Goal: Task Accomplishment & Management: Manage account settings

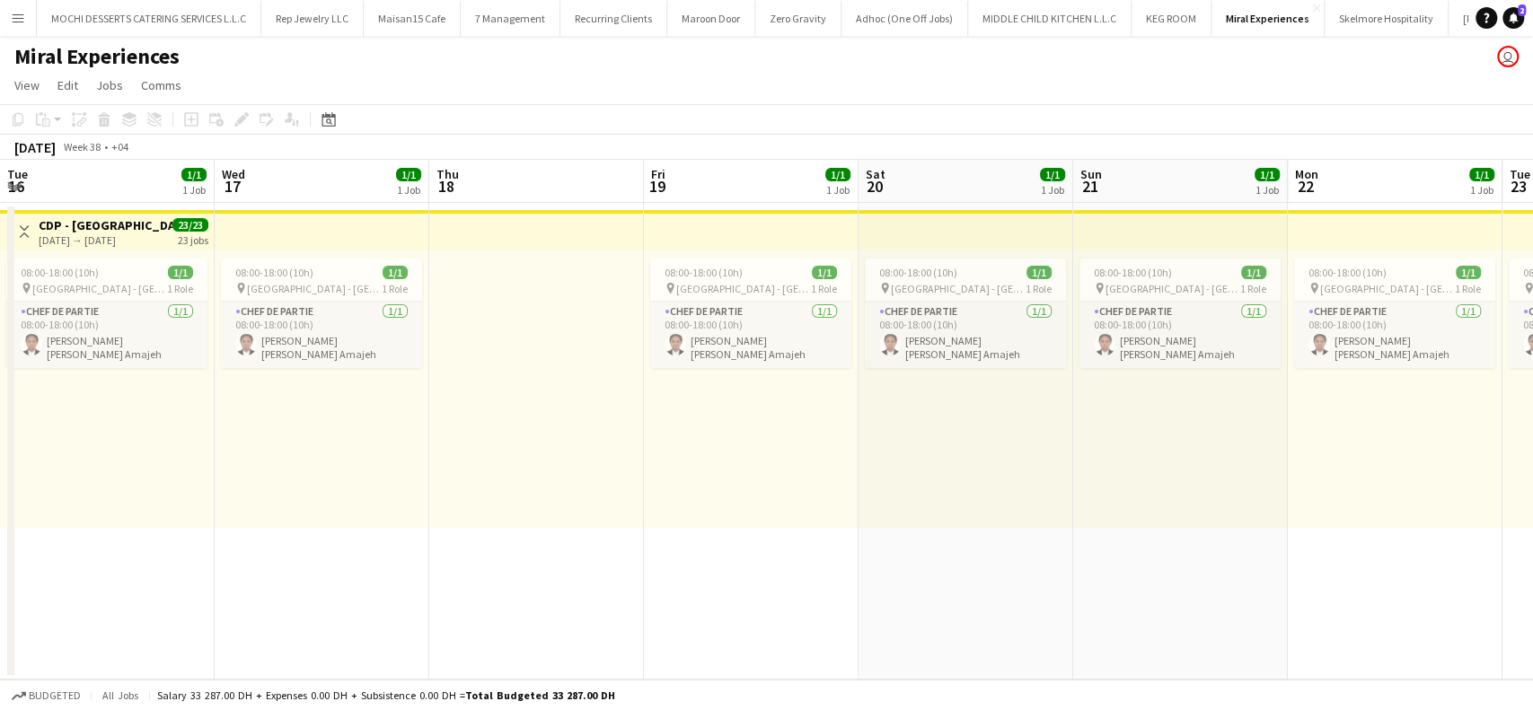
scroll to position [0, 826]
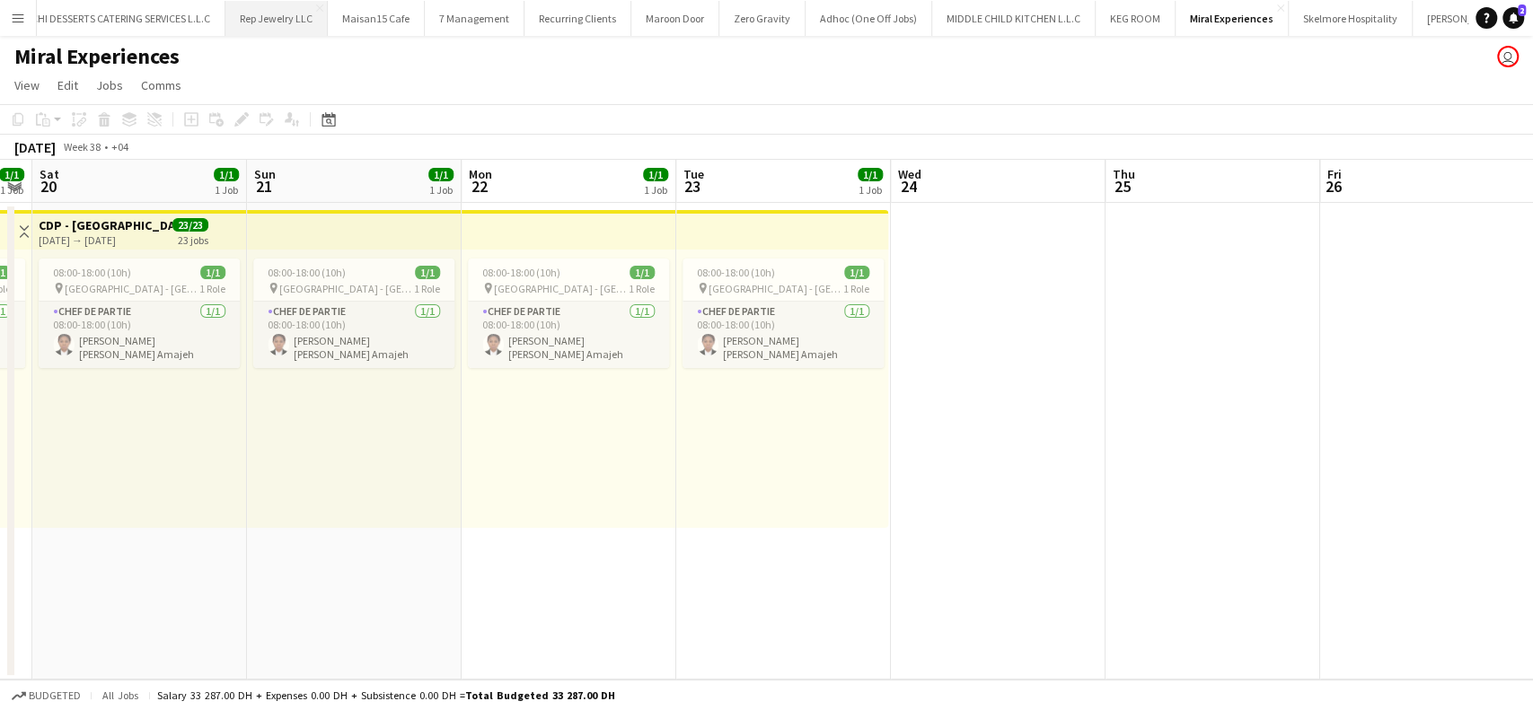
click at [275, 15] on button "Rep Jewelry LLC Close" at bounding box center [276, 18] width 102 height 35
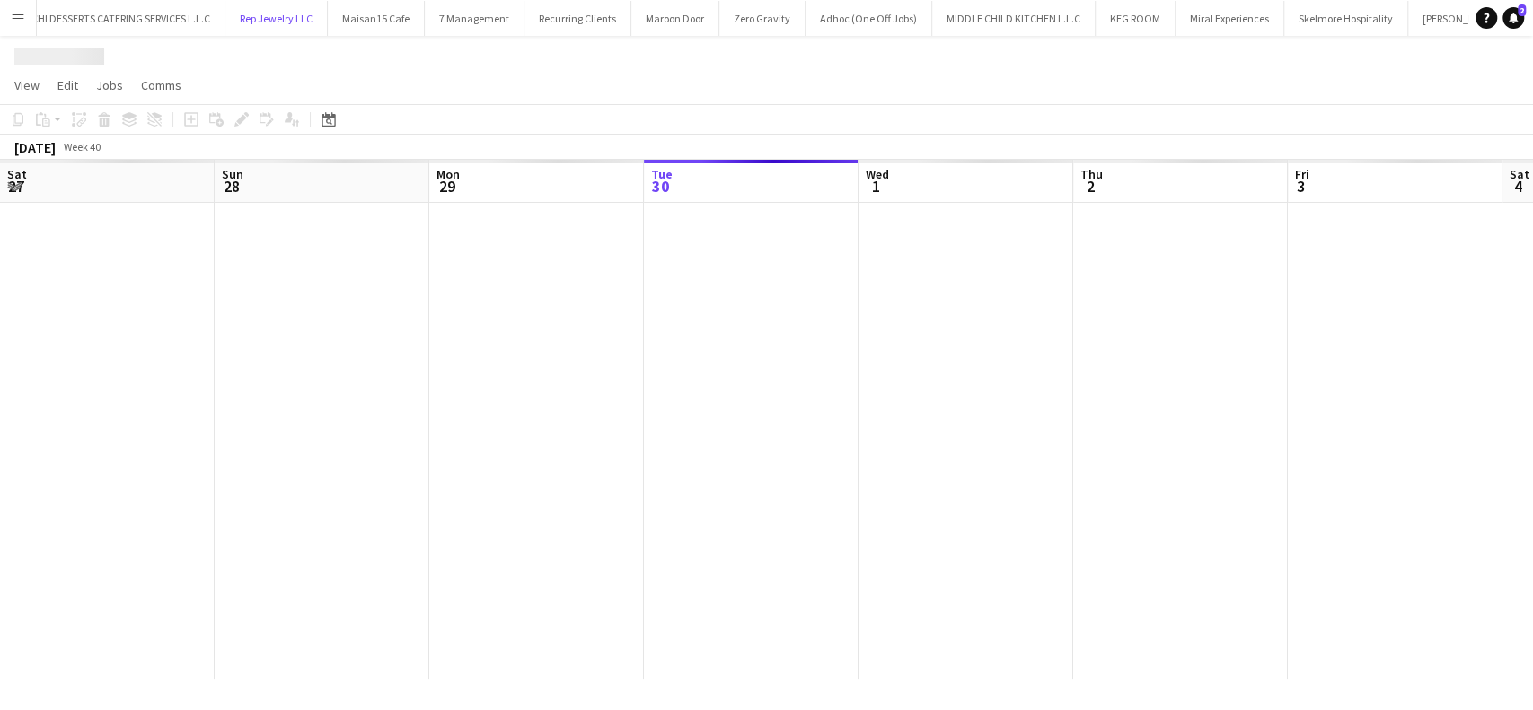
scroll to position [0, 429]
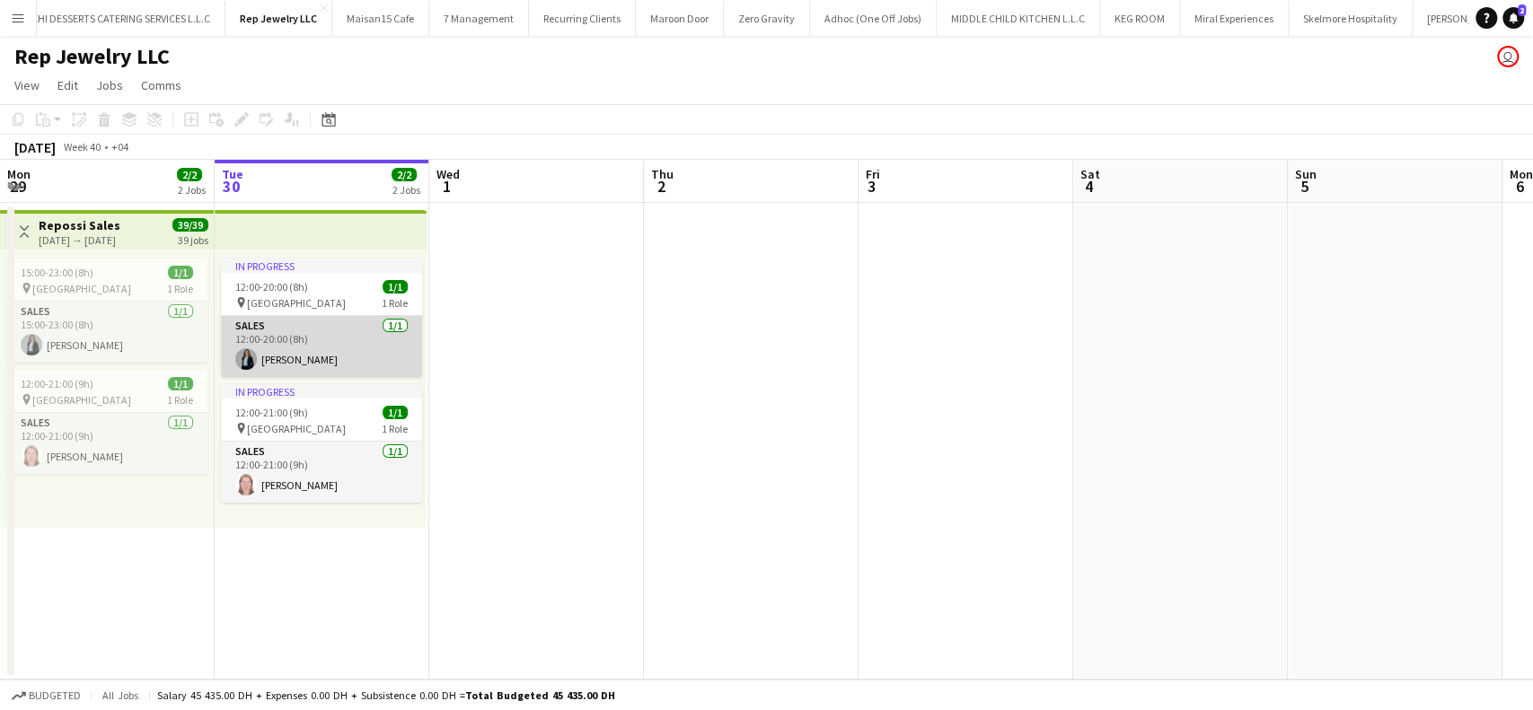
click at [308, 347] on app-card-role "Sales [DATE] 12:00-20:00 (8h) [PERSON_NAME]" at bounding box center [321, 346] width 201 height 61
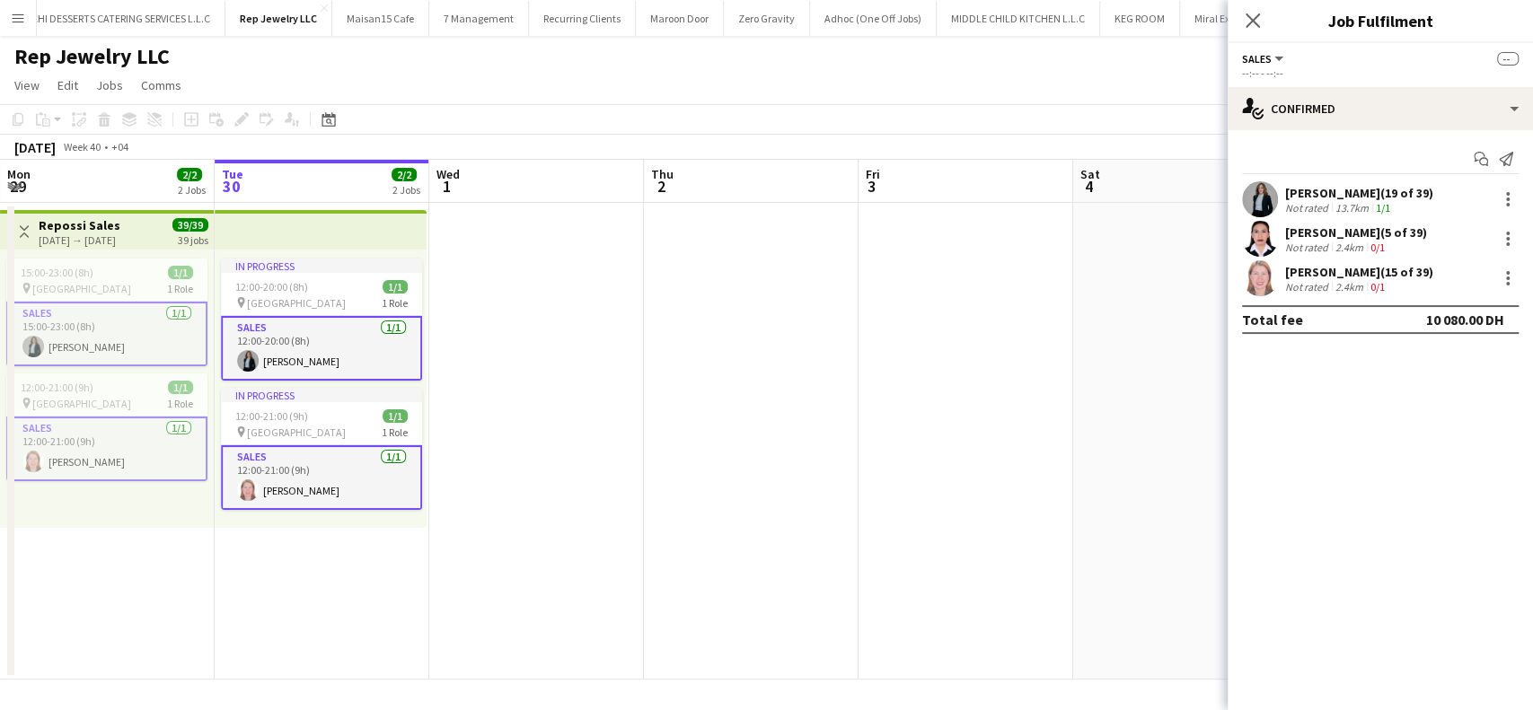
scroll to position [0, 430]
click at [395, 336] on app-card-role "Sales [DATE] 12:00-20:00 (8h) [PERSON_NAME]" at bounding box center [320, 348] width 201 height 65
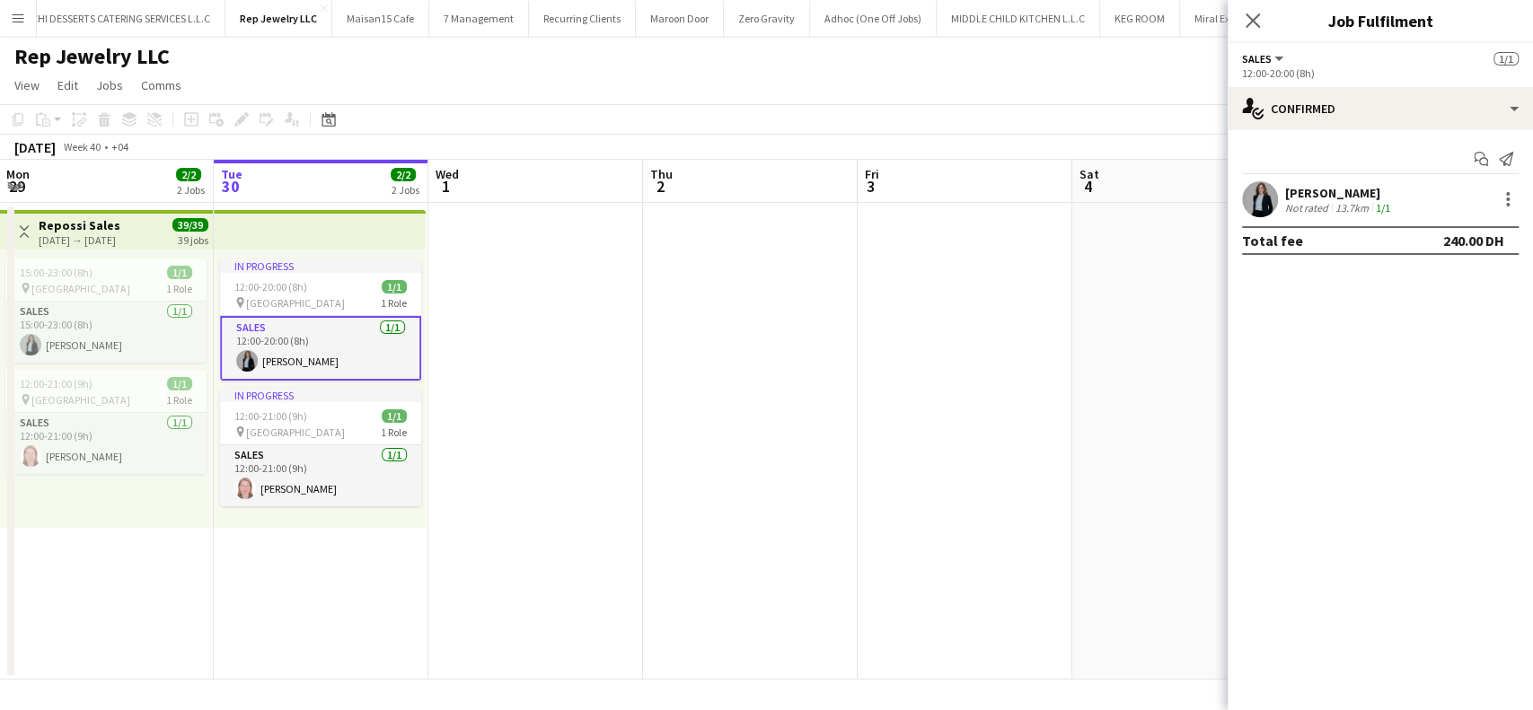
click at [344, 349] on app-card-role "Sales [DATE] 12:00-20:00 (8h) [PERSON_NAME]" at bounding box center [320, 348] width 201 height 65
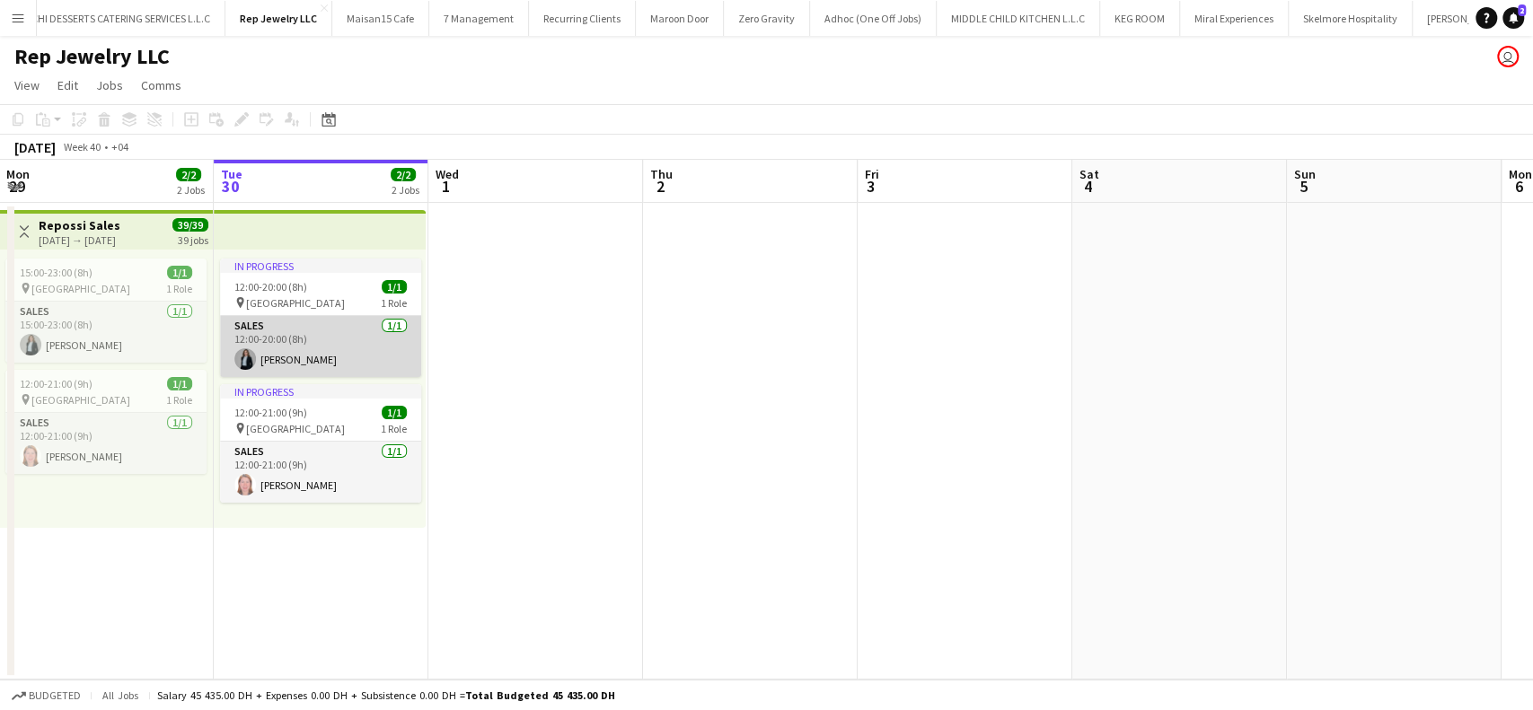
click at [298, 355] on app-card-role "Sales [DATE] 12:00-20:00 (8h) [PERSON_NAME]" at bounding box center [320, 346] width 201 height 61
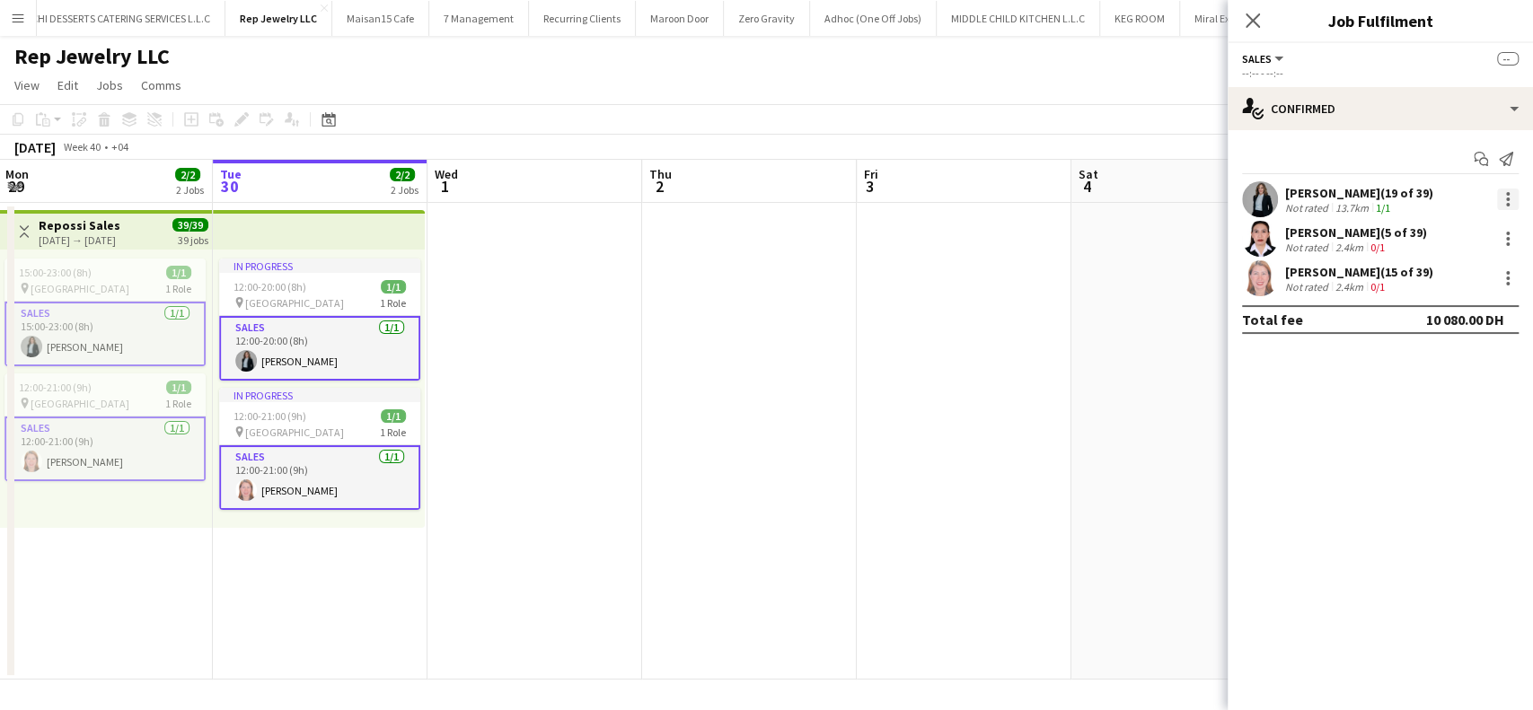
click at [1509, 198] on div at bounding box center [1508, 200] width 4 height 4
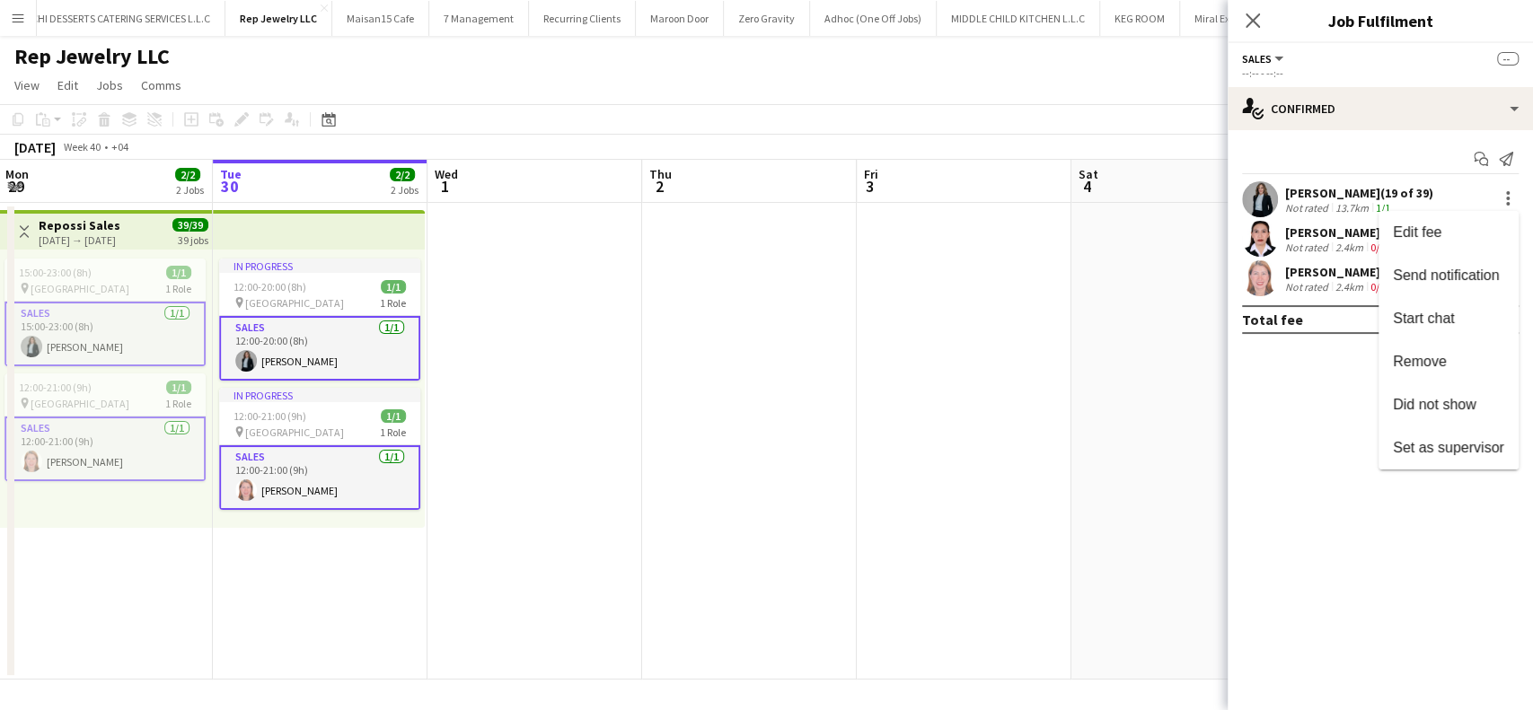
click at [1458, 357] on span "Remove" at bounding box center [1448, 362] width 111 height 16
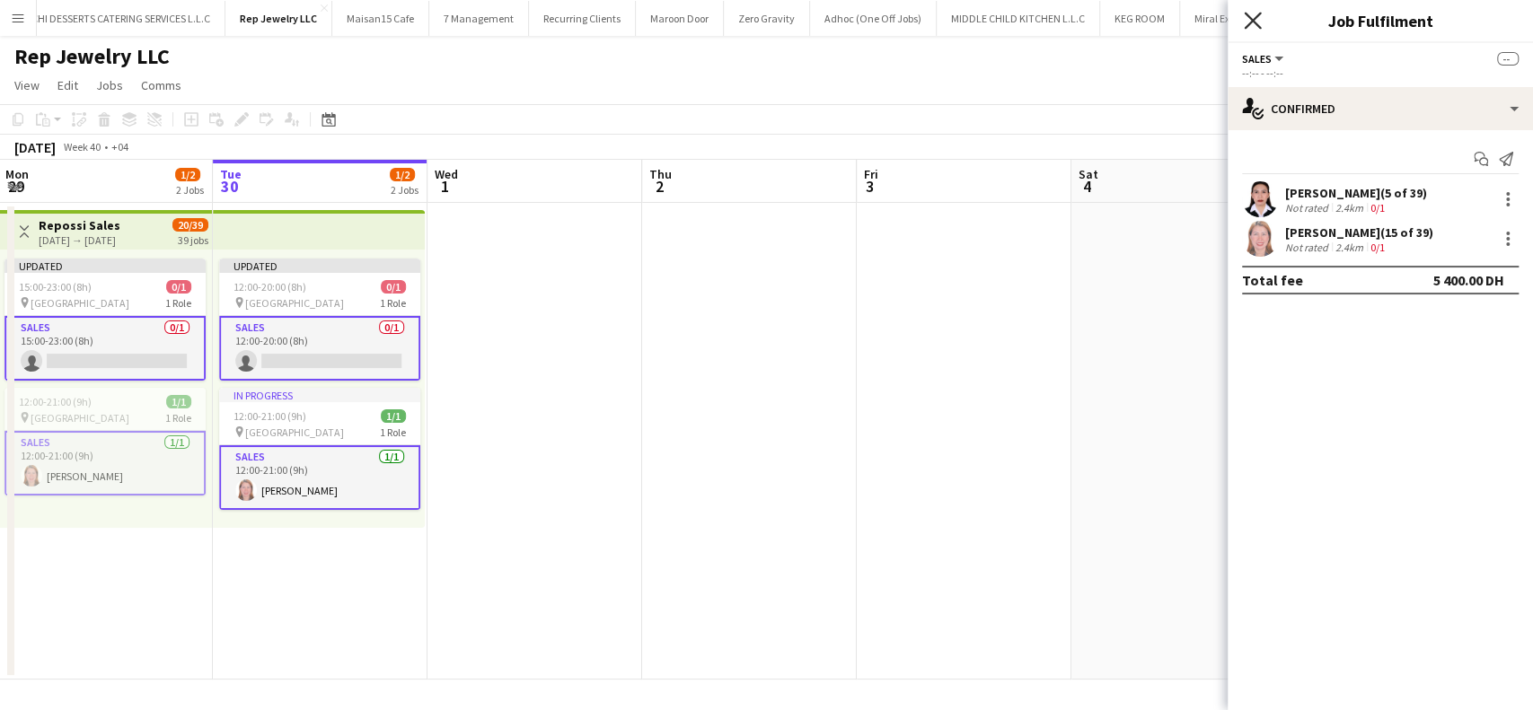
click at [1248, 17] on icon at bounding box center [1252, 20] width 17 height 17
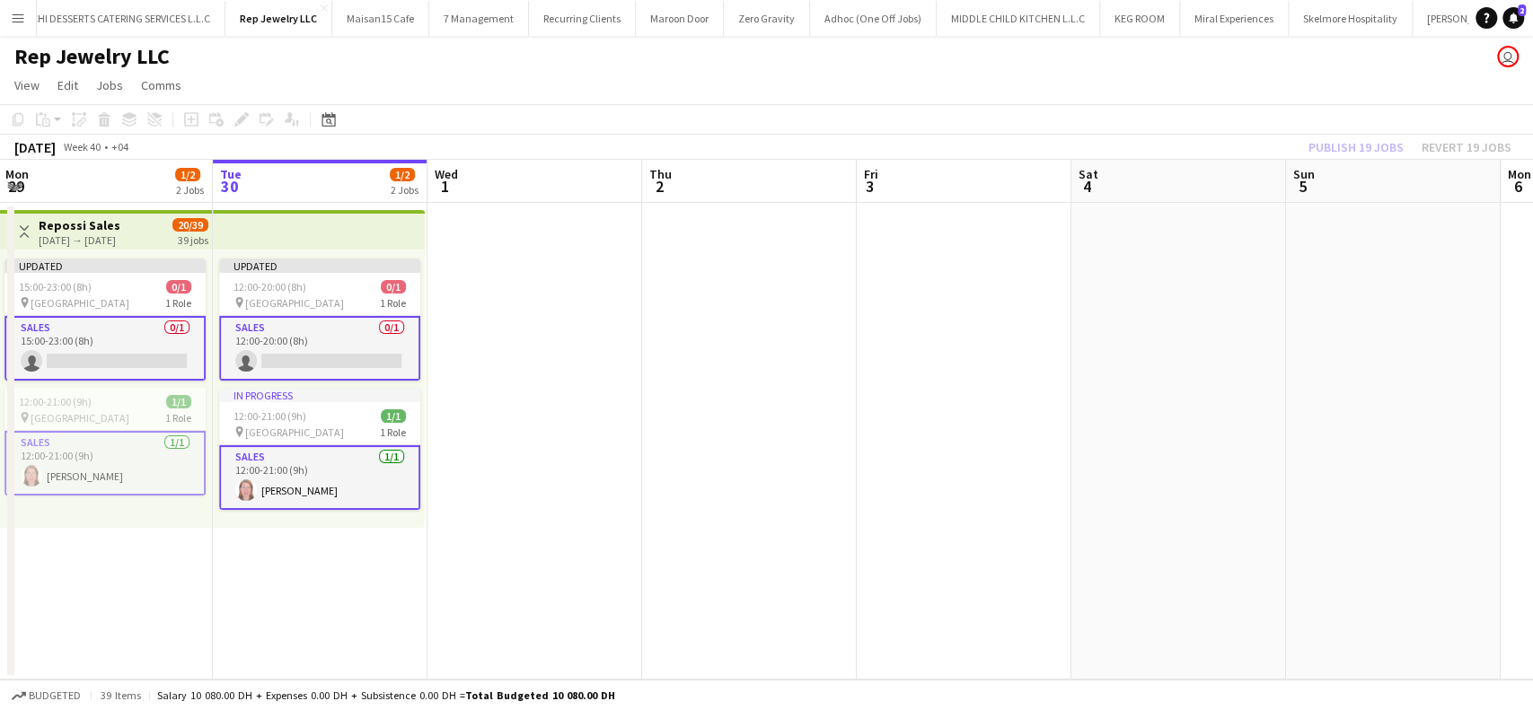
click at [1479, 138] on div "Publish 19 jobs Revert 19 jobs" at bounding box center [1410, 147] width 246 height 23
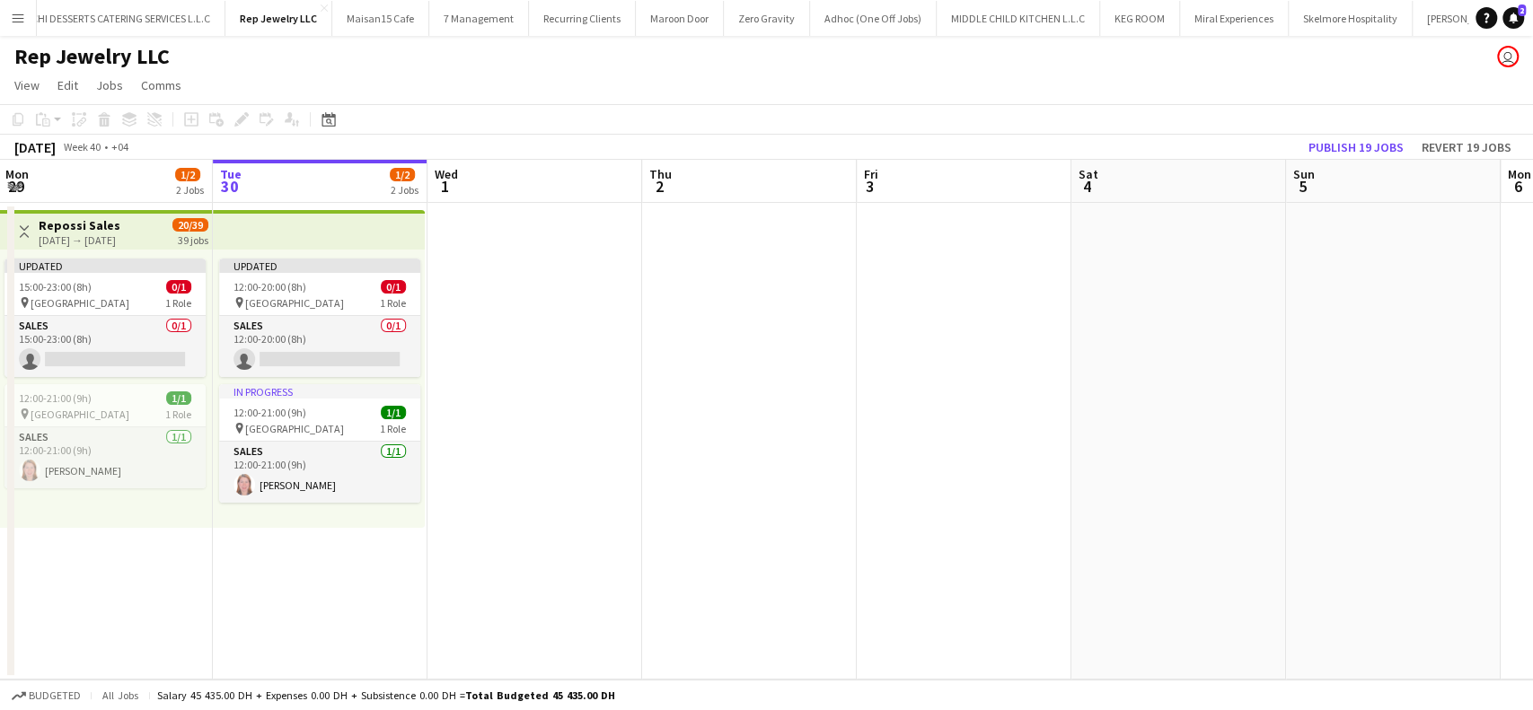
click at [567, 111] on app-toolbar "Copy Paste Paste Ctrl+V Paste with crew Ctrl+Shift+V Paste linked Job Delete Gr…" at bounding box center [766, 119] width 1533 height 31
click at [1444, 146] on button "Revert 19 jobs" at bounding box center [1467, 147] width 104 height 23
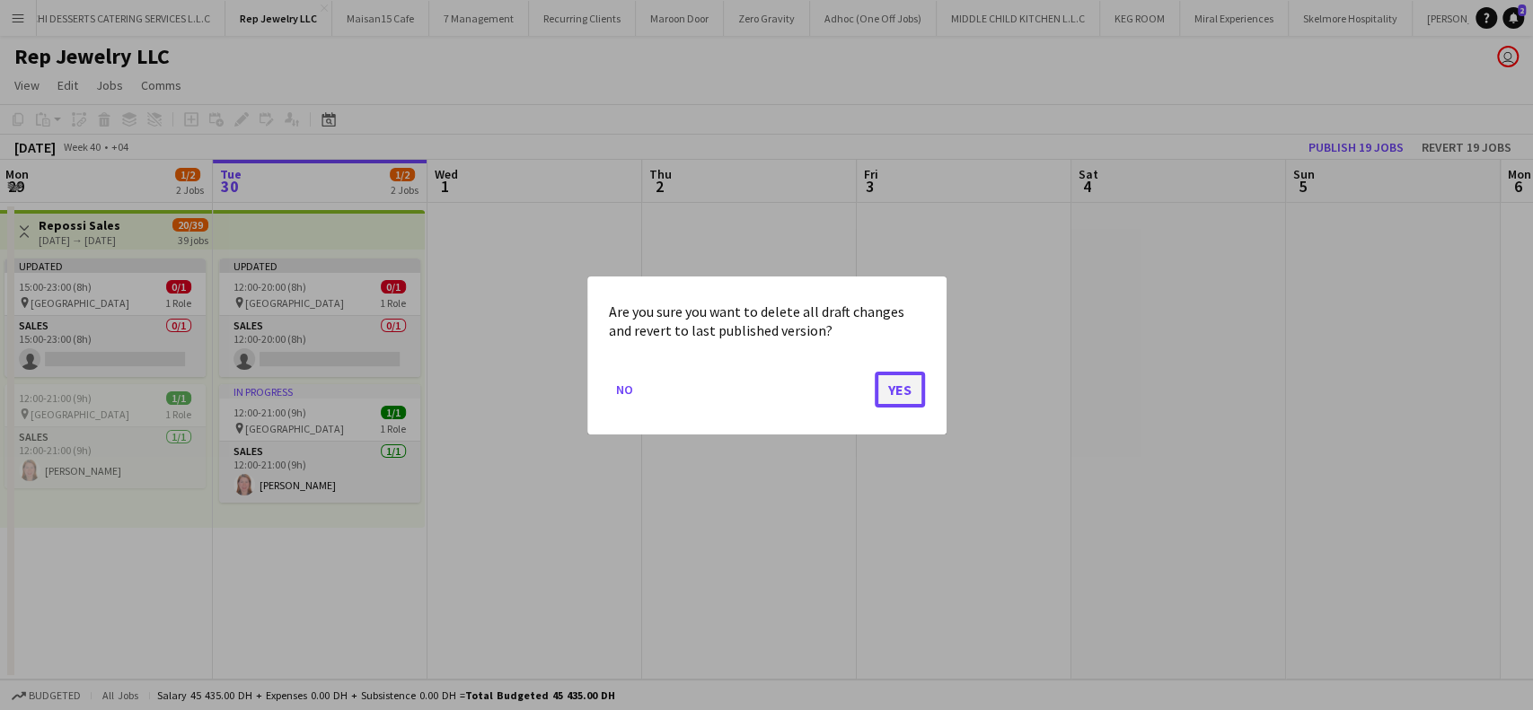
click at [900, 374] on button "Yes" at bounding box center [900, 389] width 50 height 36
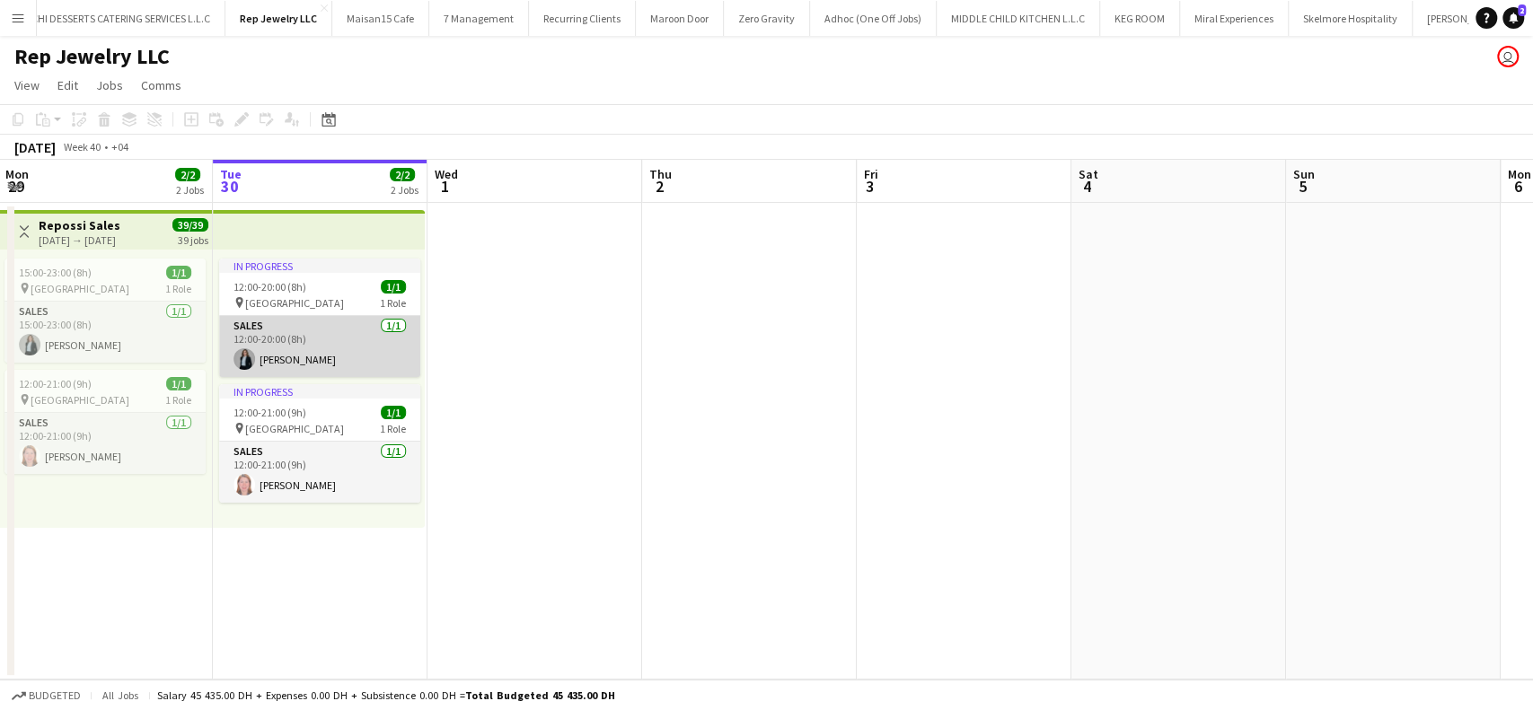
click at [362, 336] on app-card-role "Sales 1/1 12:00-20:00 (8h) Sawsan Farkouh" at bounding box center [319, 346] width 201 height 61
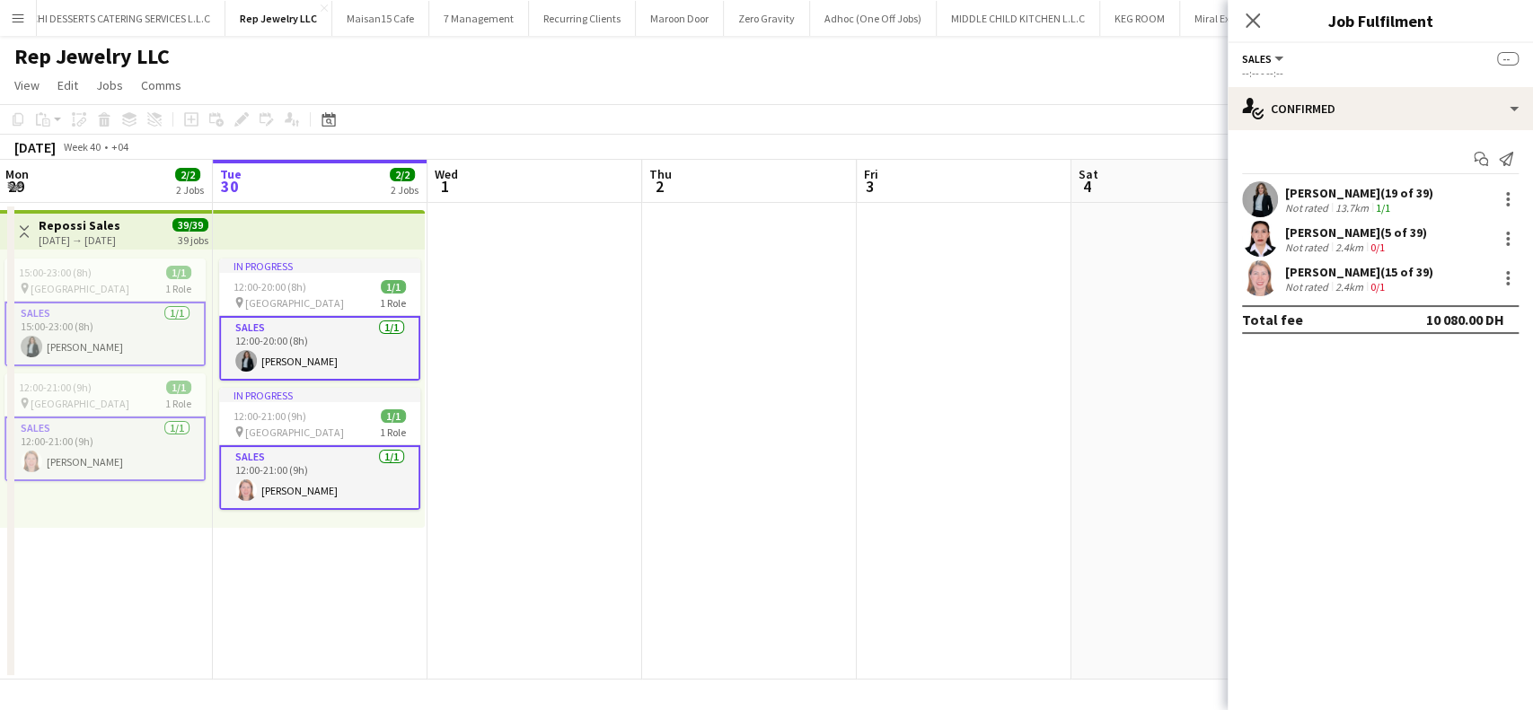
click at [347, 352] on app-card-role "Sales 1/1 12:00-20:00 (8h) Sawsan Farkouh" at bounding box center [319, 348] width 201 height 65
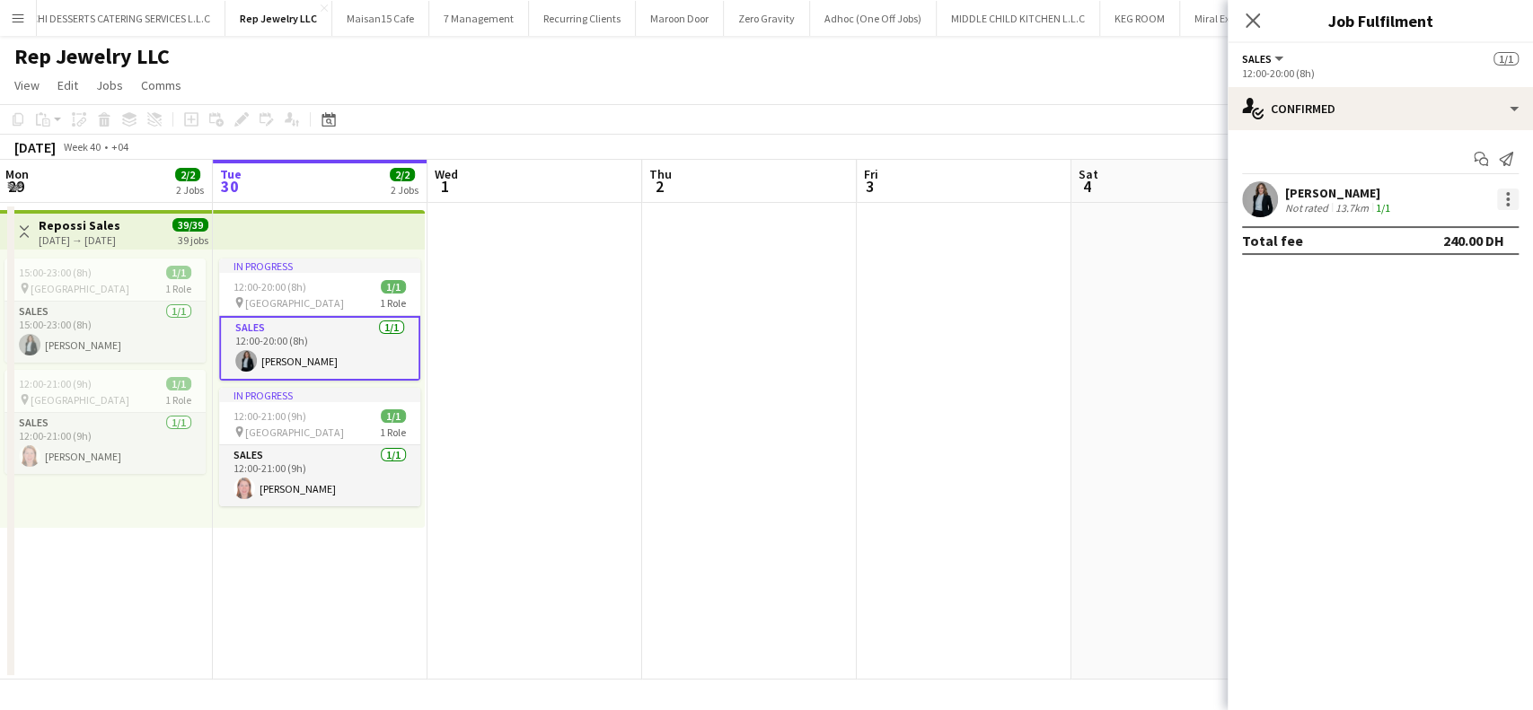
click at [1510, 199] on div at bounding box center [1508, 200] width 22 height 22
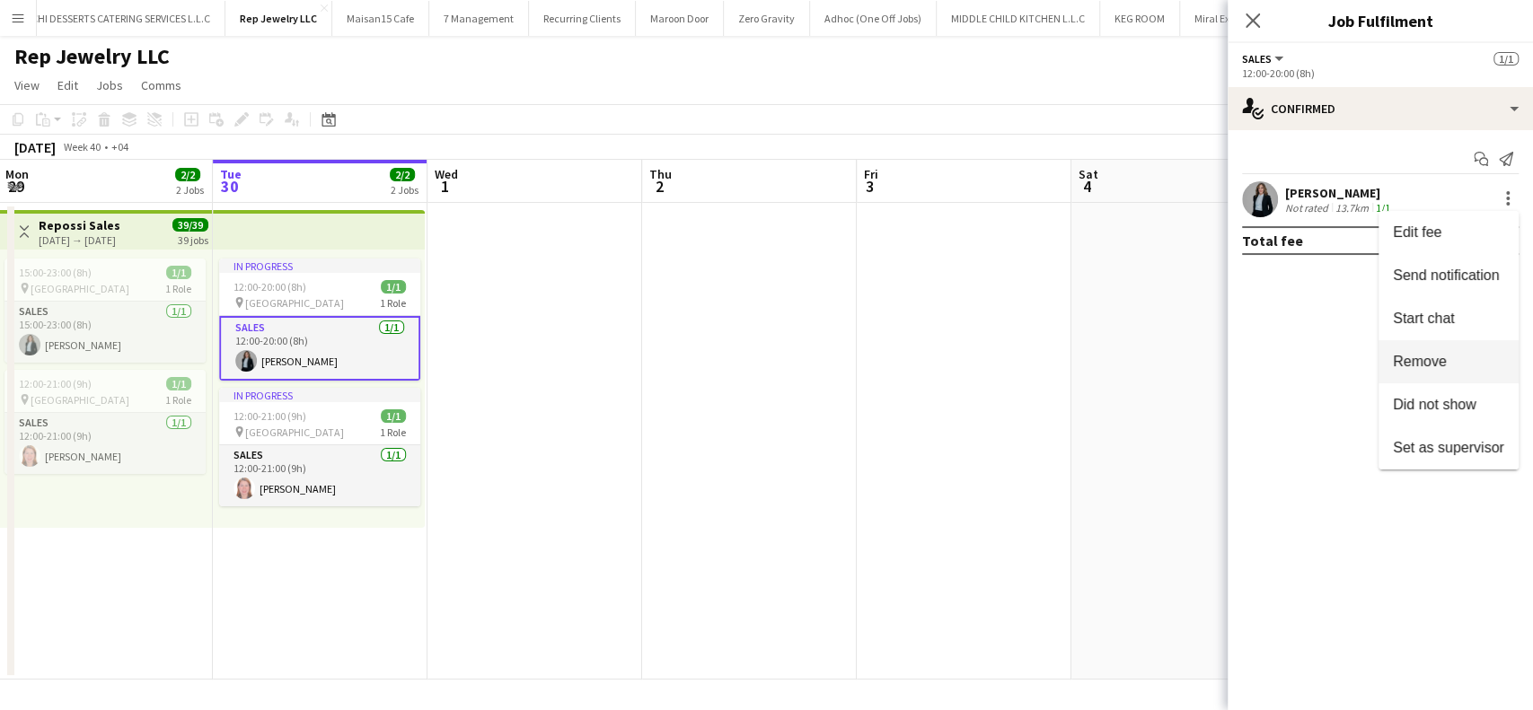
click at [1444, 368] on span "Remove" at bounding box center [1420, 361] width 54 height 15
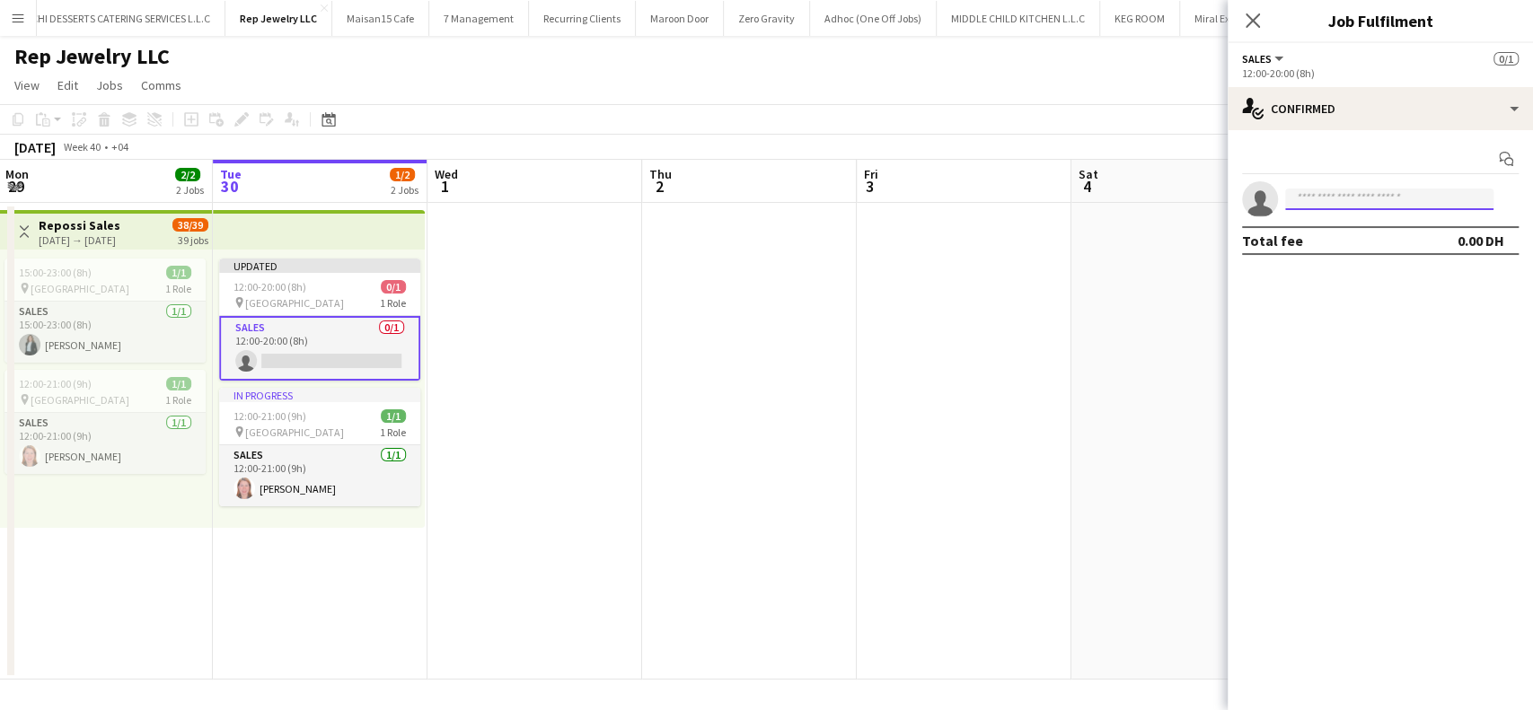
click at [1392, 208] on input at bounding box center [1389, 200] width 208 height 22
type input "*"
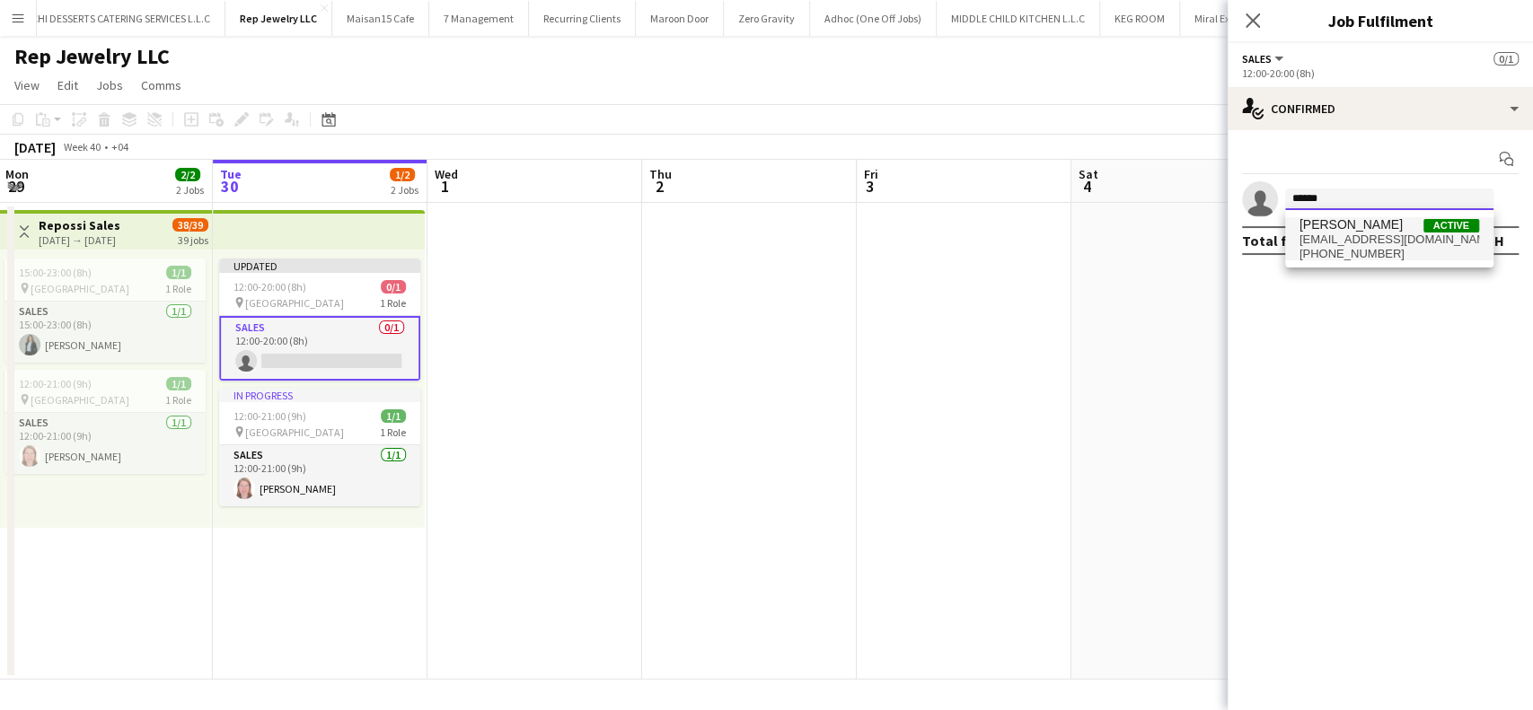
type input "******"
click at [1337, 233] on span "anneednalaguim3@gmail.com" at bounding box center [1390, 240] width 180 height 14
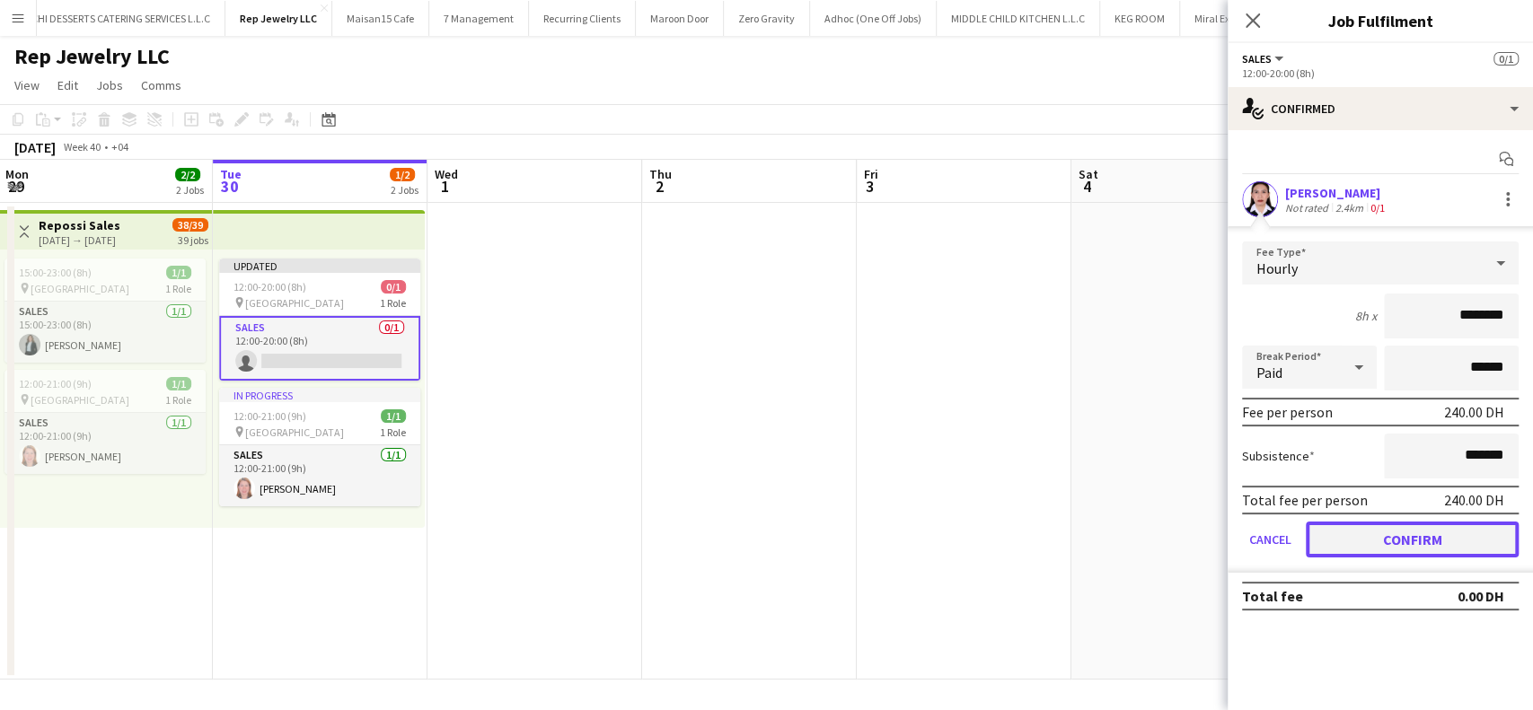
click at [1407, 528] on button "Confirm" at bounding box center [1412, 540] width 213 height 36
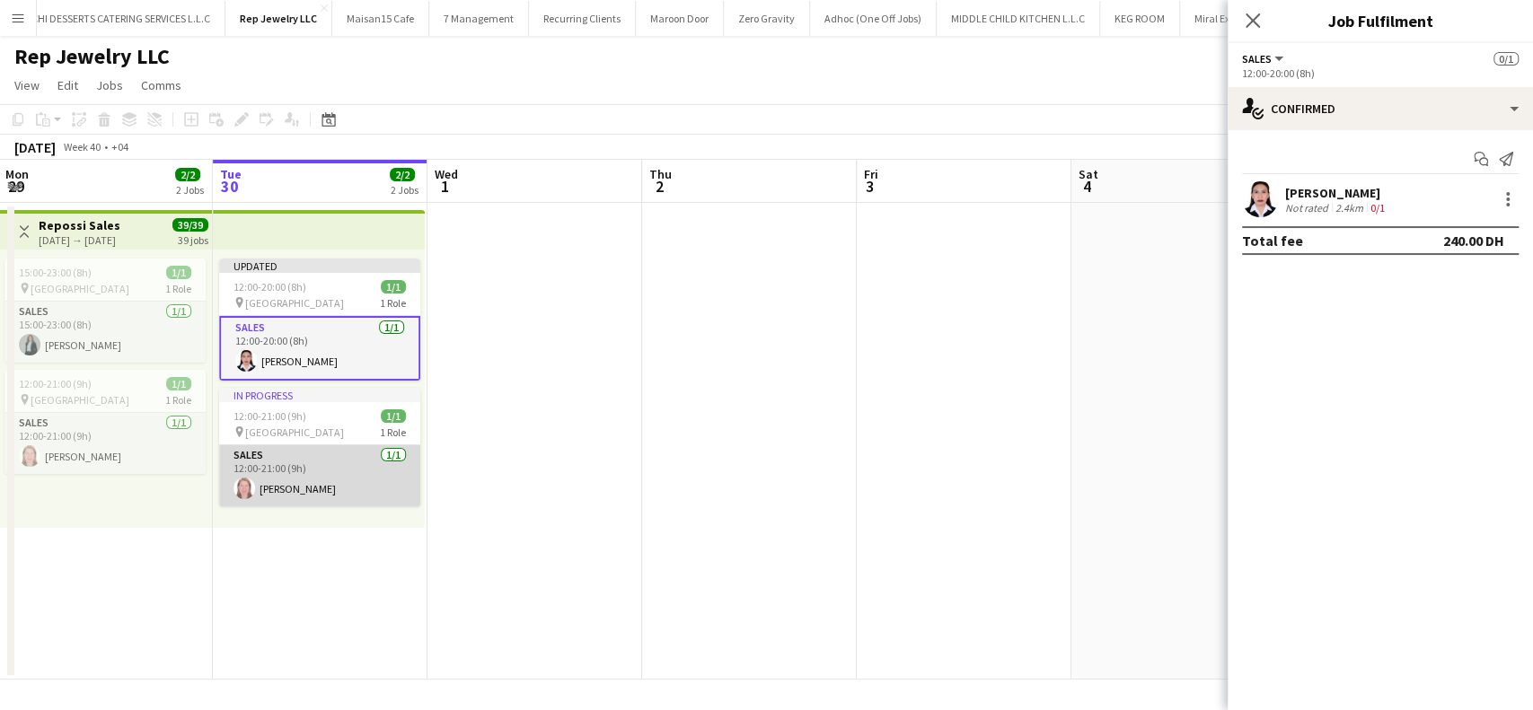
click at [331, 470] on app-card-role "Sales 1/1 12:00-21:00 (9h) Analyn Naval" at bounding box center [319, 476] width 201 height 61
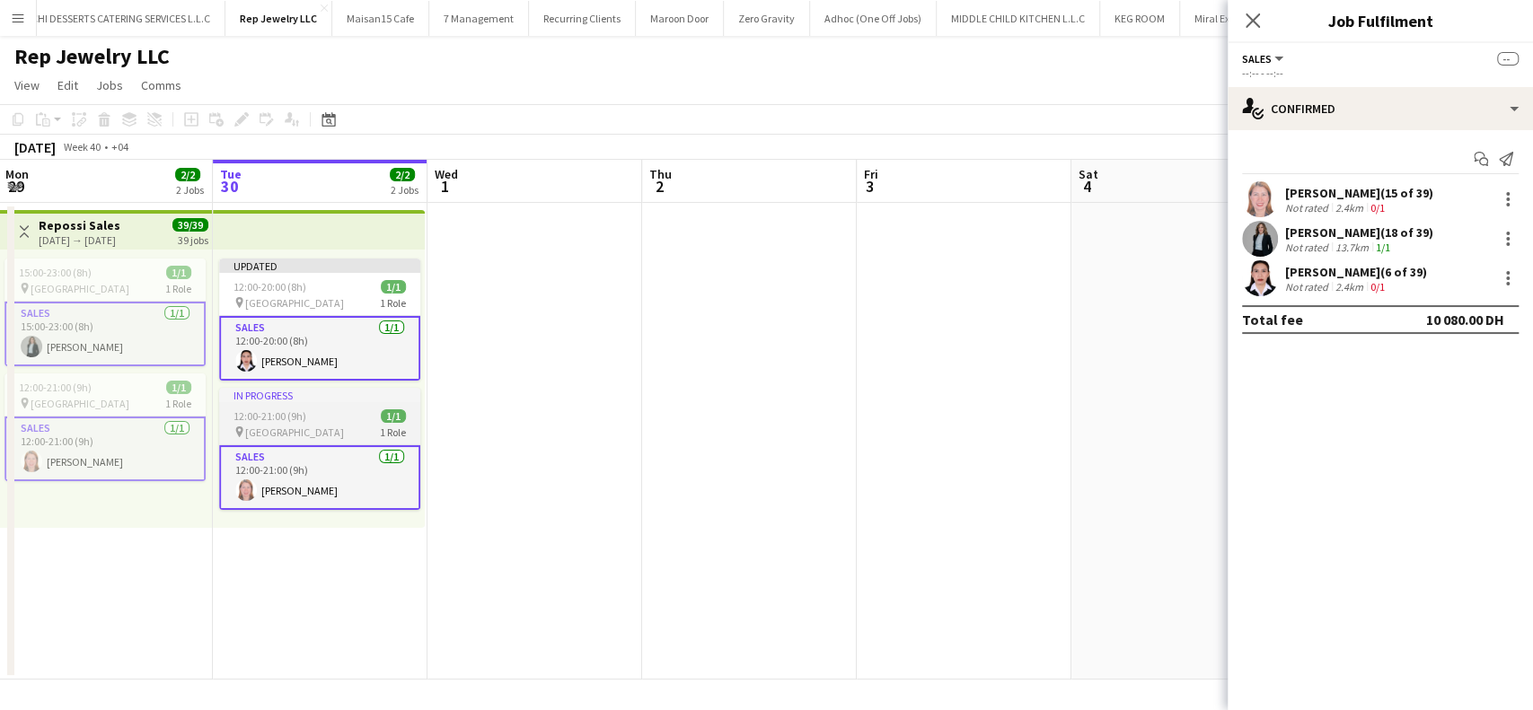
click at [316, 430] on div "pin Dubai Mall 1 Role" at bounding box center [319, 432] width 201 height 14
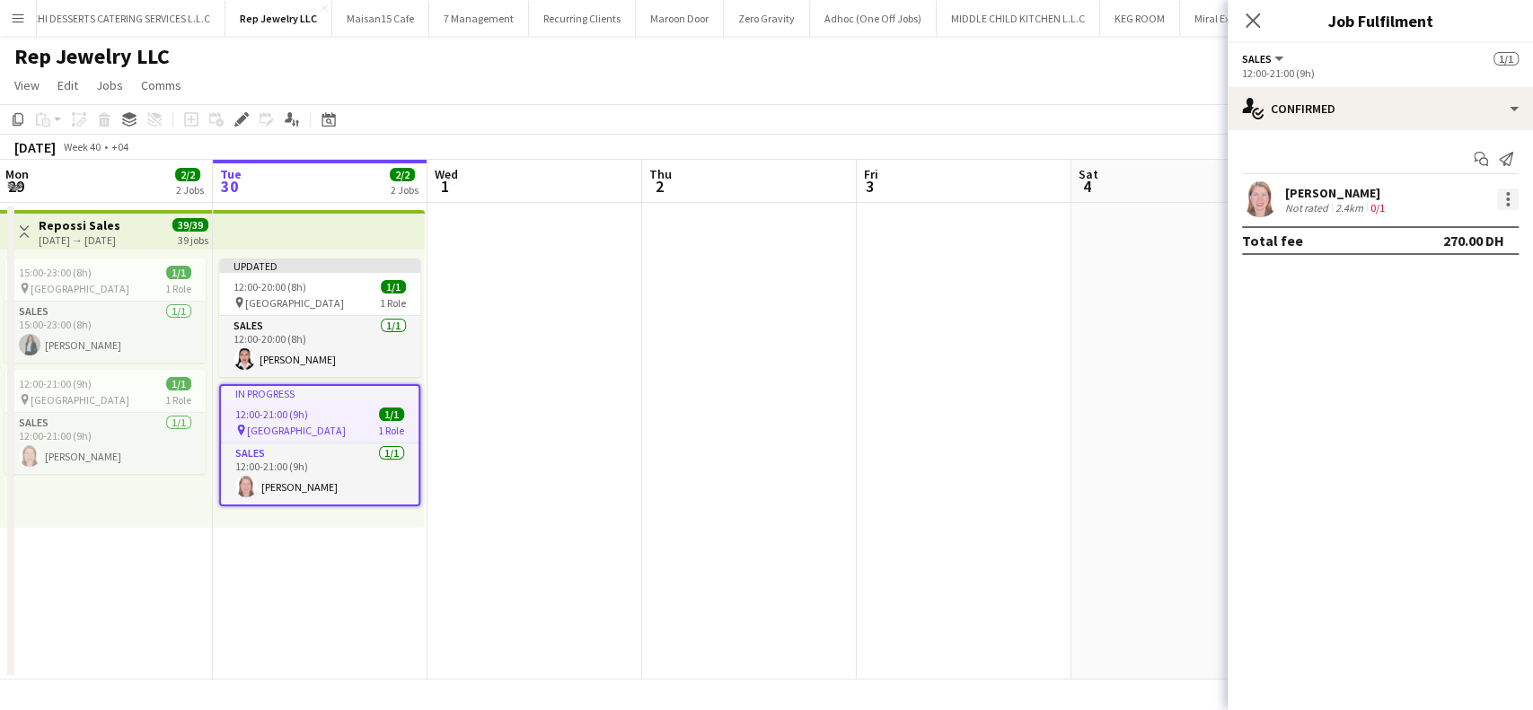
click at [1504, 198] on div at bounding box center [1508, 200] width 22 height 22
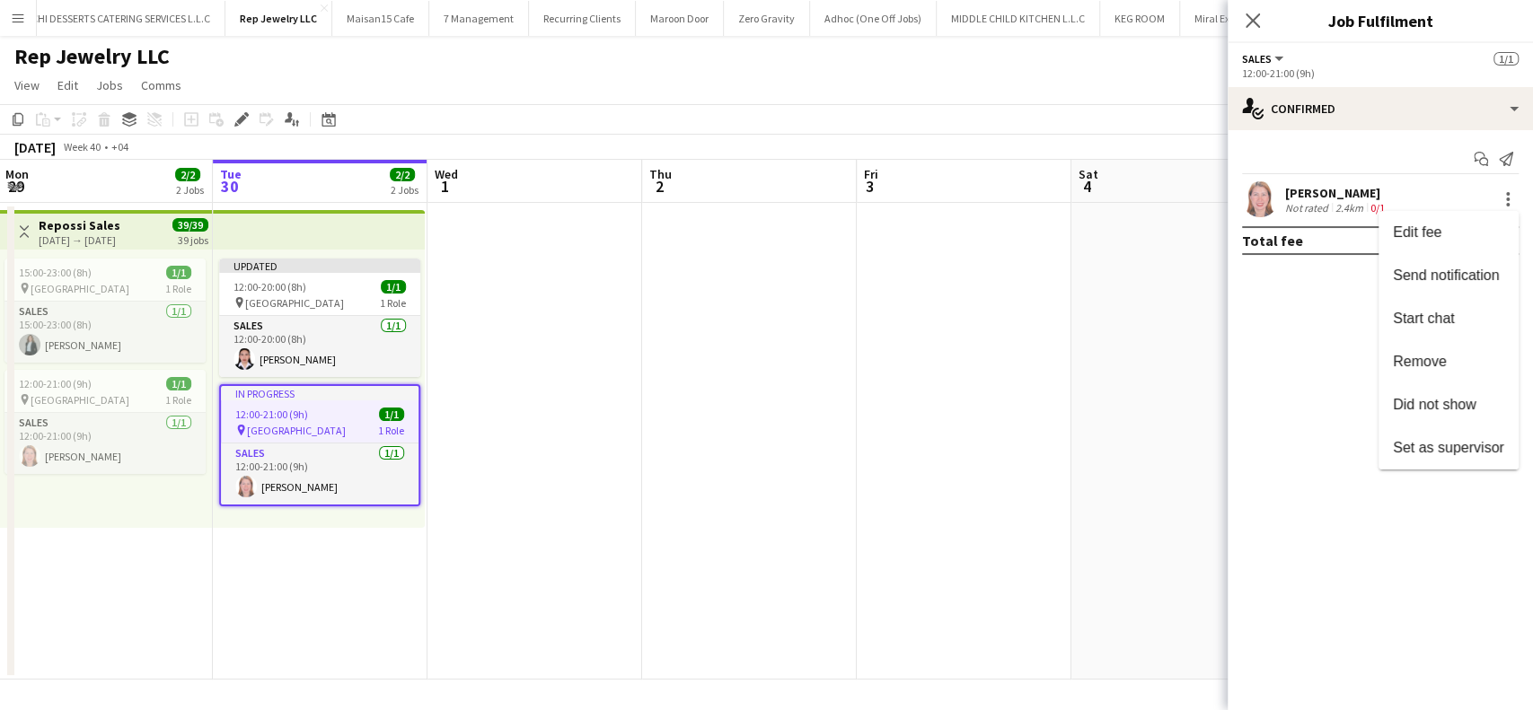
click at [336, 419] on div at bounding box center [766, 355] width 1533 height 710
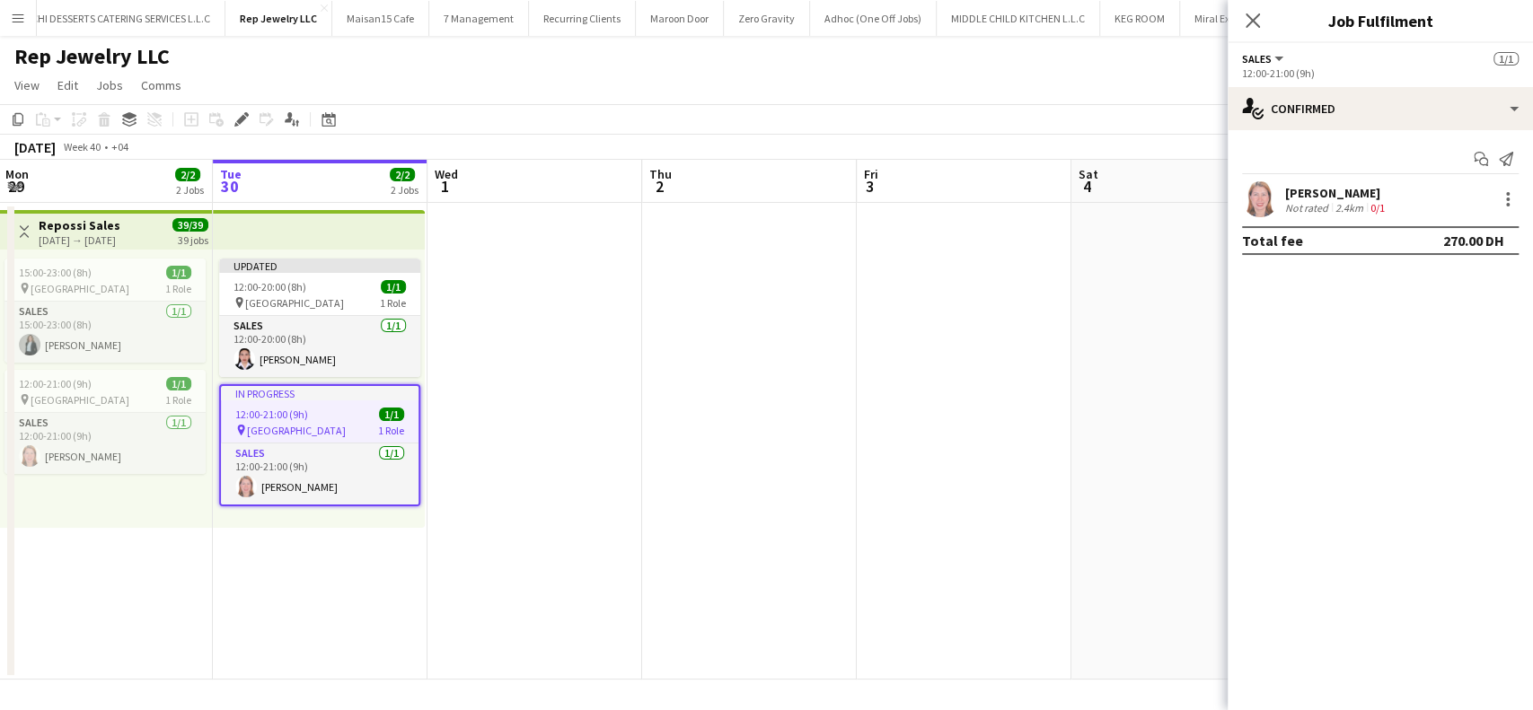
click at [1303, 202] on div "Not rated" at bounding box center [1308, 207] width 47 height 13
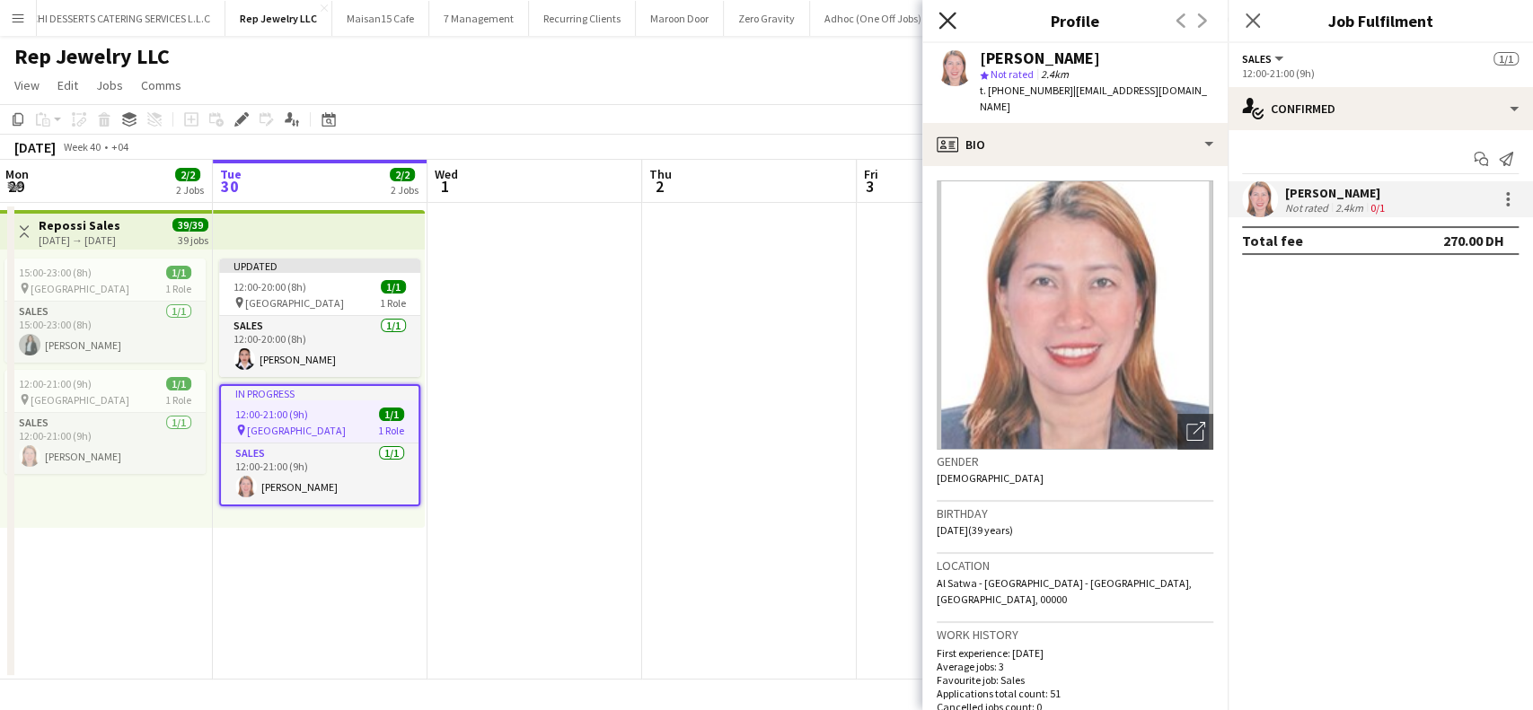
click at [955, 18] on icon "Close pop-in" at bounding box center [947, 20] width 17 height 17
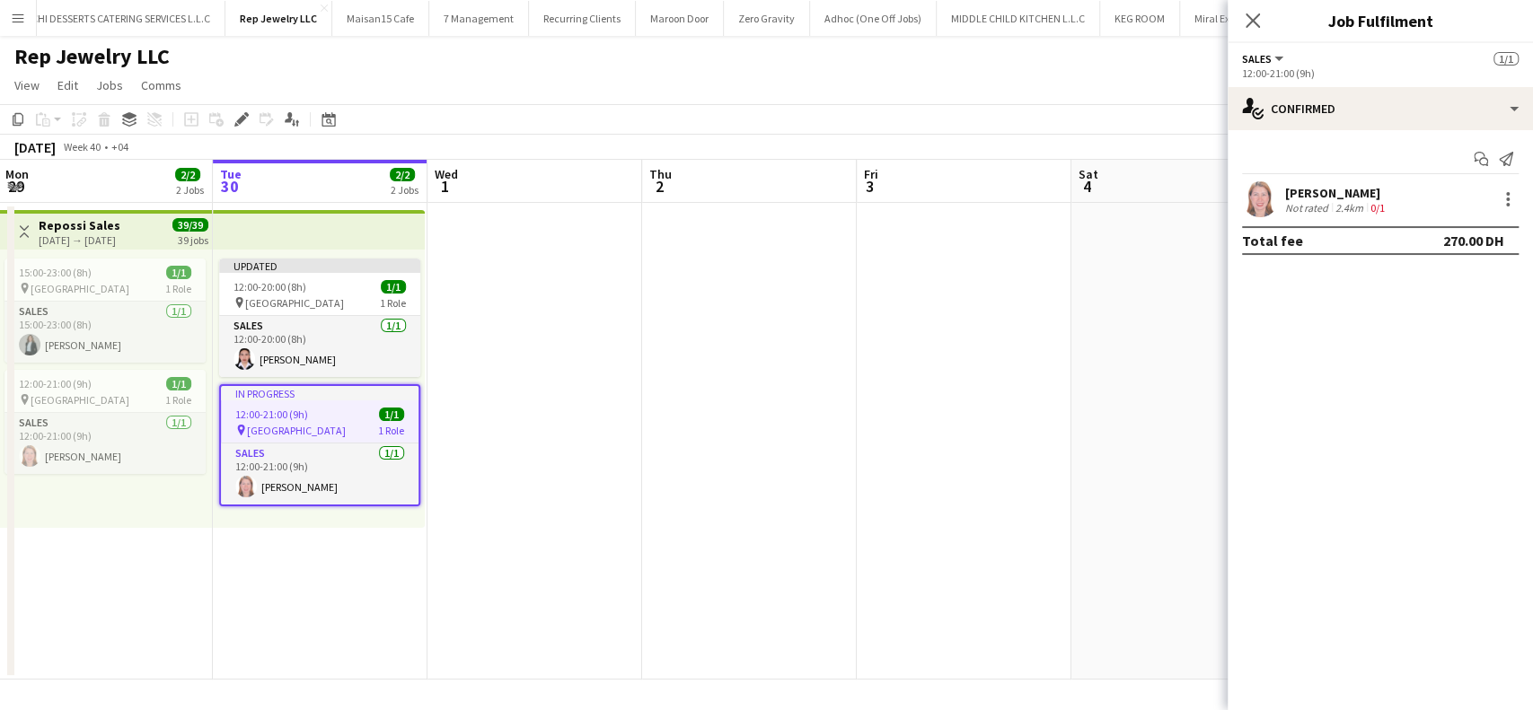
click at [332, 399] on div "In progress" at bounding box center [320, 393] width 198 height 14
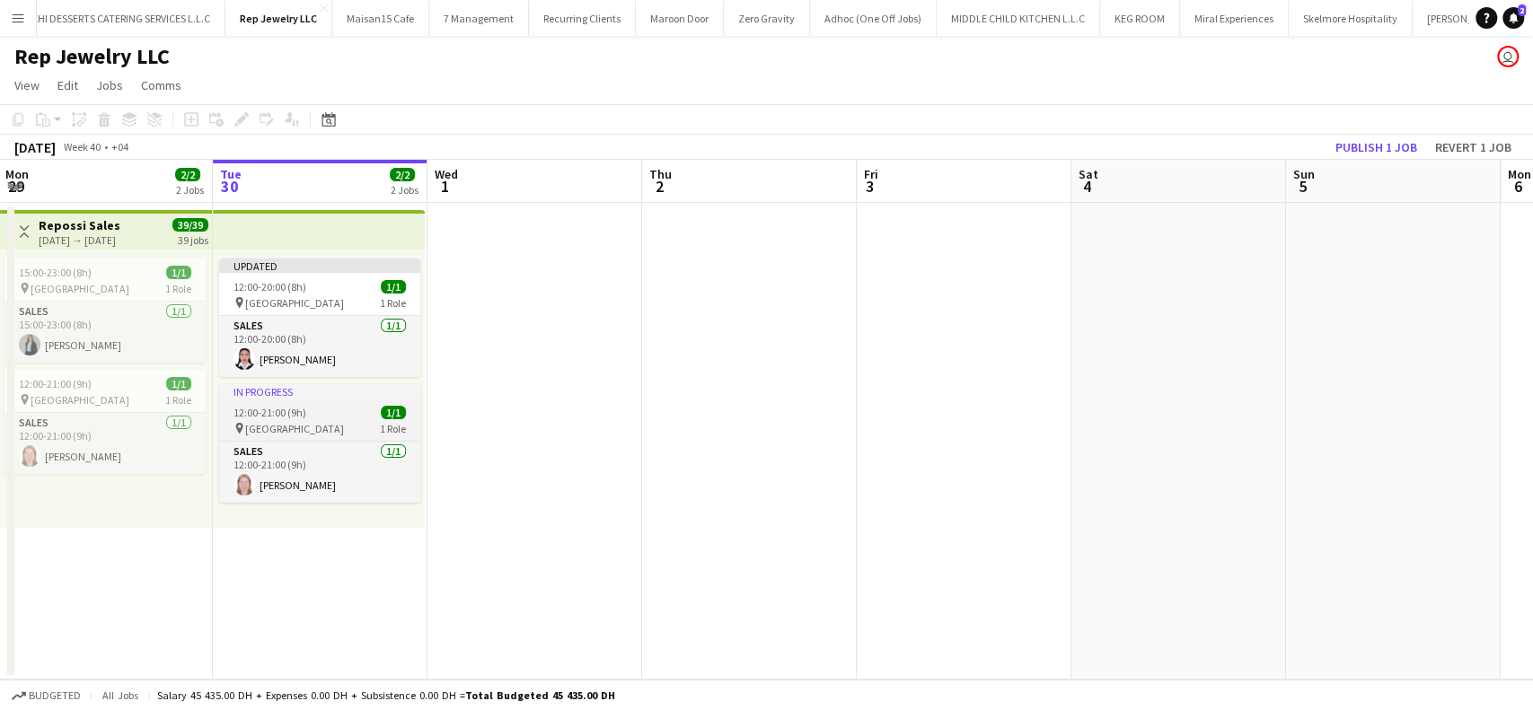
click at [313, 403] on app-job-card "In progress 12:00-21:00 (9h) 1/1 pin Dubai Mall 1 Role Sales 1/1 12:00-21:00 (9…" at bounding box center [319, 443] width 201 height 119
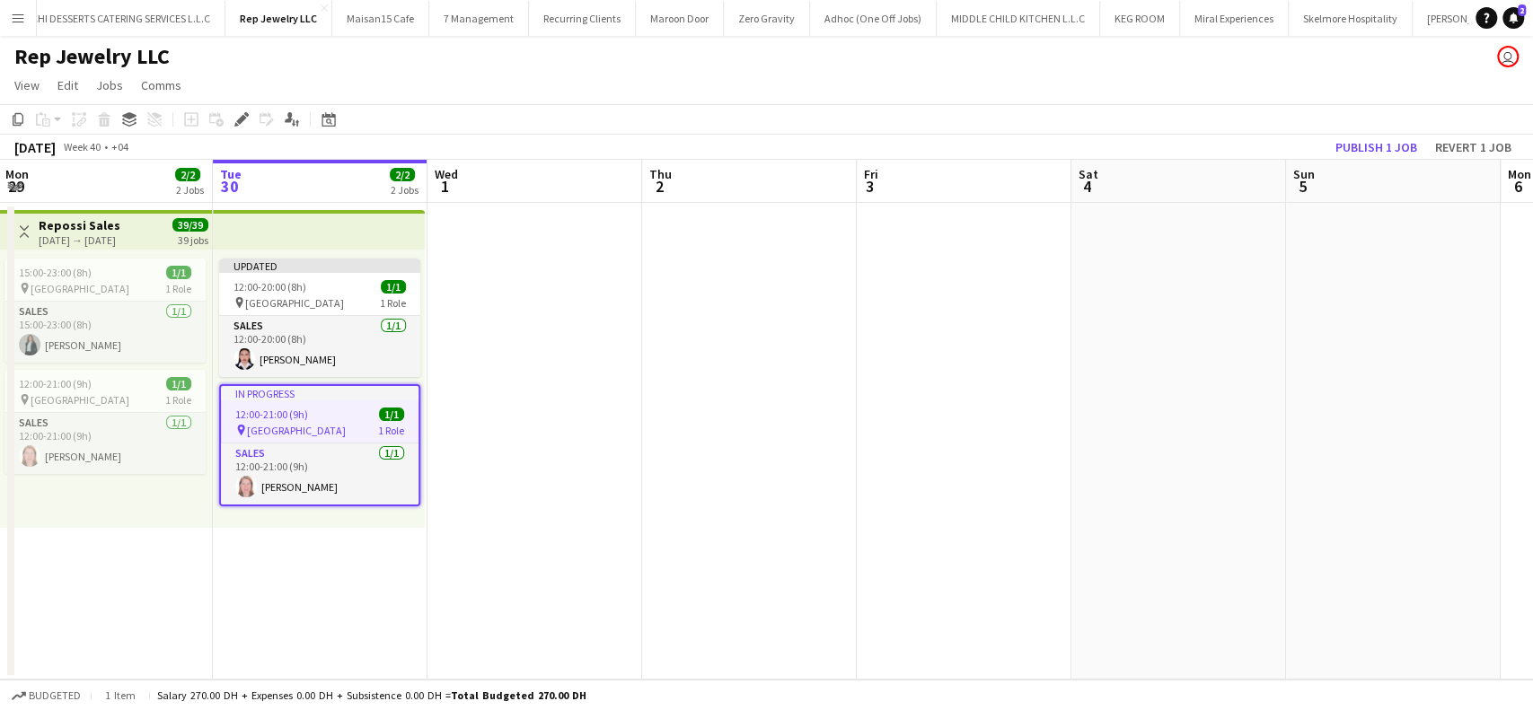
click at [243, 107] on app-toolbar "Copy Paste Paste Ctrl+V Paste with crew Ctrl+Shift+V Paste linked Job Delete Gr…" at bounding box center [766, 119] width 1533 height 31
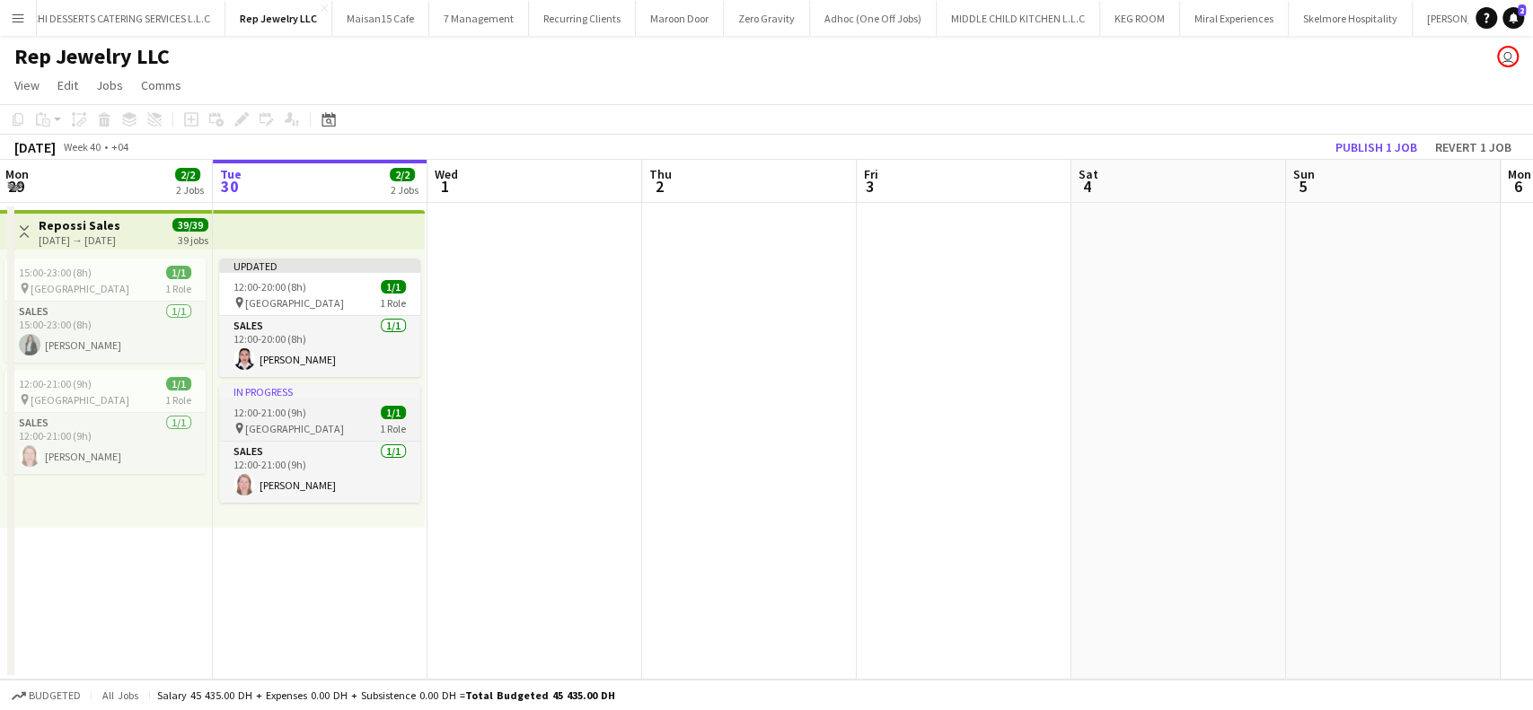
click at [296, 407] on span "12:00-21:00 (9h)" at bounding box center [270, 412] width 73 height 13
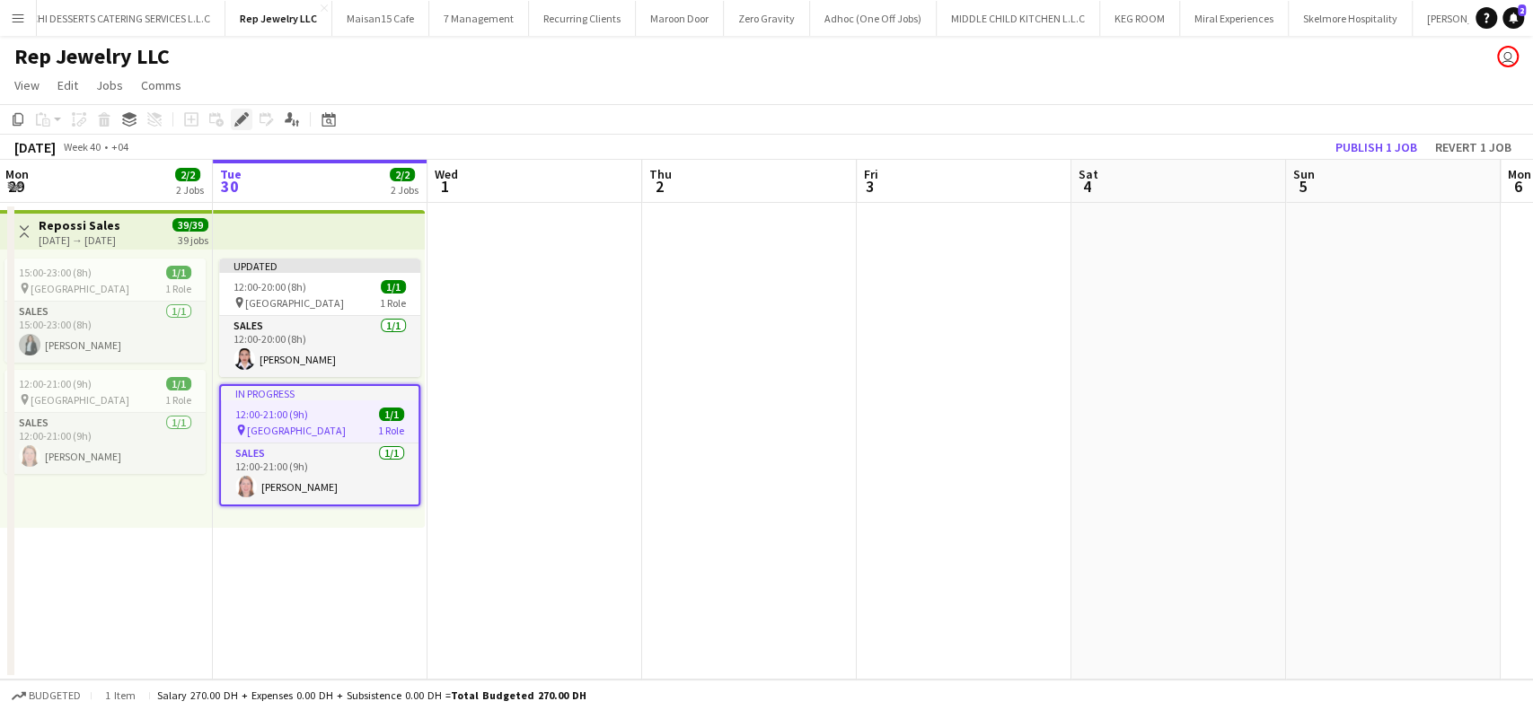
click at [242, 120] on icon at bounding box center [241, 120] width 10 height 10
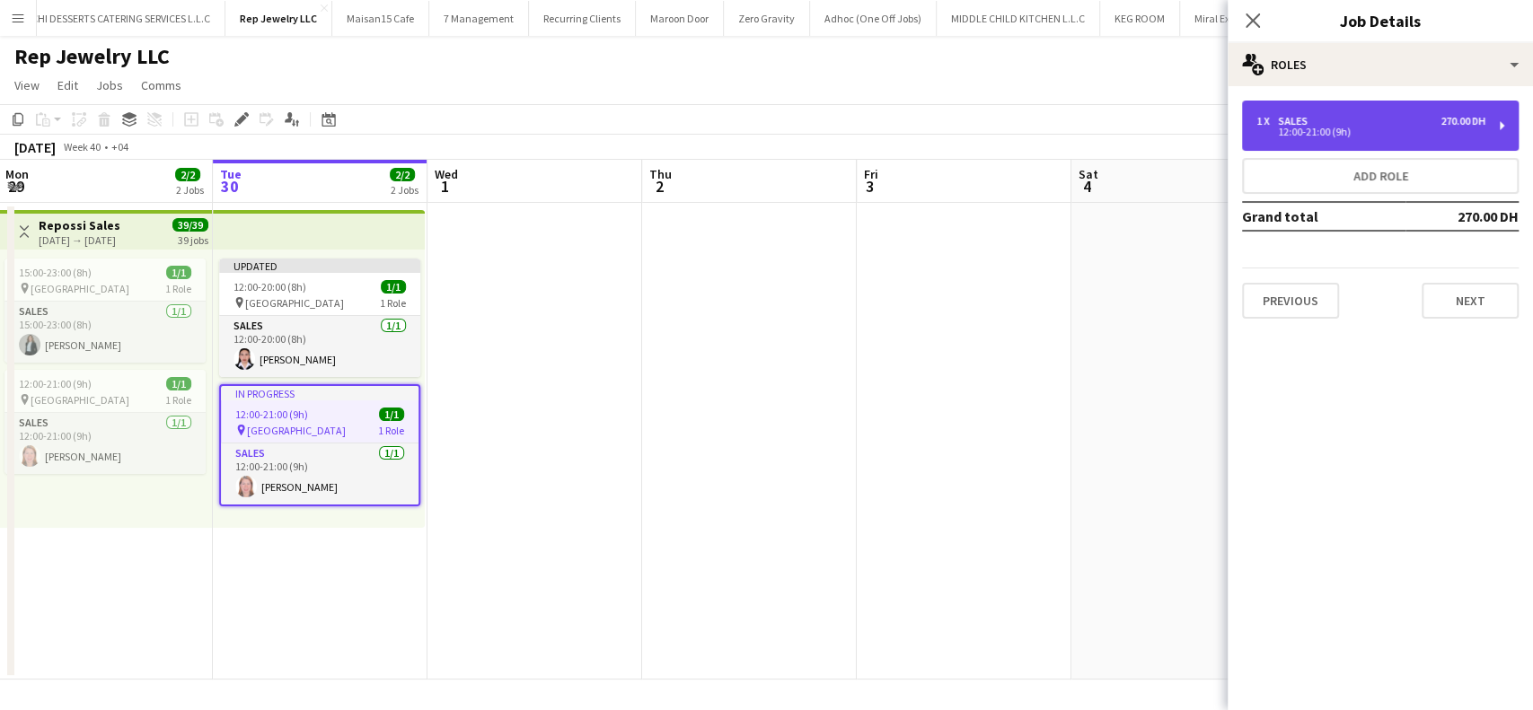
click at [1500, 113] on div "1 x Sales 270.00 DH 12:00-21:00 (9h)" at bounding box center [1380, 126] width 277 height 50
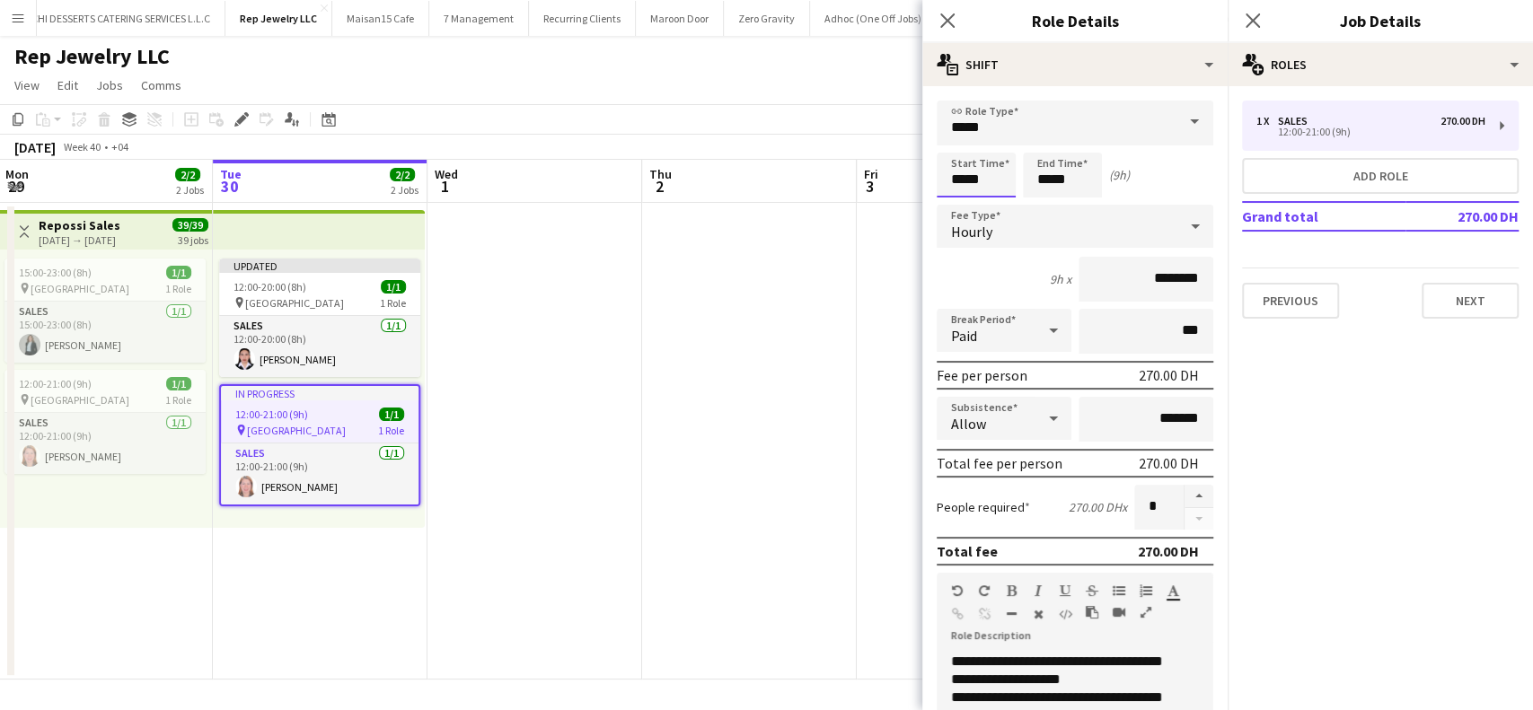
click at [990, 180] on body "Menu Boards Boards Boards All jobs Status Workforce Workforce My Workforce Recr…" at bounding box center [766, 355] width 1533 height 710
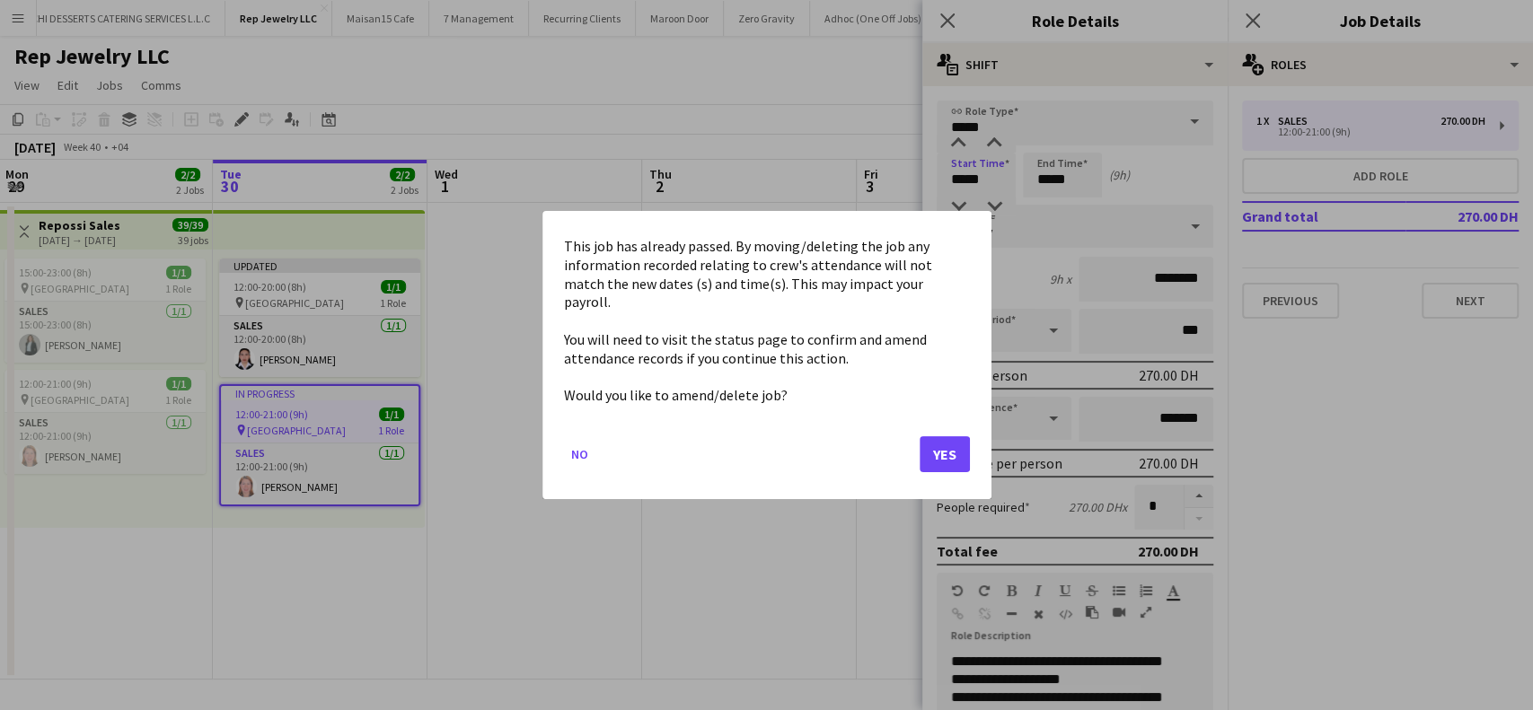
click at [990, 180] on div at bounding box center [766, 355] width 1533 height 710
click at [942, 443] on button "Yes" at bounding box center [945, 455] width 50 height 36
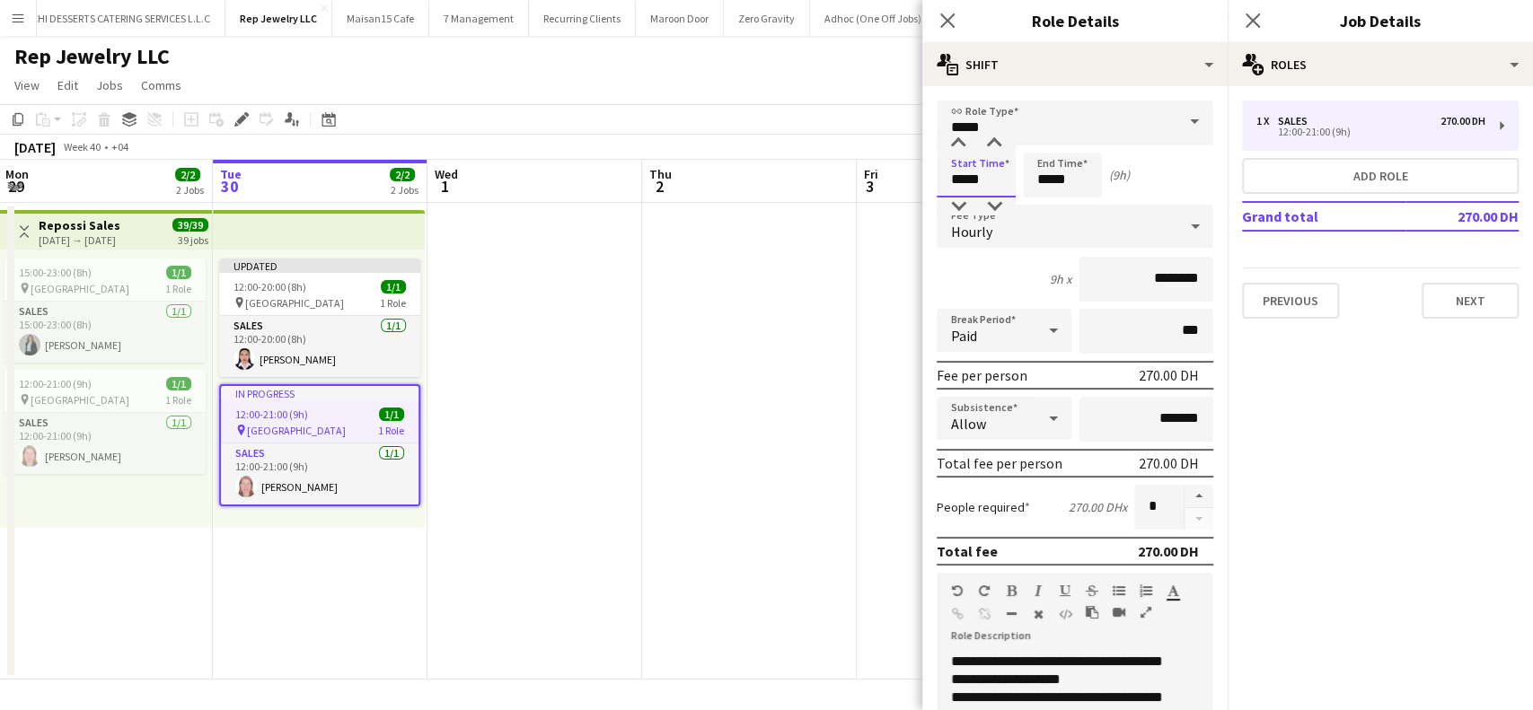
drag, startPoint x: 992, startPoint y: 178, endPoint x: 933, endPoint y: 177, distance: 58.4
click at [933, 177] on form "**********" at bounding box center [1074, 587] width 305 height 972
type input "*****"
drag, startPoint x: 1055, startPoint y: 176, endPoint x: 1019, endPoint y: 181, distance: 36.2
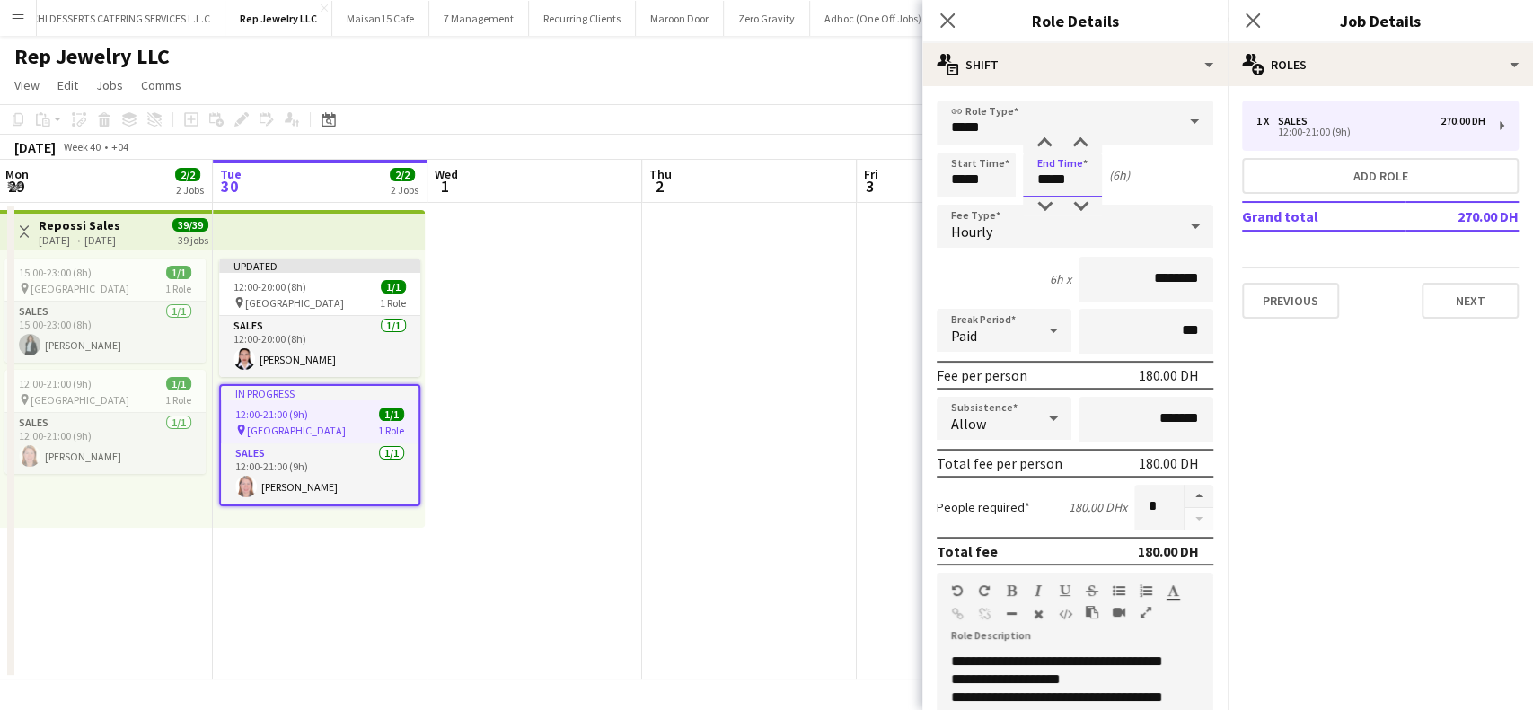
click at [1019, 181] on div "Start Time ***** End Time ***** (6h)" at bounding box center [1075, 175] width 277 height 45
type input "*****"
click at [1319, 424] on mat-expansion-panel "pencil3 General details 1 x Sales 270.00 DH 12:00-21:00 (9h) Add role Grand tot…" at bounding box center [1380, 398] width 305 height 624
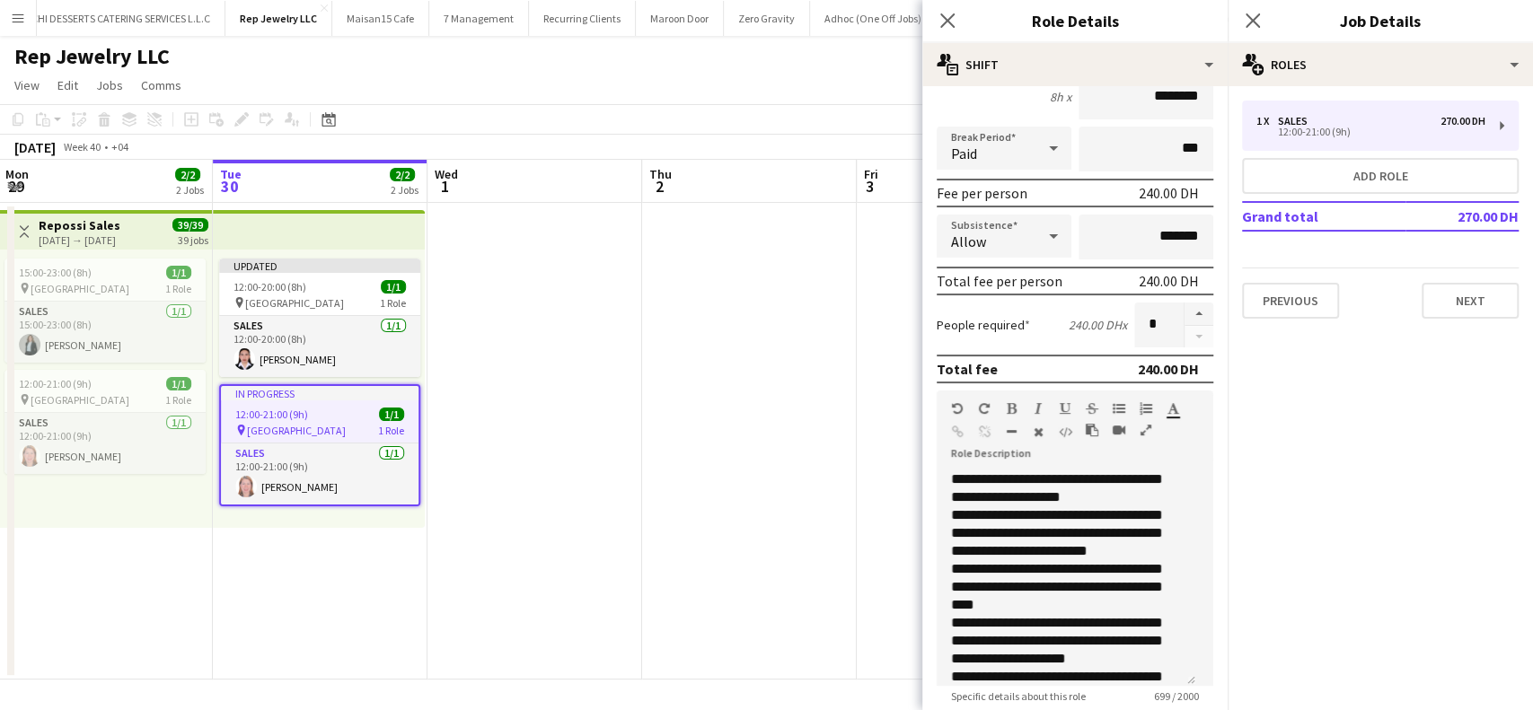
scroll to position [360, 0]
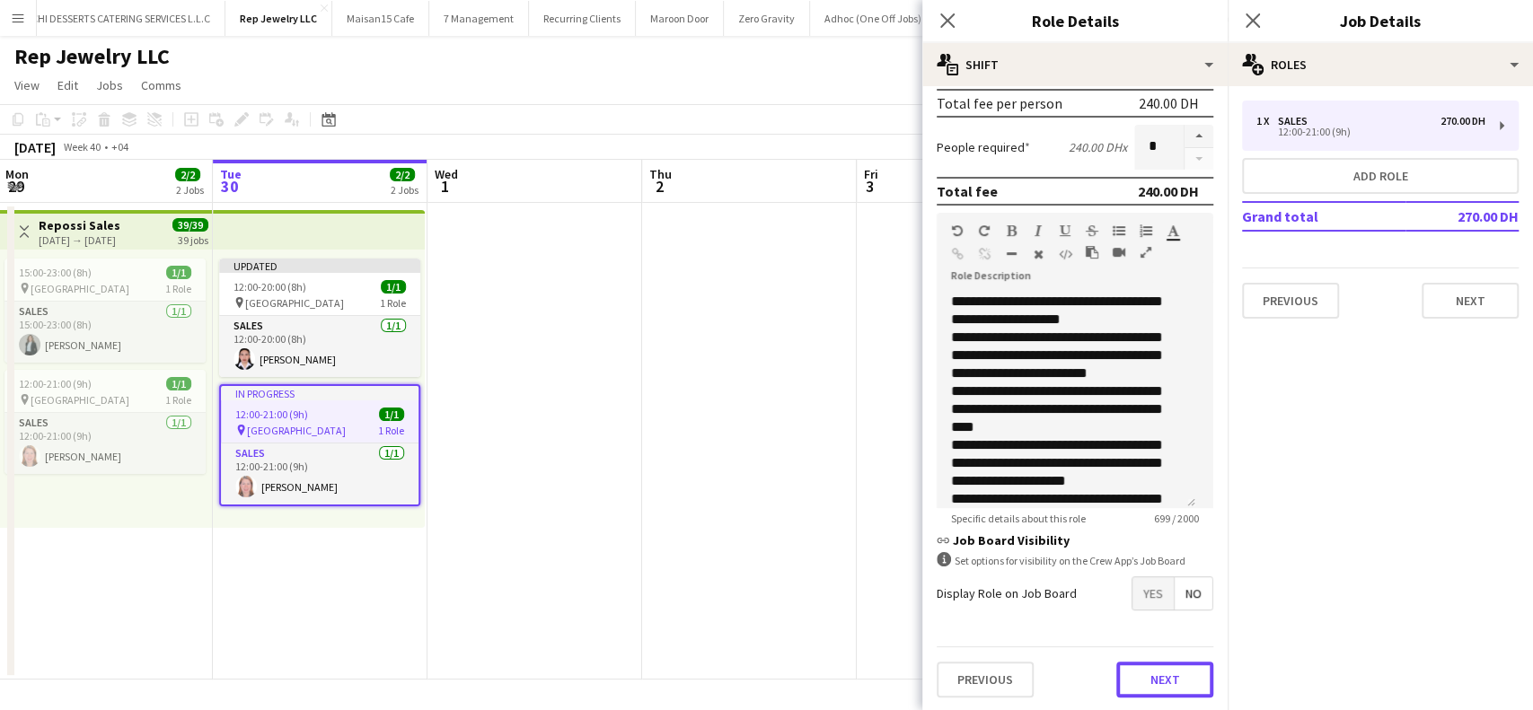
click at [1140, 670] on button "Next" at bounding box center [1164, 680] width 97 height 36
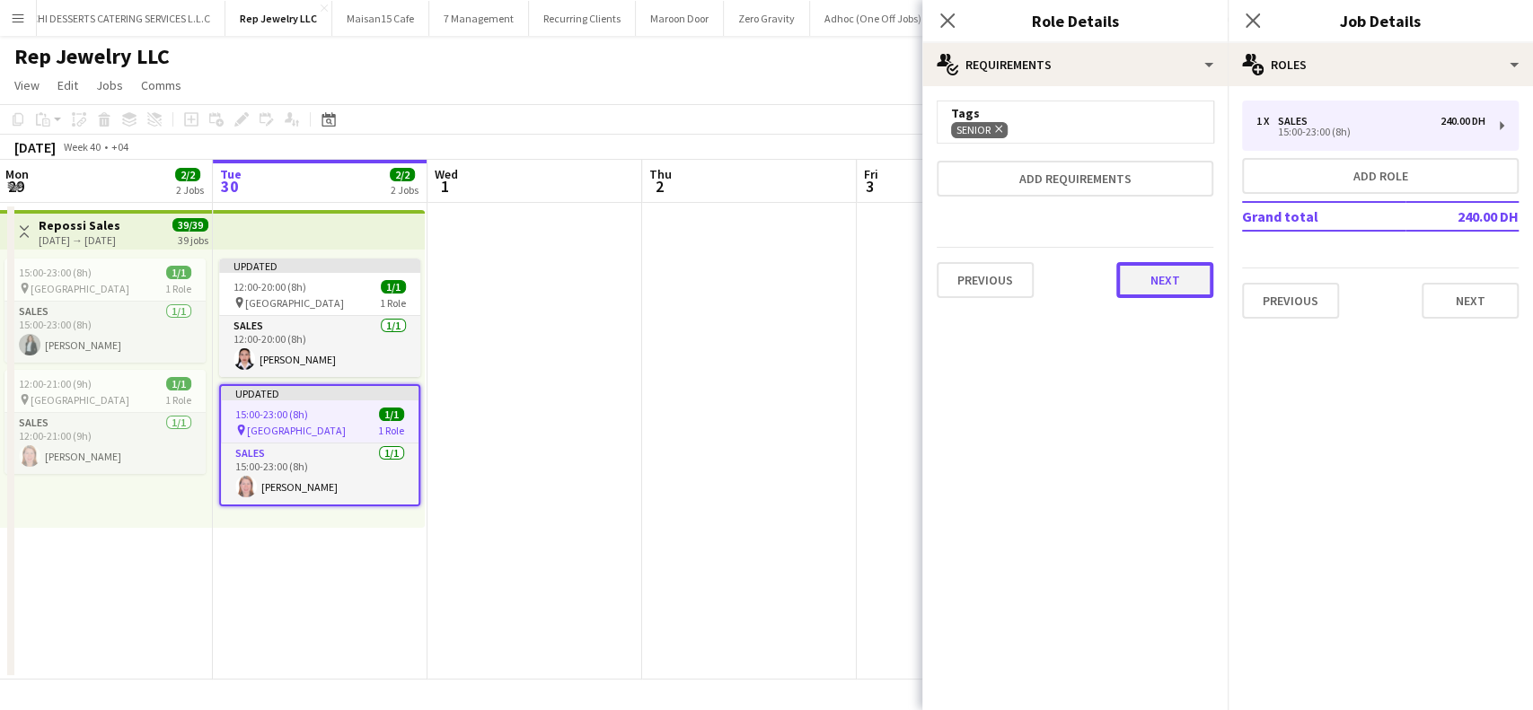
click at [1171, 284] on button "Next" at bounding box center [1164, 280] width 97 height 36
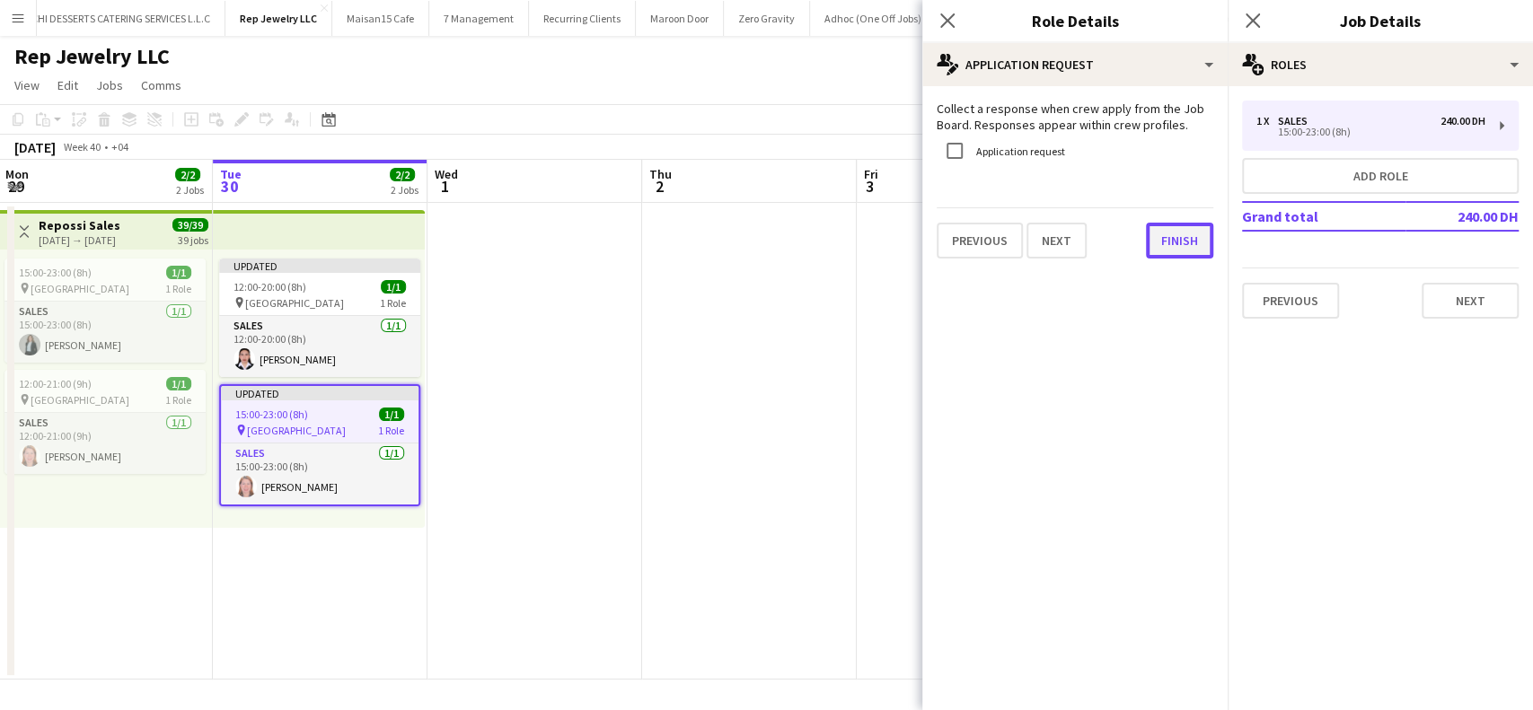
click at [1186, 244] on button "Finish" at bounding box center [1179, 241] width 67 height 36
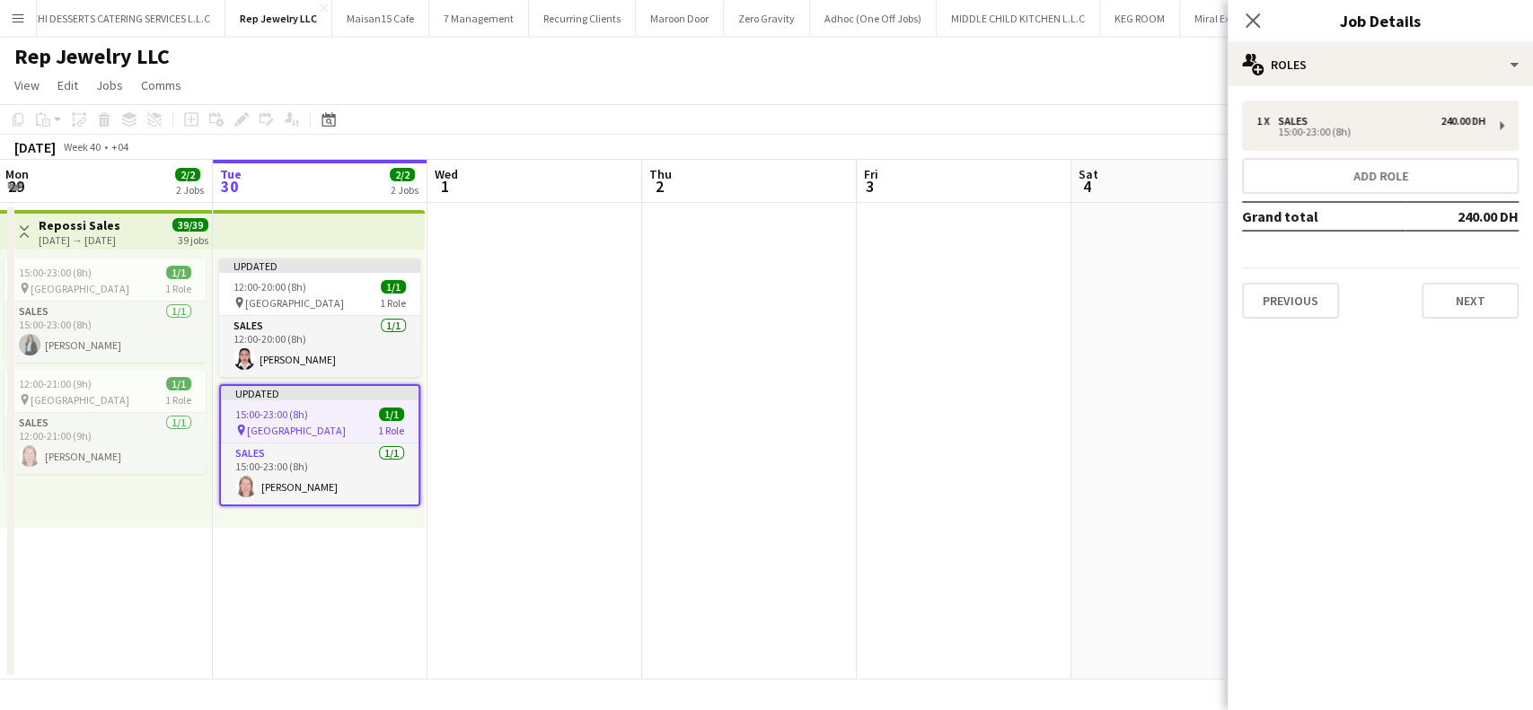
drag, startPoint x: 1257, startPoint y: 22, endPoint x: 1269, endPoint y: 34, distance: 17.8
click at [1256, 21] on icon "Close pop-in" at bounding box center [1253, 20] width 14 height 14
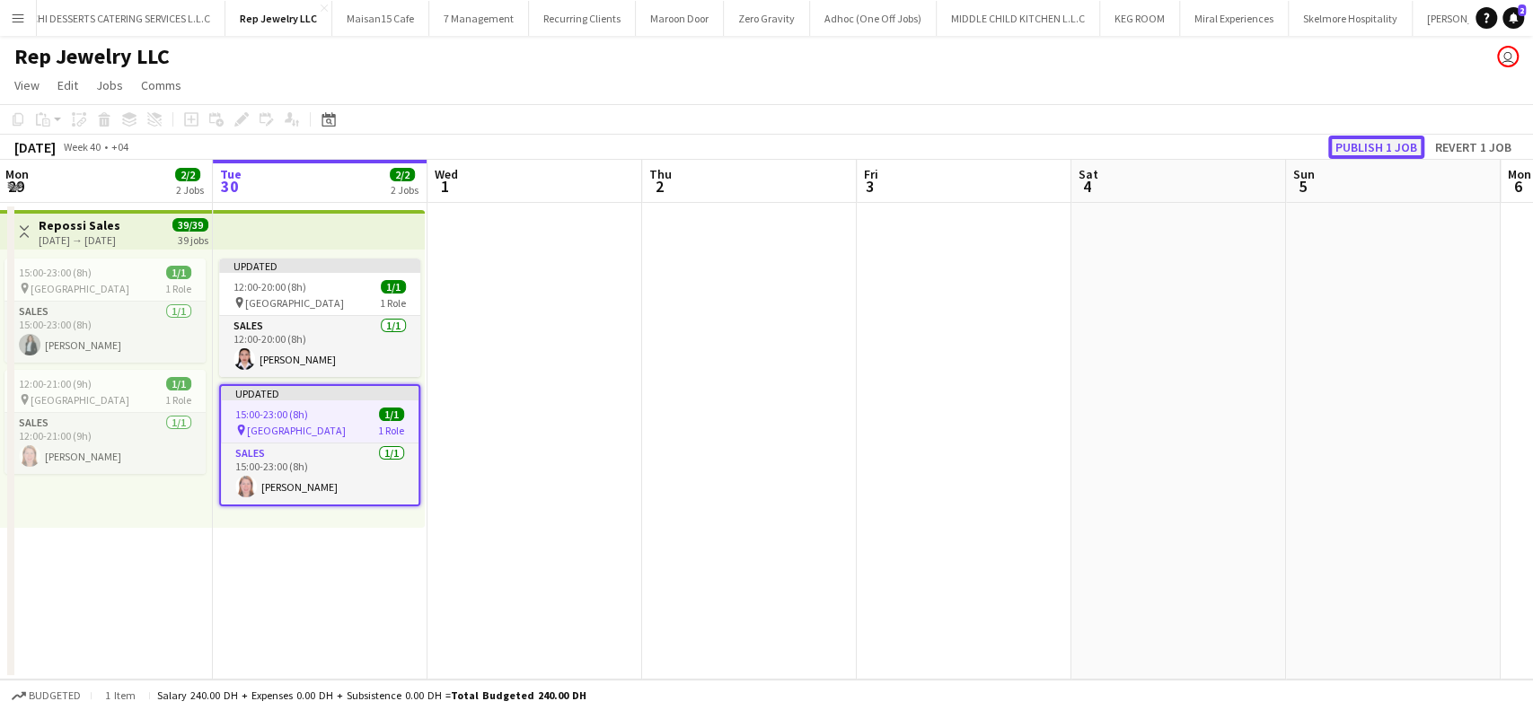
click at [1386, 144] on button "Publish 1 job" at bounding box center [1376, 147] width 96 height 23
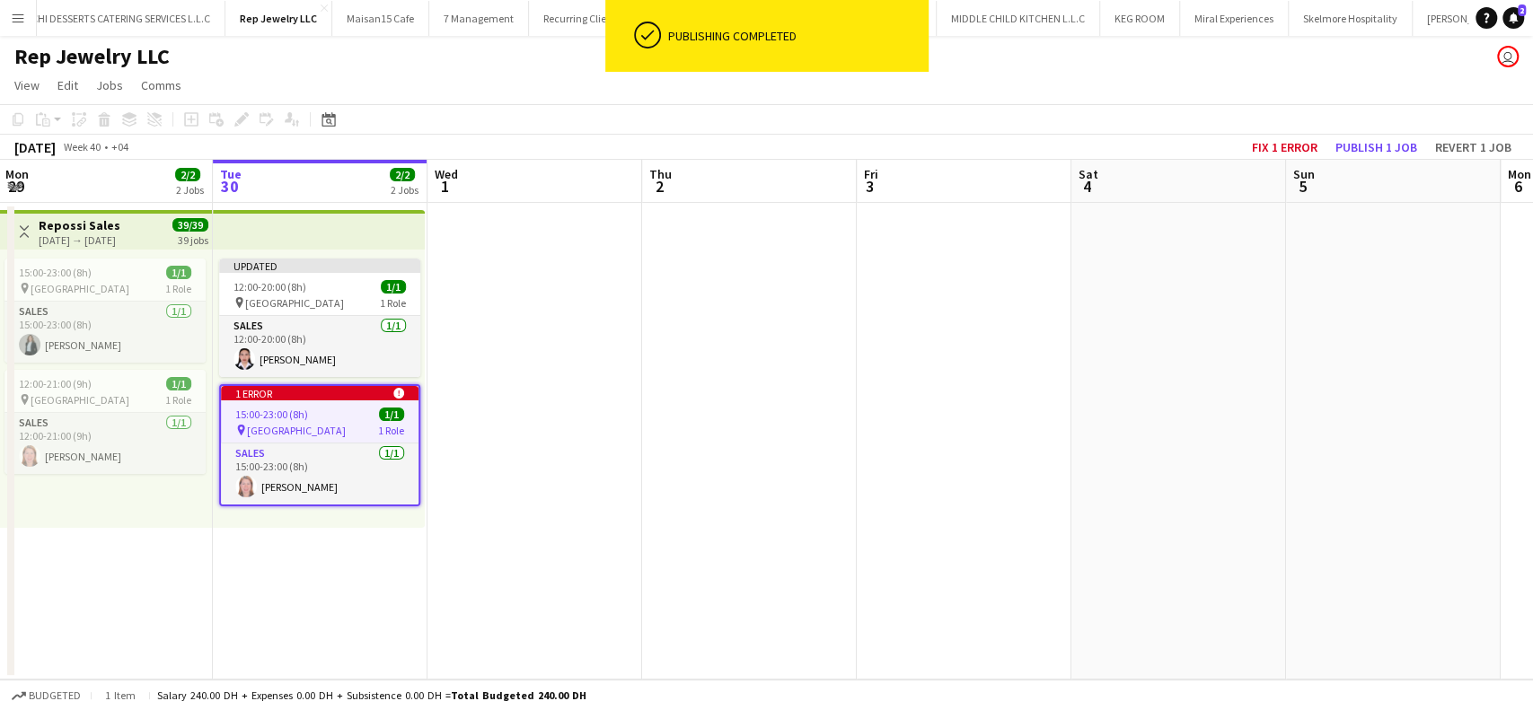
click at [670, 526] on app-date-cell at bounding box center [749, 441] width 215 height 477
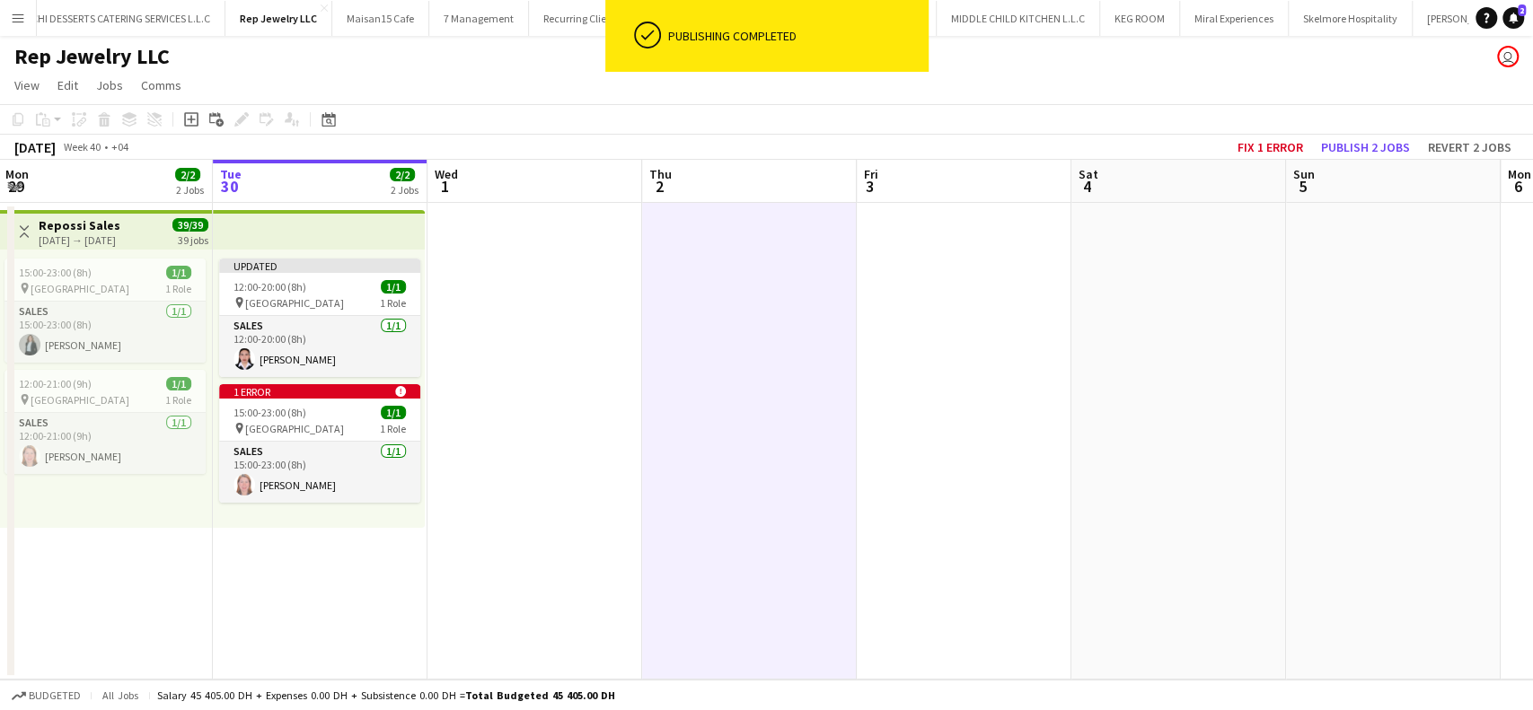
click at [1130, 366] on app-date-cell at bounding box center [1179, 441] width 215 height 477
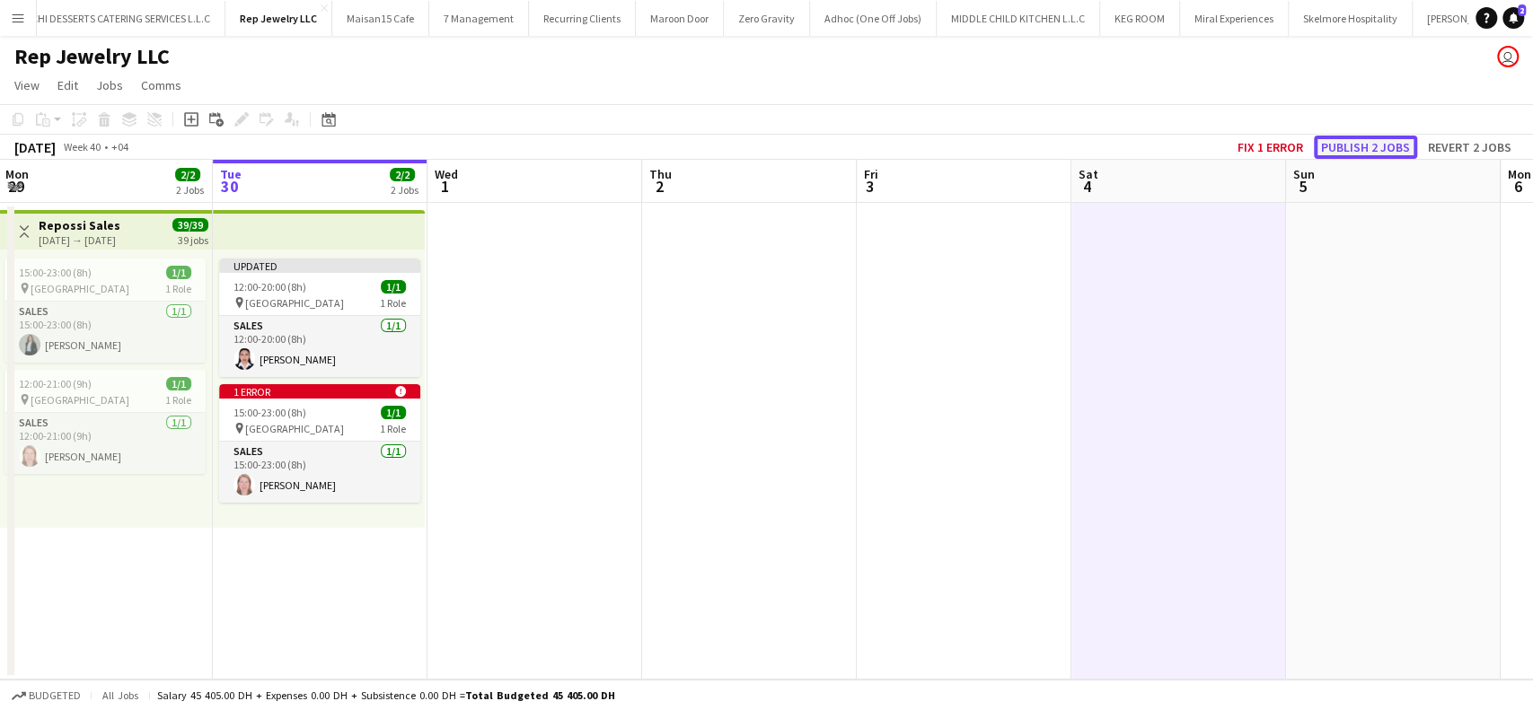
click at [1384, 140] on button "Publish 2 jobs" at bounding box center [1365, 147] width 103 height 23
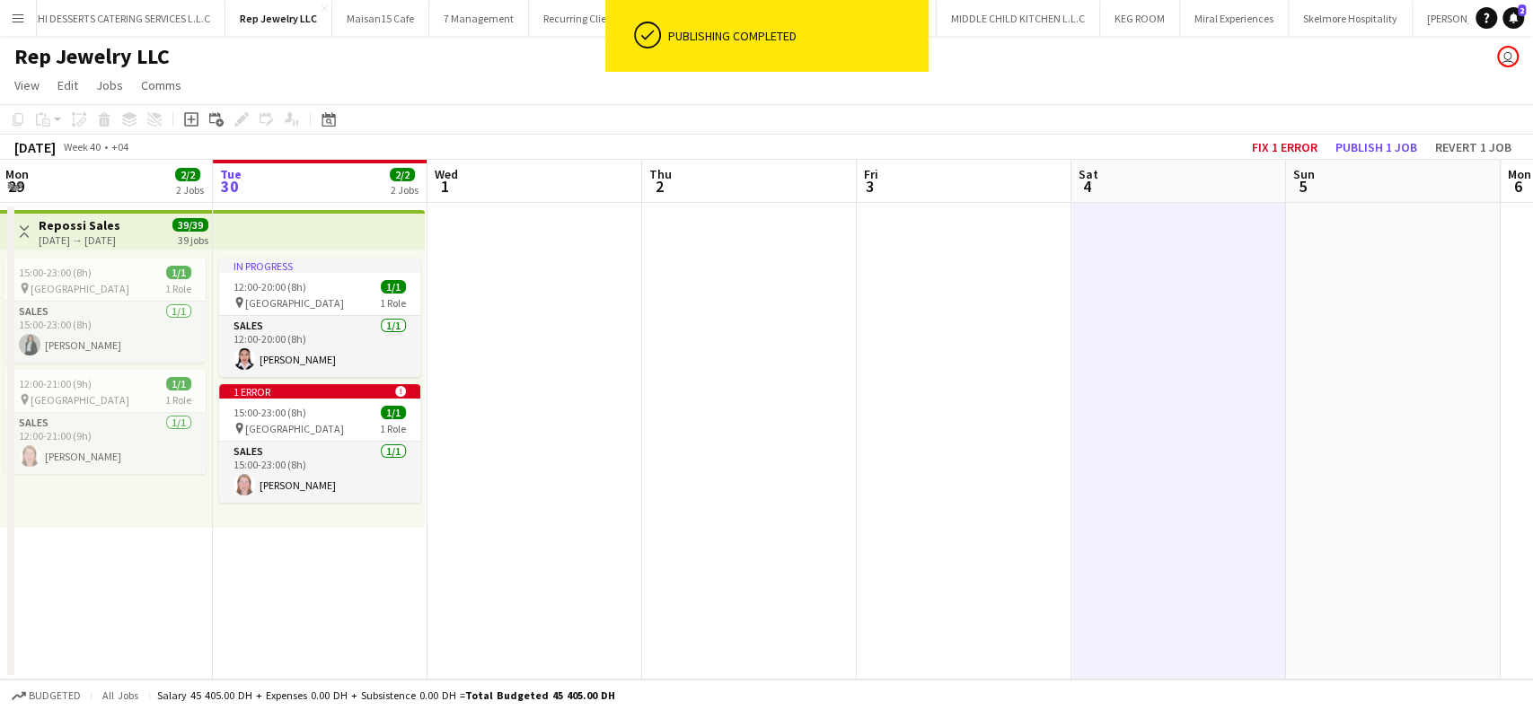
click at [667, 467] on app-date-cell at bounding box center [749, 441] width 215 height 477
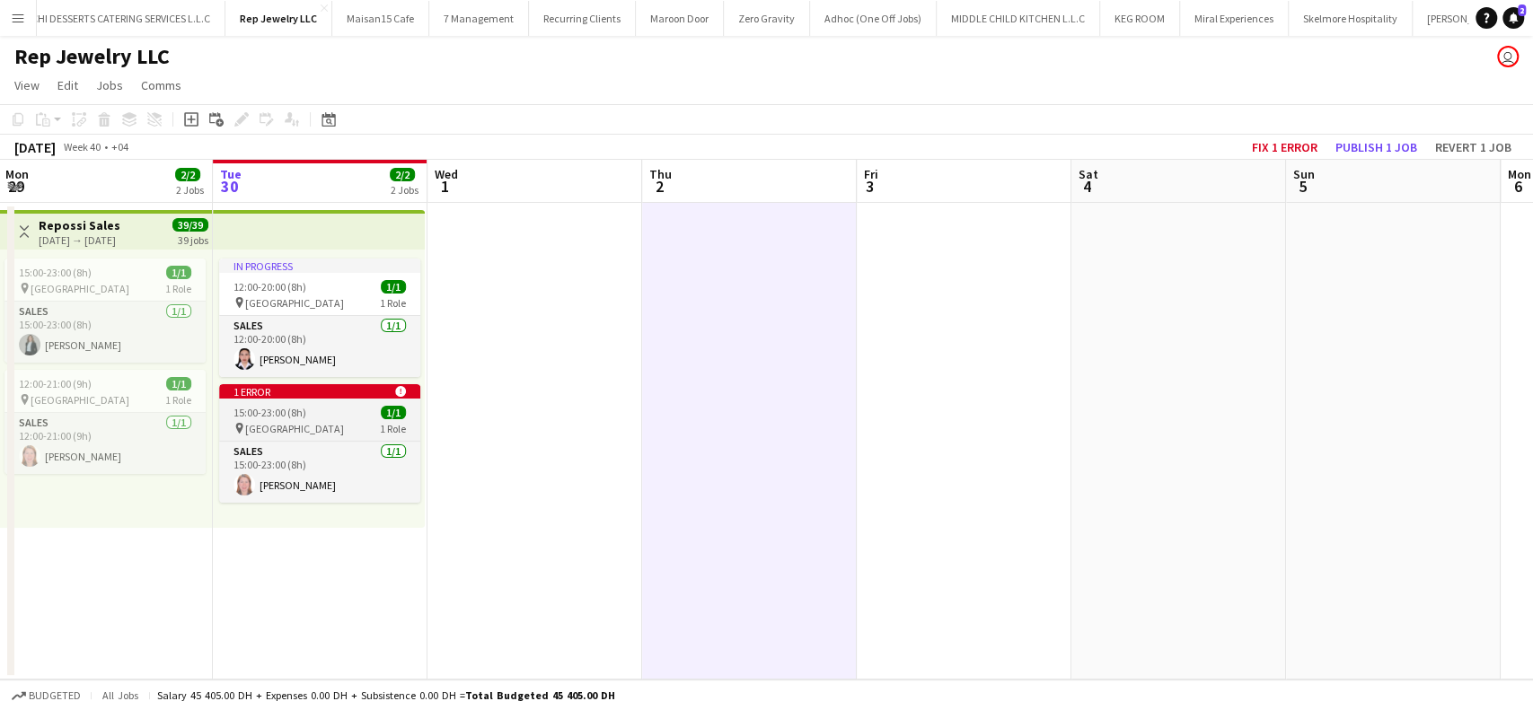
click at [338, 406] on div "15:00-23:00 (8h) 1/1" at bounding box center [319, 412] width 201 height 13
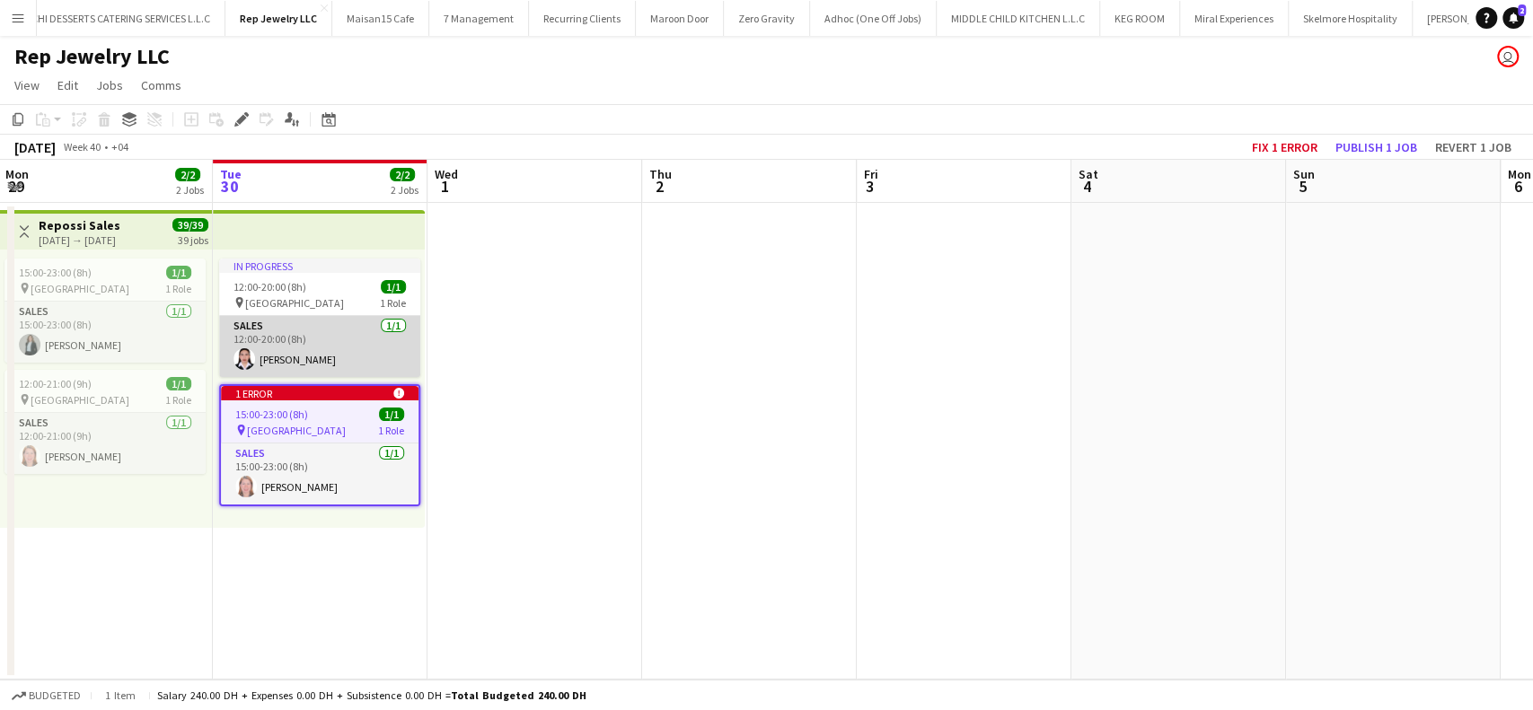
click at [315, 336] on app-card-role "Sales 1/1 12:00-20:00 (8h) Mary-Ann Ednalaguim" at bounding box center [319, 346] width 201 height 61
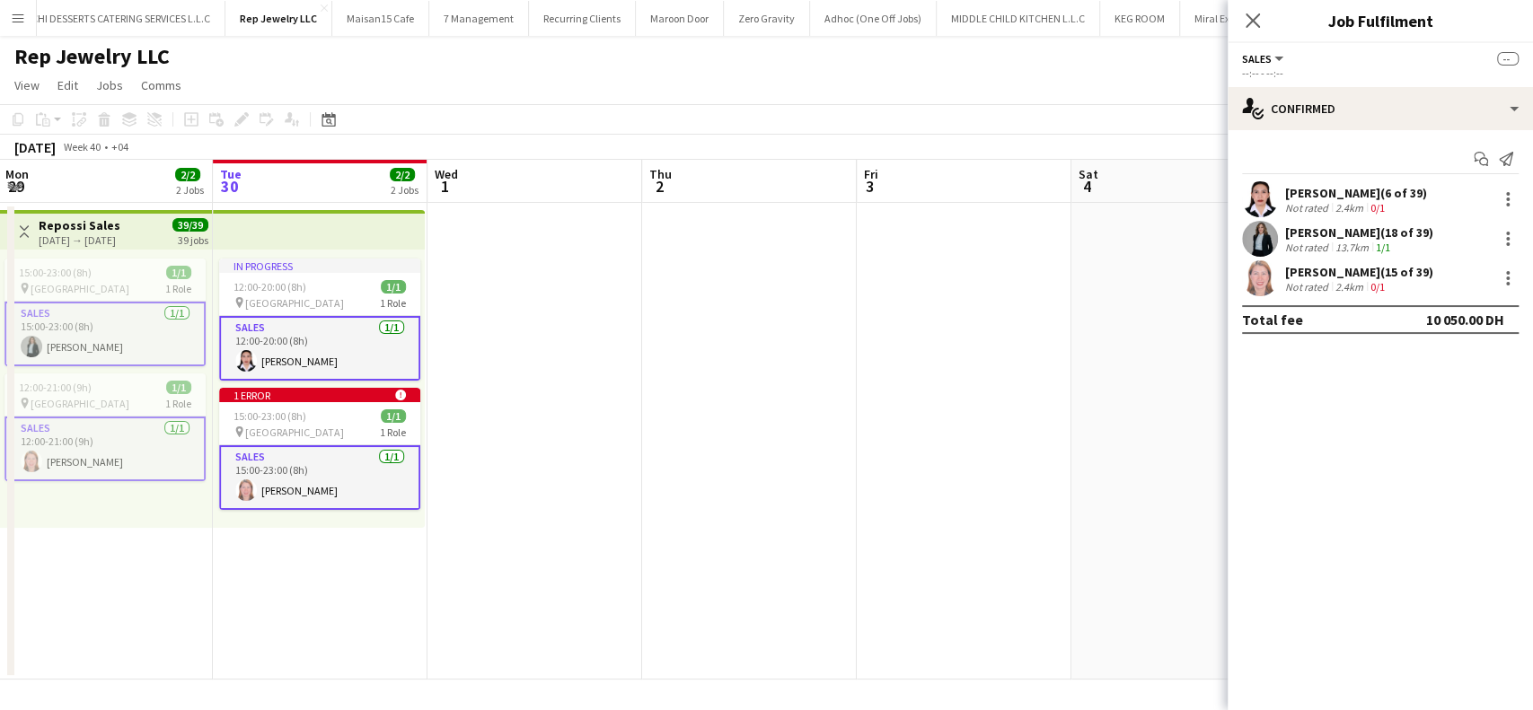
click at [333, 329] on app-card-role "Sales 1/1 12:00-20:00 (8h) Mary-Ann Ednalaguim" at bounding box center [319, 348] width 201 height 65
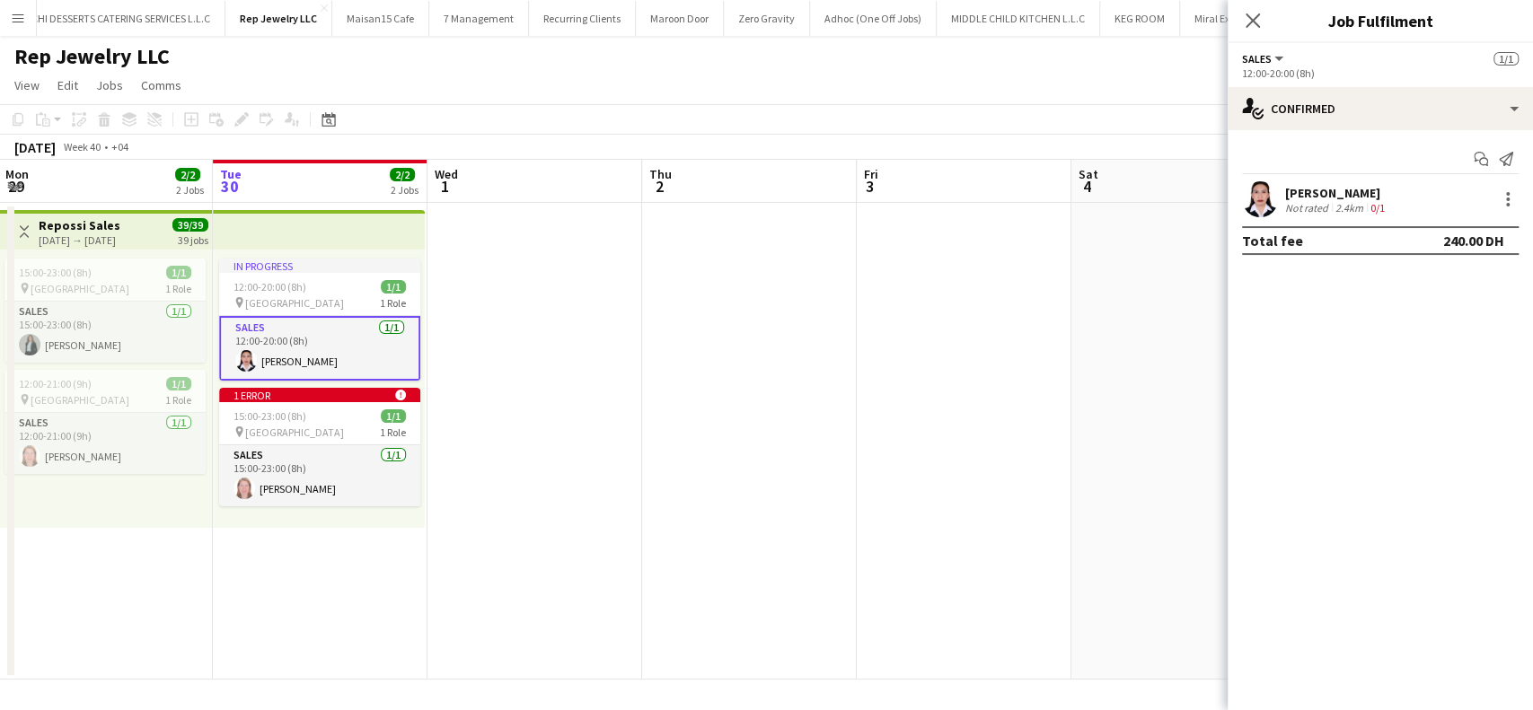
click at [245, 350] on app-user-avatar at bounding box center [246, 361] width 22 height 22
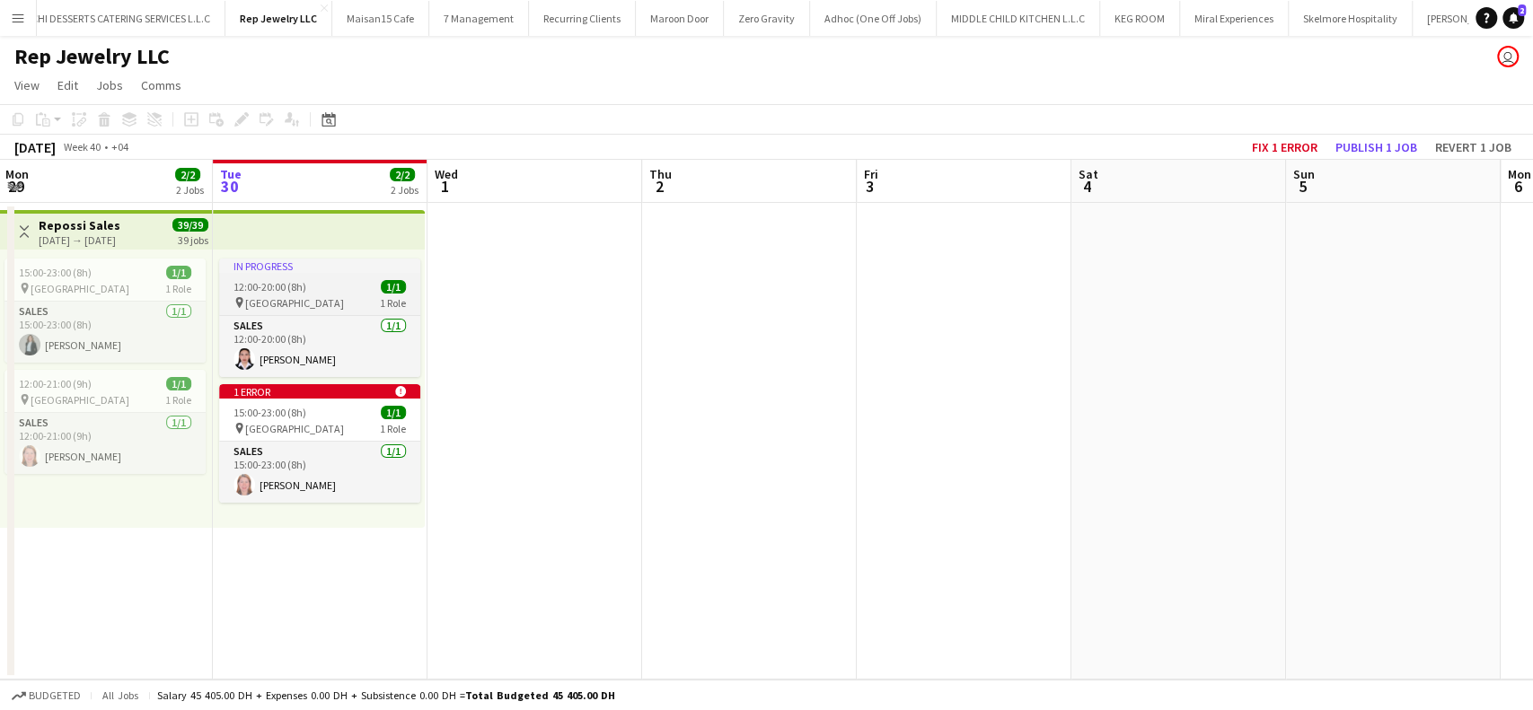
click at [280, 286] on span "12:00-20:00 (8h)" at bounding box center [270, 286] width 73 height 13
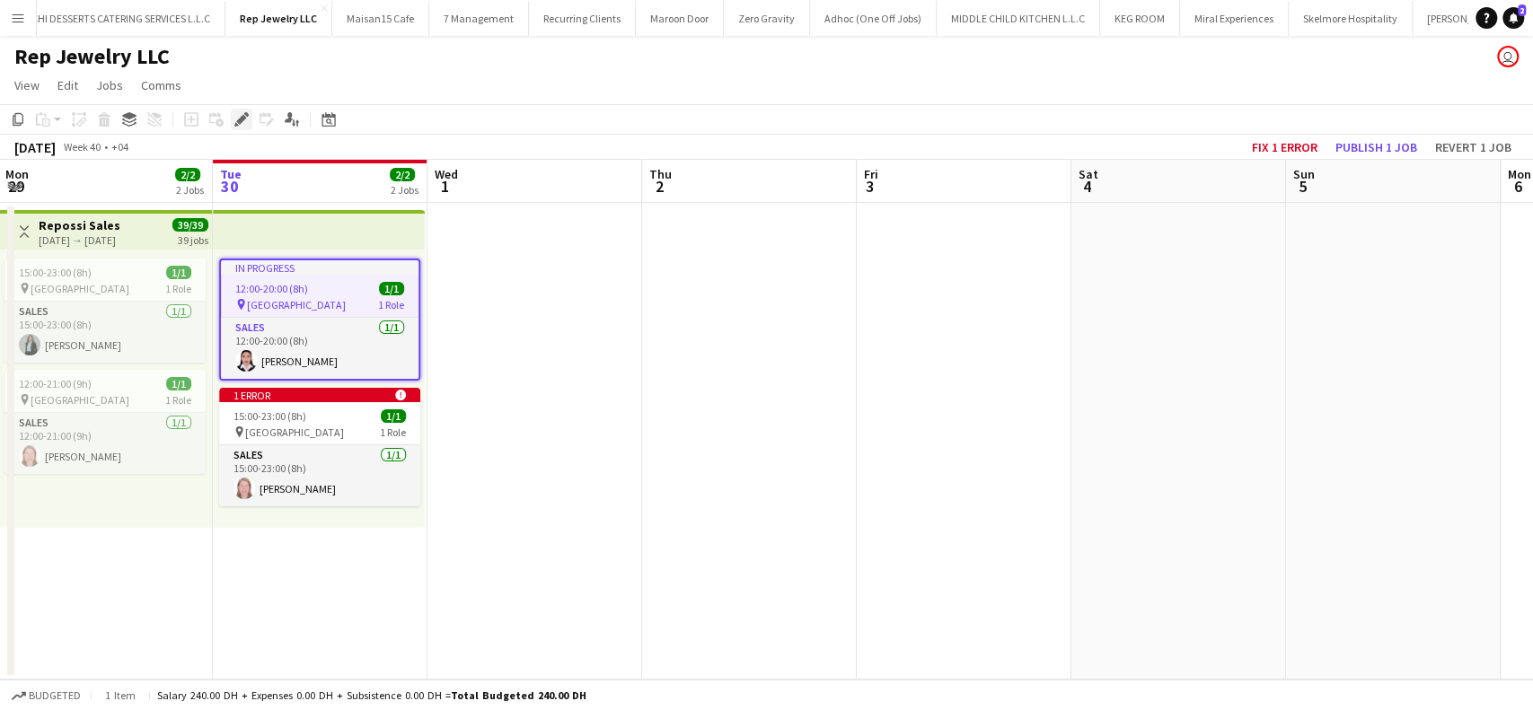
click at [232, 121] on div "Edit" at bounding box center [242, 120] width 22 height 22
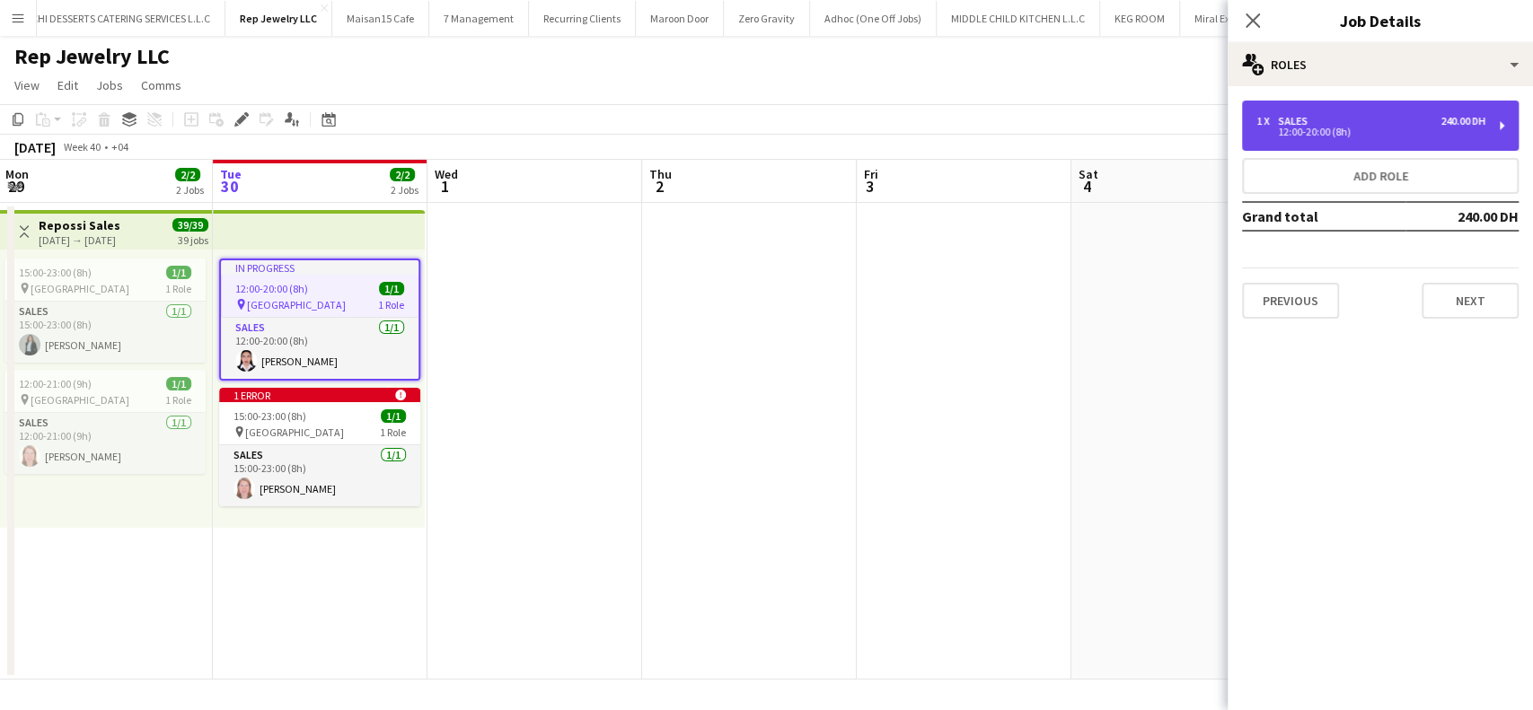
click at [1500, 113] on div "1 x Sales 240.00 DH 12:00-20:00 (8h)" at bounding box center [1380, 126] width 277 height 50
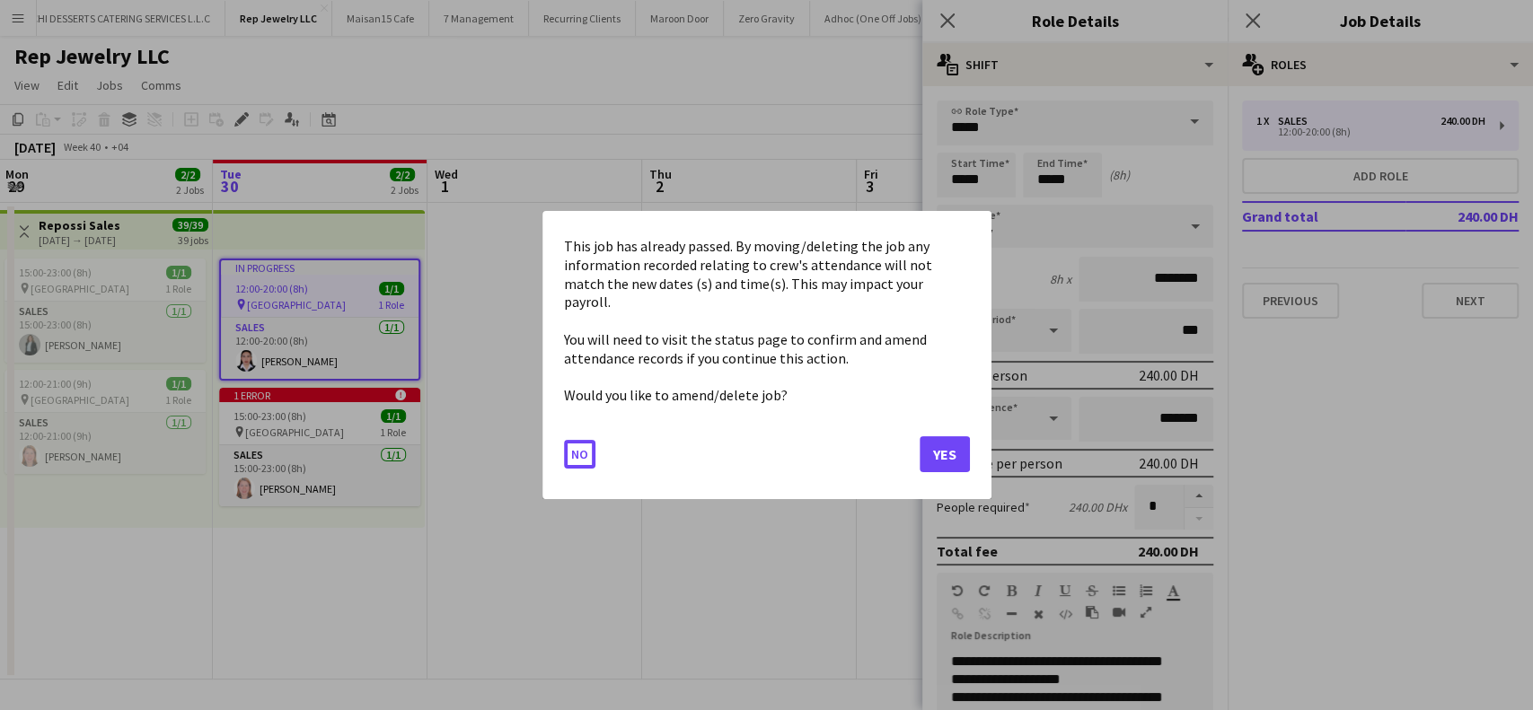
drag, startPoint x: 1071, startPoint y: 182, endPoint x: 1014, endPoint y: 187, distance: 56.8
click at [1014, 187] on body "Menu Boards Boards Boards All jobs Status Workforce Workforce My Workforce Recr…" at bounding box center [766, 355] width 1533 height 710
click at [731, 549] on div at bounding box center [766, 355] width 1533 height 710
click at [575, 459] on mat-dialog-actions "No Yes" at bounding box center [767, 461] width 406 height 76
click at [574, 450] on button "No" at bounding box center [579, 454] width 31 height 29
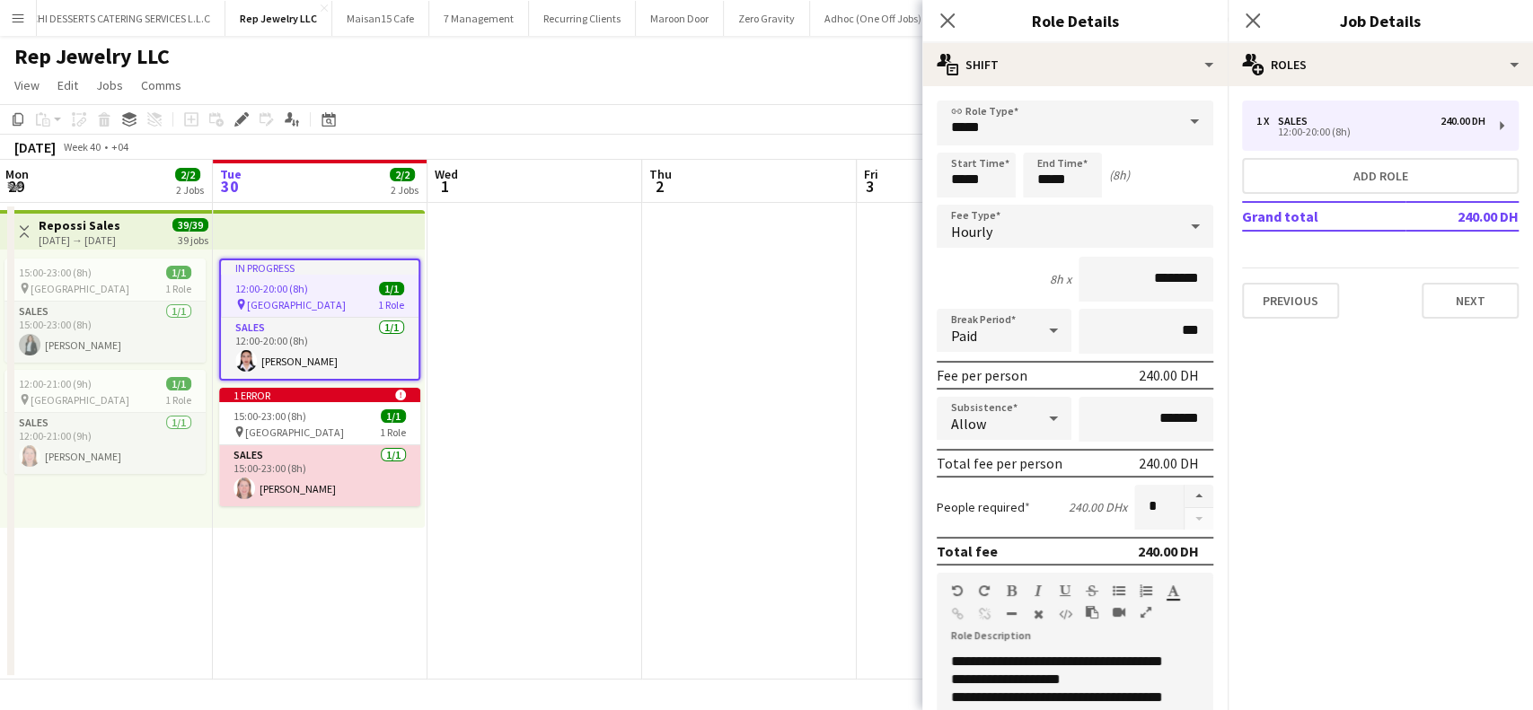
click at [404, 485] on app-card-role "Sales 1/1 15:00-23:00 (8h) Analyn Naval" at bounding box center [319, 476] width 201 height 61
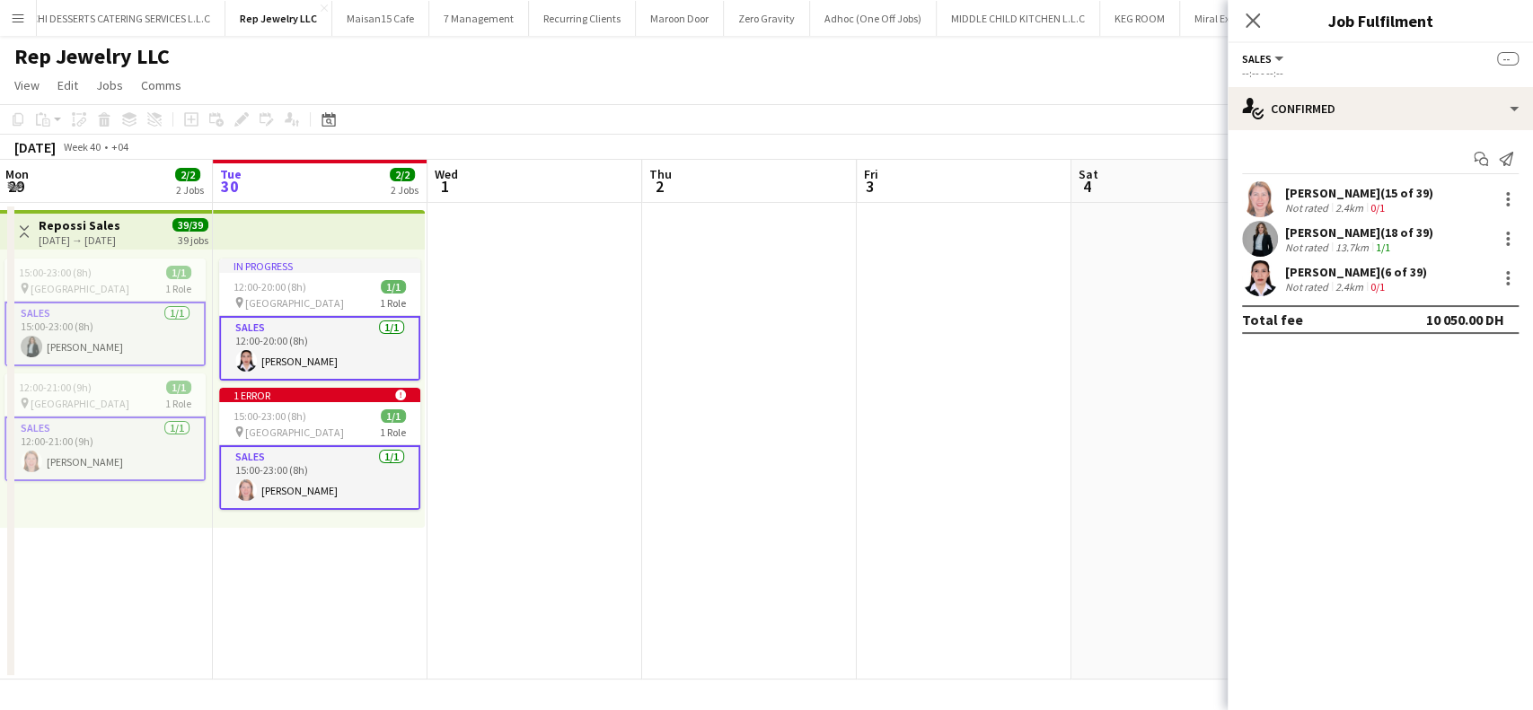
click at [358, 464] on app-card-role "Sales 1/1 15:00-23:00 (8h) Analyn Naval" at bounding box center [319, 478] width 201 height 65
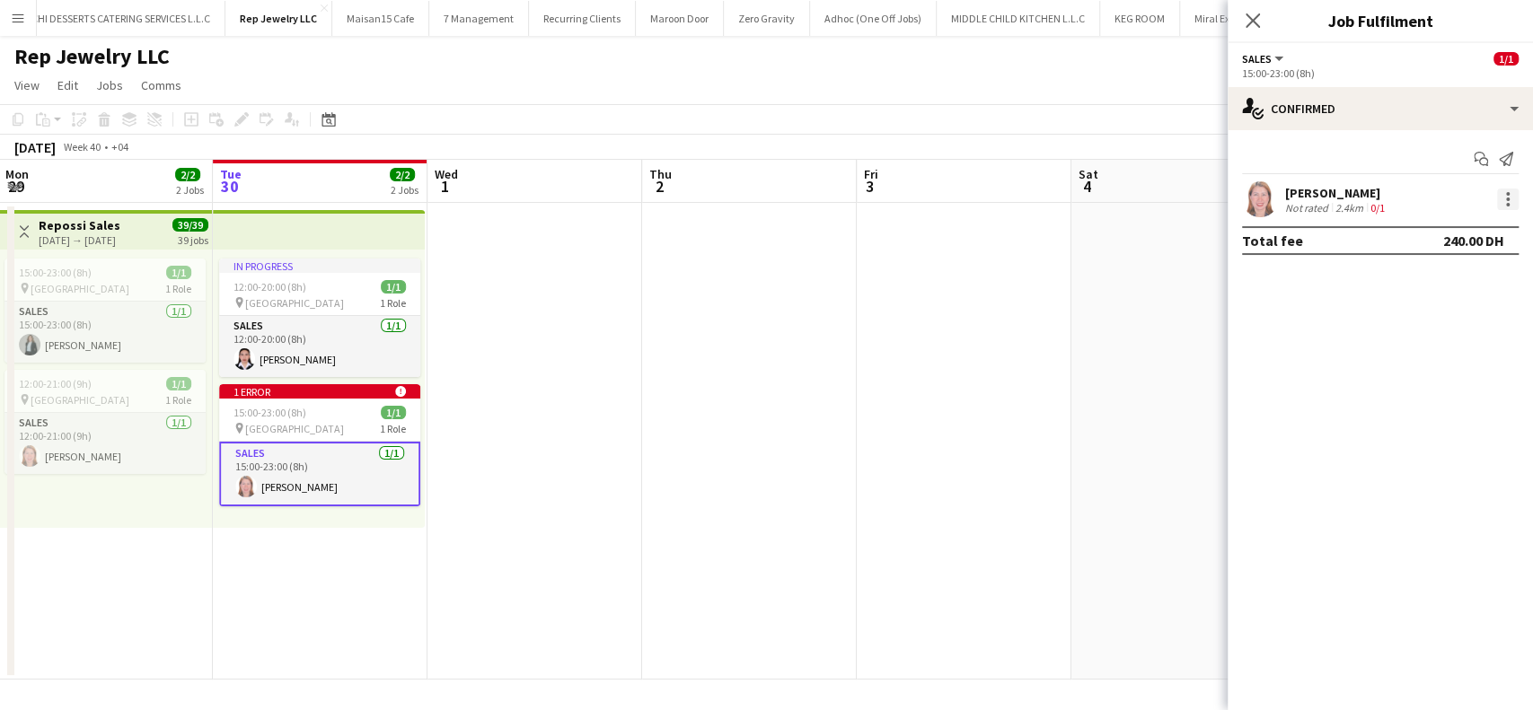
click at [1509, 193] on div at bounding box center [1508, 194] width 4 height 4
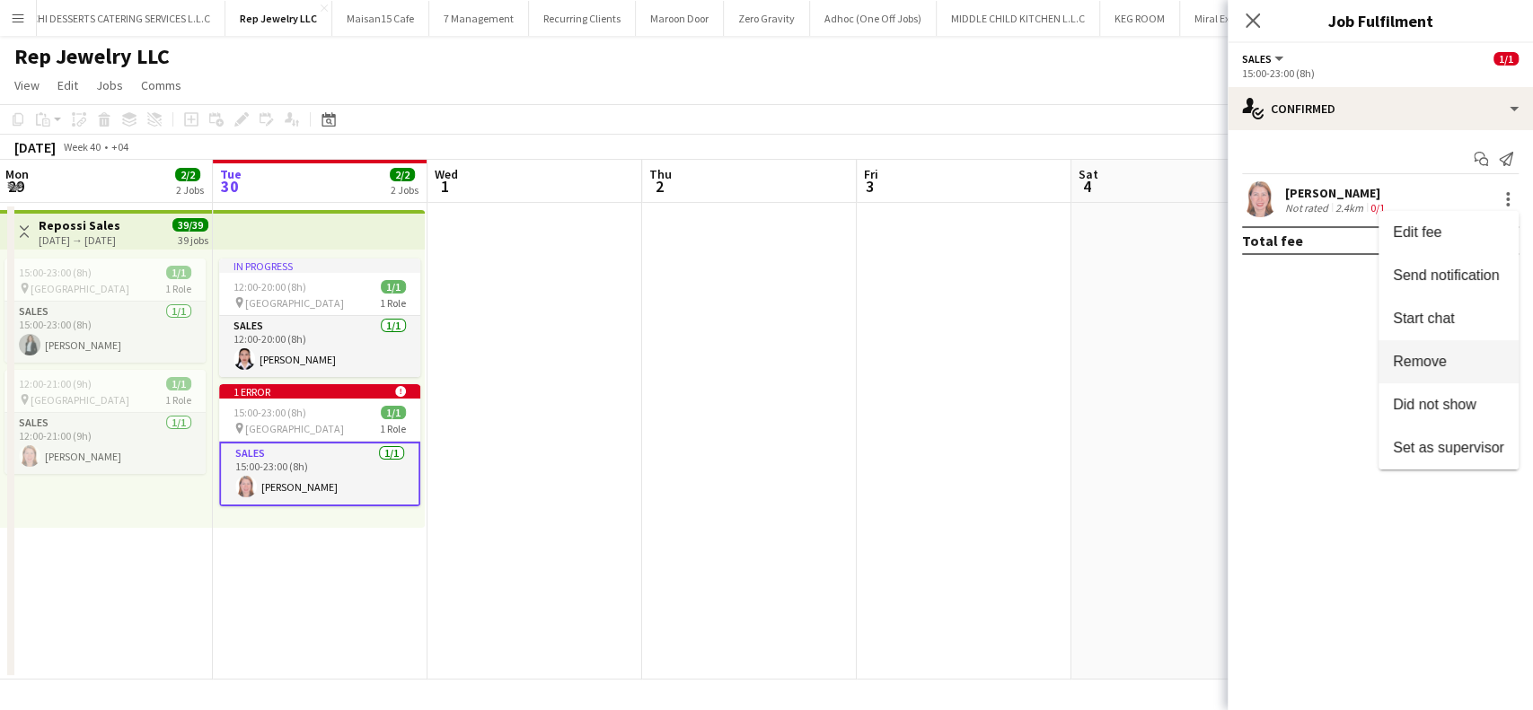
click at [1428, 356] on span "Remove" at bounding box center [1420, 361] width 54 height 15
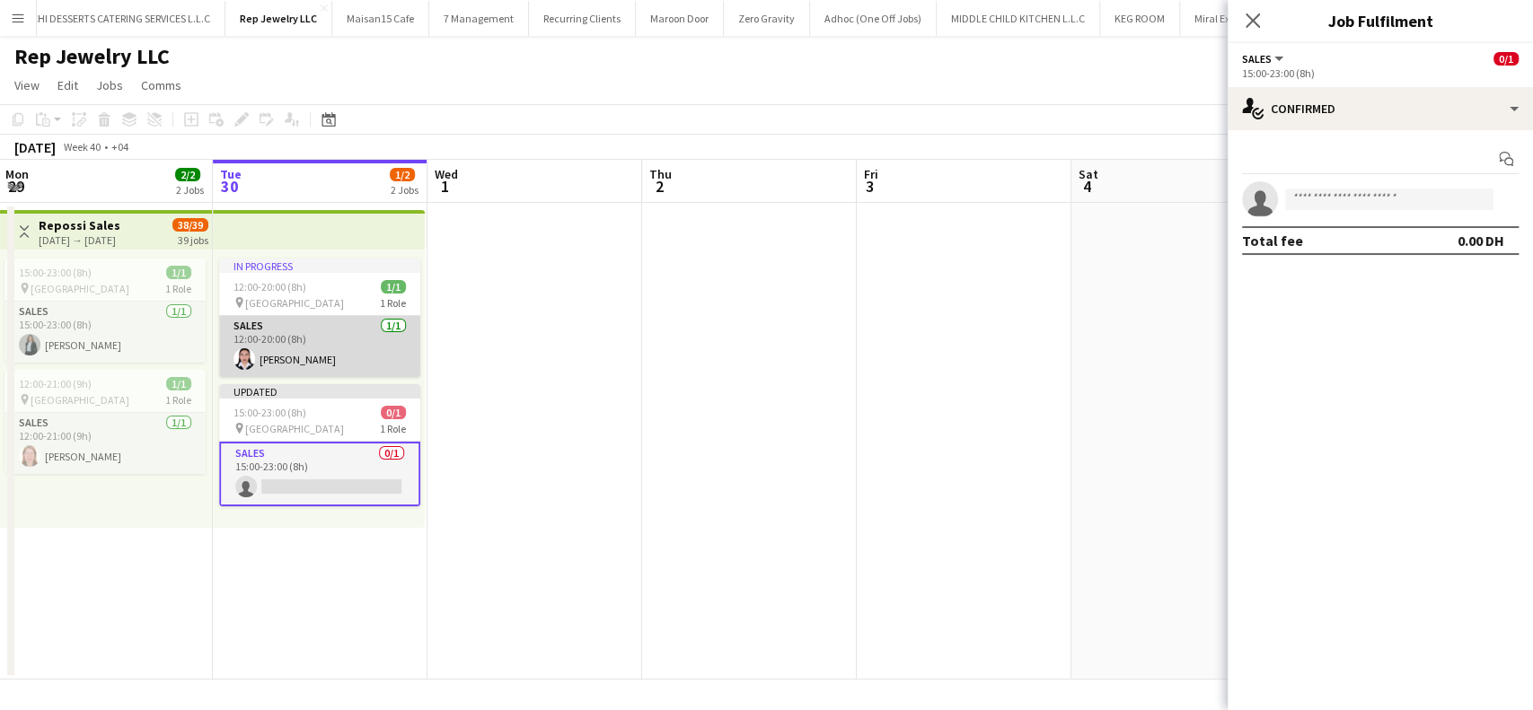
click at [297, 353] on app-card-role "Sales 1/1 12:00-20:00 (8h) Mary-Ann Ednalaguim" at bounding box center [319, 346] width 201 height 61
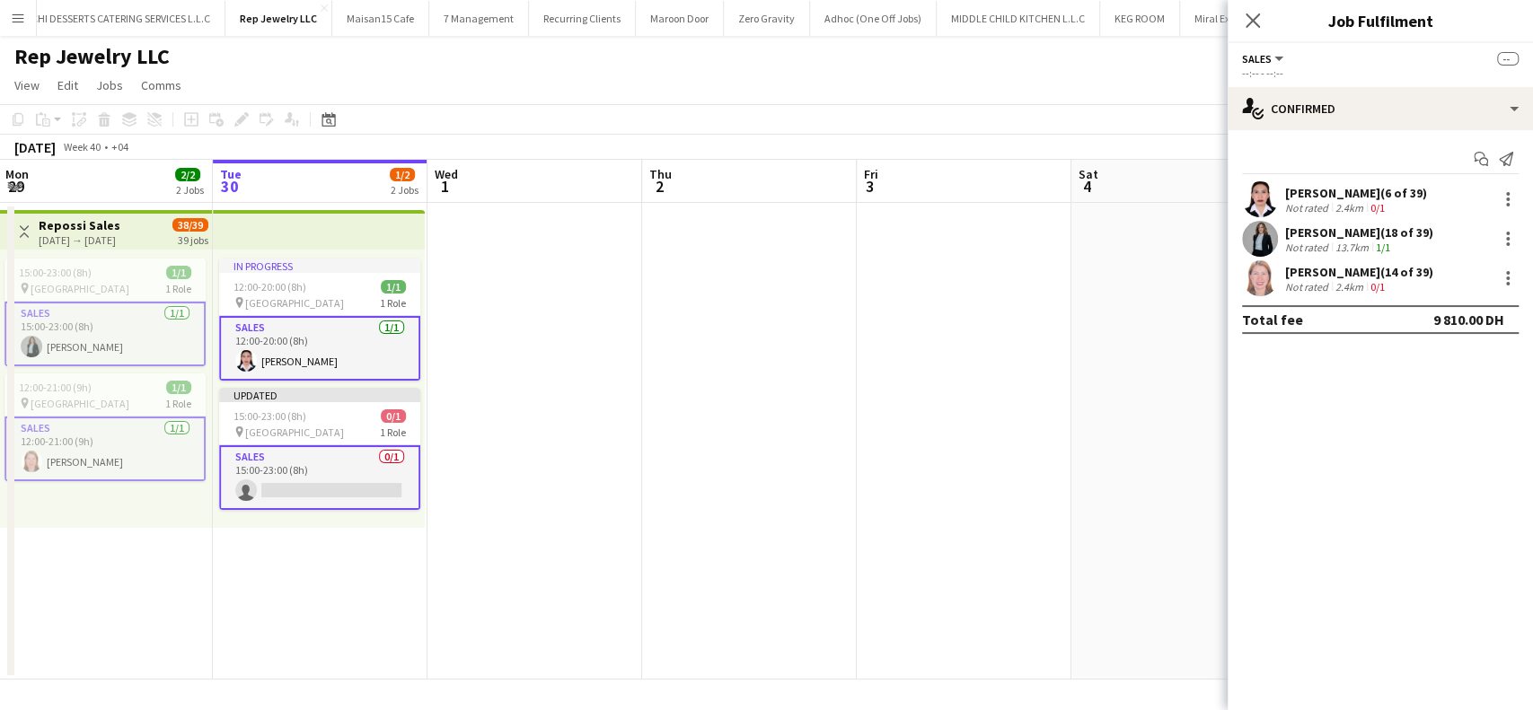
click at [359, 349] on app-card-role "Sales 1/1 12:00-20:00 (8h) Mary-Ann Ednalaguim" at bounding box center [319, 348] width 201 height 65
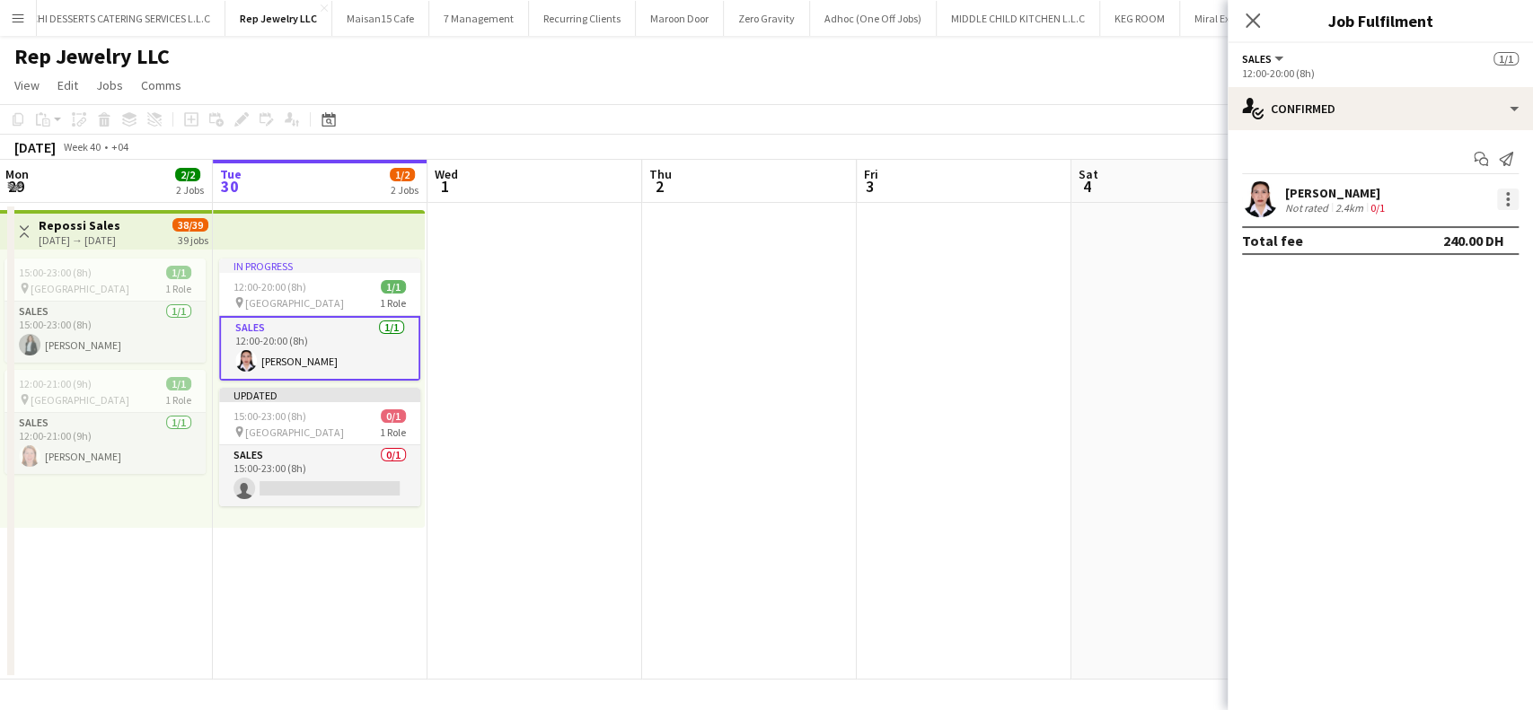
click at [1503, 202] on div at bounding box center [1508, 200] width 22 height 22
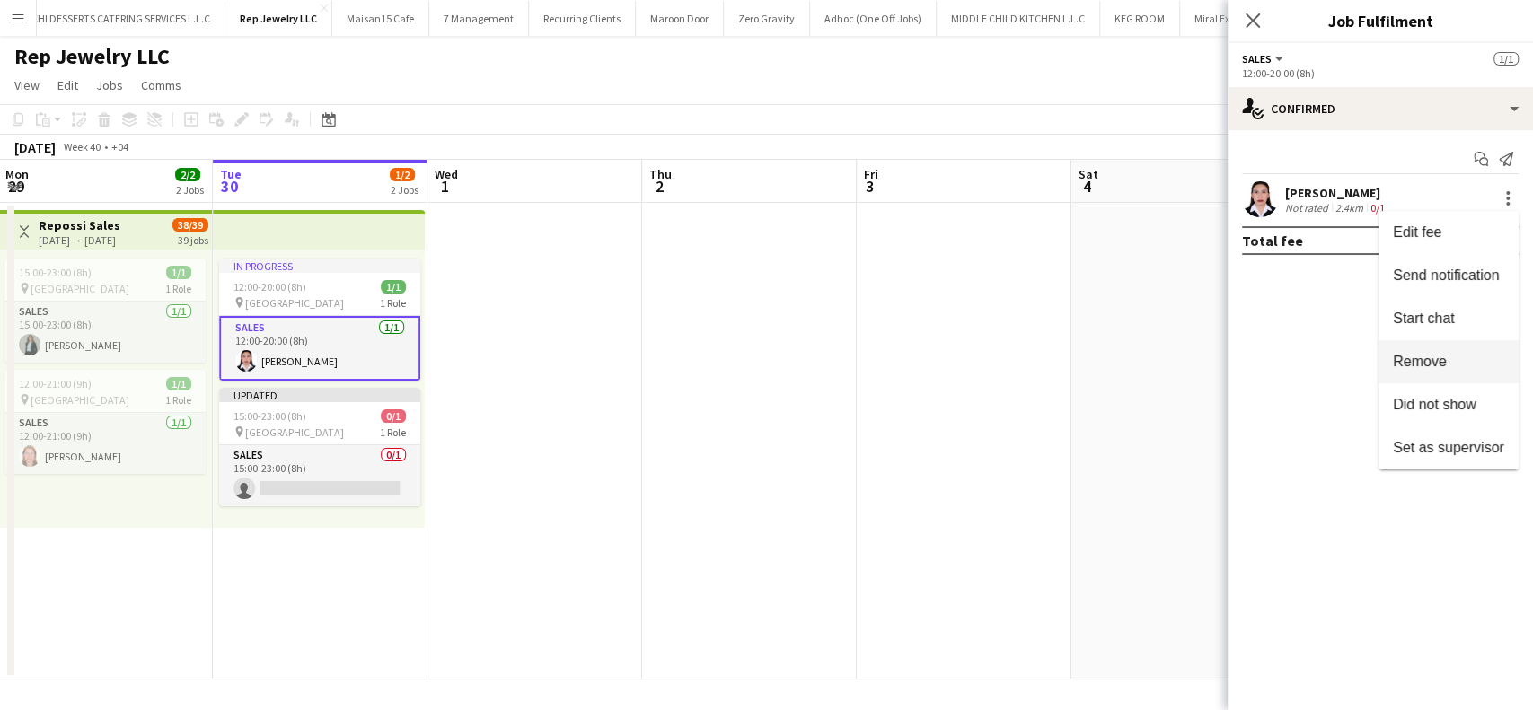
click at [1459, 356] on span "Remove" at bounding box center [1448, 362] width 111 height 16
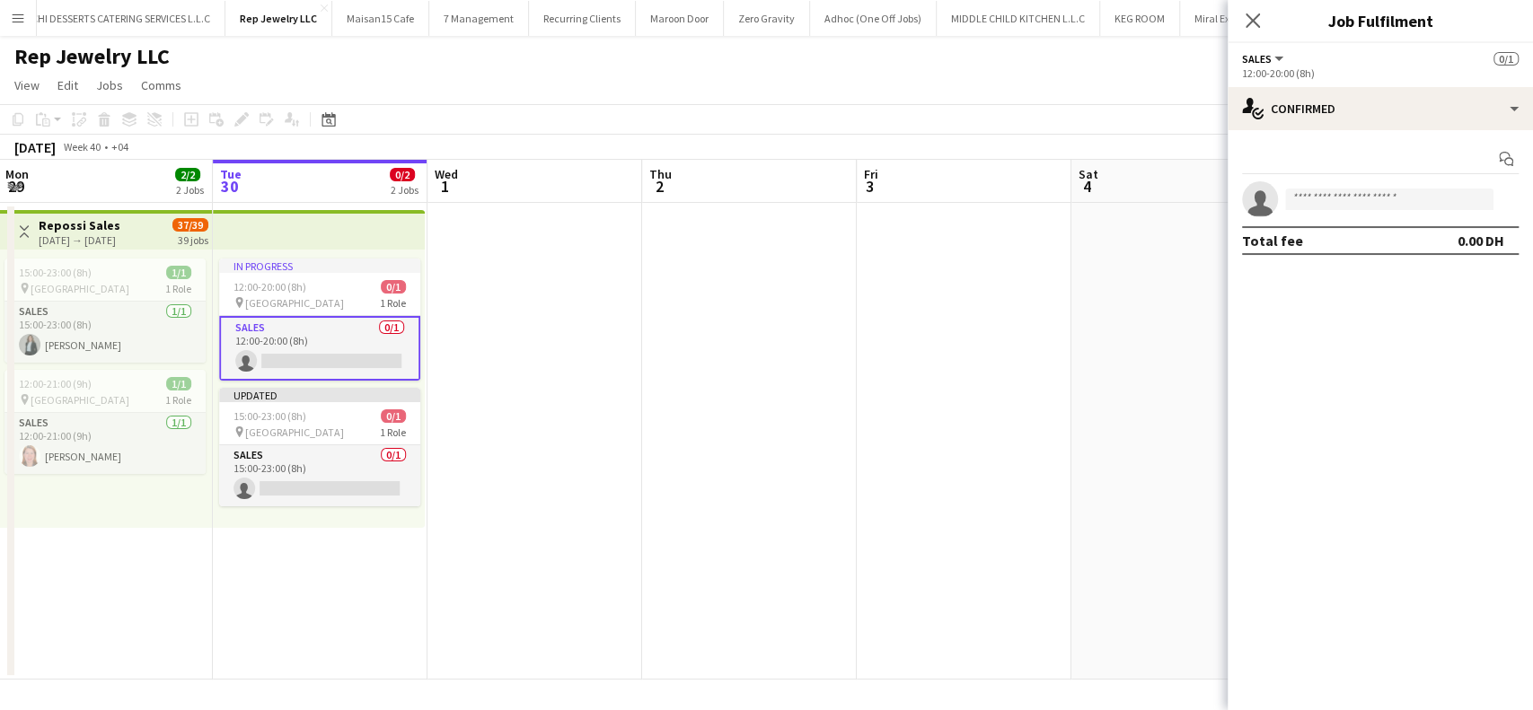
click at [357, 356] on app-card-role "Sales 0/1 12:00-20:00 (8h) single-neutral-actions" at bounding box center [319, 348] width 201 height 65
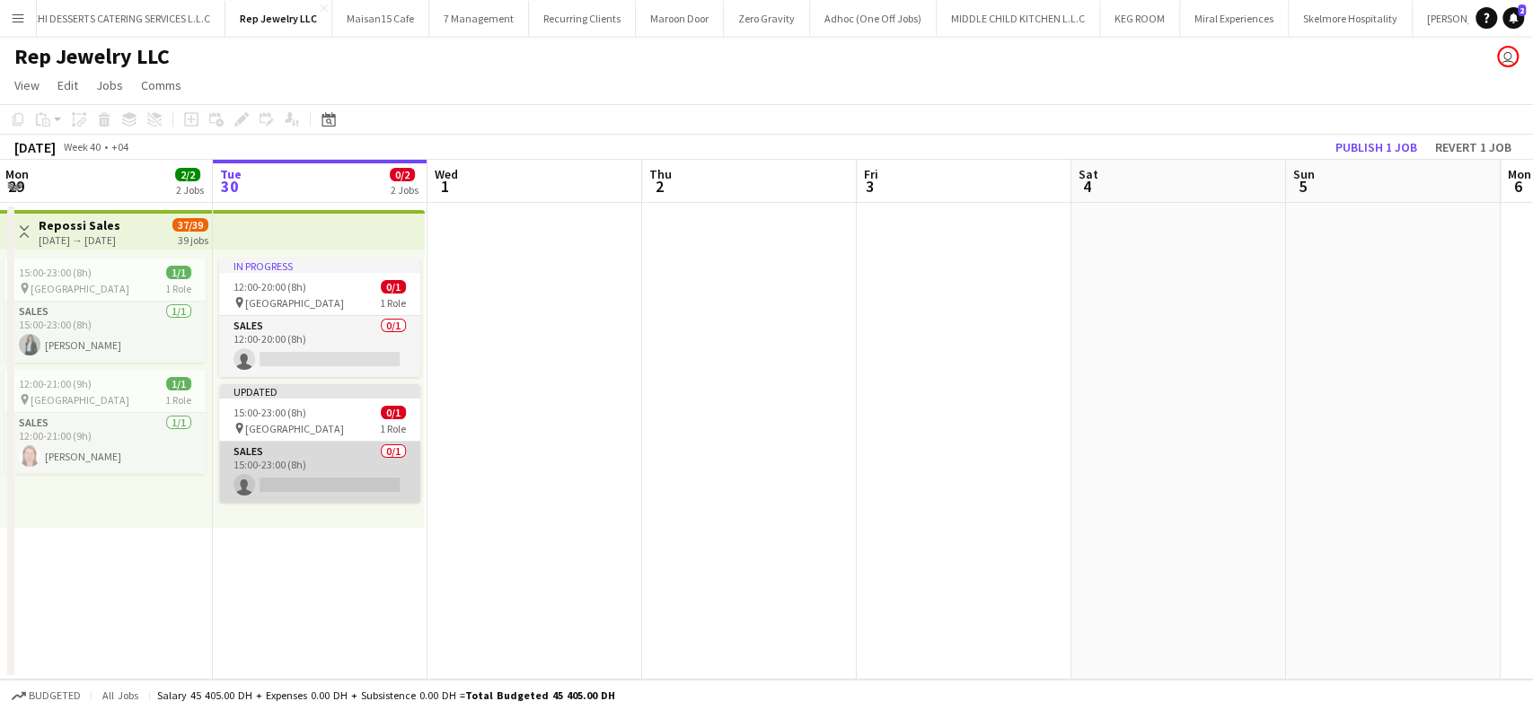
click at [301, 482] on app-card-role "Sales 0/1 15:00-23:00 (8h) single-neutral-actions" at bounding box center [319, 472] width 201 height 61
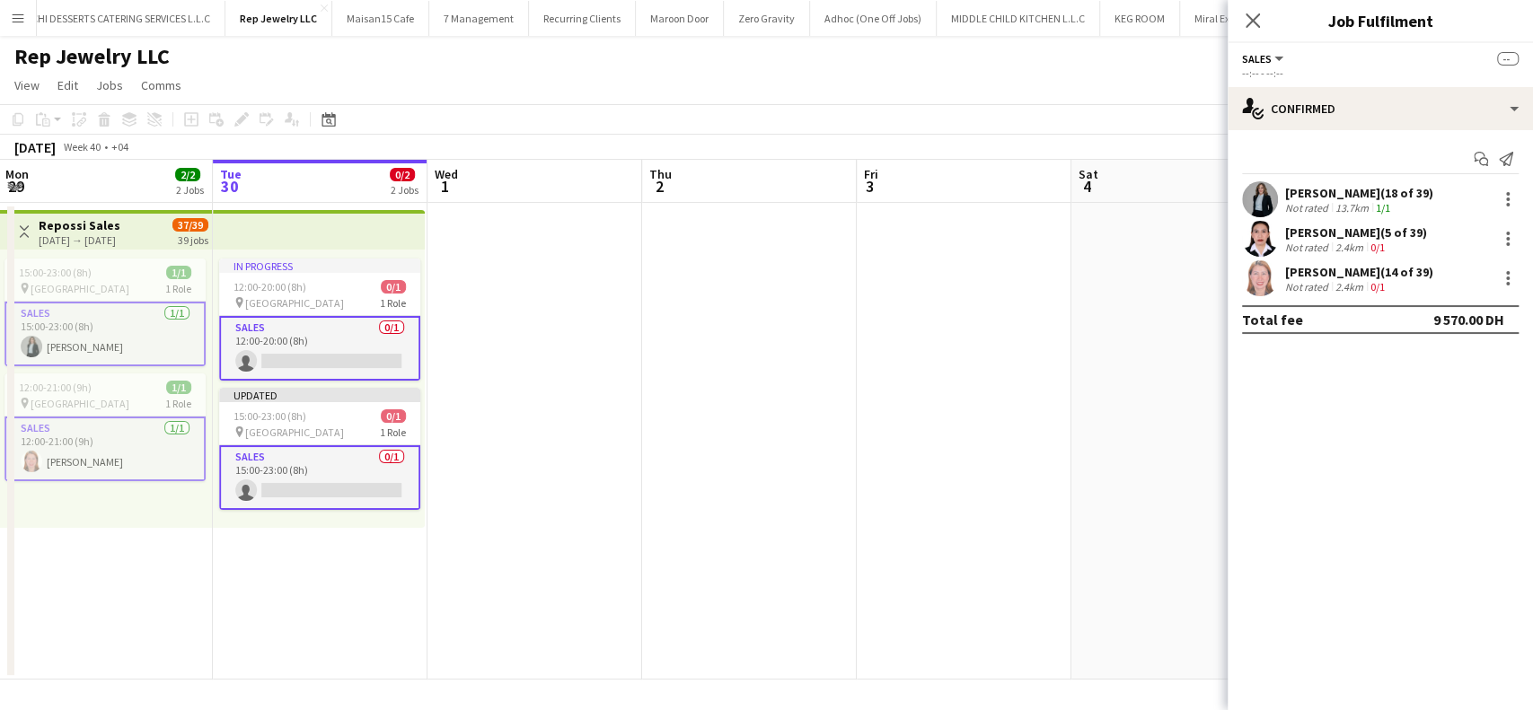
click at [301, 482] on app-card-role "Sales 0/1 15:00-23:00 (8h) single-neutral-actions" at bounding box center [319, 478] width 201 height 65
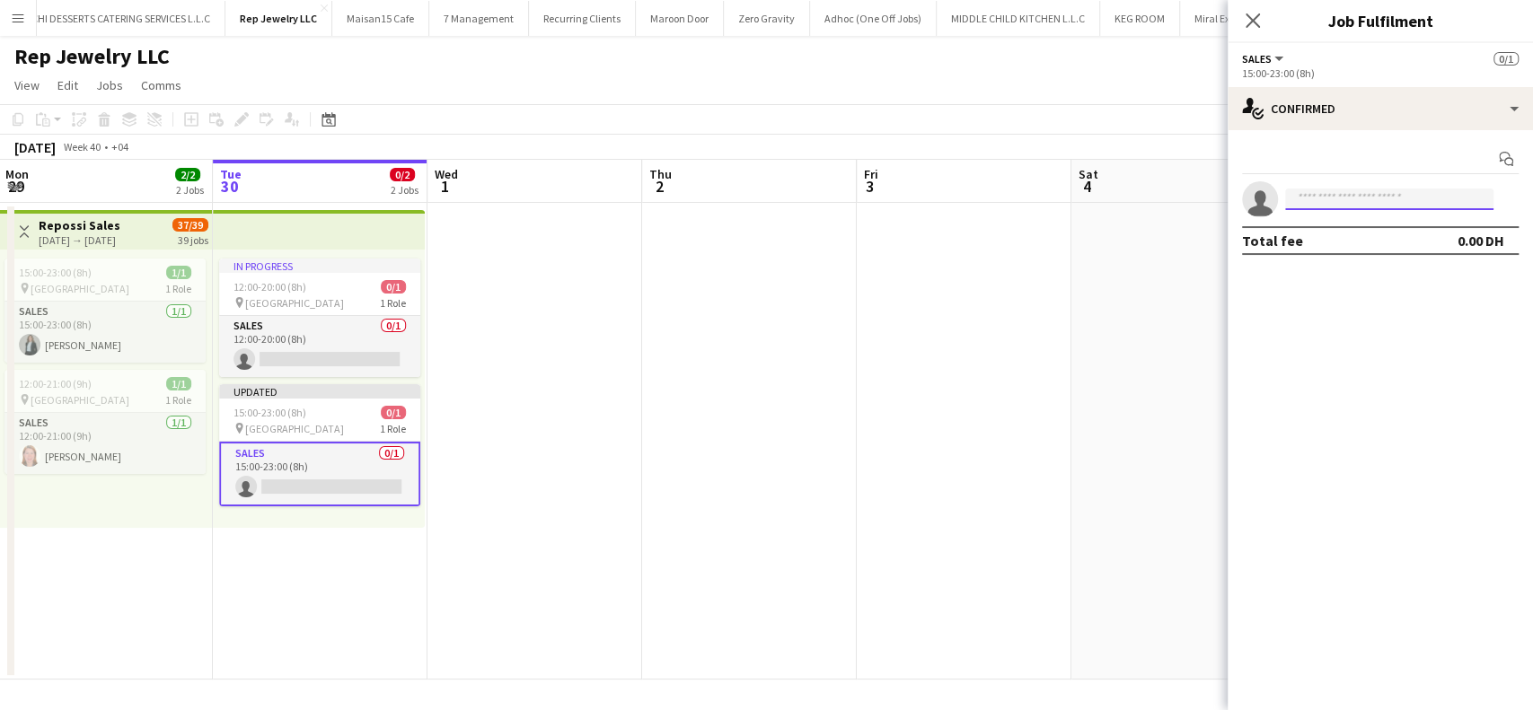
click at [1370, 198] on input at bounding box center [1389, 200] width 208 height 22
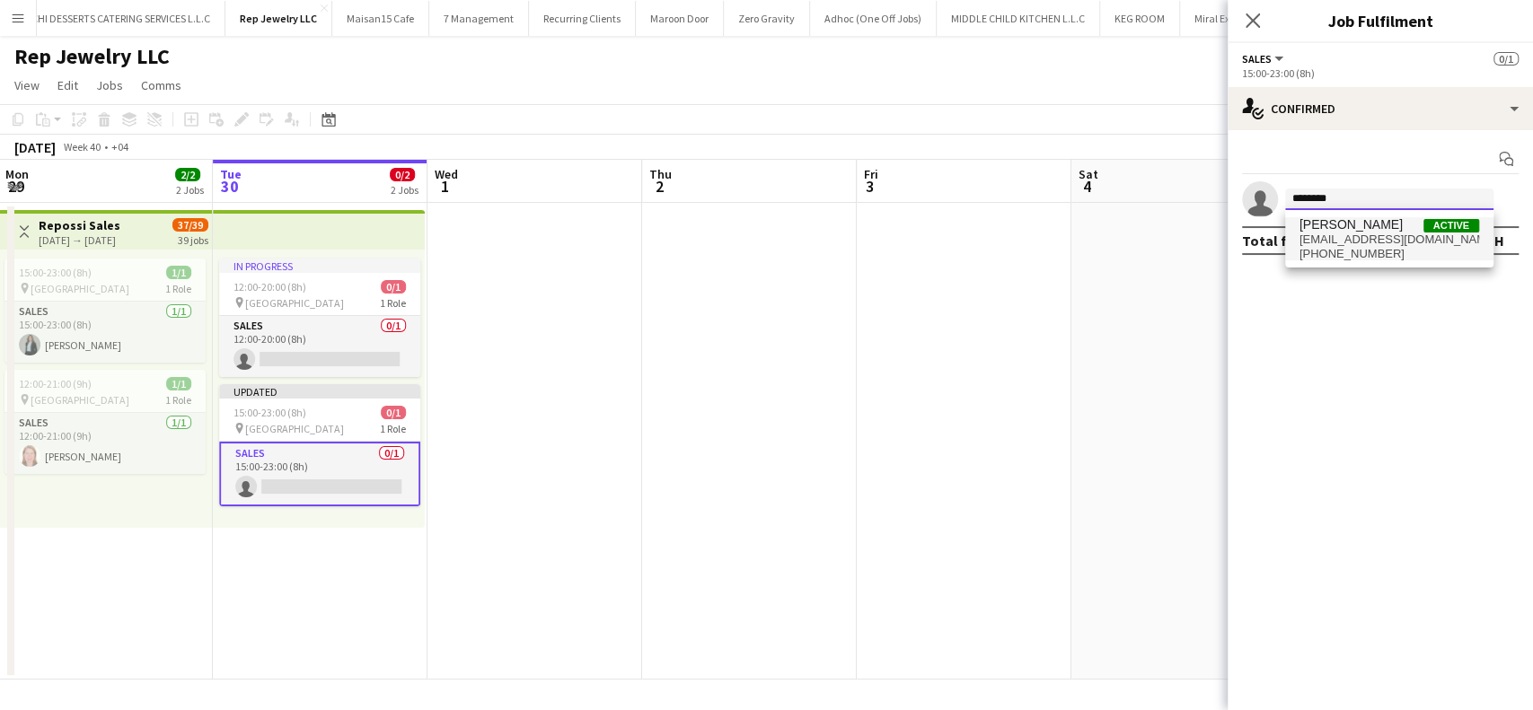
type input "********"
click at [1344, 242] on span "anneednalaguim3@gmail.com" at bounding box center [1390, 240] width 180 height 14
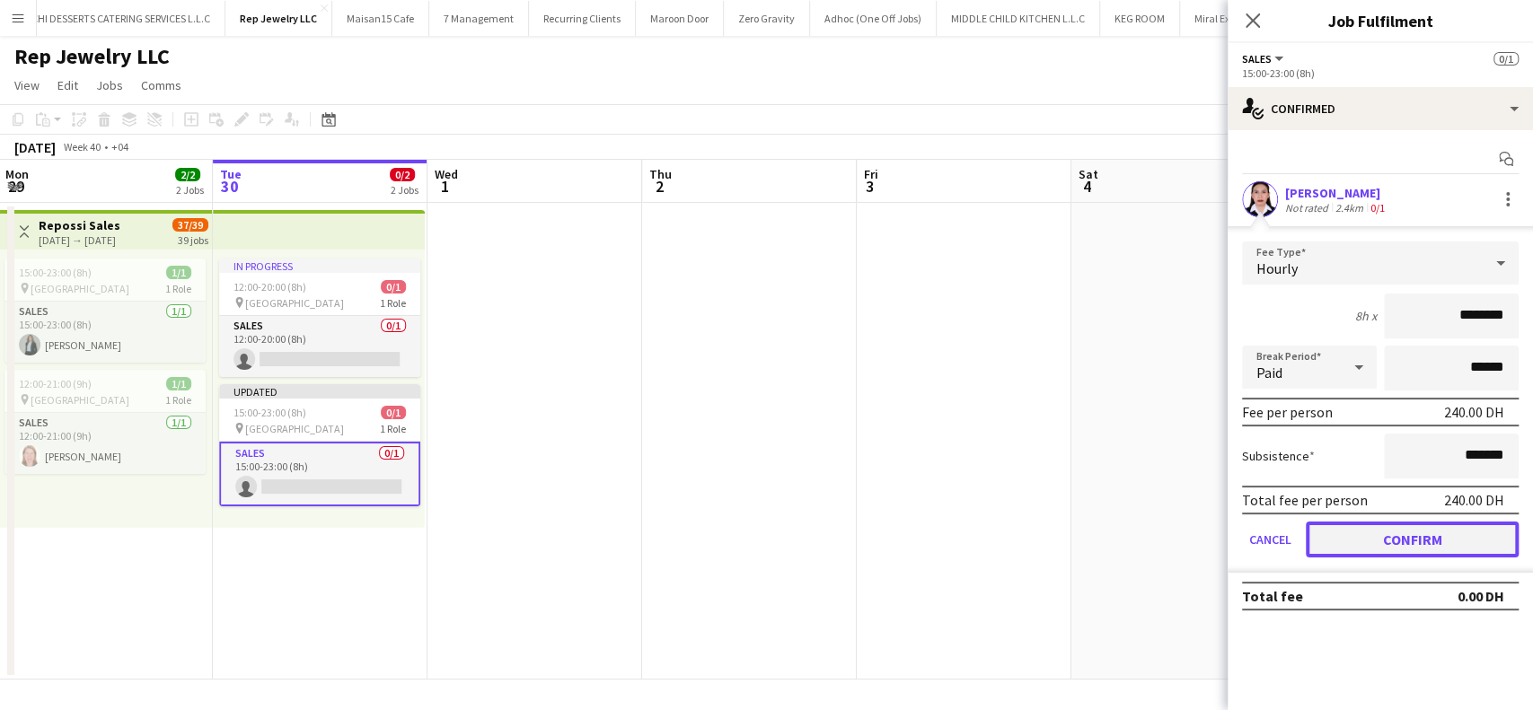
click at [1371, 536] on button "Confirm" at bounding box center [1412, 540] width 213 height 36
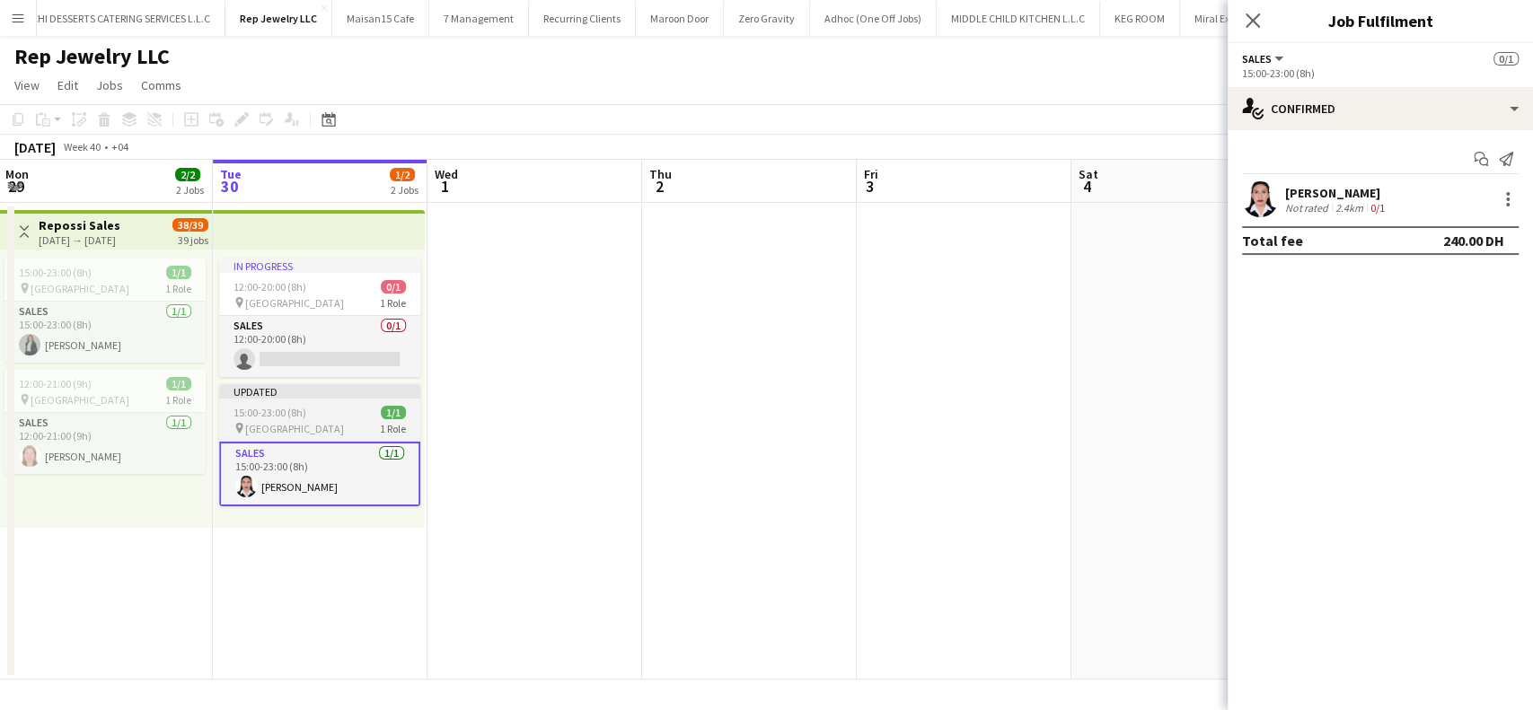
click at [253, 409] on span "15:00-23:00 (8h)" at bounding box center [270, 412] width 73 height 13
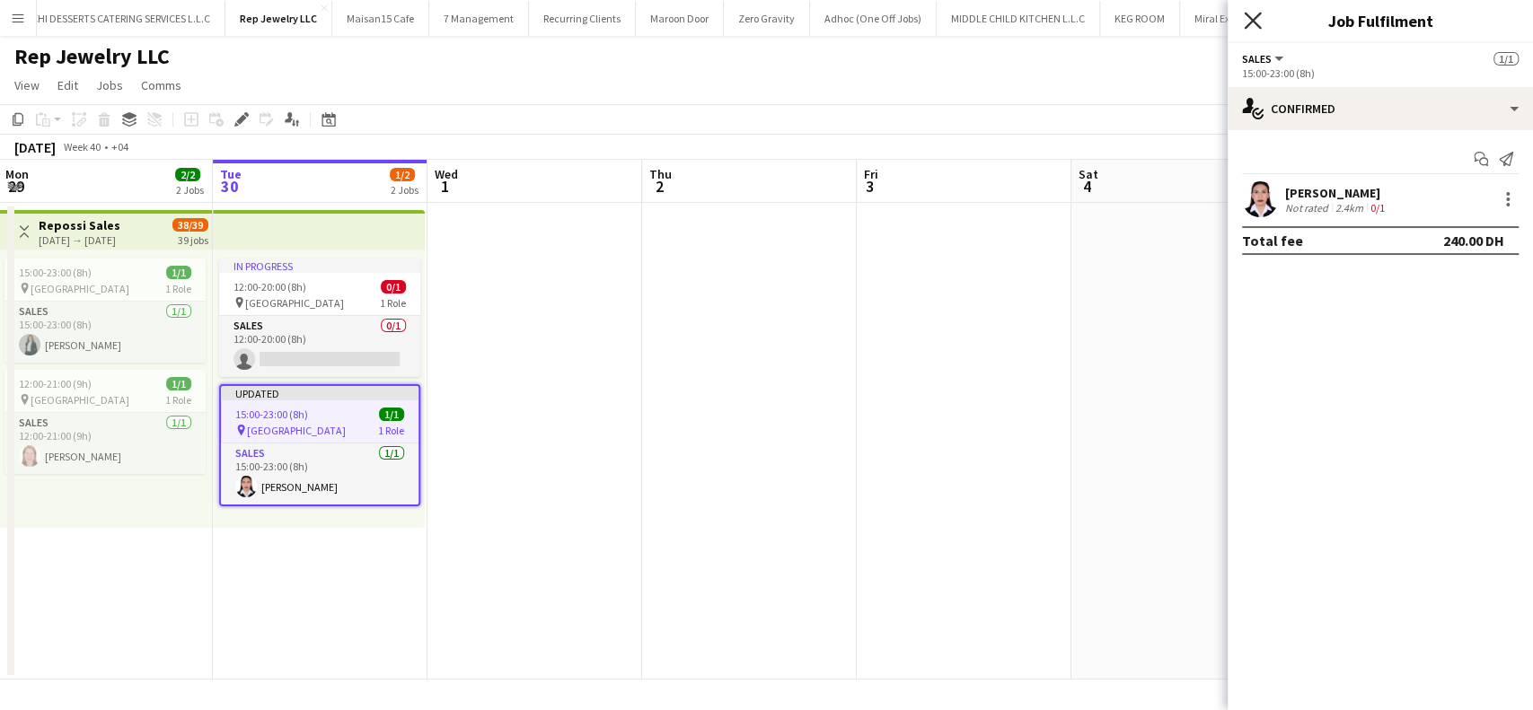
click at [1258, 25] on icon at bounding box center [1252, 20] width 17 height 17
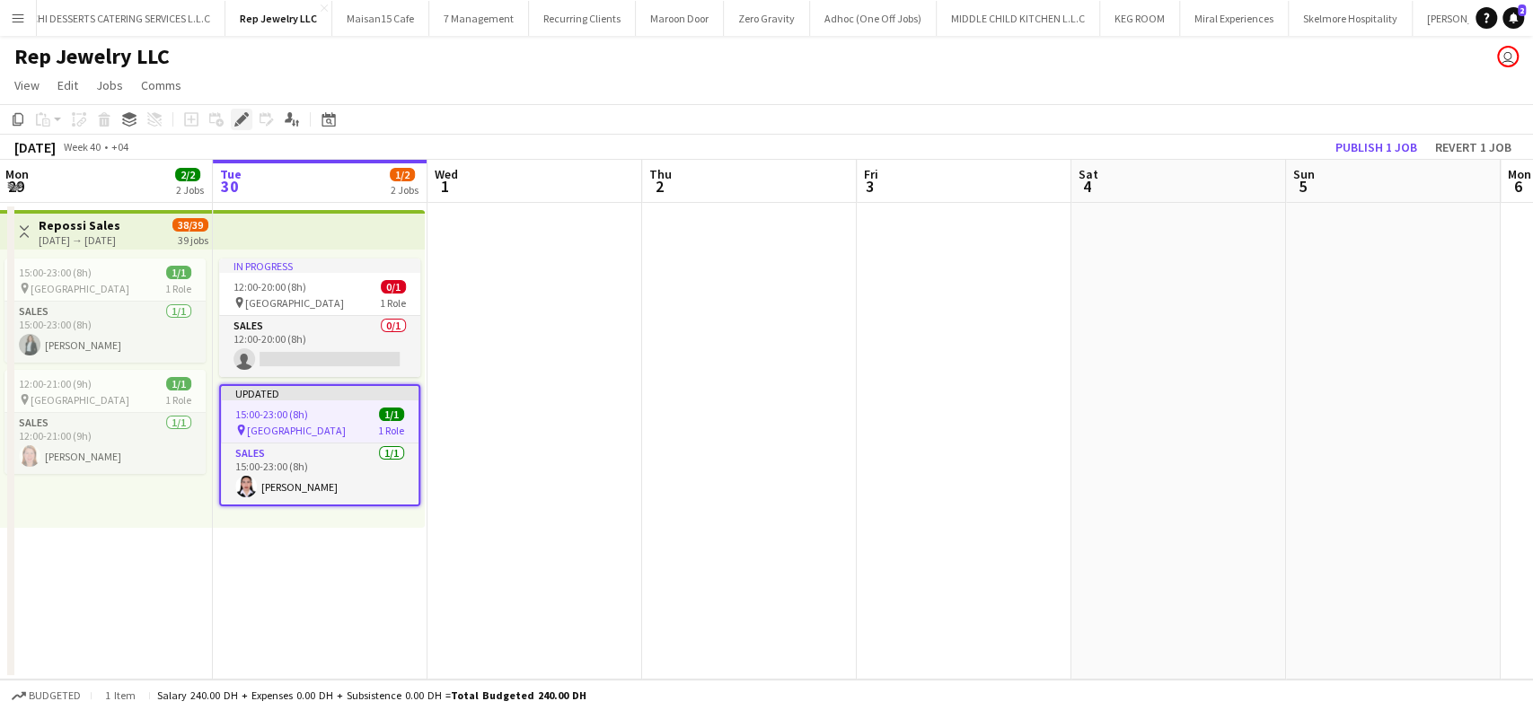
click at [237, 124] on icon "Edit" at bounding box center [241, 119] width 14 height 14
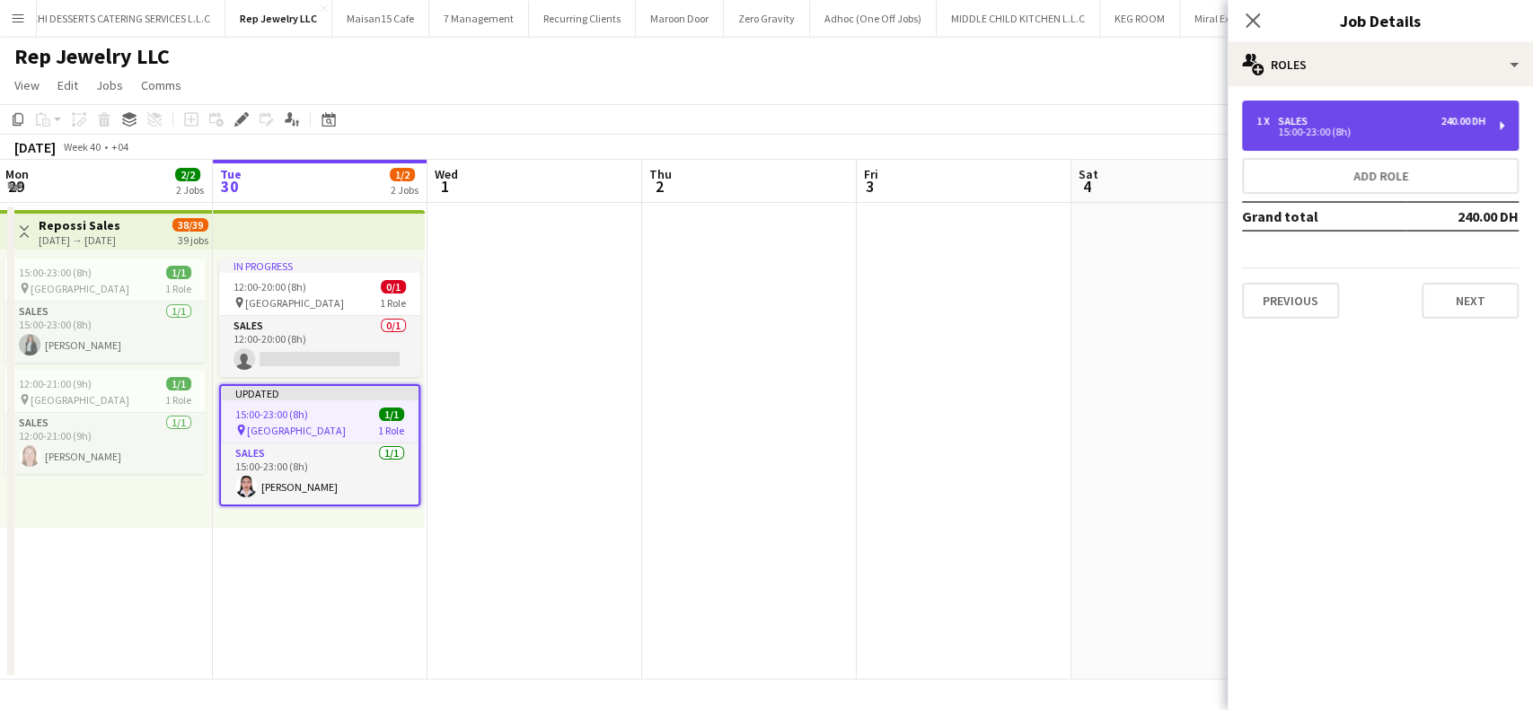
click at [1512, 128] on div "1 x Sales 240.00 DH 15:00-23:00 (8h)" at bounding box center [1380, 126] width 277 height 50
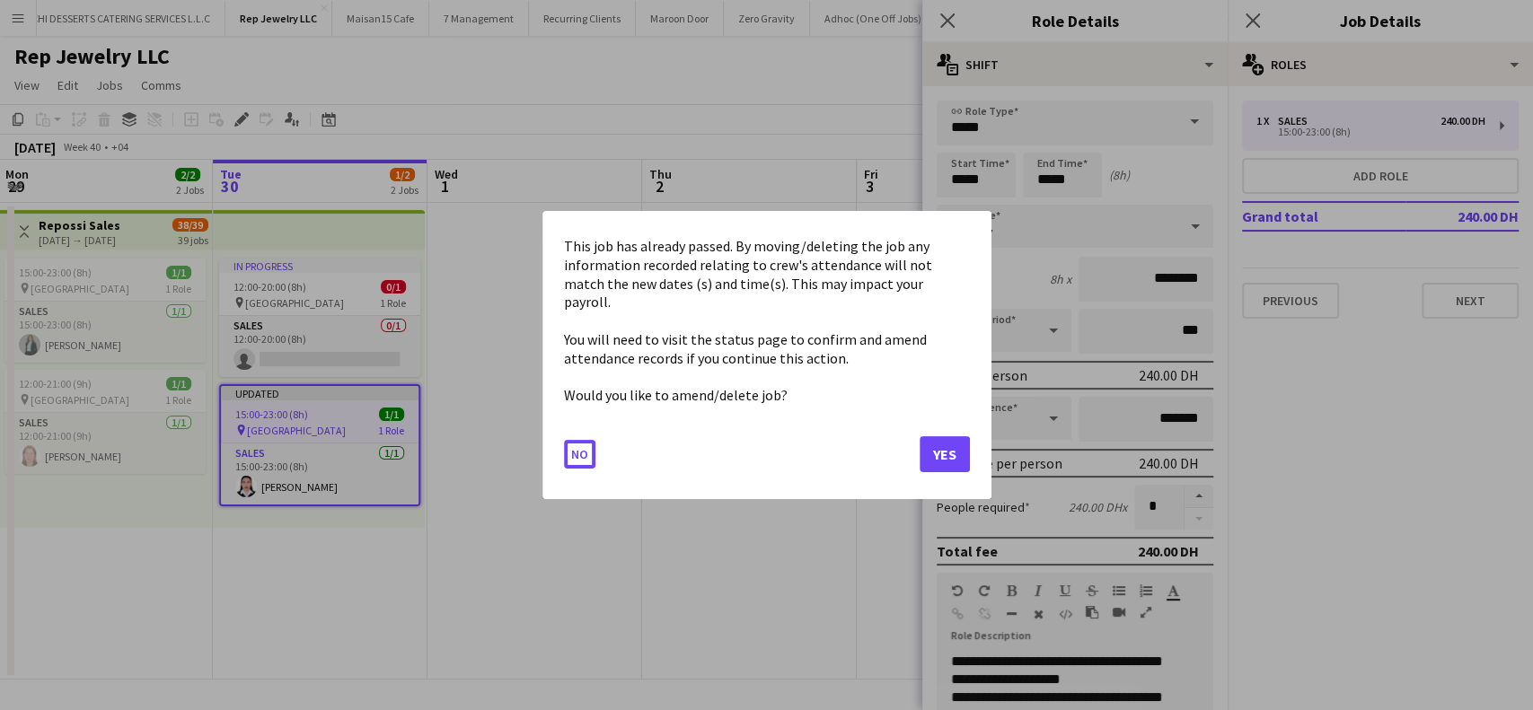
drag, startPoint x: 999, startPoint y: 179, endPoint x: 922, endPoint y: 174, distance: 77.4
click at [922, 174] on body "Menu Boards Boards Boards All jobs Status Workforce Workforce My Workforce Recr…" at bounding box center [766, 355] width 1533 height 710
click at [958, 179] on div at bounding box center [766, 355] width 1533 height 710
click at [936, 454] on button "Yes" at bounding box center [945, 455] width 50 height 36
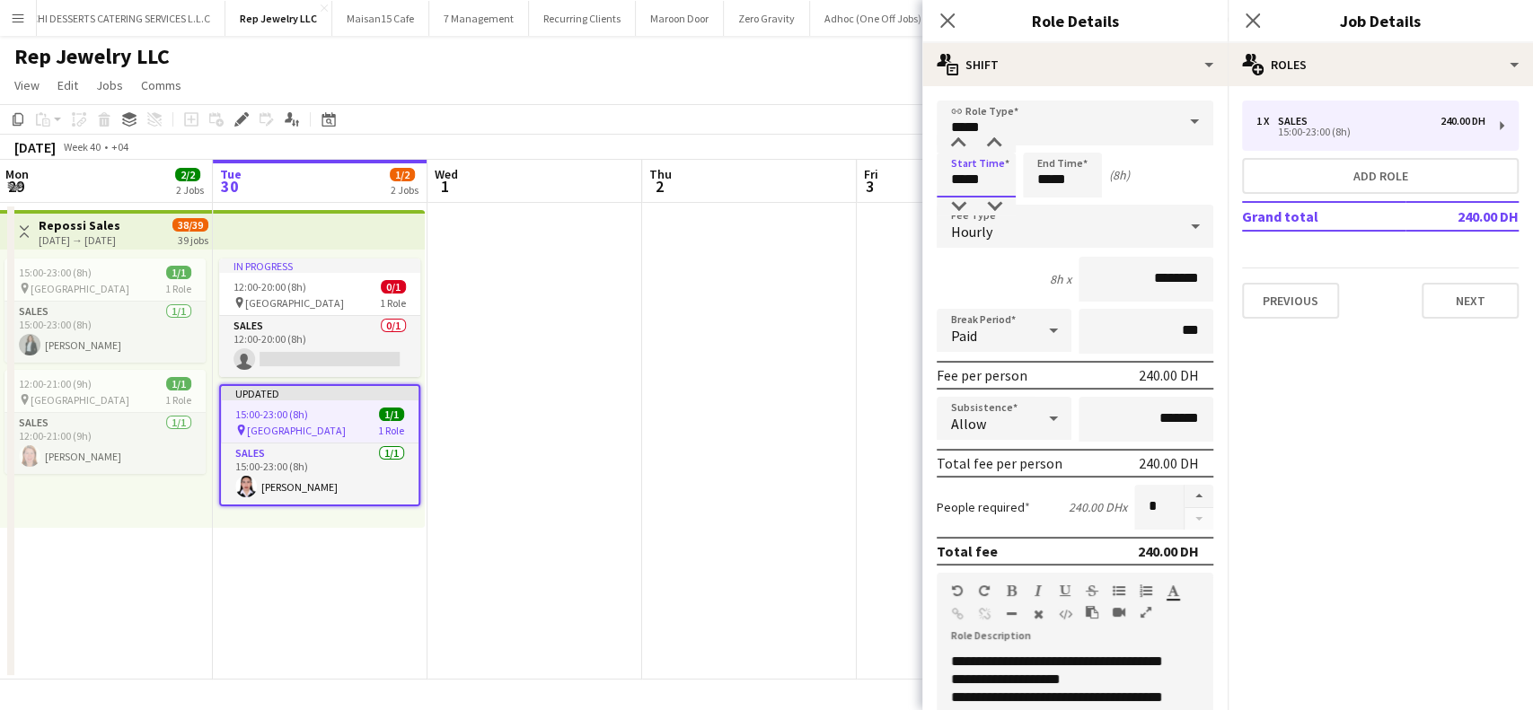
drag, startPoint x: 994, startPoint y: 181, endPoint x: 940, endPoint y: 178, distance: 54.0
click at [940, 178] on input "*****" at bounding box center [976, 175] width 79 height 45
type input "*****"
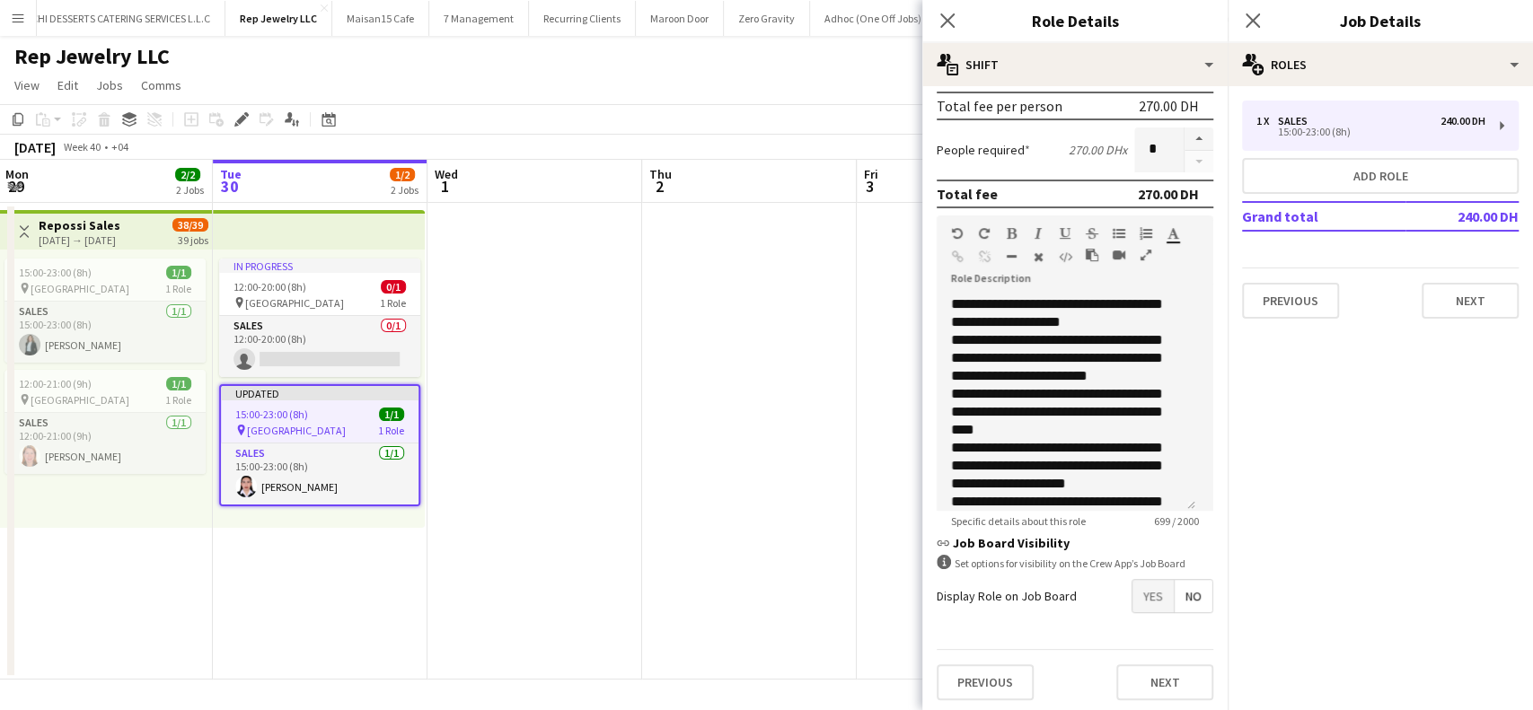
scroll to position [360, 0]
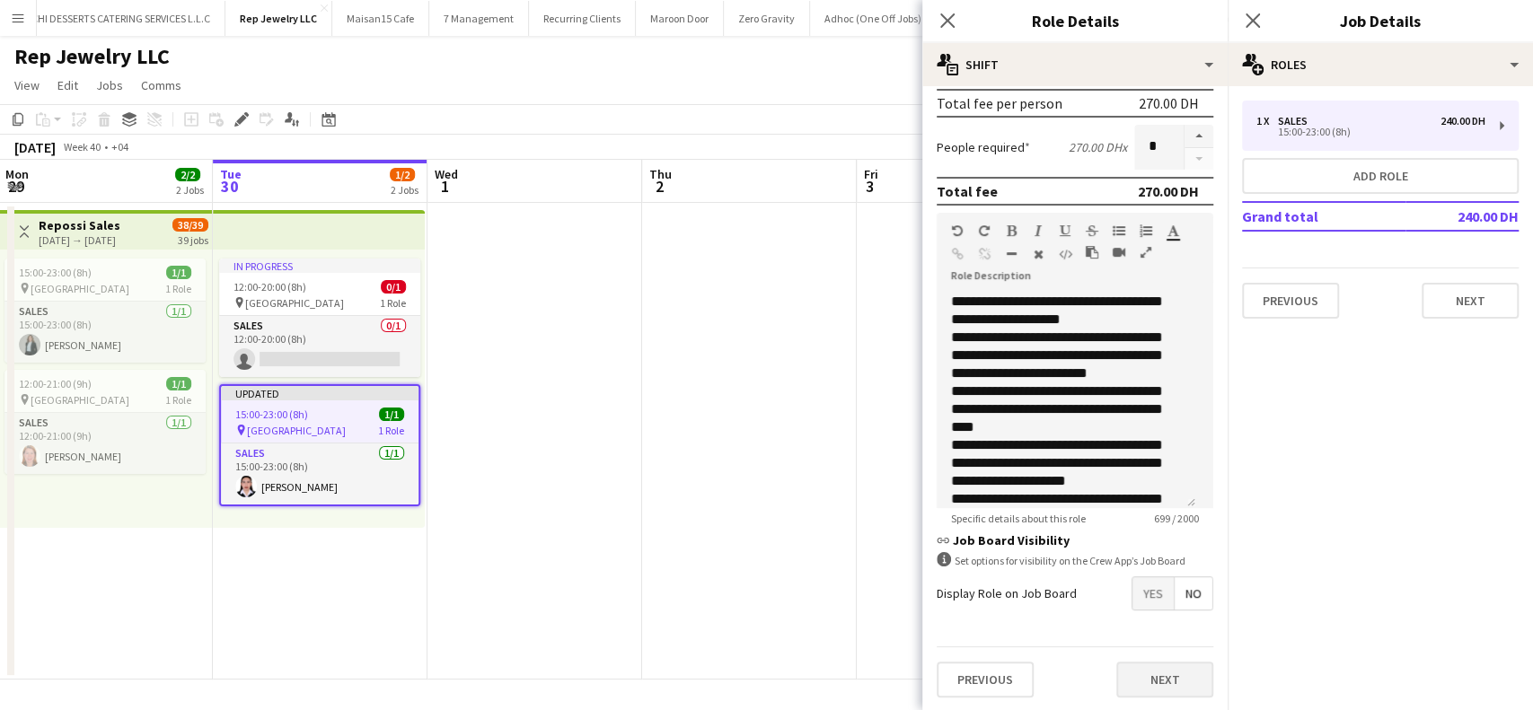
type input "*****"
click at [1132, 684] on button "Next" at bounding box center [1164, 680] width 97 height 36
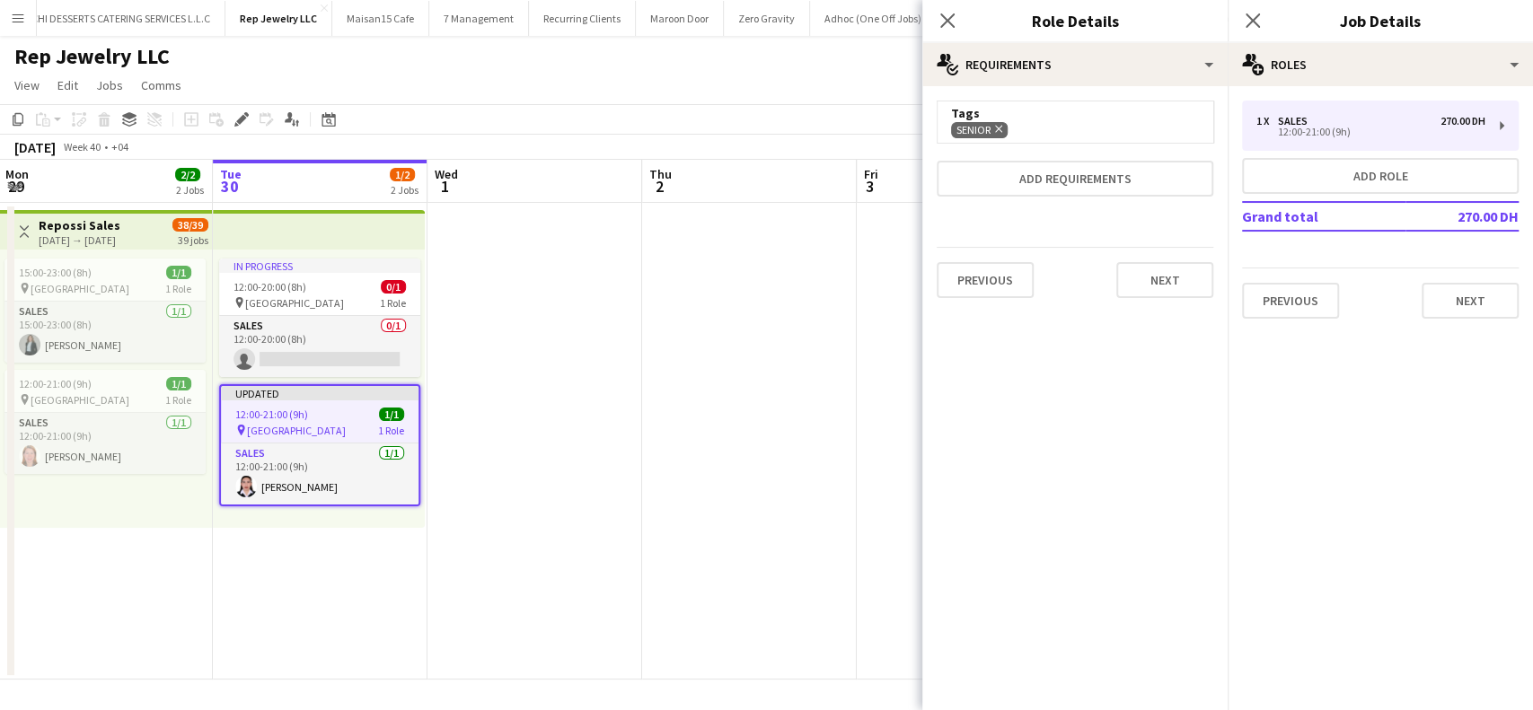
scroll to position [0, 0]
click at [1185, 291] on button "Next" at bounding box center [1164, 280] width 97 height 36
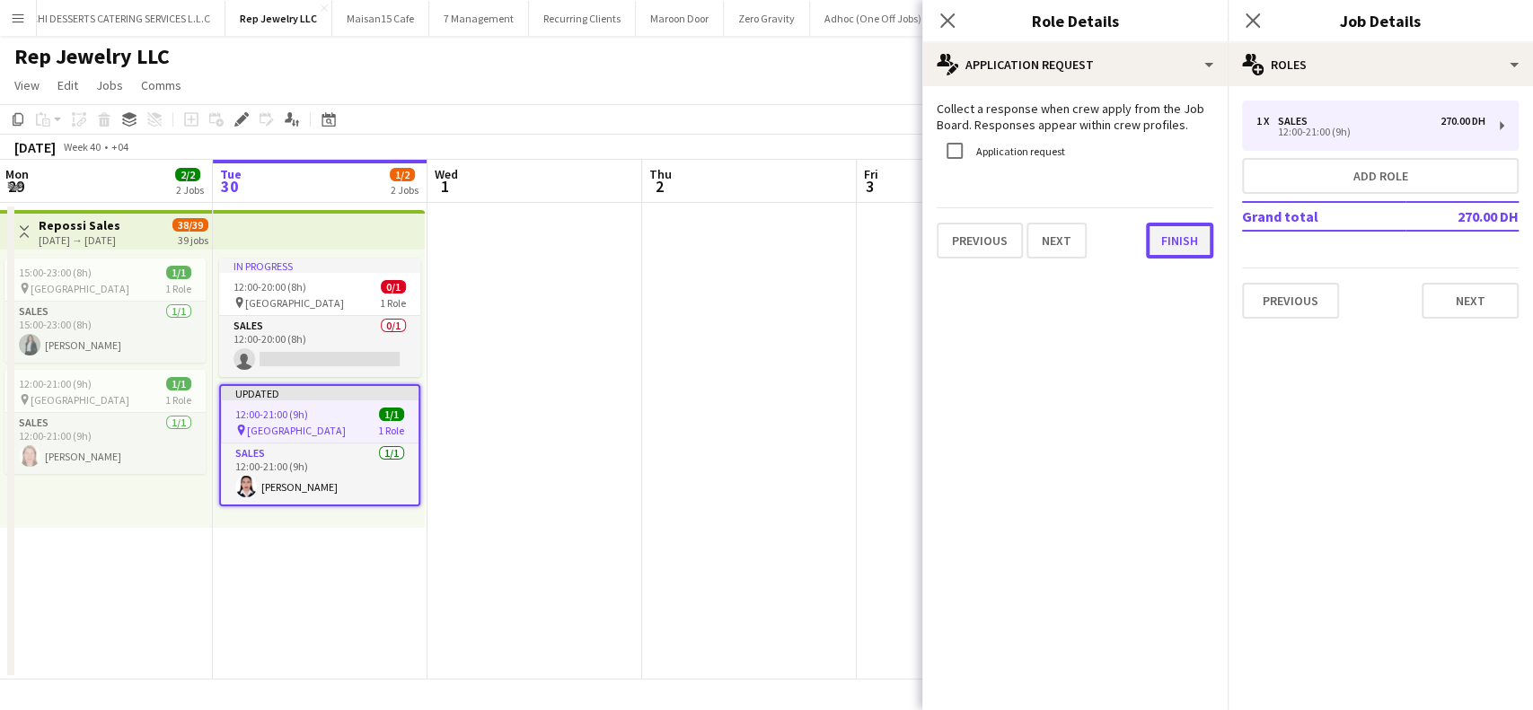
click at [1185, 239] on button "Finish" at bounding box center [1179, 241] width 67 height 36
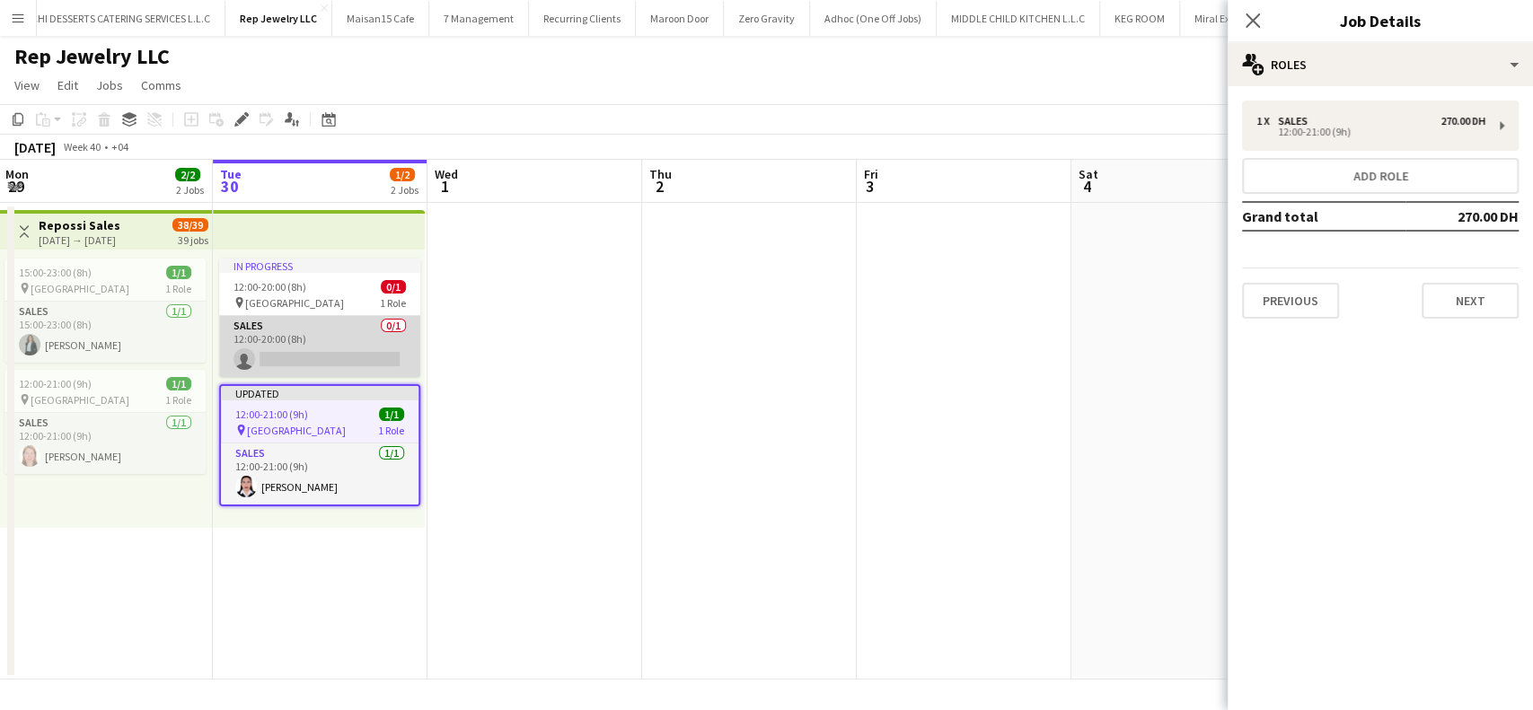
click at [338, 355] on app-card-role "Sales 0/1 12:00-20:00 (8h) single-neutral-actions" at bounding box center [319, 346] width 201 height 61
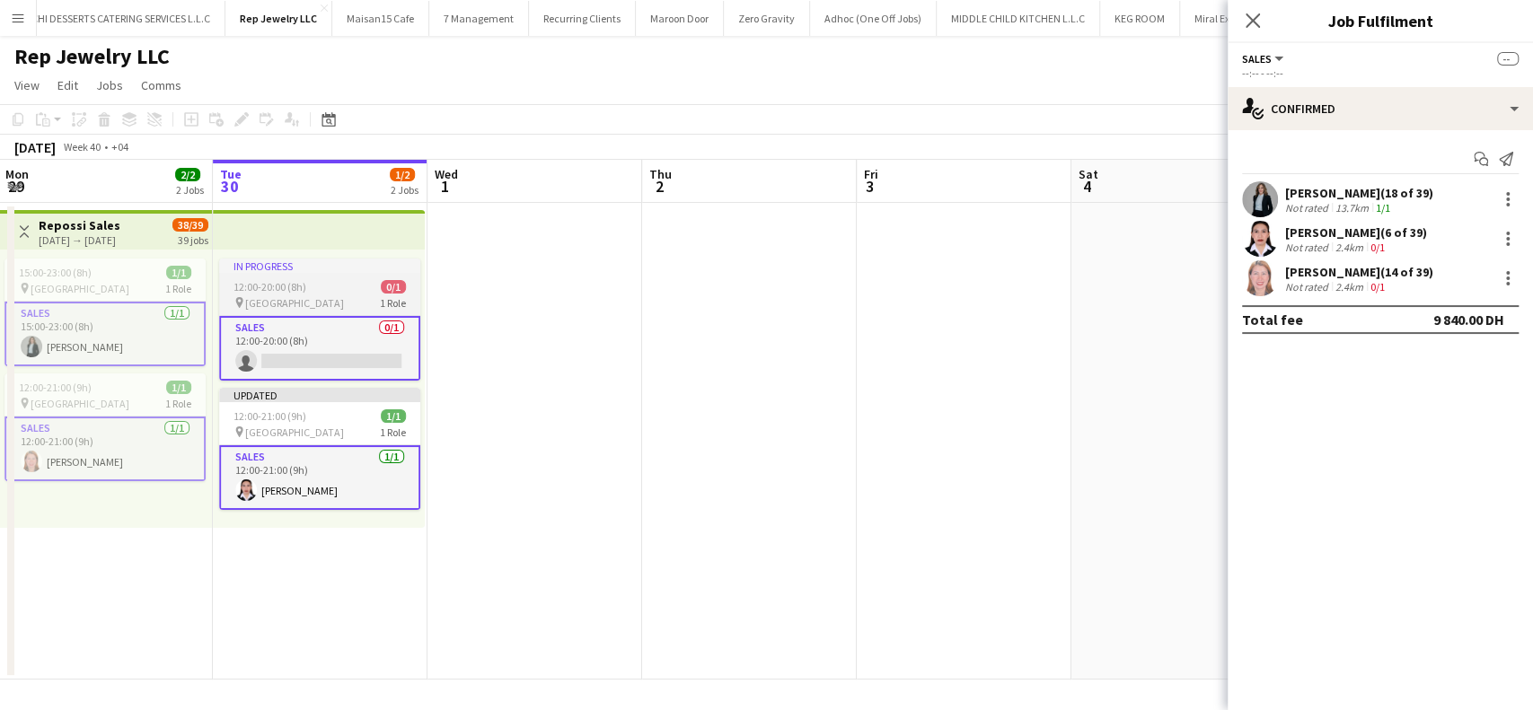
click at [312, 286] on div "12:00-20:00 (8h) 0/1" at bounding box center [319, 286] width 201 height 13
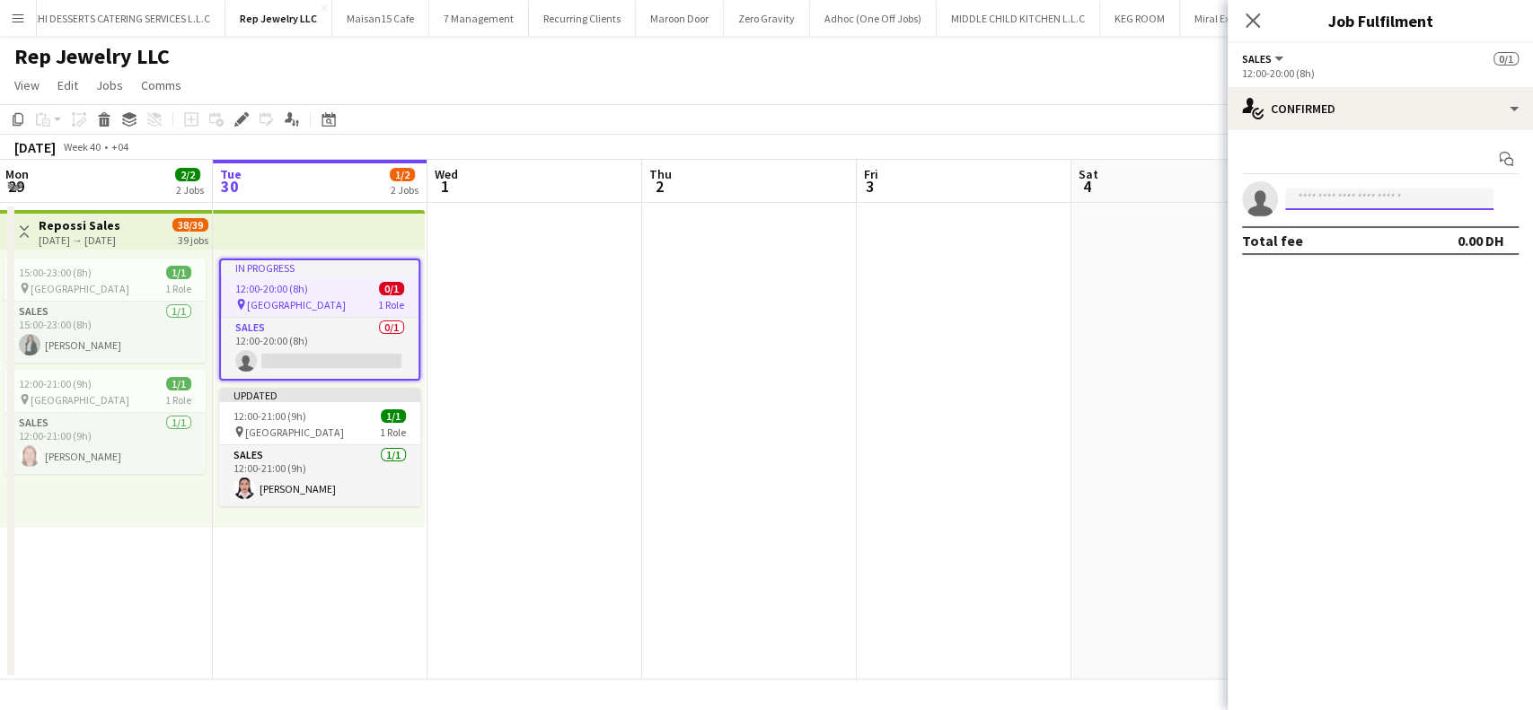
click at [1346, 205] on input at bounding box center [1389, 200] width 208 height 22
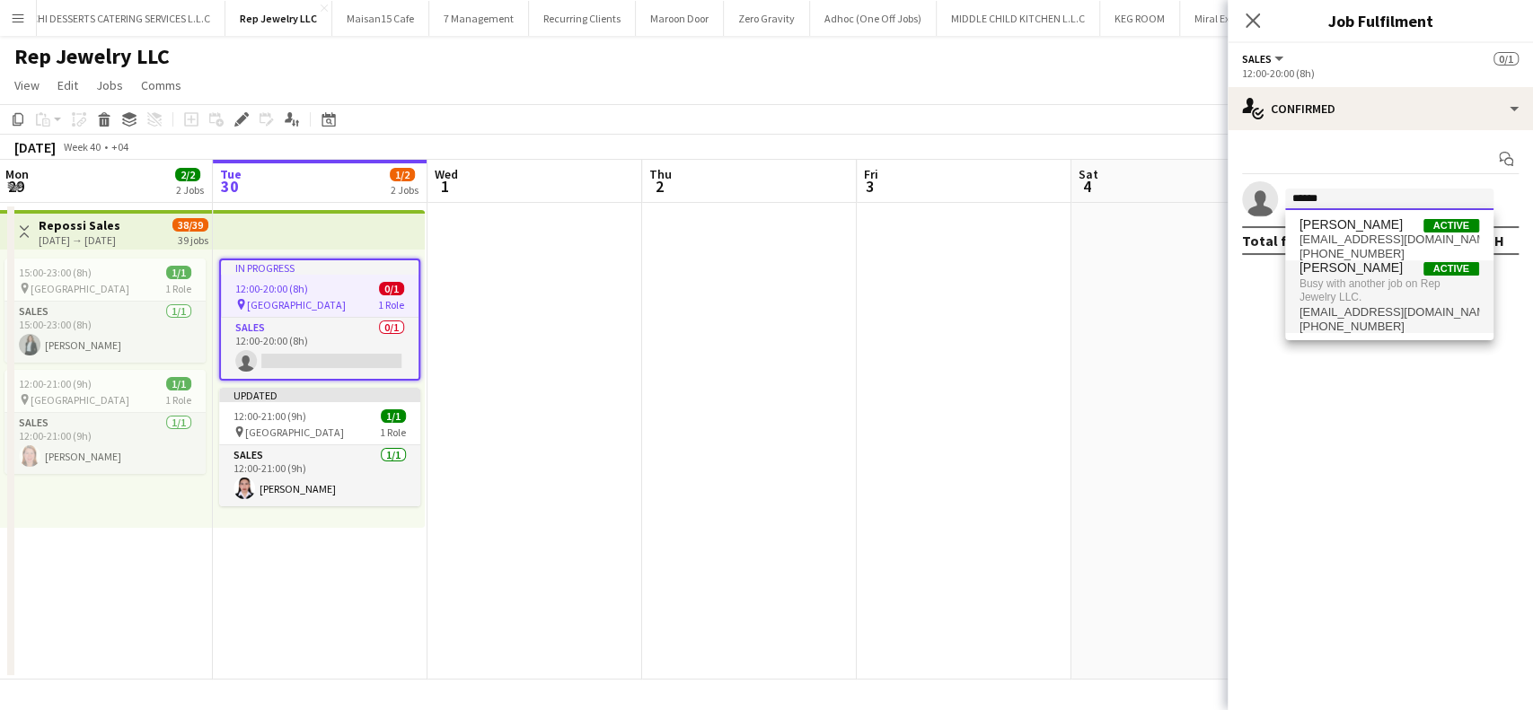
type input "******"
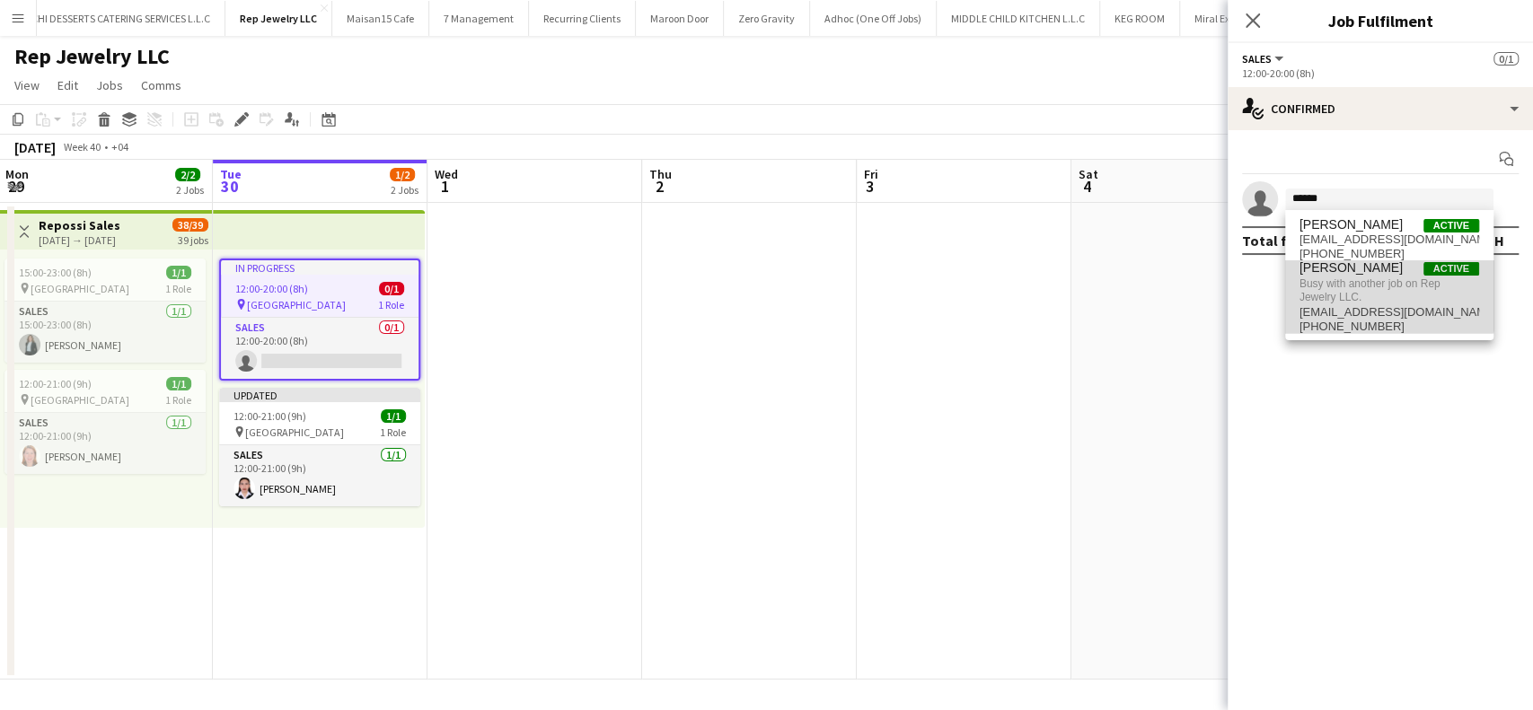
click at [1363, 277] on span "Busy with another job on Rep Jewelry LLC." at bounding box center [1390, 291] width 180 height 30
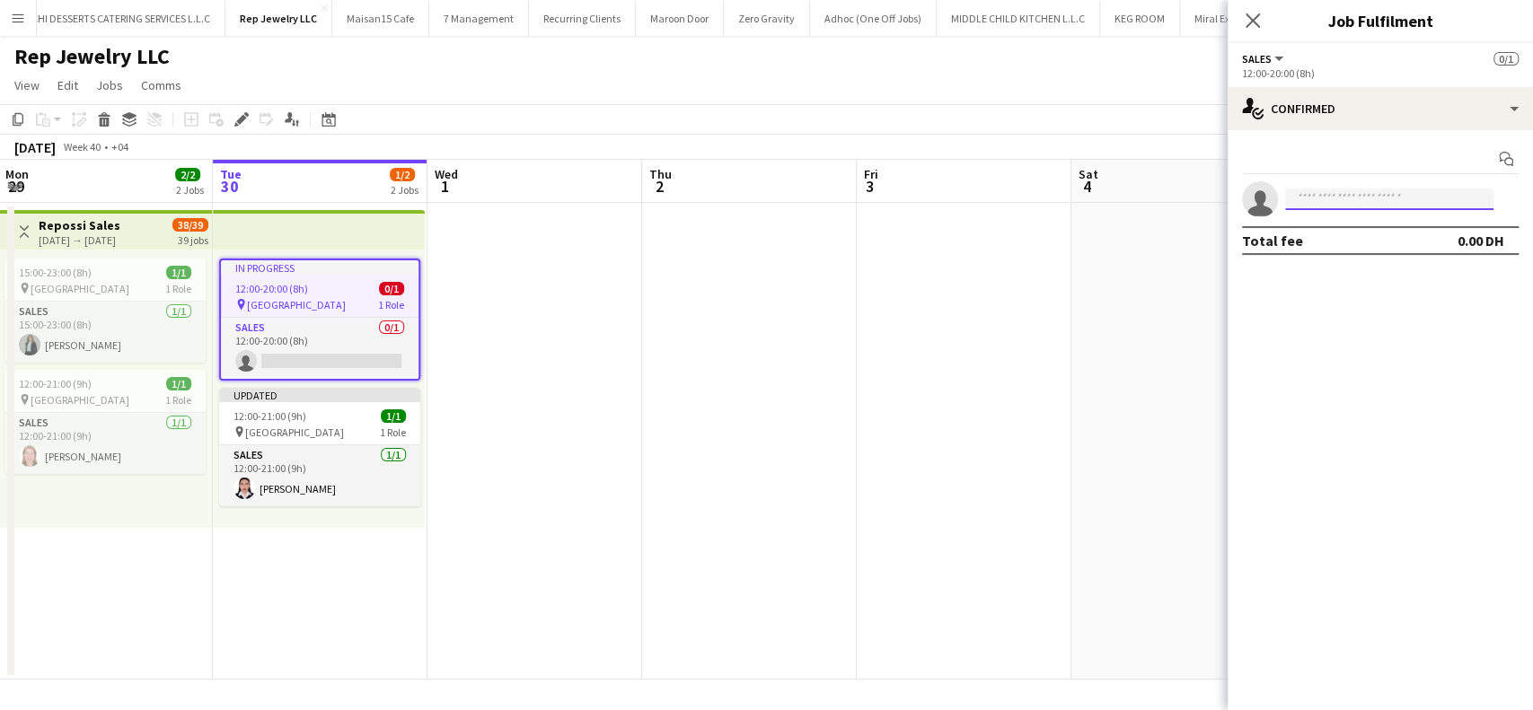
click at [1377, 198] on input at bounding box center [1389, 200] width 208 height 22
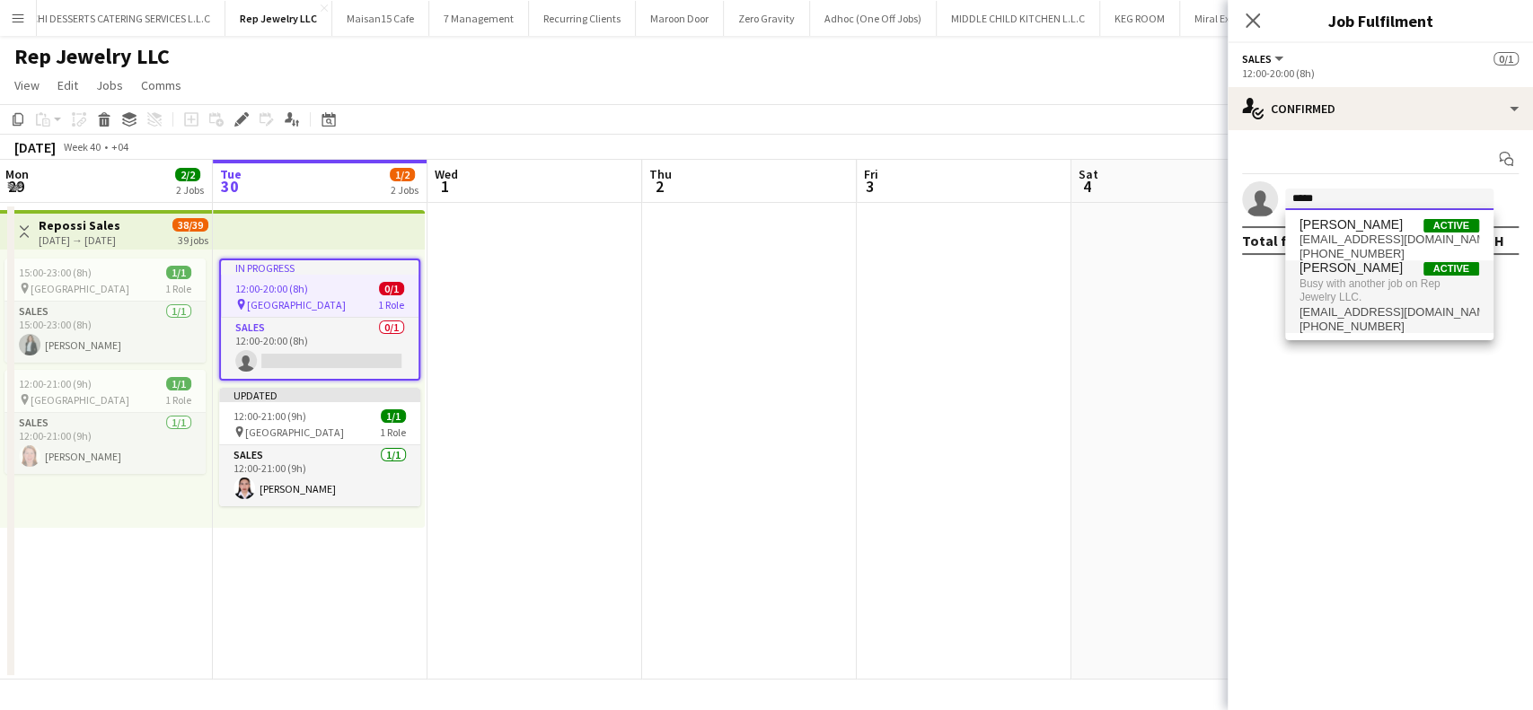
type input "*****"
click at [1348, 273] on span "Analyn Naval" at bounding box center [1351, 267] width 103 height 15
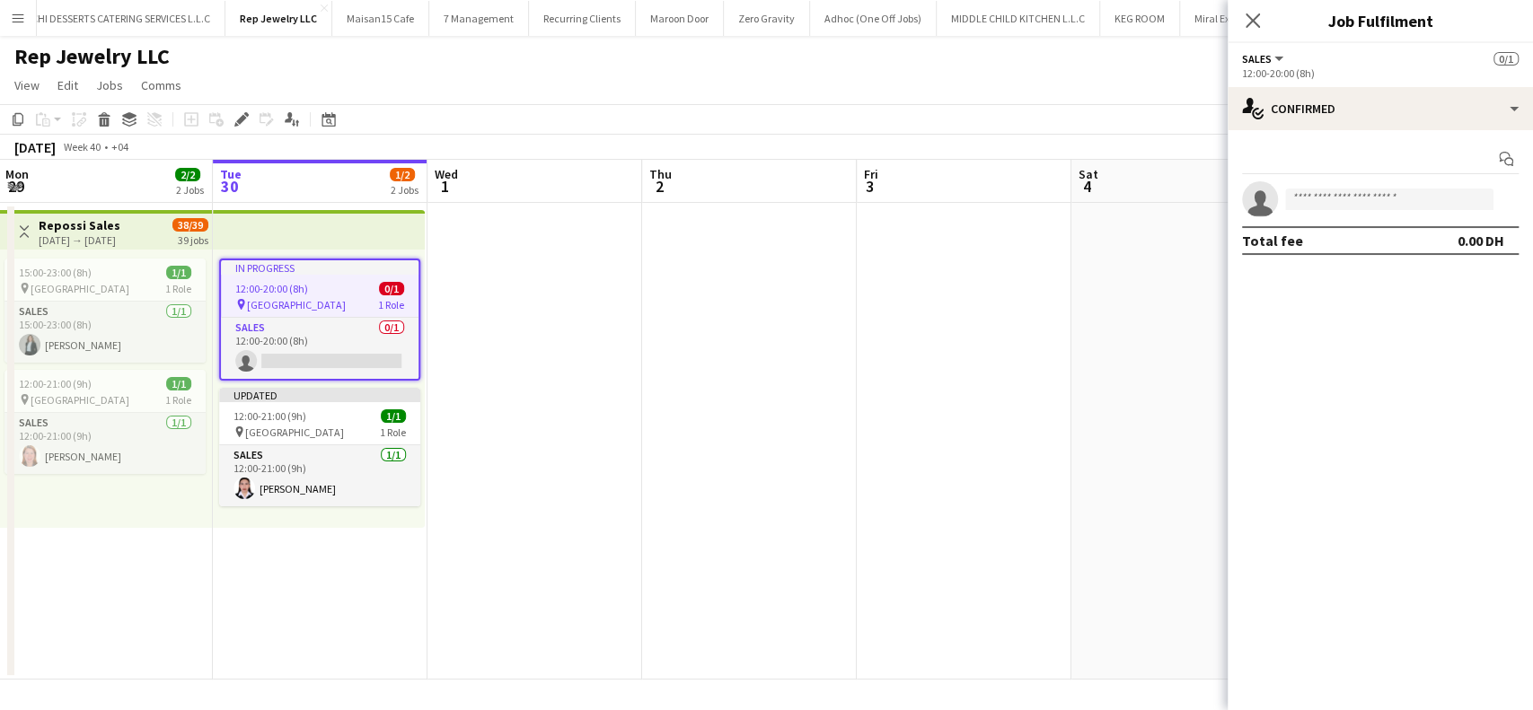
click at [1381, 390] on mat-expansion-panel "check Confirmed Start chat single-neutral-actions Total fee 0.00 DH" at bounding box center [1380, 420] width 305 height 580
click at [343, 262] on div "In progress" at bounding box center [320, 267] width 198 height 14
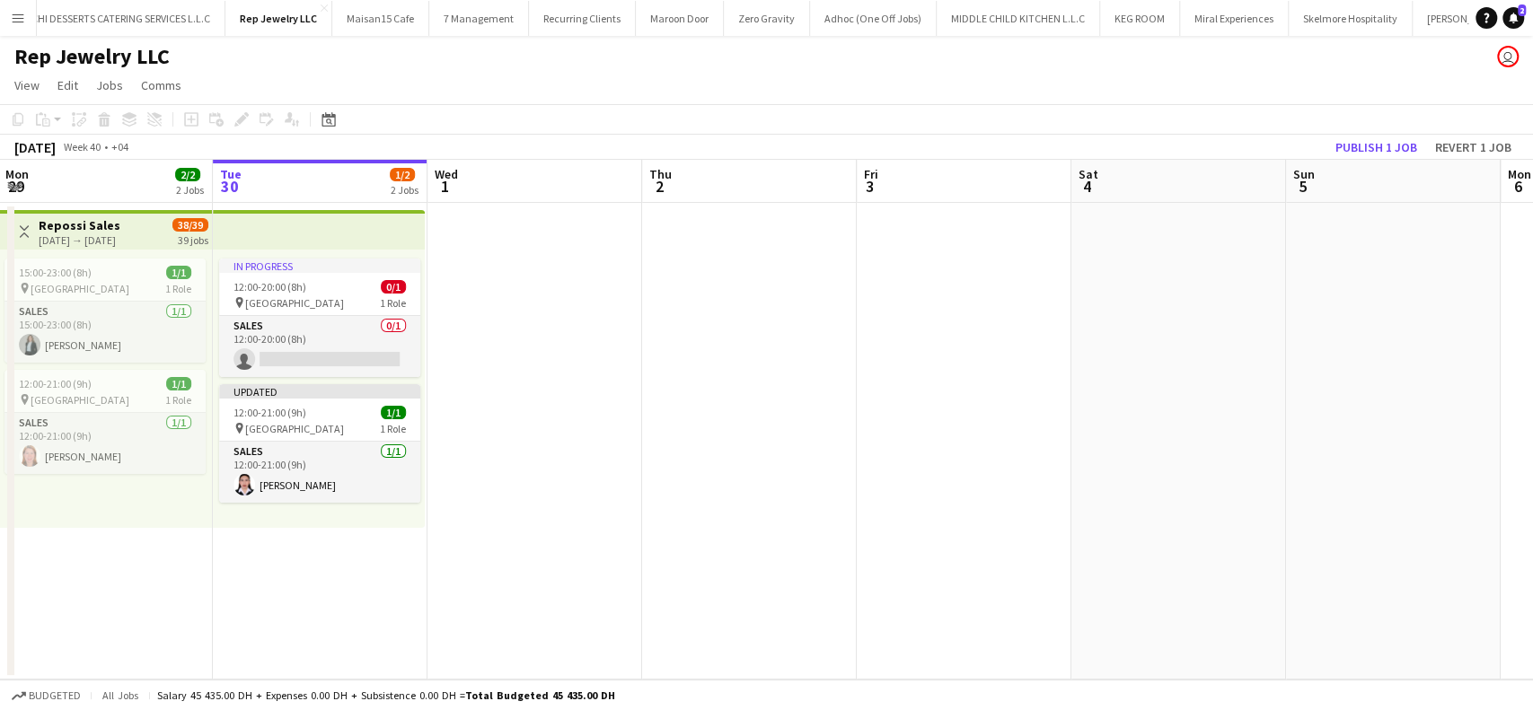
click at [243, 115] on div "Add job Add linked Job Edit Edit linked Job Applicants" at bounding box center [233, 120] width 137 height 22
drag, startPoint x: 883, startPoint y: 423, endPoint x: 896, endPoint y: 420, distance: 13.7
click at [884, 422] on app-date-cell at bounding box center [966, 441] width 215 height 477
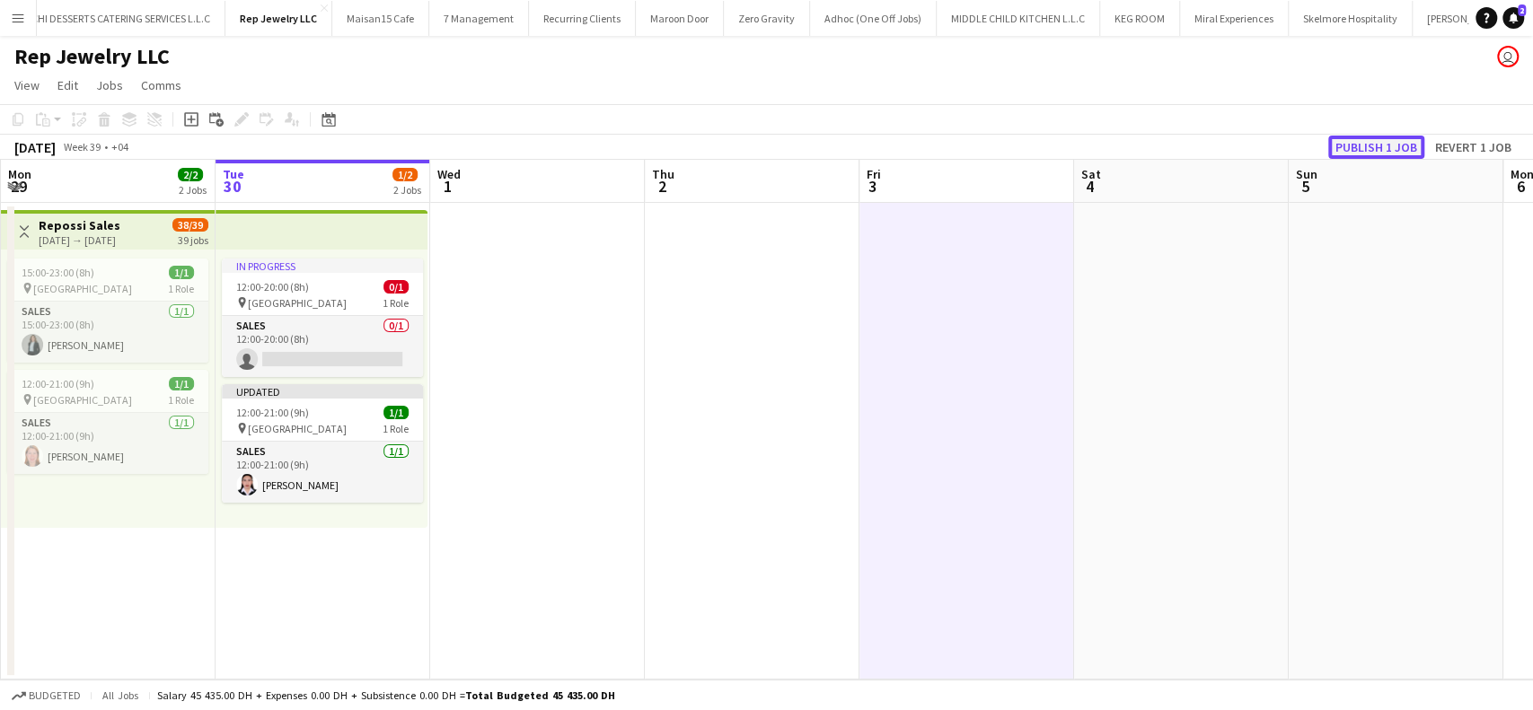
click at [1355, 149] on button "Publish 1 job" at bounding box center [1376, 147] width 96 height 23
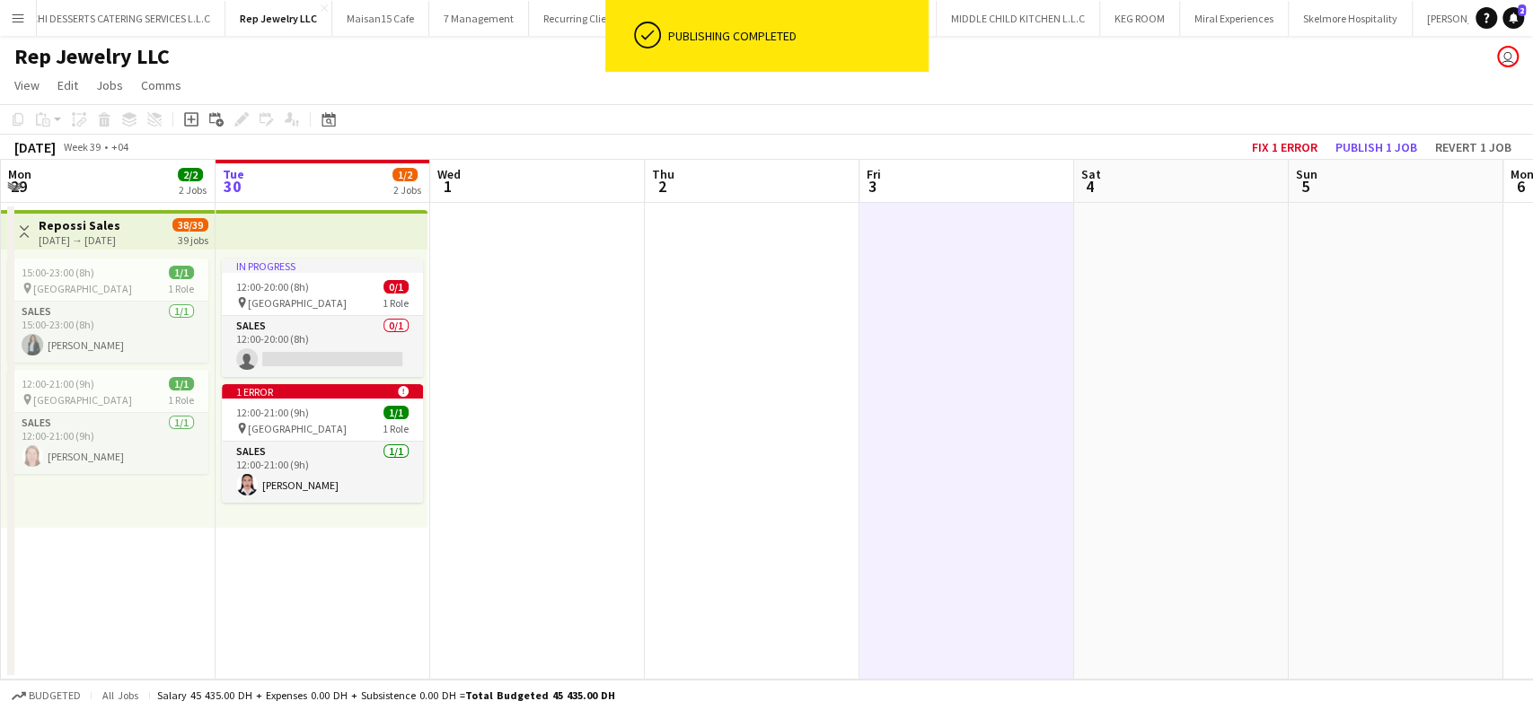
click at [746, 507] on app-date-cell at bounding box center [752, 441] width 215 height 477
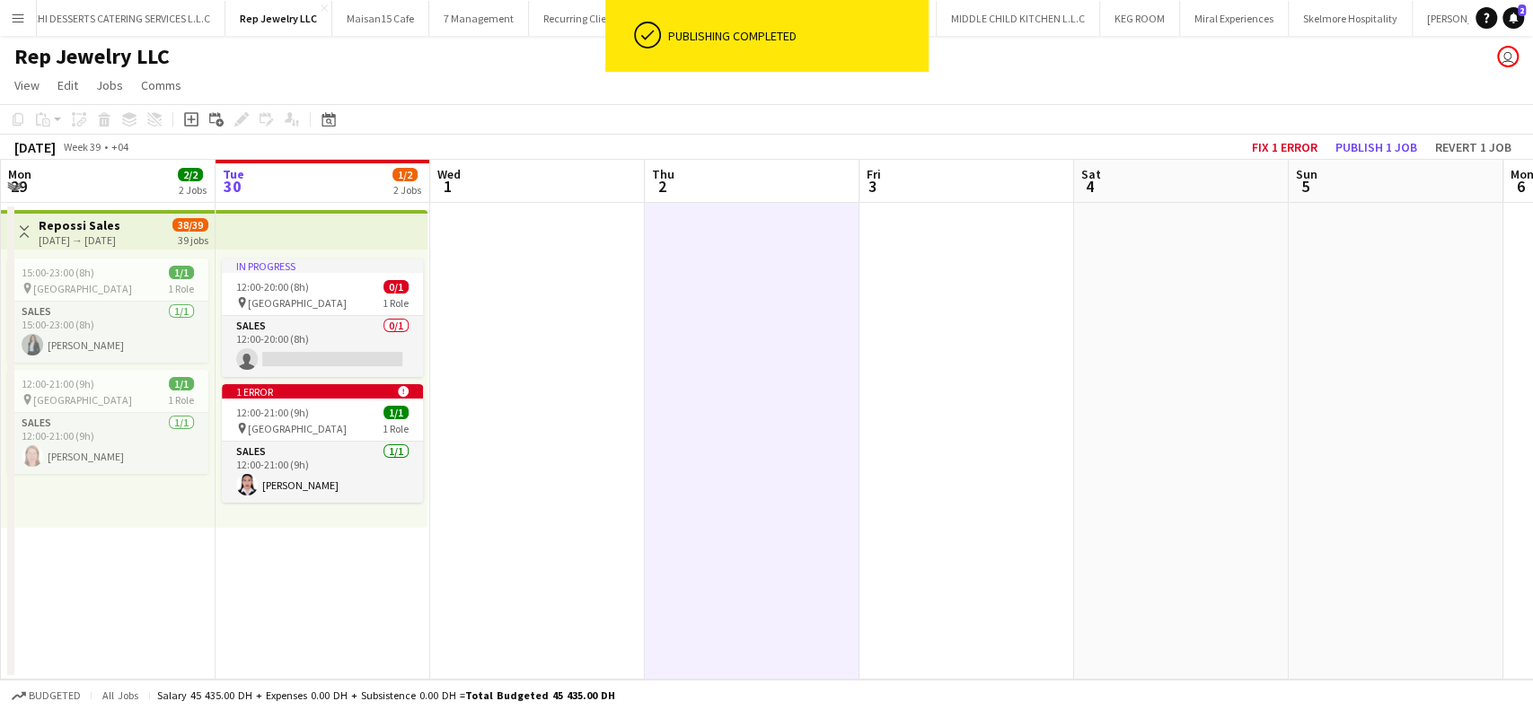
scroll to position [0, 425]
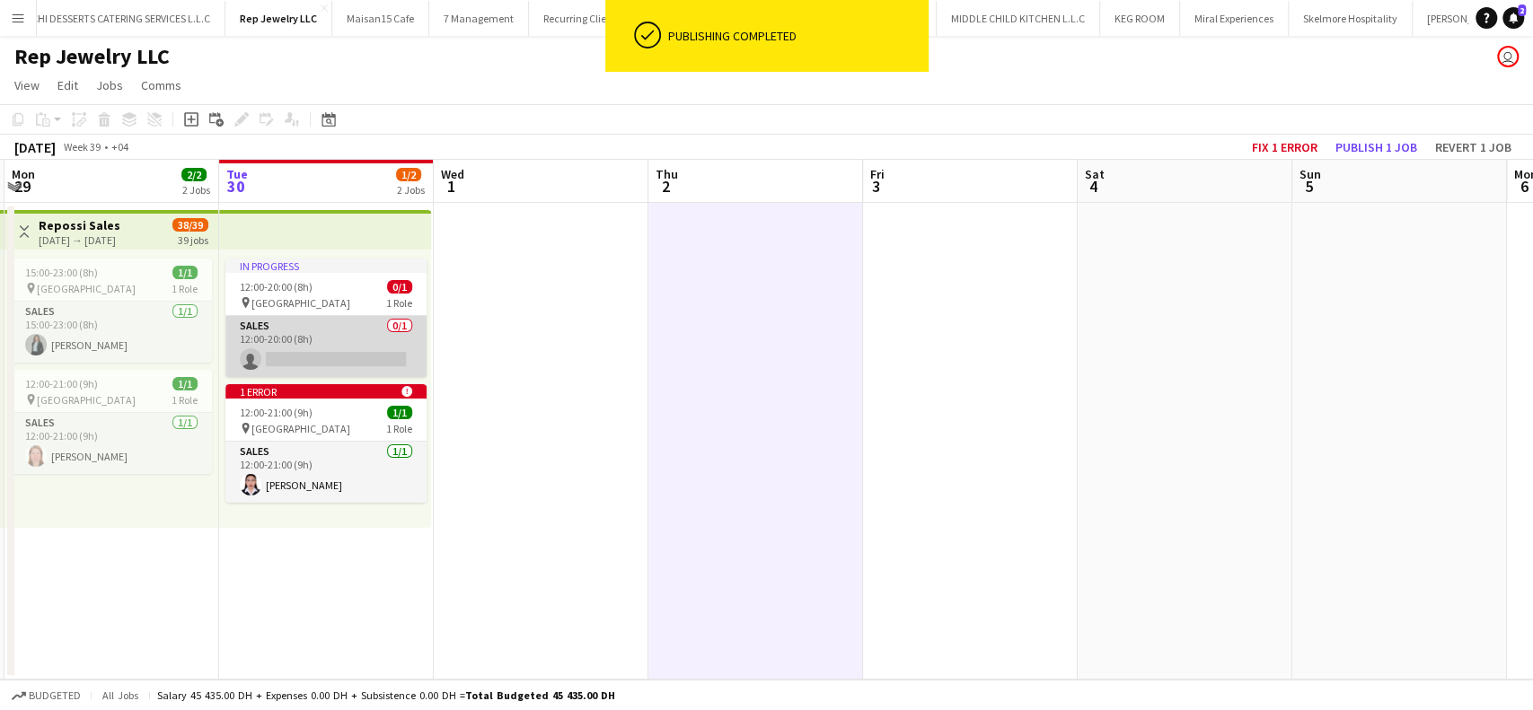
click at [329, 334] on app-card-role "Sales 0/1 12:00-20:00 (8h) single-neutral-actions" at bounding box center [325, 346] width 201 height 61
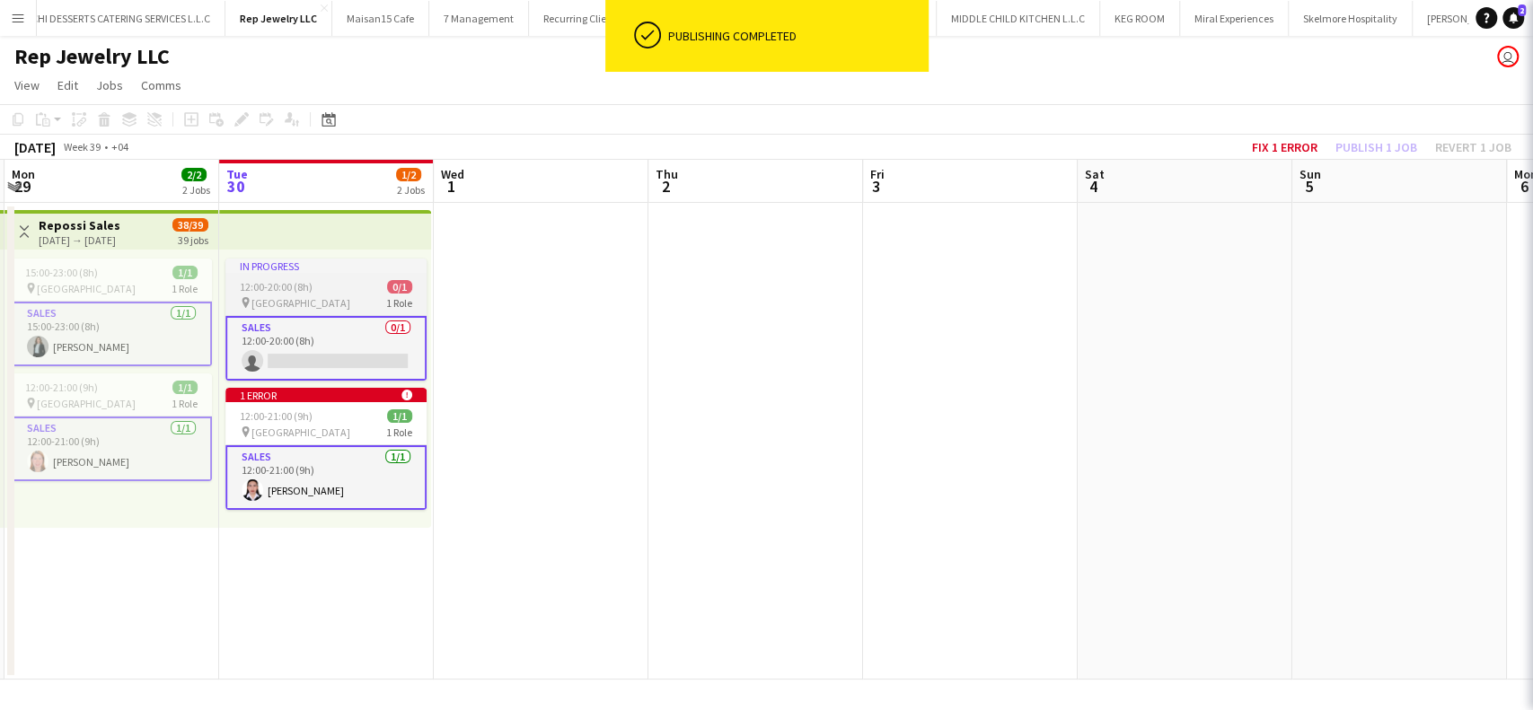
click at [297, 269] on div "In progress" at bounding box center [325, 266] width 201 height 14
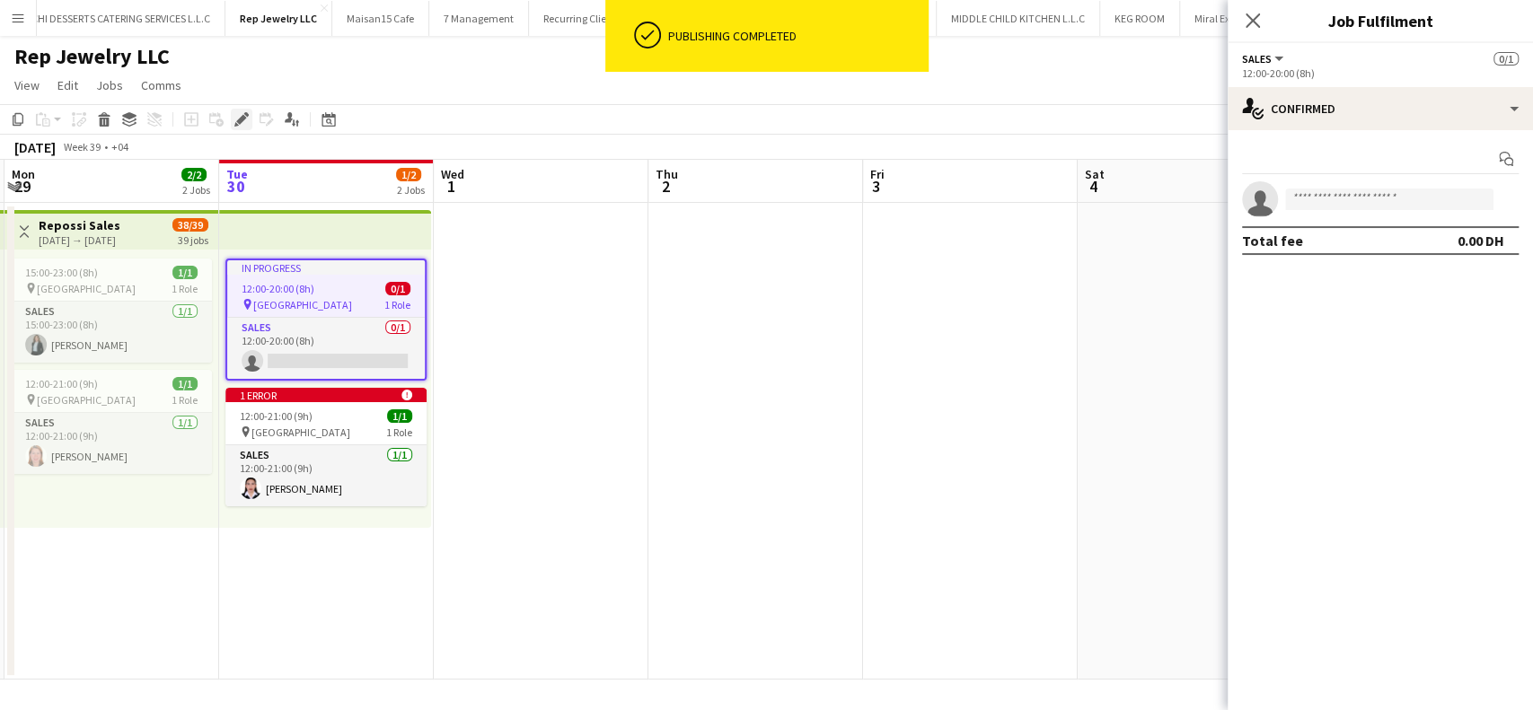
click at [234, 112] on icon "Edit" at bounding box center [241, 119] width 14 height 14
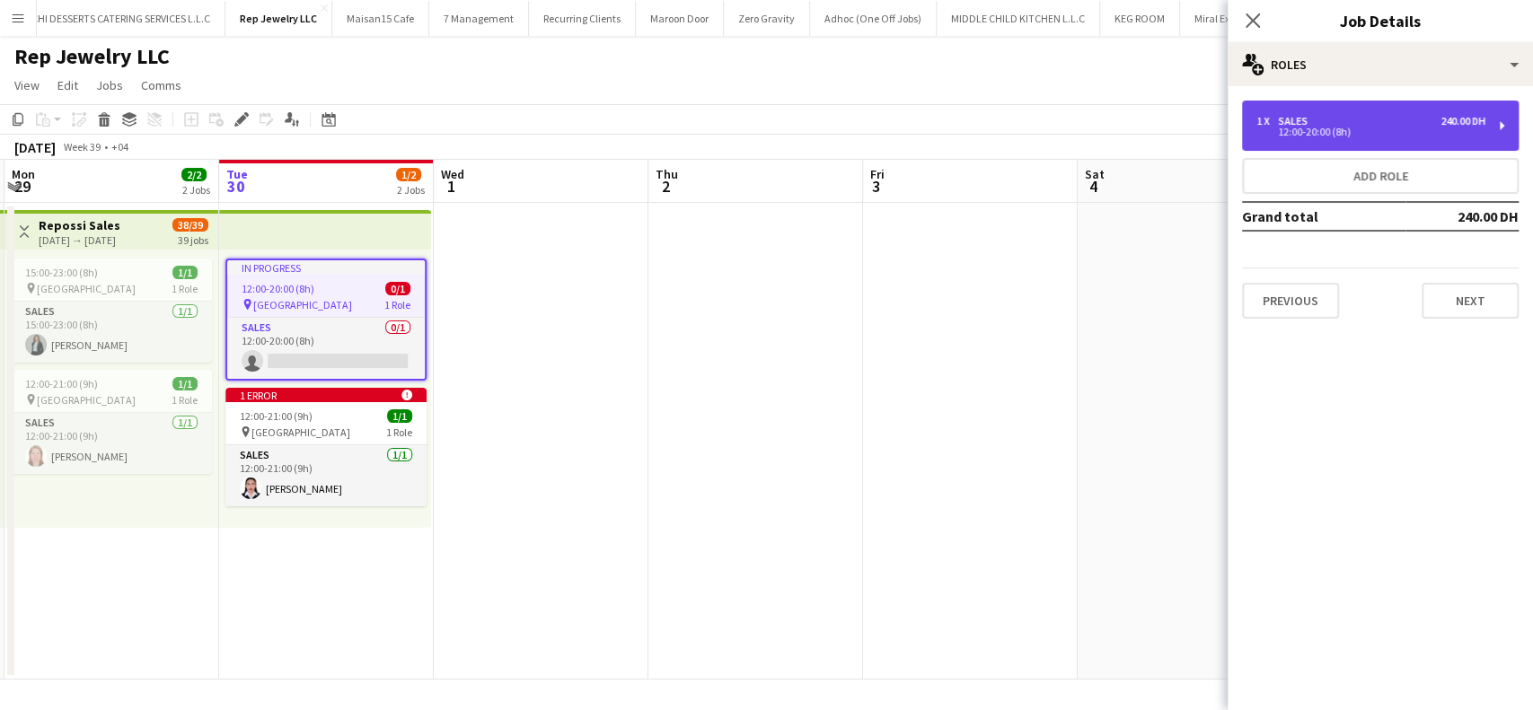
click at [1505, 120] on div "1 x Sales 240.00 DH 12:00-20:00 (8h)" at bounding box center [1380, 126] width 277 height 50
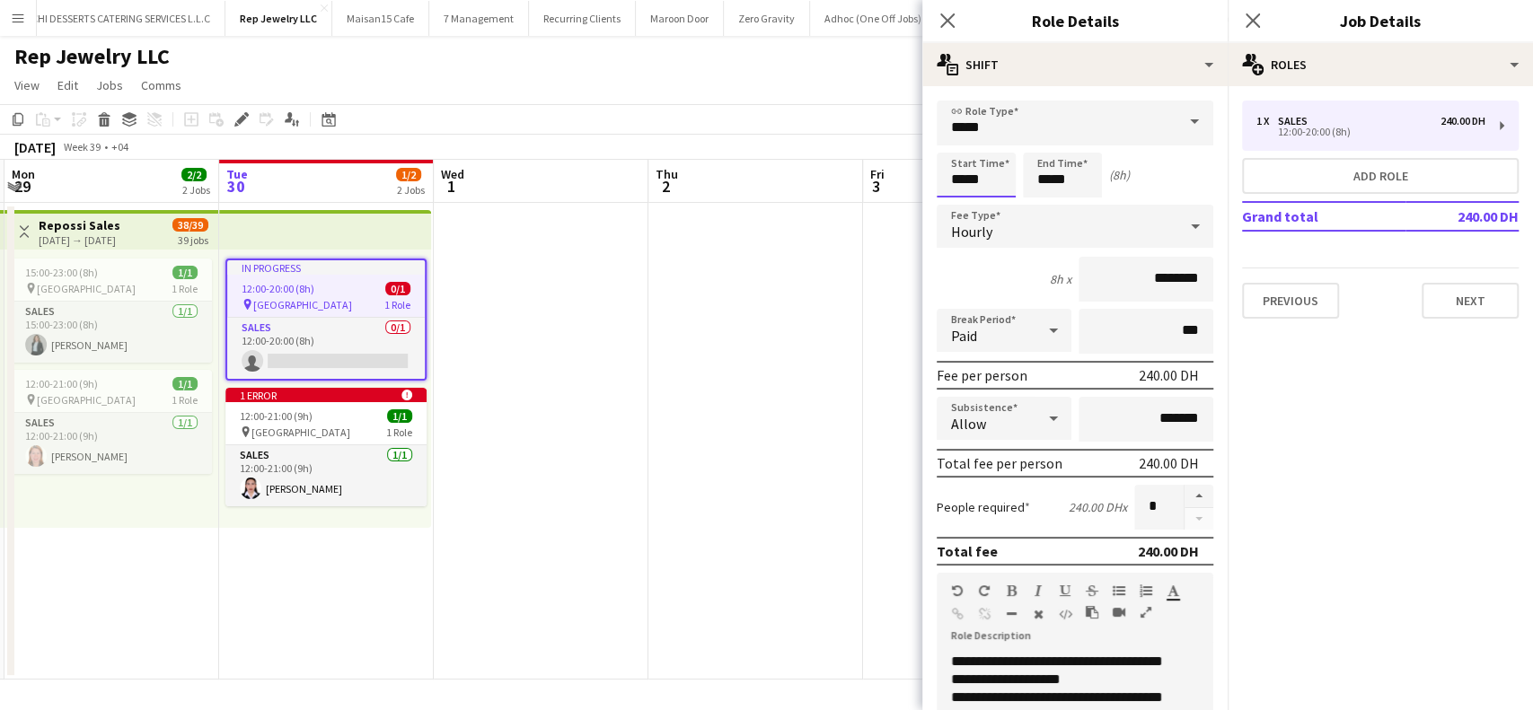
click at [993, 178] on input "*****" at bounding box center [976, 175] width 79 height 45
drag, startPoint x: 993, startPoint y: 178, endPoint x: 911, endPoint y: 172, distance: 82.0
click at [911, 172] on body "Menu Boards Boards Boards All jobs Status Workforce Workforce My Workforce Recr…" at bounding box center [766, 355] width 1533 height 710
type input "*****"
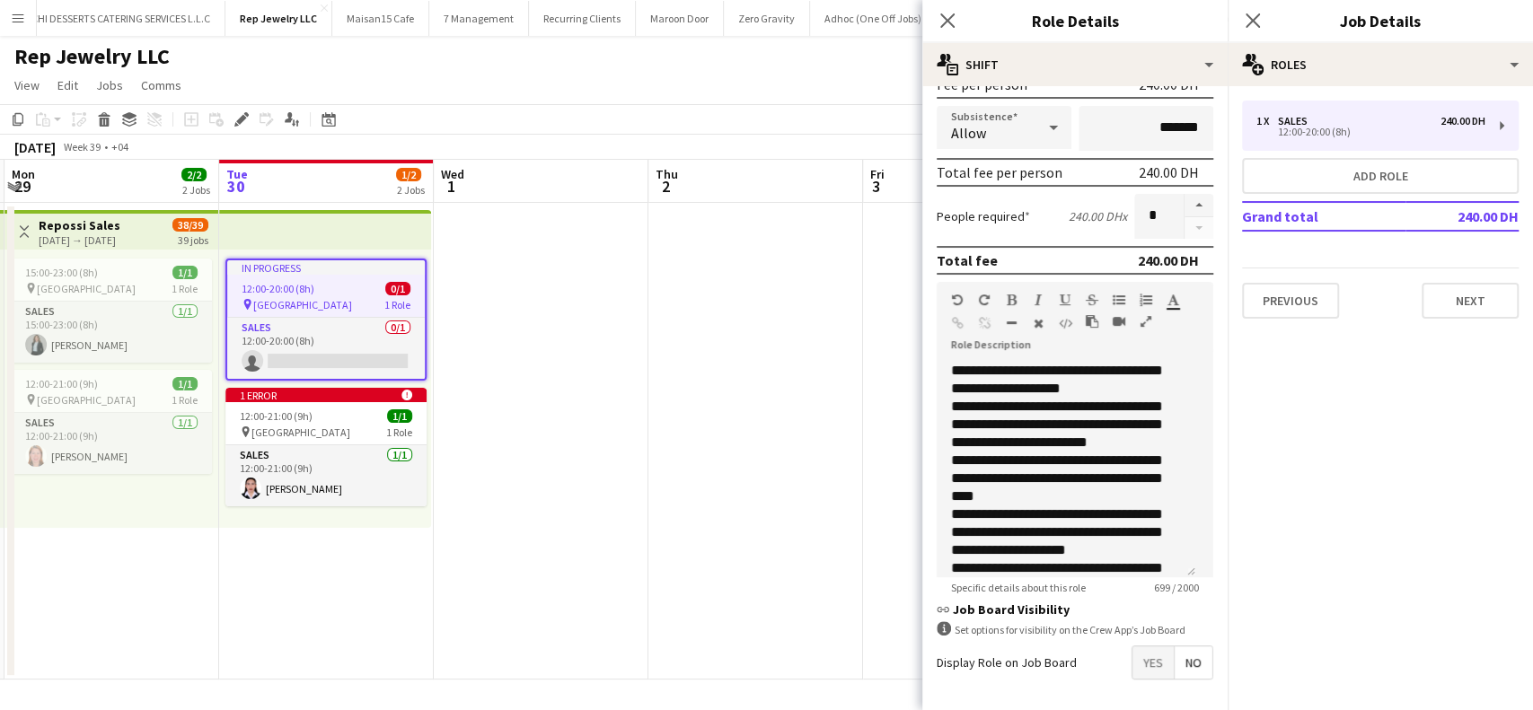
scroll to position [360, 0]
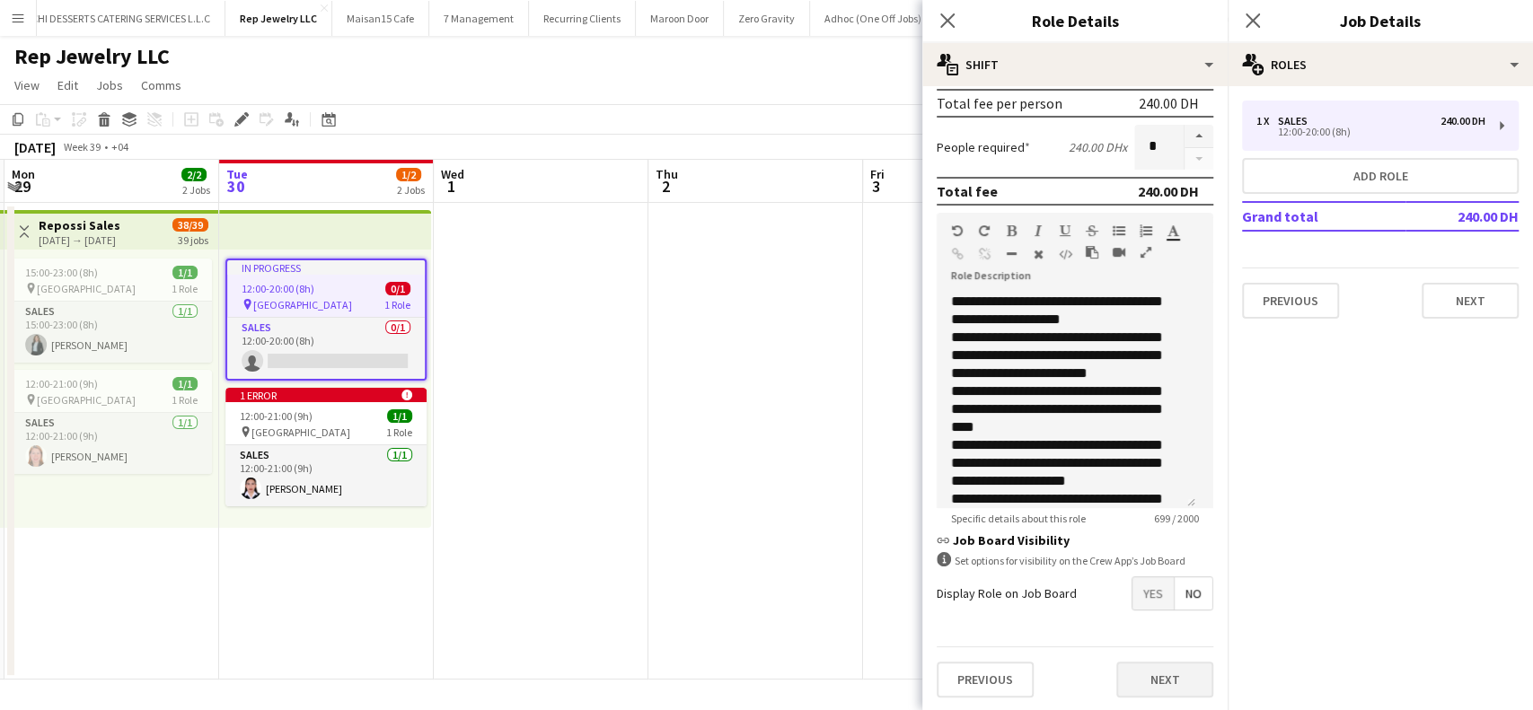
type input "*****"
click at [1127, 672] on button "Next" at bounding box center [1164, 680] width 97 height 36
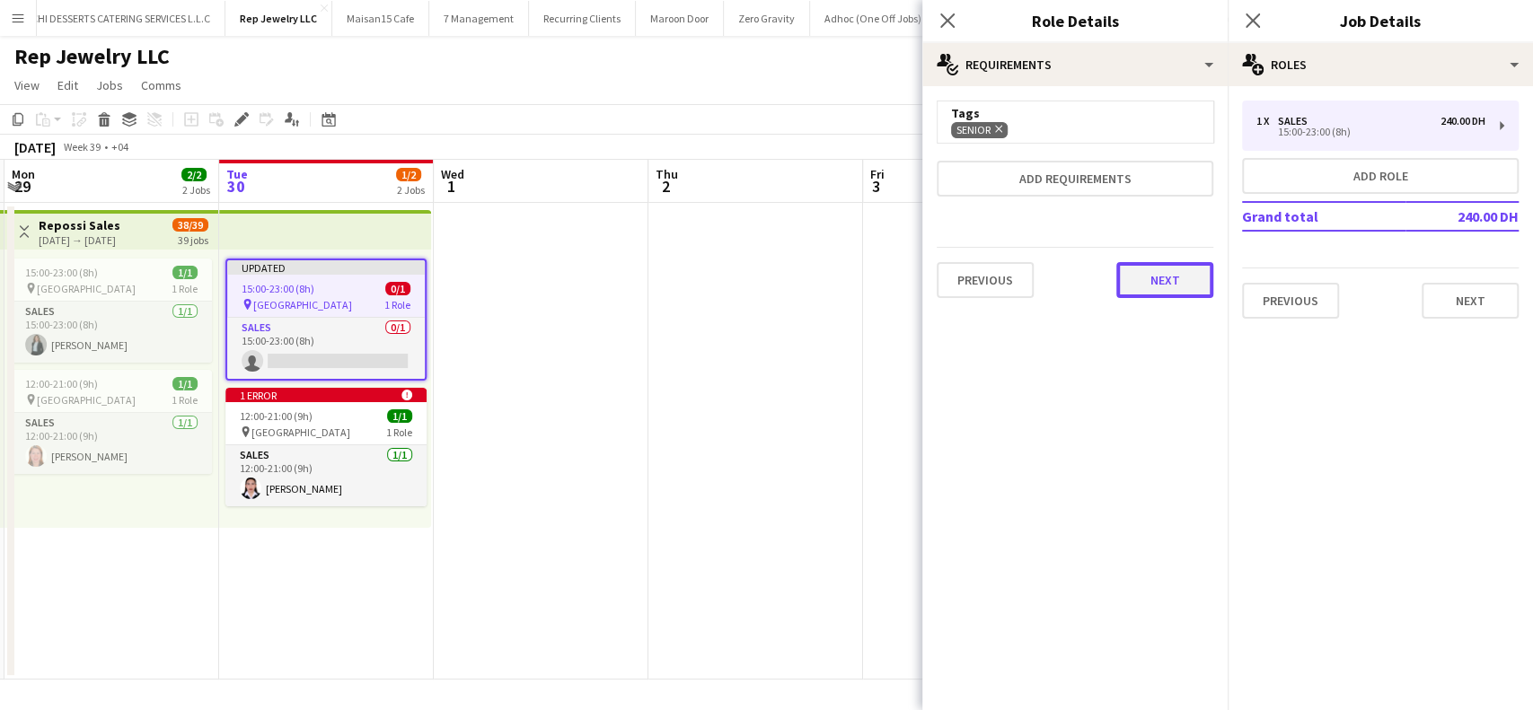
click at [1161, 278] on button "Next" at bounding box center [1164, 280] width 97 height 36
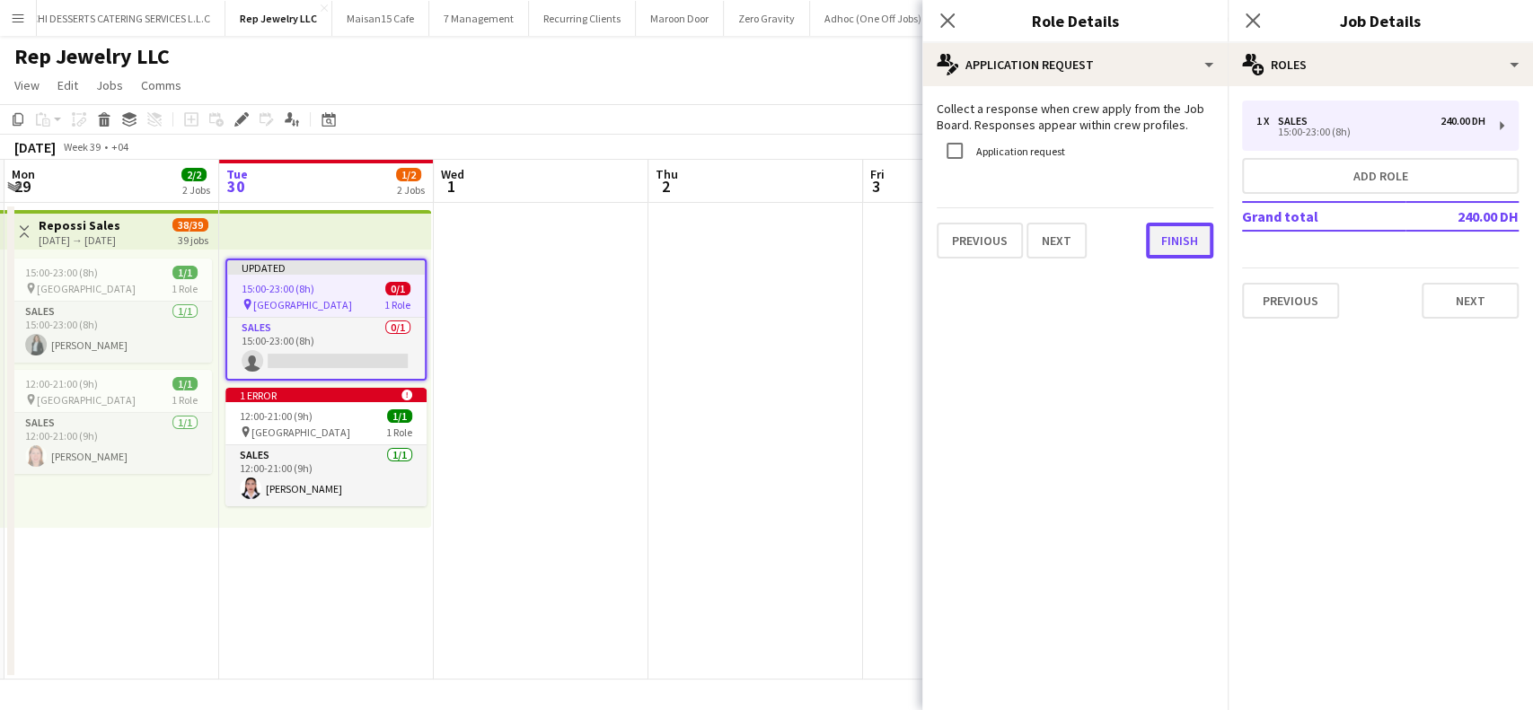
click at [1171, 240] on button "Finish" at bounding box center [1179, 241] width 67 height 36
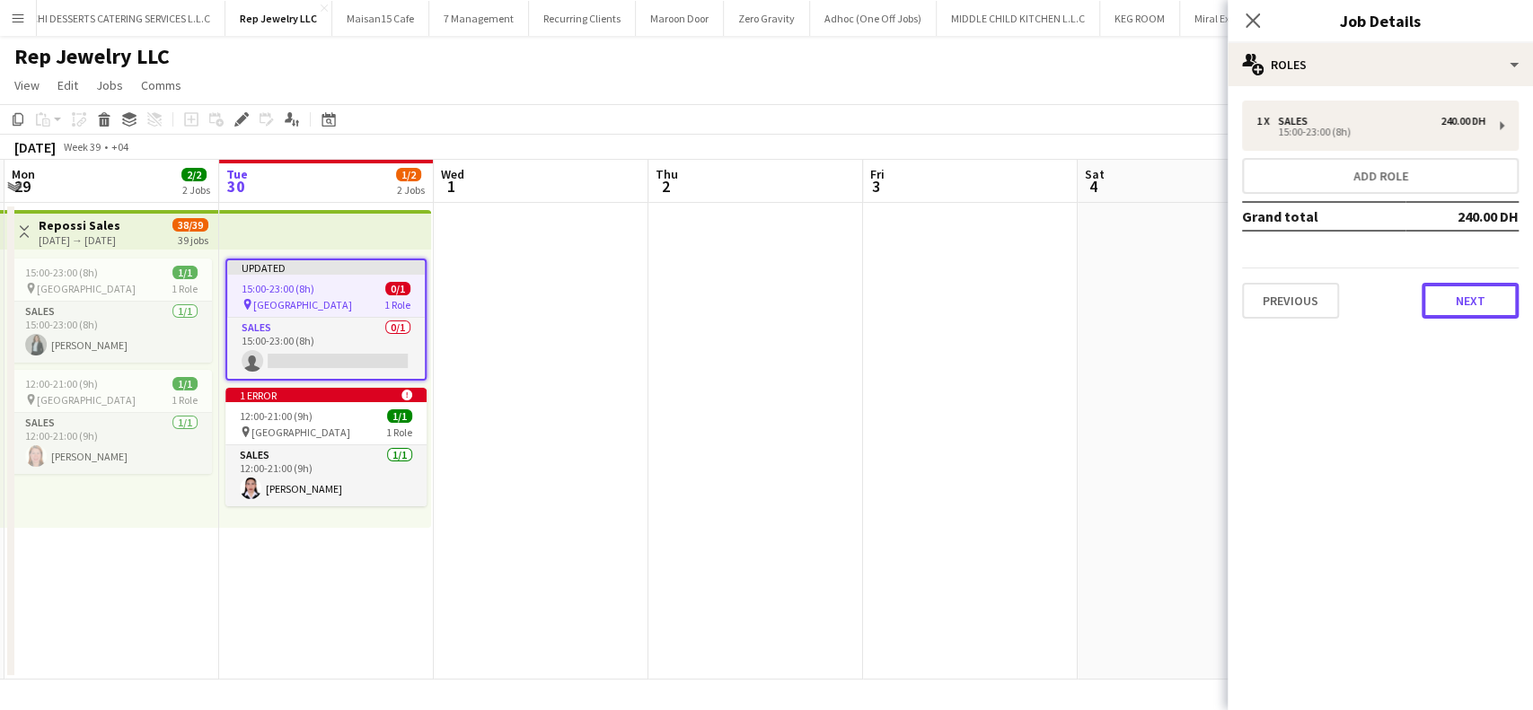
click at [1472, 301] on button "Next" at bounding box center [1470, 301] width 97 height 36
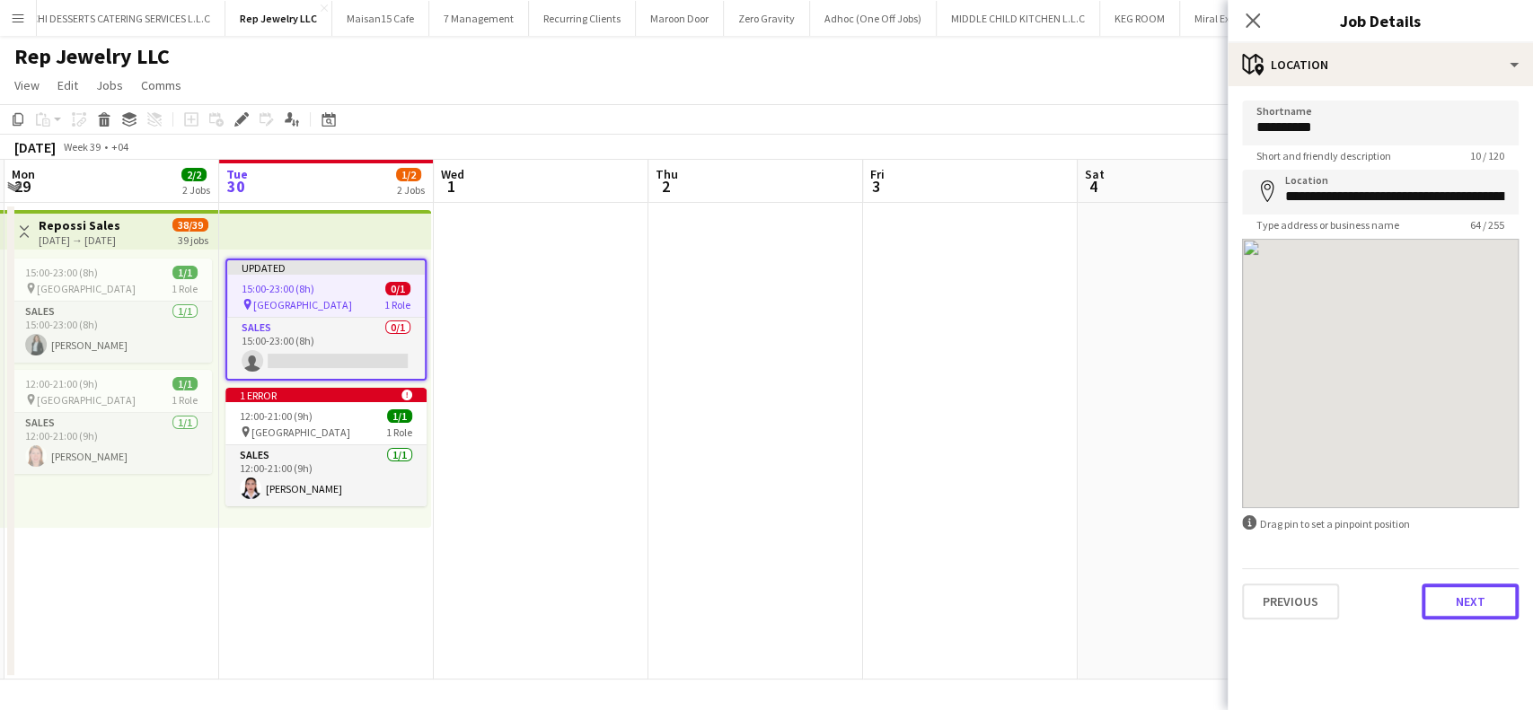
click at [1458, 603] on button "Next" at bounding box center [1470, 602] width 97 height 36
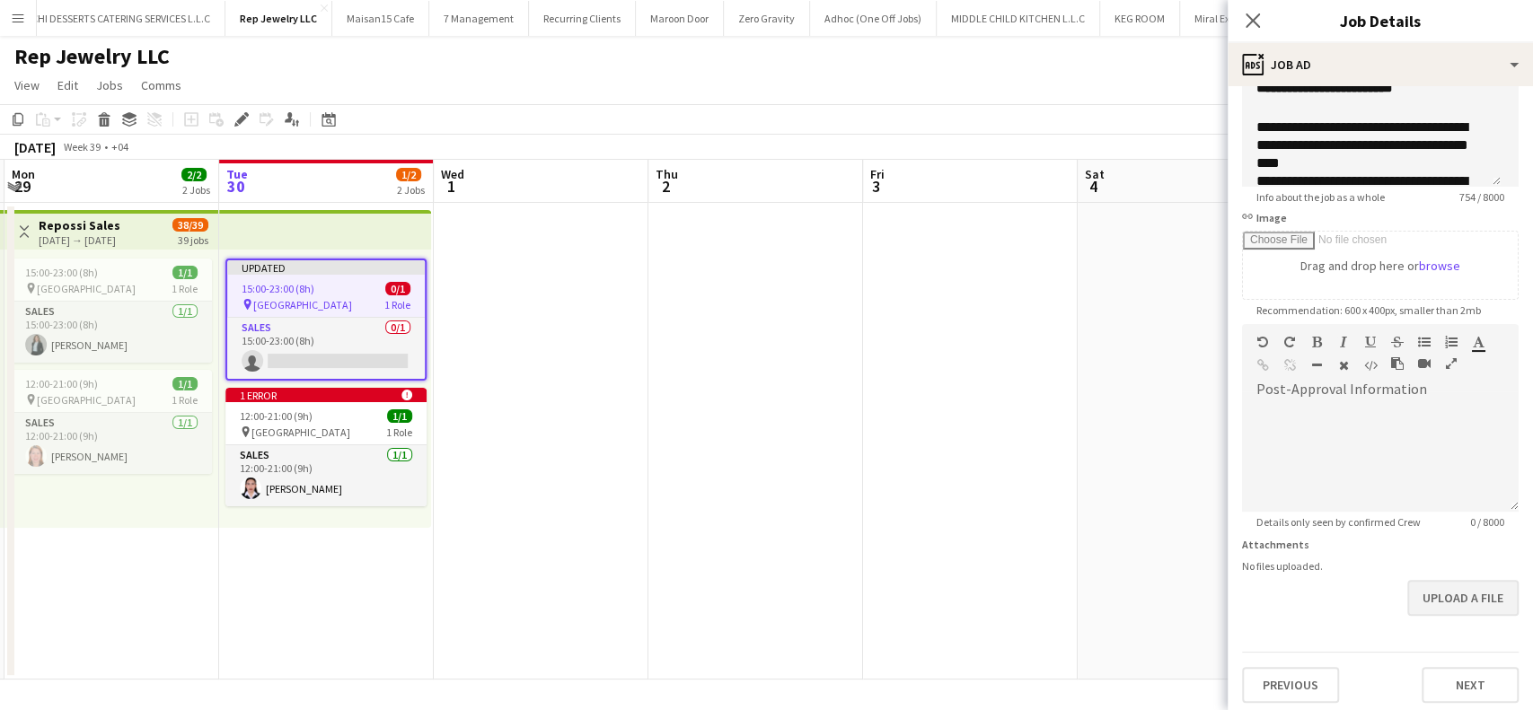
scroll to position [179, 0]
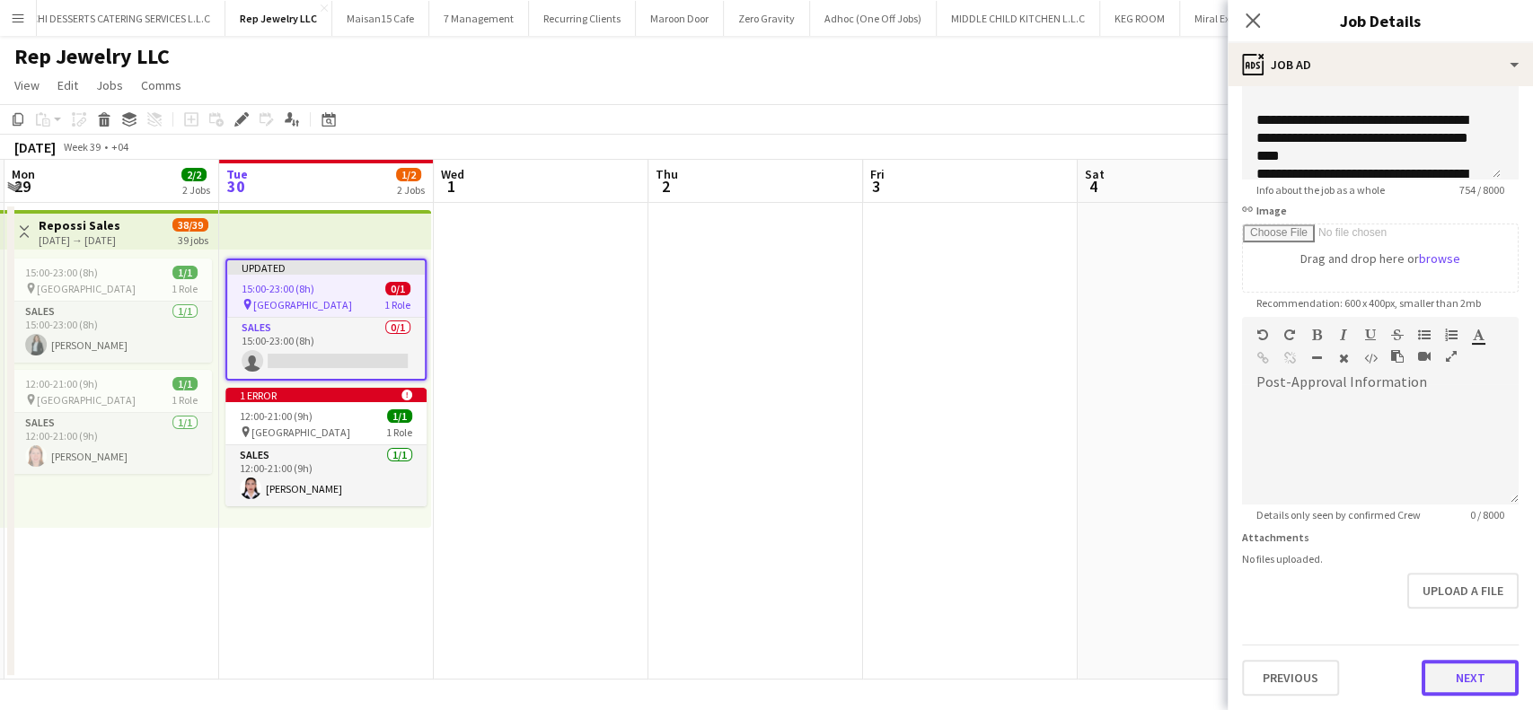
click at [1445, 666] on button "Next" at bounding box center [1470, 678] width 97 height 36
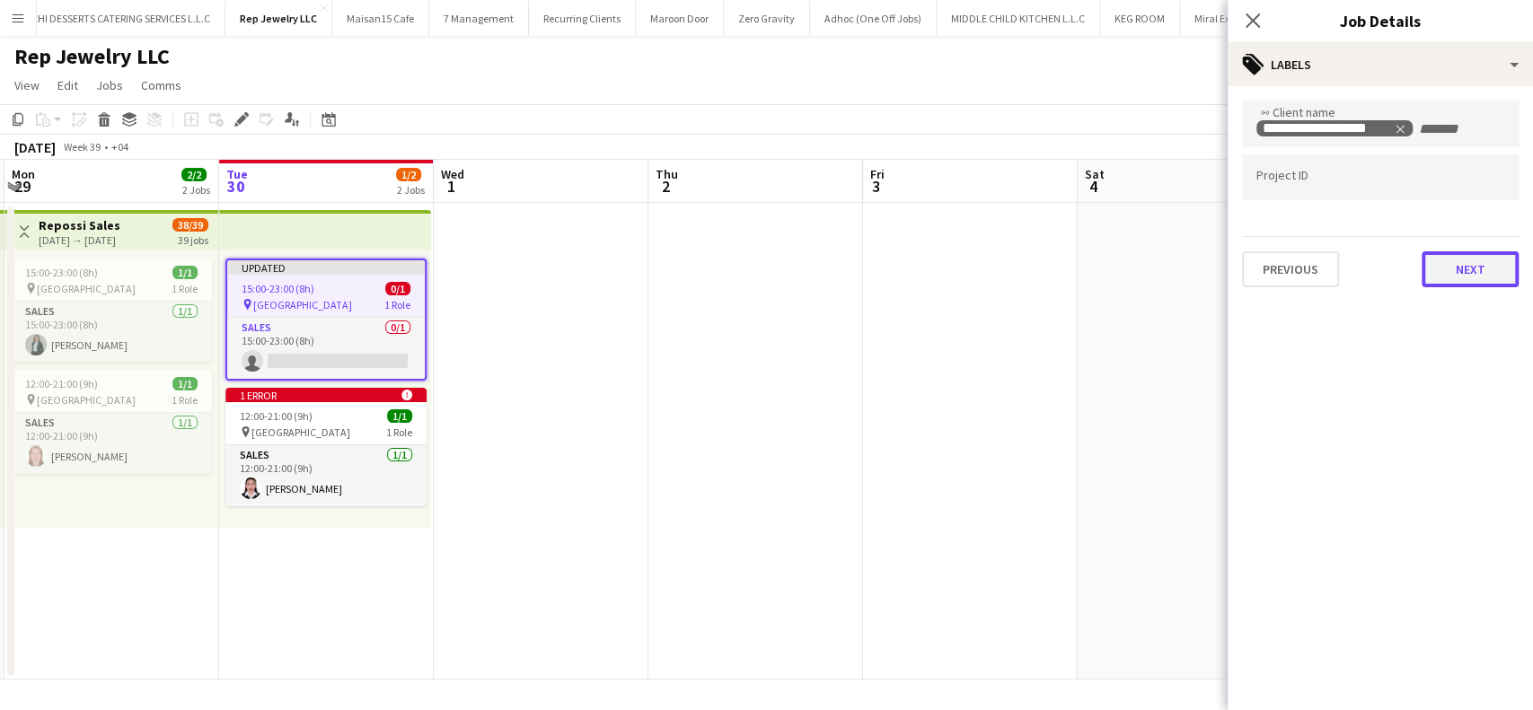
click at [1459, 279] on button "Next" at bounding box center [1470, 270] width 97 height 36
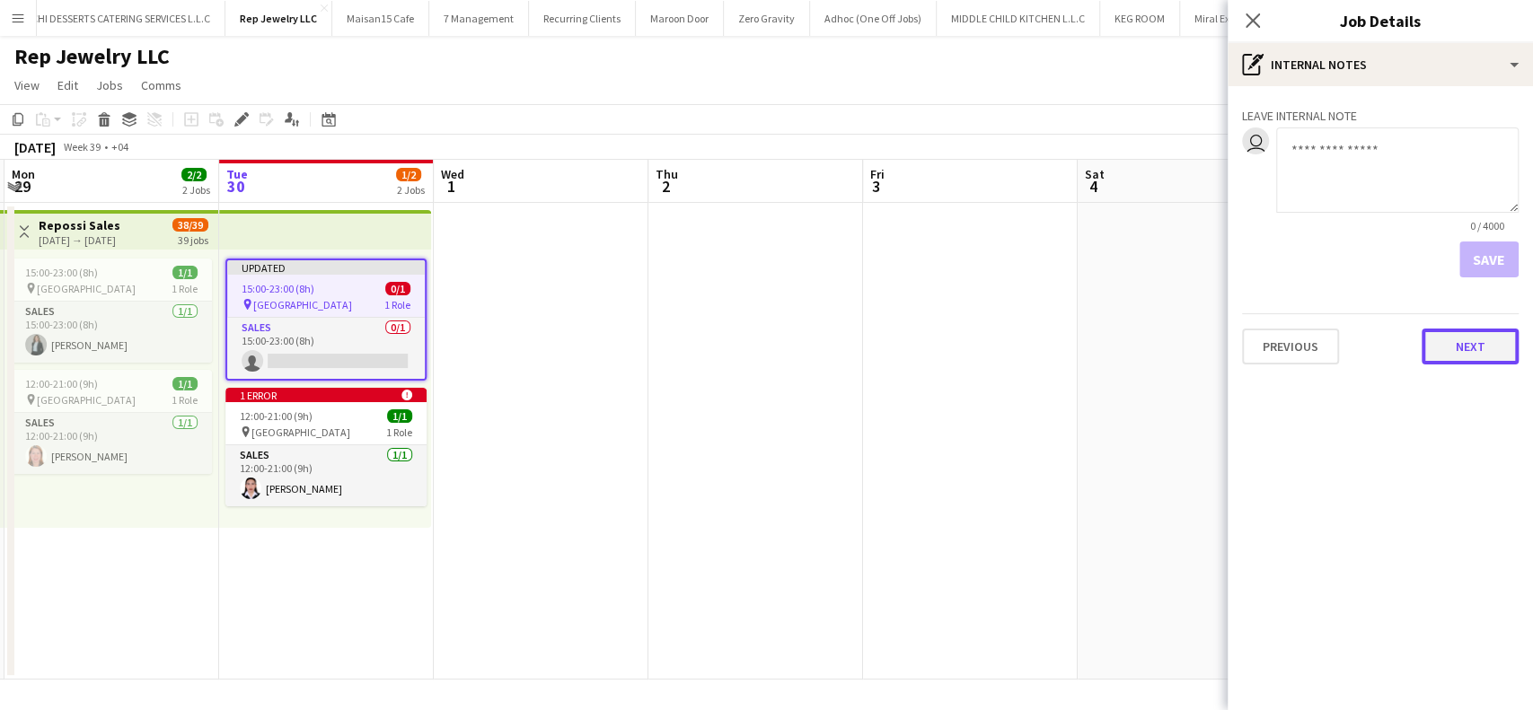
click at [1465, 347] on button "Next" at bounding box center [1470, 347] width 97 height 36
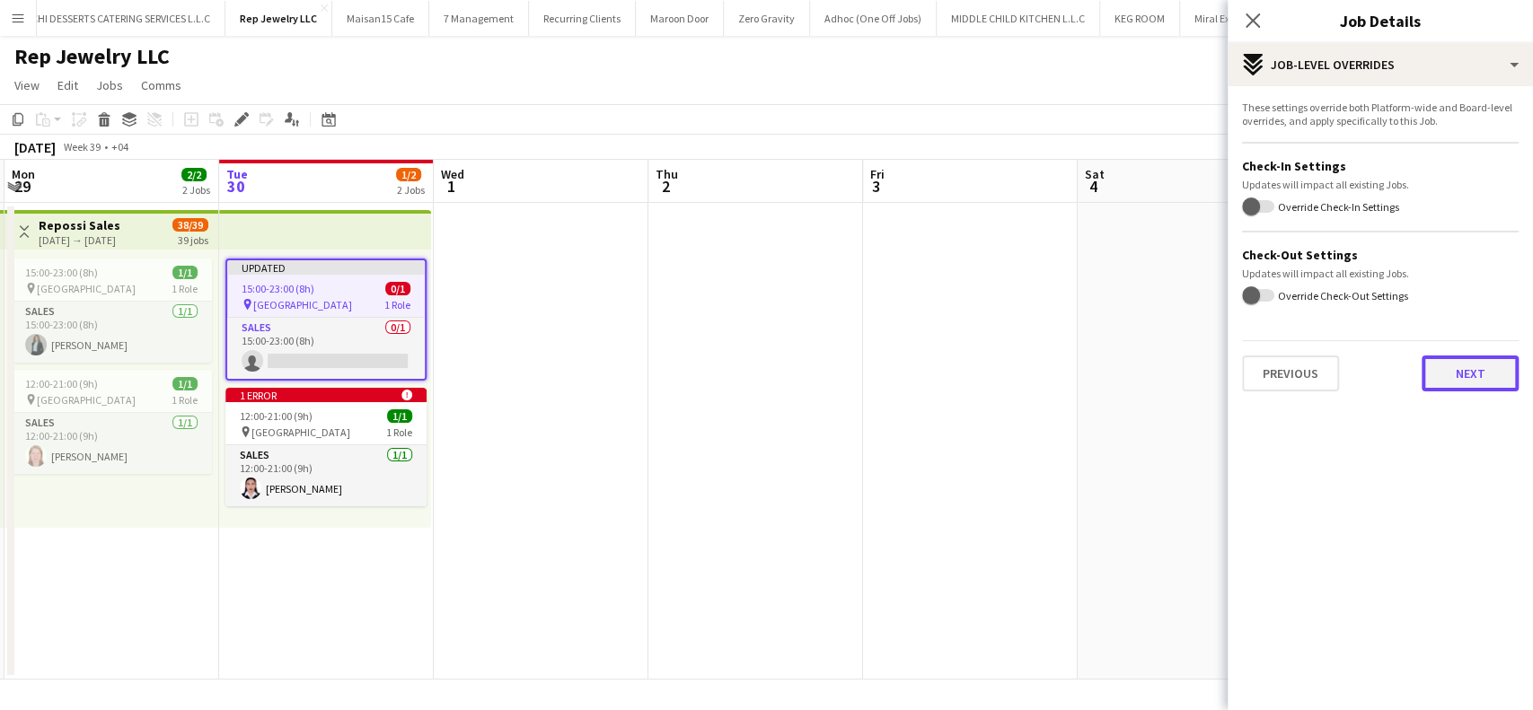
click at [1469, 370] on button "Next" at bounding box center [1470, 374] width 97 height 36
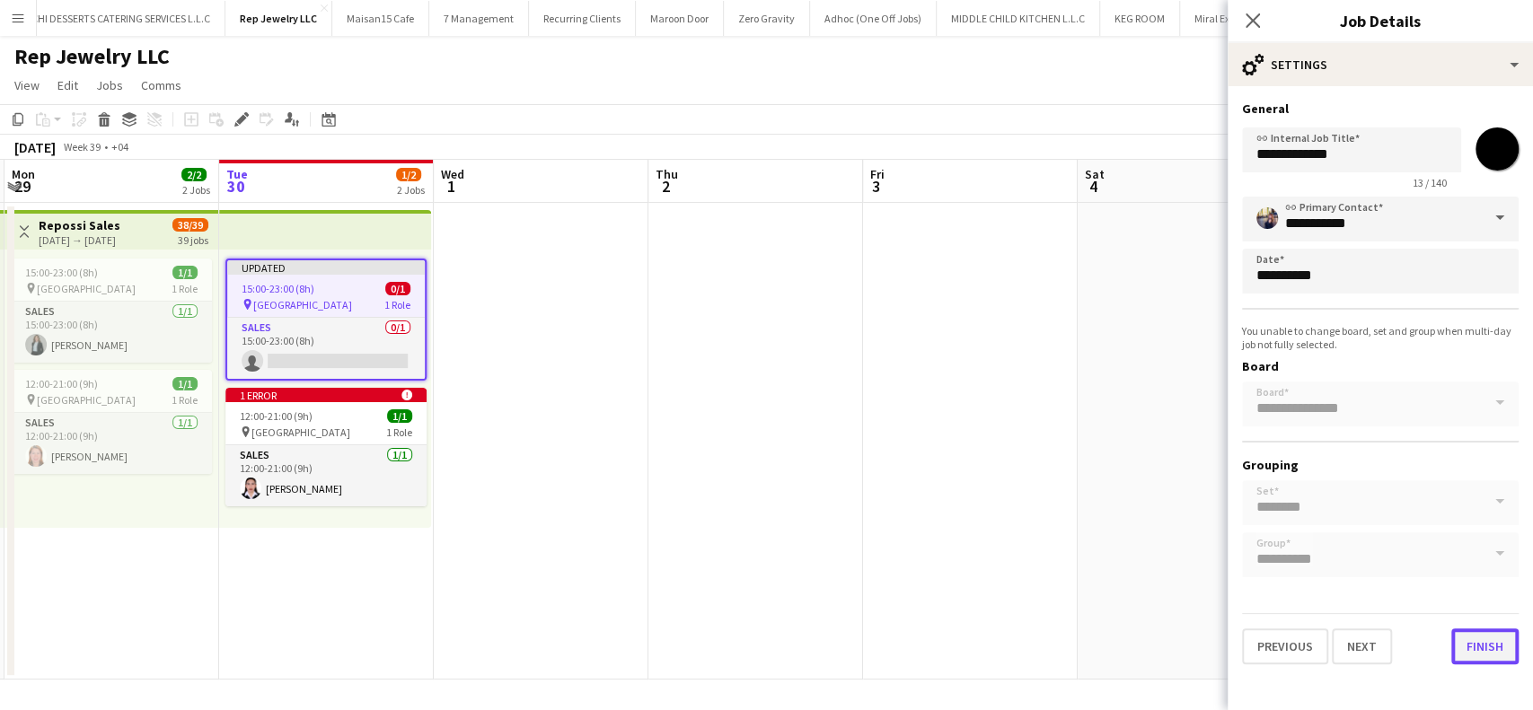
click at [1490, 650] on button "Finish" at bounding box center [1485, 647] width 67 height 36
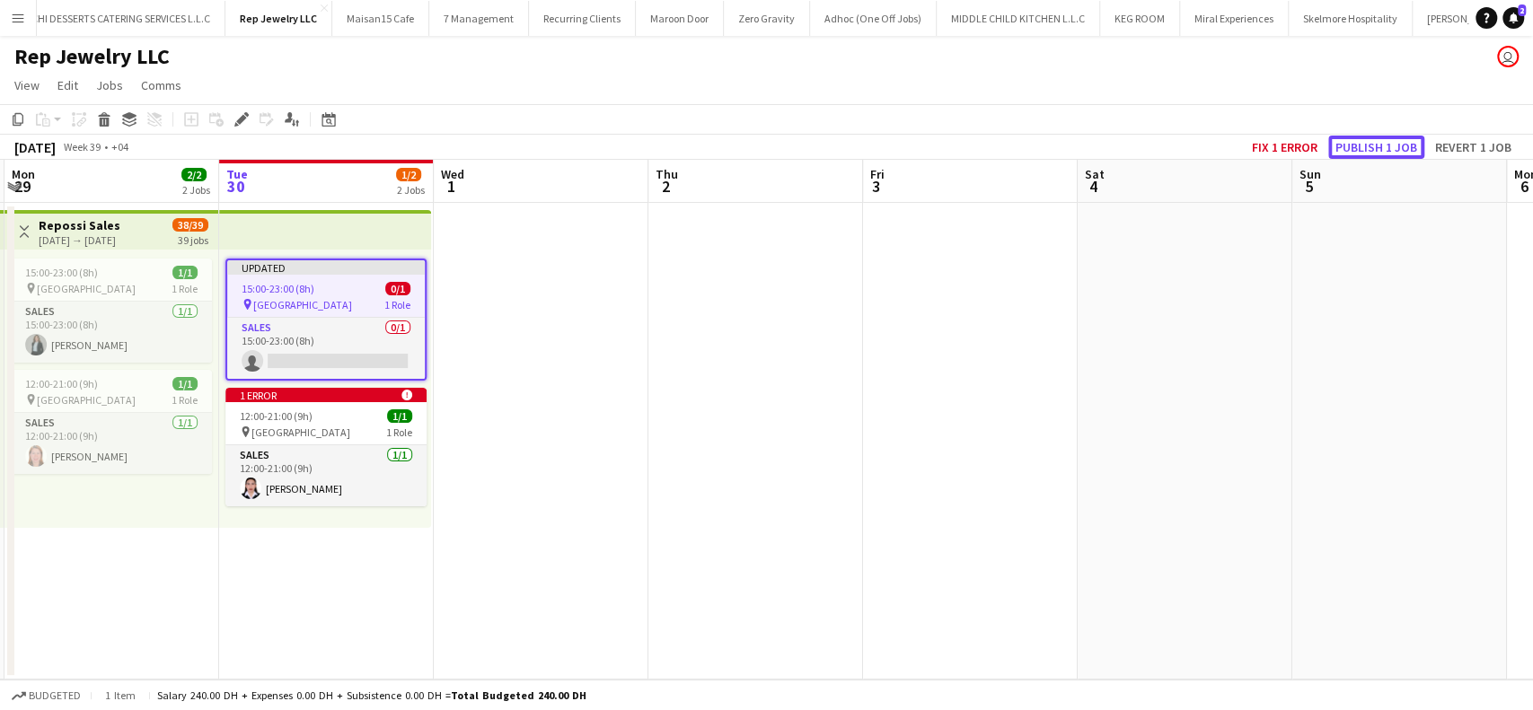
click at [1362, 141] on button "Publish 1 job" at bounding box center [1376, 147] width 96 height 23
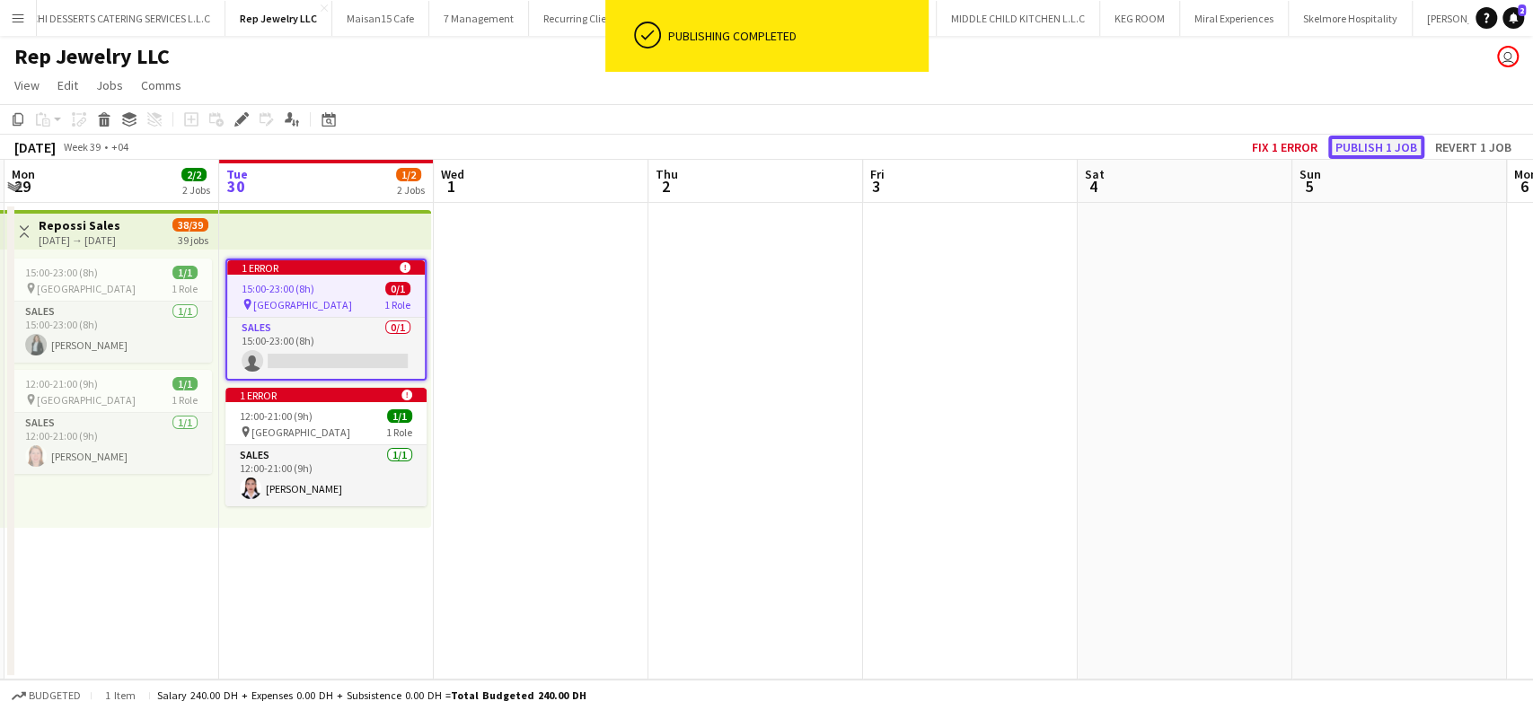
click at [1361, 146] on button "Publish 1 job" at bounding box center [1376, 147] width 96 height 23
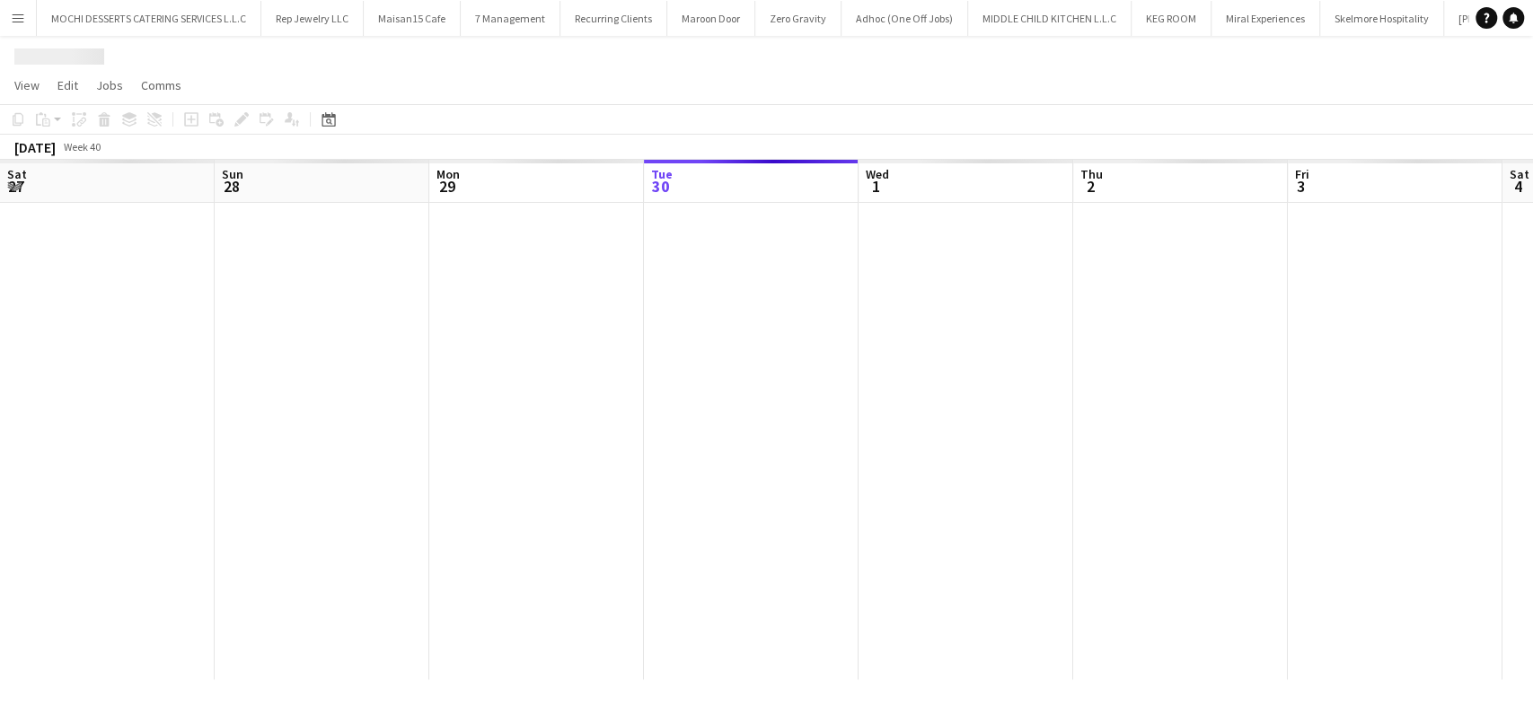
scroll to position [0, 429]
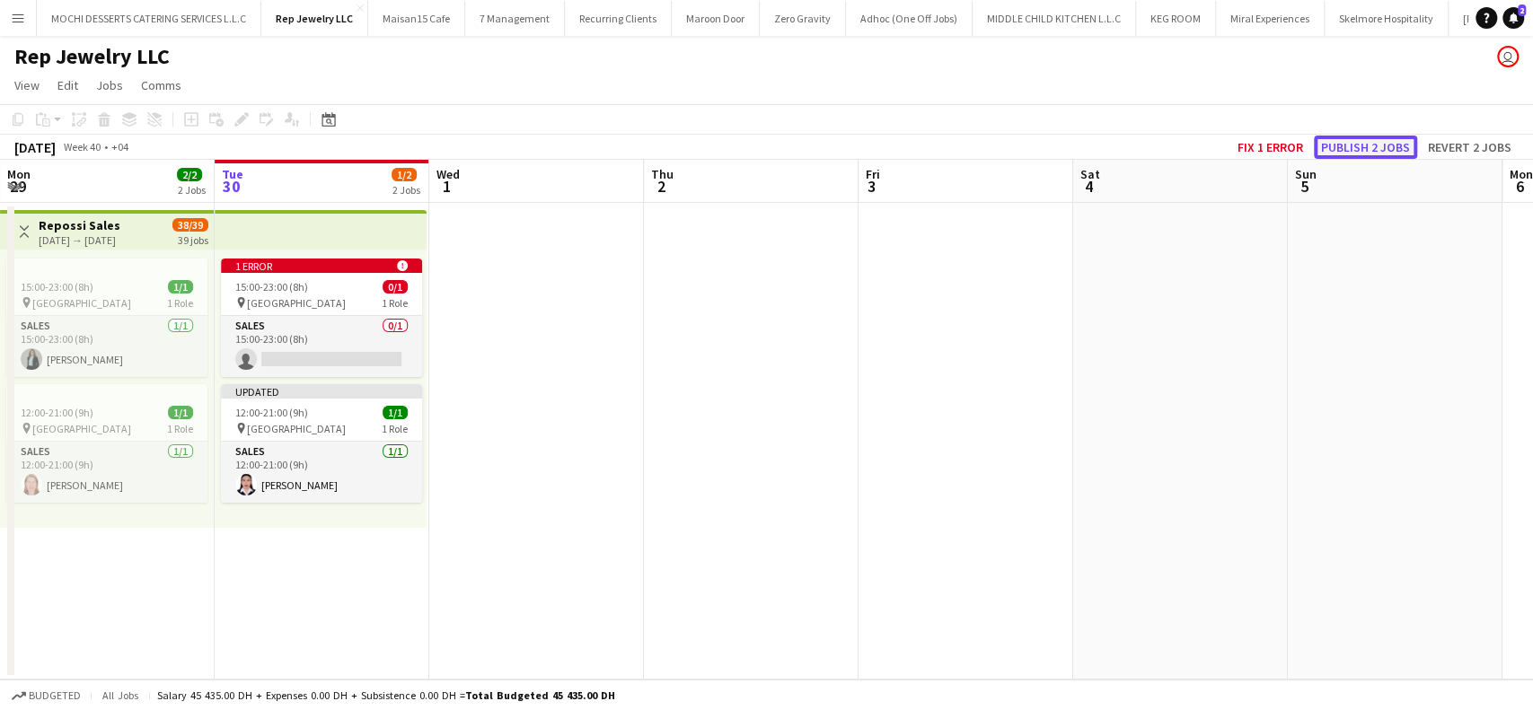
click at [1365, 154] on button "Publish 2 jobs" at bounding box center [1365, 147] width 103 height 23
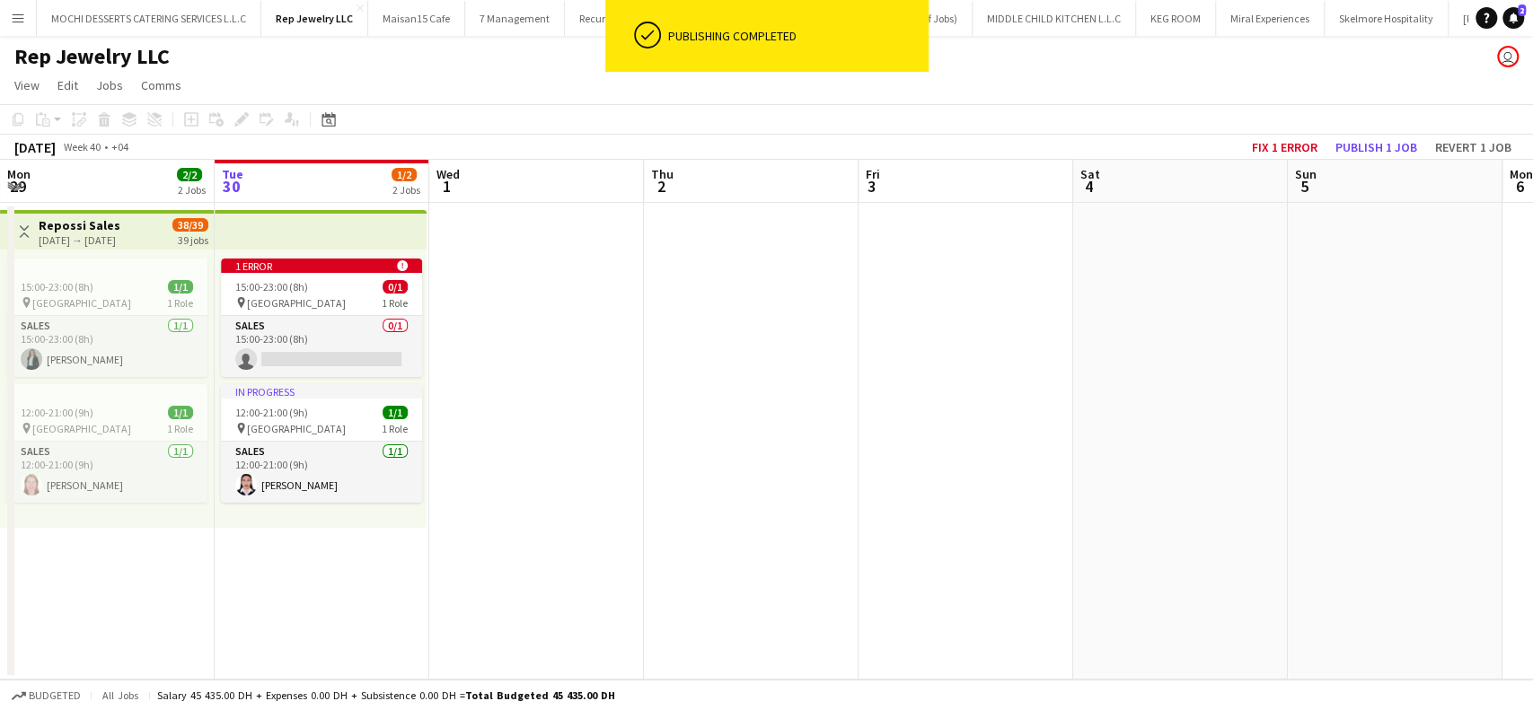
click at [1330, 458] on app-date-cell at bounding box center [1395, 441] width 215 height 477
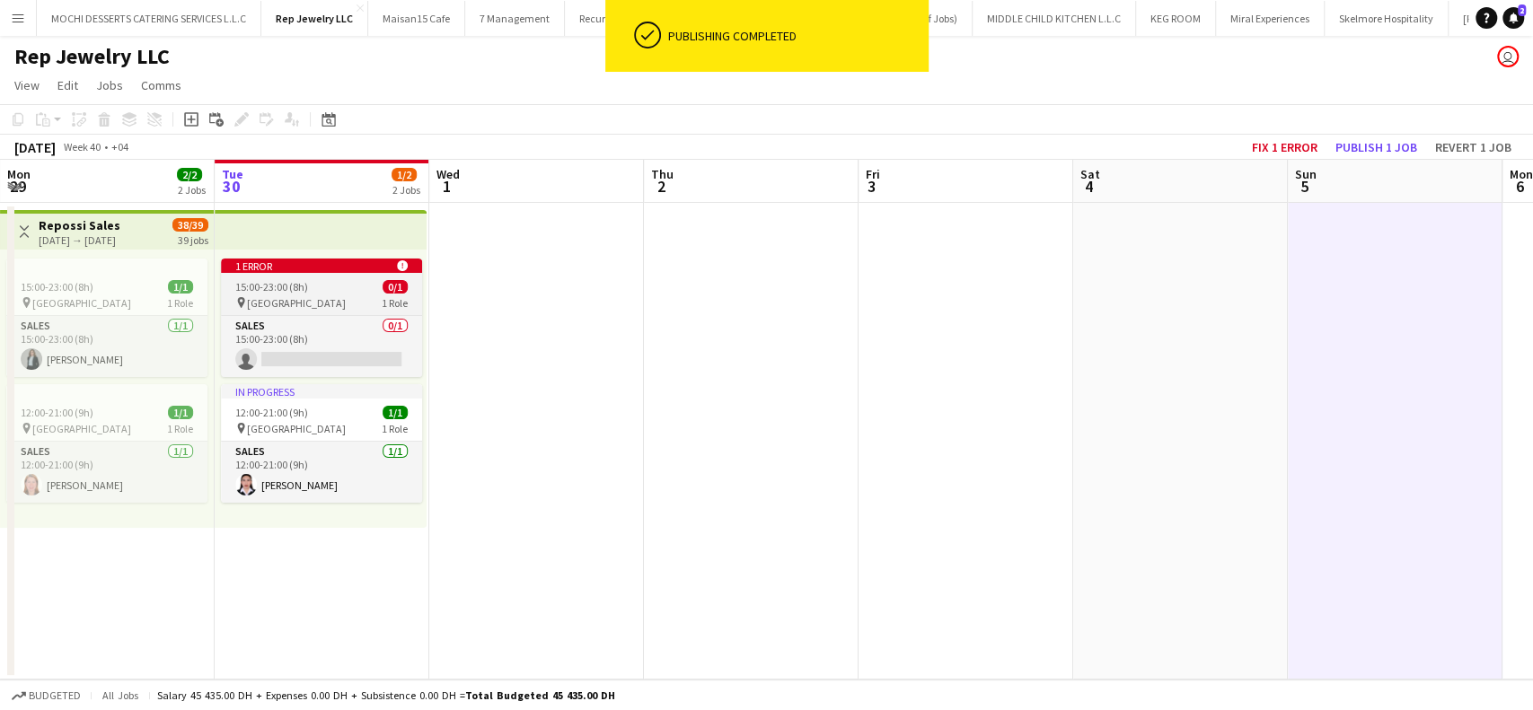
click at [308, 266] on div "1 error alert-circle" at bounding box center [321, 266] width 201 height 14
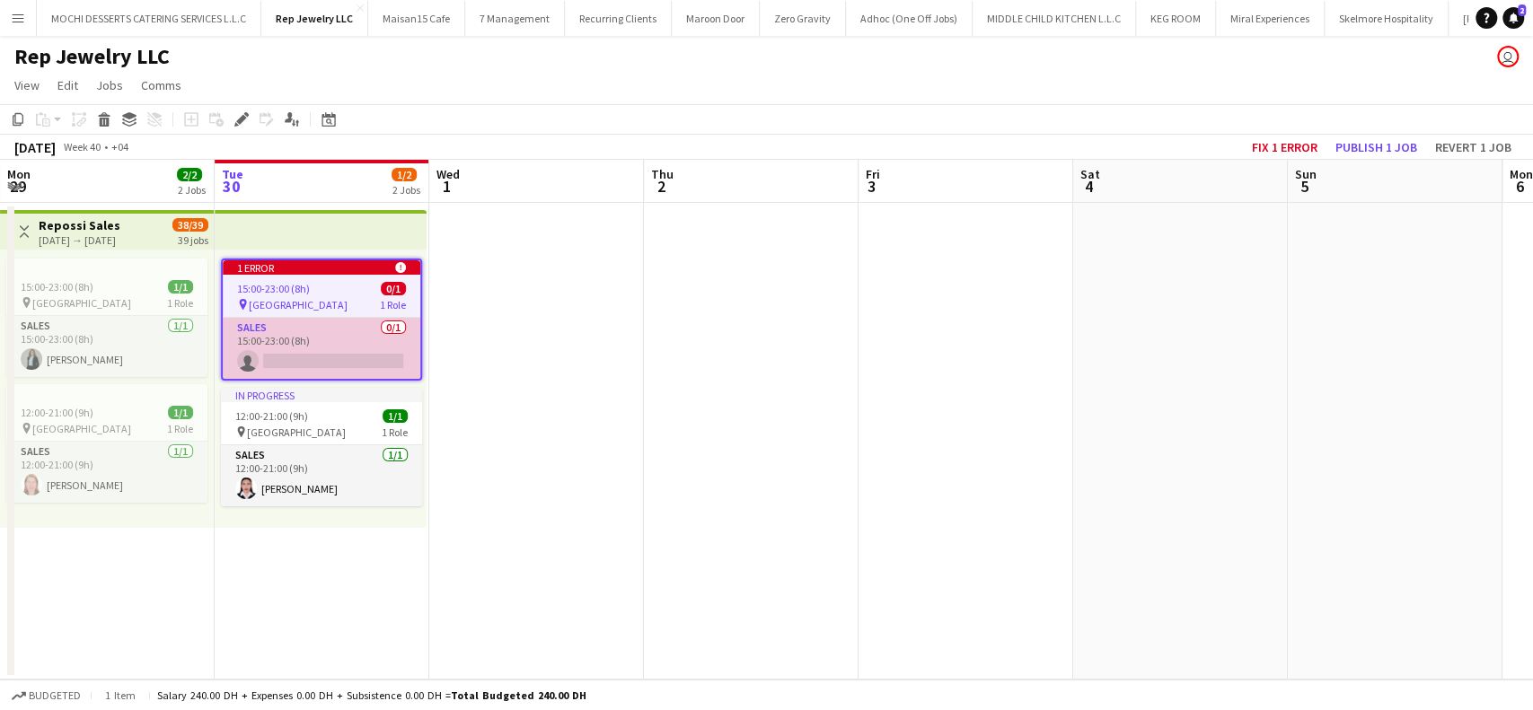
click at [309, 358] on app-card-role "Sales 0/1 15:00-23:00 (8h) single-neutral-actions" at bounding box center [322, 348] width 198 height 61
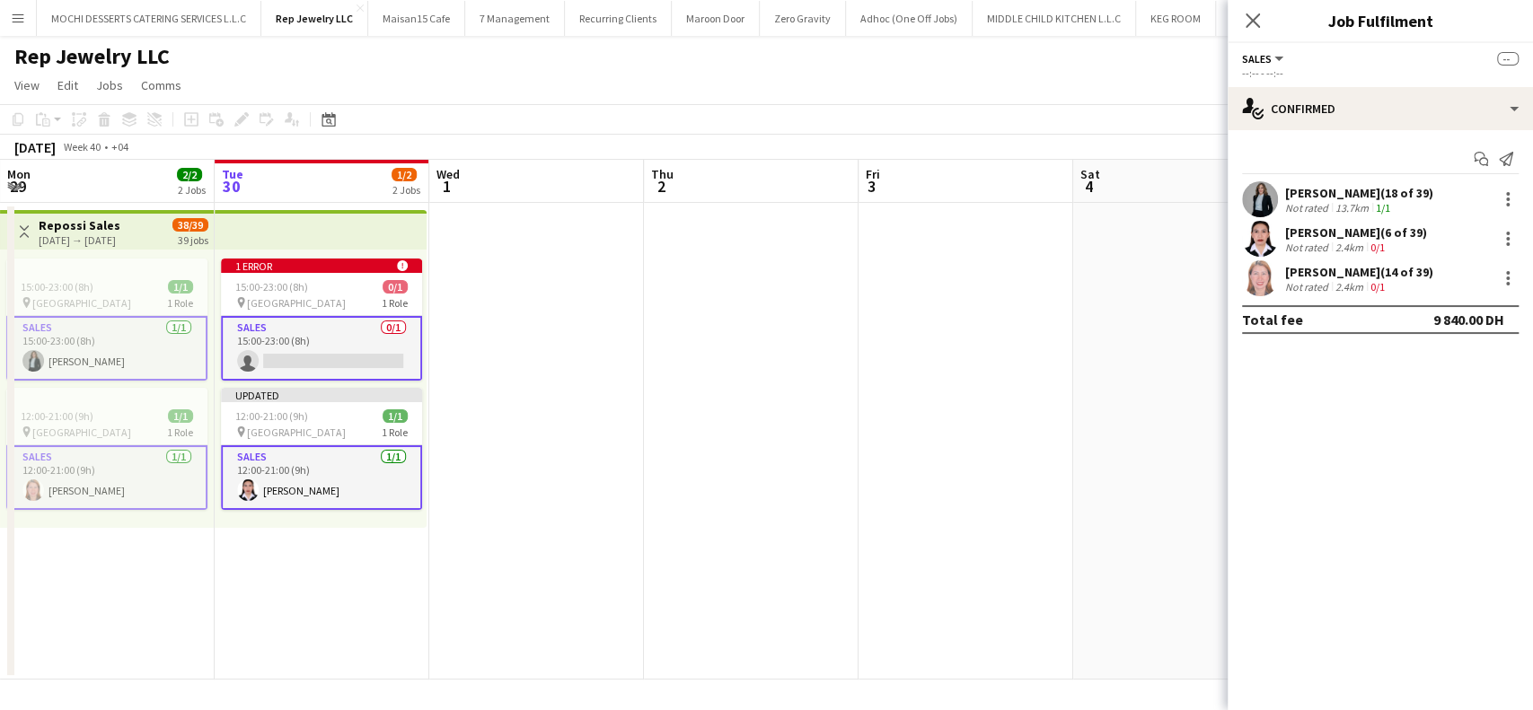
click at [359, 355] on app-card-role "Sales 0/1 15:00-23:00 (8h) single-neutral-actions" at bounding box center [321, 348] width 201 height 65
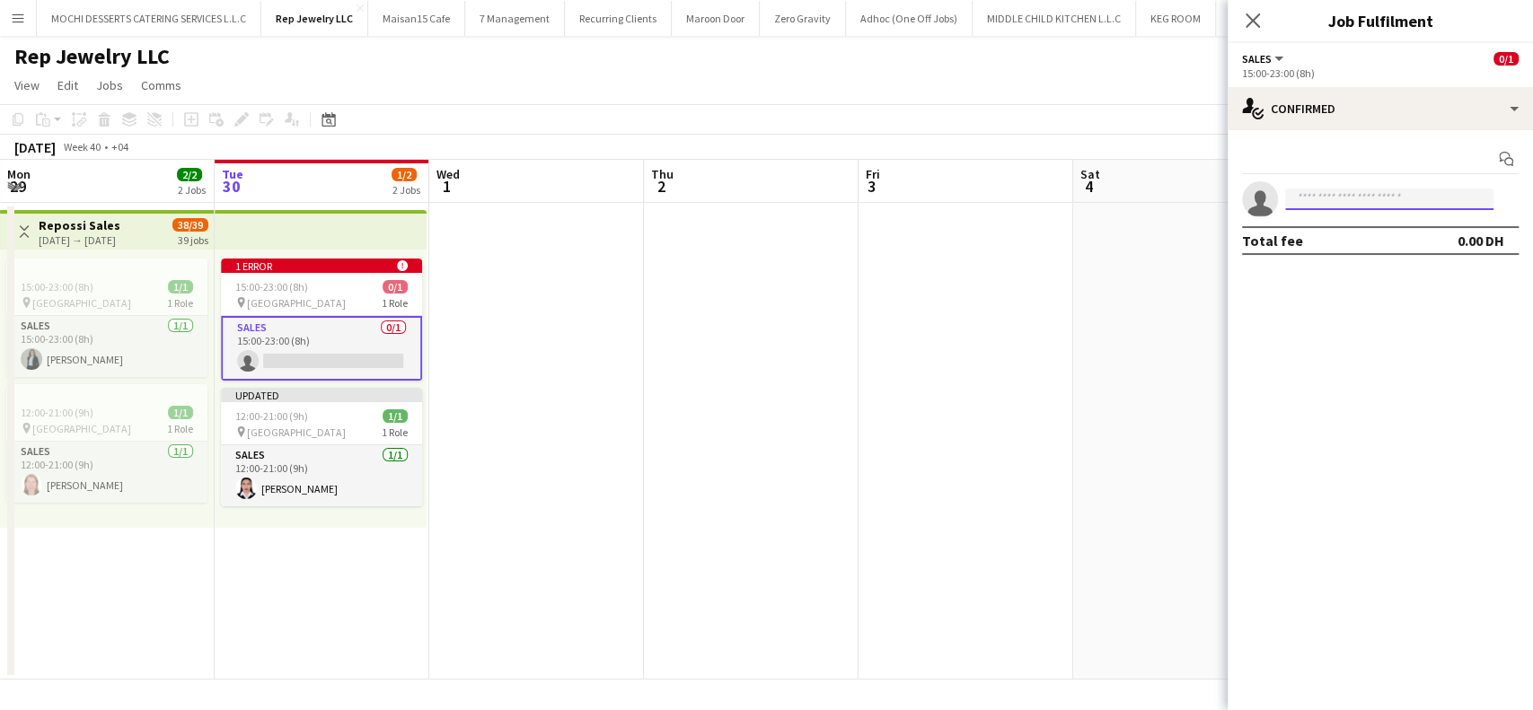
click at [1334, 192] on input at bounding box center [1389, 200] width 208 height 22
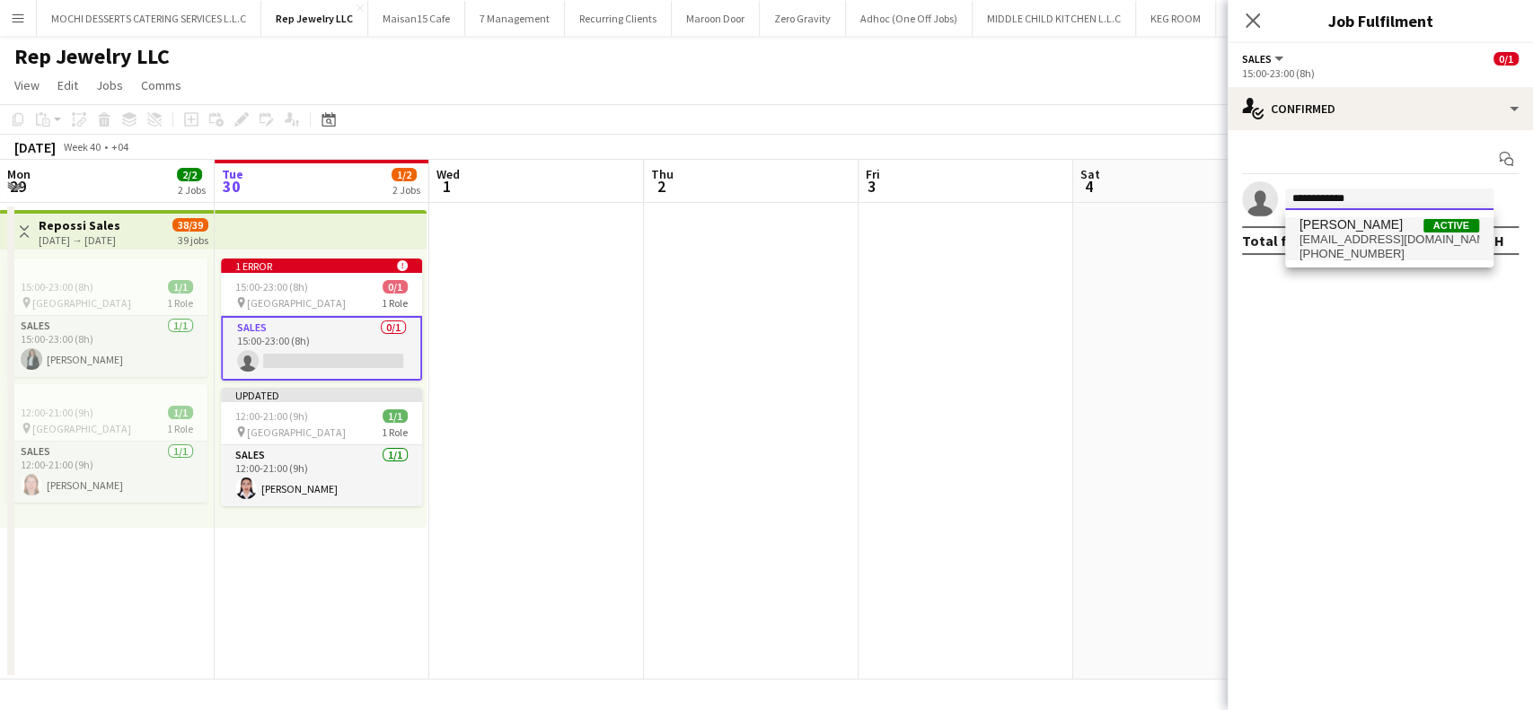
type input "**********"
click at [1367, 239] on span "[EMAIL_ADDRESS][DOMAIN_NAME]" at bounding box center [1390, 240] width 180 height 14
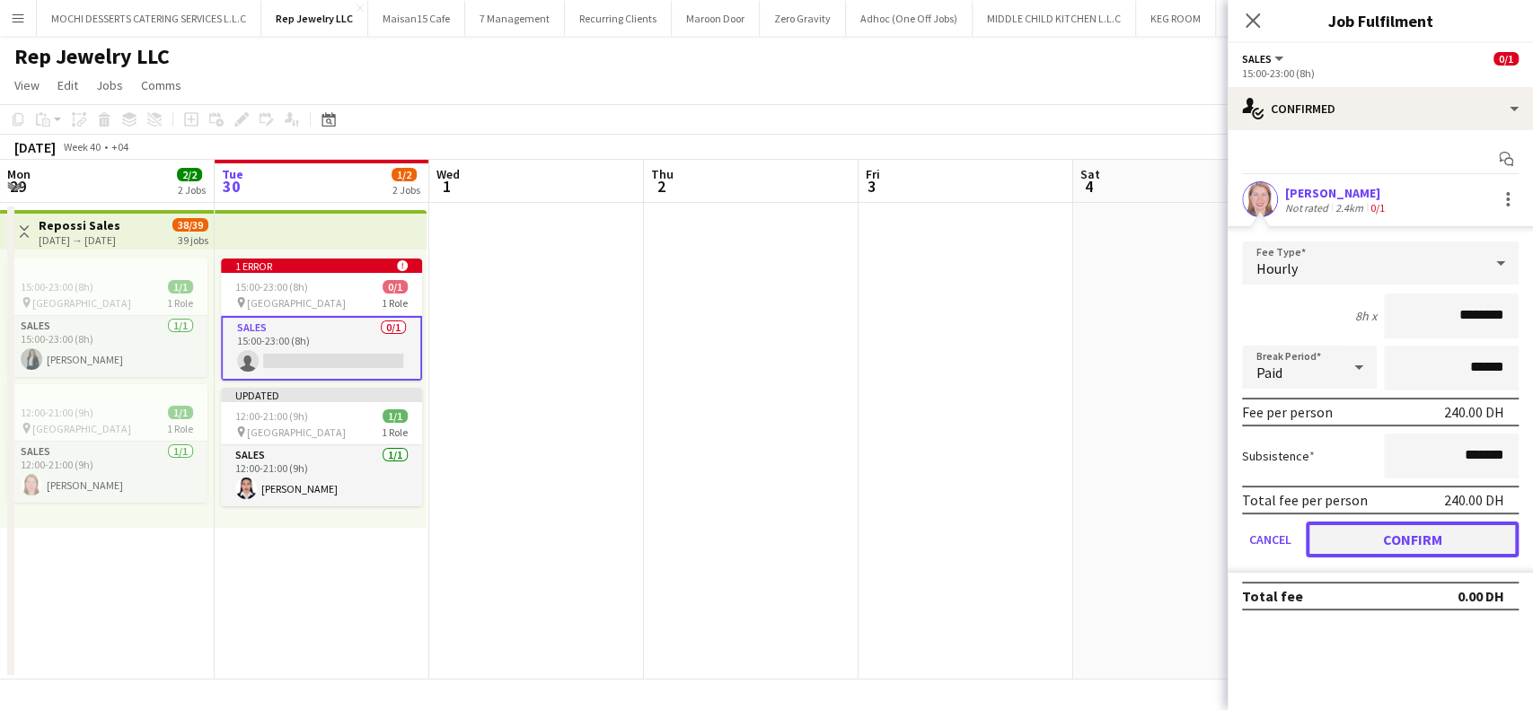
click at [1380, 528] on button "Confirm" at bounding box center [1412, 540] width 213 height 36
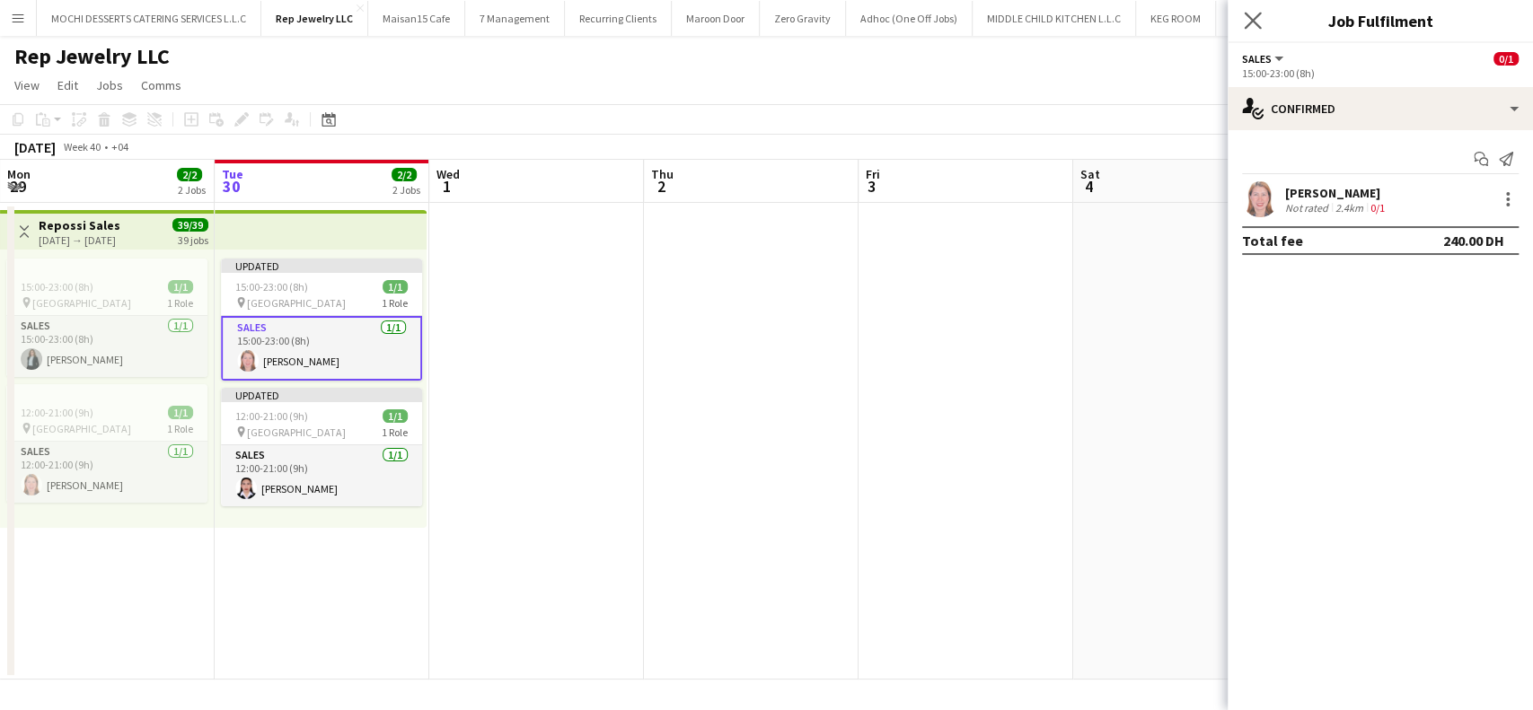
click at [1262, 27] on app-icon "Close pop-in" at bounding box center [1253, 21] width 26 height 26
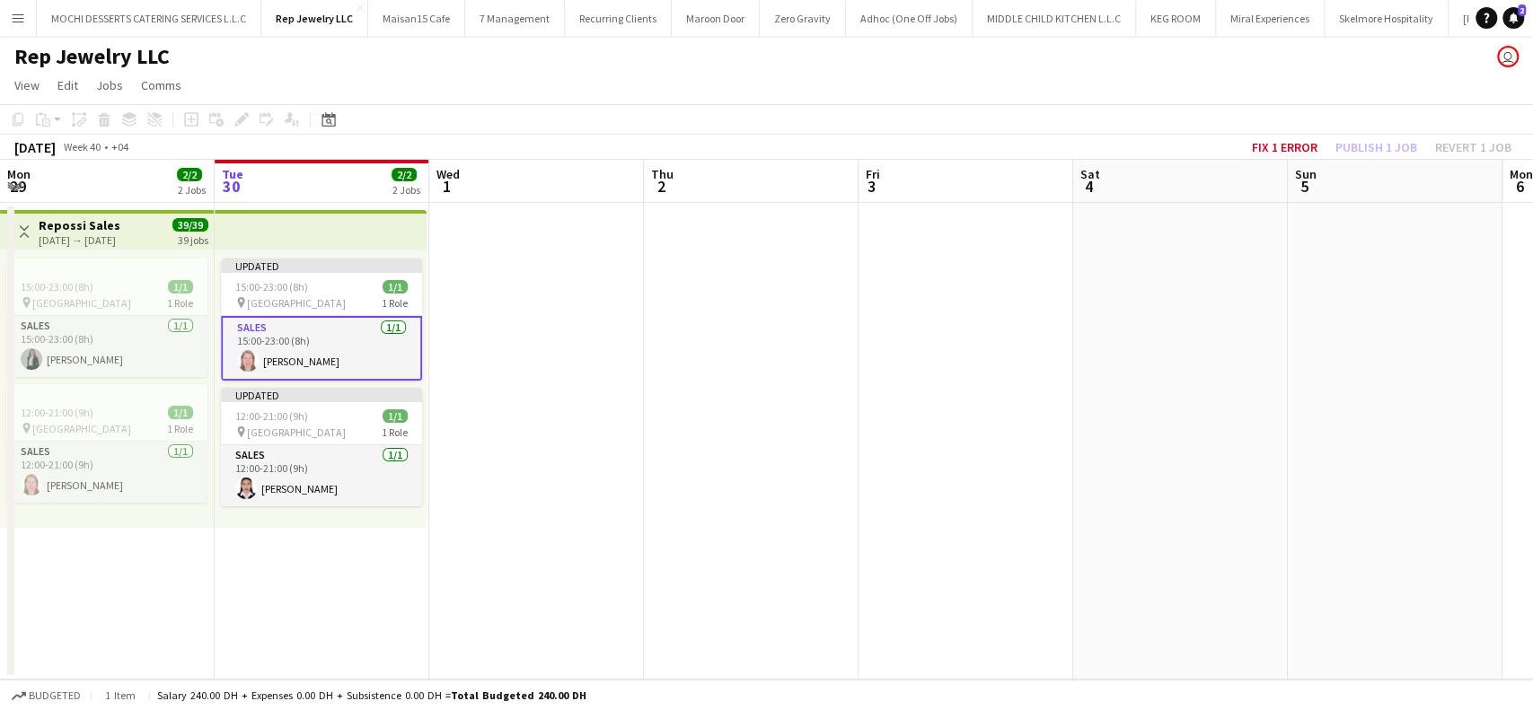
click at [832, 471] on app-date-cell at bounding box center [751, 441] width 215 height 477
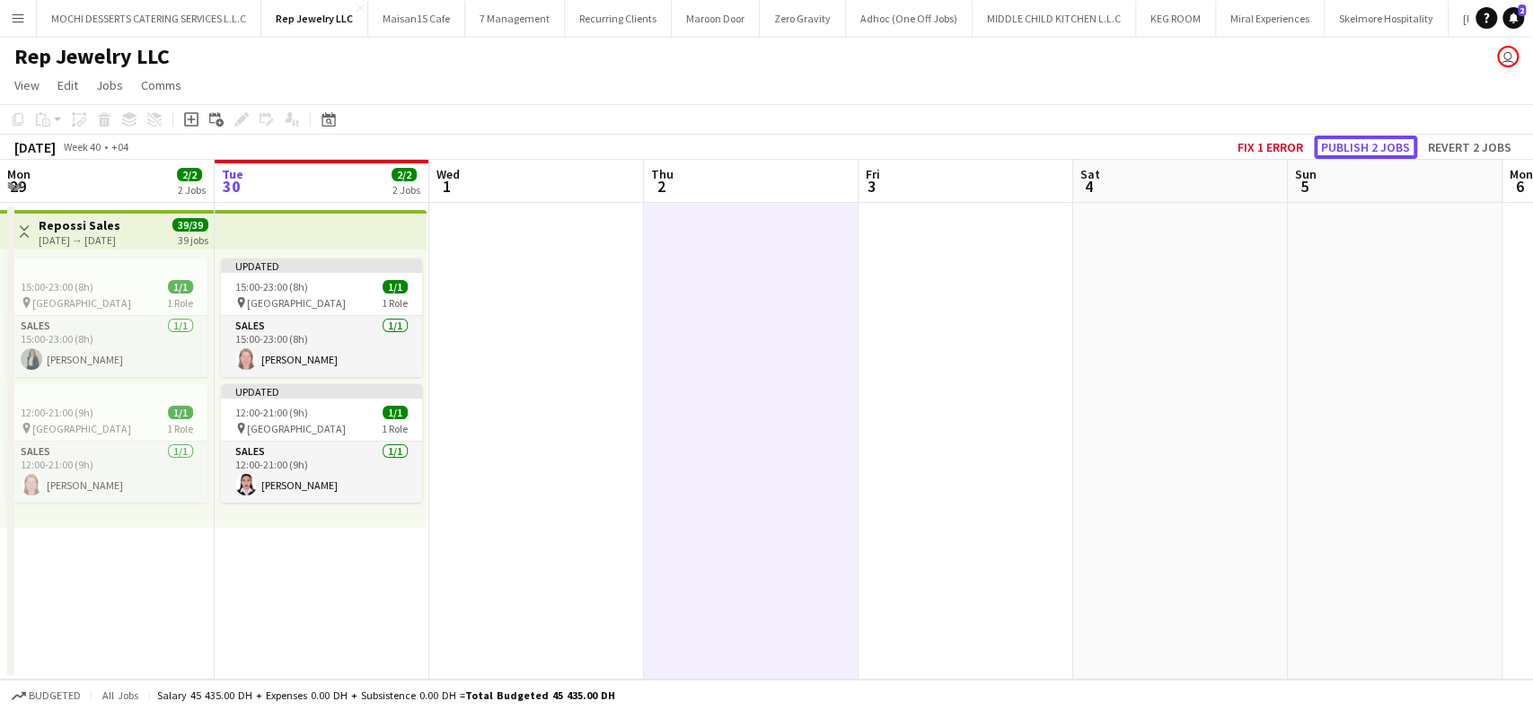
click at [1375, 150] on button "Publish 2 jobs" at bounding box center [1365, 147] width 103 height 23
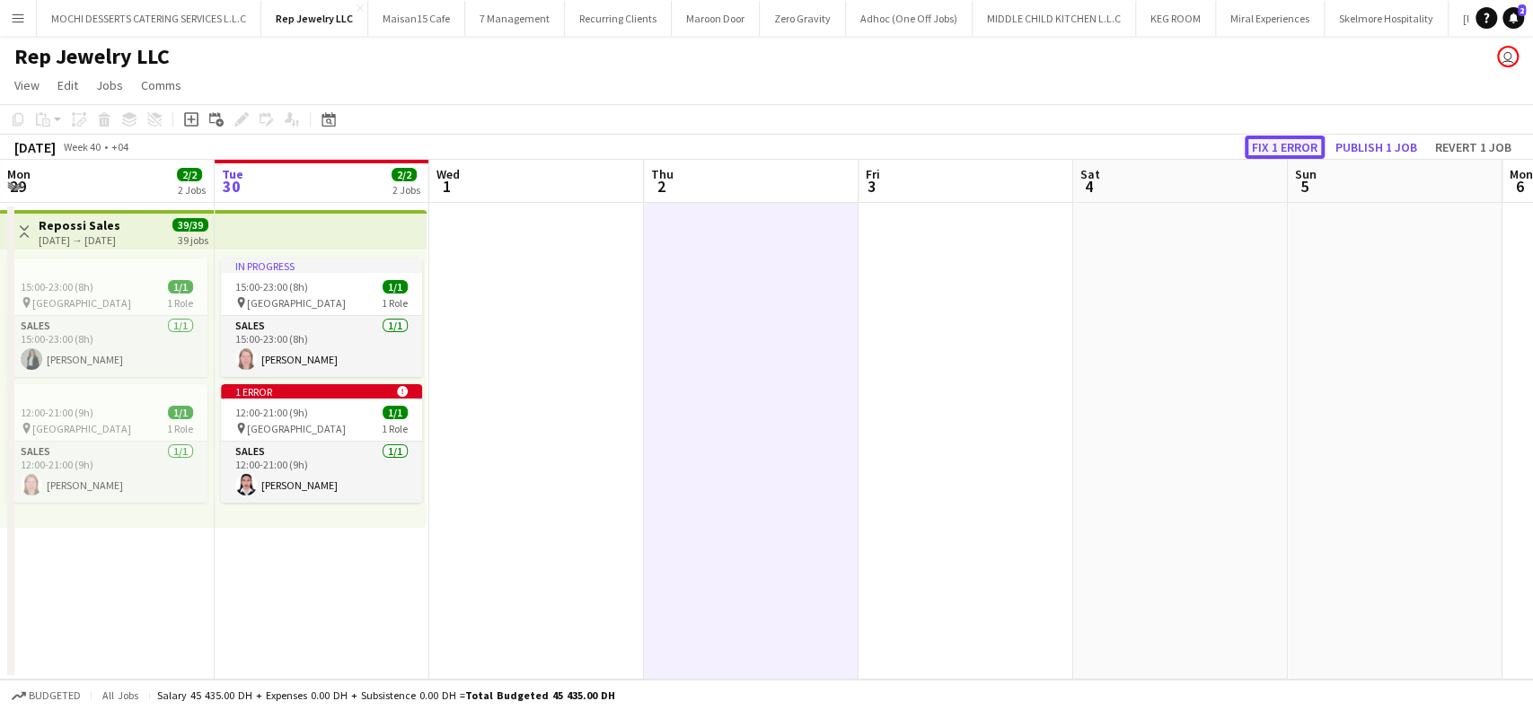
click at [1299, 145] on button "Fix 1 error" at bounding box center [1285, 147] width 80 height 23
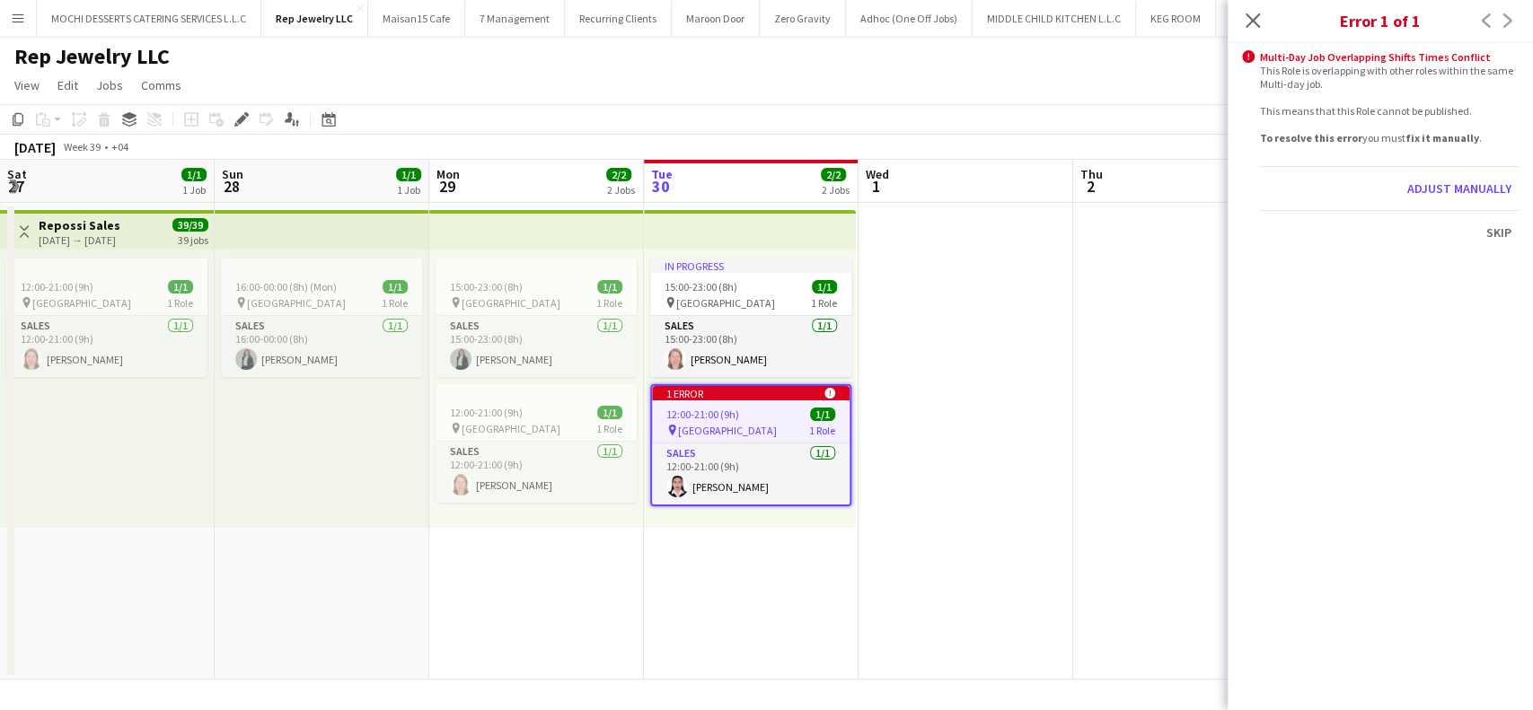
scroll to position [0, 618]
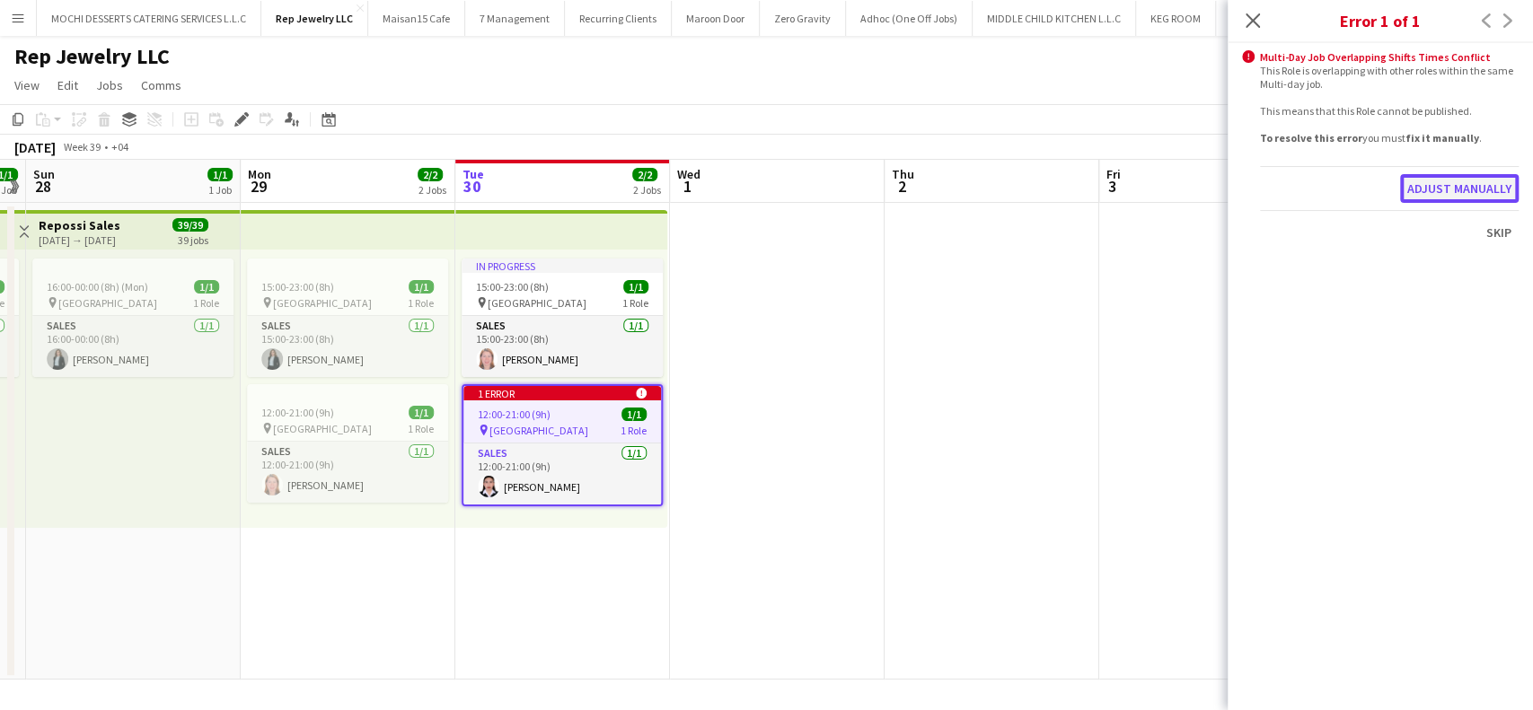
click at [1480, 182] on button "Adjust manually" at bounding box center [1459, 188] width 119 height 29
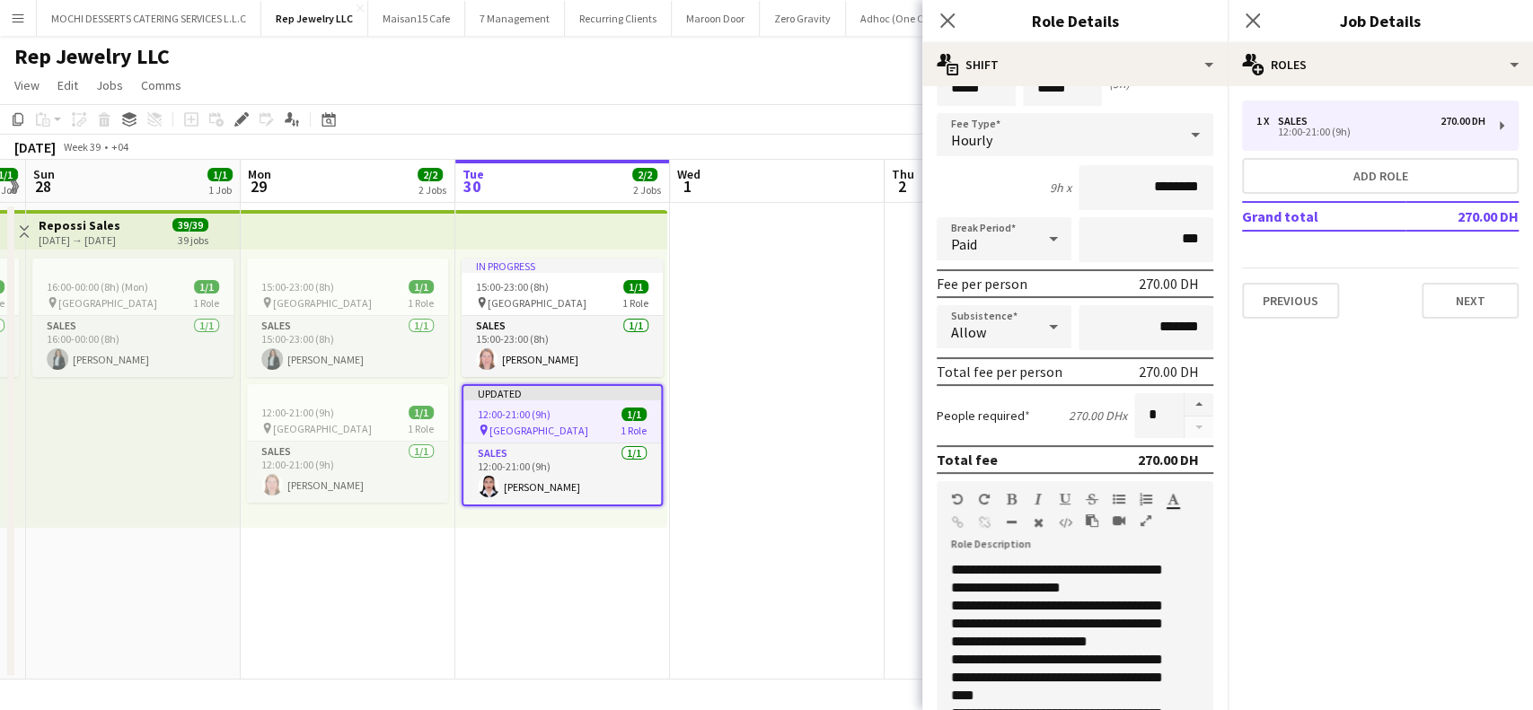
scroll to position [360, 0]
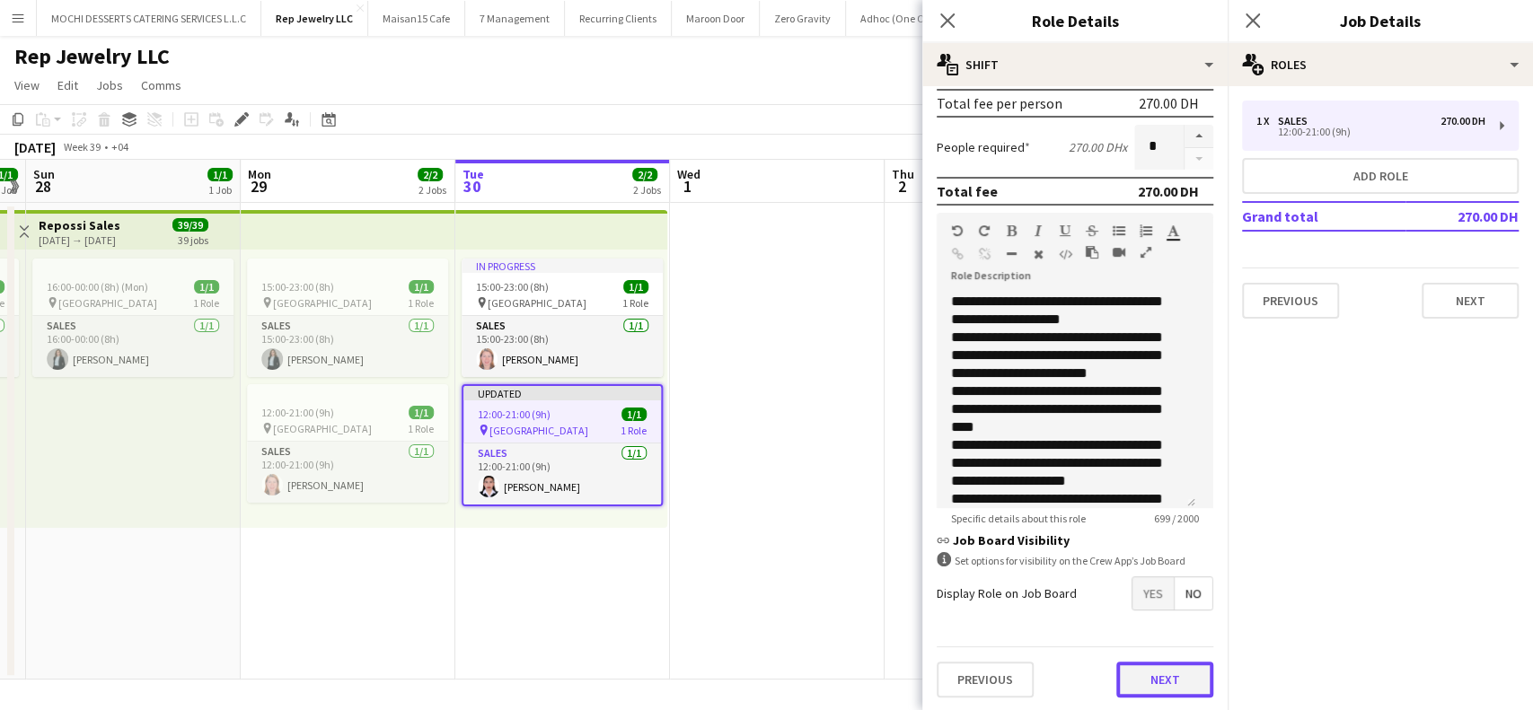
click at [1147, 680] on button "Next" at bounding box center [1164, 680] width 97 height 36
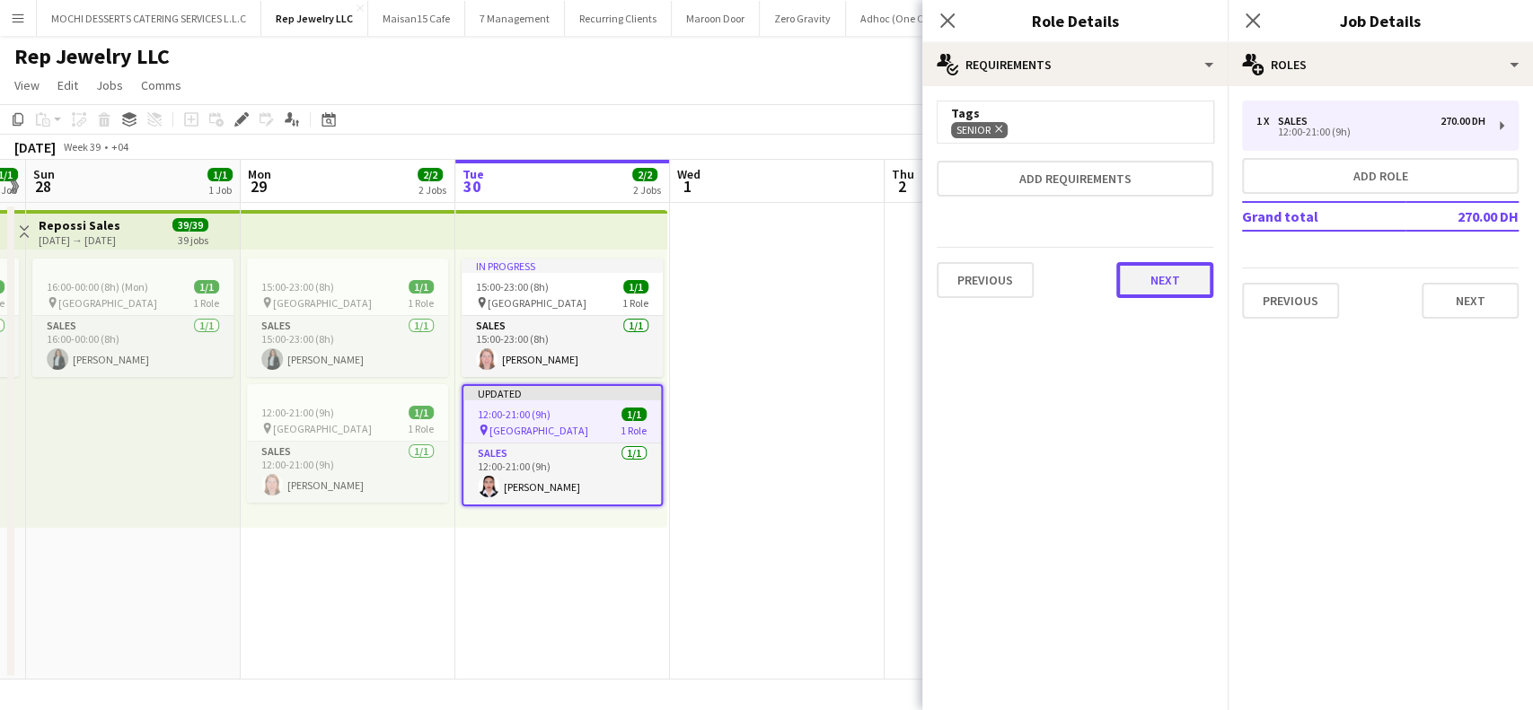
click at [1171, 287] on button "Next" at bounding box center [1164, 280] width 97 height 36
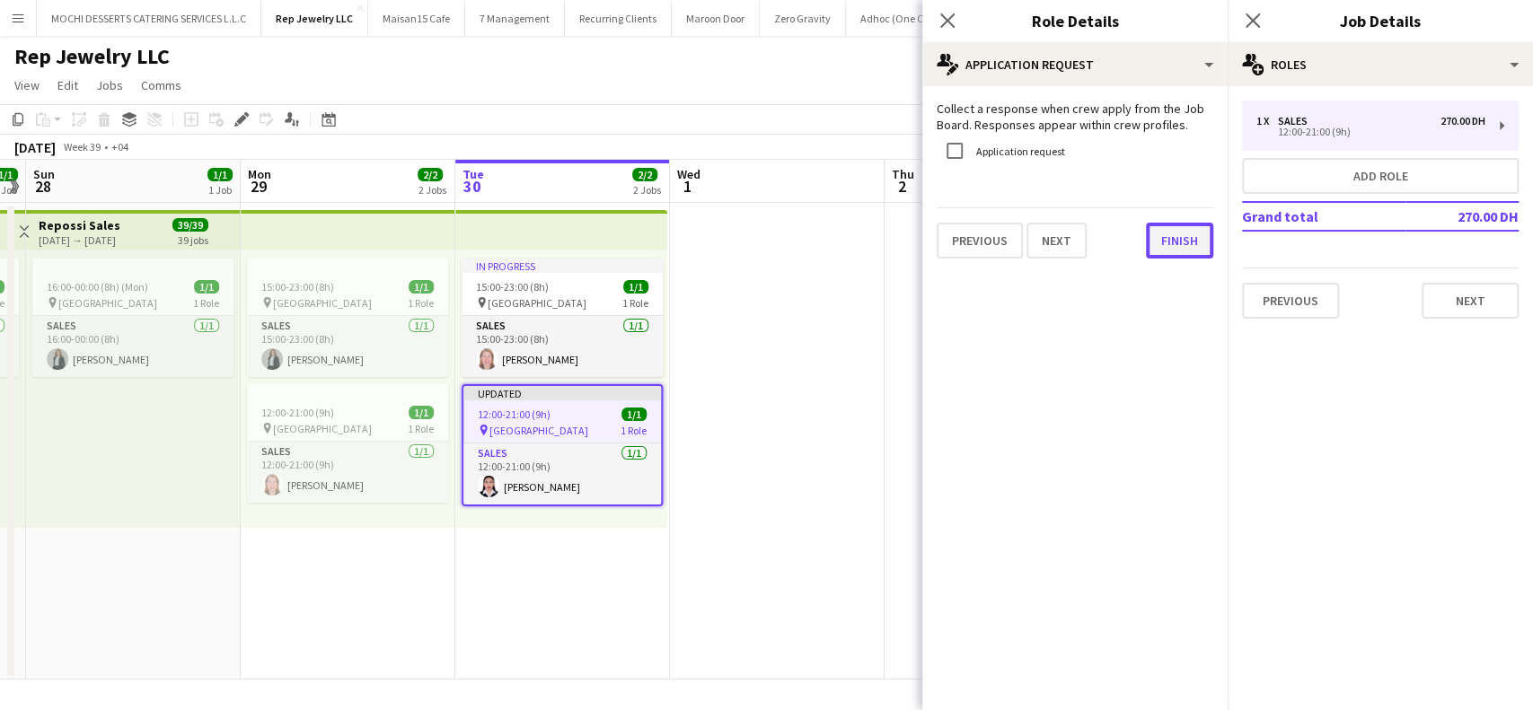
click at [1174, 244] on button "Finish" at bounding box center [1179, 241] width 67 height 36
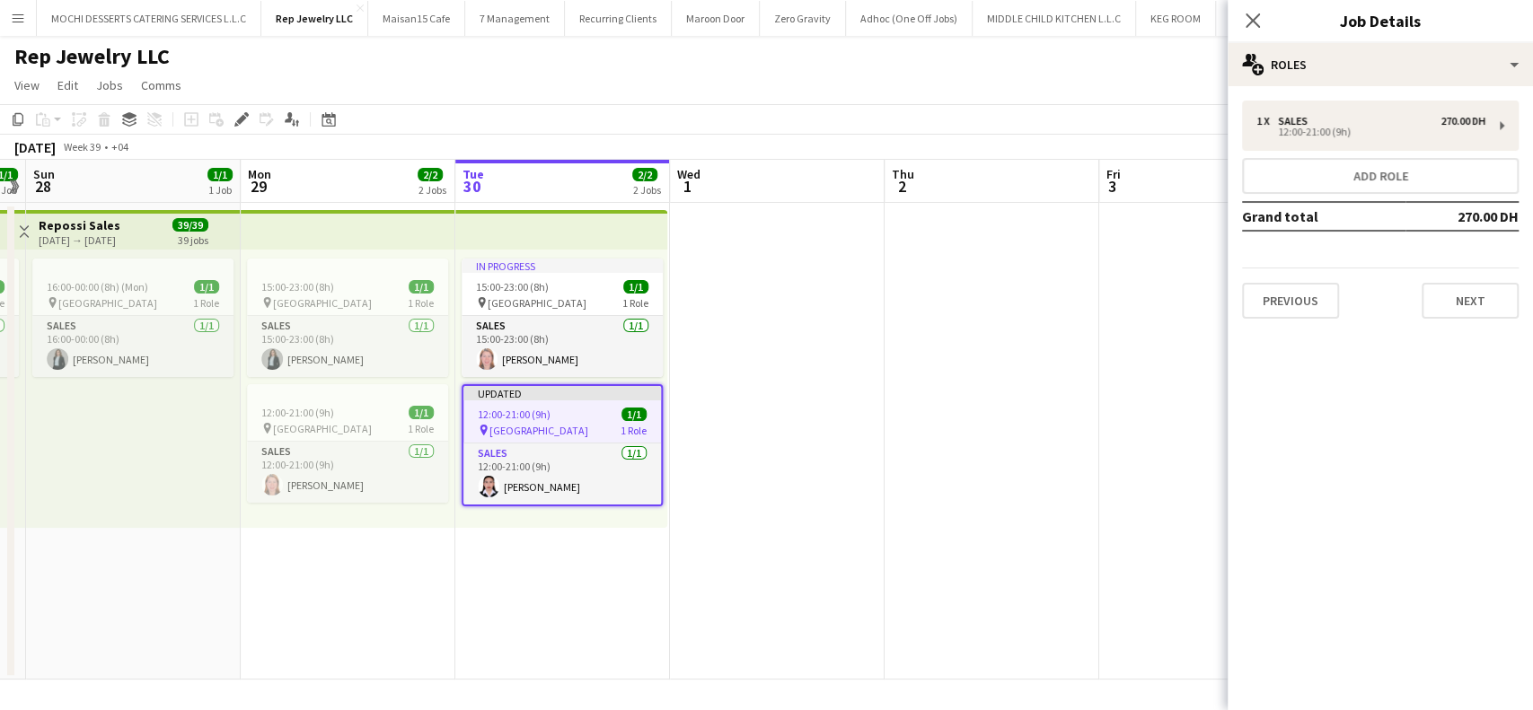
click at [1253, 7] on div "Close pop-in" at bounding box center [1253, 20] width 50 height 41
click at [1254, 18] on icon at bounding box center [1252, 20] width 17 height 17
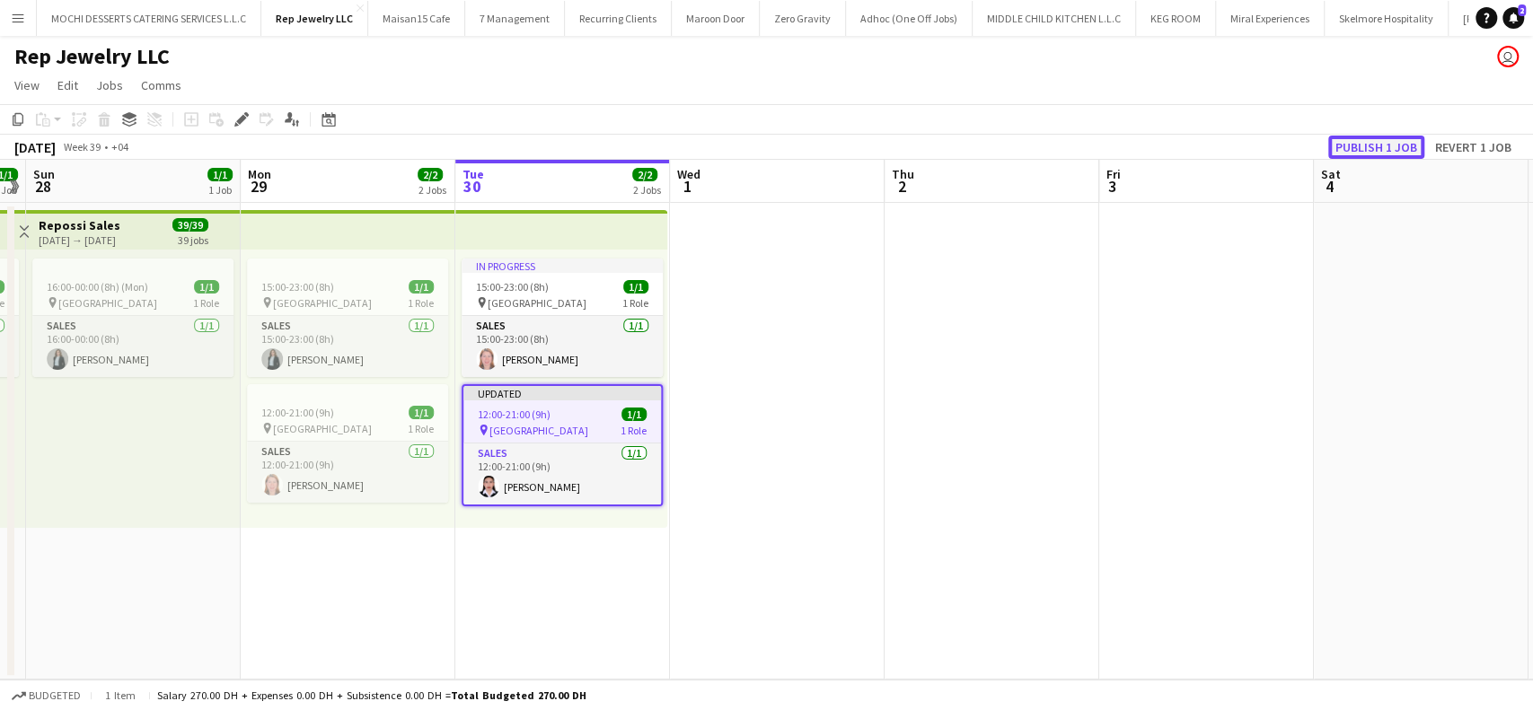
click at [1393, 143] on button "Publish 1 job" at bounding box center [1376, 147] width 96 height 23
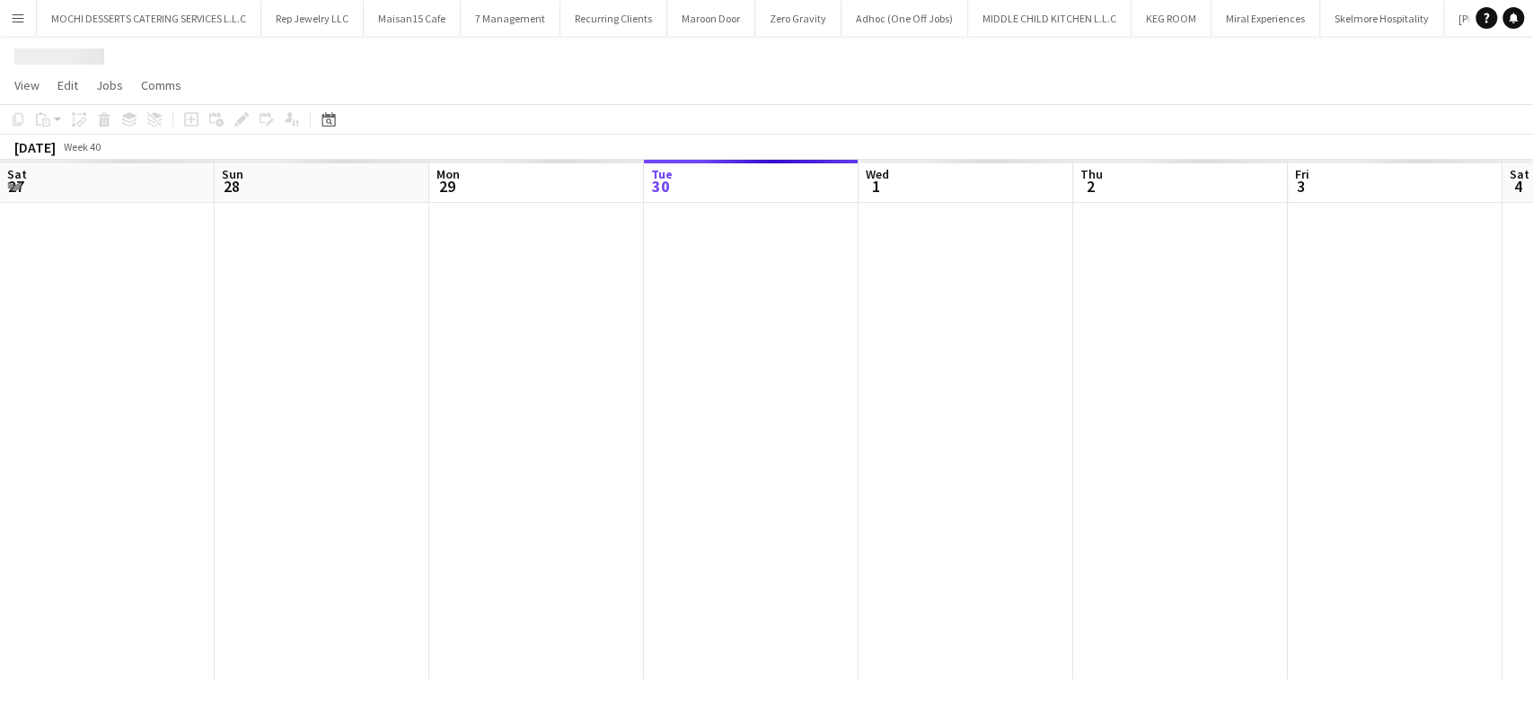
scroll to position [0, 429]
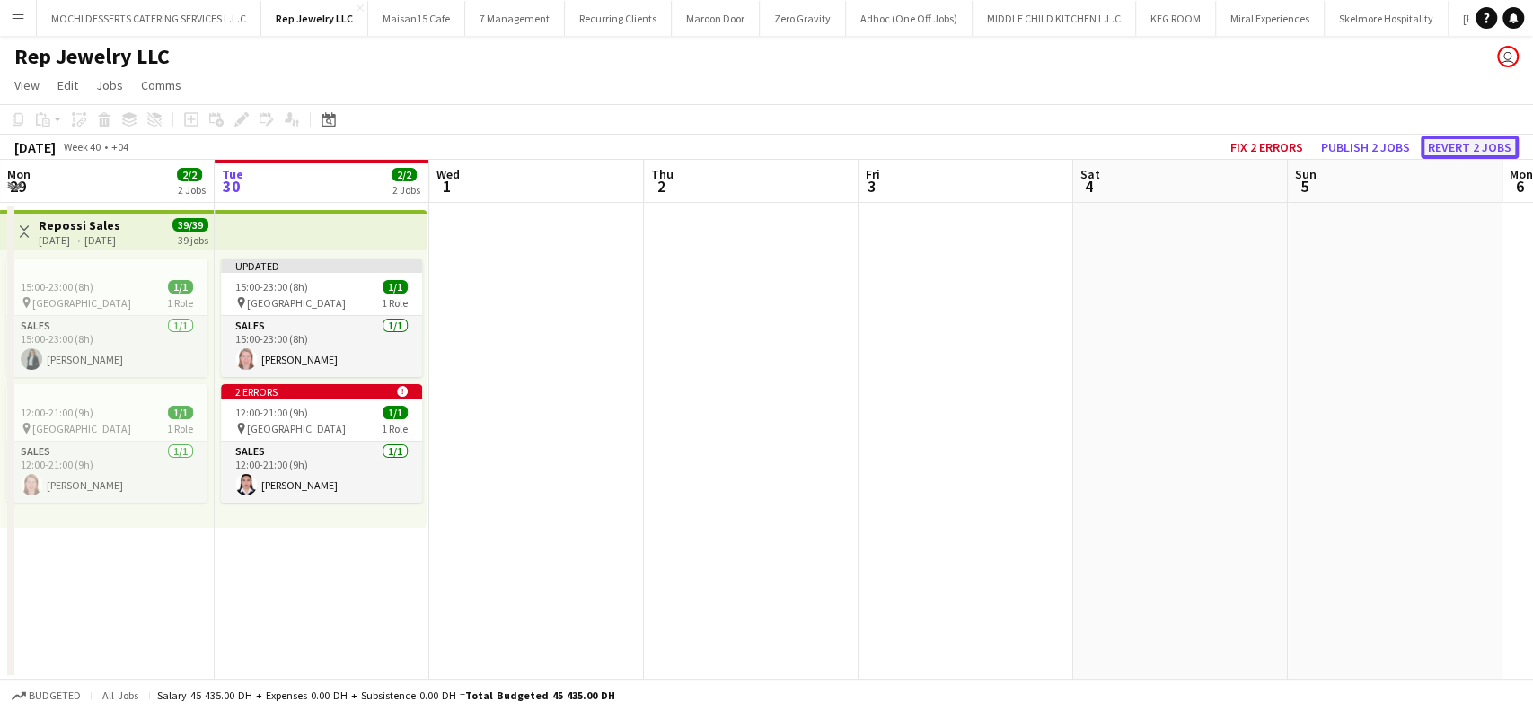
click at [1496, 149] on button "Revert 2 jobs" at bounding box center [1470, 147] width 98 height 23
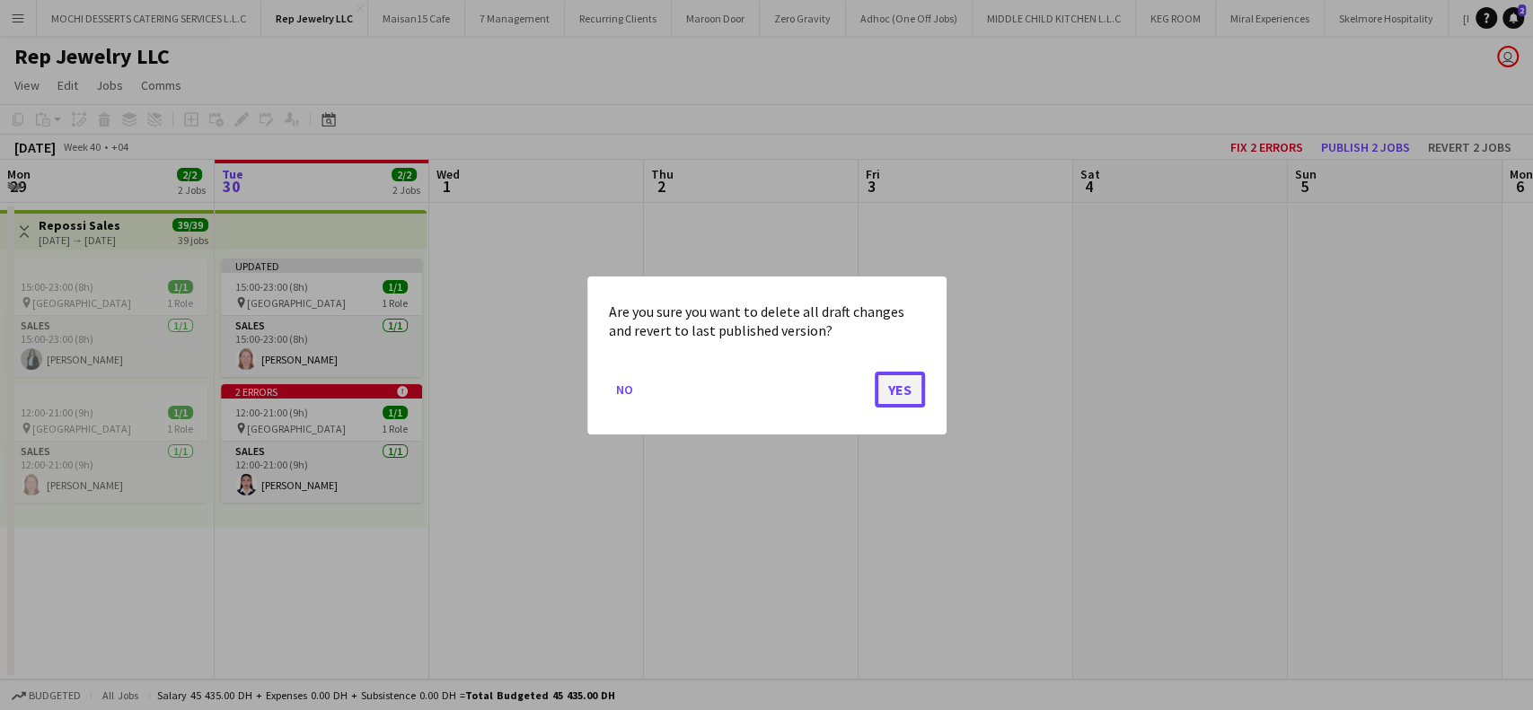
drag, startPoint x: 894, startPoint y: 392, endPoint x: 903, endPoint y: 388, distance: 9.7
click at [898, 389] on button "Yes" at bounding box center [900, 389] width 50 height 36
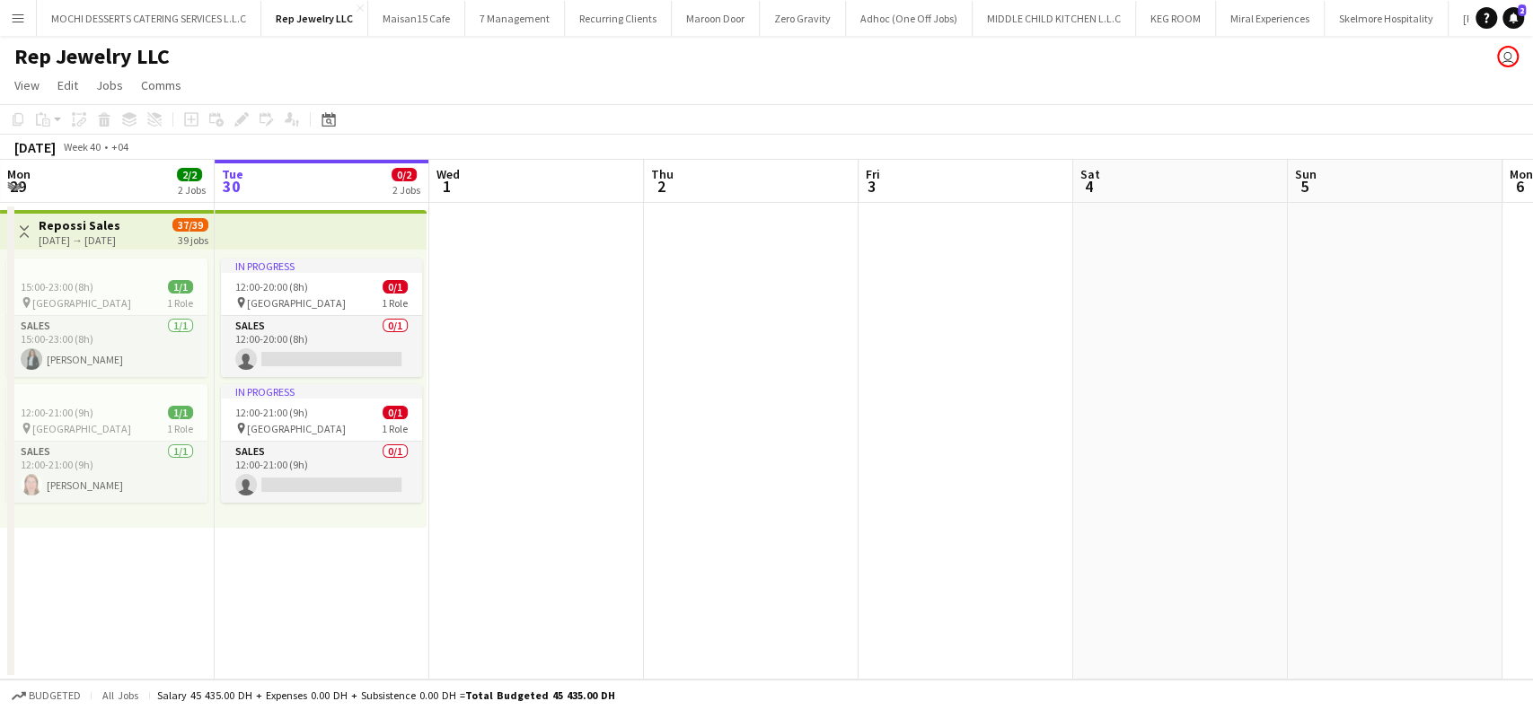
click at [522, 604] on app-date-cell at bounding box center [536, 441] width 215 height 477
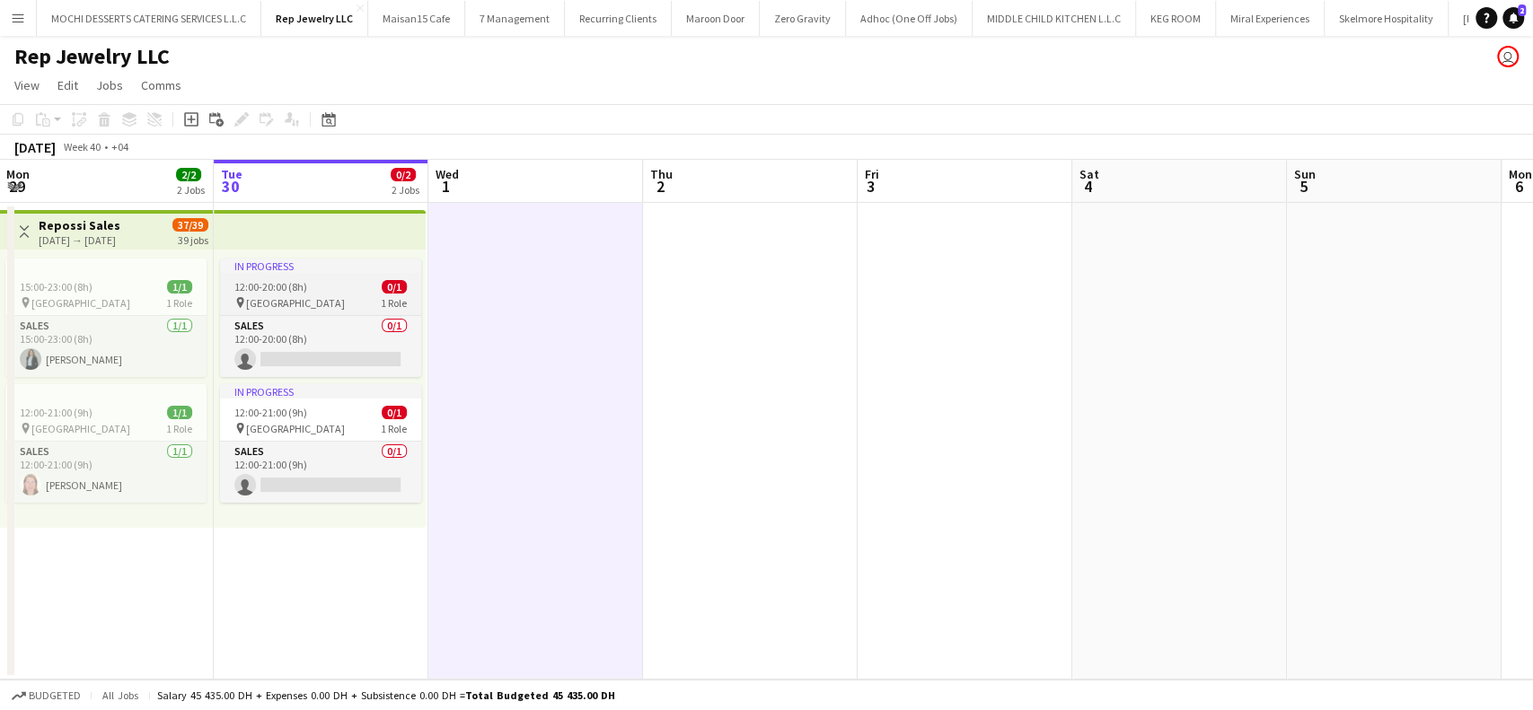
click at [285, 288] on span "12:00-20:00 (8h)" at bounding box center [270, 286] width 73 height 13
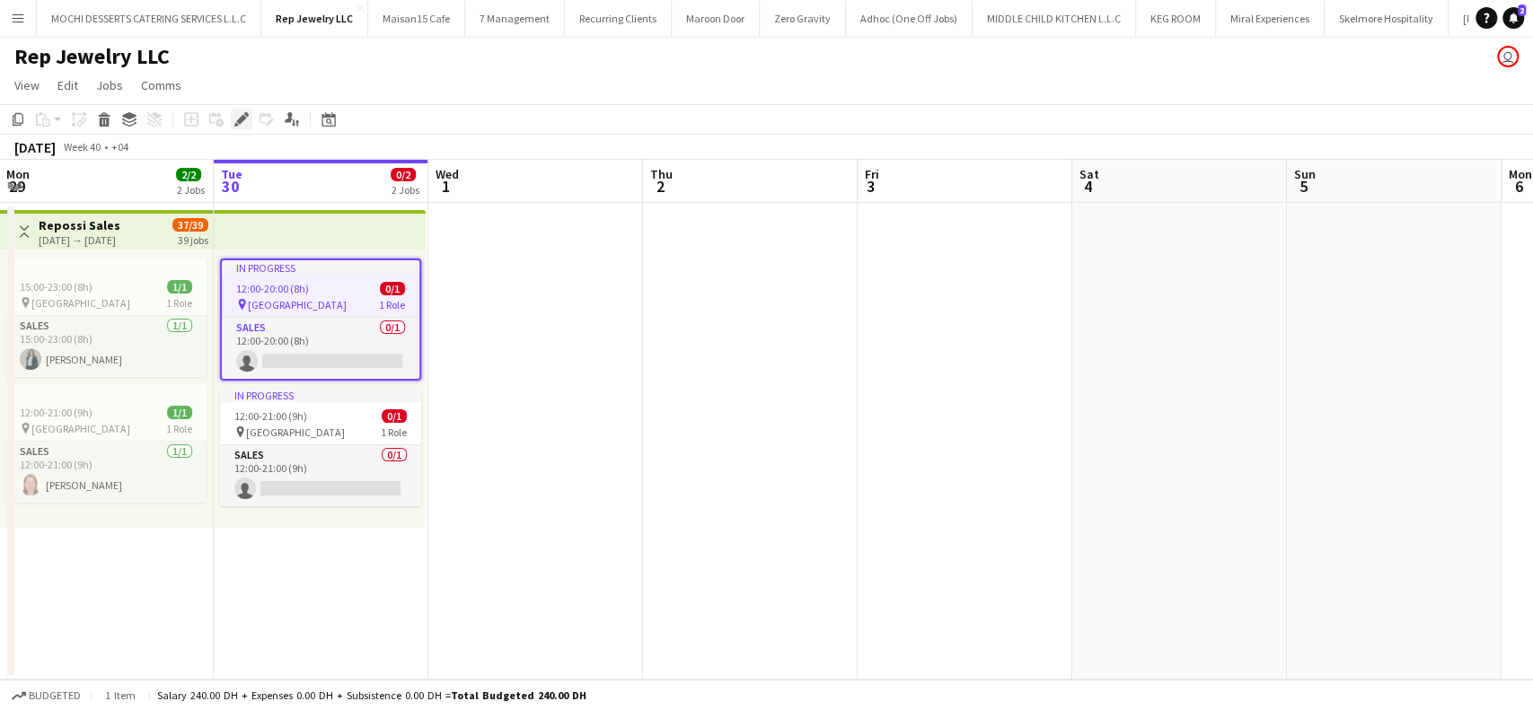
click at [243, 119] on icon at bounding box center [241, 120] width 10 height 10
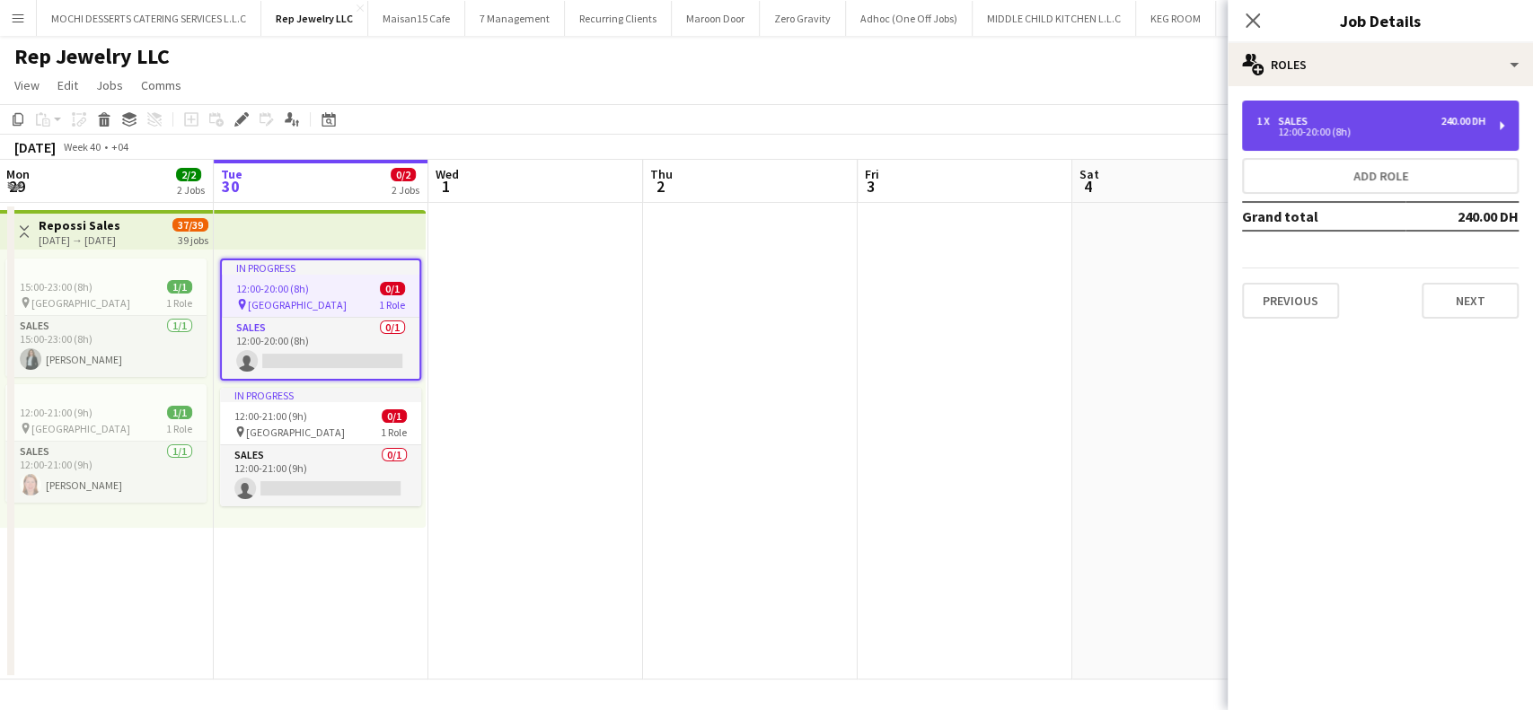
click at [1490, 126] on div "1 x Sales 240.00 DH 12:00-20:00 (8h)" at bounding box center [1380, 126] width 277 height 50
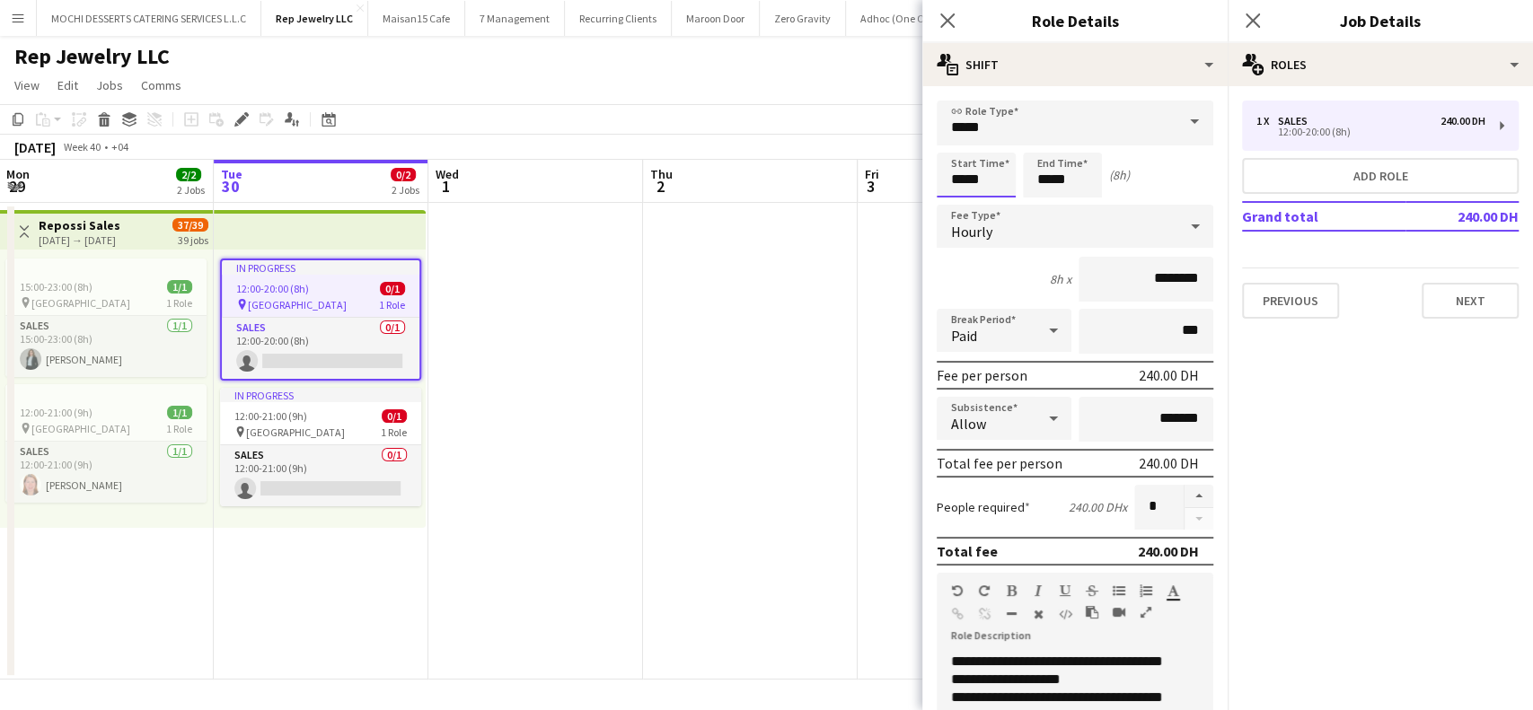
drag, startPoint x: 1000, startPoint y: 185, endPoint x: 945, endPoint y: 181, distance: 55.0
click at [999, 185] on input "*****" at bounding box center [976, 175] width 79 height 45
click at [941, 181] on input "*****" at bounding box center [976, 175] width 79 height 45
drag, startPoint x: 984, startPoint y: 180, endPoint x: 950, endPoint y: 181, distance: 34.1
click at [950, 181] on input "*****" at bounding box center [976, 175] width 79 height 45
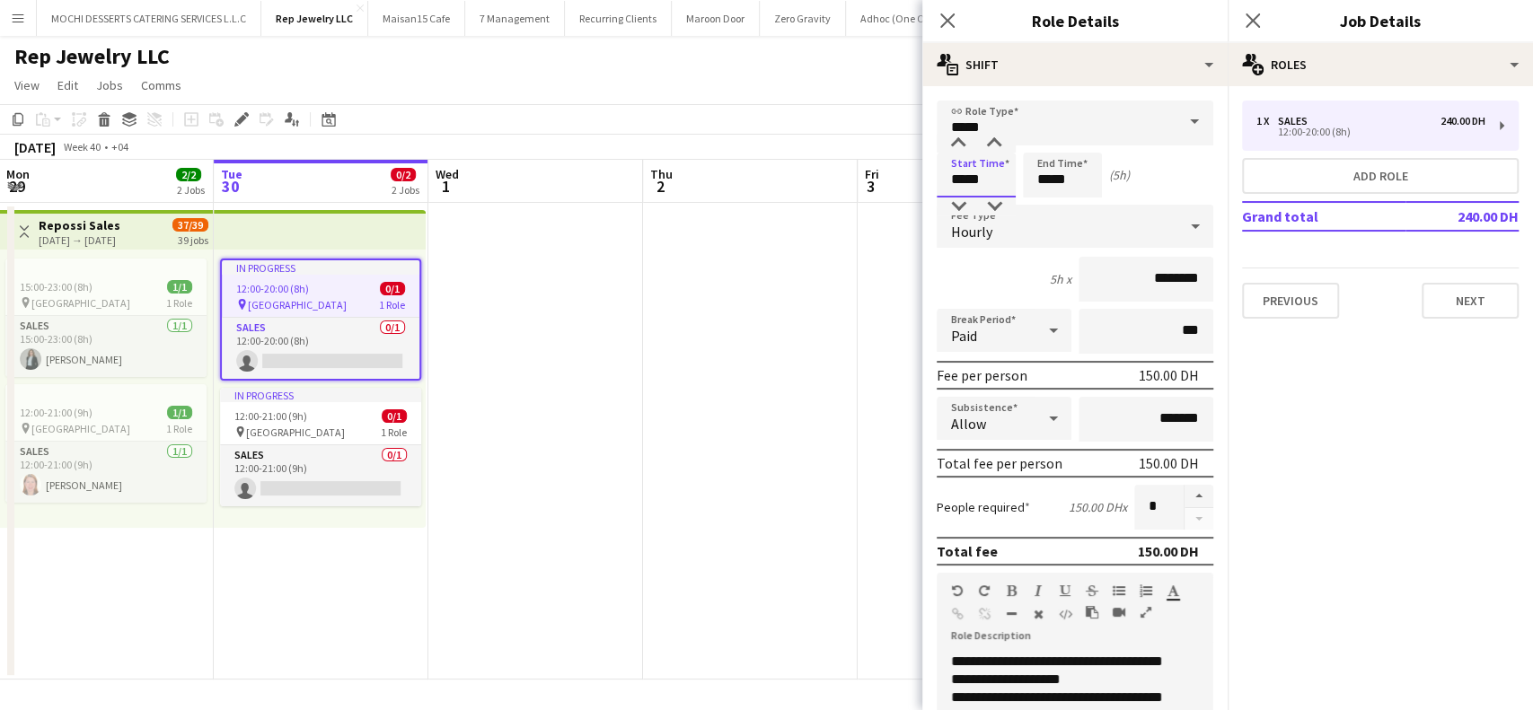
type input "*****"
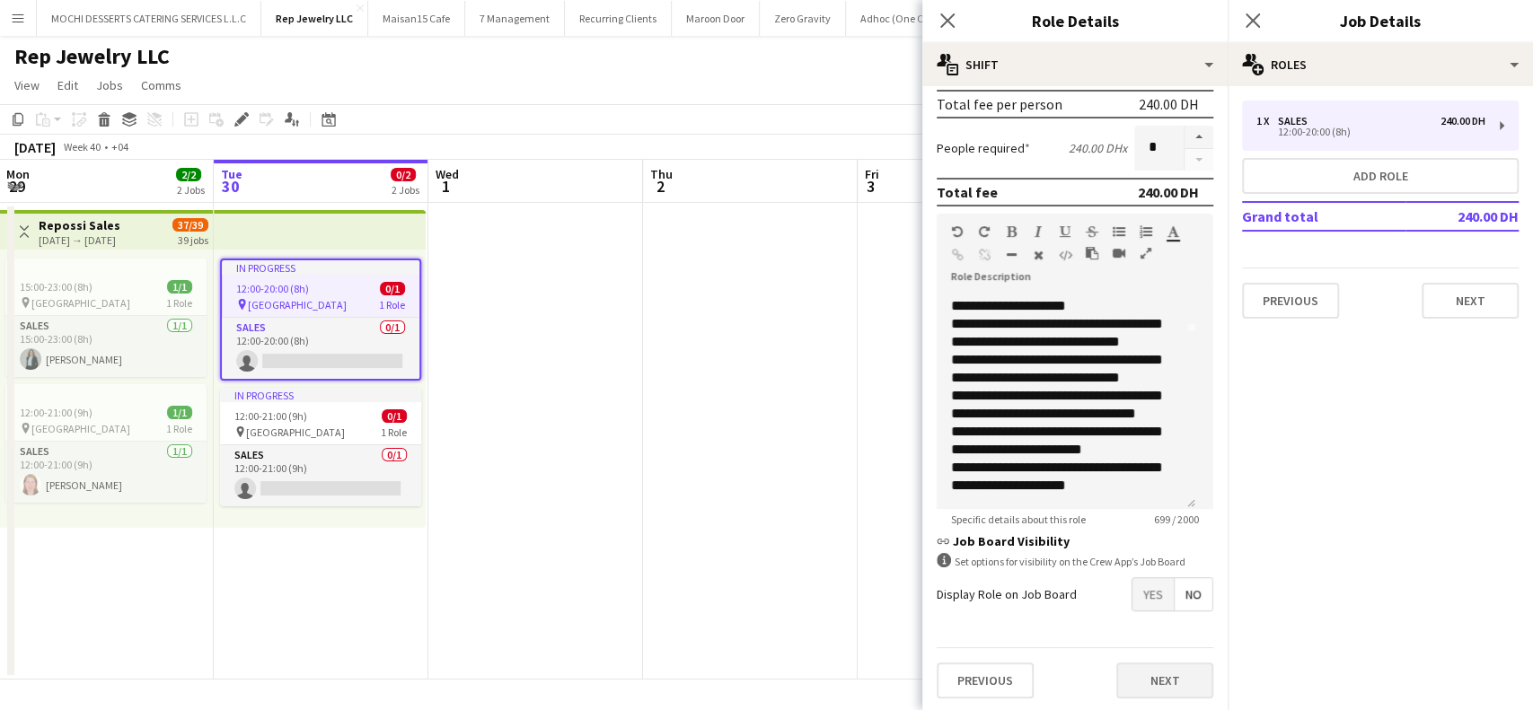
scroll to position [360, 0]
type input "*****"
click at [1148, 672] on button "Next" at bounding box center [1164, 680] width 97 height 36
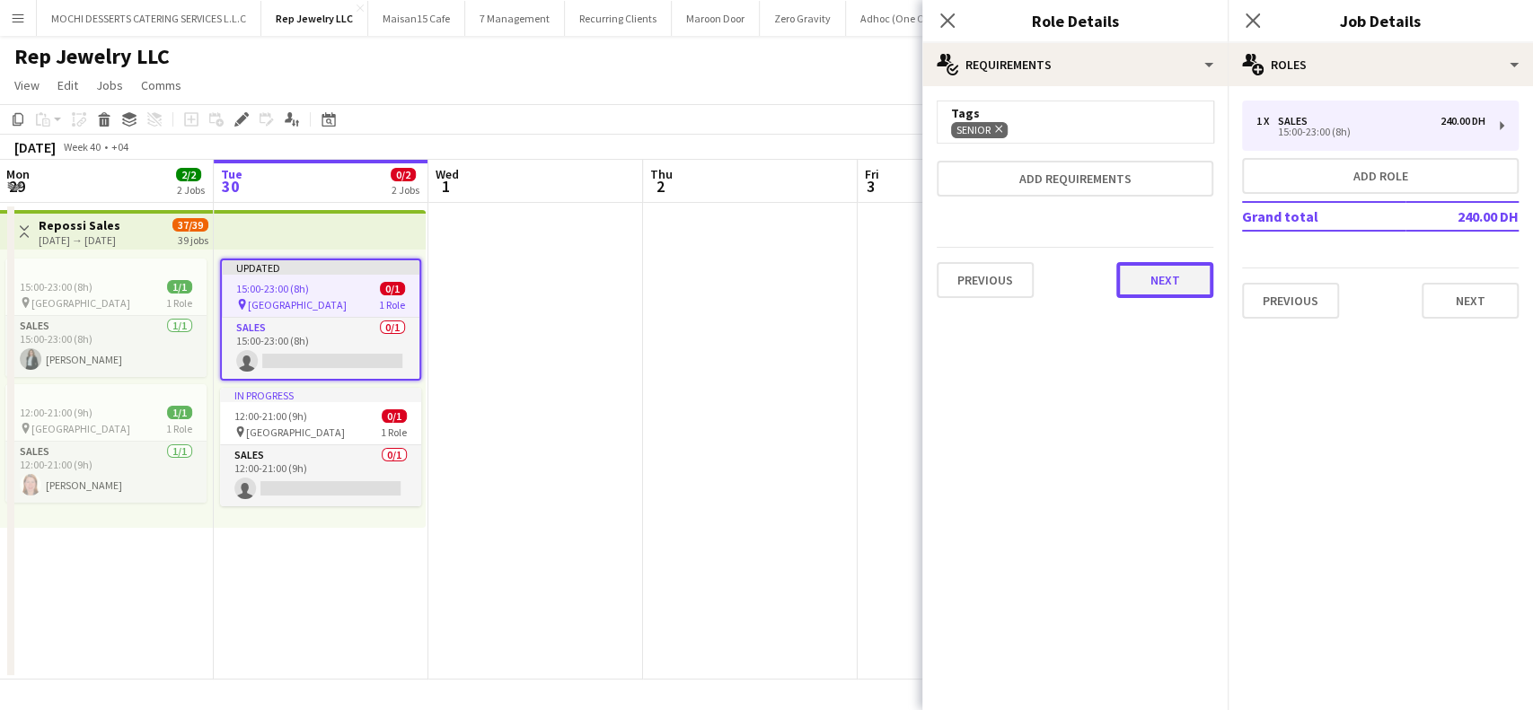
click at [1153, 283] on button "Next" at bounding box center [1164, 280] width 97 height 36
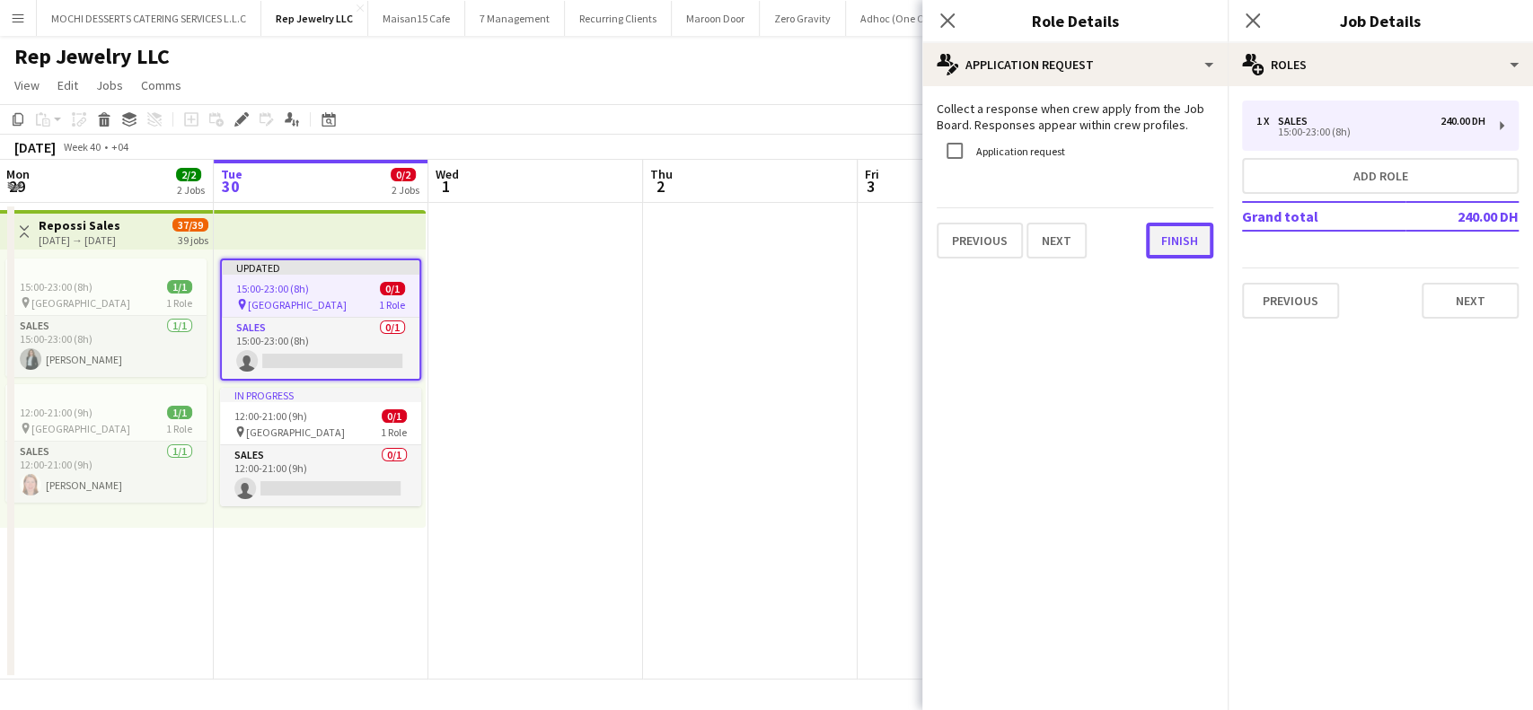
click at [1177, 234] on button "Finish" at bounding box center [1179, 241] width 67 height 36
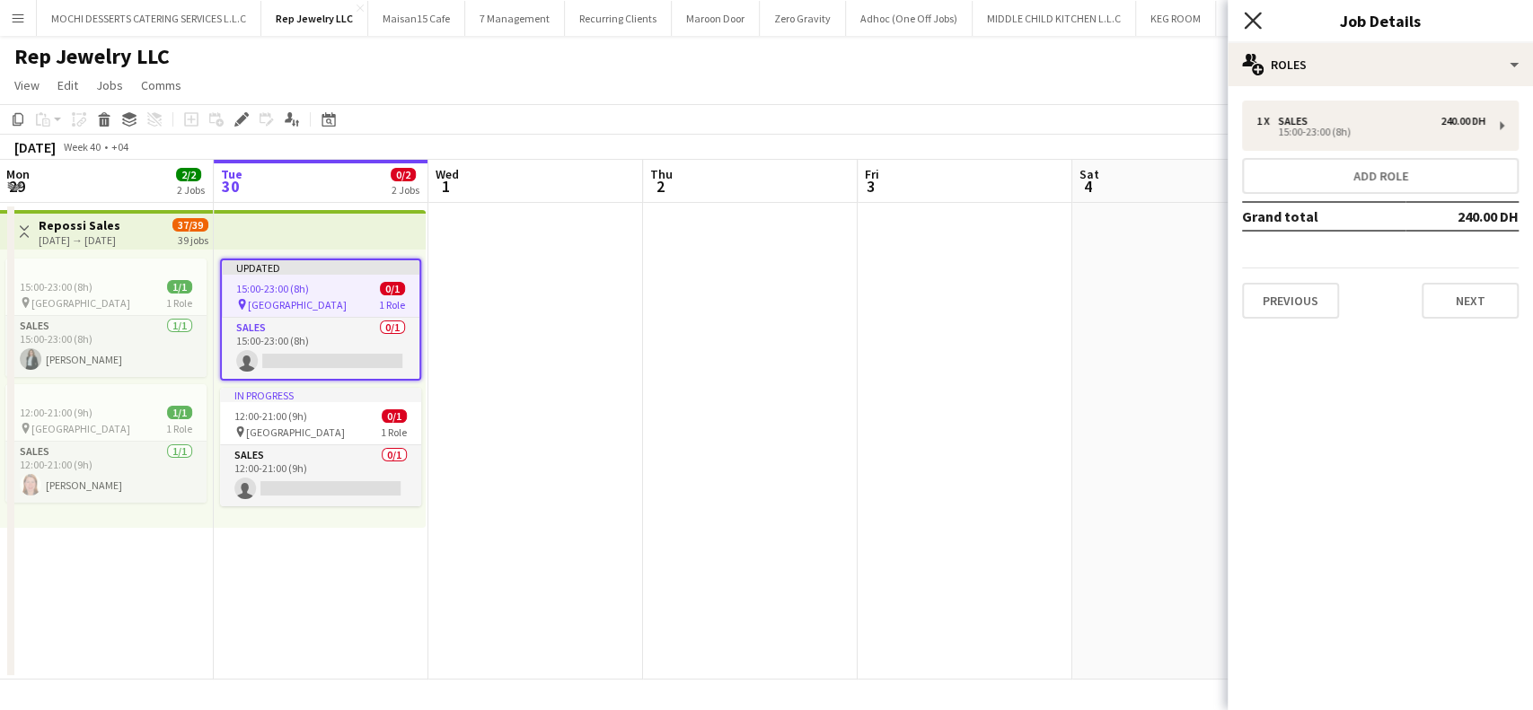
drag, startPoint x: 1243, startPoint y: 18, endPoint x: 1253, endPoint y: 20, distance: 10.0
click at [1243, 18] on app-icon "Close pop-in" at bounding box center [1253, 21] width 26 height 26
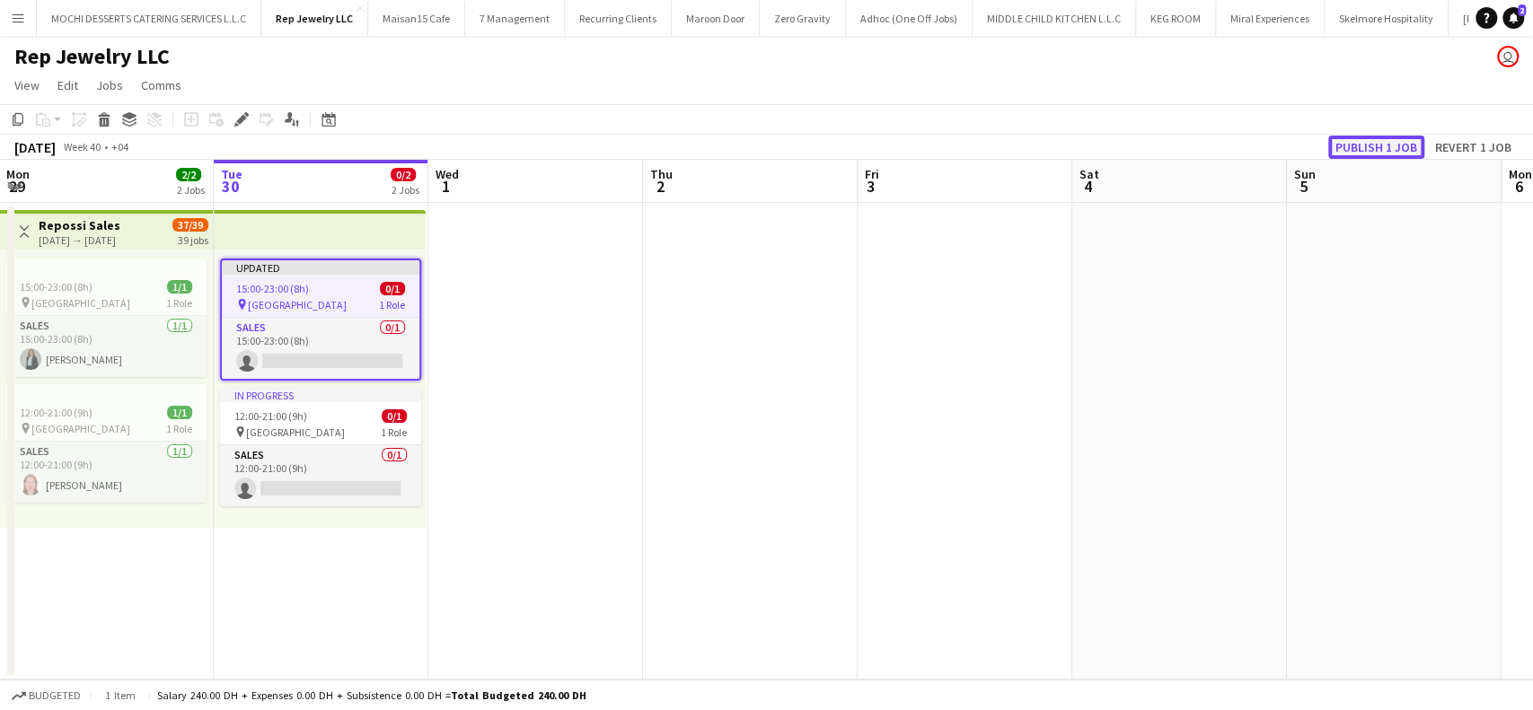
click at [1379, 146] on button "Publish 1 job" at bounding box center [1376, 147] width 96 height 23
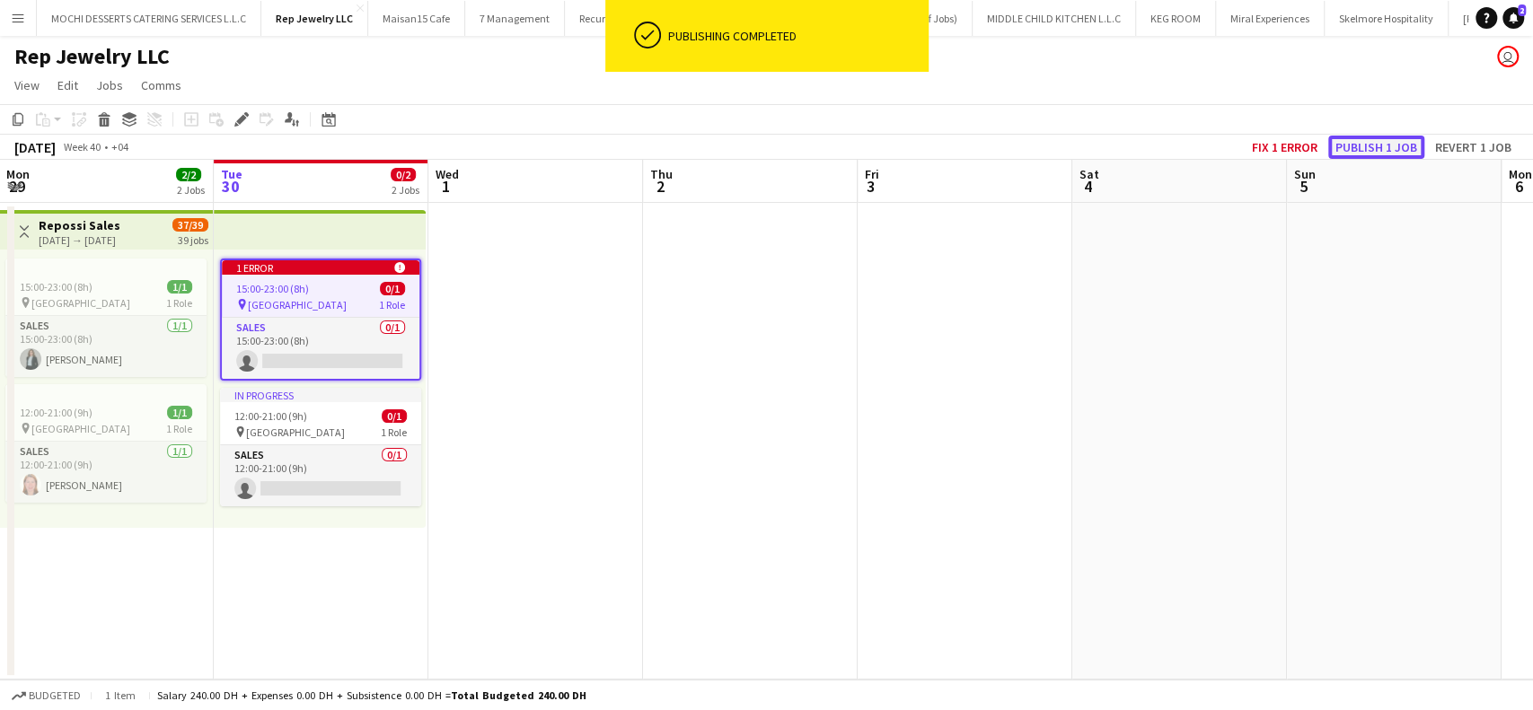
click at [1373, 137] on button "Publish 1 job" at bounding box center [1376, 147] width 96 height 23
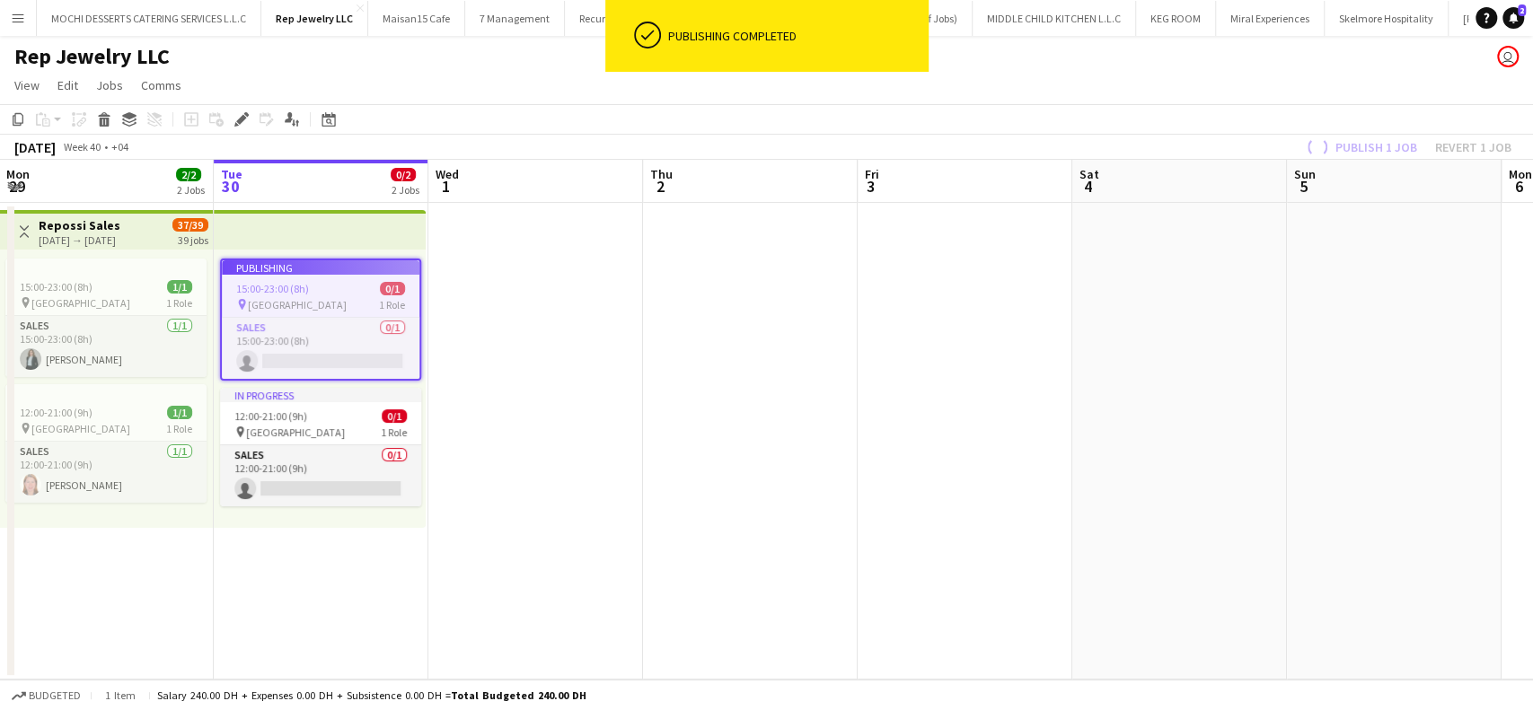
click at [1377, 146] on div "Publish 1 job Revert 1 job" at bounding box center [1407, 147] width 252 height 23
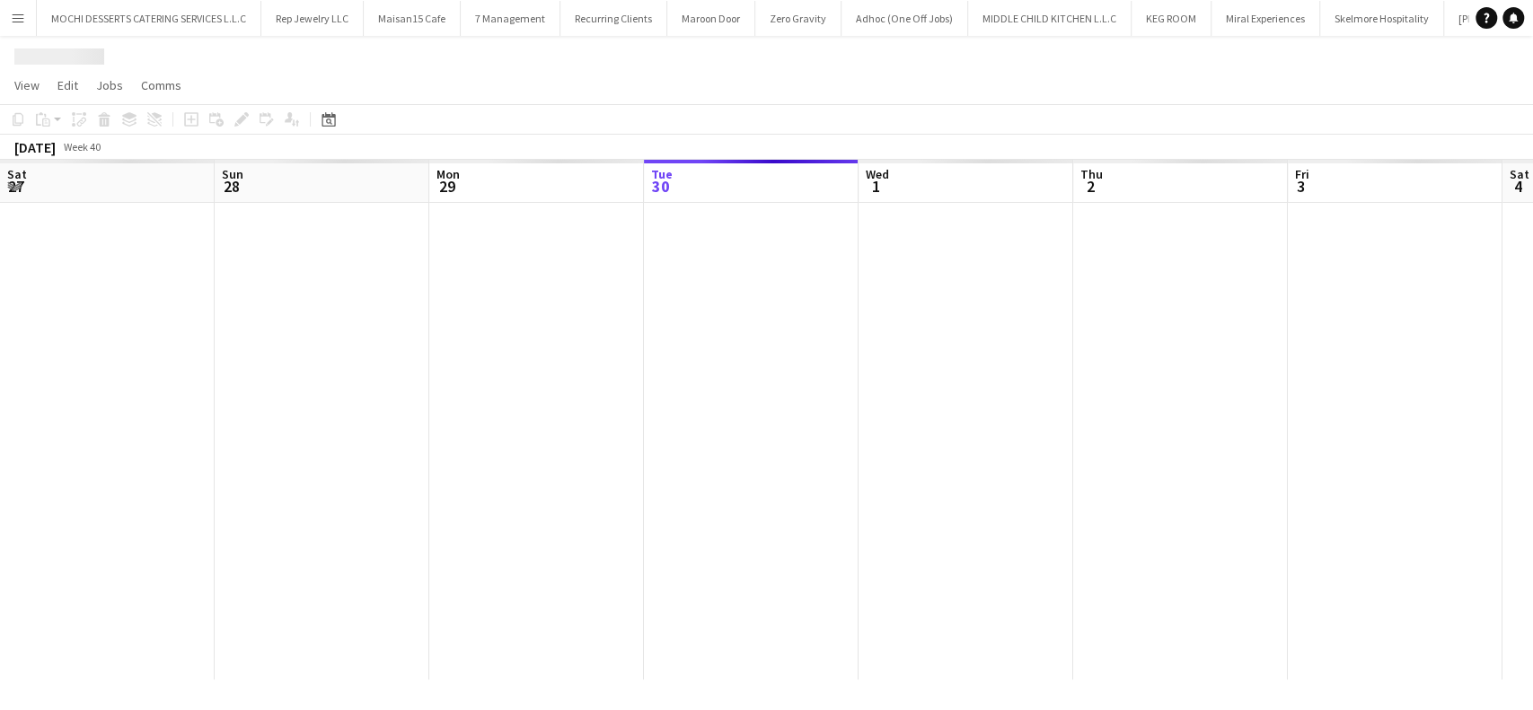
scroll to position [0, 429]
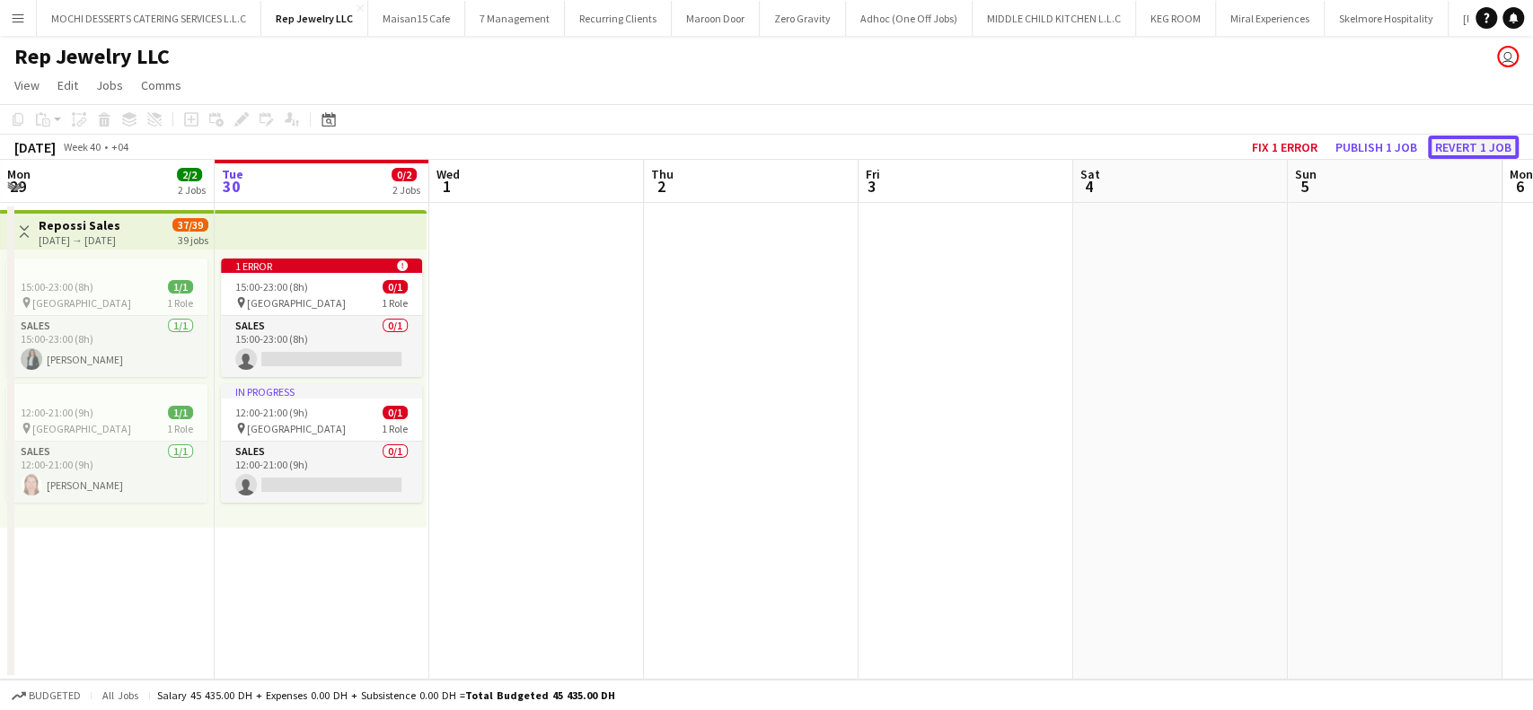
click at [1460, 142] on button "Revert 1 job" at bounding box center [1473, 147] width 91 height 23
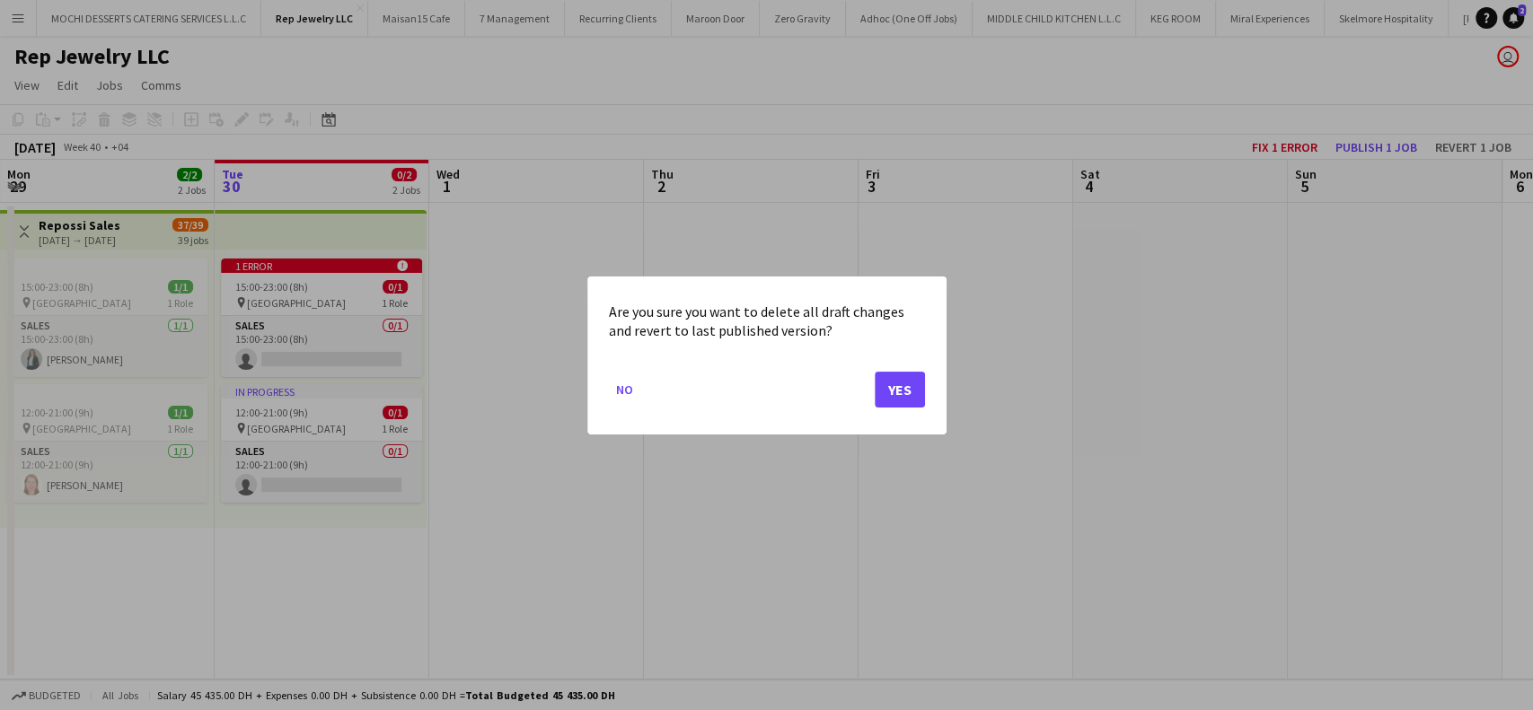
click at [924, 388] on div "Are you sure you want to delete all draft changes and revert to last published …" at bounding box center [766, 356] width 359 height 158
click at [885, 415] on mat-dialog-actions "No Yes" at bounding box center [767, 395] width 316 height 76
click at [897, 410] on mat-dialog-actions "No Yes" at bounding box center [767, 395] width 316 height 76
click at [913, 386] on button "Yes" at bounding box center [900, 389] width 50 height 36
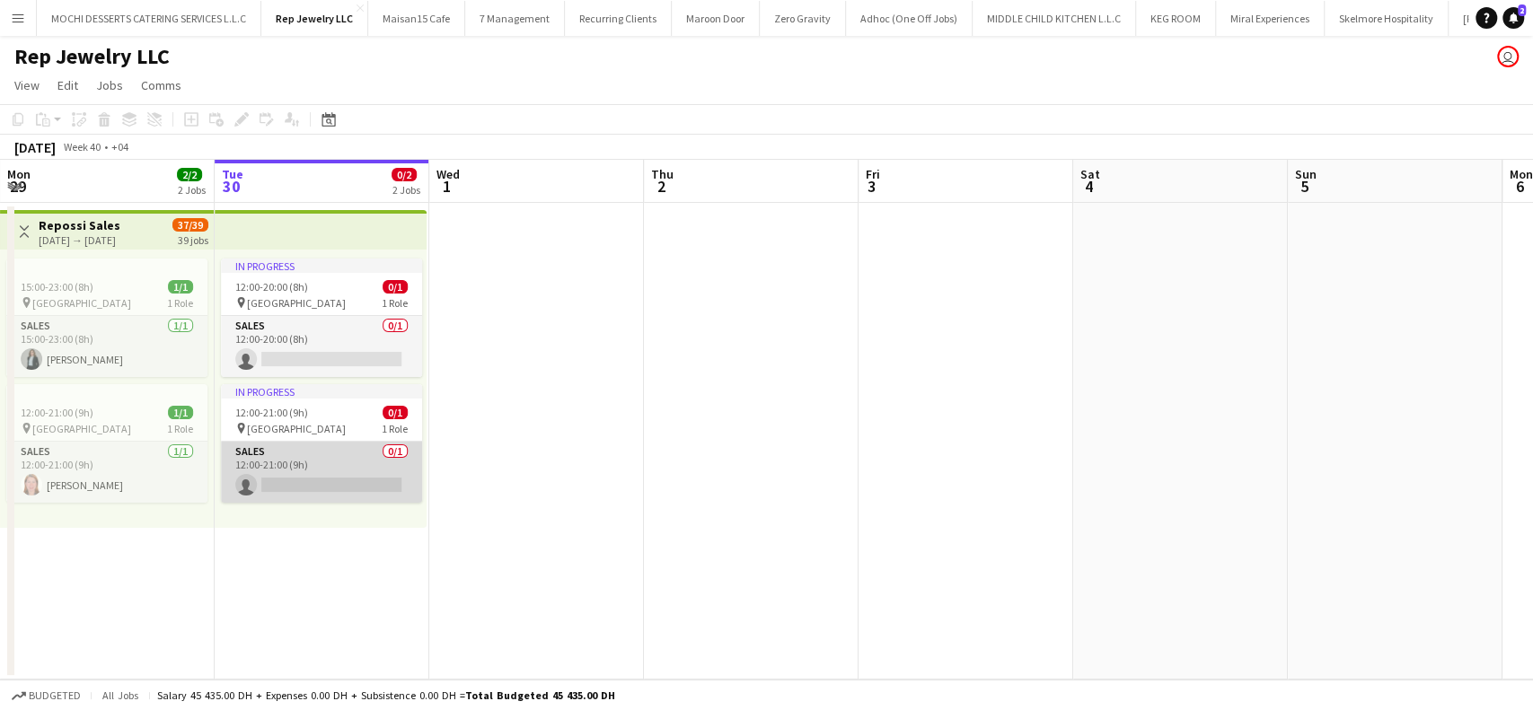
click at [301, 485] on app-card-role "Sales 0/1 12:00-21:00 (9h) single-neutral-actions" at bounding box center [321, 472] width 201 height 61
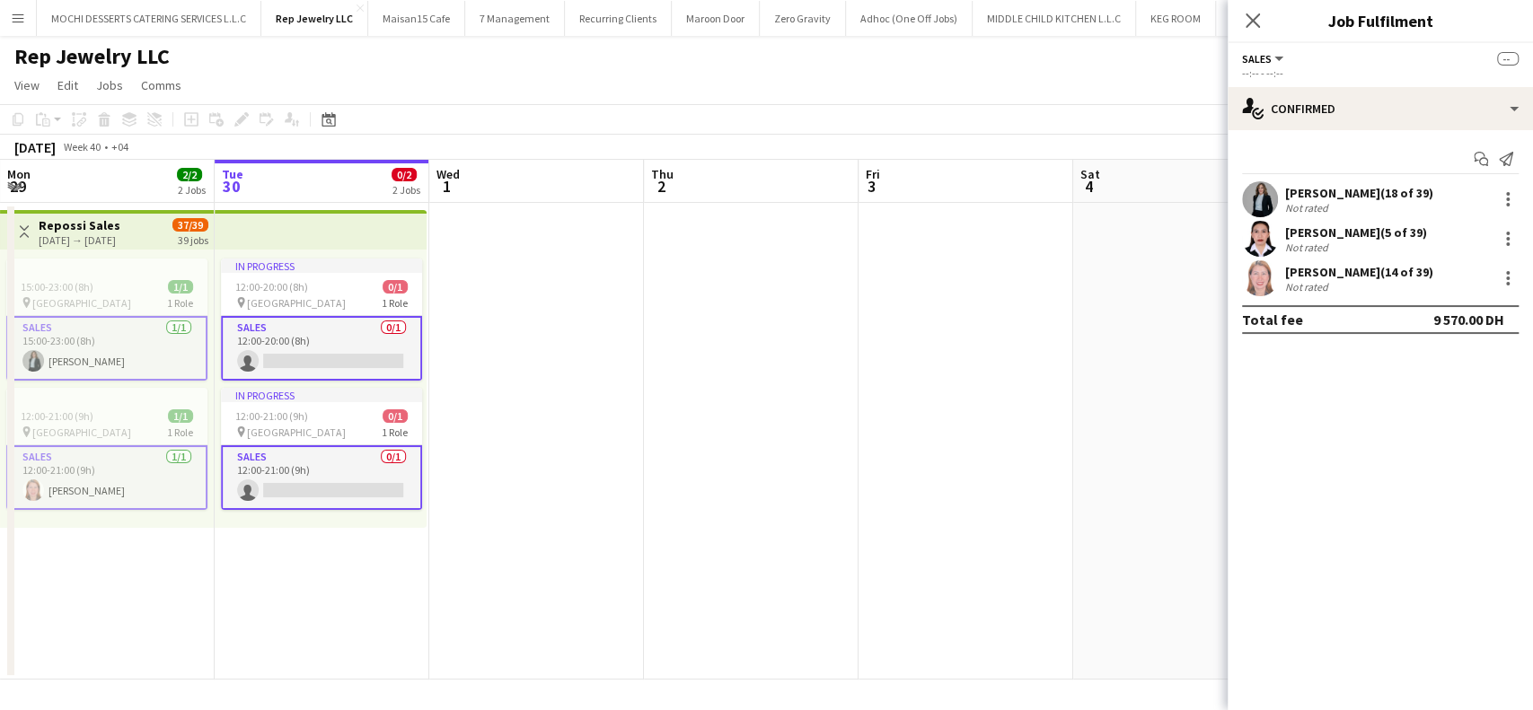
click at [313, 482] on app-card-role "Sales 0/1 12:00-21:00 (9h) single-neutral-actions" at bounding box center [321, 478] width 201 height 65
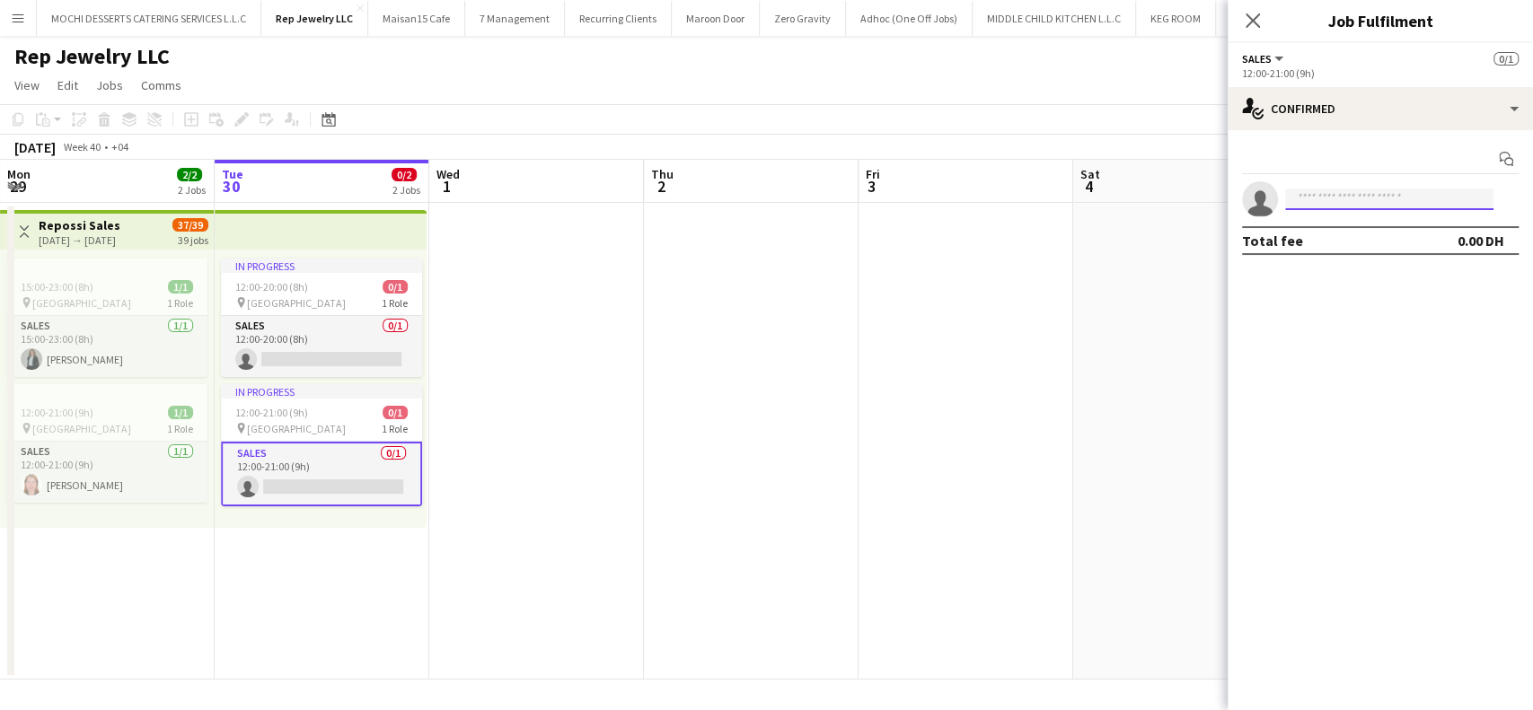
click at [1313, 199] on input at bounding box center [1389, 200] width 208 height 22
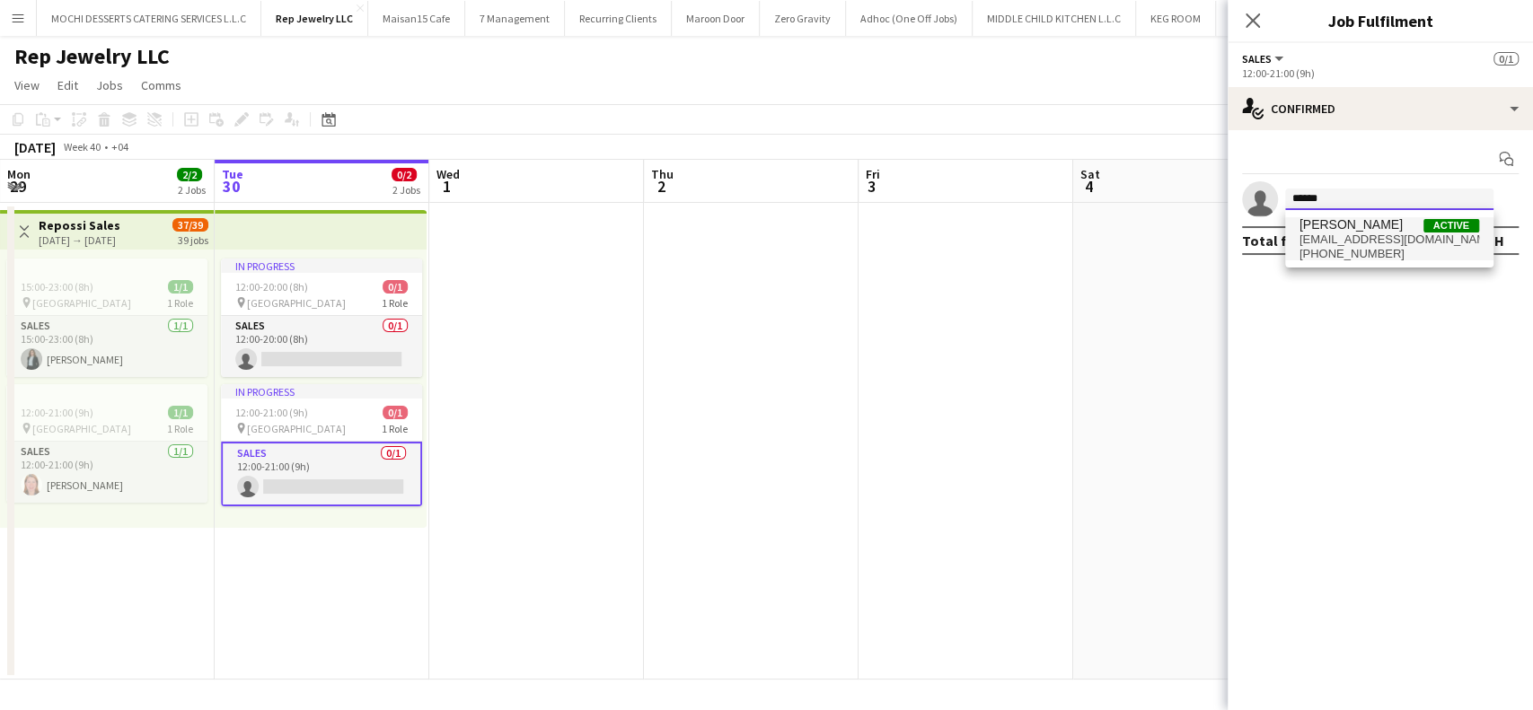
type input "******"
click at [1390, 259] on span "+971526347473" at bounding box center [1390, 254] width 180 height 14
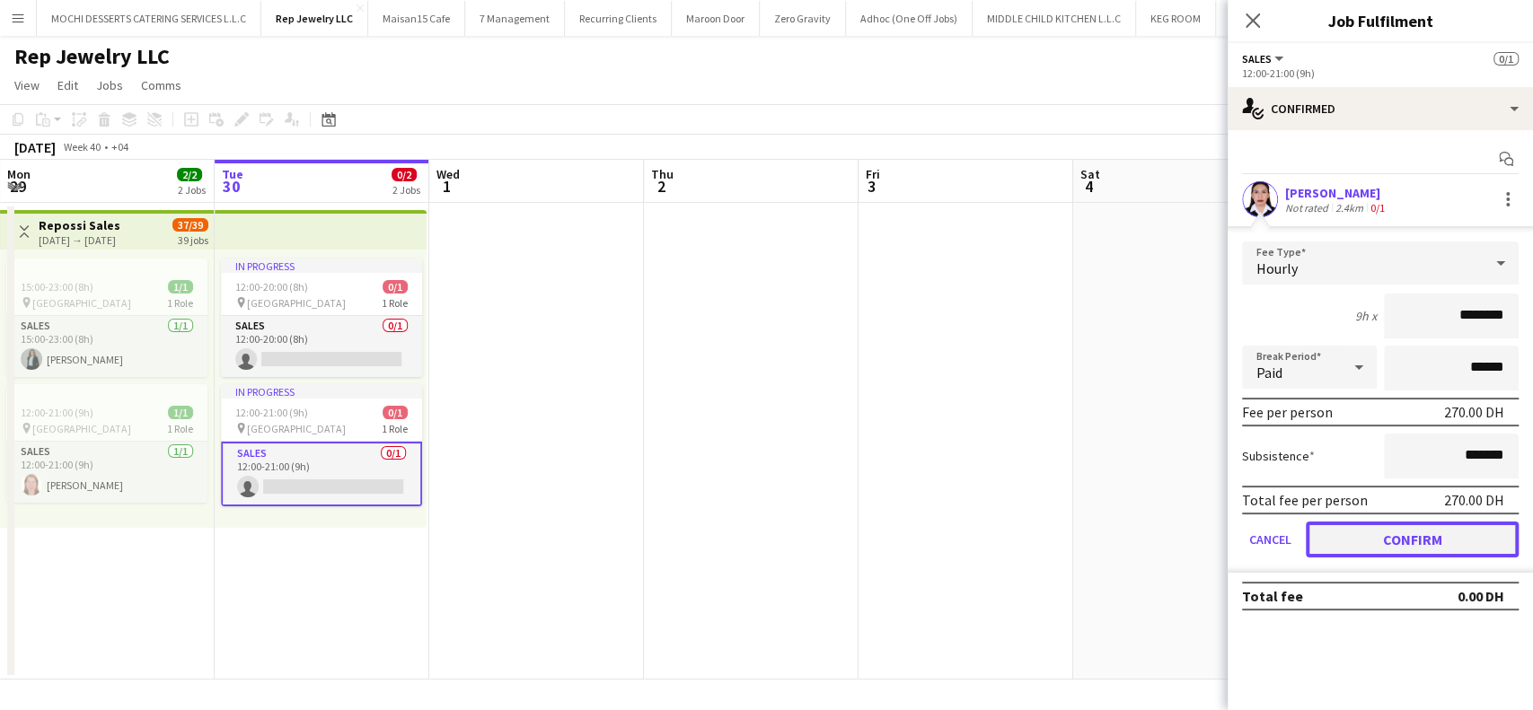
click at [1430, 548] on button "Confirm" at bounding box center [1412, 540] width 213 height 36
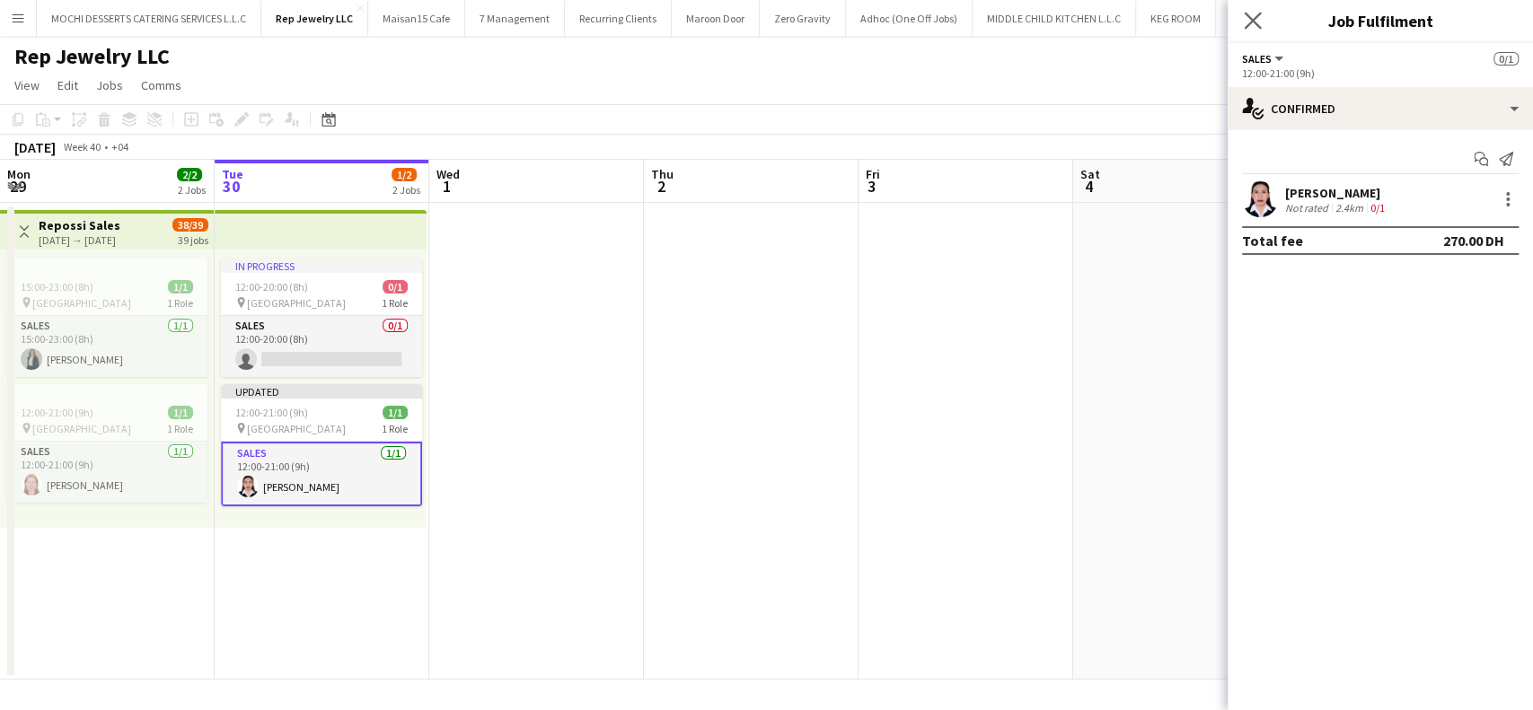
click at [1261, 30] on app-icon "Close pop-in" at bounding box center [1253, 21] width 26 height 26
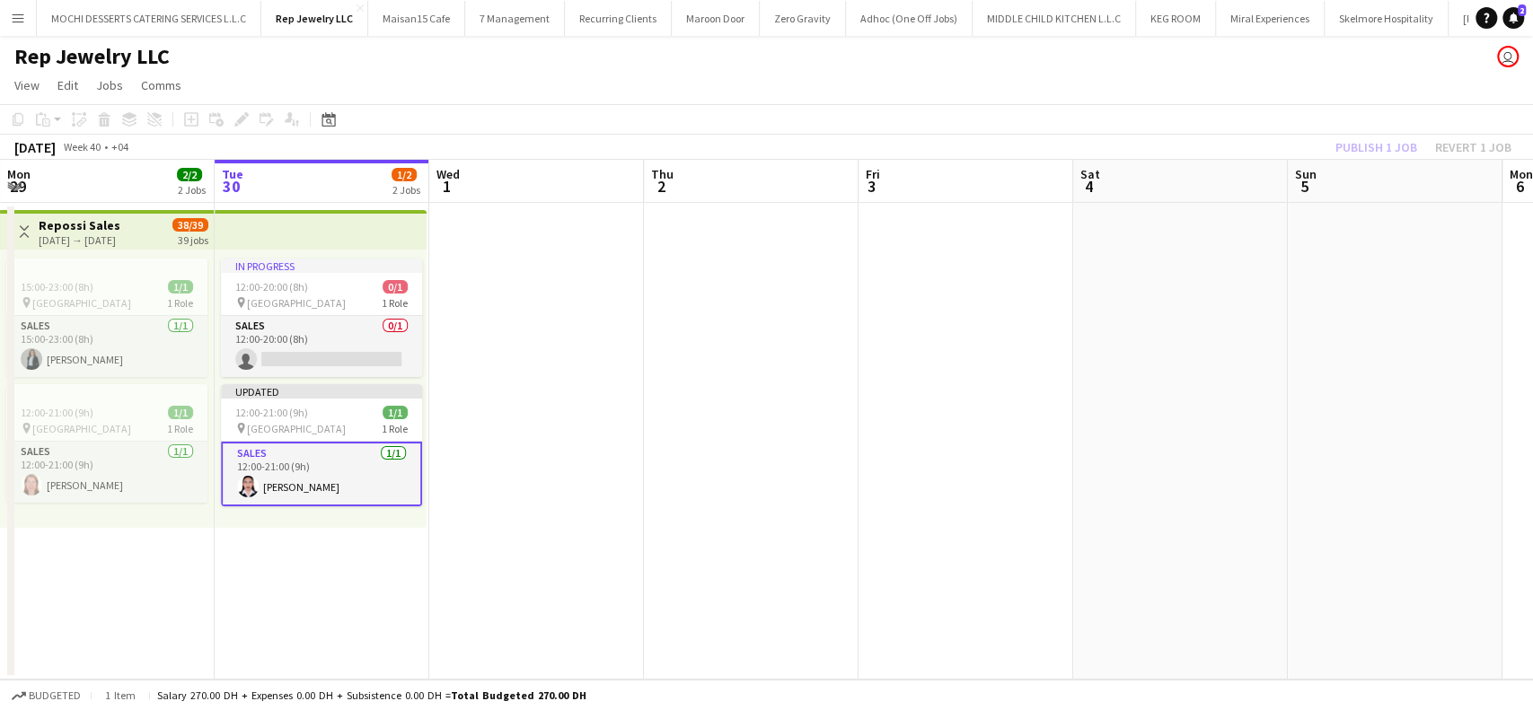
click at [1384, 147] on div "Publish 1 job Revert 1 job" at bounding box center [1423, 147] width 219 height 23
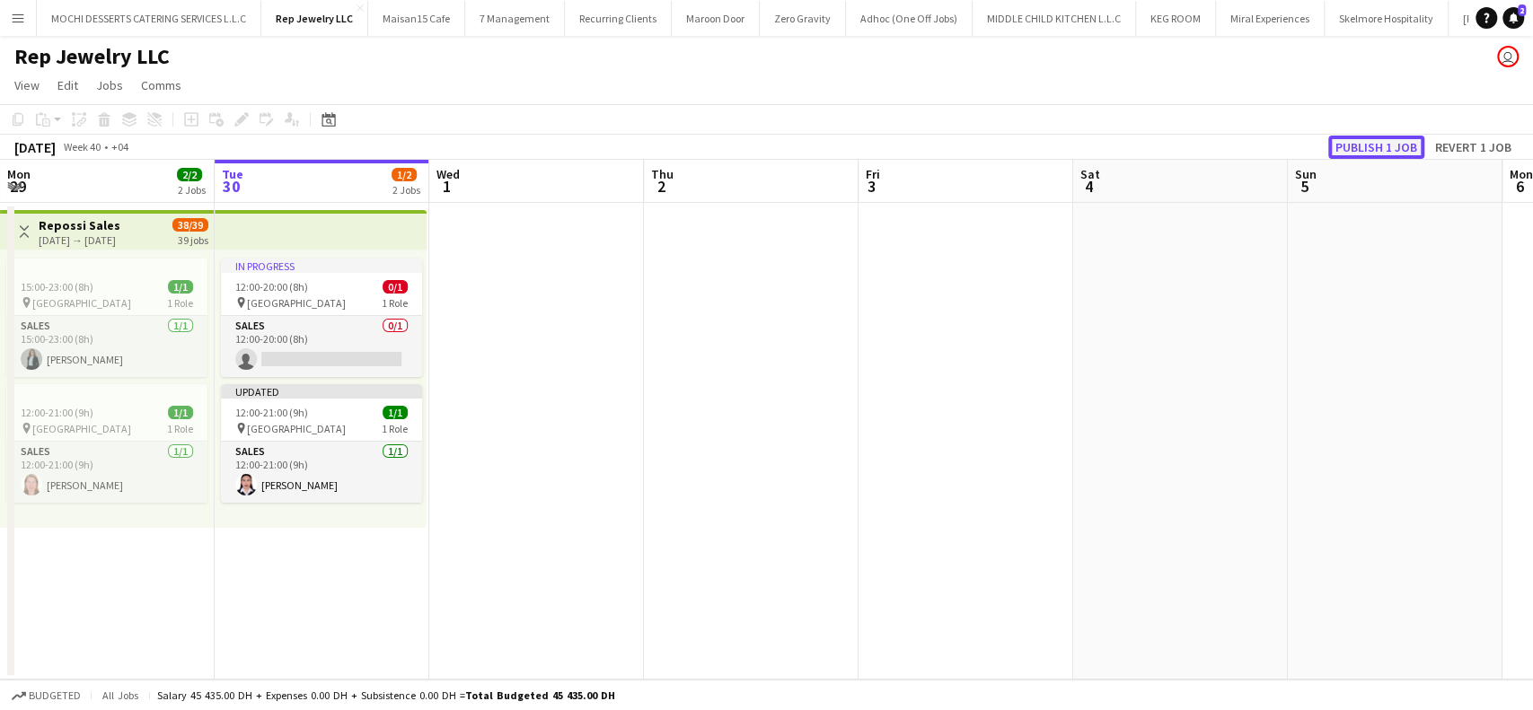
click at [1395, 147] on button "Publish 1 job" at bounding box center [1376, 147] width 96 height 23
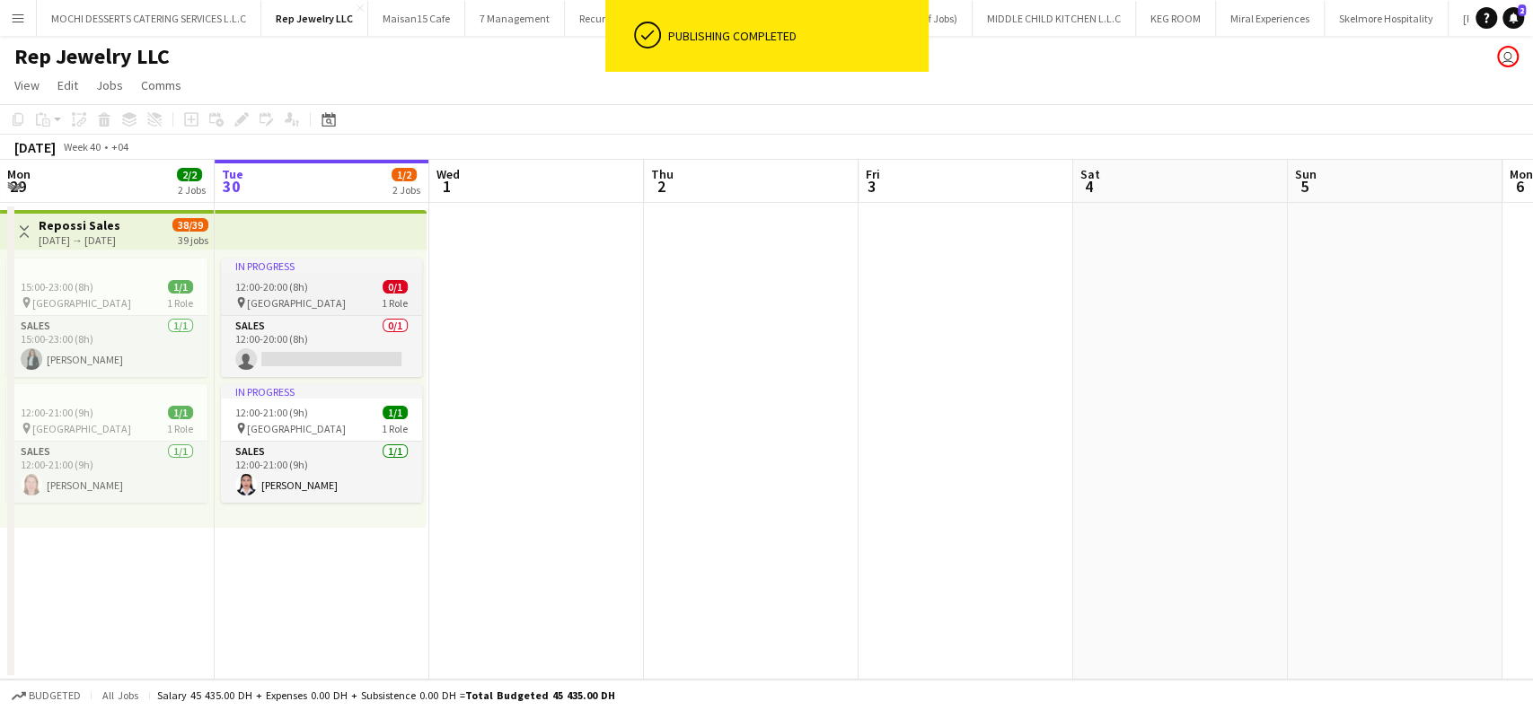
click at [322, 301] on div "pin Dubai Mall 1 Role" at bounding box center [321, 303] width 201 height 14
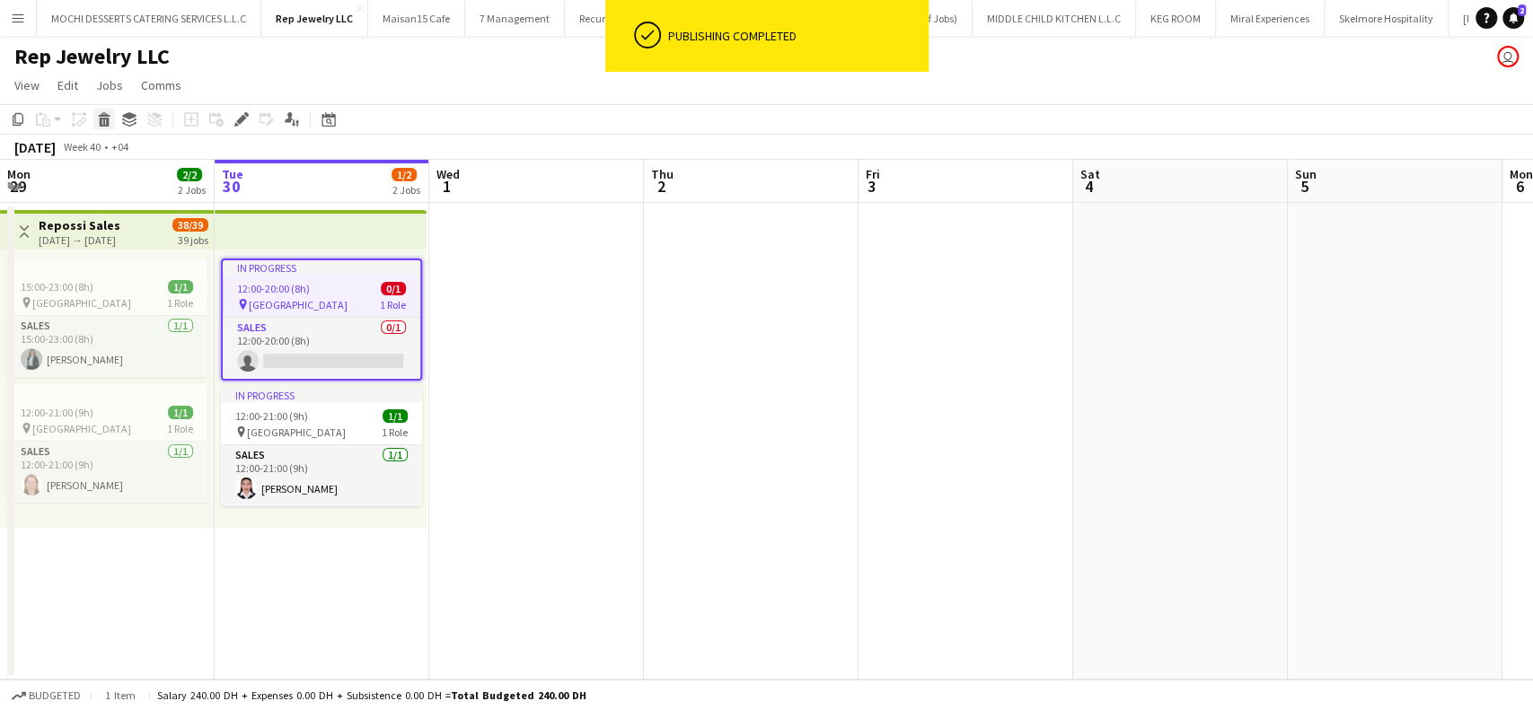
click at [108, 120] on icon at bounding box center [105, 122] width 10 height 9
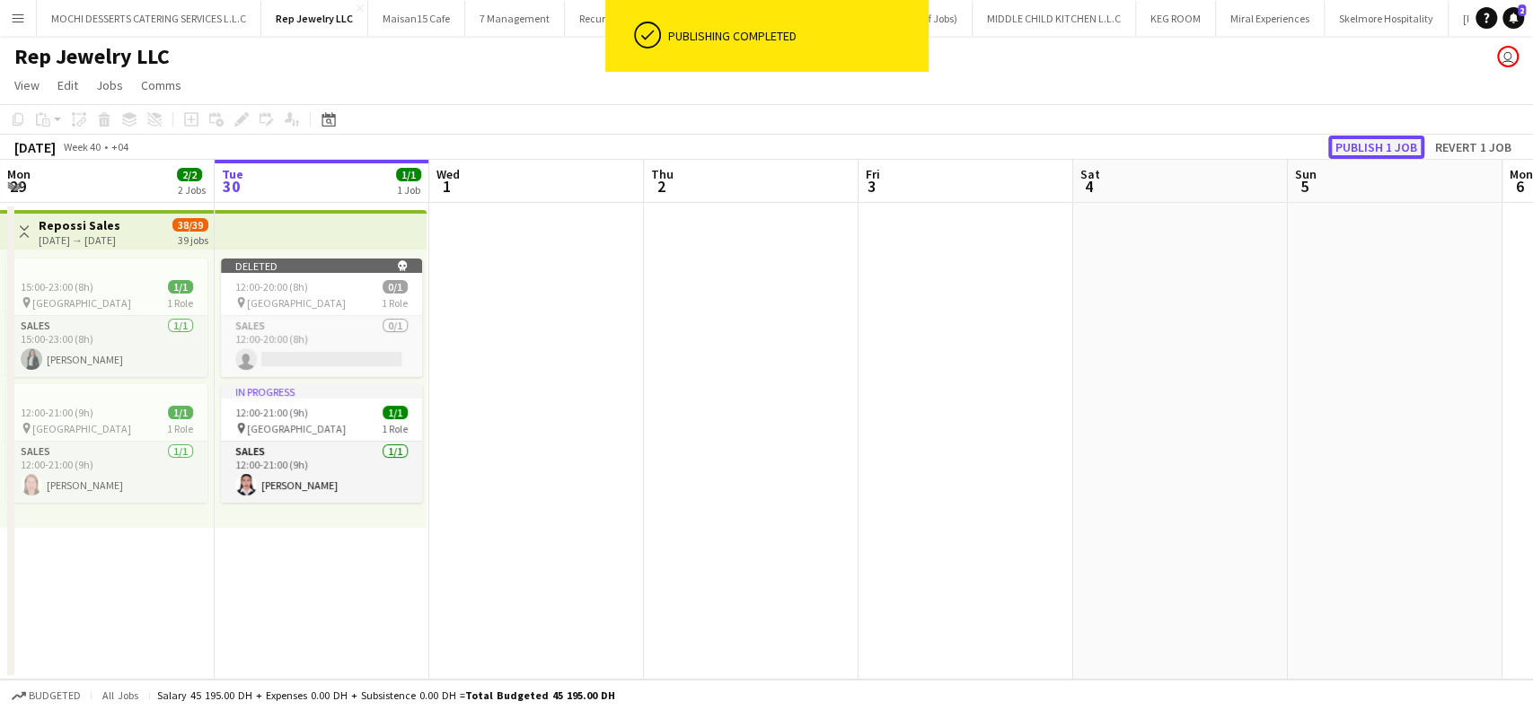
click at [1357, 138] on button "Publish 1 job" at bounding box center [1376, 147] width 96 height 23
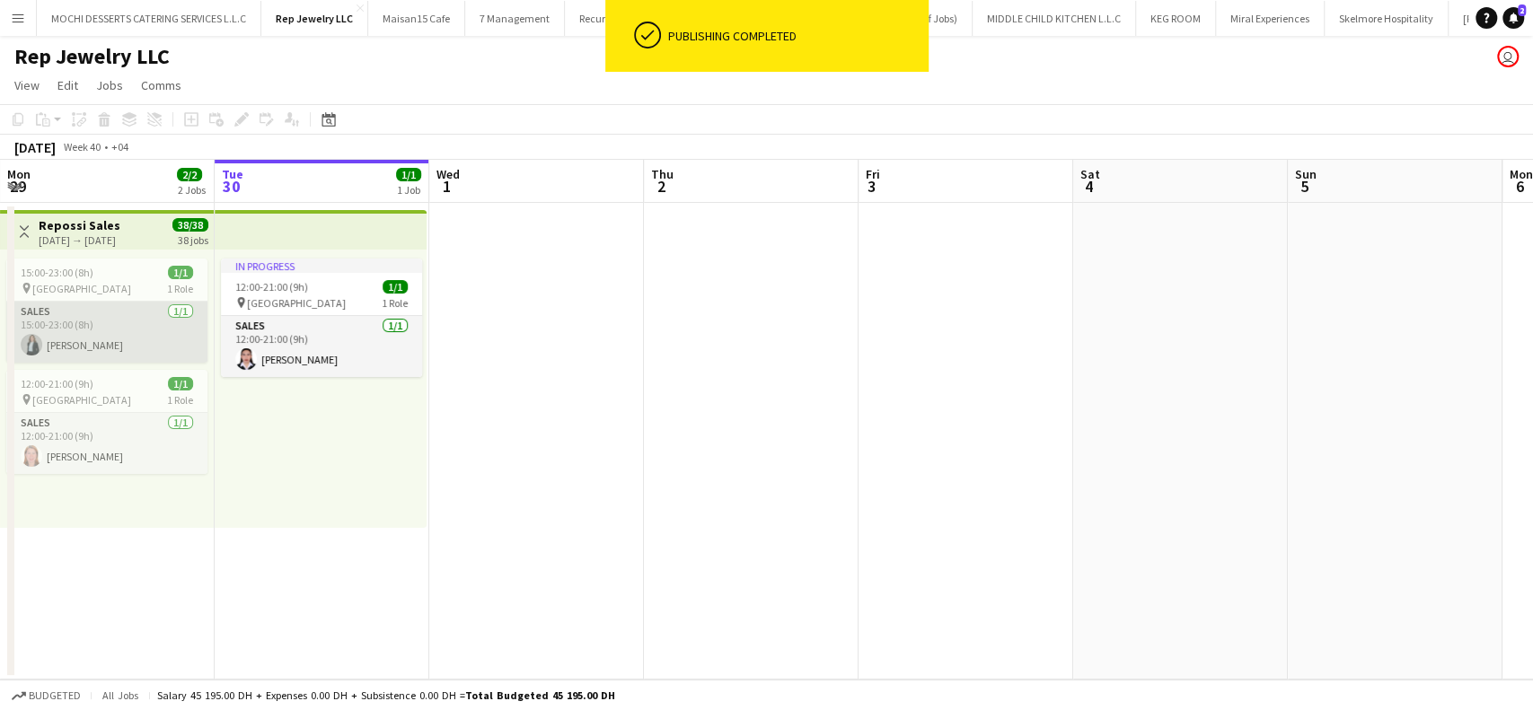
click at [109, 312] on app-card-role "Sales 1/1 15:00-23:00 (8h) Sawsan Farkouh" at bounding box center [106, 332] width 201 height 61
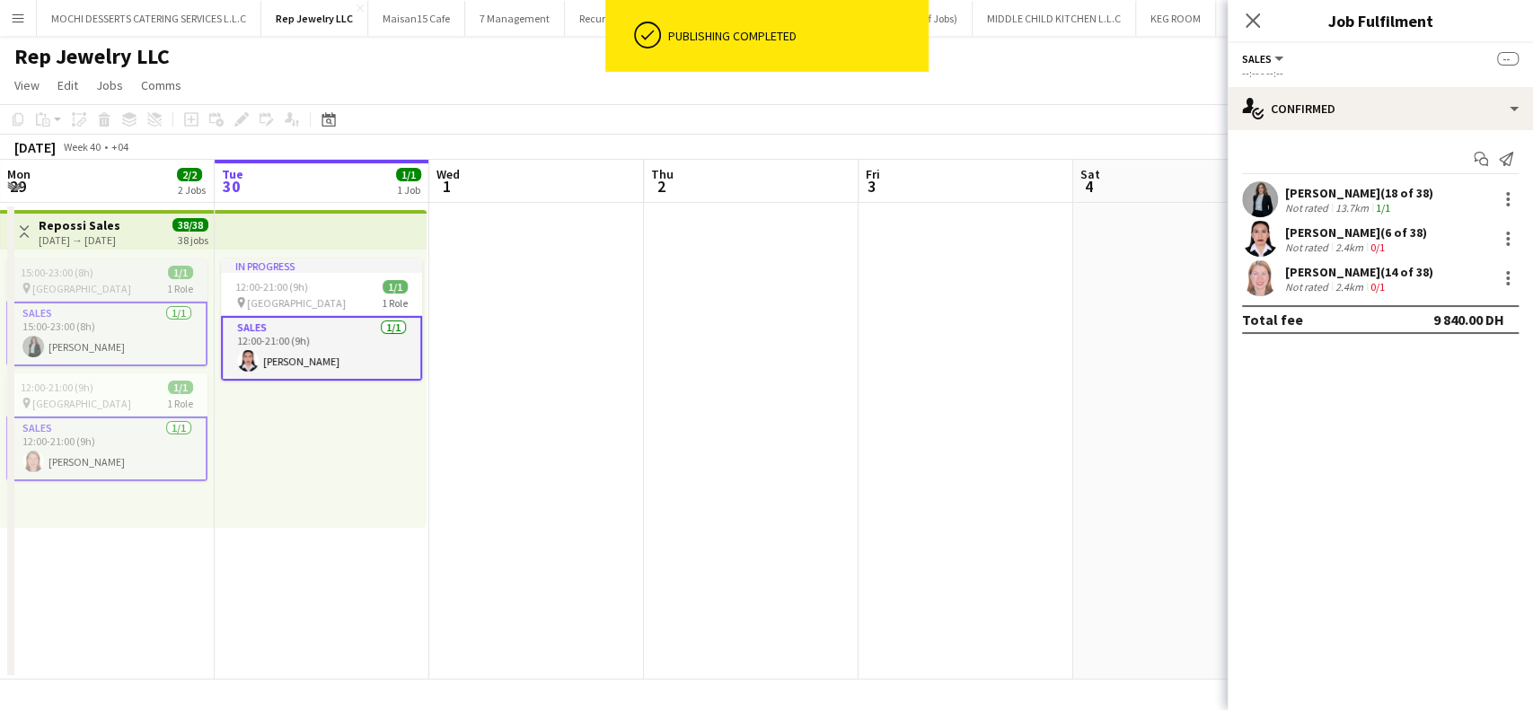
click at [110, 284] on div "pin Dubai Mall 1 Role" at bounding box center [106, 288] width 201 height 14
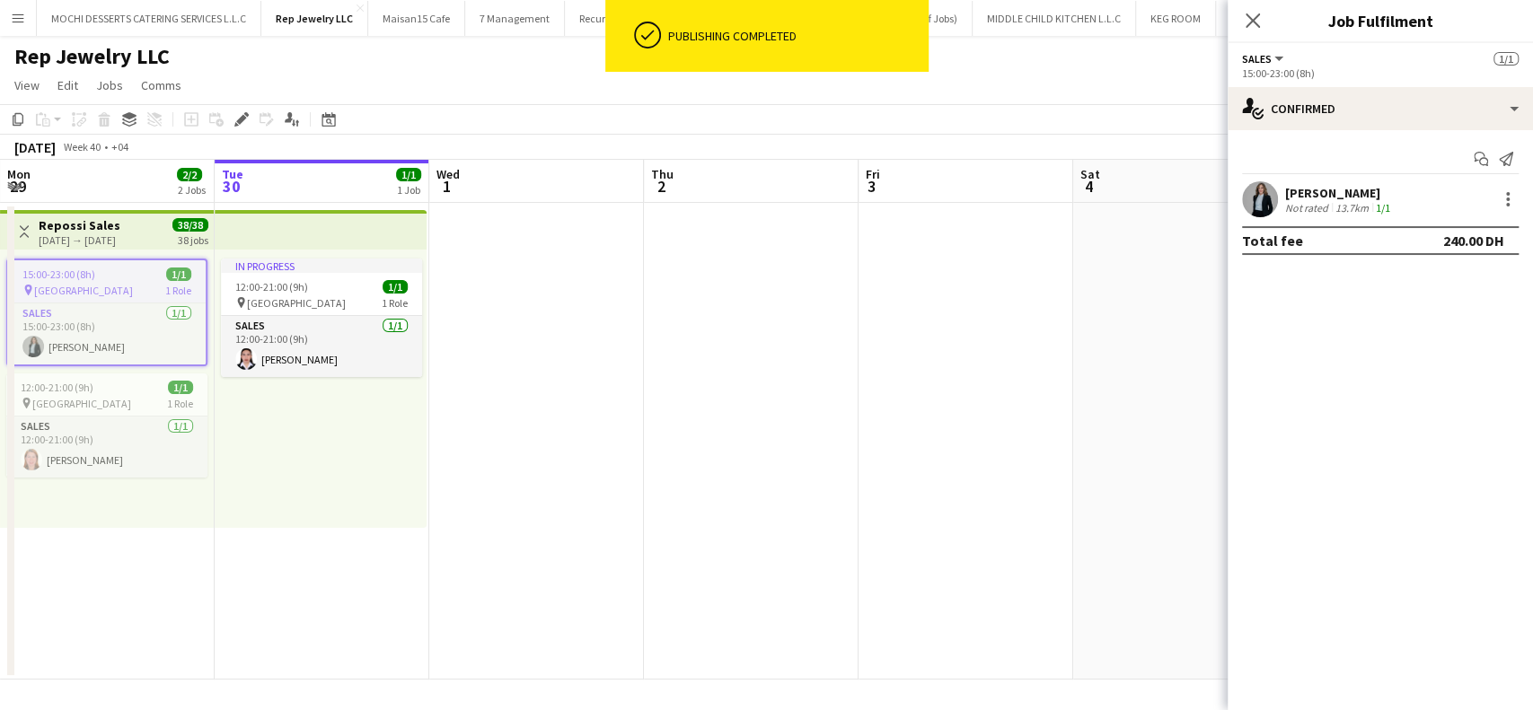
click at [110, 284] on div "pin Dubai Mall 1 Role" at bounding box center [107, 290] width 198 height 14
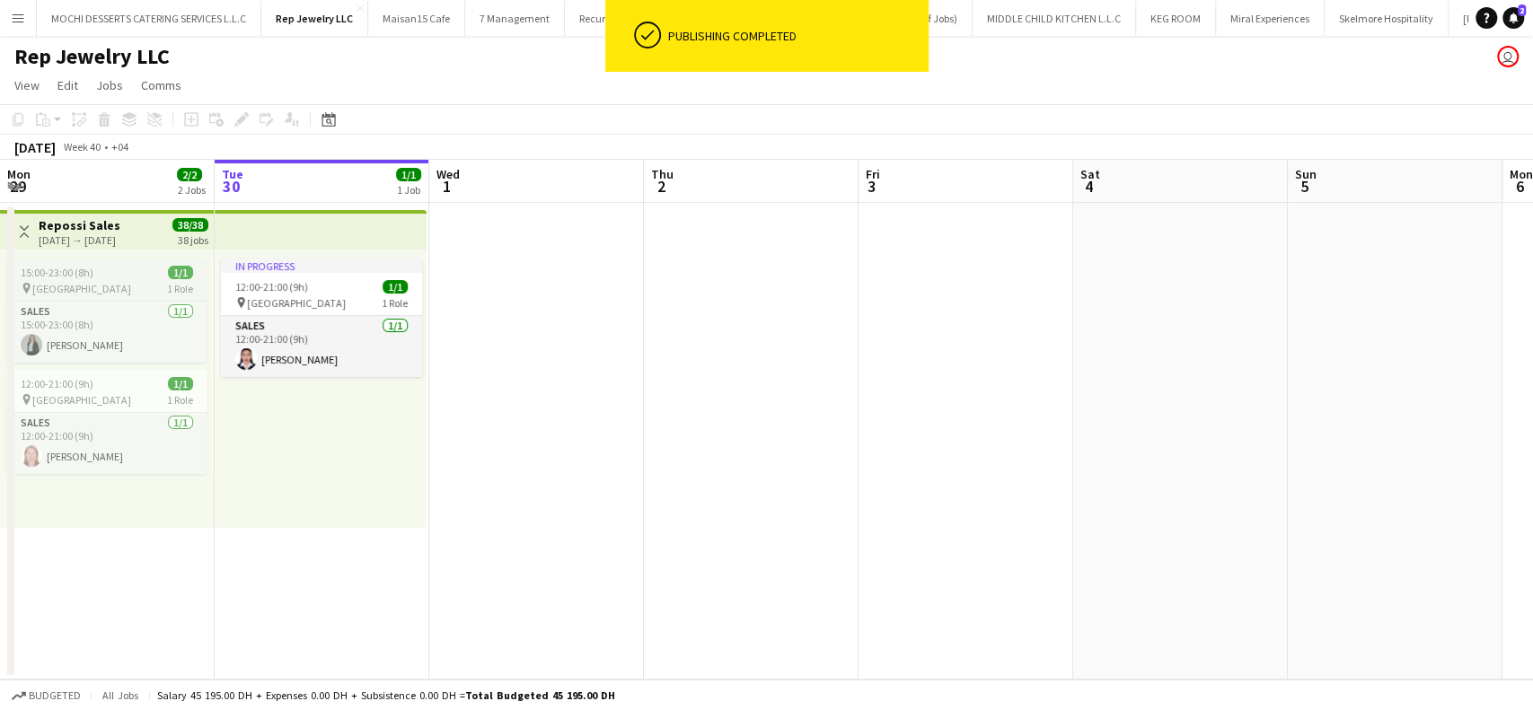
click at [110, 284] on div "pin Dubai Mall 1 Role" at bounding box center [106, 288] width 201 height 14
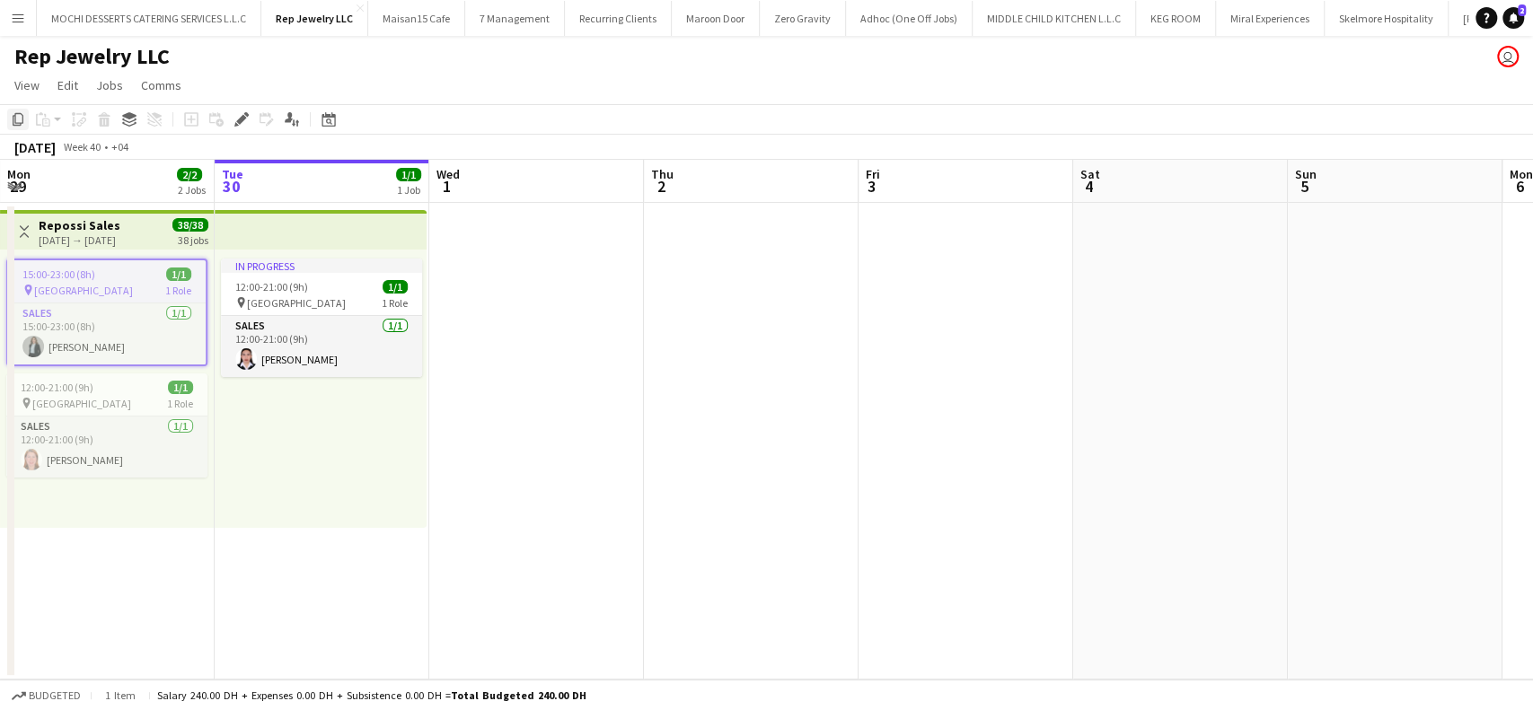
click at [16, 119] on icon "Copy" at bounding box center [18, 119] width 14 height 14
click at [284, 408] on div "In progress 12:00-21:00 (9h) 1/1 pin Dubai Mall 1 Role Sales 1/1 12:00-21:00 (9…" at bounding box center [321, 389] width 212 height 278
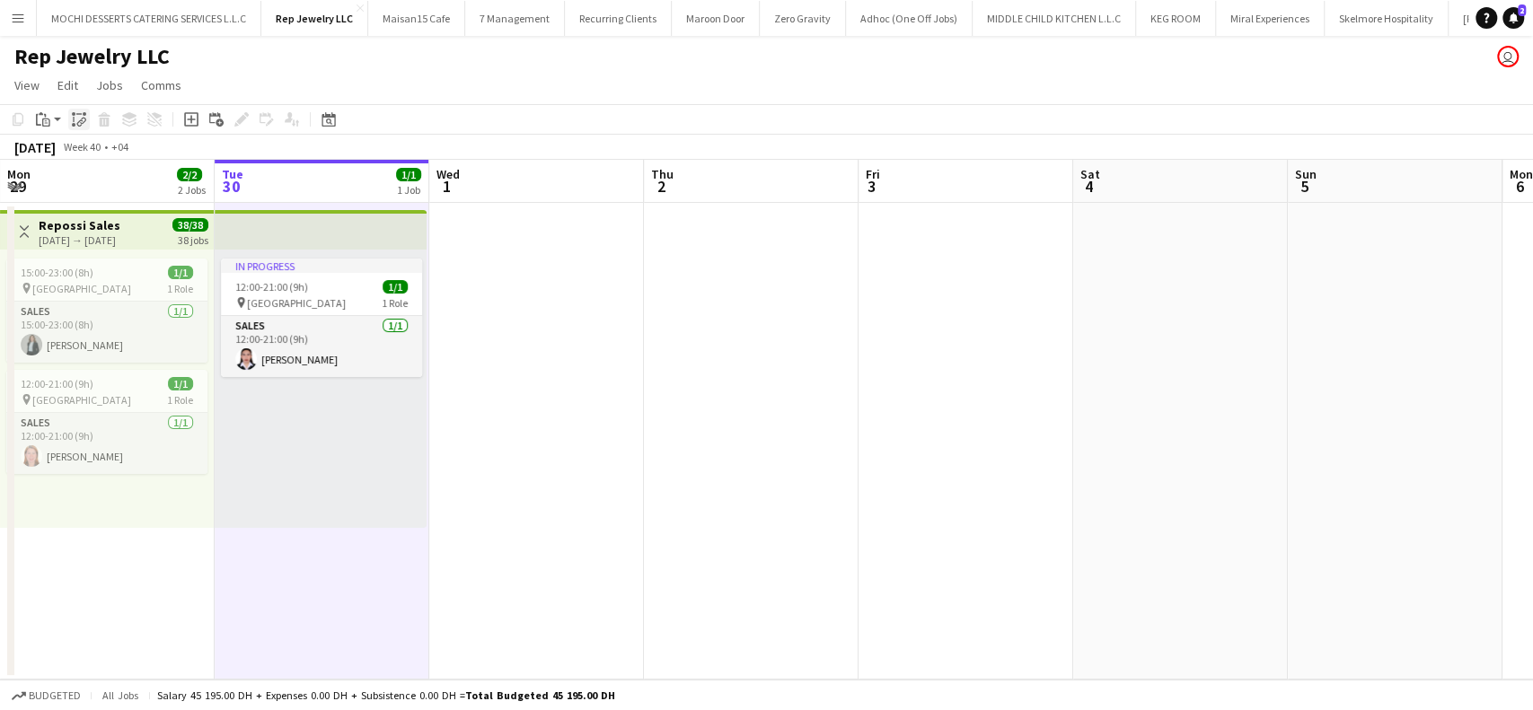
click at [82, 126] on icon "Paste linked Job" at bounding box center [79, 119] width 14 height 14
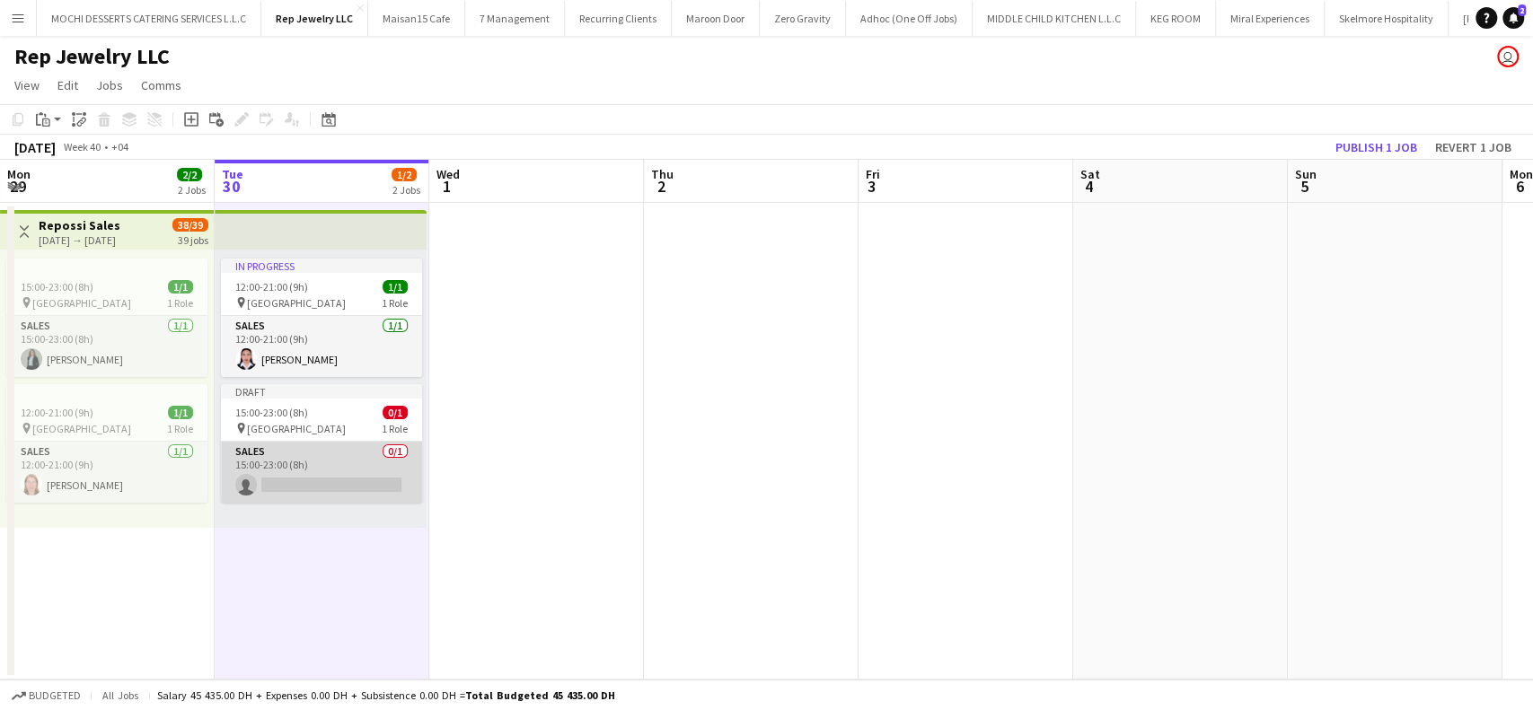
click at [335, 491] on app-card-role "Sales 0/1 15:00-23:00 (8h) single-neutral-actions" at bounding box center [321, 472] width 201 height 61
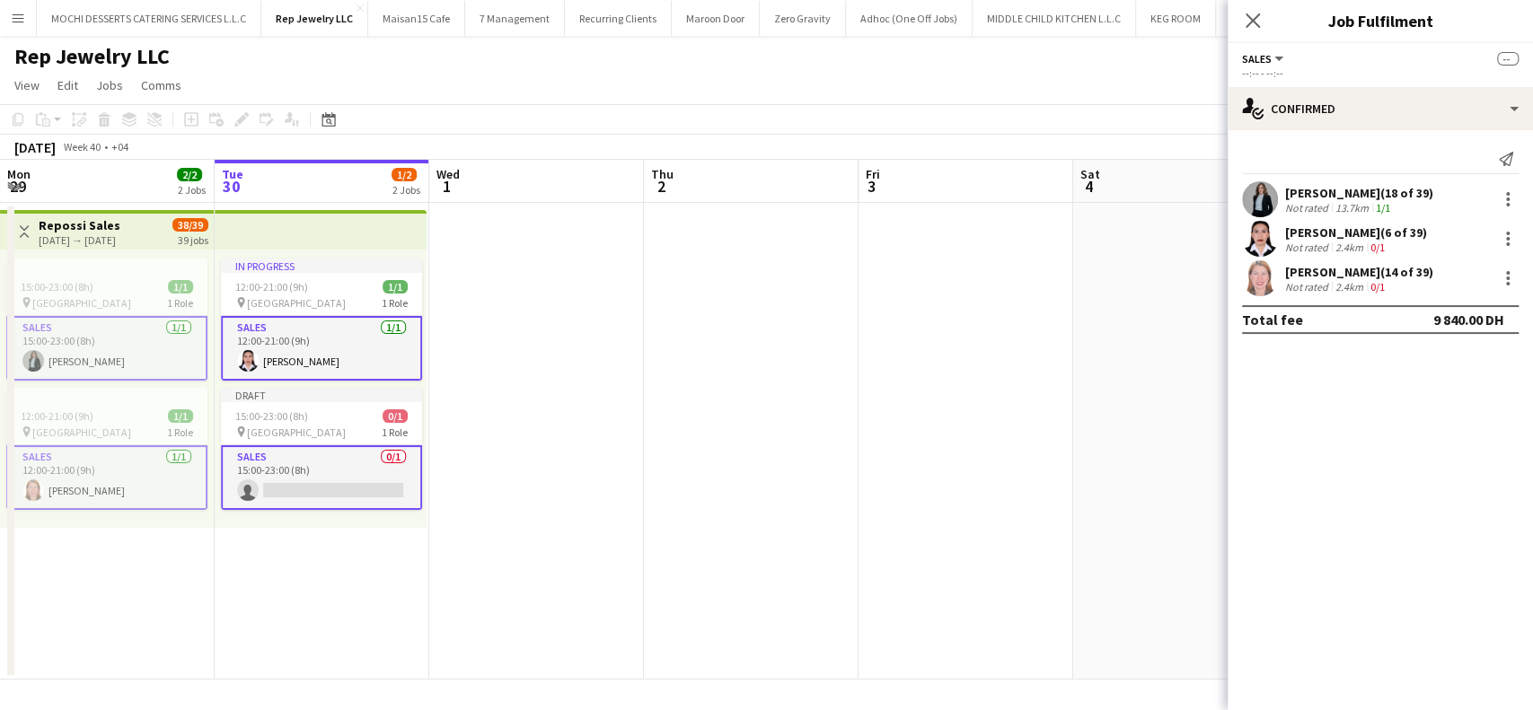
click at [342, 492] on app-card-role "Sales 0/1 15:00-23:00 (8h) single-neutral-actions" at bounding box center [321, 478] width 201 height 65
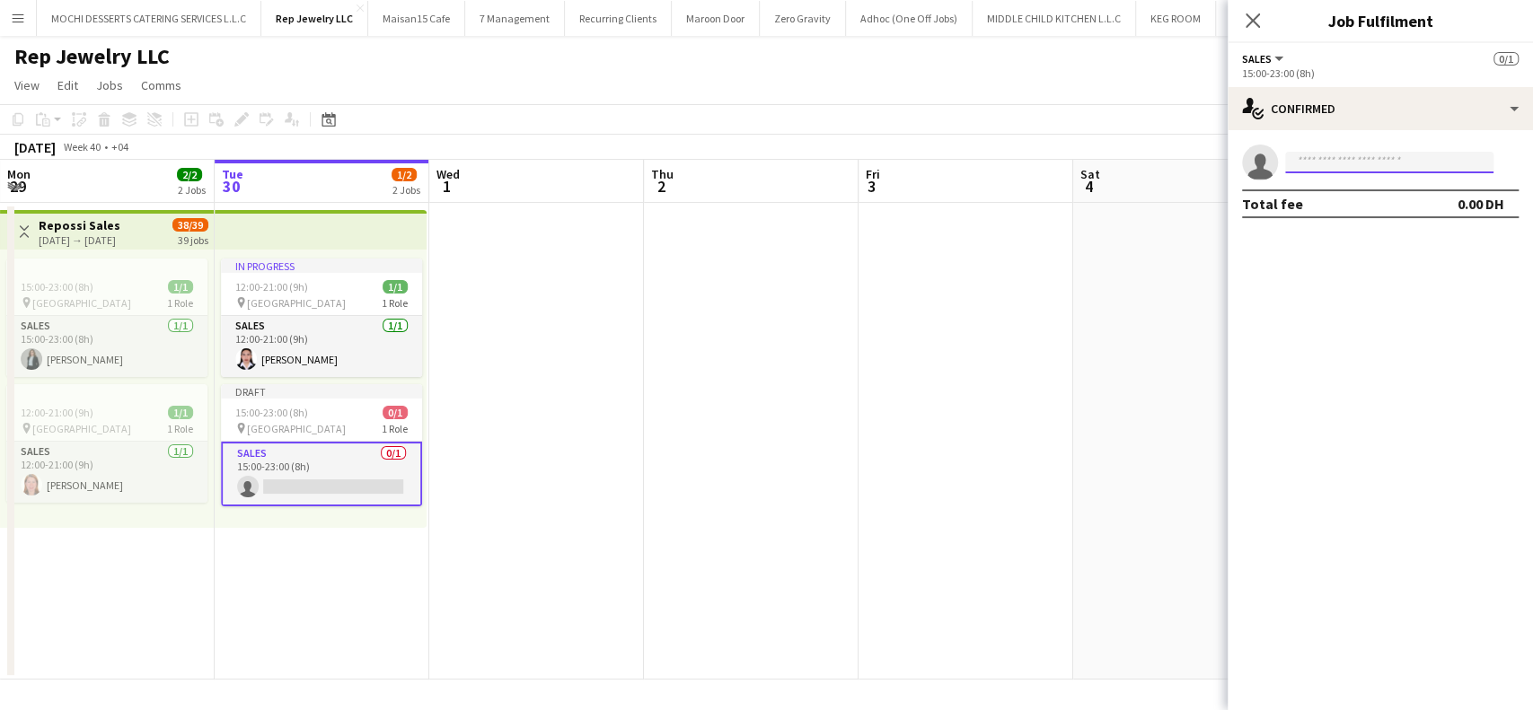
click at [1376, 156] on input at bounding box center [1389, 163] width 208 height 22
type input "*"
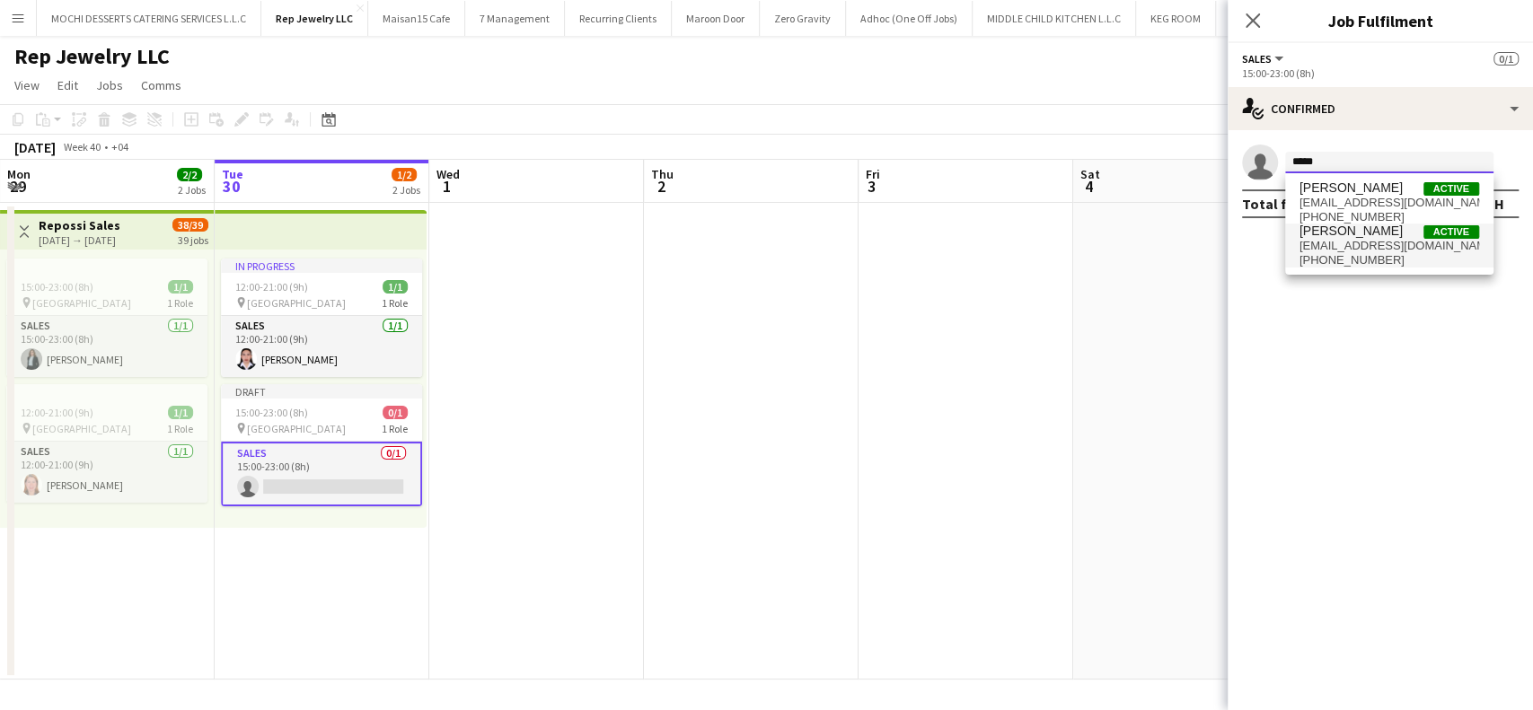
type input "*****"
click at [1372, 248] on span "[EMAIL_ADDRESS][DOMAIN_NAME]" at bounding box center [1390, 246] width 180 height 14
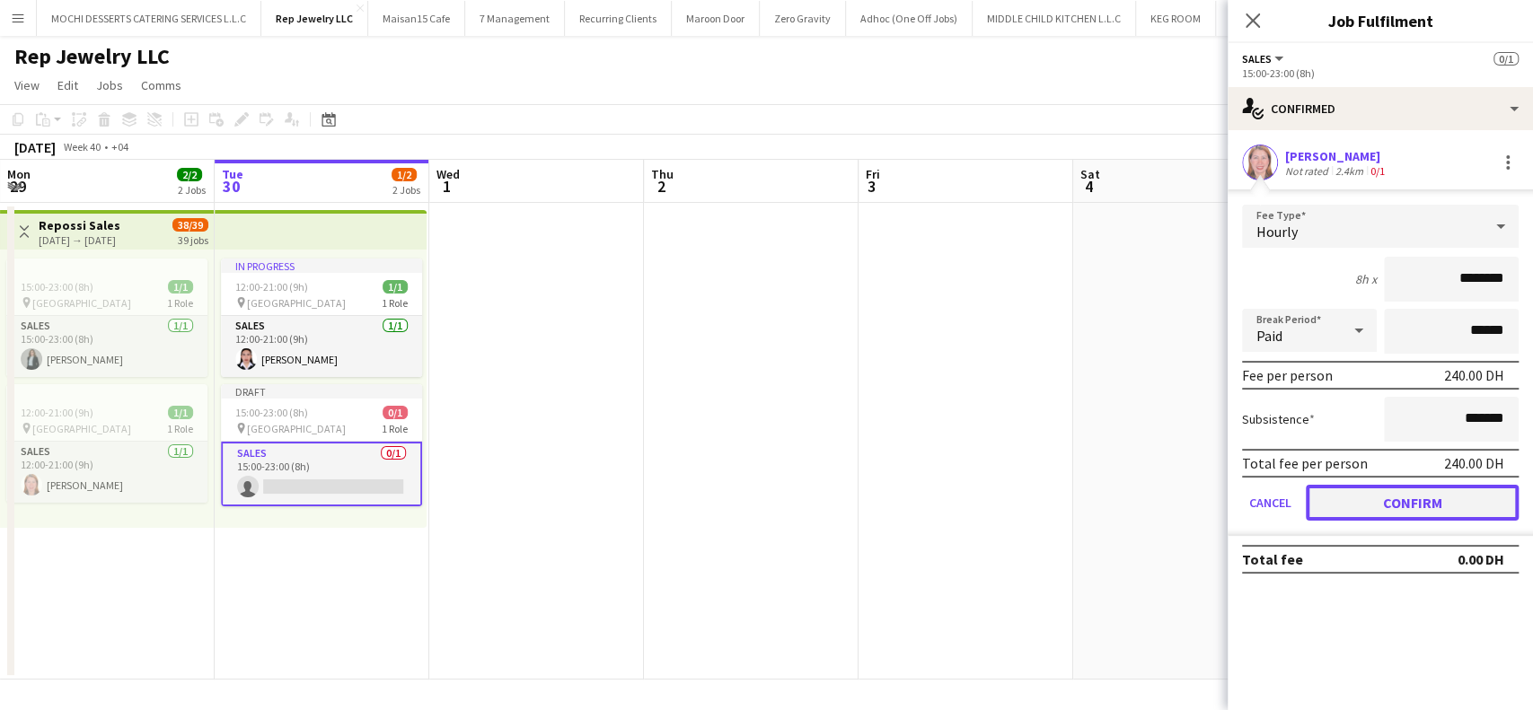
click at [1442, 491] on button "Confirm" at bounding box center [1412, 503] width 213 height 36
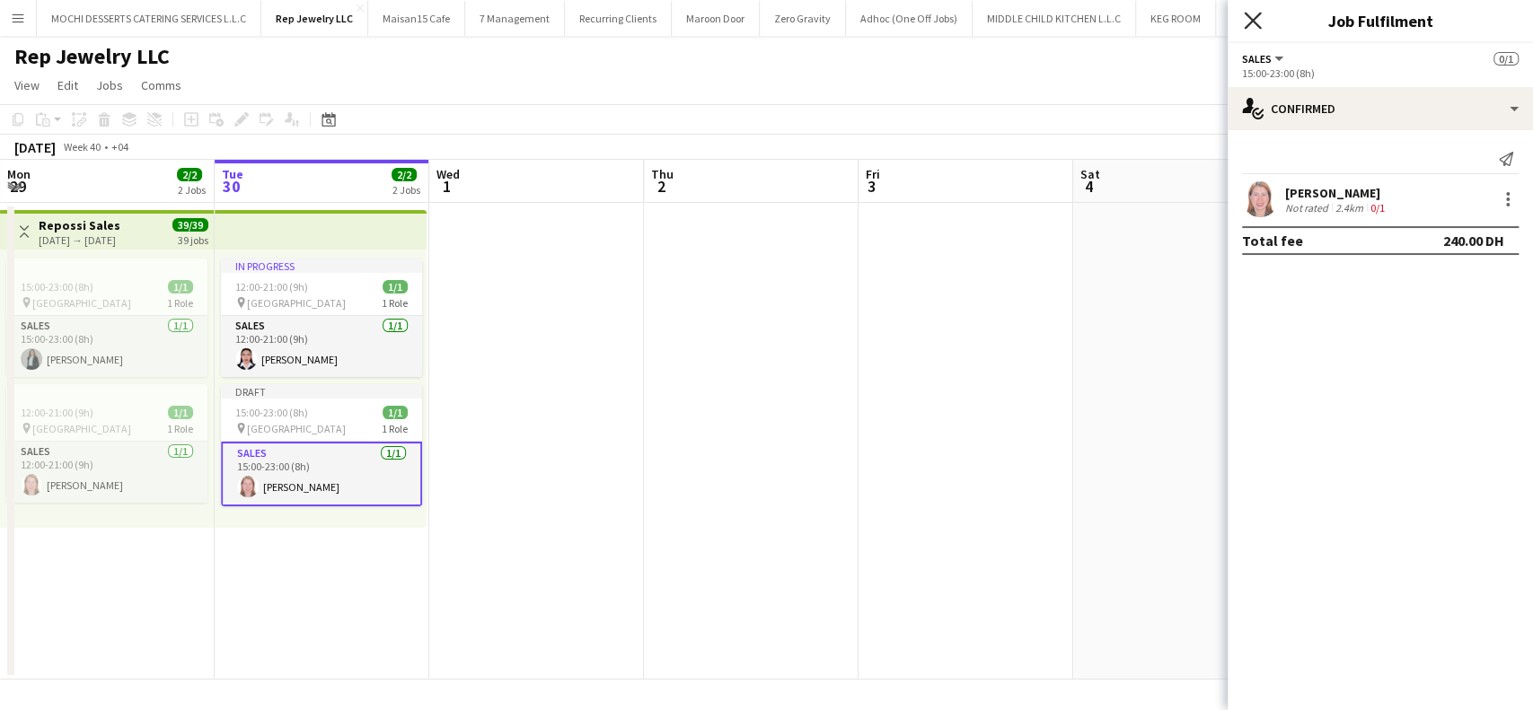
click at [1258, 23] on icon "Close pop-in" at bounding box center [1252, 20] width 17 height 17
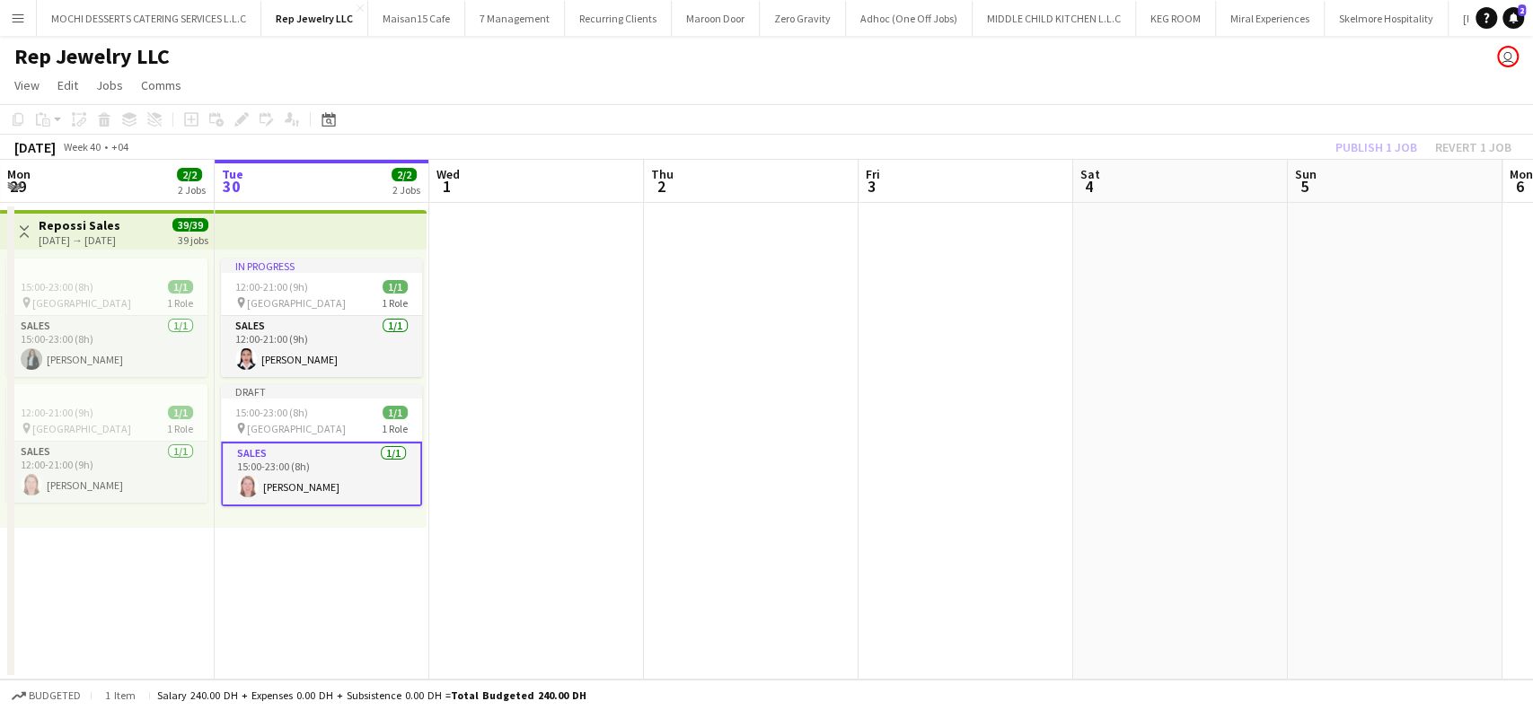
click at [1397, 146] on div "Publish 1 job Revert 1 job" at bounding box center [1423, 147] width 219 height 23
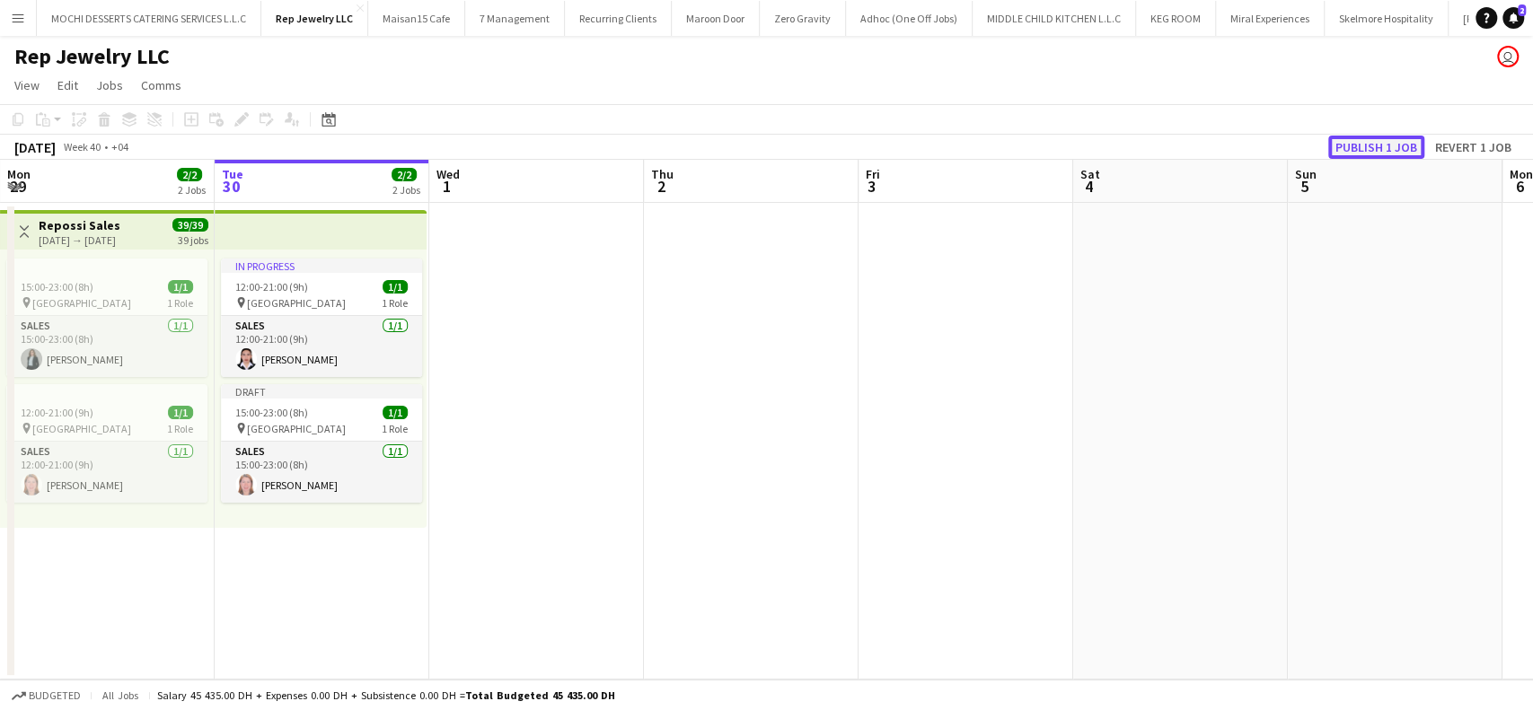
click at [1384, 147] on button "Publish 1 job" at bounding box center [1376, 147] width 96 height 23
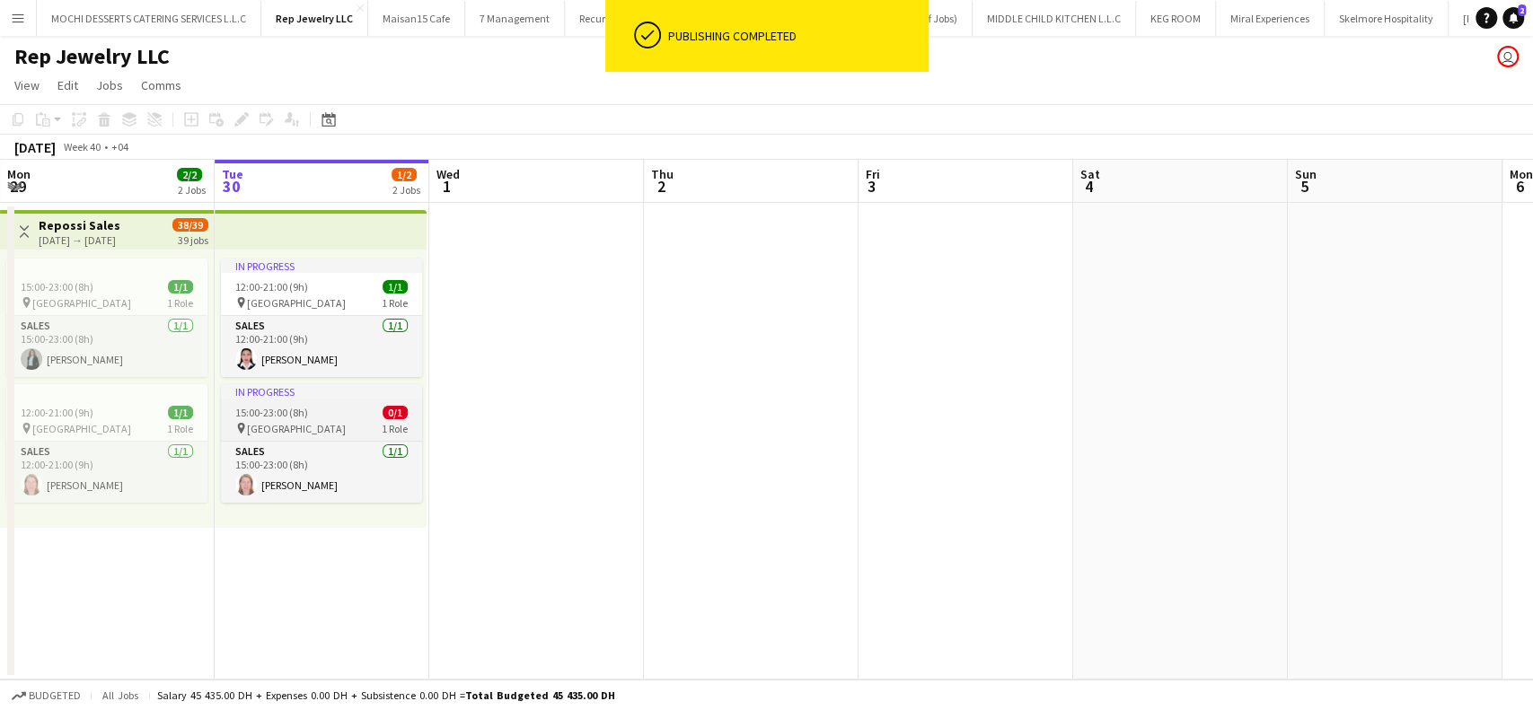
click at [327, 412] on div "15:00-23:00 (8h) 0/1" at bounding box center [321, 412] width 201 height 13
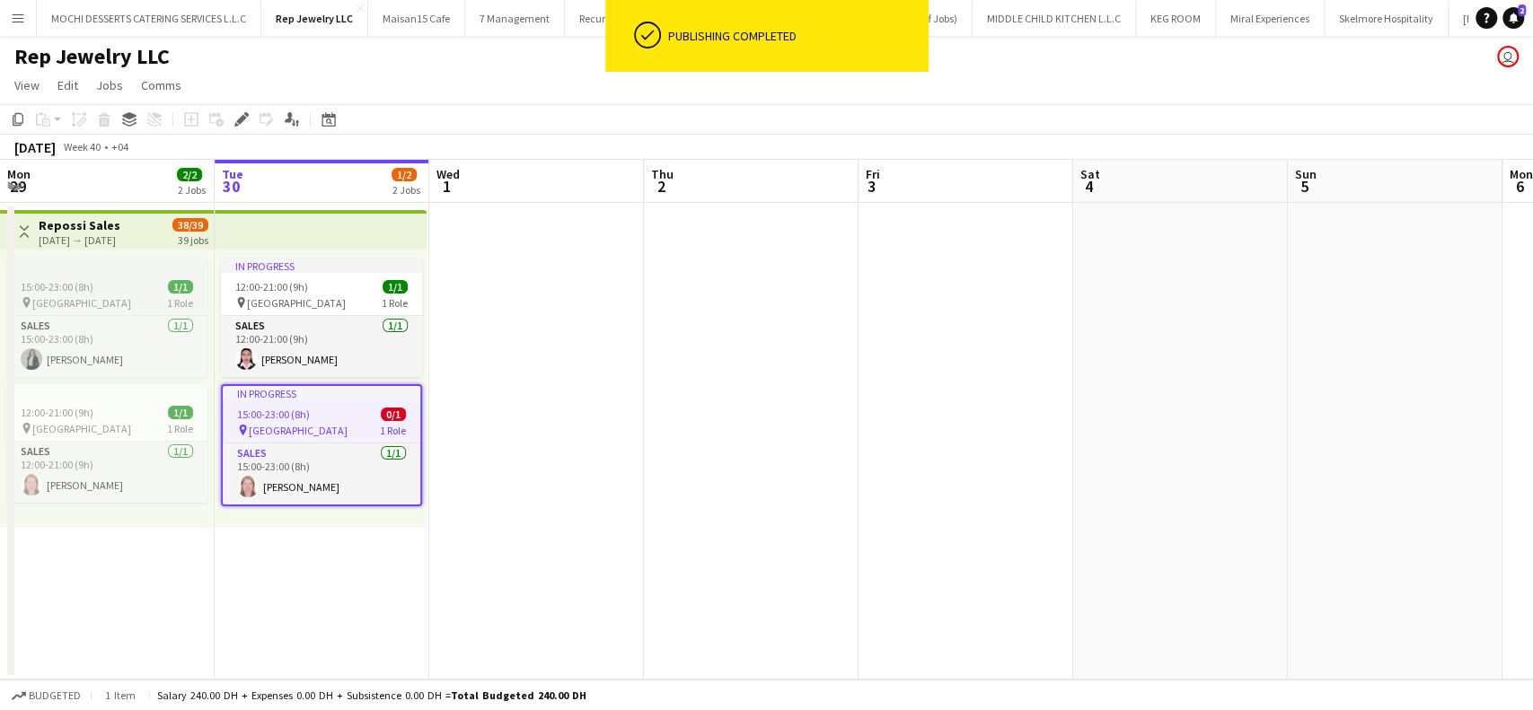
click at [93, 280] on div "15:00-23:00 (8h) 1/1" at bounding box center [106, 286] width 201 height 13
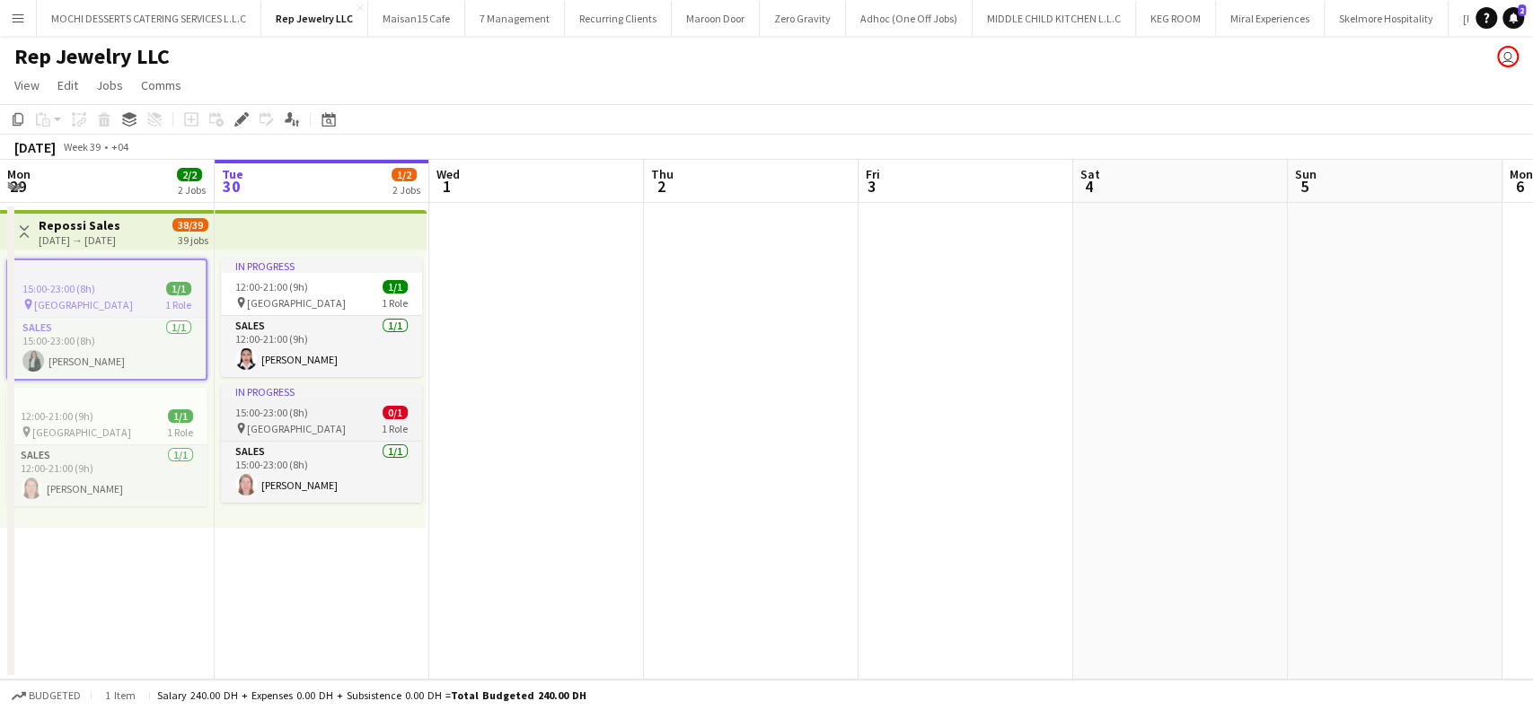
scroll to position [0, 428]
click at [283, 396] on div "In progress" at bounding box center [322, 391] width 201 height 14
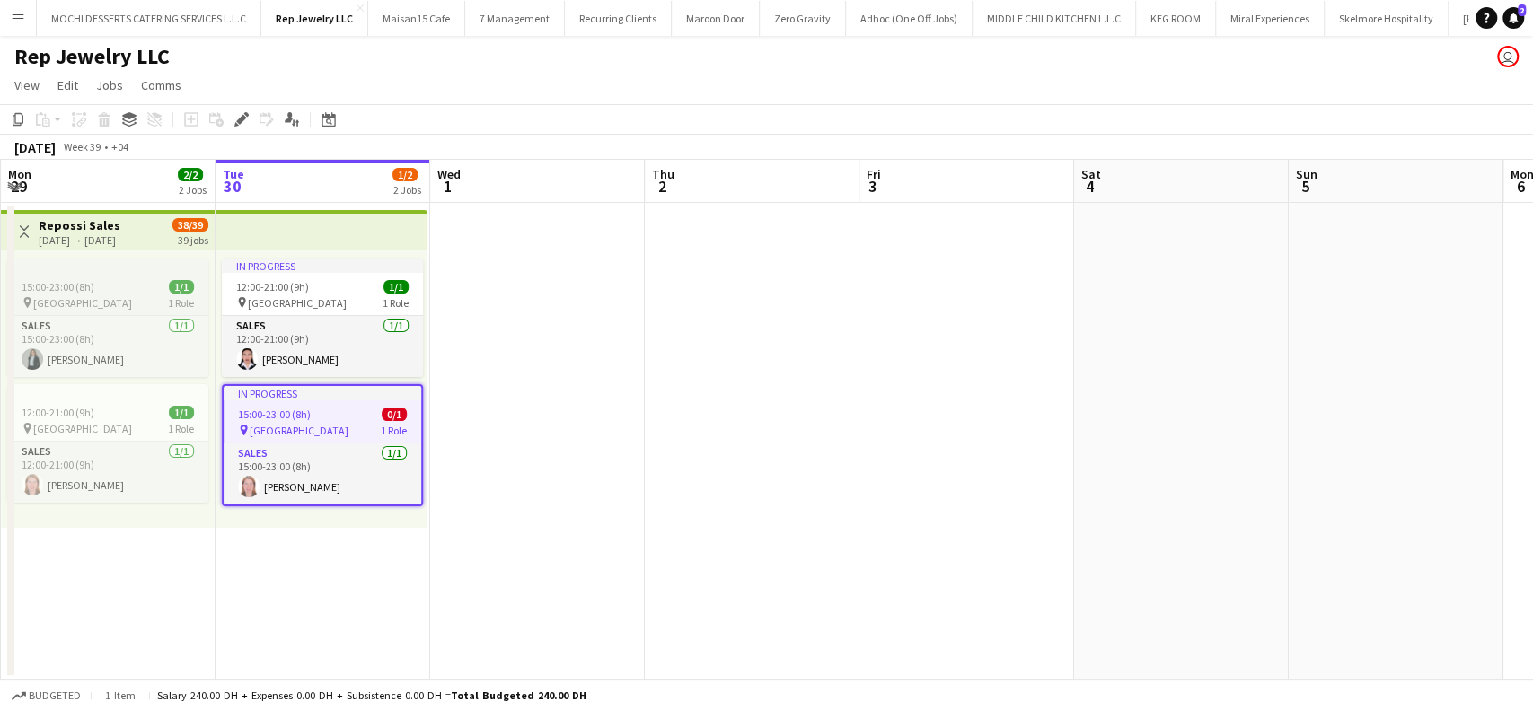
click at [118, 274] on app-job-card "15:00-23:00 (8h) 1/1 pin Dubai Mall 1 Role Sales 1/1 15:00-23:00 (8h) Sawsan Fa…" at bounding box center [107, 318] width 201 height 119
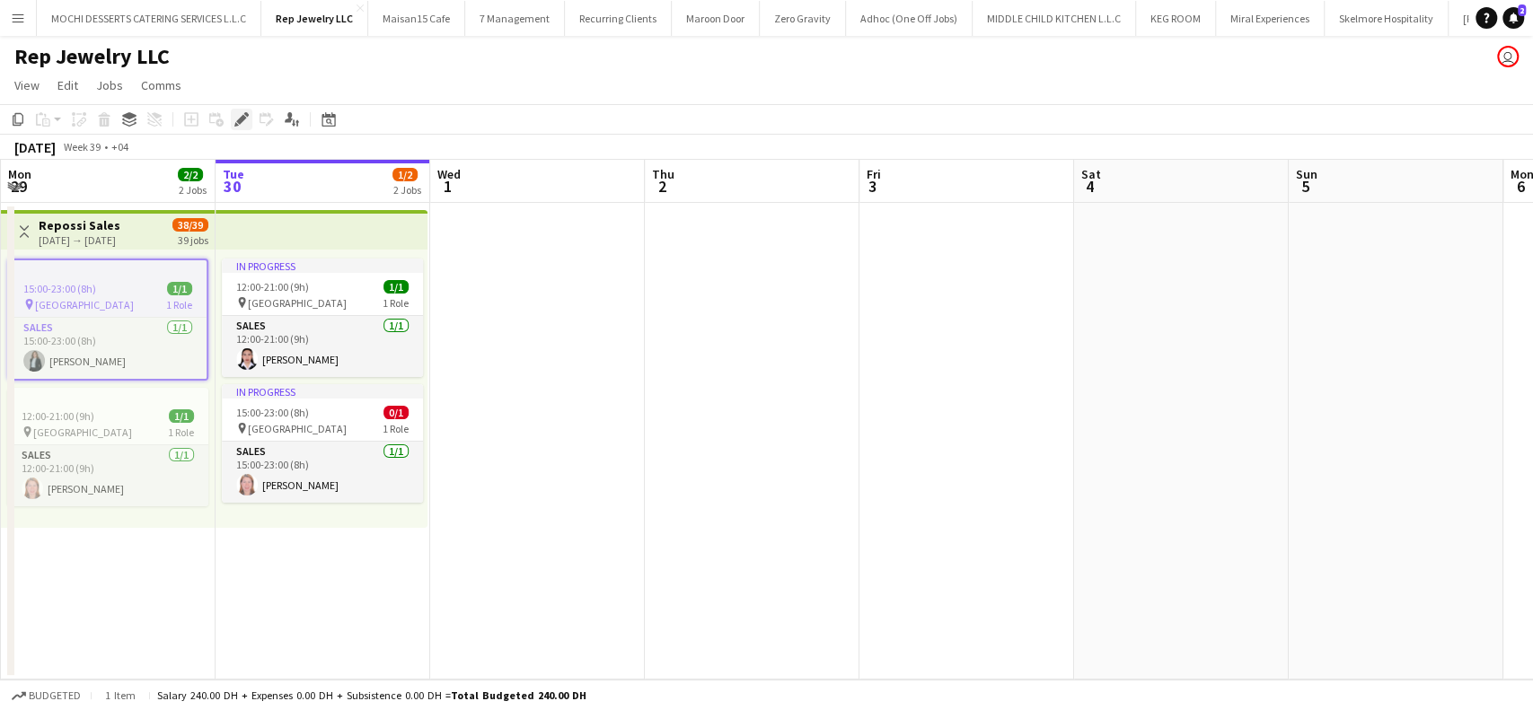
click at [244, 117] on icon at bounding box center [241, 120] width 10 height 10
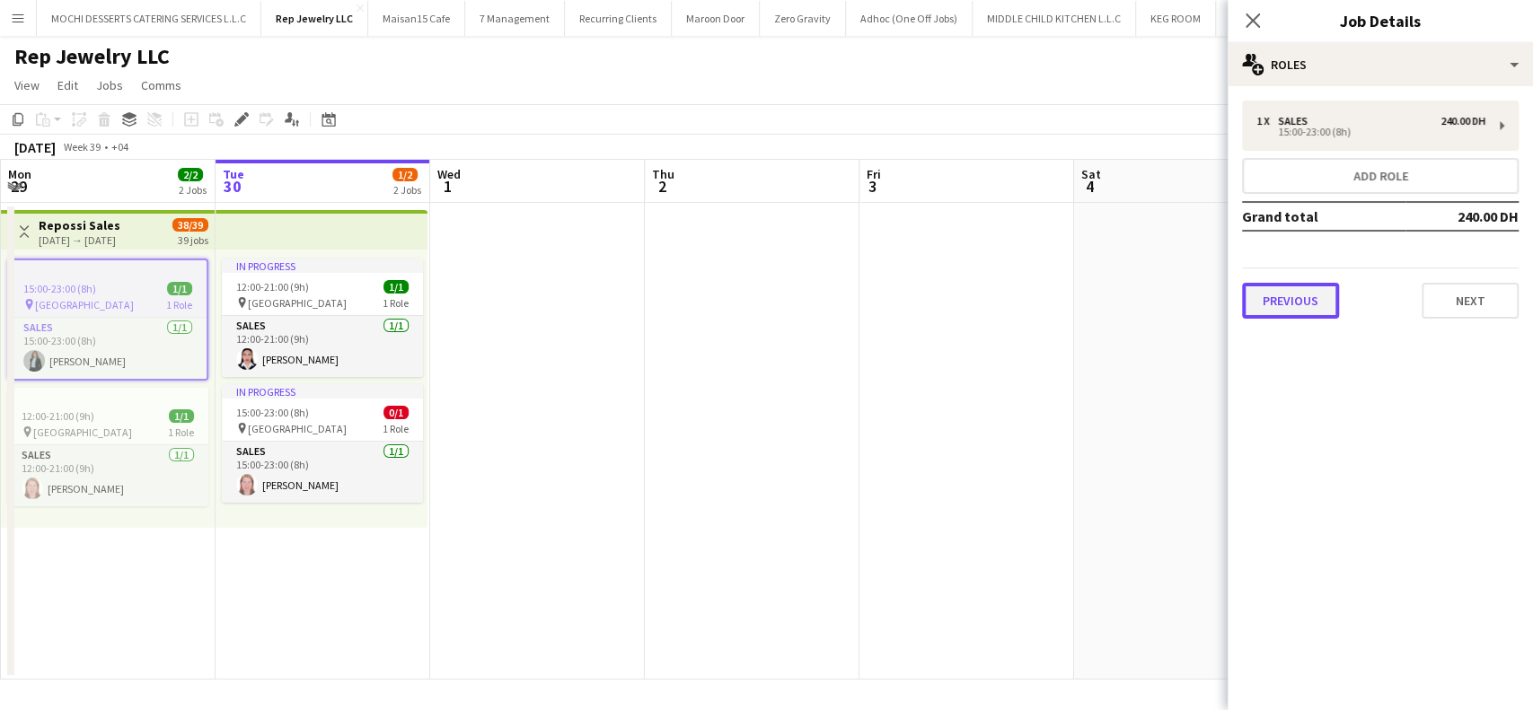
click at [1274, 298] on button "Previous" at bounding box center [1290, 301] width 97 height 36
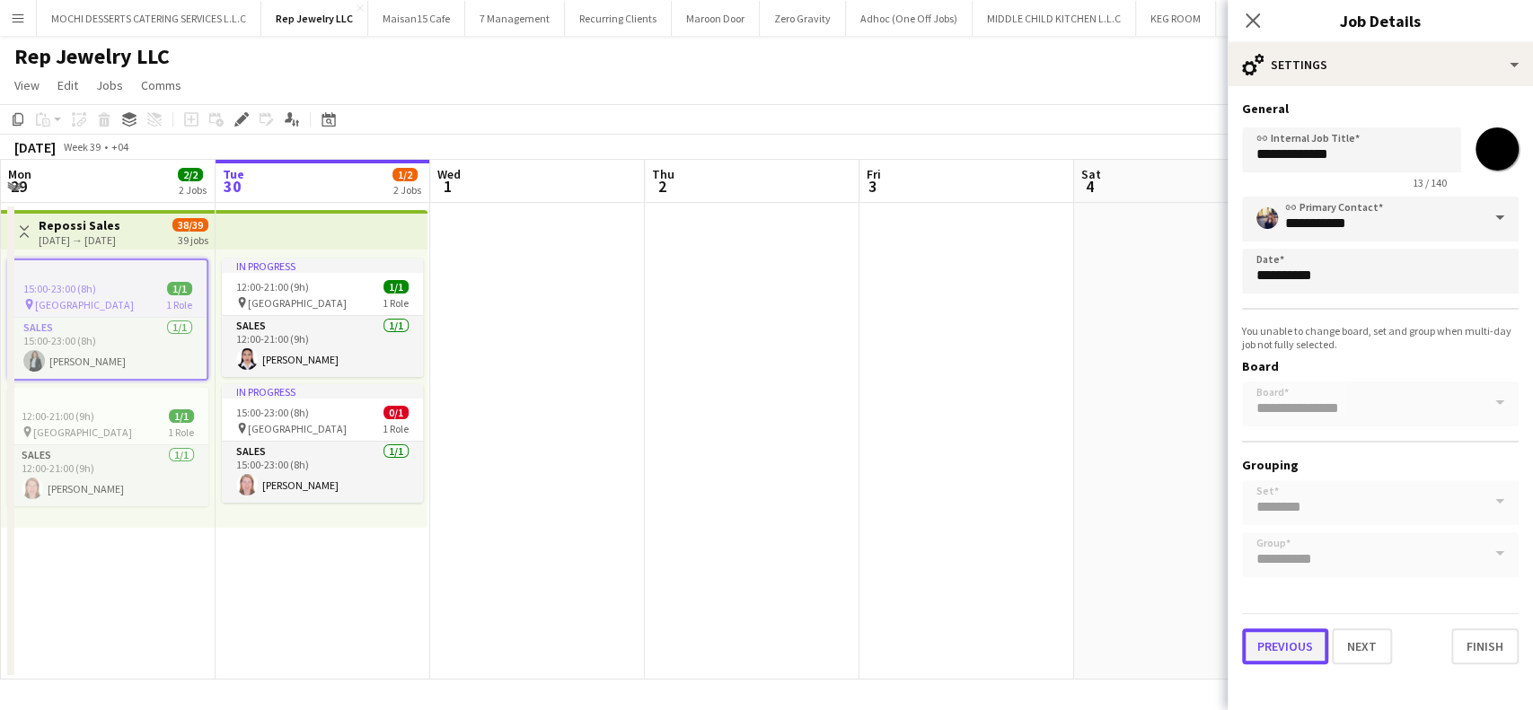
click at [1267, 643] on button "Previous" at bounding box center [1285, 647] width 86 height 36
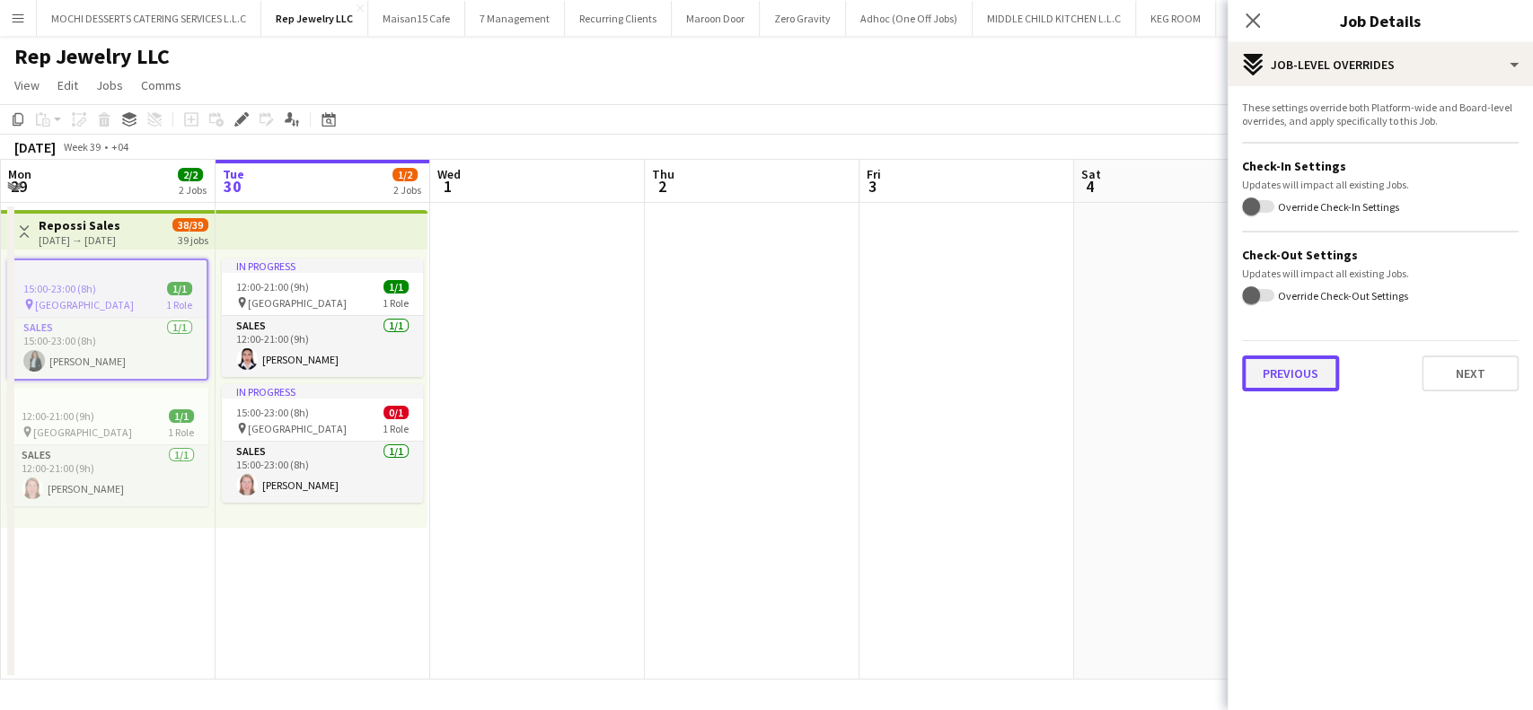
click at [1292, 362] on button "Previous" at bounding box center [1290, 374] width 97 height 36
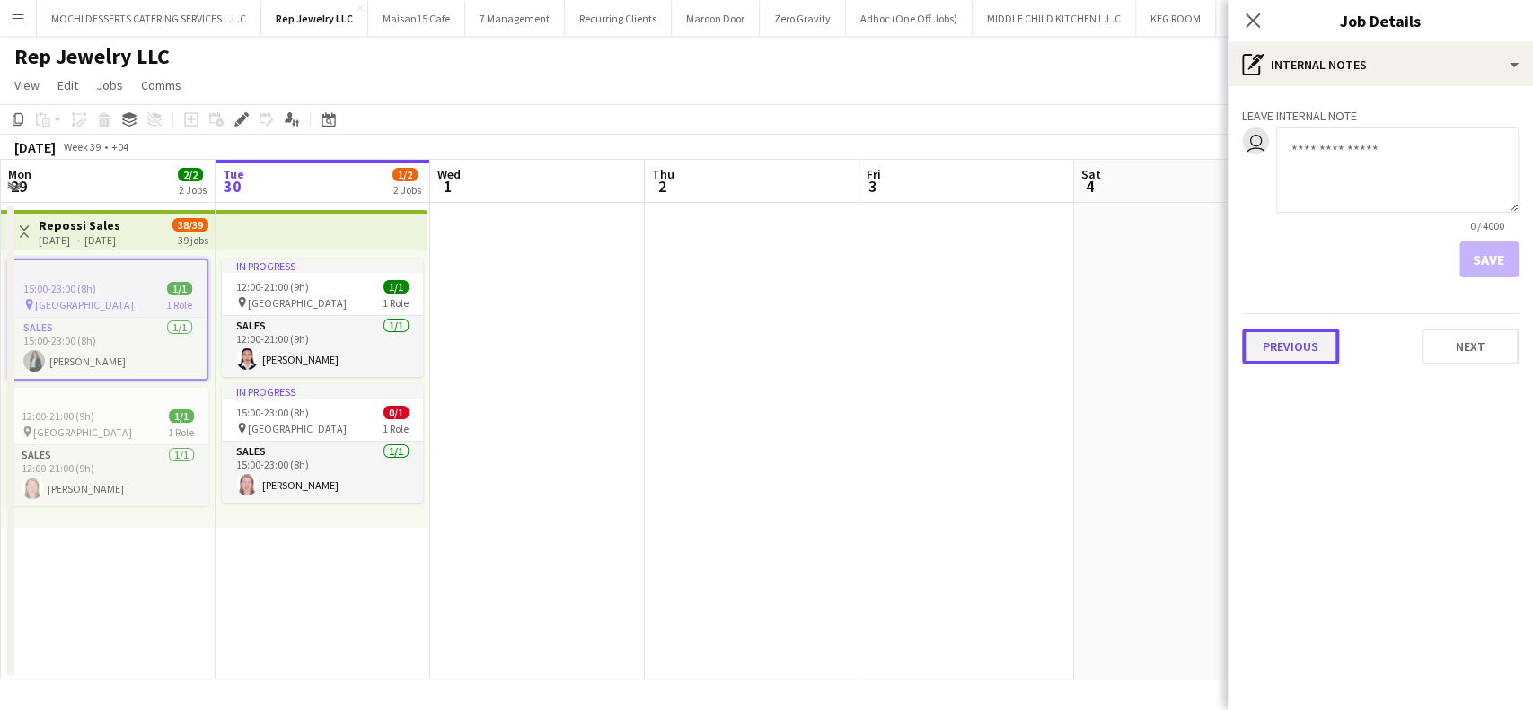
click at [1301, 329] on button "Previous" at bounding box center [1290, 347] width 97 height 36
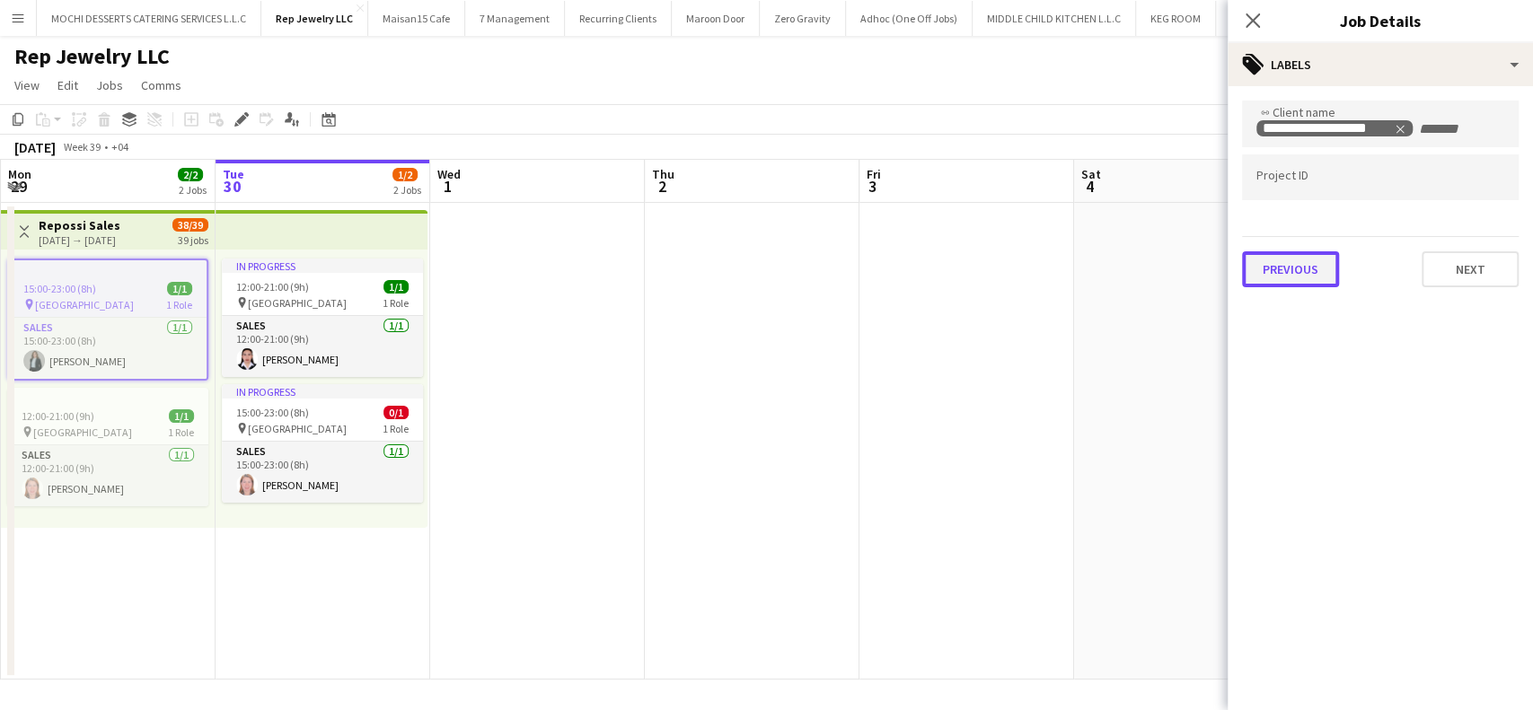
click at [1303, 289] on div "**********" at bounding box center [1380, 194] width 305 height 216
click at [1296, 249] on div "Previous Next" at bounding box center [1380, 261] width 277 height 51
click at [1289, 262] on button "Previous" at bounding box center [1290, 270] width 97 height 36
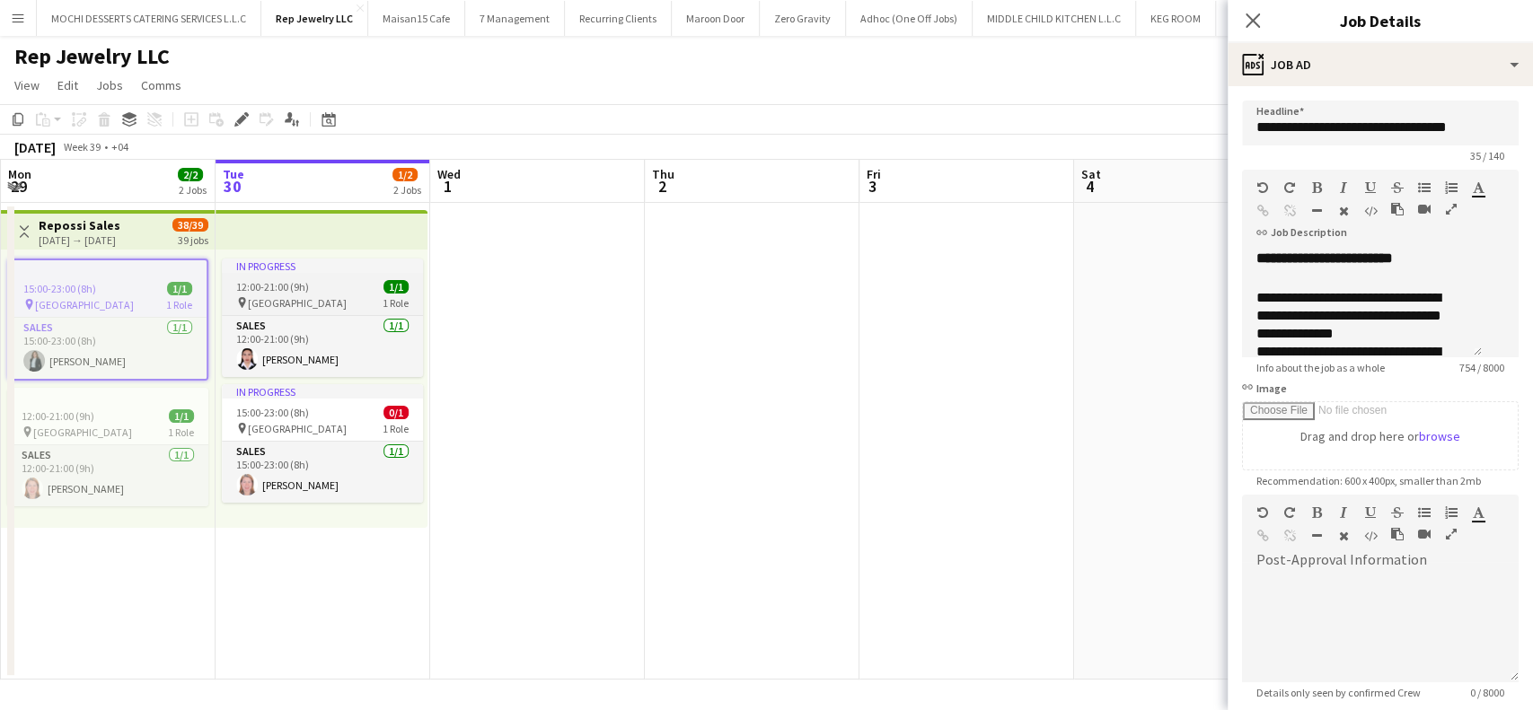
click at [288, 306] on span "Dubai Mall" at bounding box center [297, 302] width 99 height 13
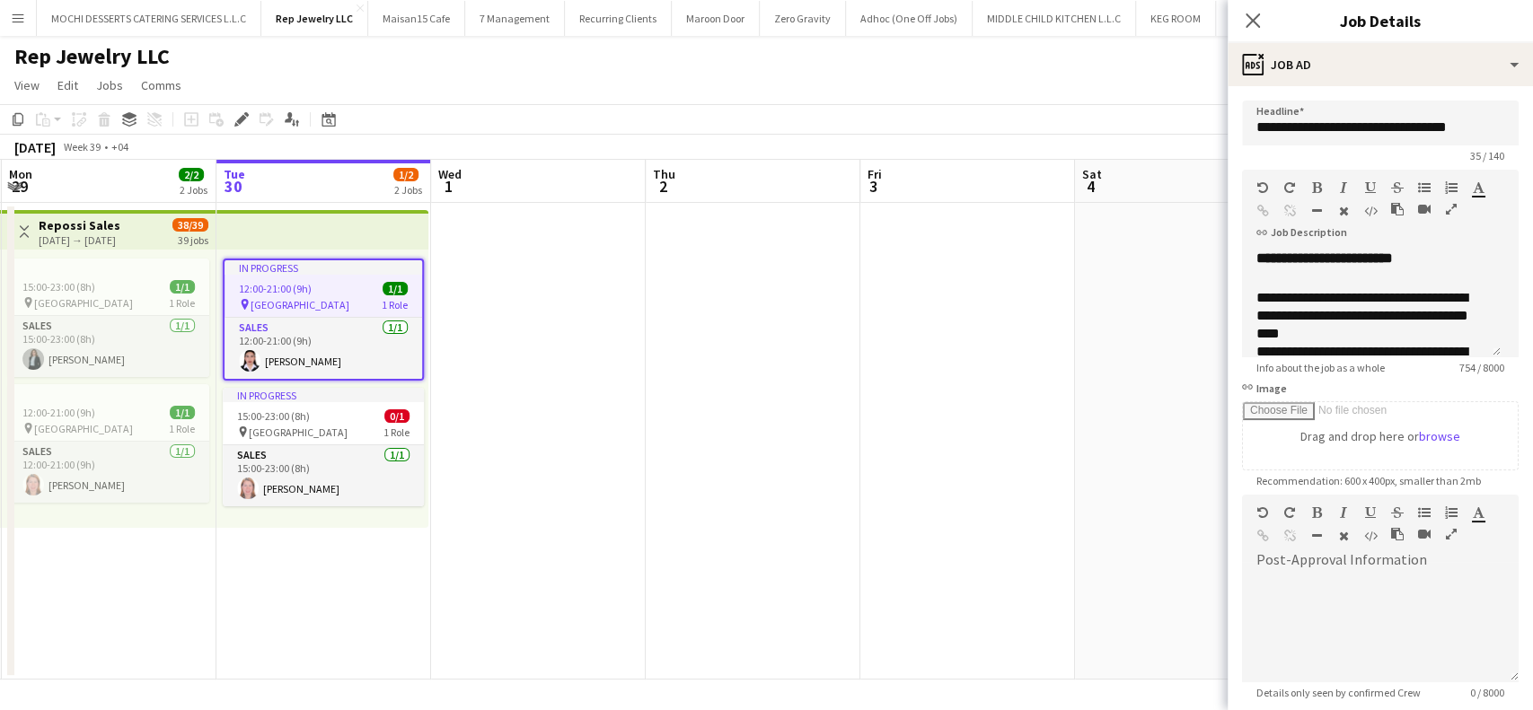
click at [296, 237] on app-top-bar at bounding box center [322, 230] width 212 height 40
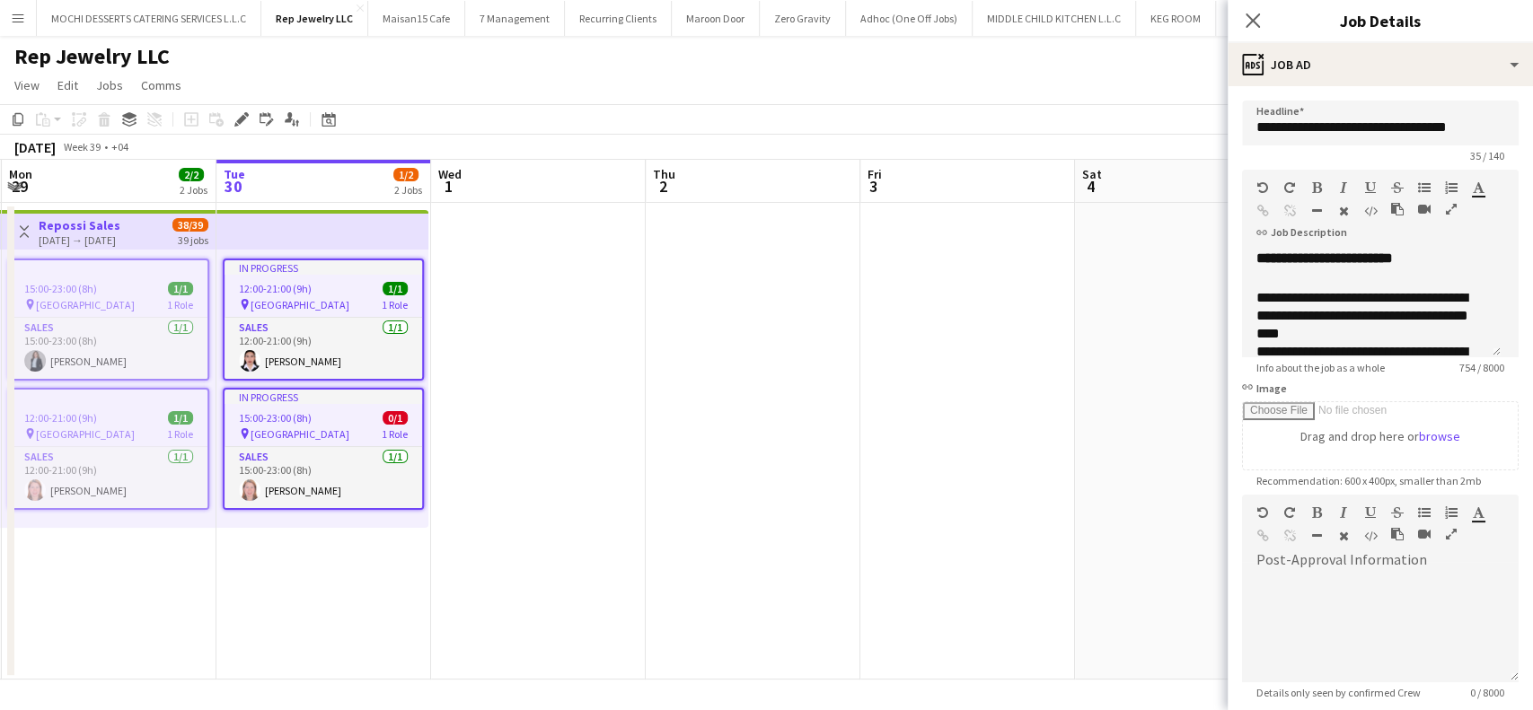
click at [656, 349] on app-date-cell at bounding box center [753, 441] width 215 height 477
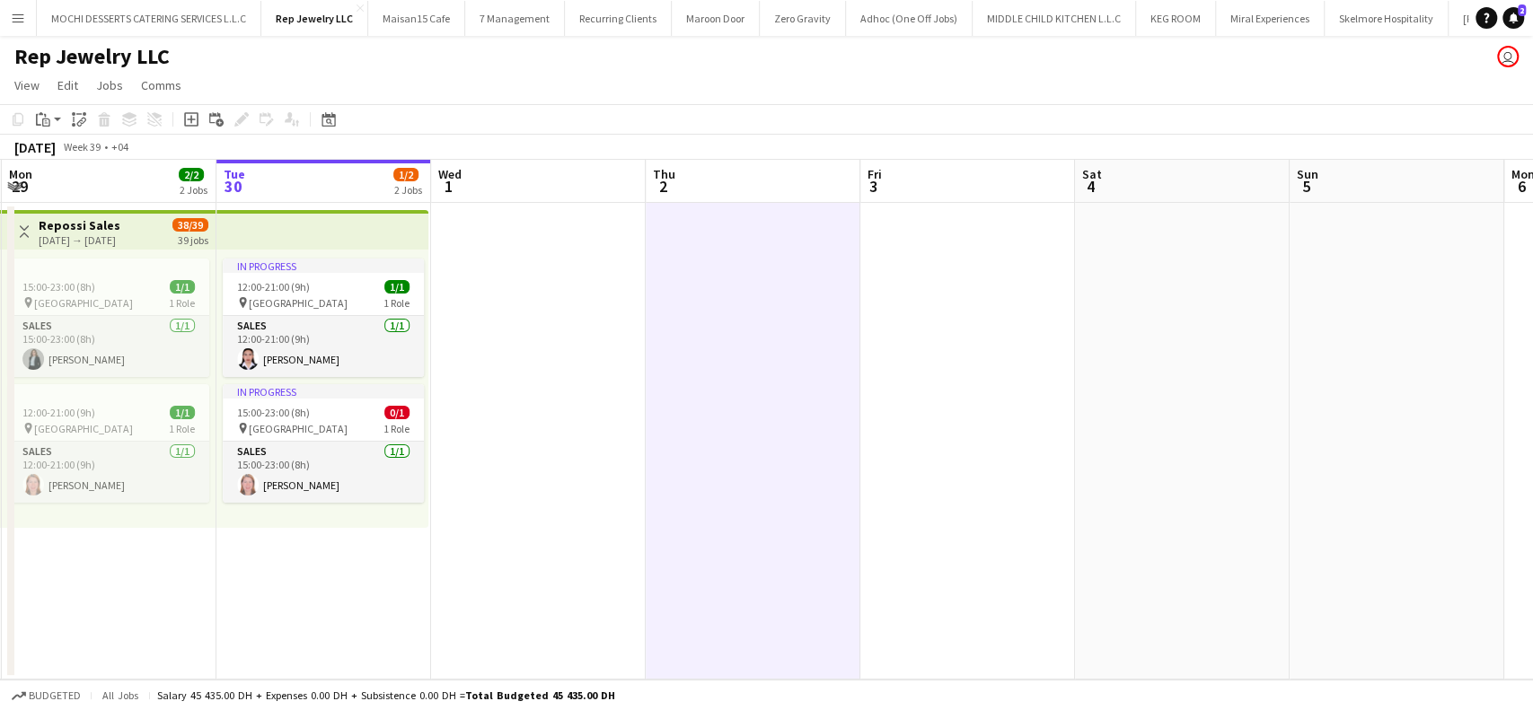
click at [101, 644] on app-date-cell "15:00-23:00 (8h) 1/1 pin Dubai Mall 1 Role Sales 1/1 15:00-23:00 (8h) Sawsan Fa…" at bounding box center [109, 441] width 215 height 477
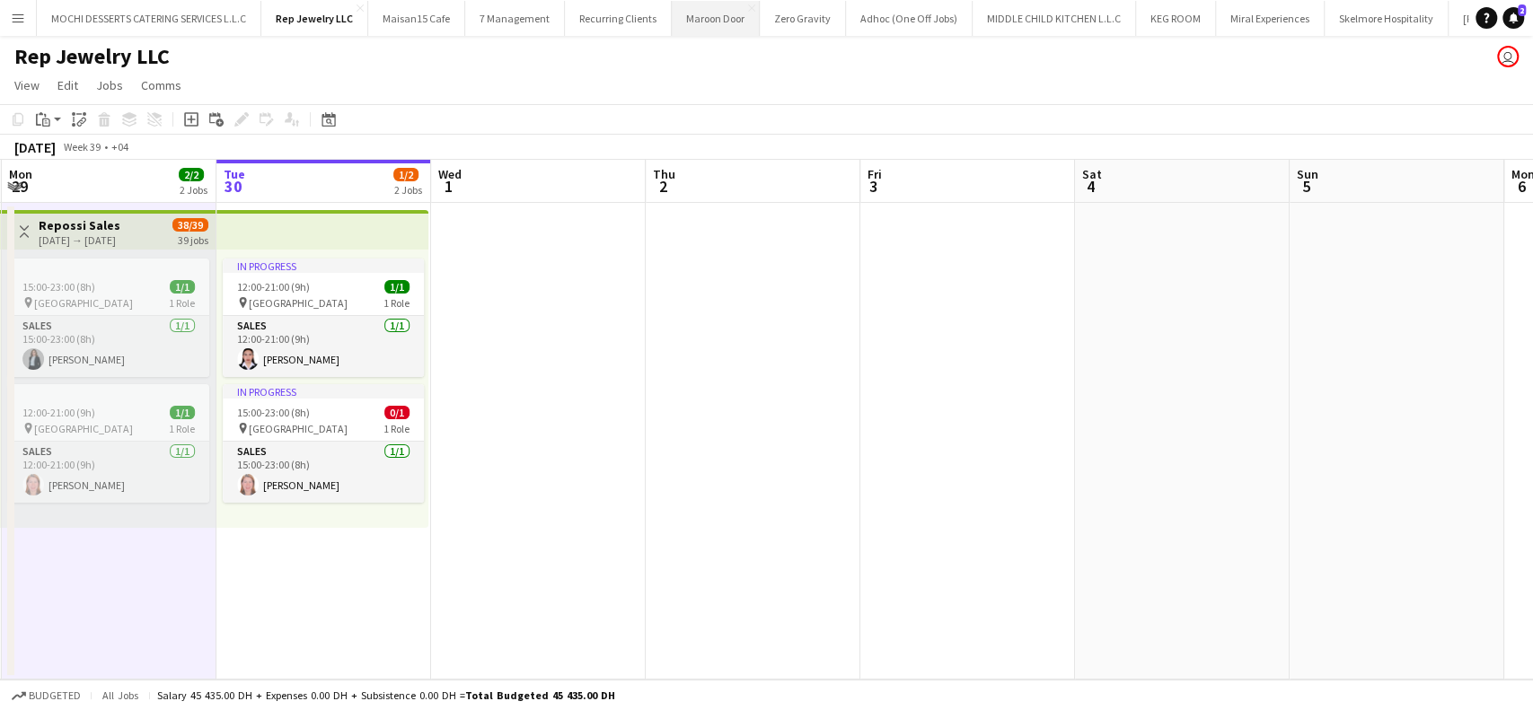
click at [710, 16] on button "Maroon Door Close" at bounding box center [716, 18] width 88 height 35
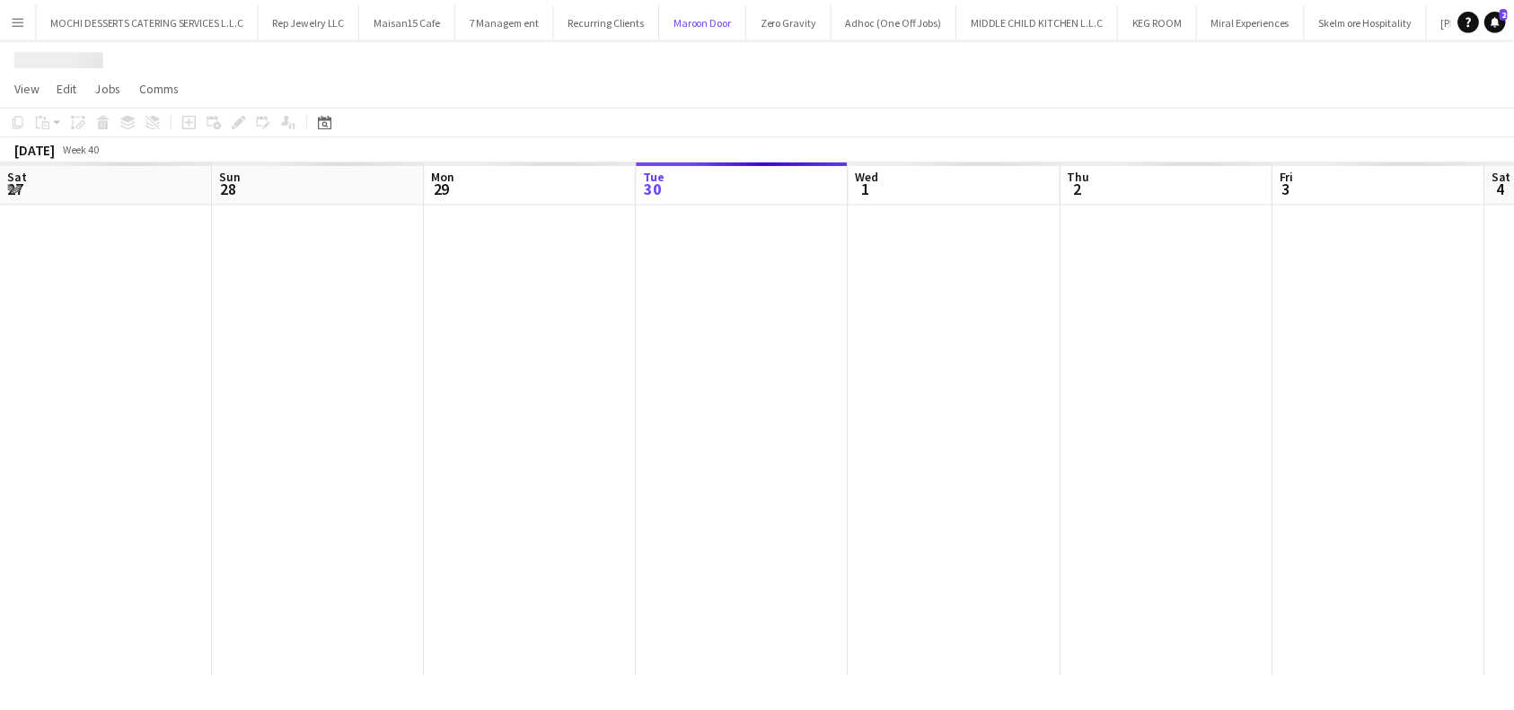
scroll to position [0, 429]
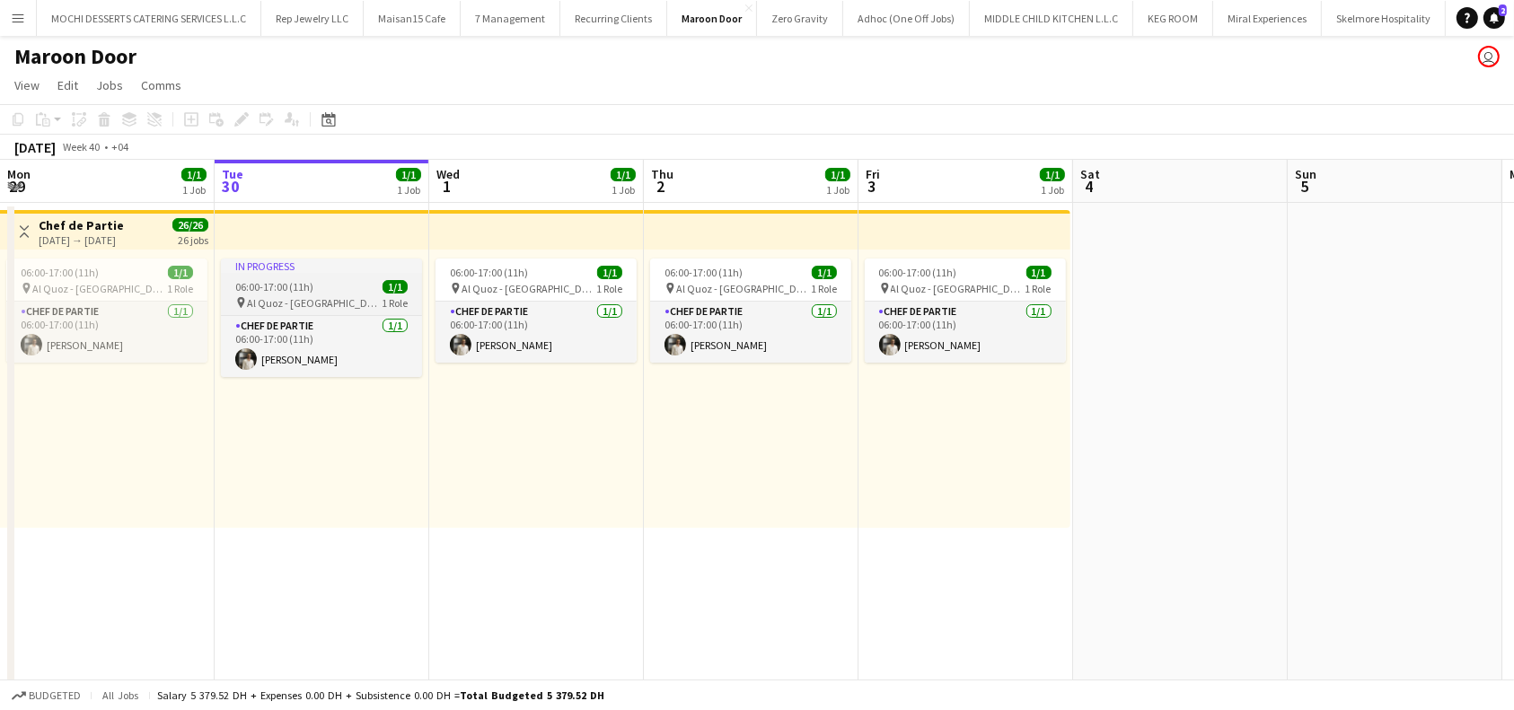
click at [317, 288] on div "06:00-17:00 (11h) 1/1" at bounding box center [321, 286] width 201 height 13
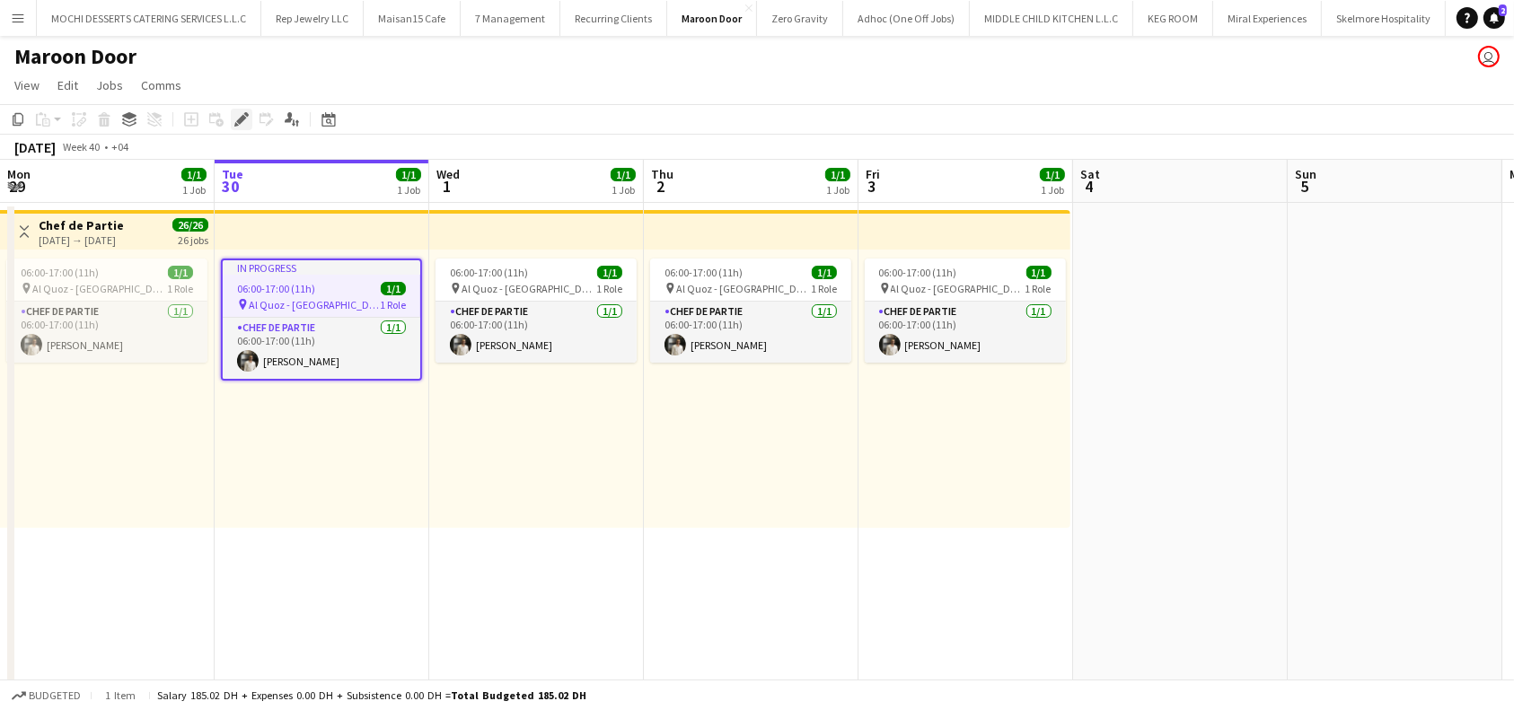
click at [237, 119] on icon "Edit" at bounding box center [241, 119] width 14 height 14
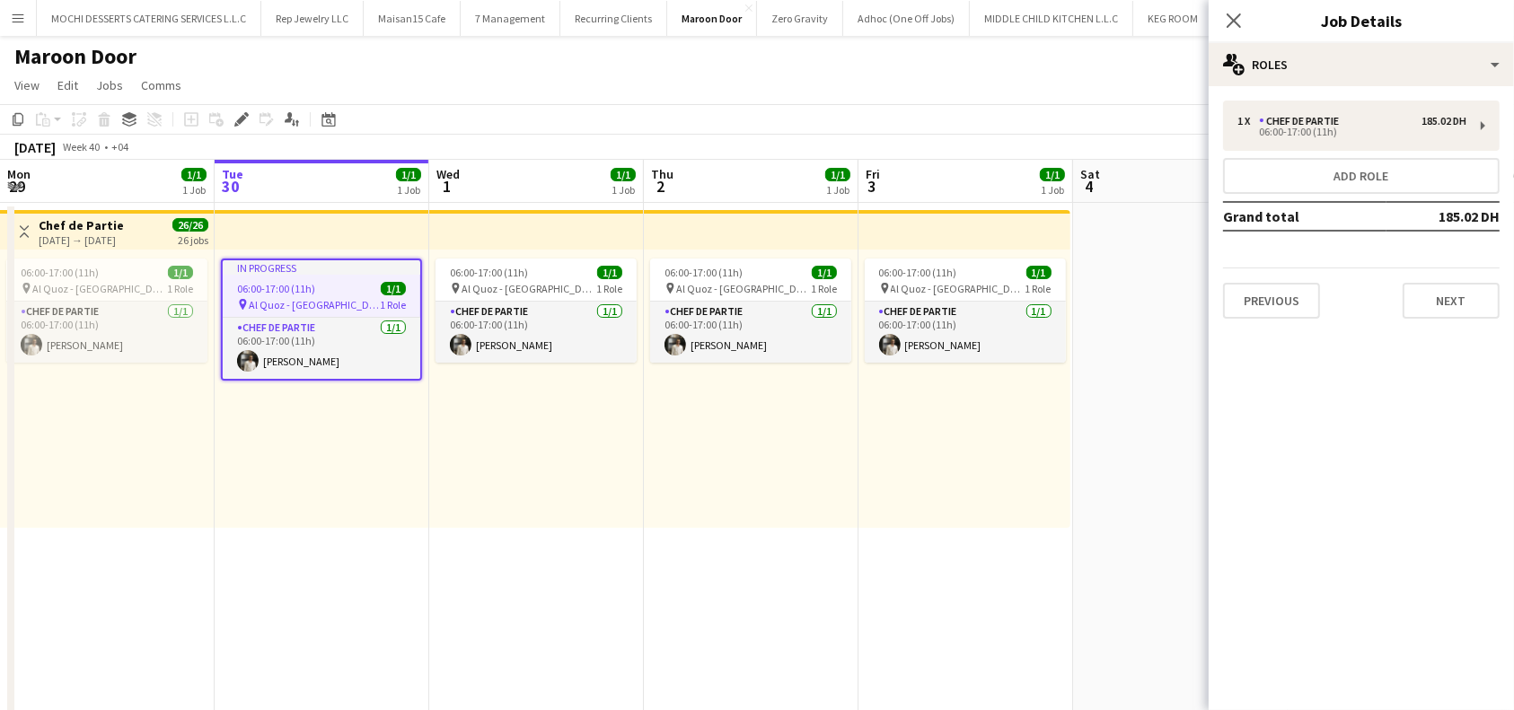
click at [1252, 320] on div "1 x Chef de Partie 185.02 DH 06:00-17:00 (11h) Add role Grand total 185.02 DH P…" at bounding box center [1361, 209] width 305 height 247
click at [1281, 304] on button "Previous" at bounding box center [1271, 301] width 97 height 36
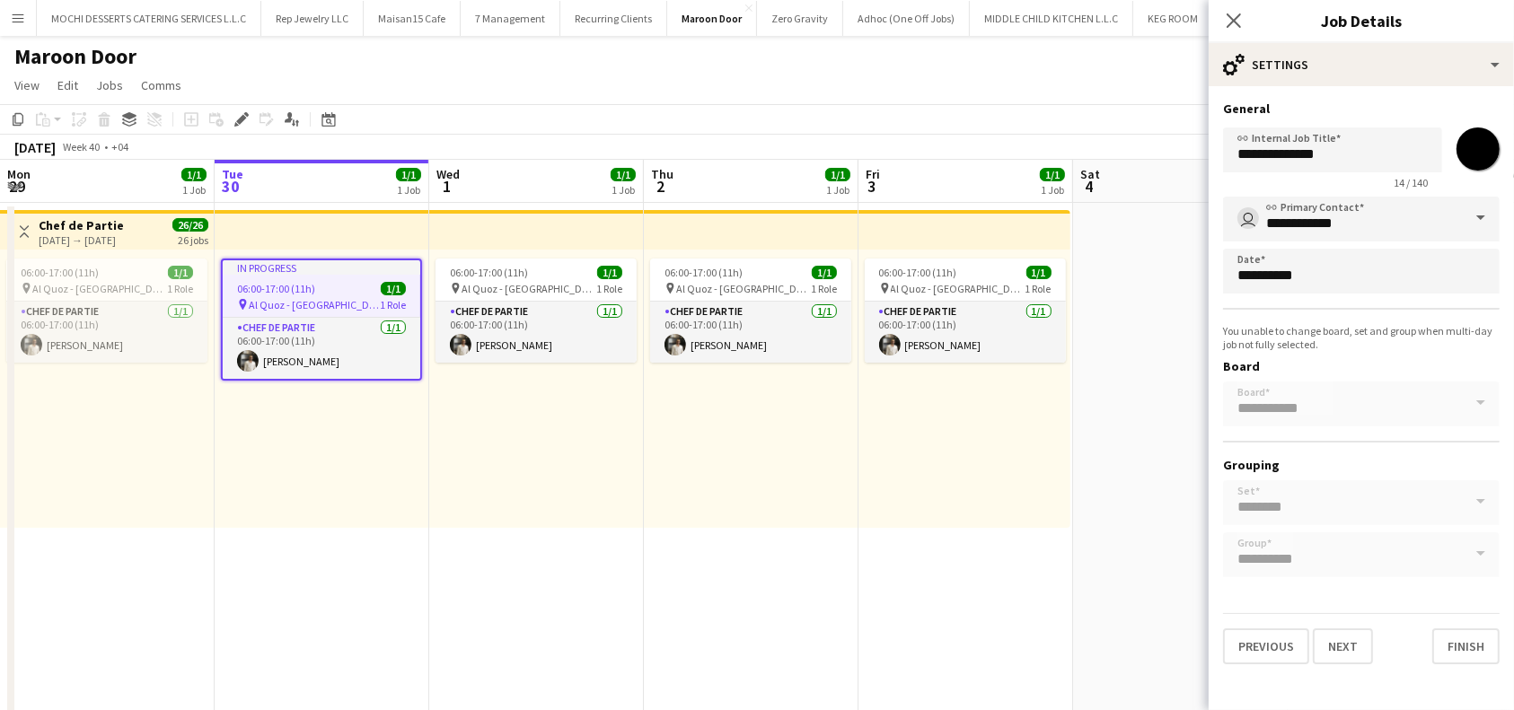
click at [1281, 304] on mat-expansion-panel "**********" at bounding box center [1361, 398] width 305 height 624
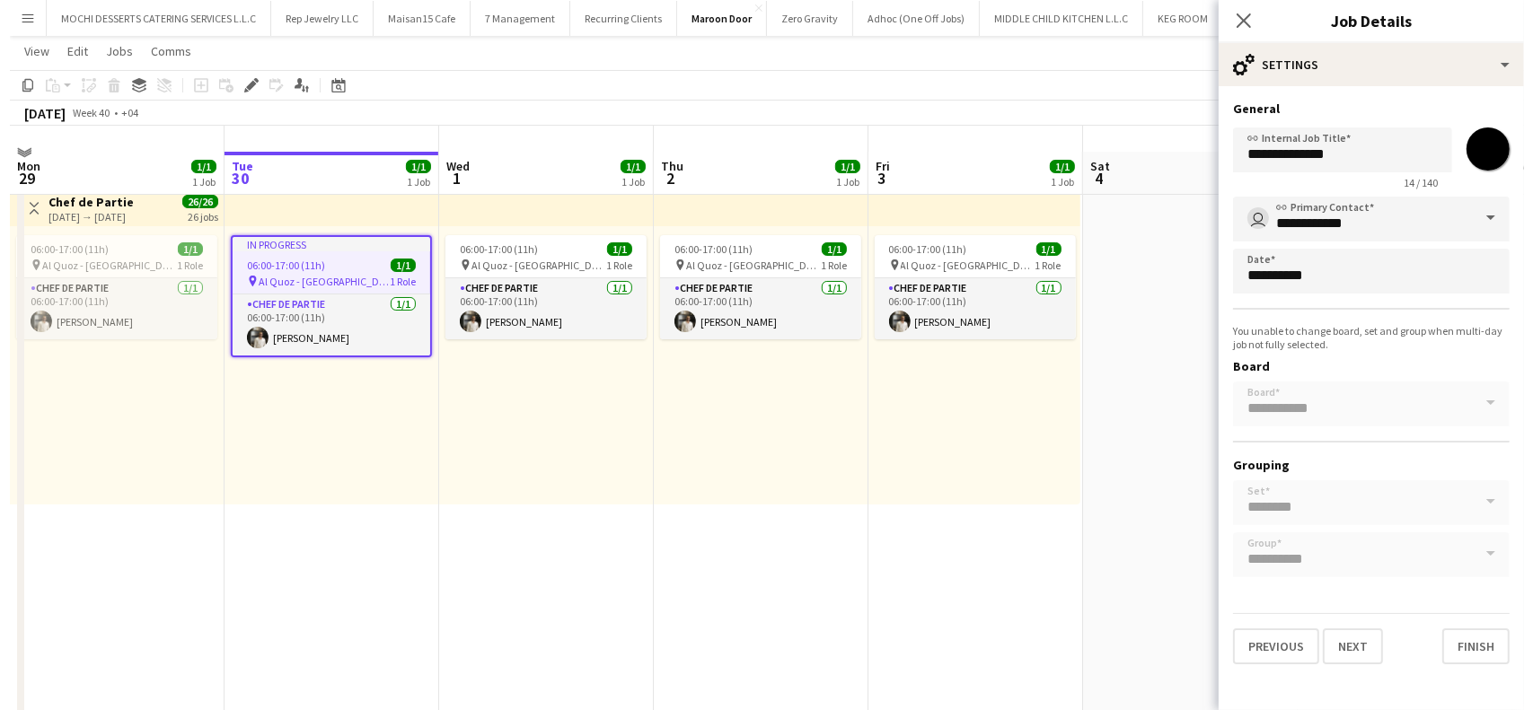
scroll to position [0, 0]
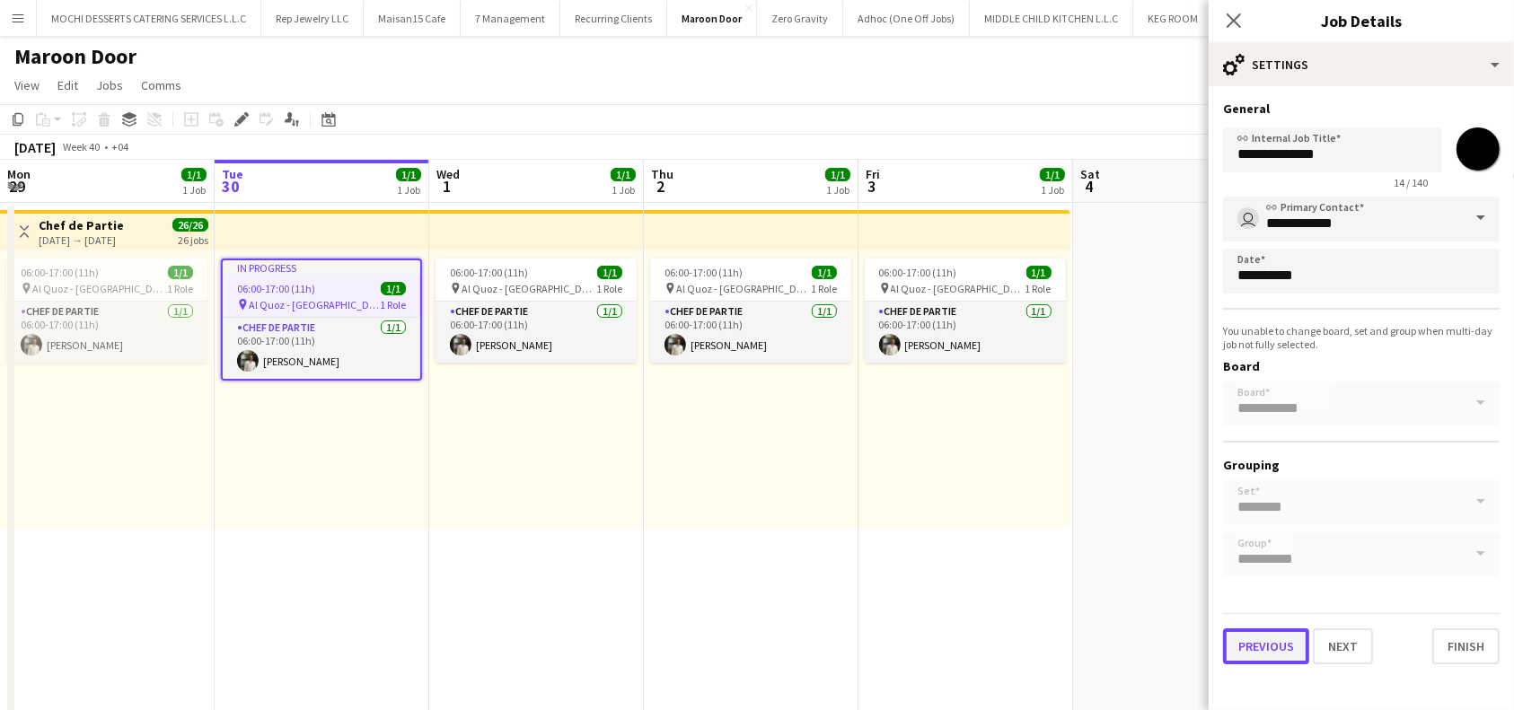
click at [1261, 647] on button "Previous" at bounding box center [1266, 647] width 86 height 36
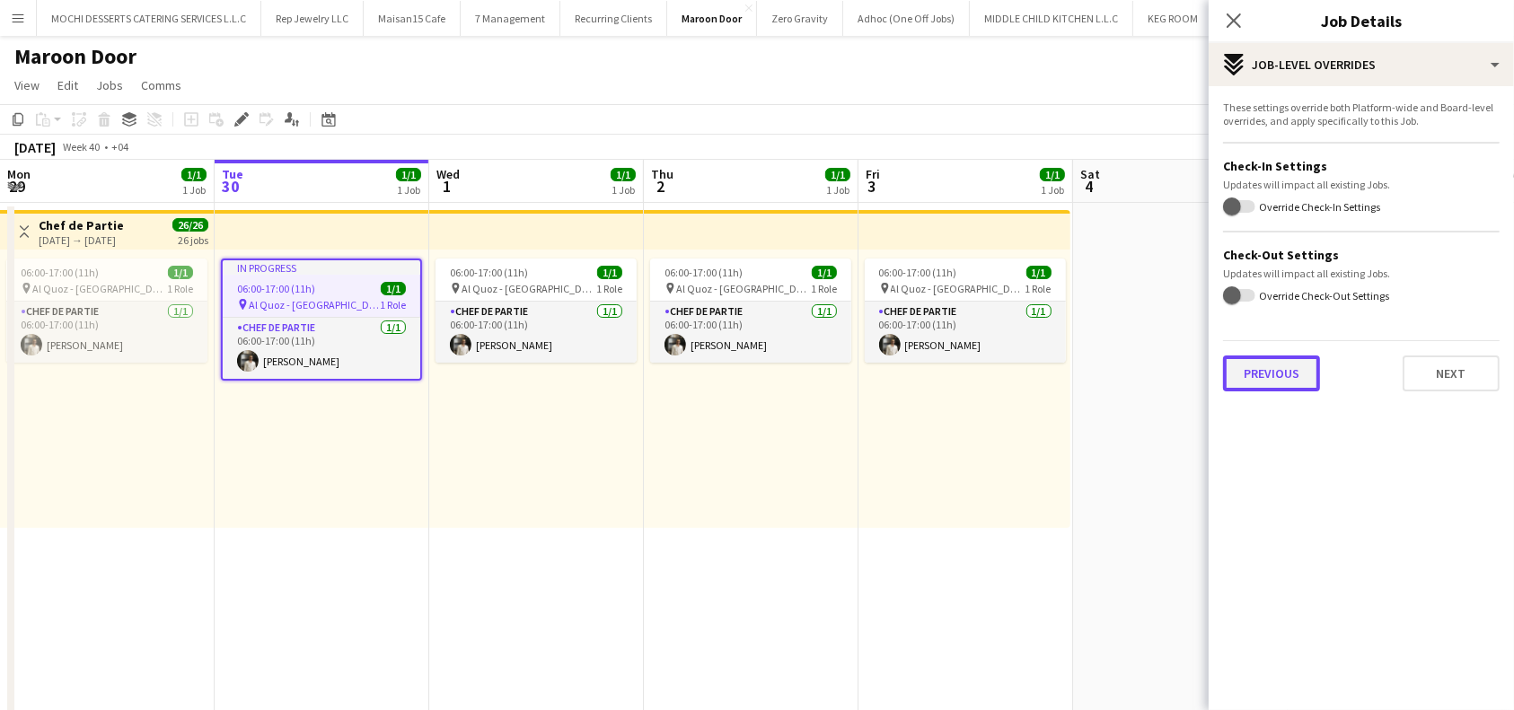
click at [1273, 379] on button "Previous" at bounding box center [1271, 374] width 97 height 36
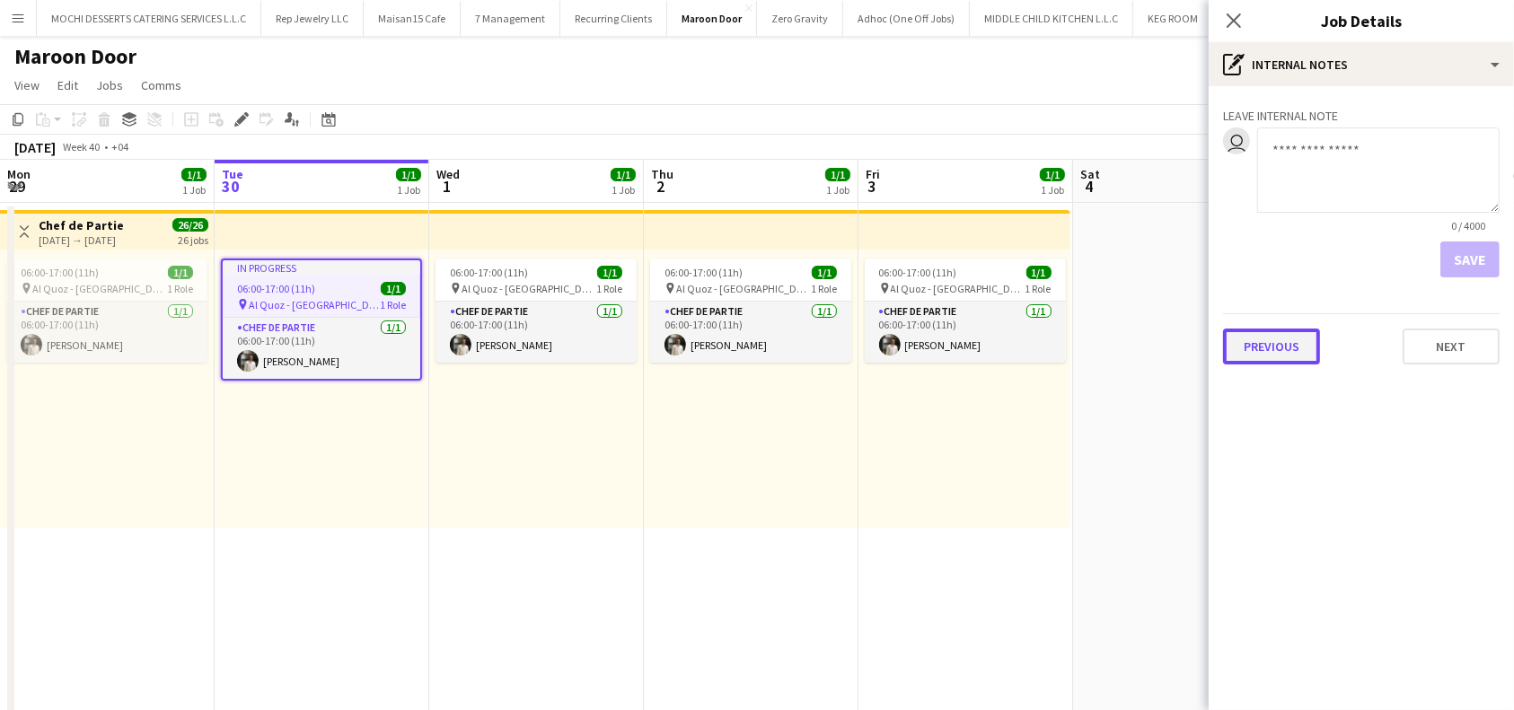
click at [1294, 356] on button "Previous" at bounding box center [1271, 347] width 97 height 36
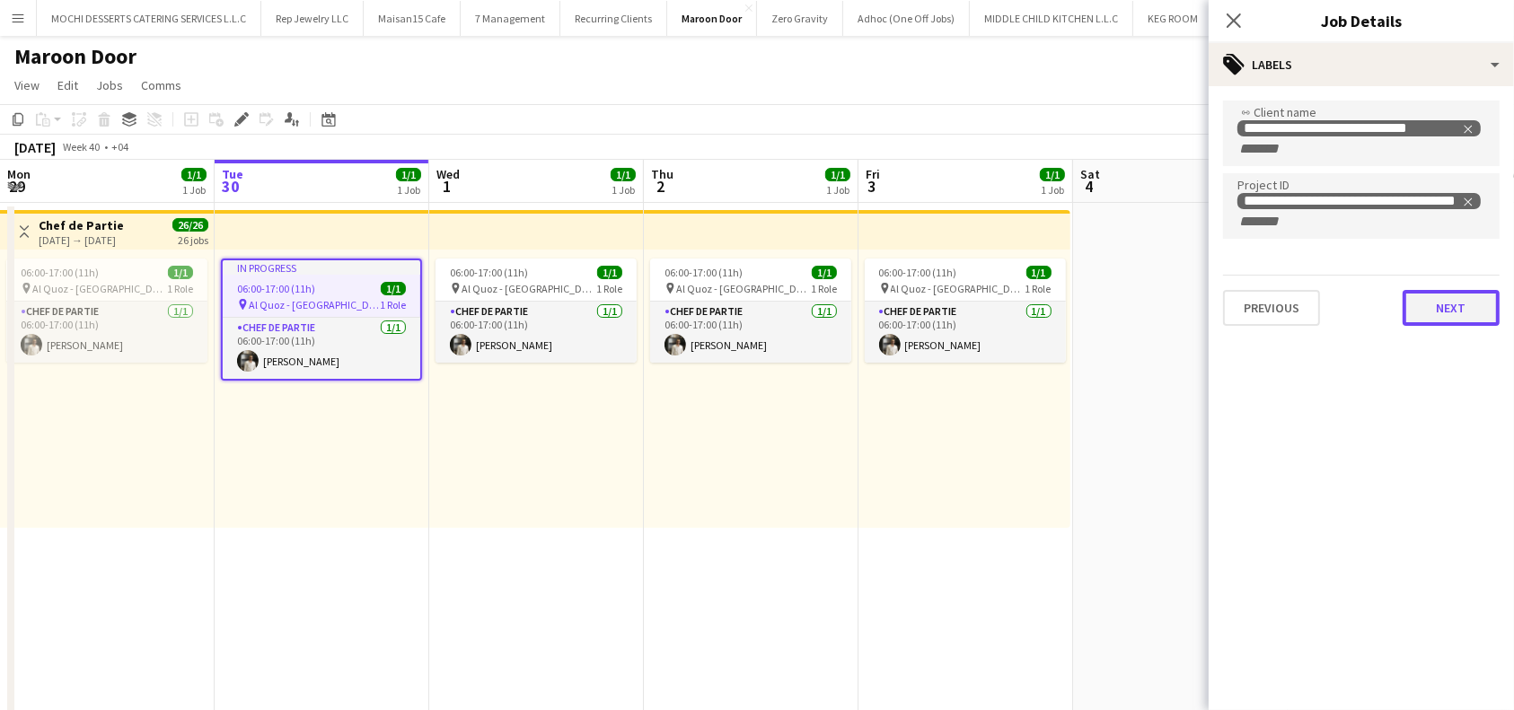
click at [1451, 313] on button "Next" at bounding box center [1451, 308] width 97 height 36
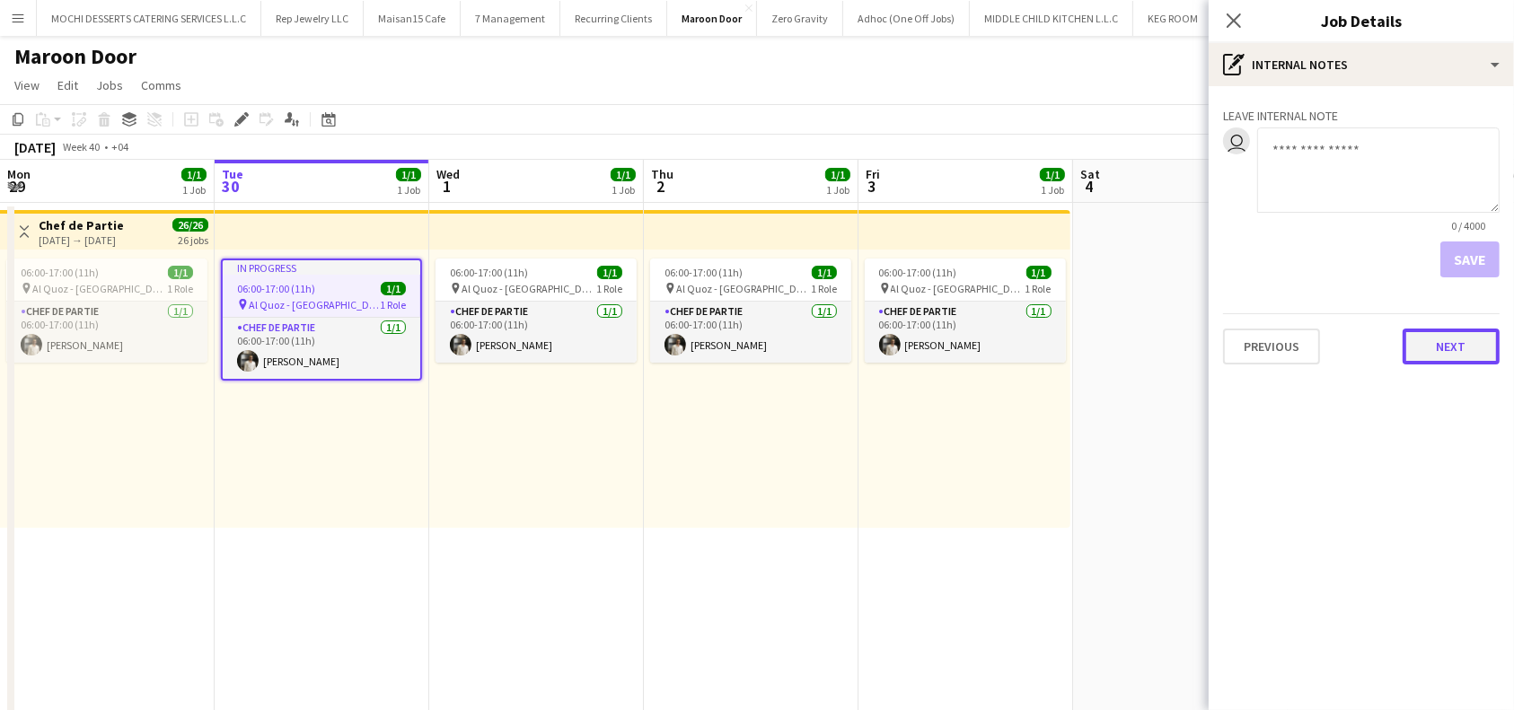
click at [1444, 342] on button "Next" at bounding box center [1451, 347] width 97 height 36
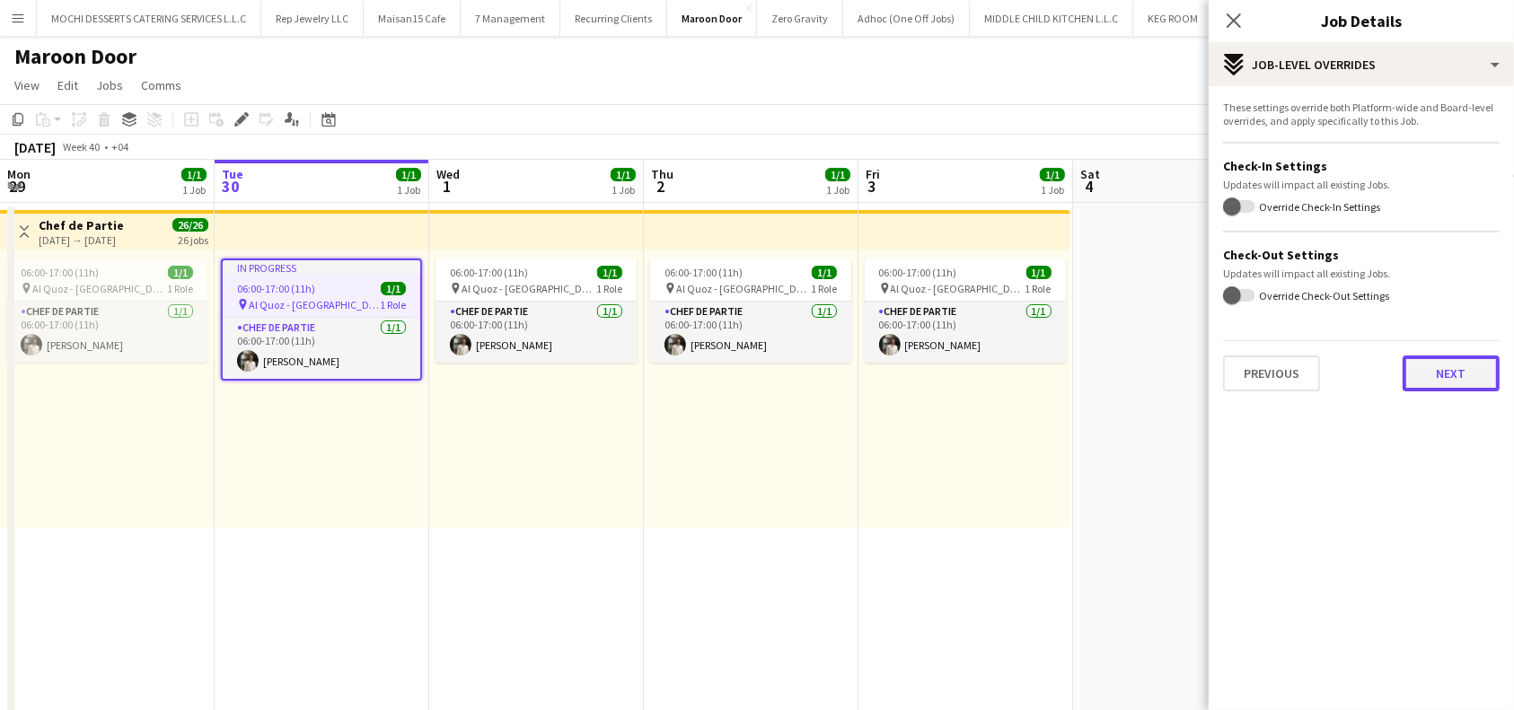
click at [1444, 372] on button "Next" at bounding box center [1451, 374] width 97 height 36
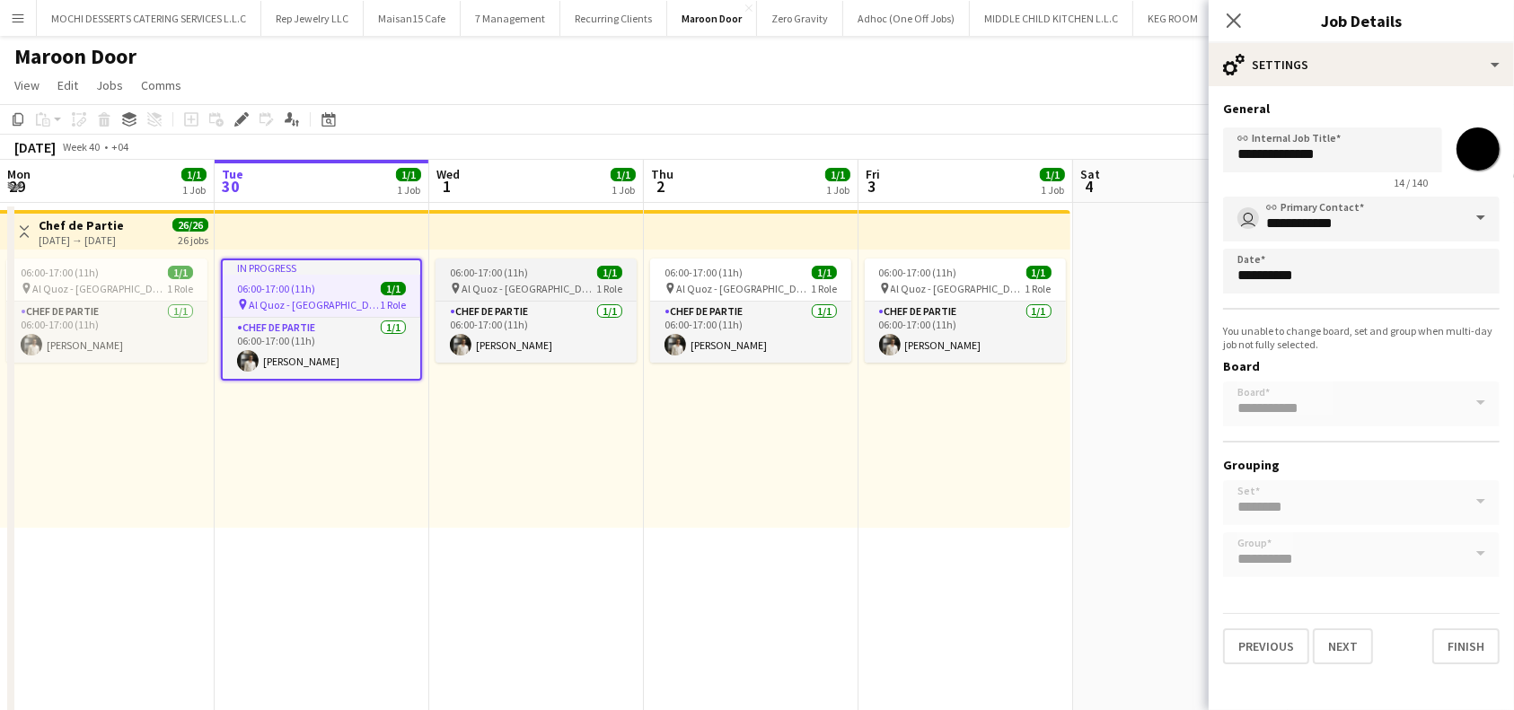
click at [544, 277] on div "06:00-17:00 (11h) 1/1" at bounding box center [536, 272] width 201 height 13
type input "*******"
type input "**********"
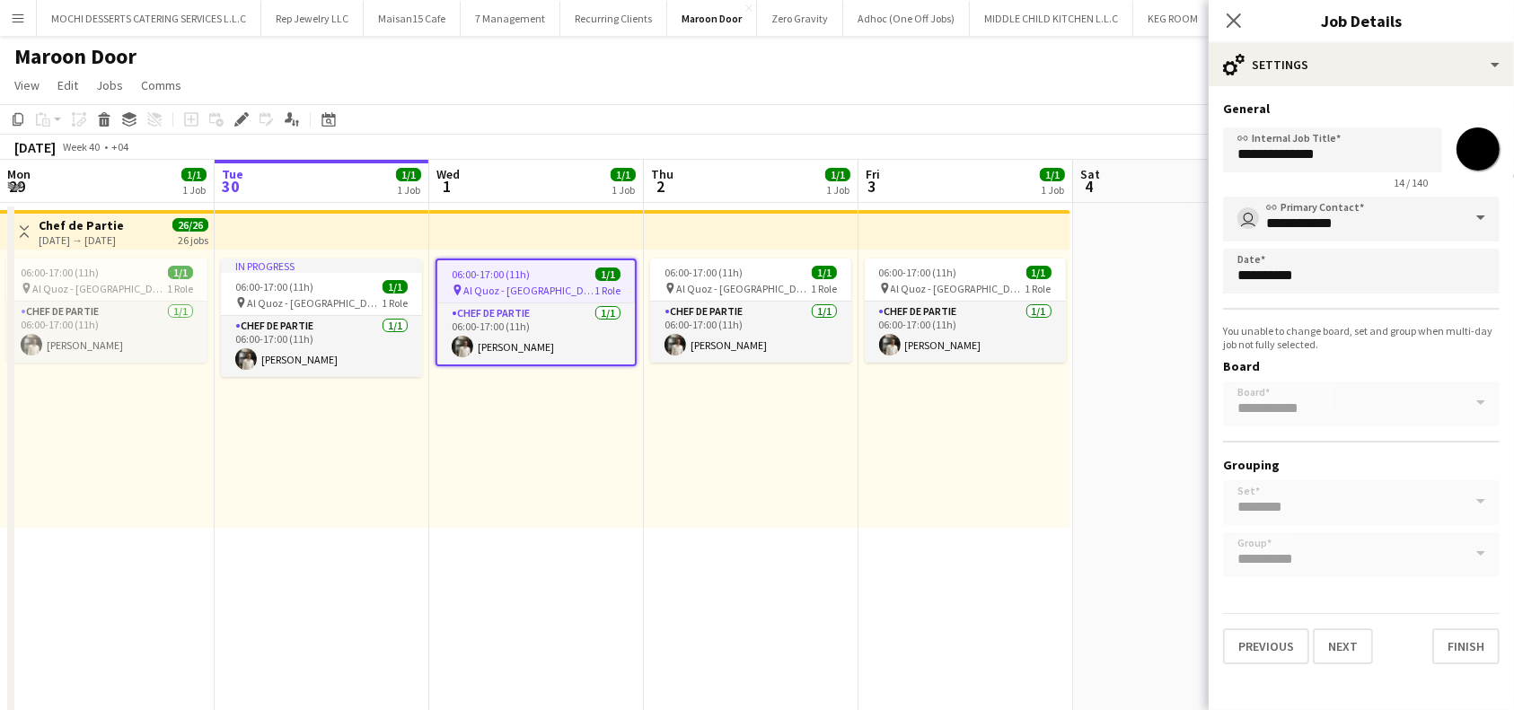
click at [490, 212] on app-top-bar at bounding box center [536, 230] width 215 height 40
type input "*******"
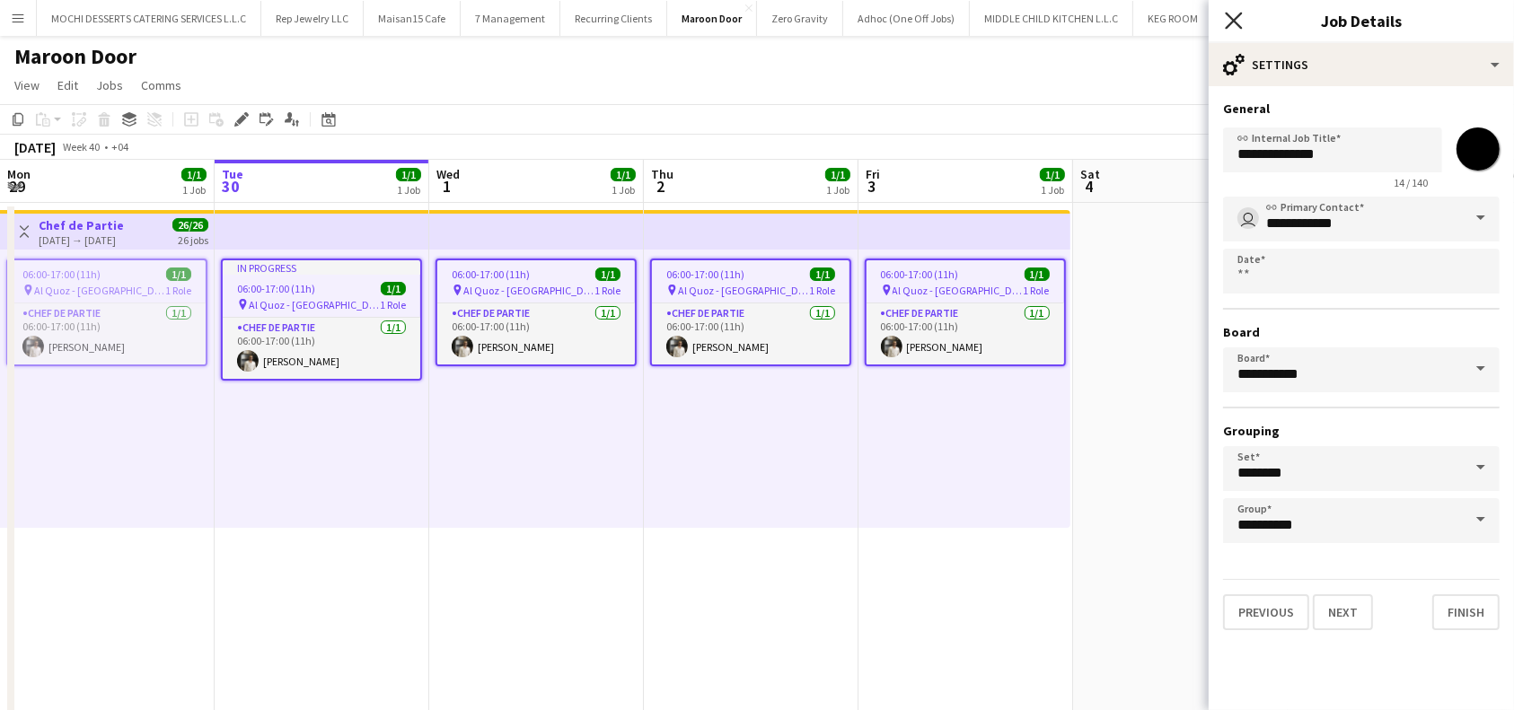
click at [1237, 27] on icon "Close pop-in" at bounding box center [1233, 20] width 17 height 17
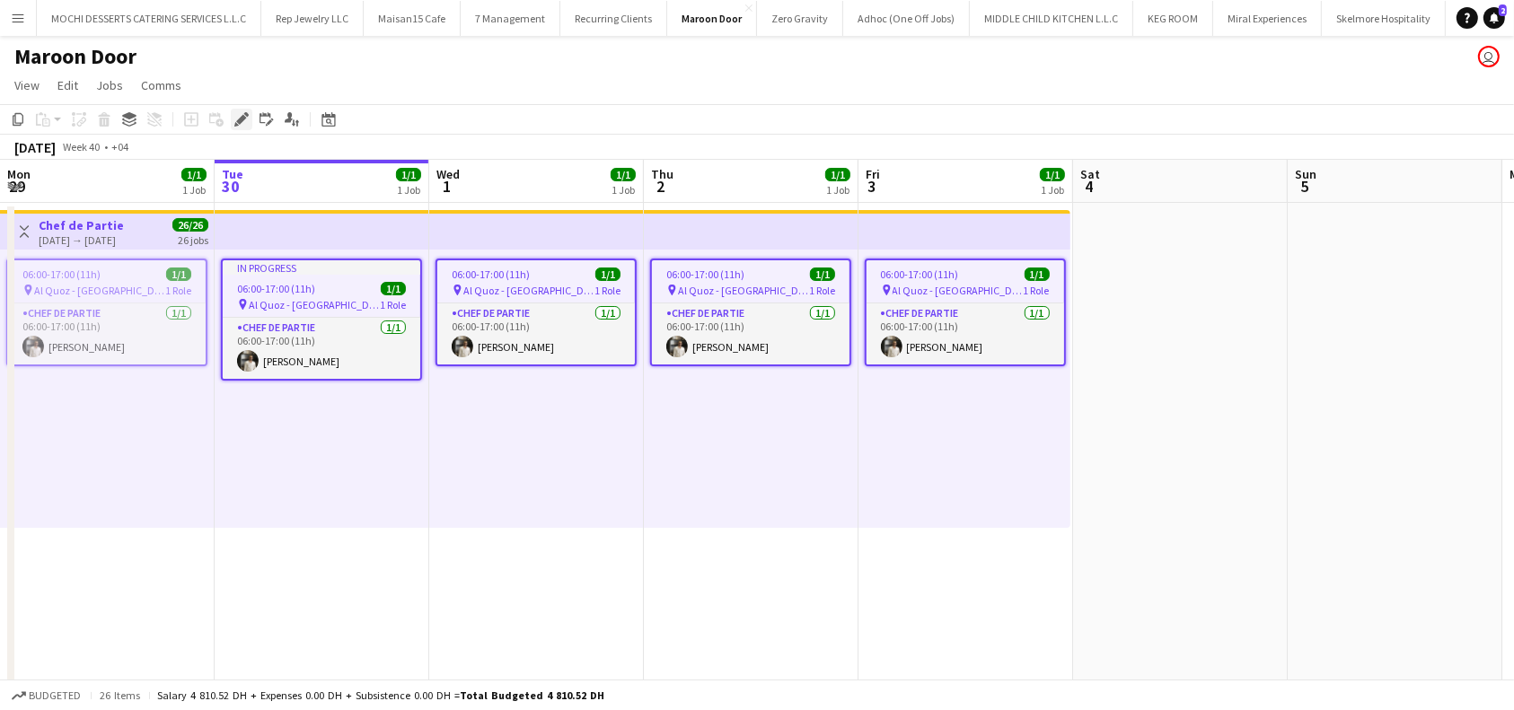
click at [234, 121] on icon "Edit" at bounding box center [241, 119] width 14 height 14
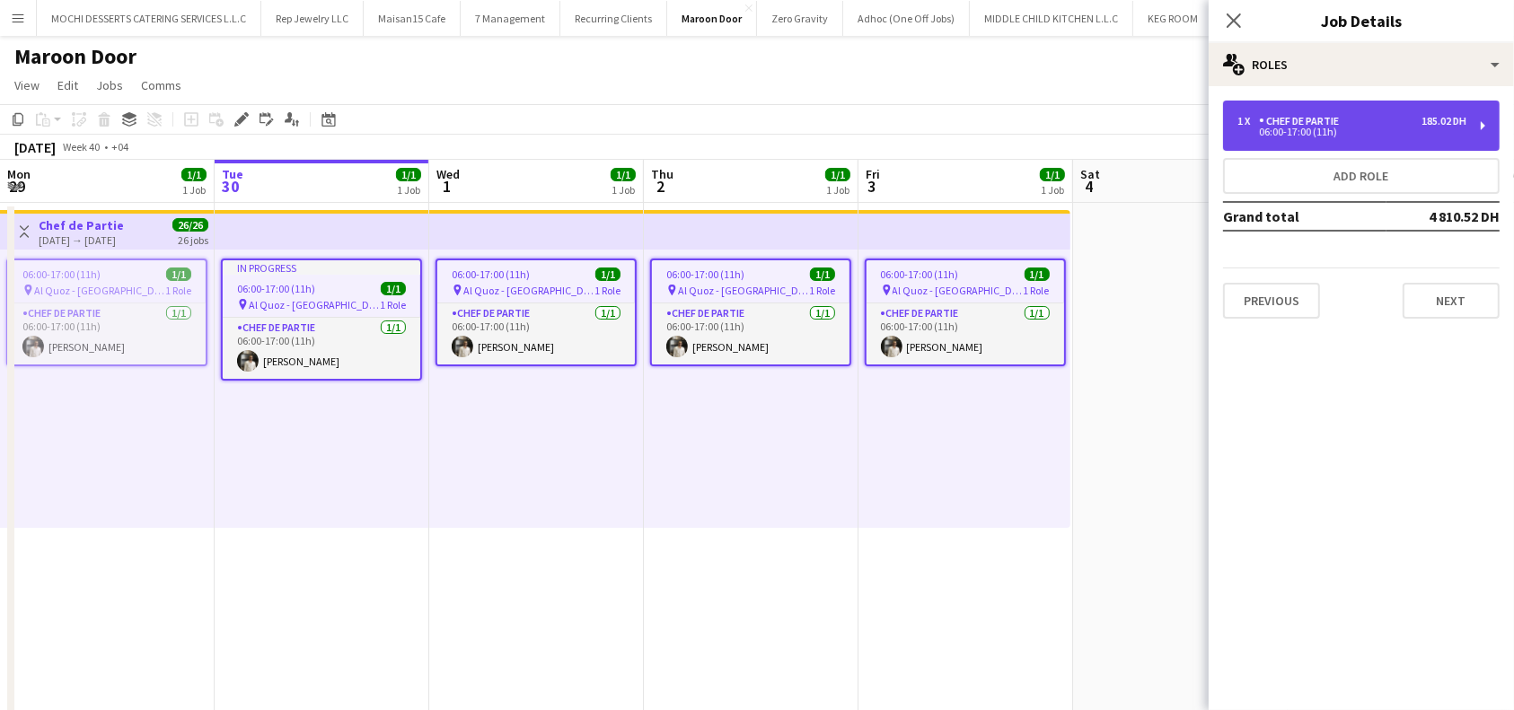
click at [1478, 127] on div "1 x Chef de Partie 185.02 DH 06:00-17:00 (11h)" at bounding box center [1361, 126] width 277 height 50
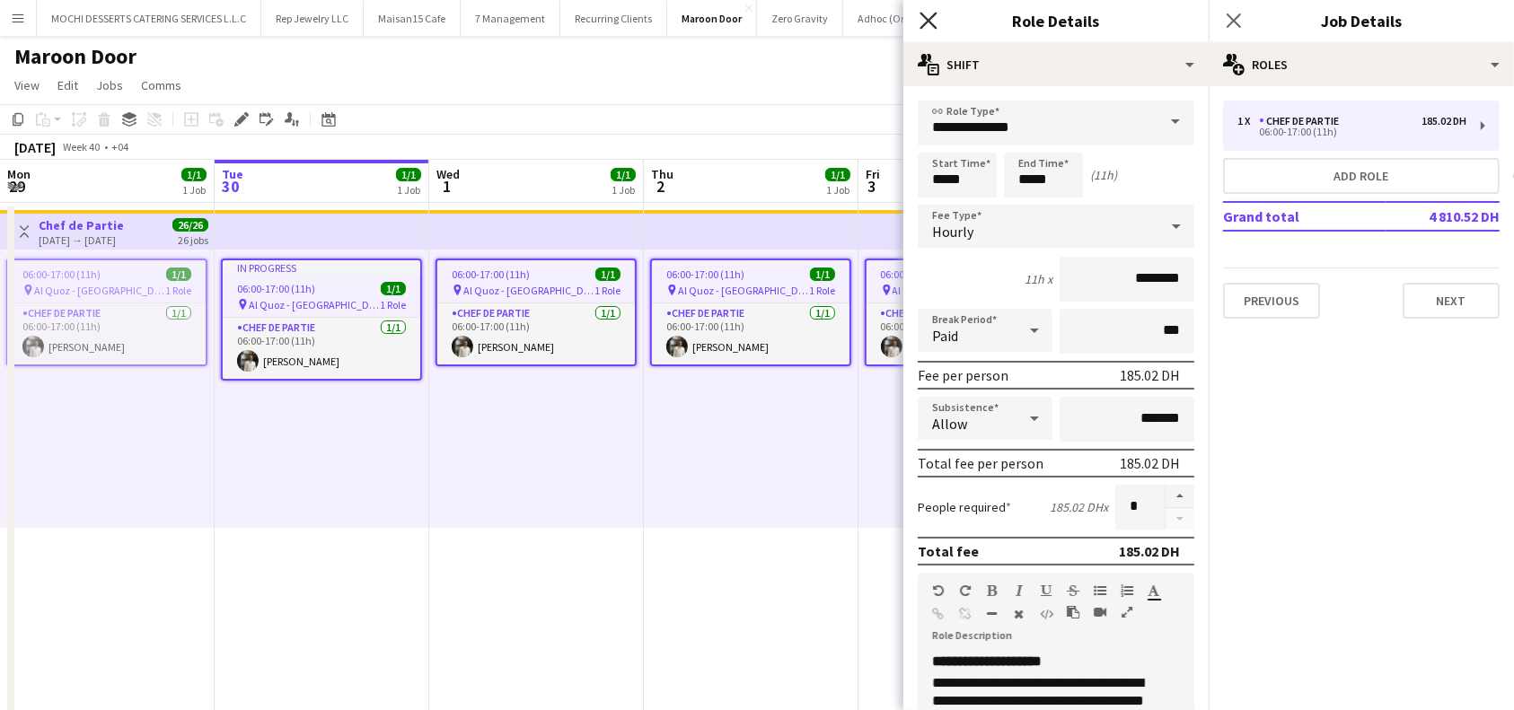
click at [927, 20] on icon at bounding box center [928, 20] width 17 height 17
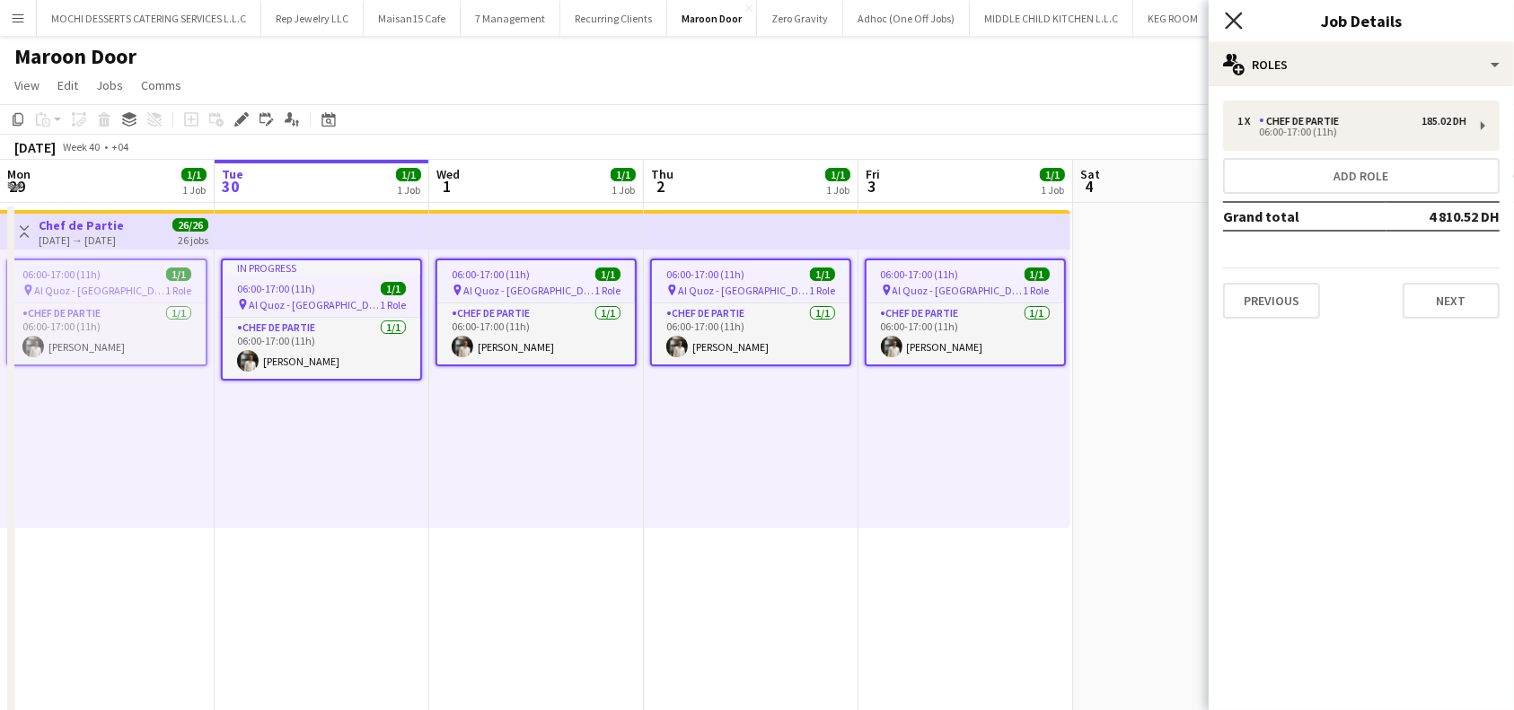
click at [1238, 21] on icon "Close pop-in" at bounding box center [1233, 20] width 17 height 17
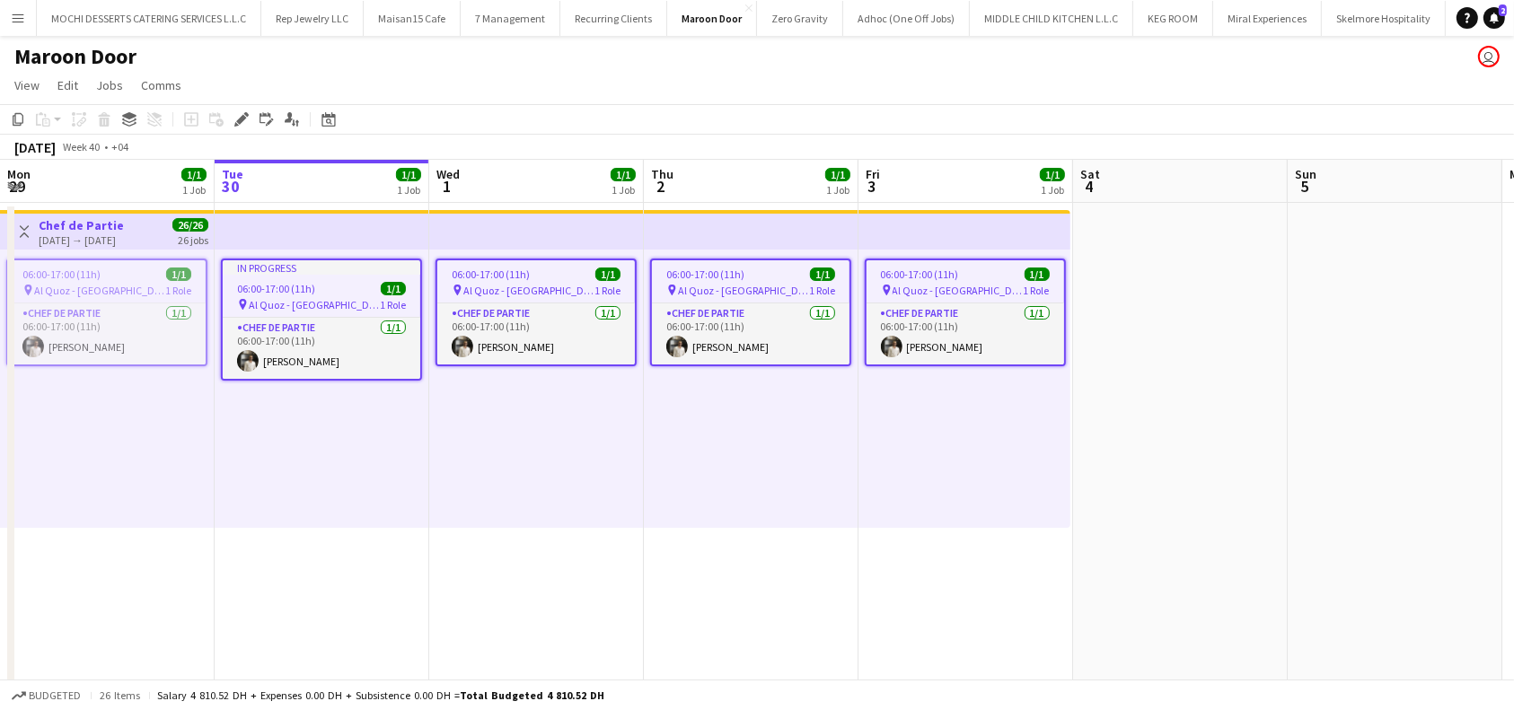
click at [946, 272] on span "06:00-17:00 (11h)" at bounding box center [920, 274] width 78 height 13
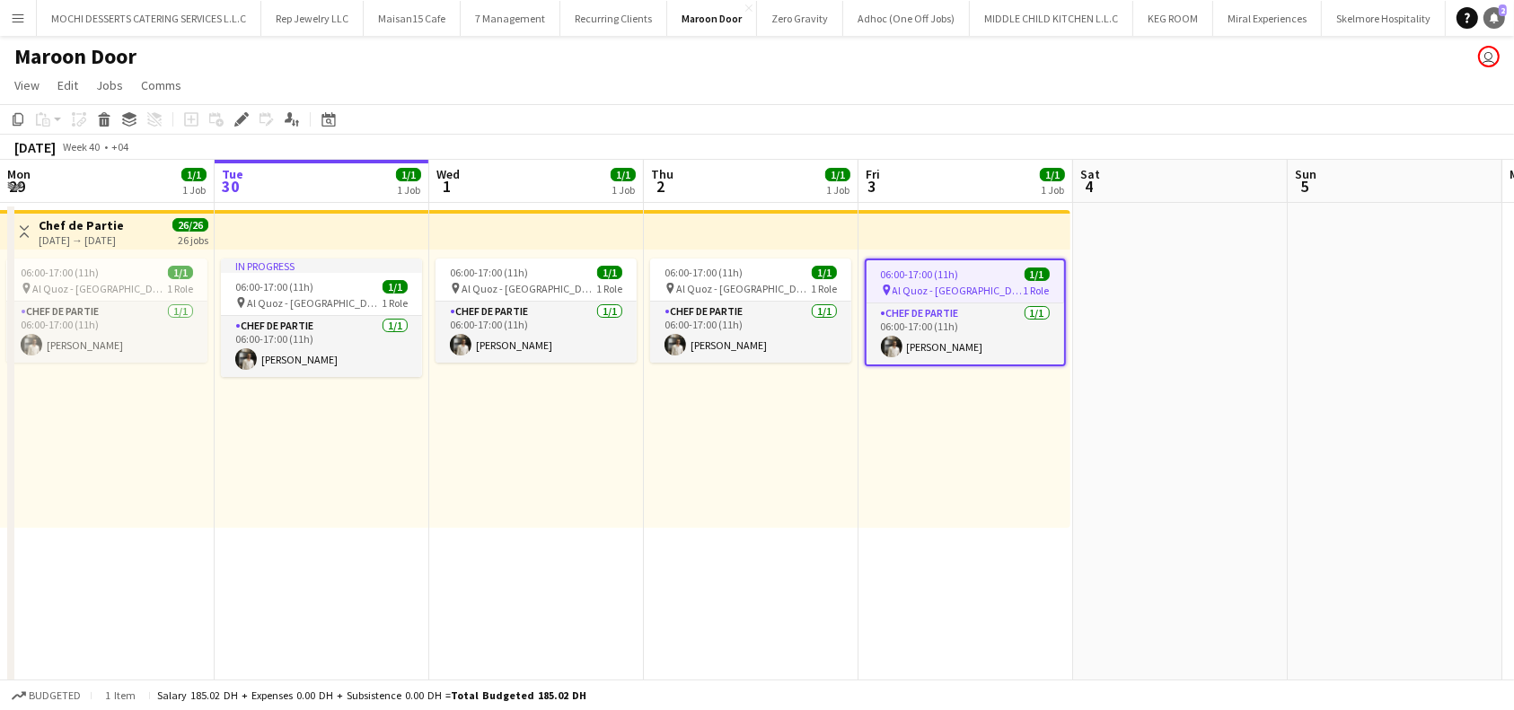
click at [1487, 17] on link "Notifications 2" at bounding box center [1495, 18] width 22 height 22
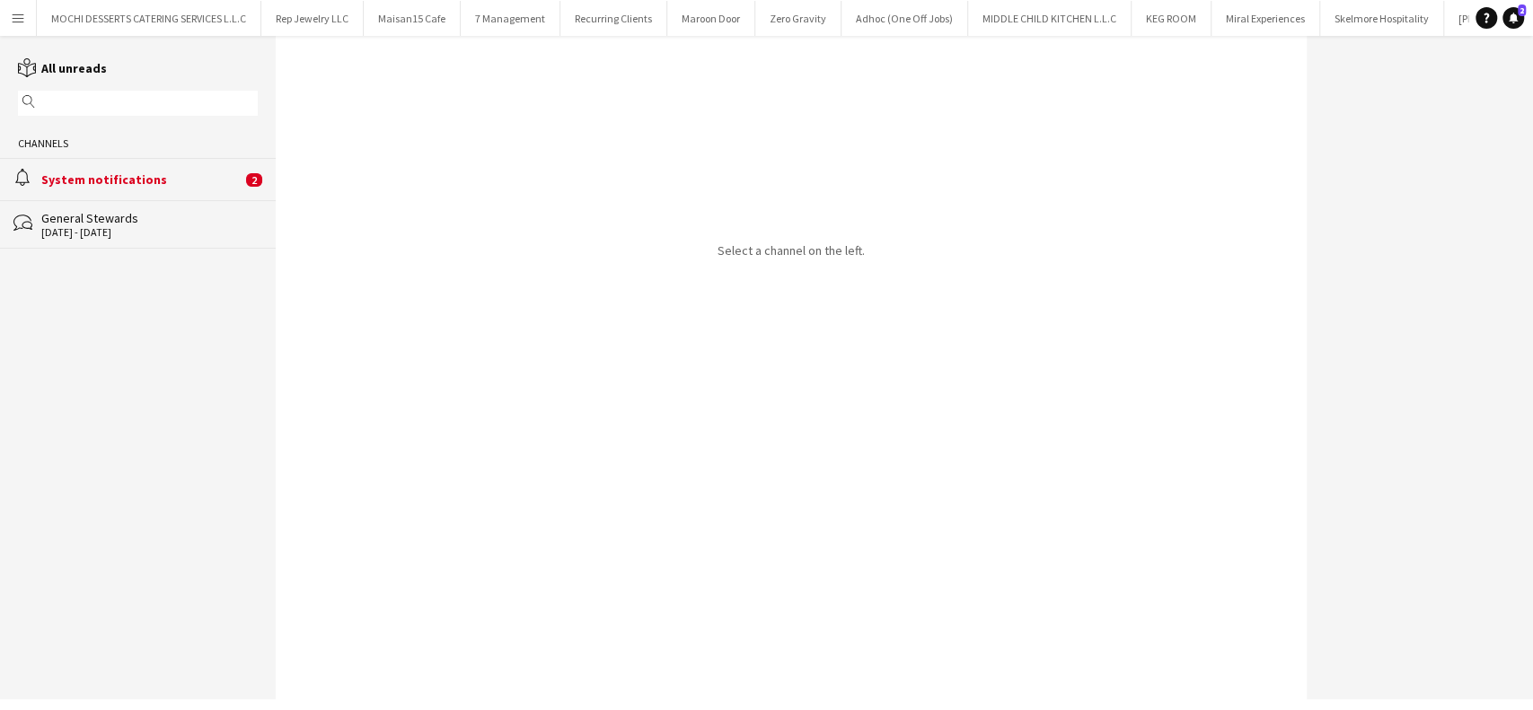
click at [191, 180] on div "System notifications" at bounding box center [141, 180] width 200 height 16
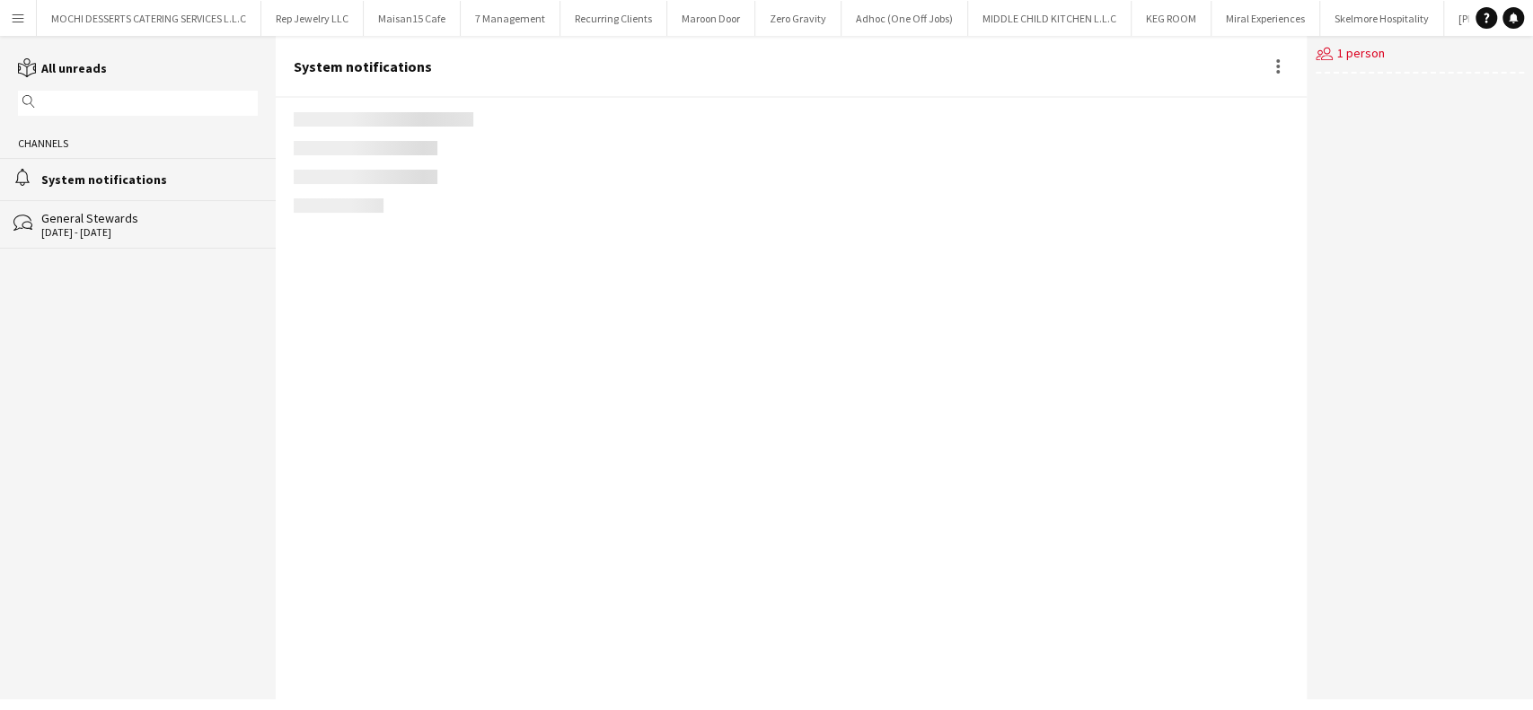
scroll to position [295, 0]
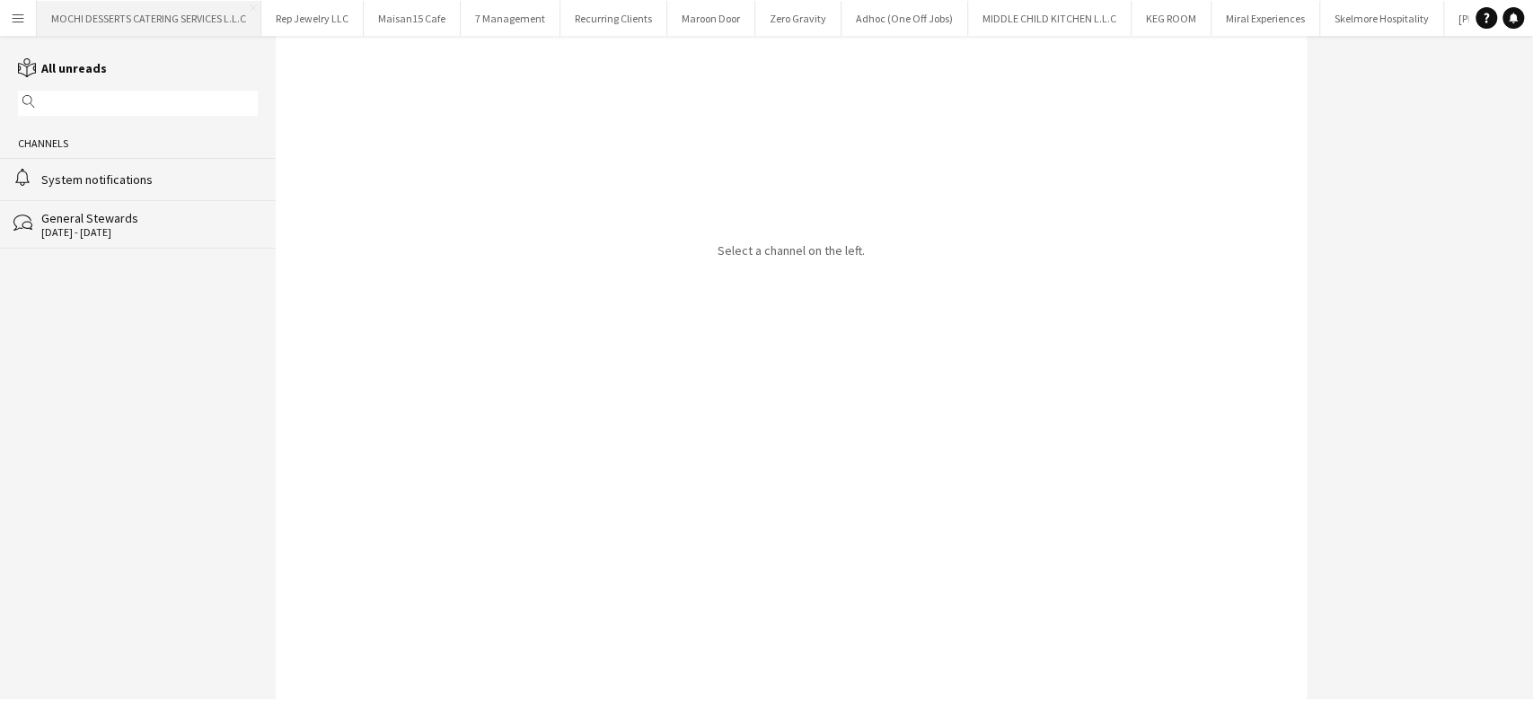
click at [75, 15] on button "MOCHI DESSERTS CATERING SERVICES L.L.C Close" at bounding box center [149, 18] width 225 height 35
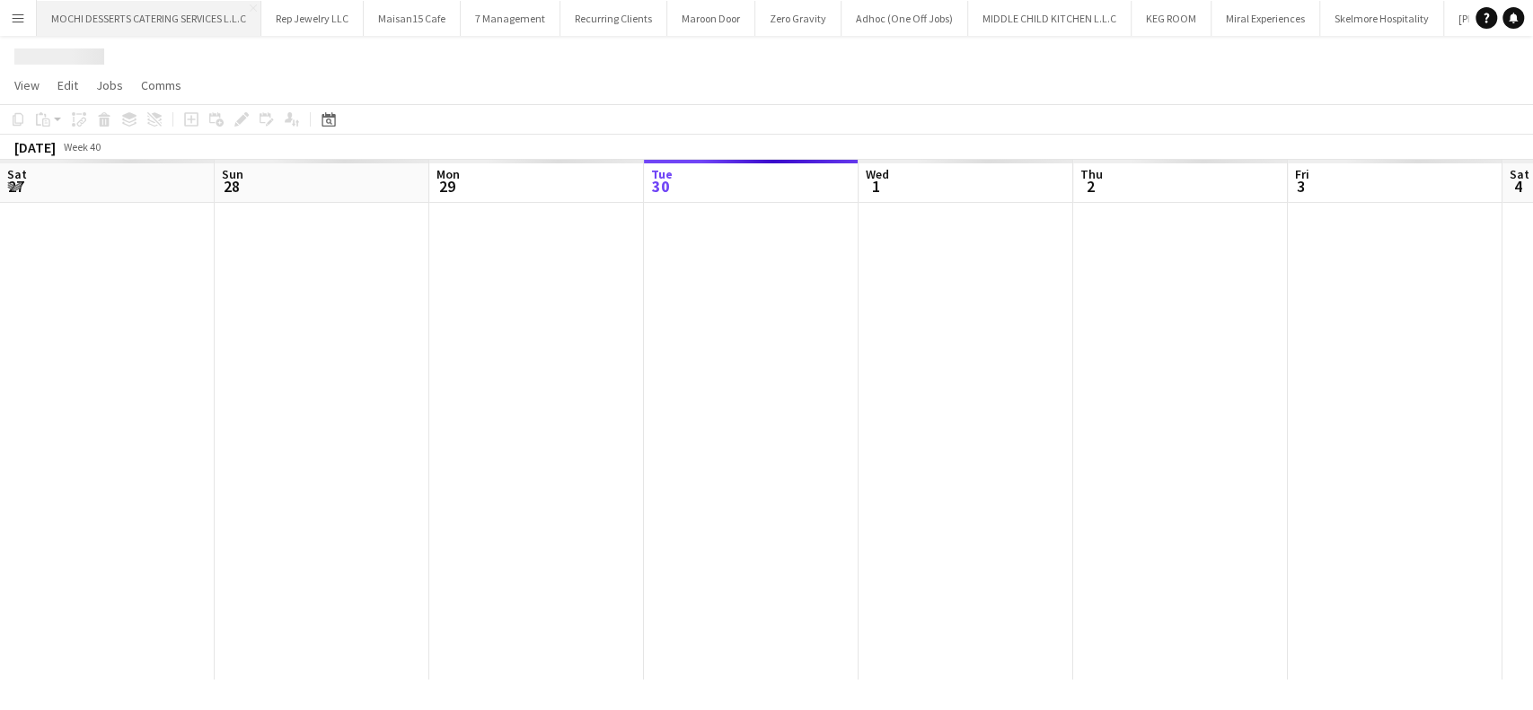
scroll to position [0, 429]
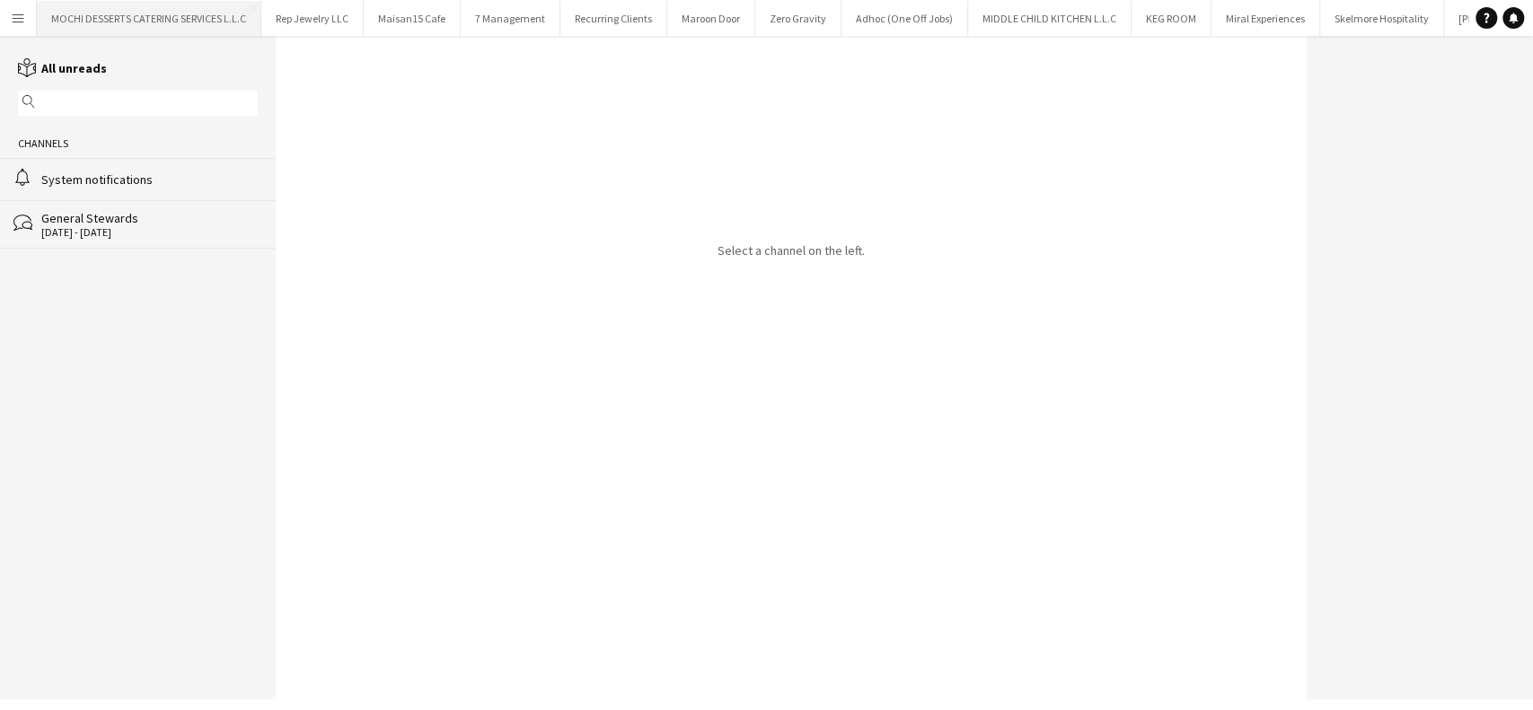
click at [101, 20] on button "MOCHI DESSERTS CATERING SERVICES L.L.C Close" at bounding box center [149, 18] width 225 height 35
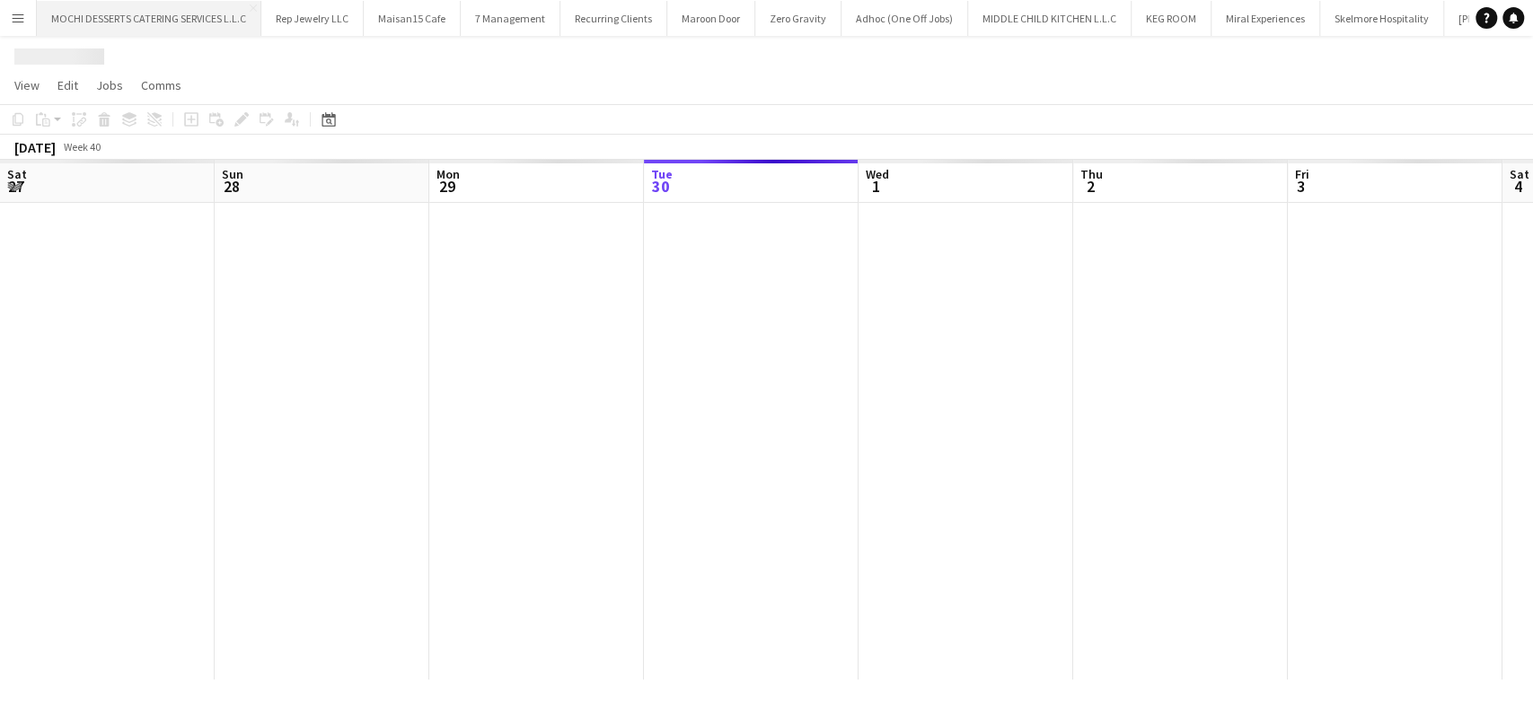
scroll to position [0, 429]
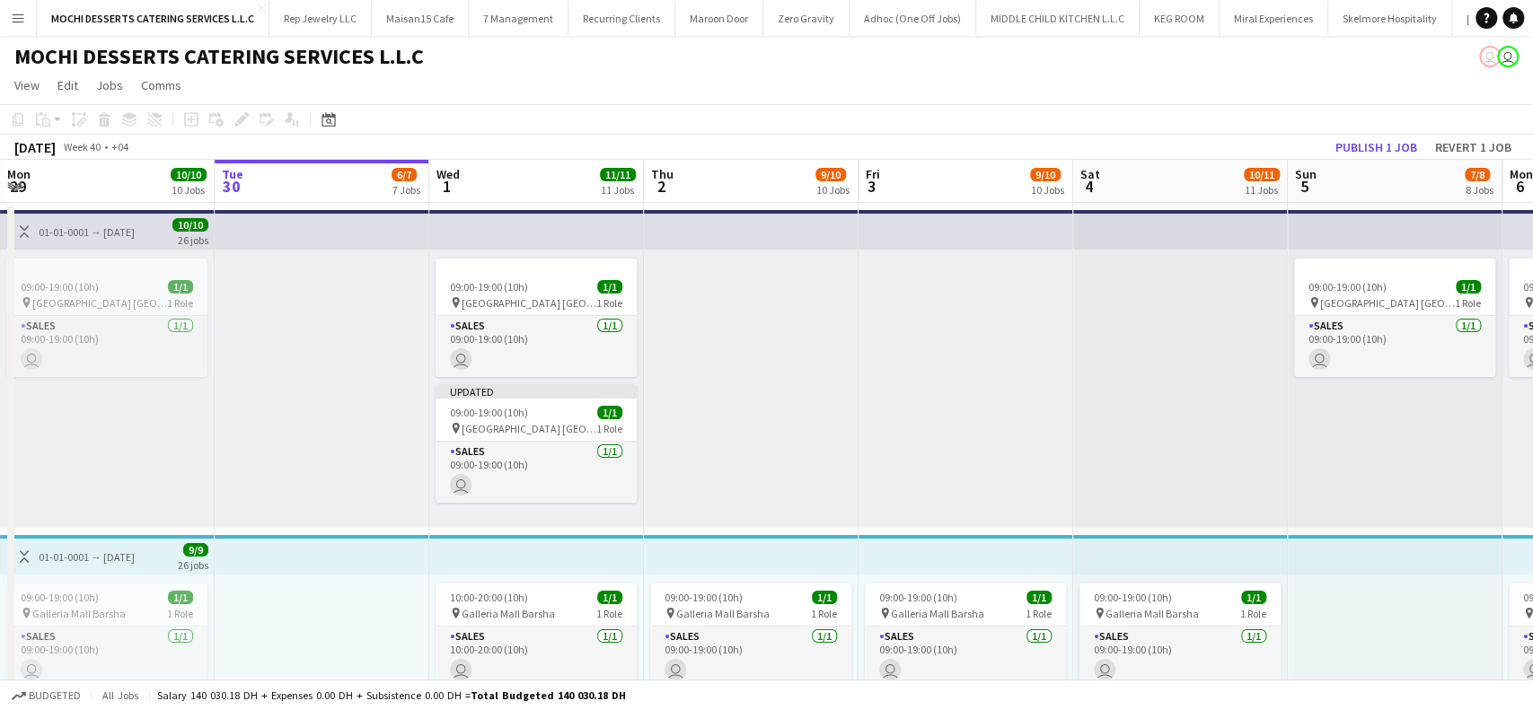
click at [1207, 437] on div at bounding box center [1180, 389] width 215 height 278
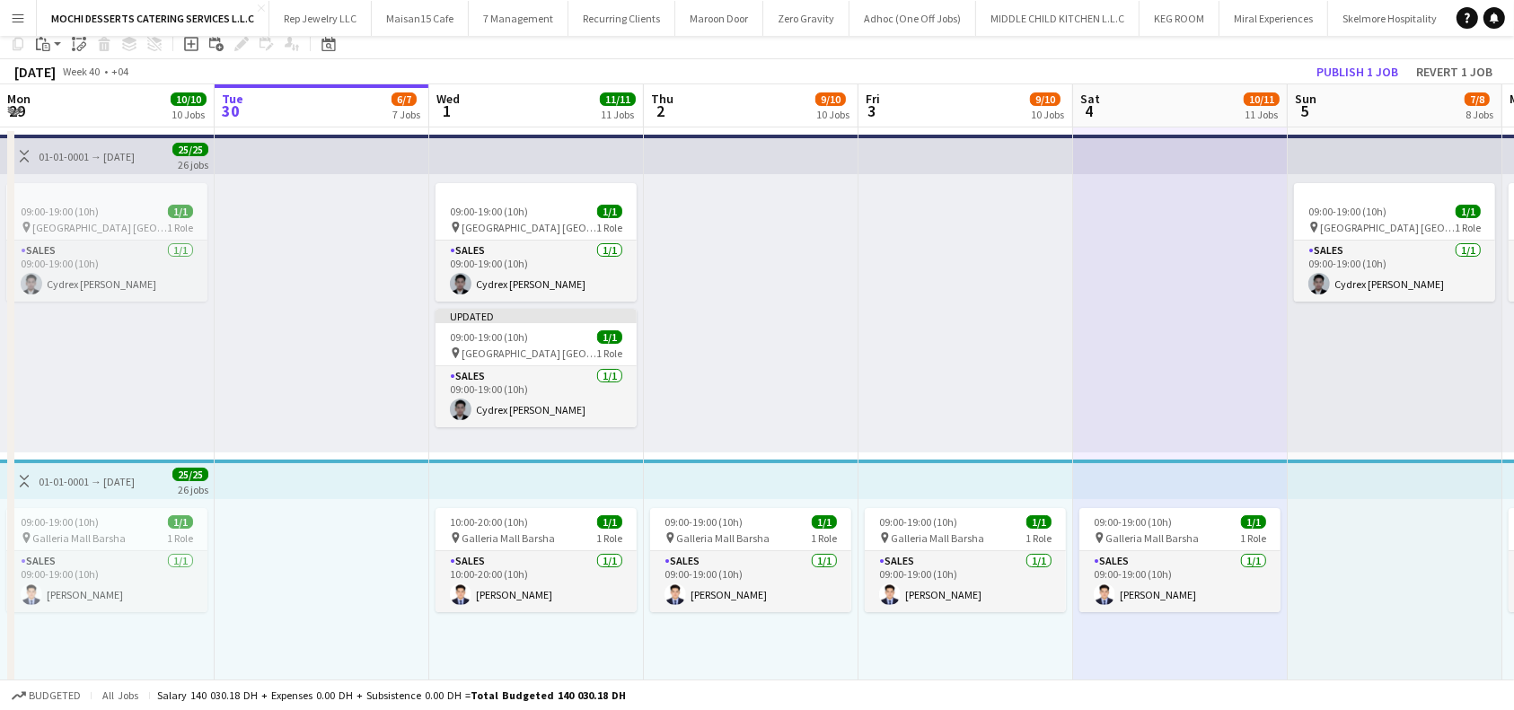
scroll to position [0, 0]
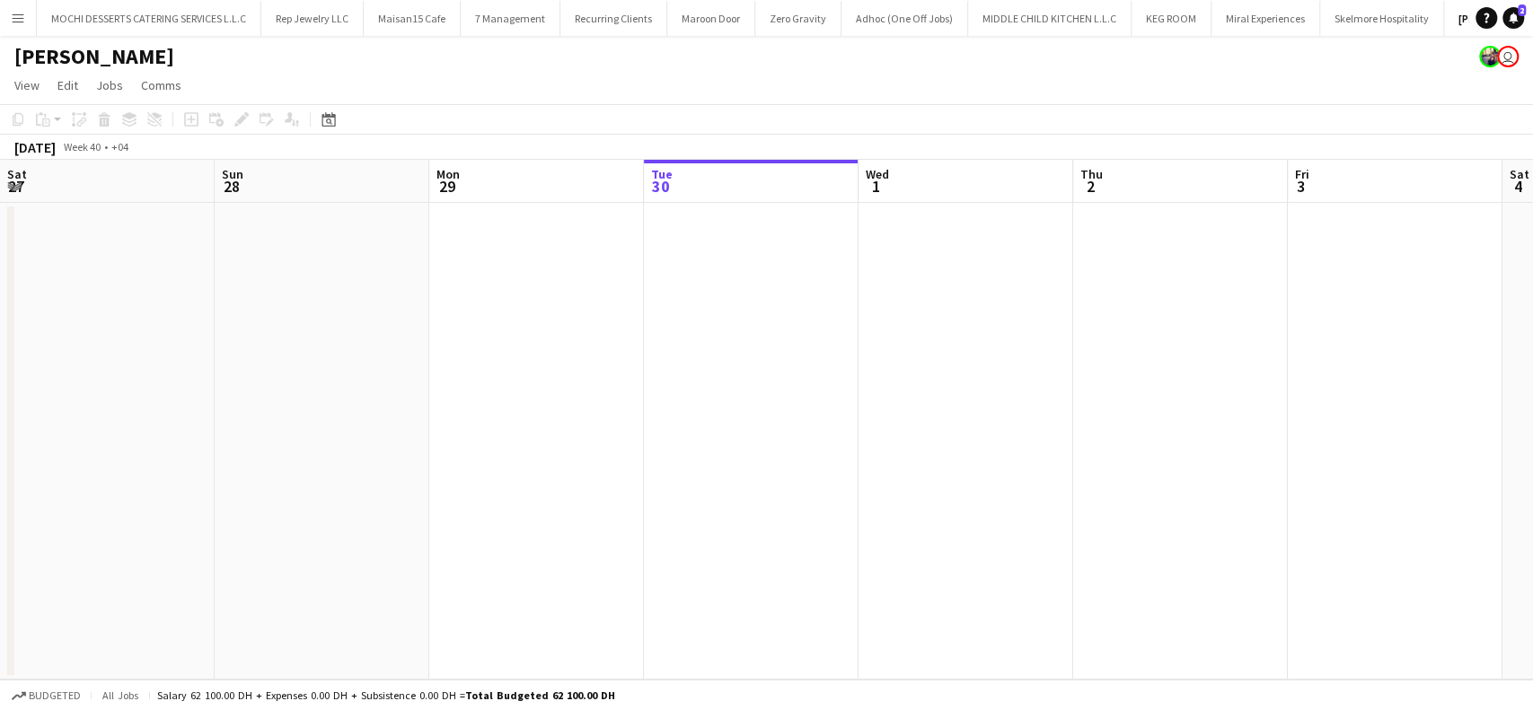
scroll to position [0, 429]
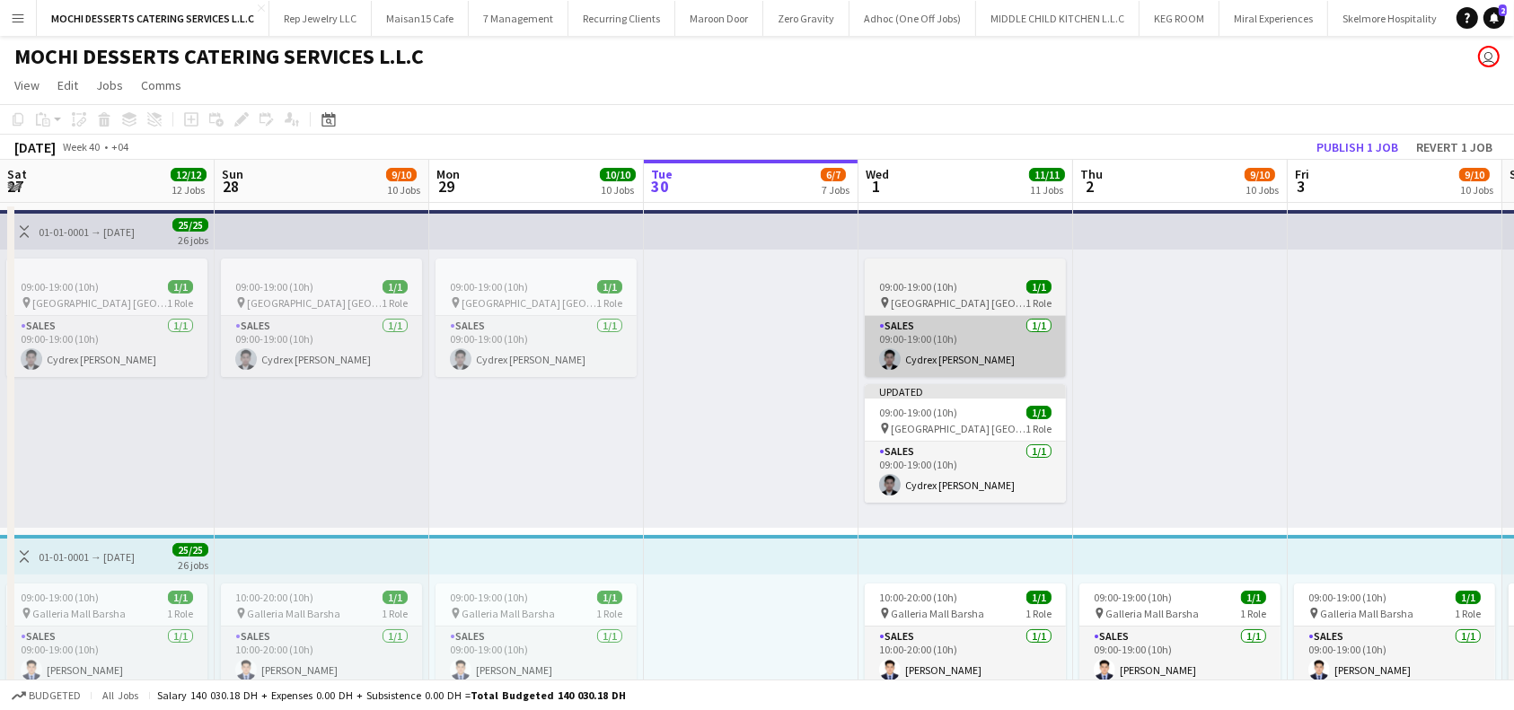
scroll to position [0, 429]
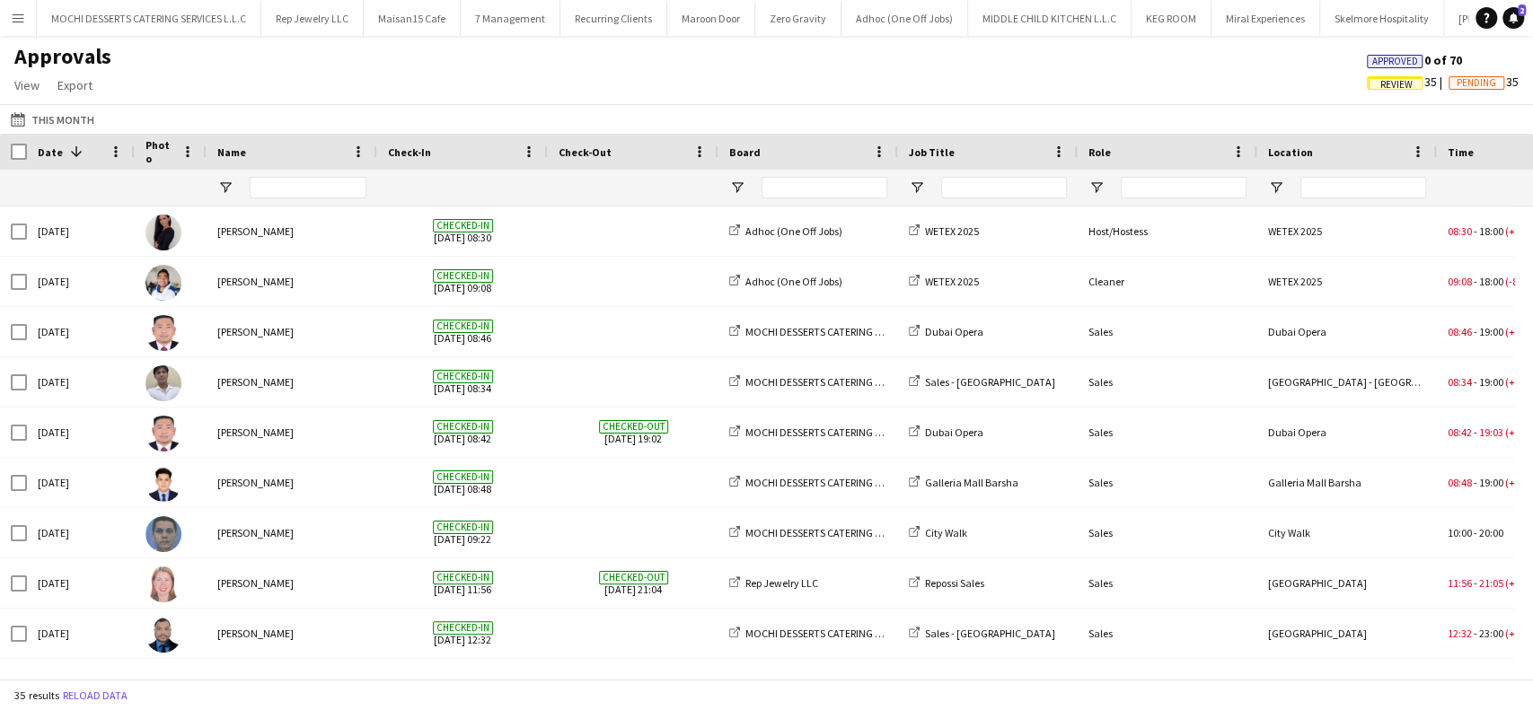
click at [22, 31] on button "Menu" at bounding box center [18, 18] width 36 height 36
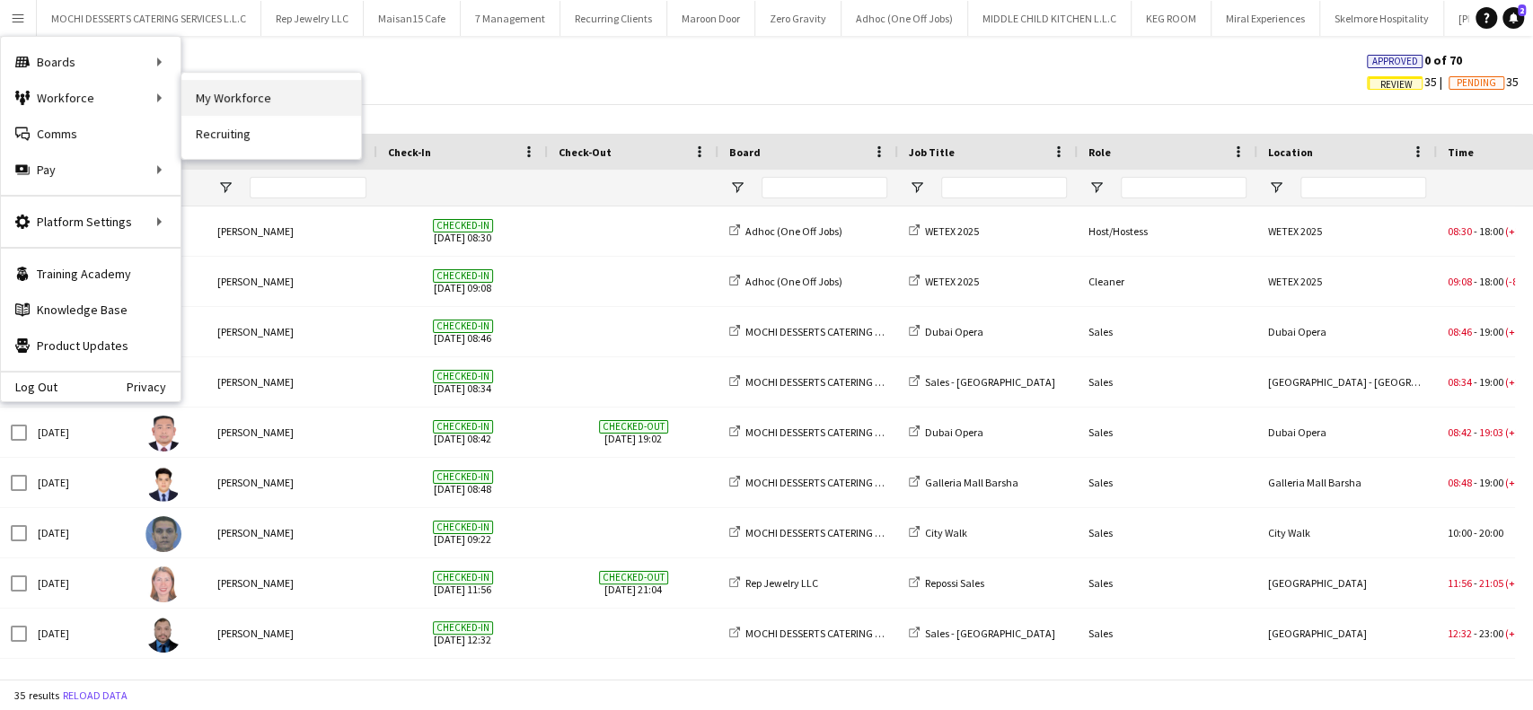
click at [255, 97] on link "My Workforce" at bounding box center [271, 98] width 180 height 36
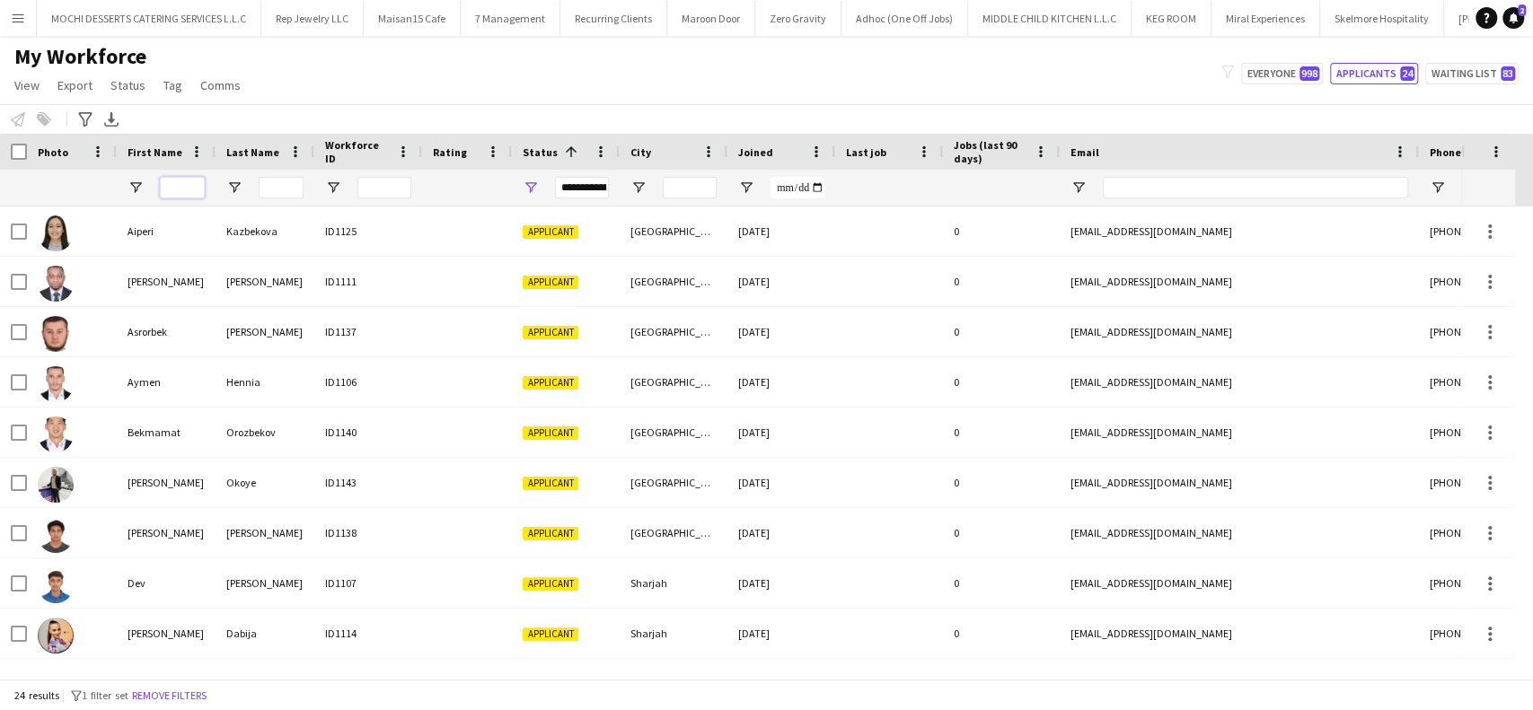
click at [196, 195] on input "First Name Filter Input" at bounding box center [182, 188] width 45 height 22
click at [1283, 84] on div "My Workforce View Views Default view New view Update view Delete view Edit name…" at bounding box center [766, 73] width 1533 height 61
click at [1290, 77] on button "Everyone 998" at bounding box center [1282, 74] width 82 height 22
type input "**********"
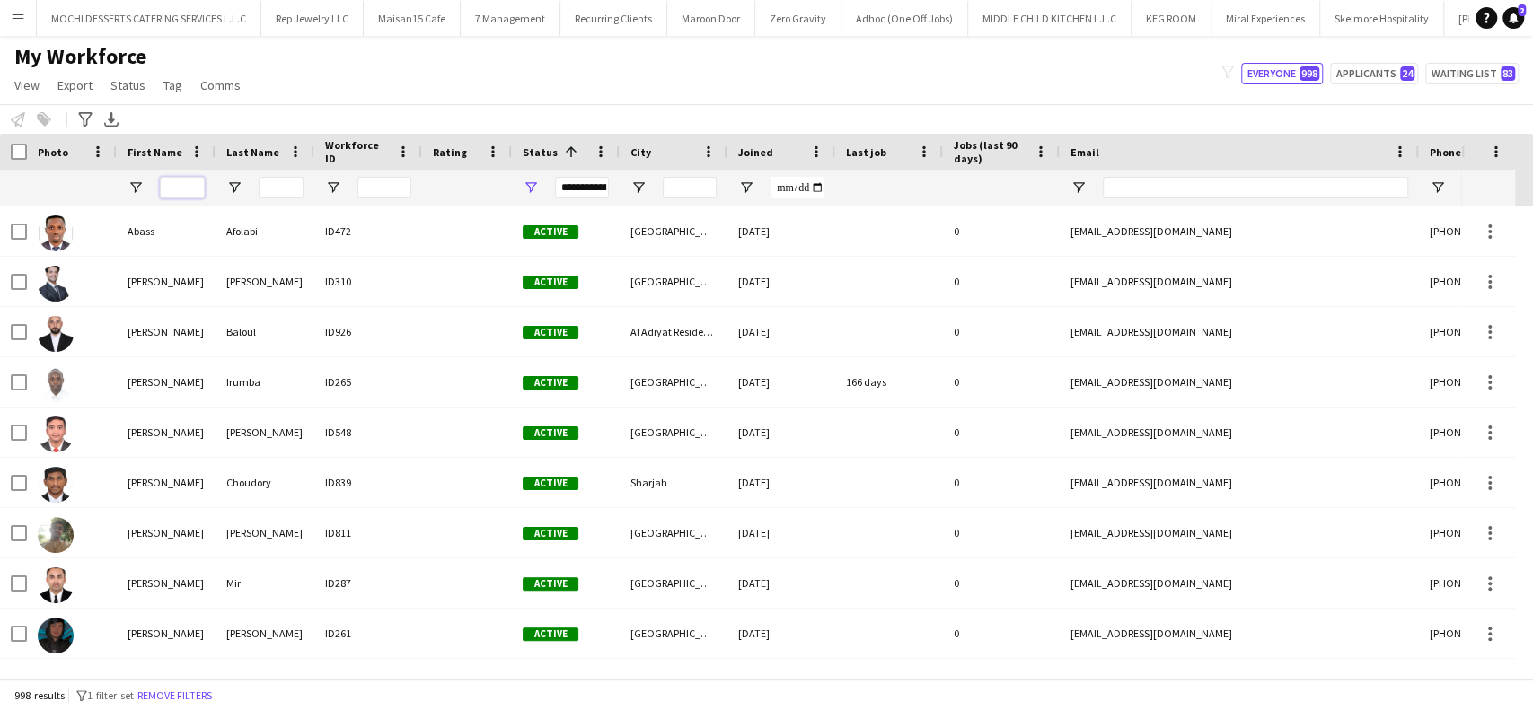
click at [186, 190] on input "First Name Filter Input" at bounding box center [182, 188] width 45 height 22
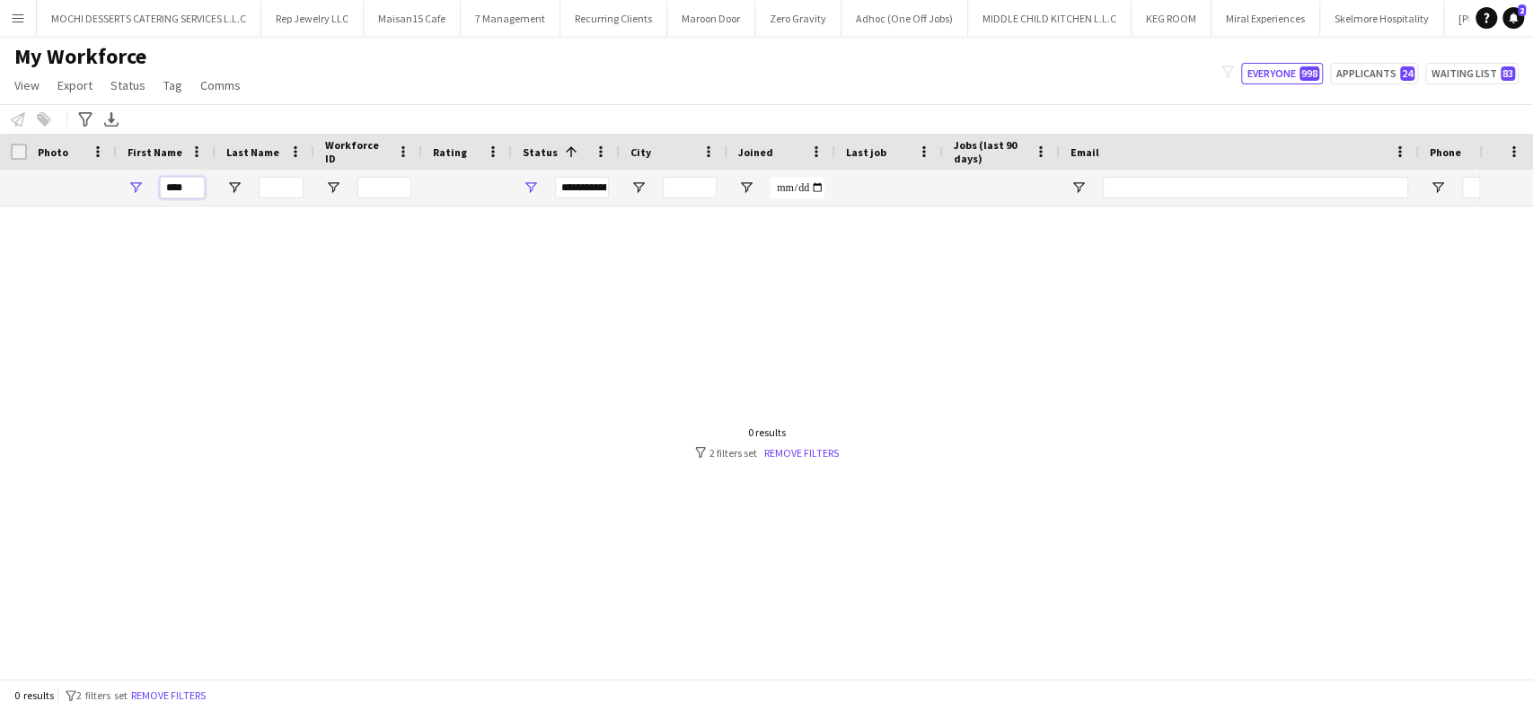
drag, startPoint x: 187, startPoint y: 190, endPoint x: 115, endPoint y: 186, distance: 72.0
click at [117, 186] on div "****" at bounding box center [166, 188] width 99 height 36
type input "*****"
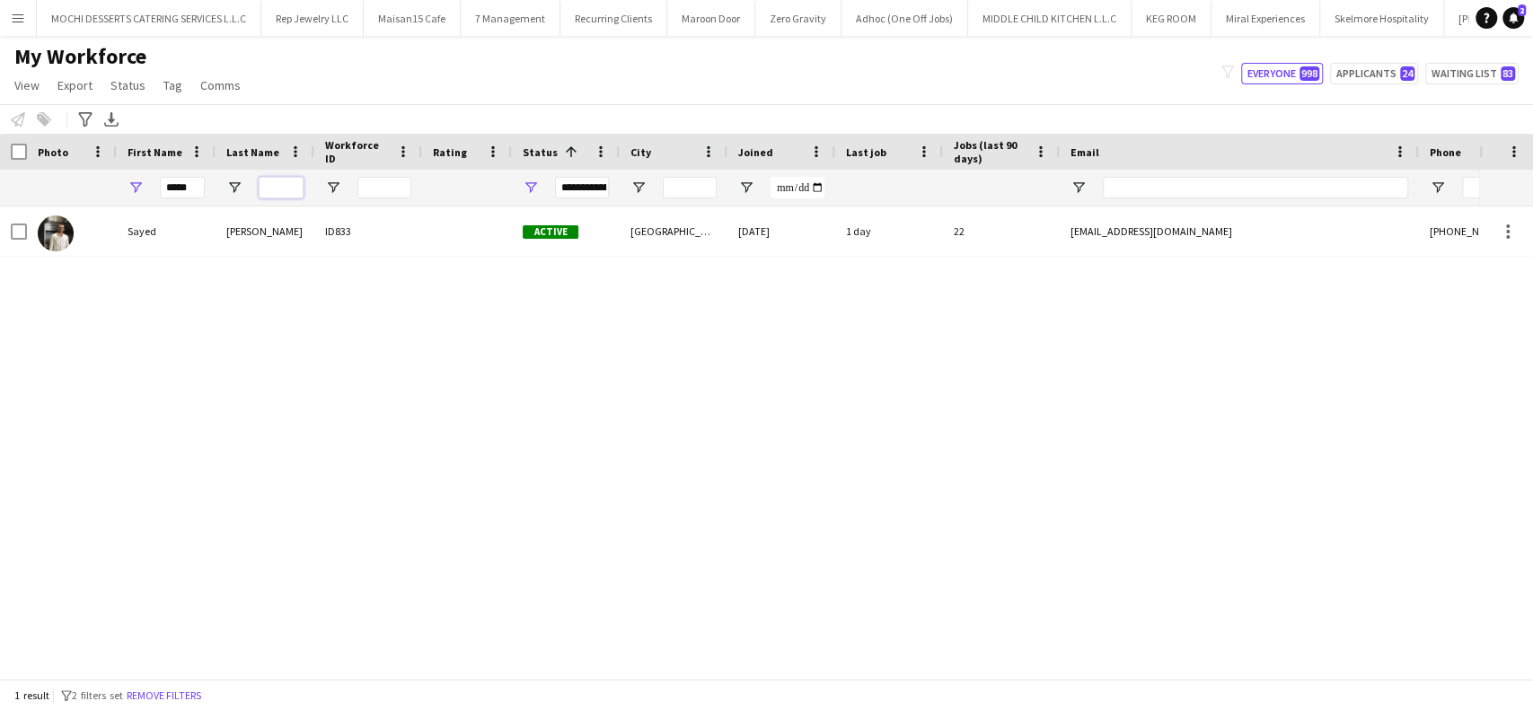
click at [296, 198] on input "Last Name Filter Input" at bounding box center [281, 188] width 45 height 22
type input "****"
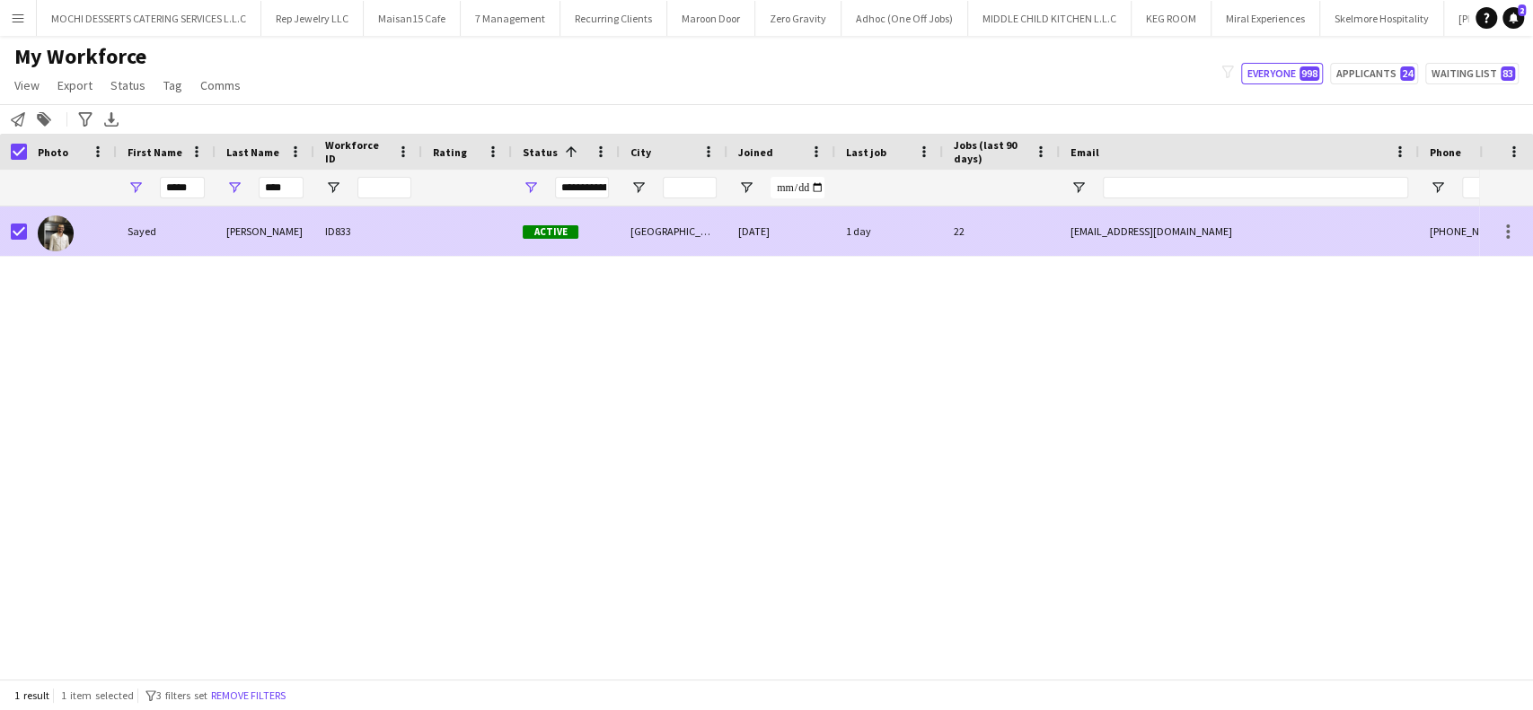
click at [288, 244] on div "Awad" at bounding box center [265, 231] width 99 height 49
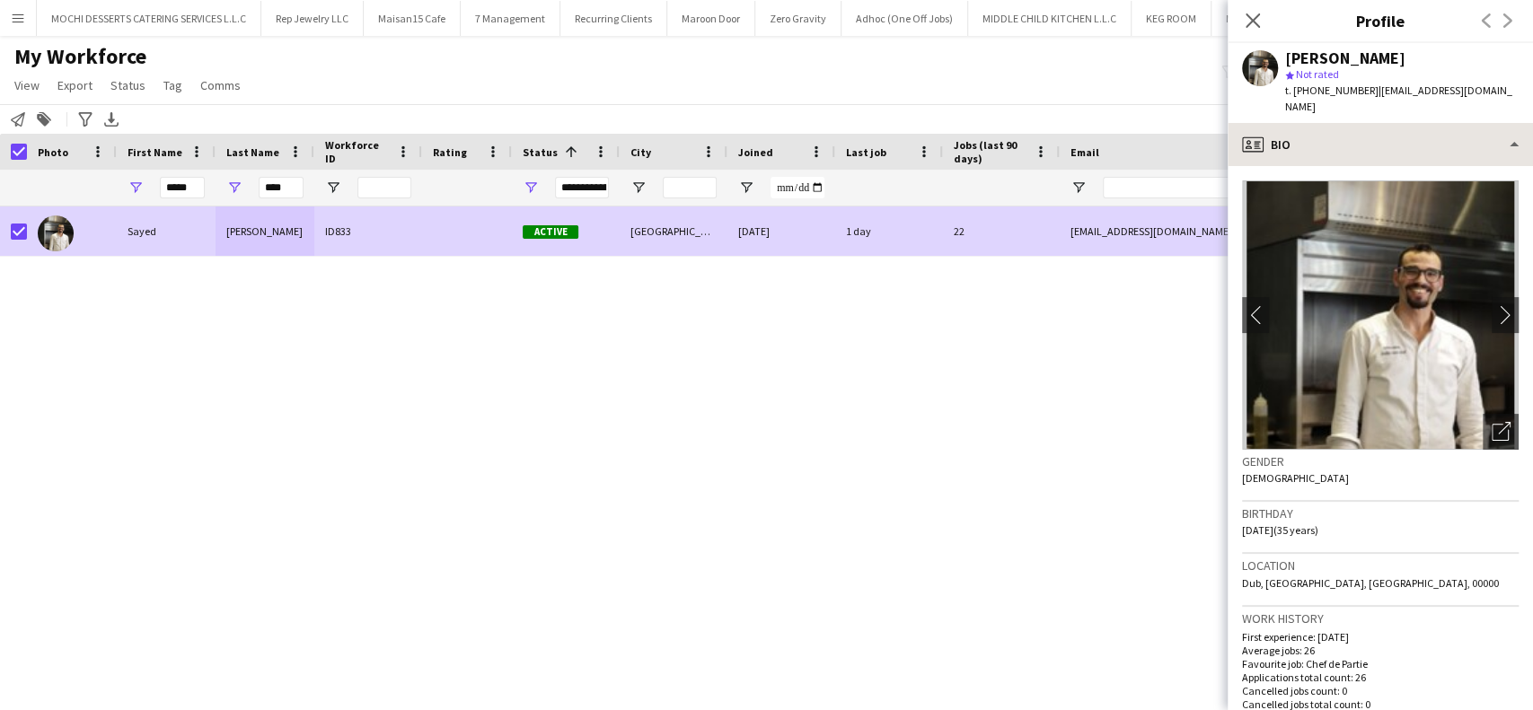
drag, startPoint x: 1479, startPoint y: 87, endPoint x: 1387, endPoint y: 108, distance: 94.8
click at [1372, 91] on div "Sayed Awad star Not rated t. +971552485889 | s.zawal123@gmail.com" at bounding box center [1380, 83] width 305 height 80
copy span "s.zawal123@gmail.com"
drag, startPoint x: 1363, startPoint y: 86, endPoint x: 1293, endPoint y: 102, distance: 71.0
click at [1293, 102] on div "Sayed Awad star Not rated t. +971552485889 | s.zawal123@gmail.com" at bounding box center [1380, 83] width 305 height 80
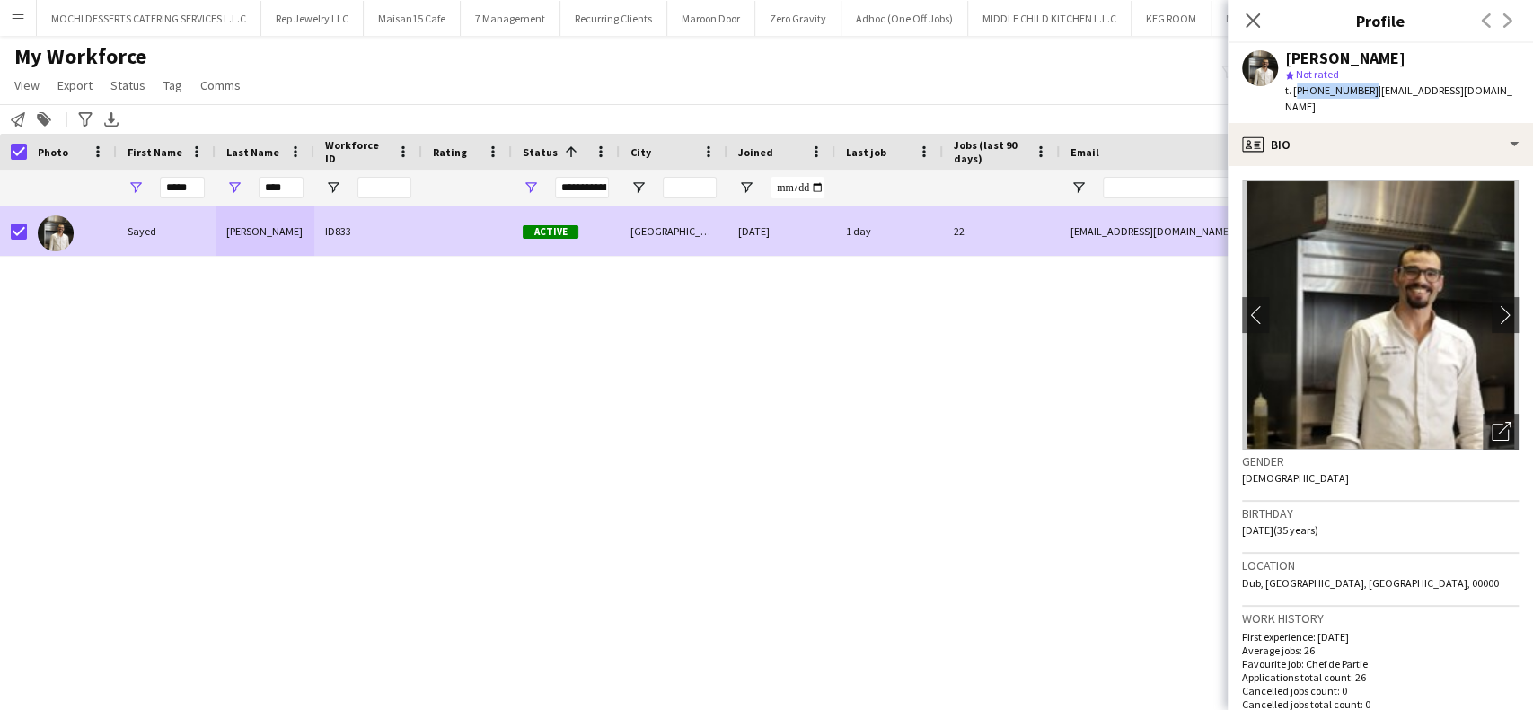
copy span "+971552485889"
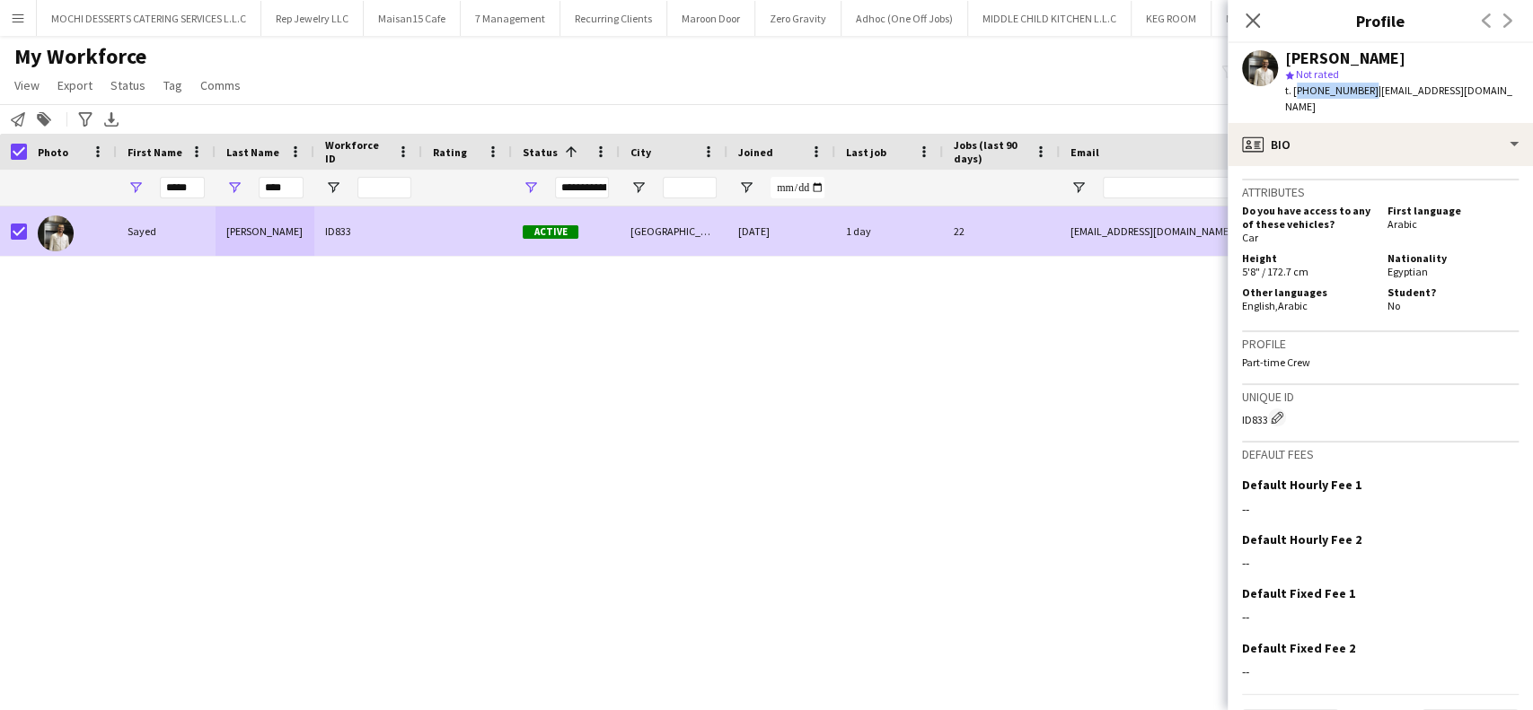
scroll to position [777, 0]
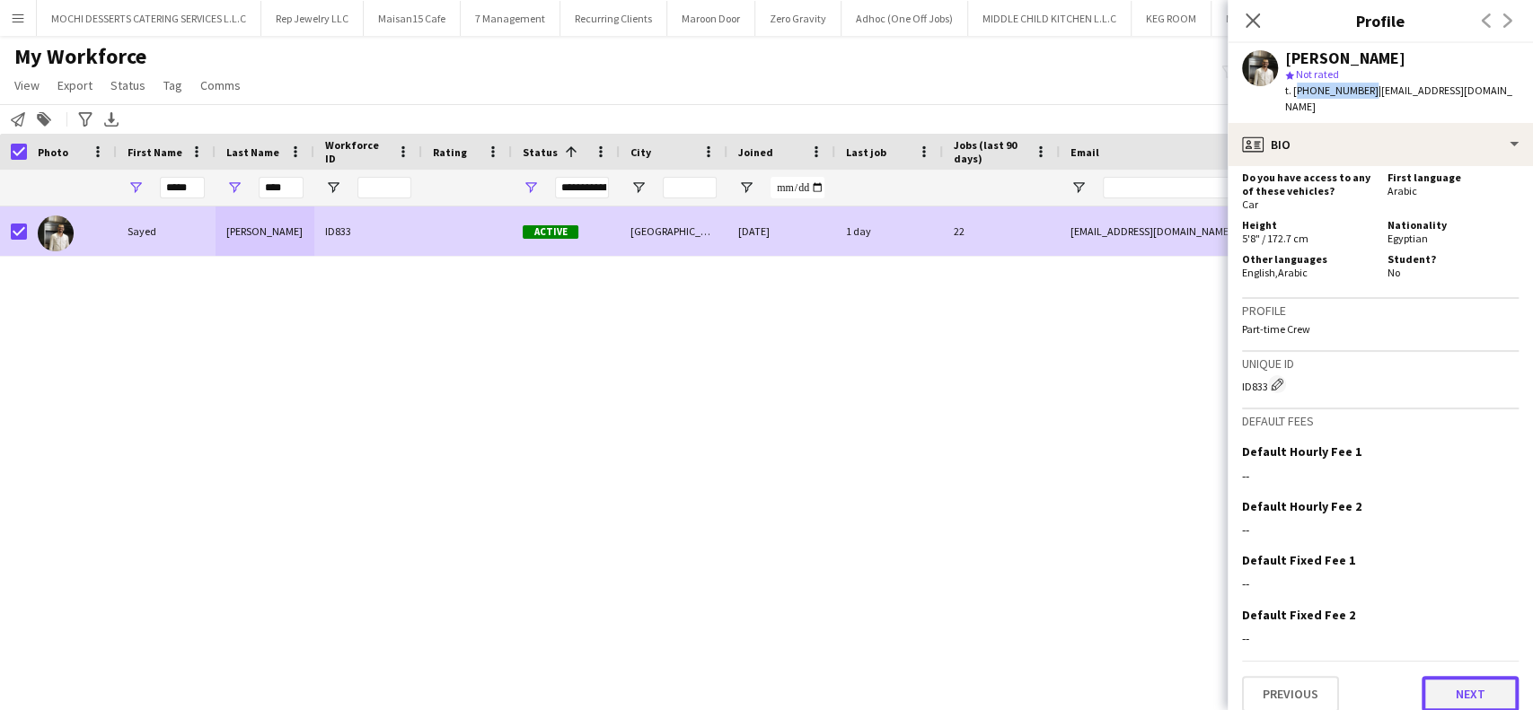
click at [1492, 679] on button "Next" at bounding box center [1470, 694] width 97 height 36
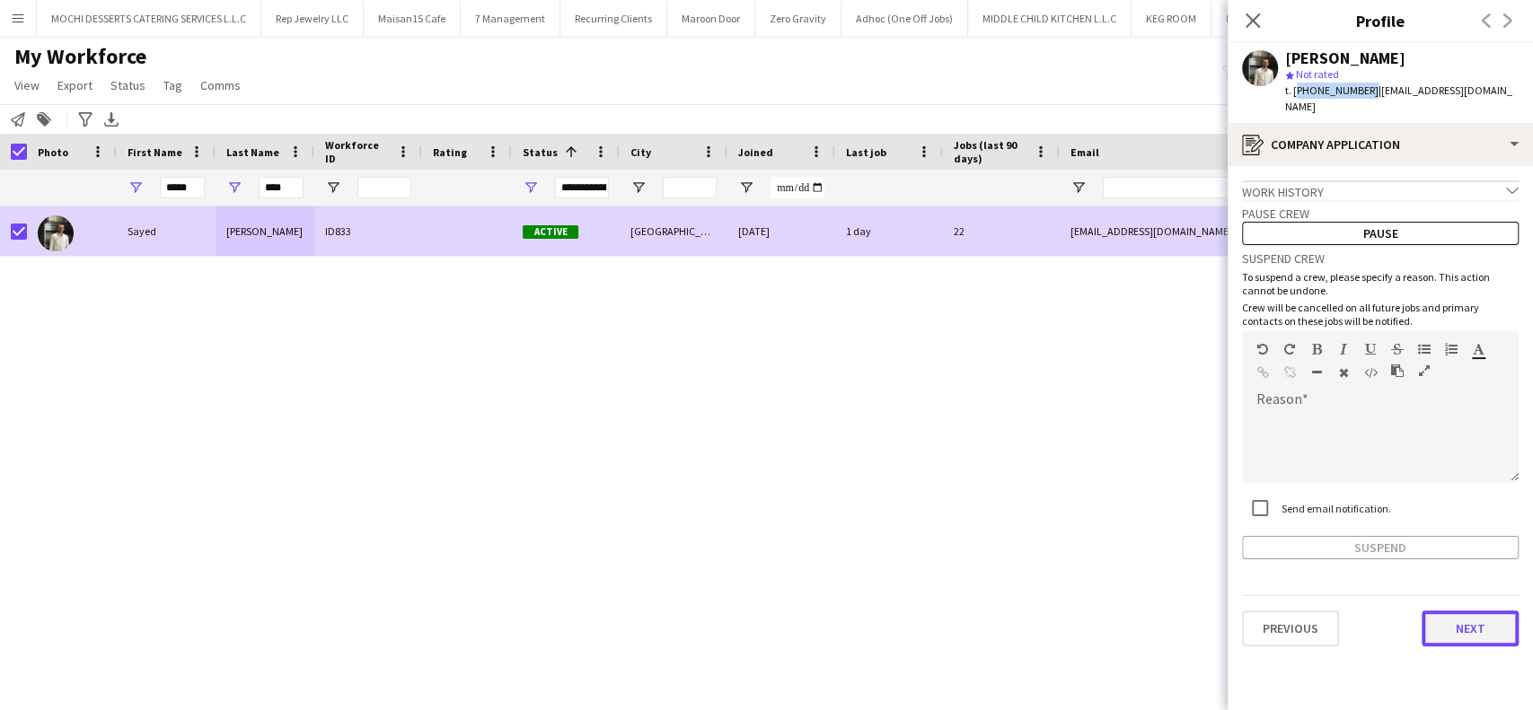
click at [1453, 613] on button "Next" at bounding box center [1470, 629] width 97 height 36
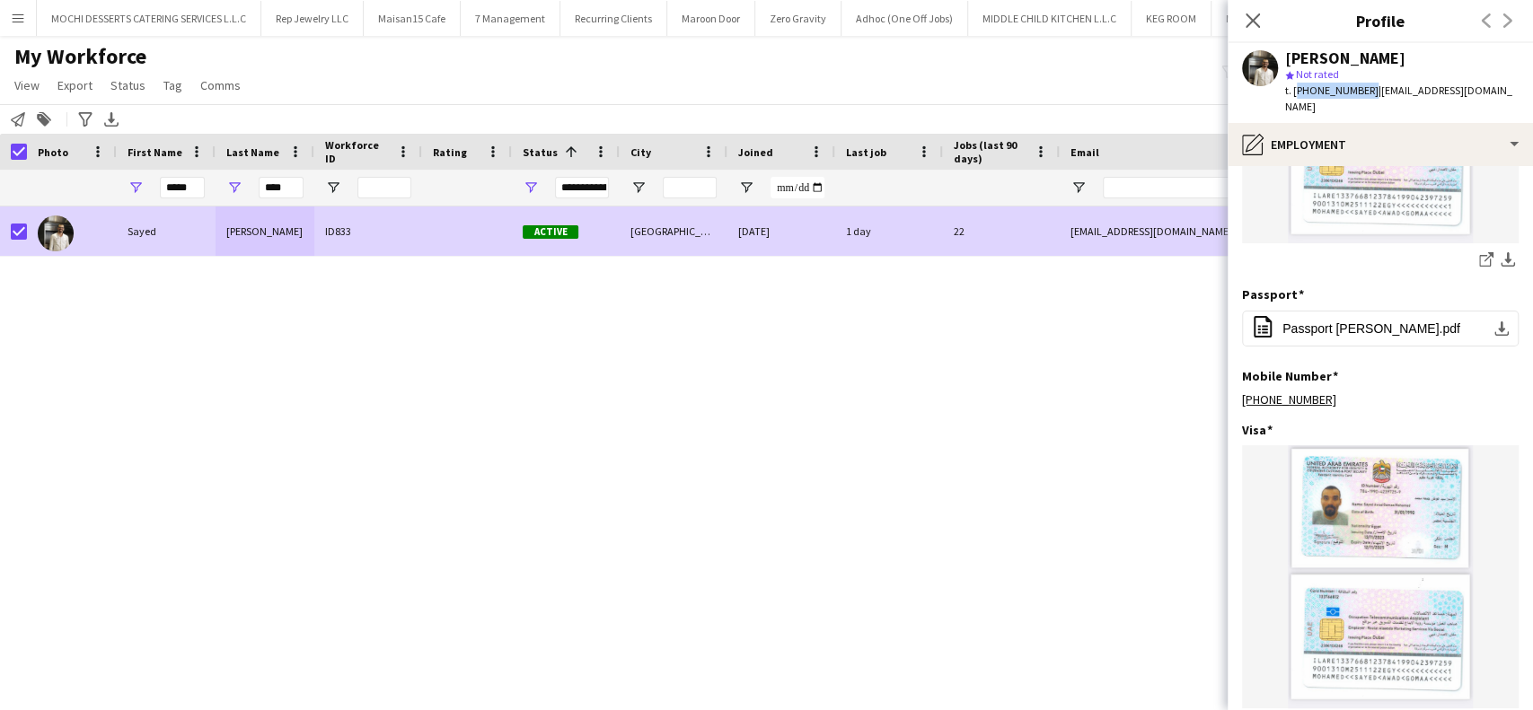
scroll to position [393, 0]
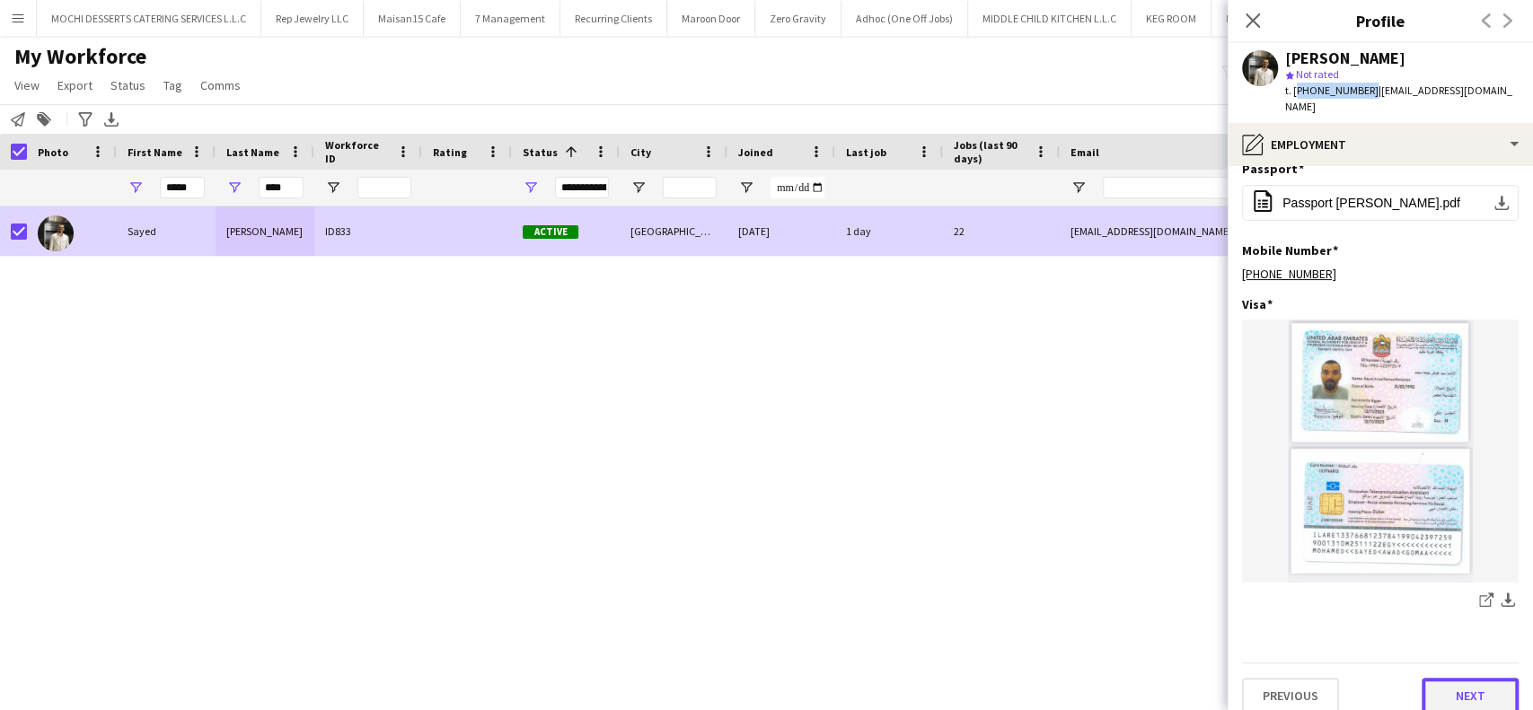
click at [1458, 679] on button "Next" at bounding box center [1470, 696] width 97 height 36
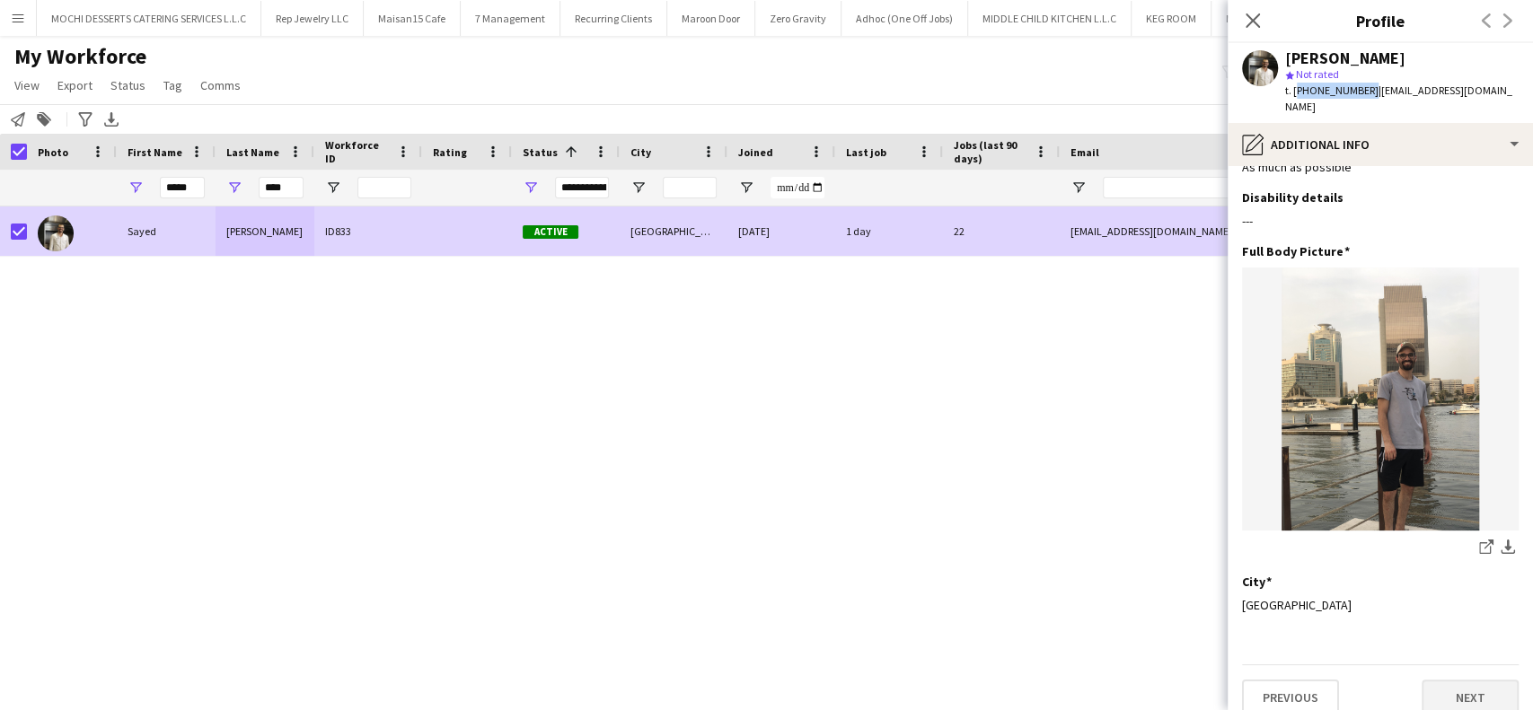
scroll to position [47, 0]
click at [1447, 679] on button "Next" at bounding box center [1470, 696] width 97 height 36
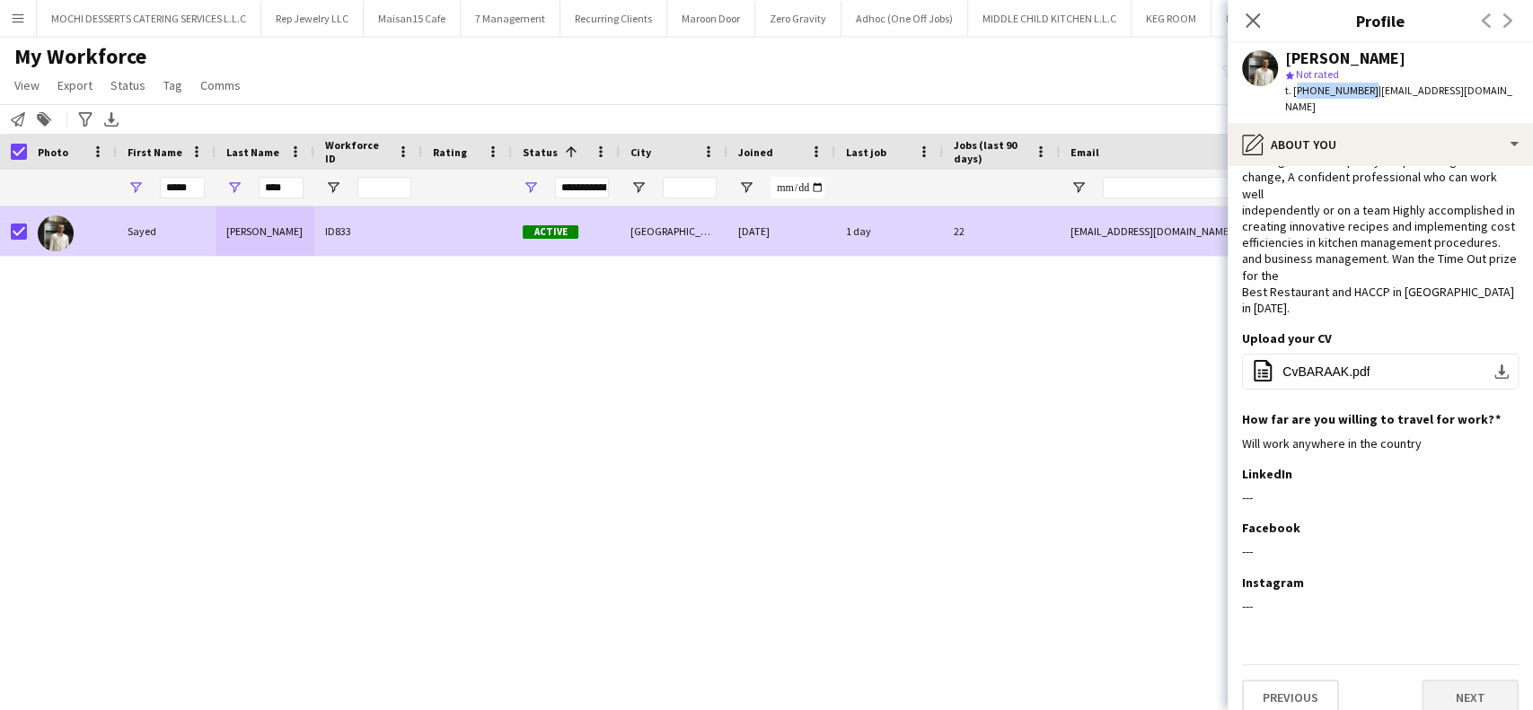
scroll to position [86, 0]
click at [1452, 684] on button "Next" at bounding box center [1470, 695] width 97 height 36
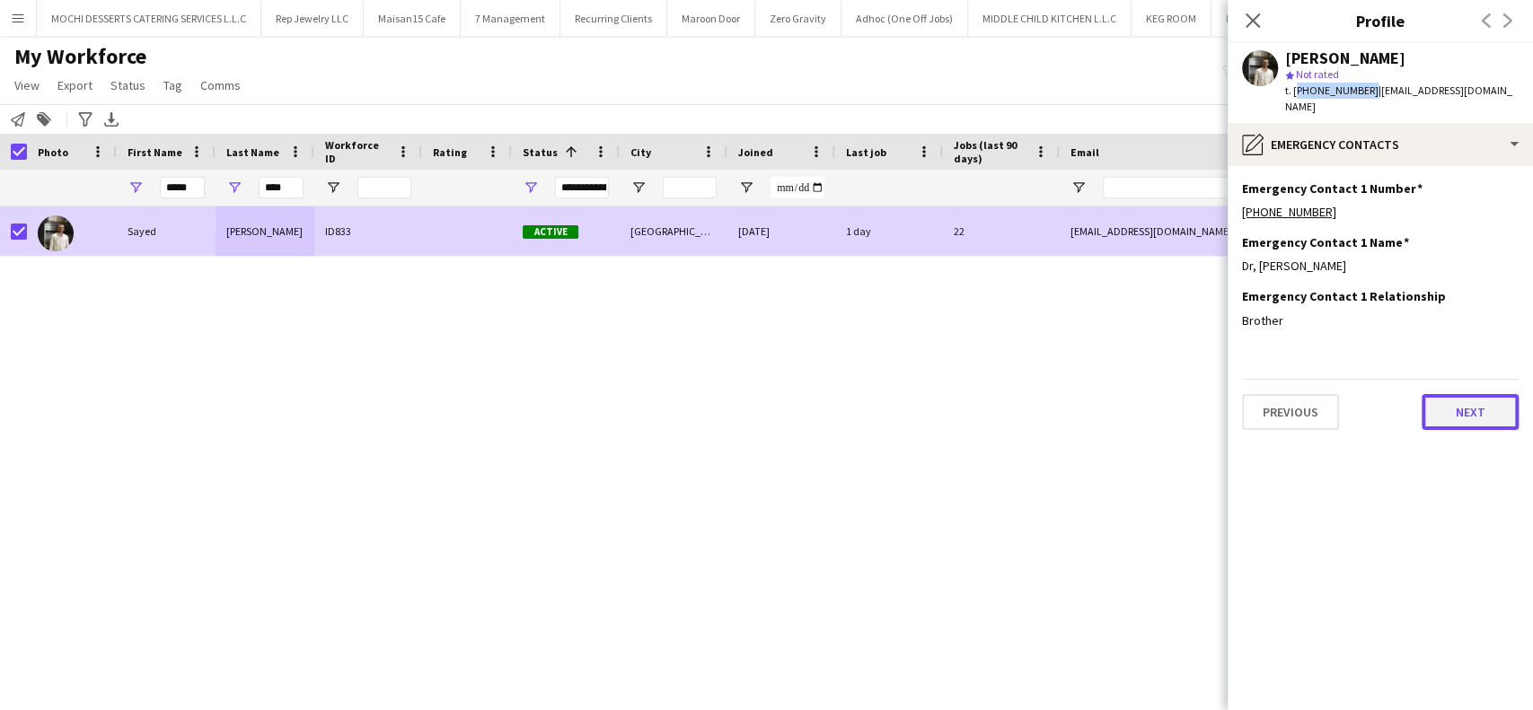
click at [1456, 406] on button "Next" at bounding box center [1470, 412] width 97 height 36
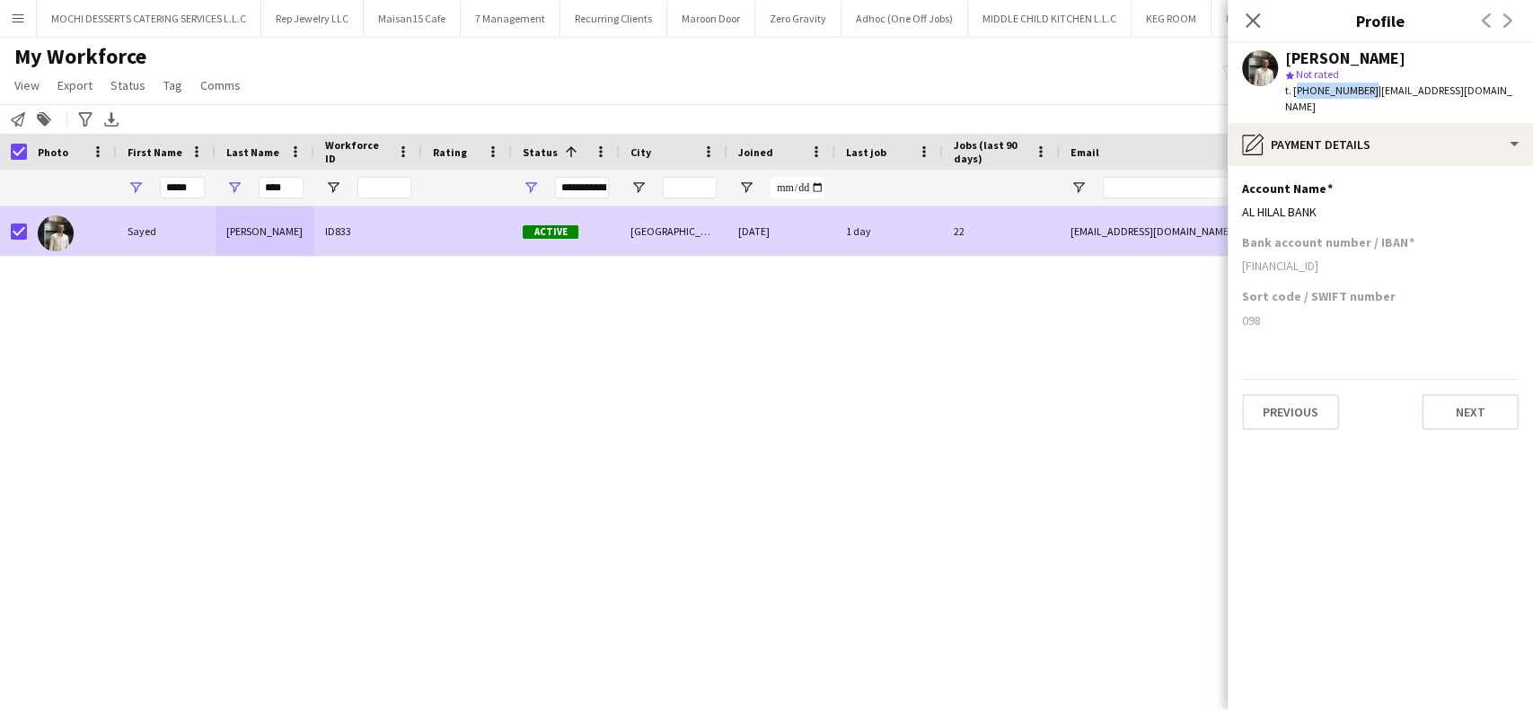
drag, startPoint x: 1401, startPoint y: 252, endPoint x: 1242, endPoint y: 254, distance: 159.0
click at [1242, 258] on div "AE520530000012485889001" at bounding box center [1380, 266] width 277 height 16
copy div "AE520530000012485889001"
click at [187, 516] on div "Sayed Awad ID833 Active Dubai 03-09-2025 1 day 22 s.zawal123@gmail.com +9715524…" at bounding box center [739, 434] width 1479 height 454
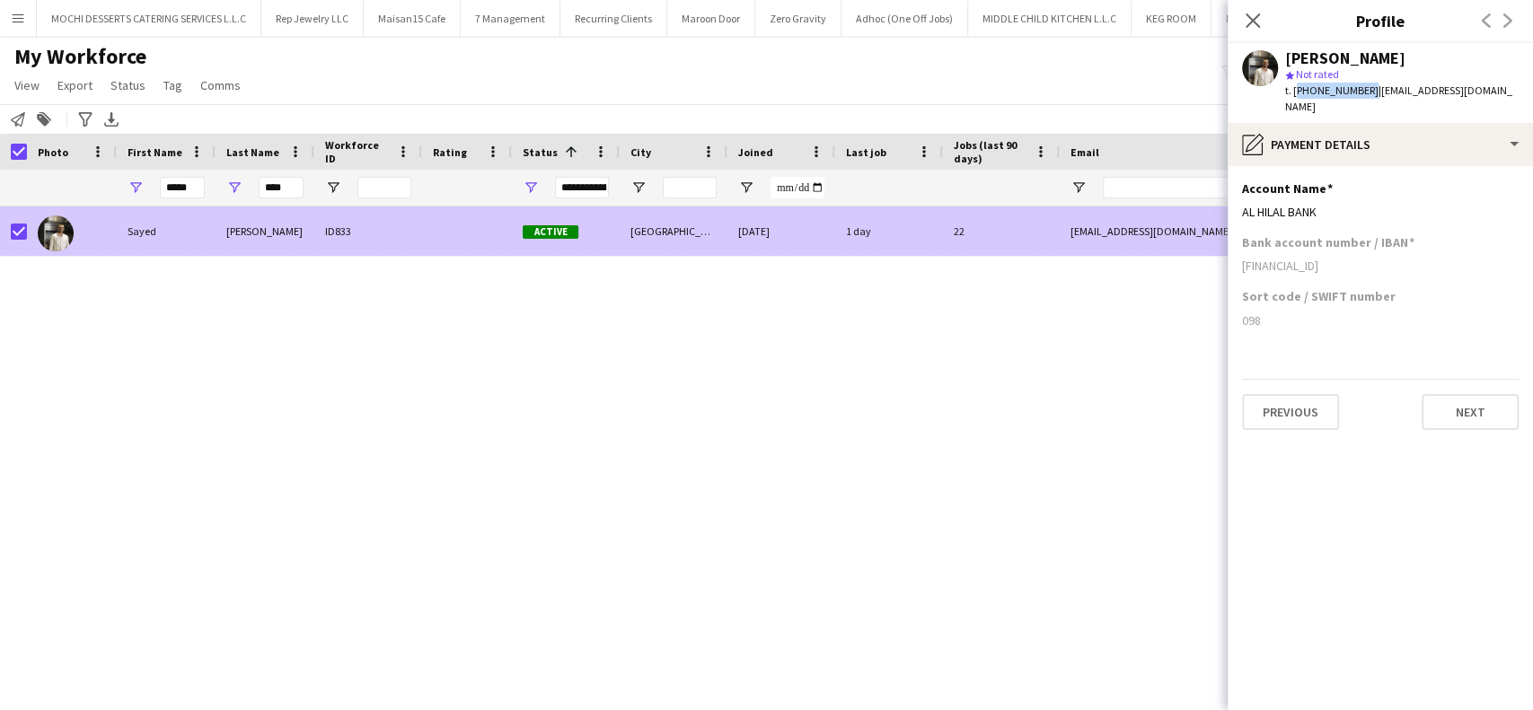
click at [1131, 233] on div "s.zawal123@gmail.com" at bounding box center [1239, 231] width 359 height 49
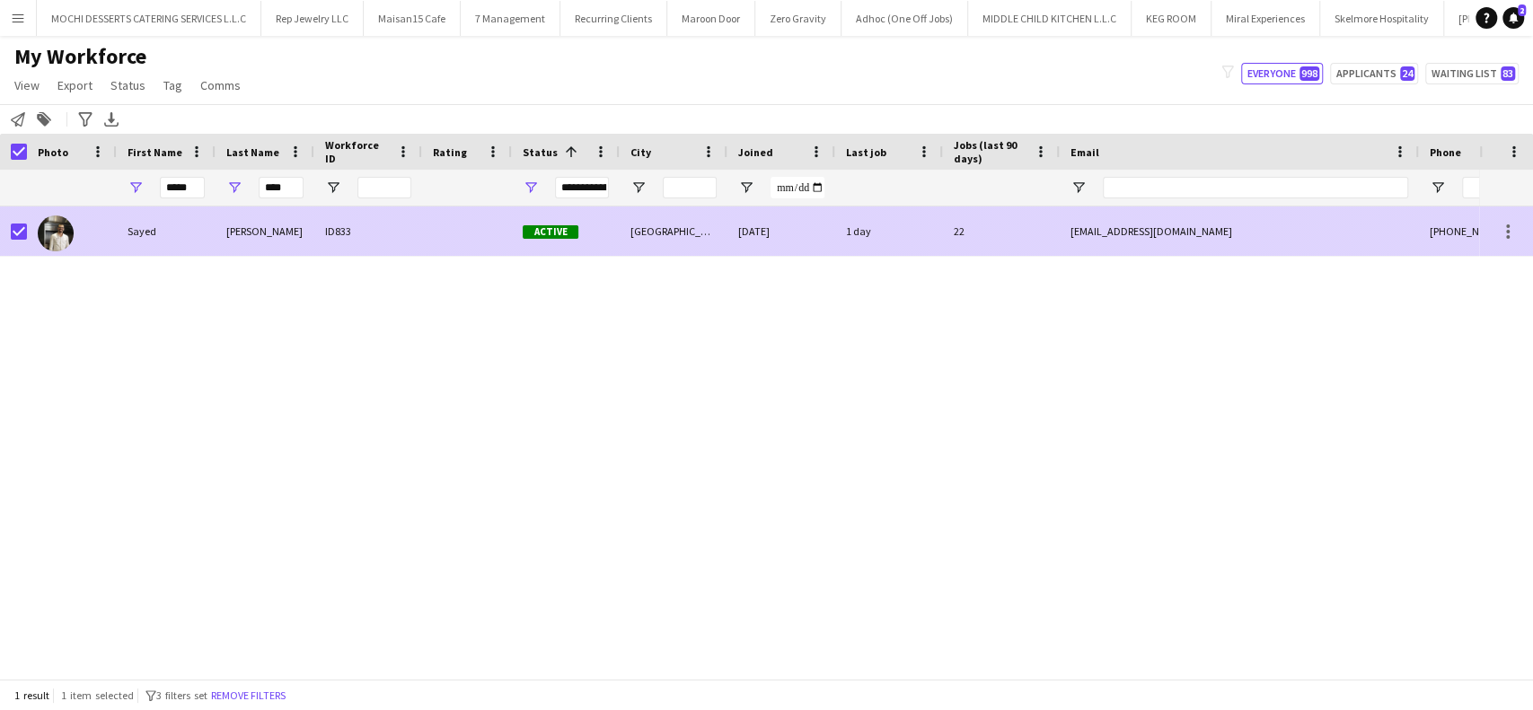
click at [1141, 232] on div "s.zawal123@gmail.com" at bounding box center [1239, 231] width 359 height 49
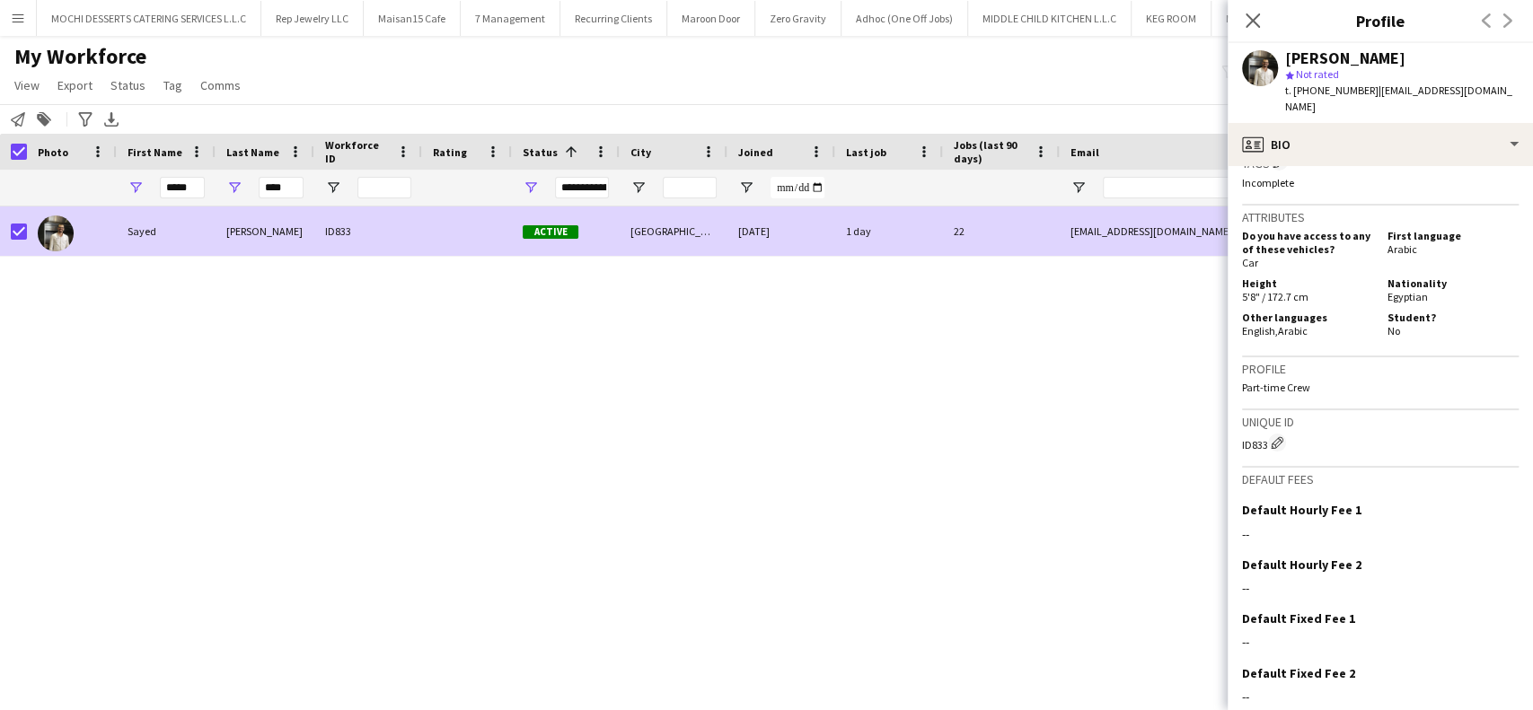
scroll to position [777, 0]
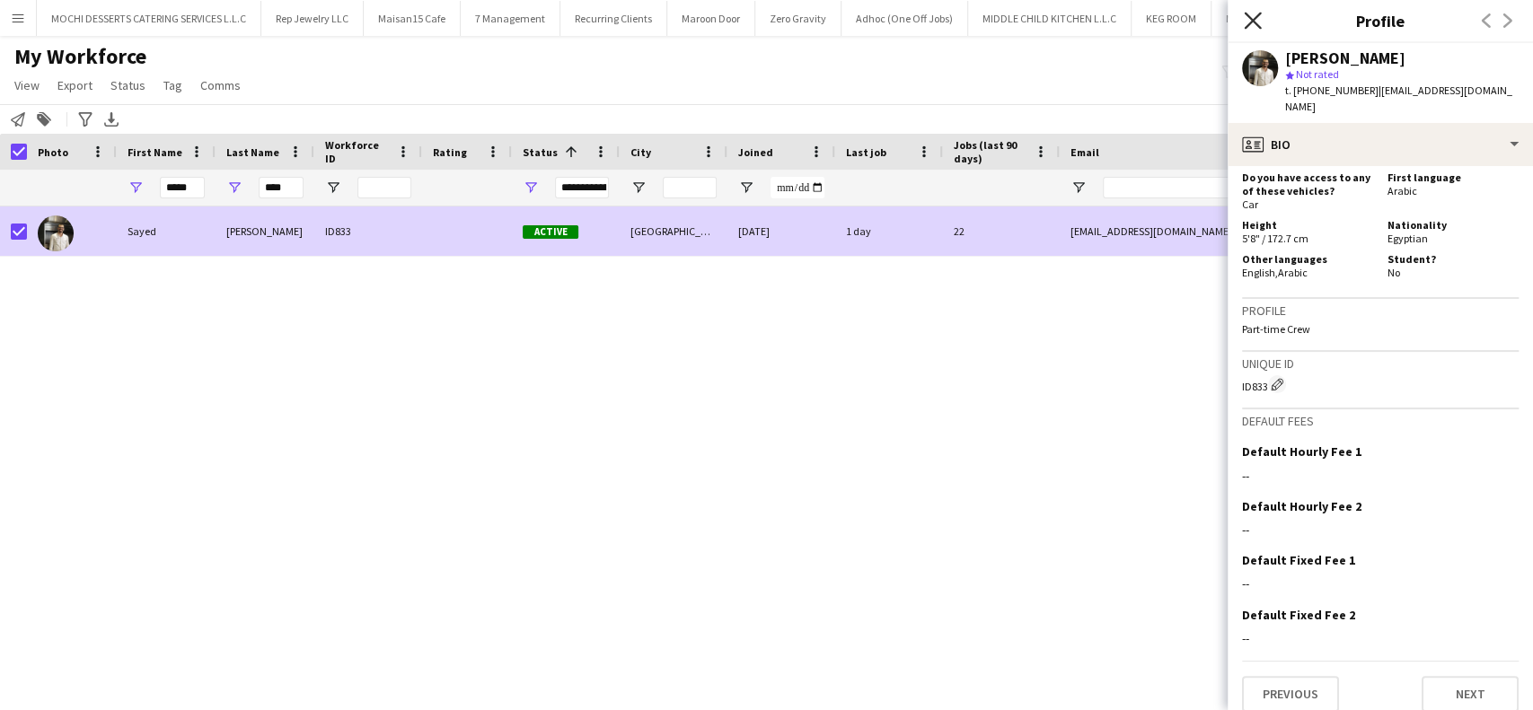
click at [1258, 27] on icon at bounding box center [1252, 20] width 17 height 17
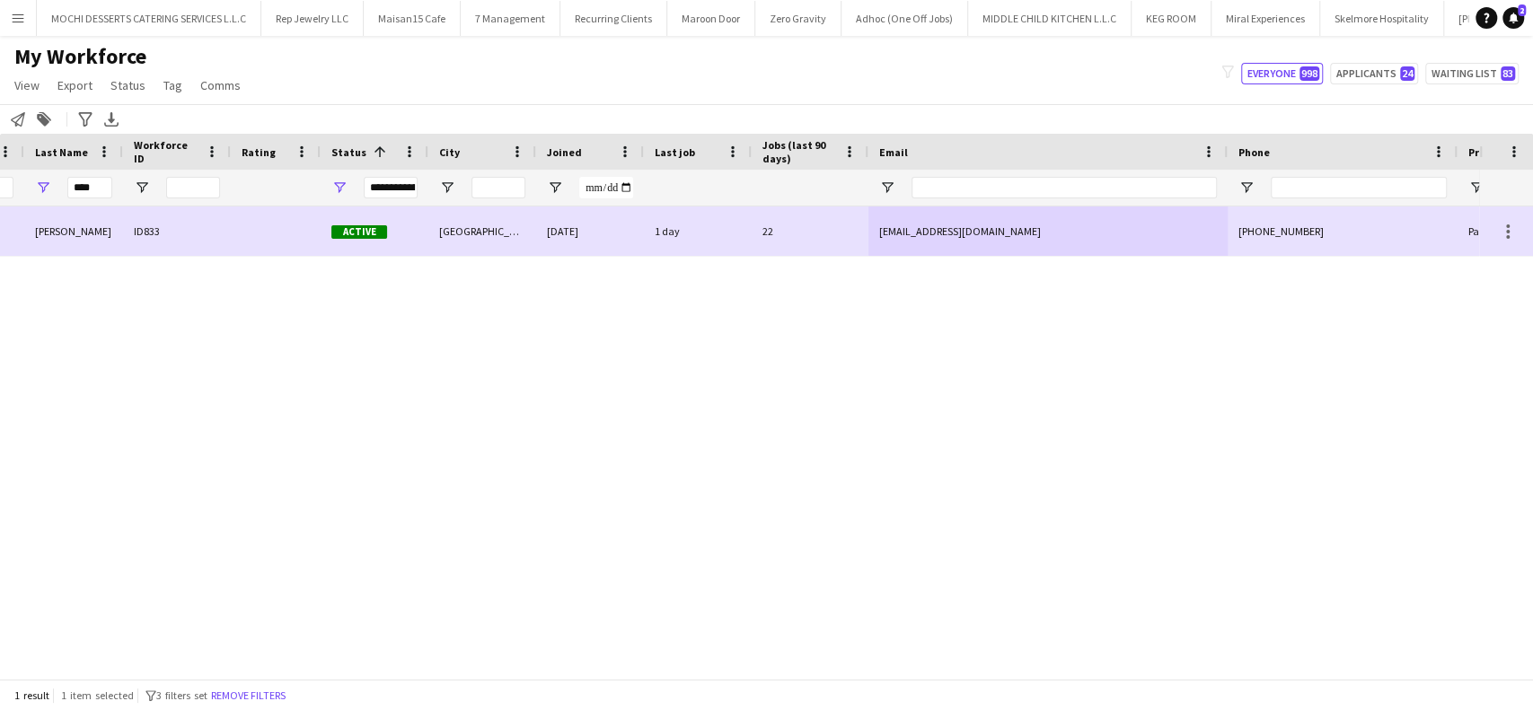
scroll to position [0, 0]
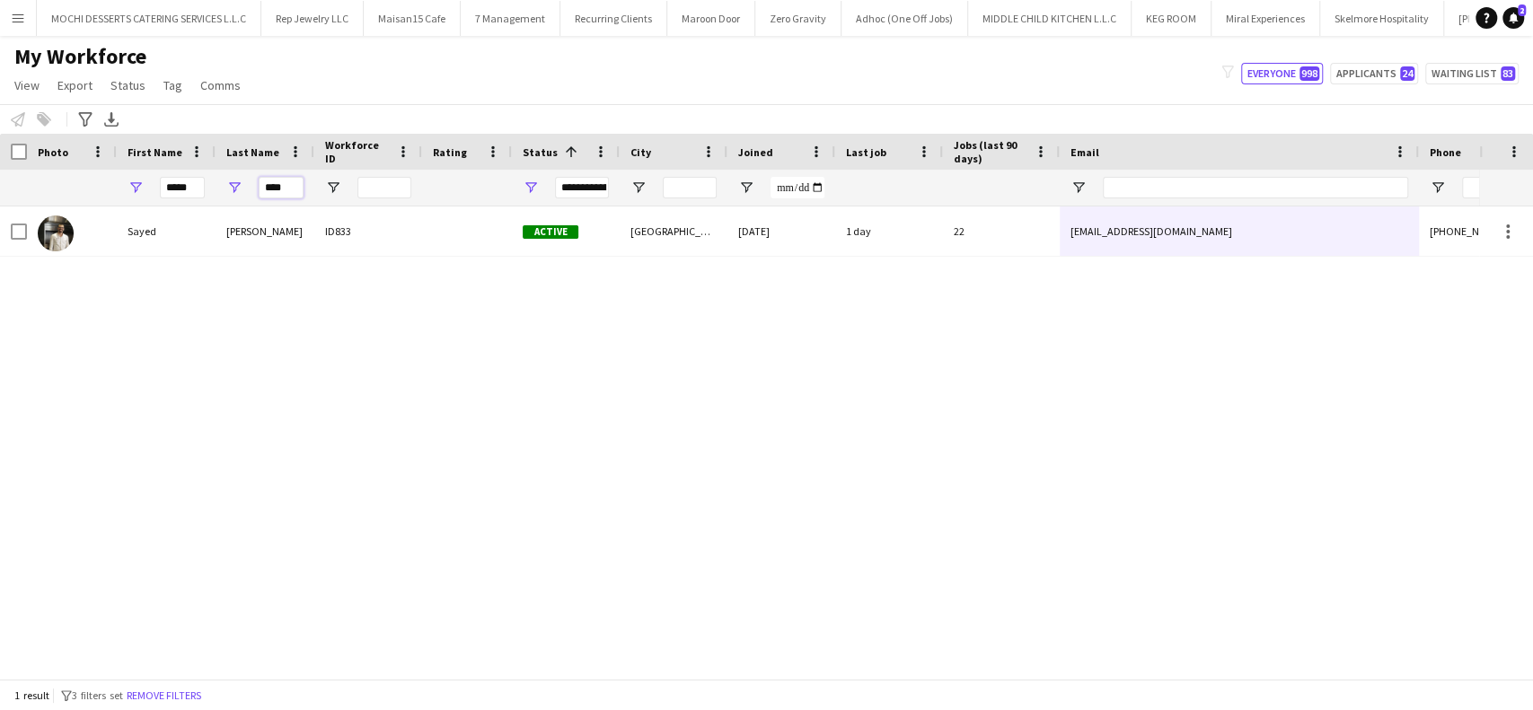
drag, startPoint x: 299, startPoint y: 190, endPoint x: 216, endPoint y: 185, distance: 83.7
click at [216, 185] on div "****" at bounding box center [265, 188] width 99 height 36
drag, startPoint x: 196, startPoint y: 191, endPoint x: 68, endPoint y: 199, distance: 127.7
click at [86, 195] on div "**********" at bounding box center [973, 188] width 1947 height 36
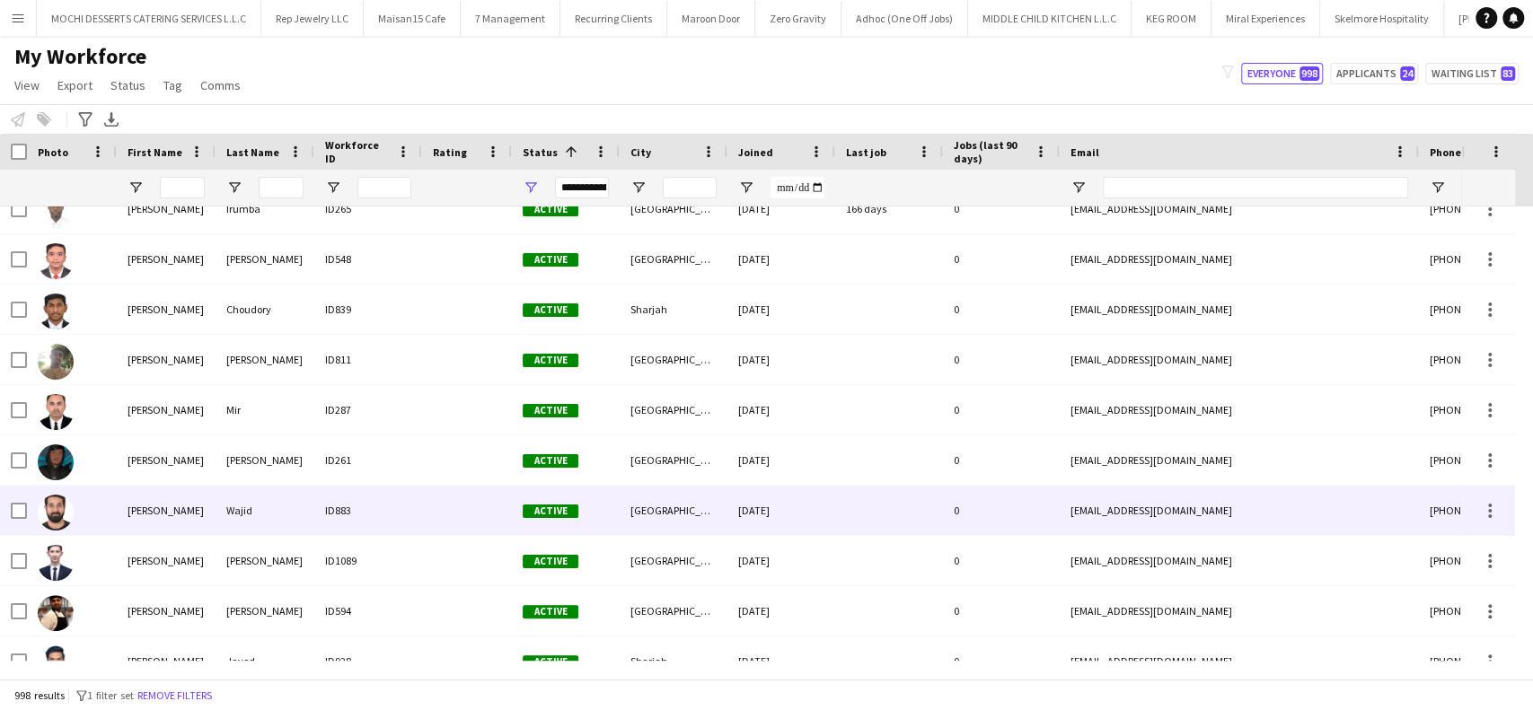
scroll to position [359, 0]
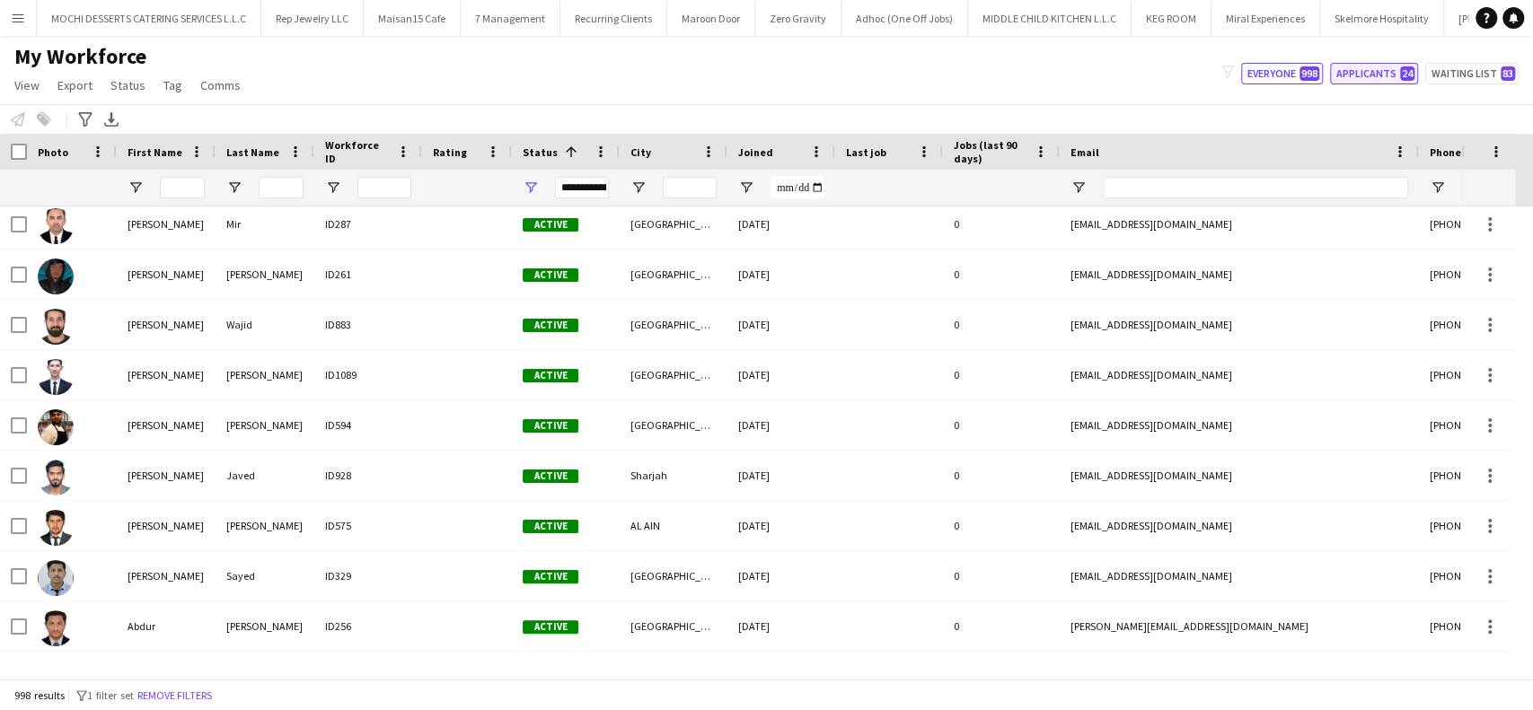
click at [1368, 75] on button "Applicants 24" at bounding box center [1374, 74] width 88 height 22
type input "**********"
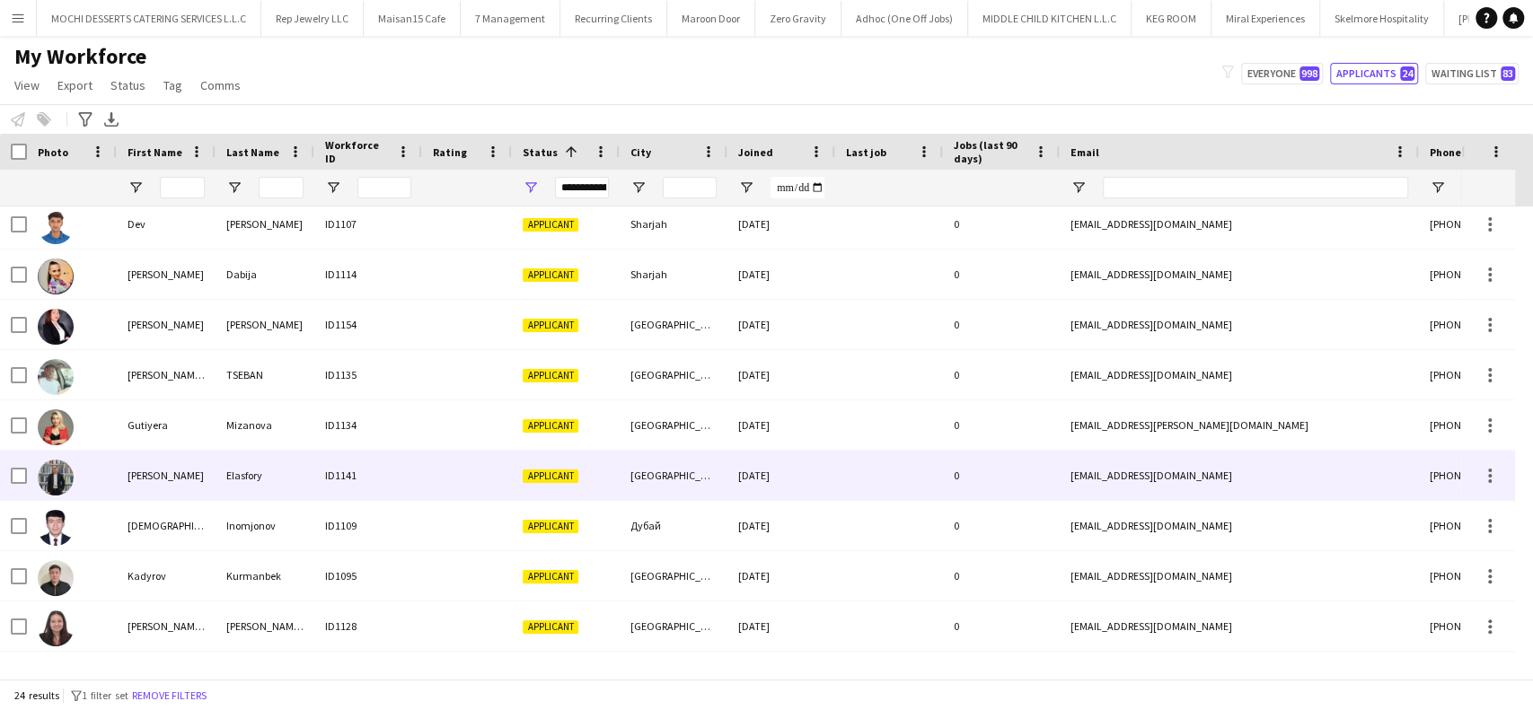
scroll to position [753, 0]
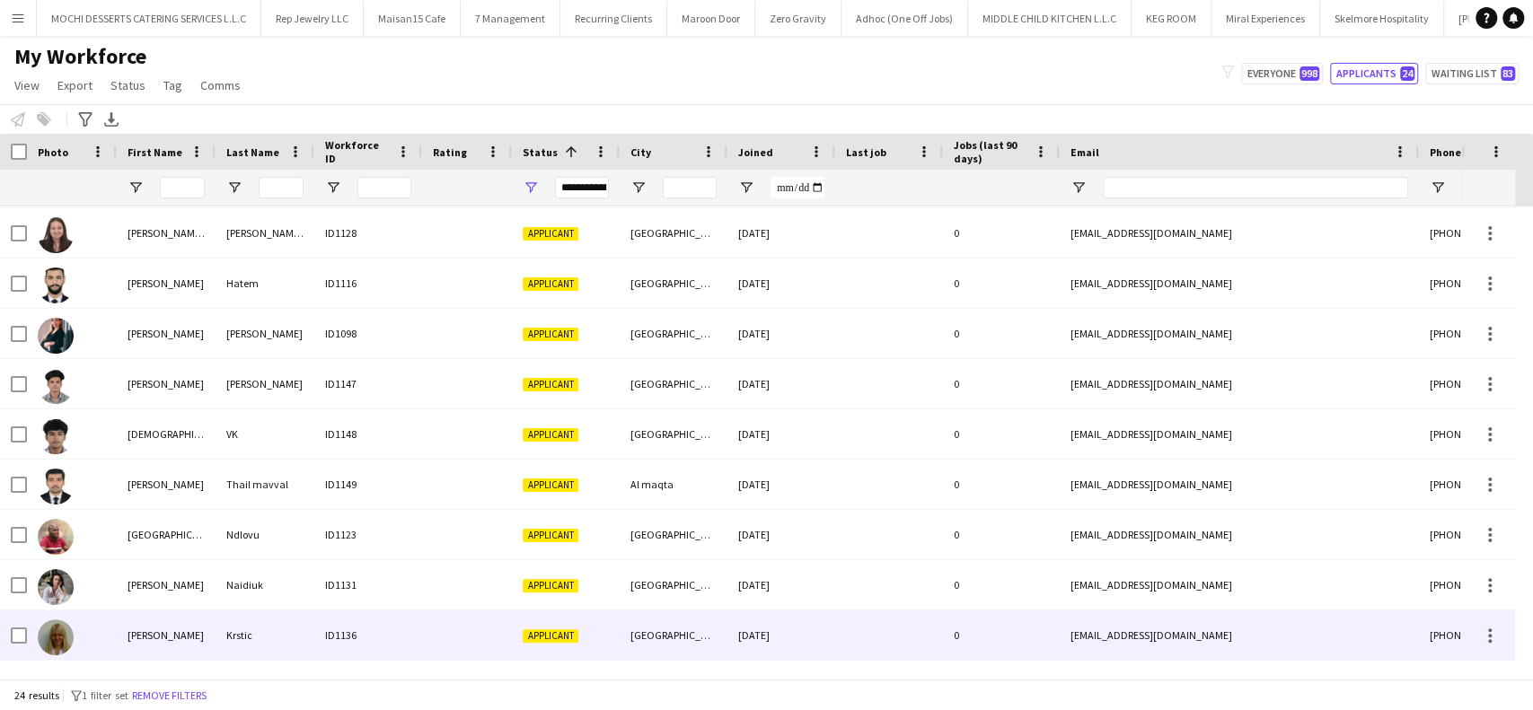
click at [470, 652] on div at bounding box center [467, 635] width 90 height 49
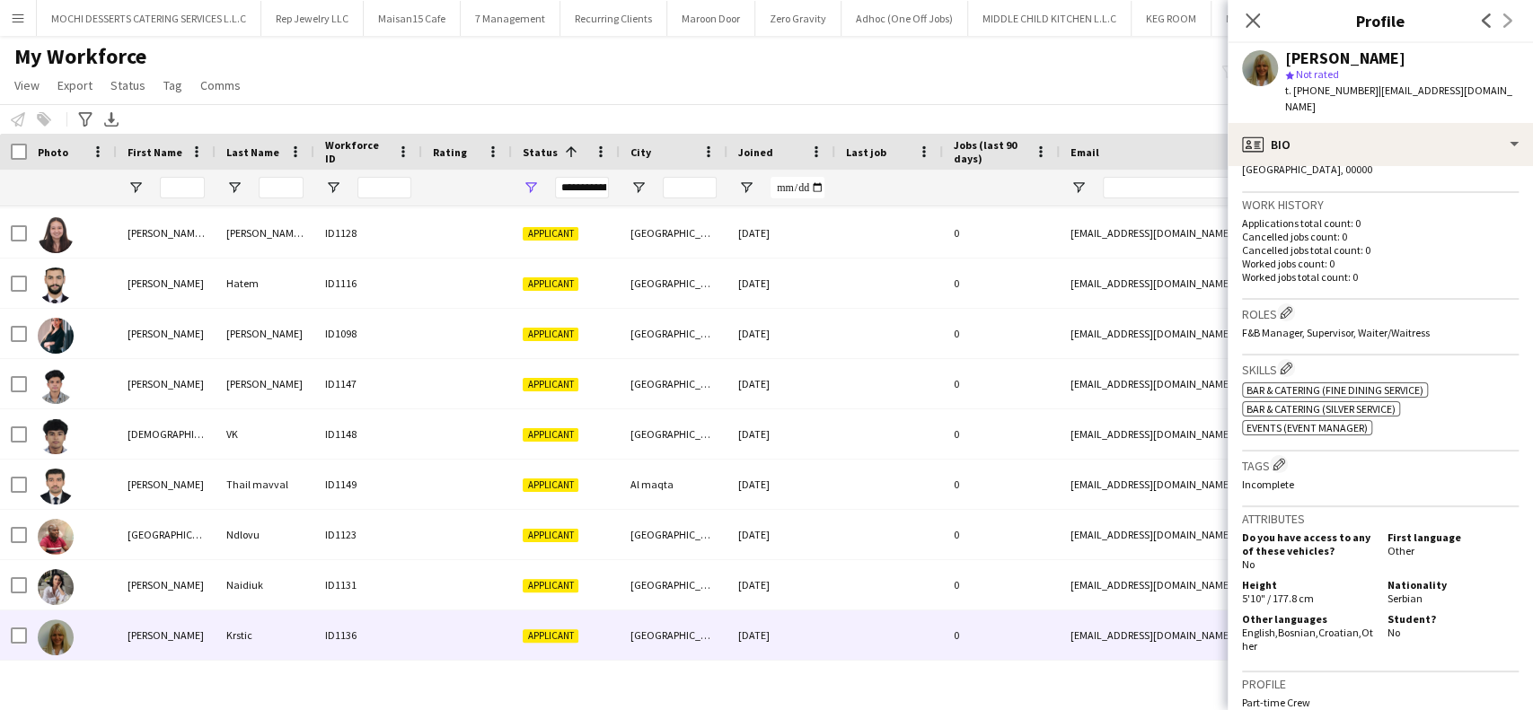
scroll to position [790, 0]
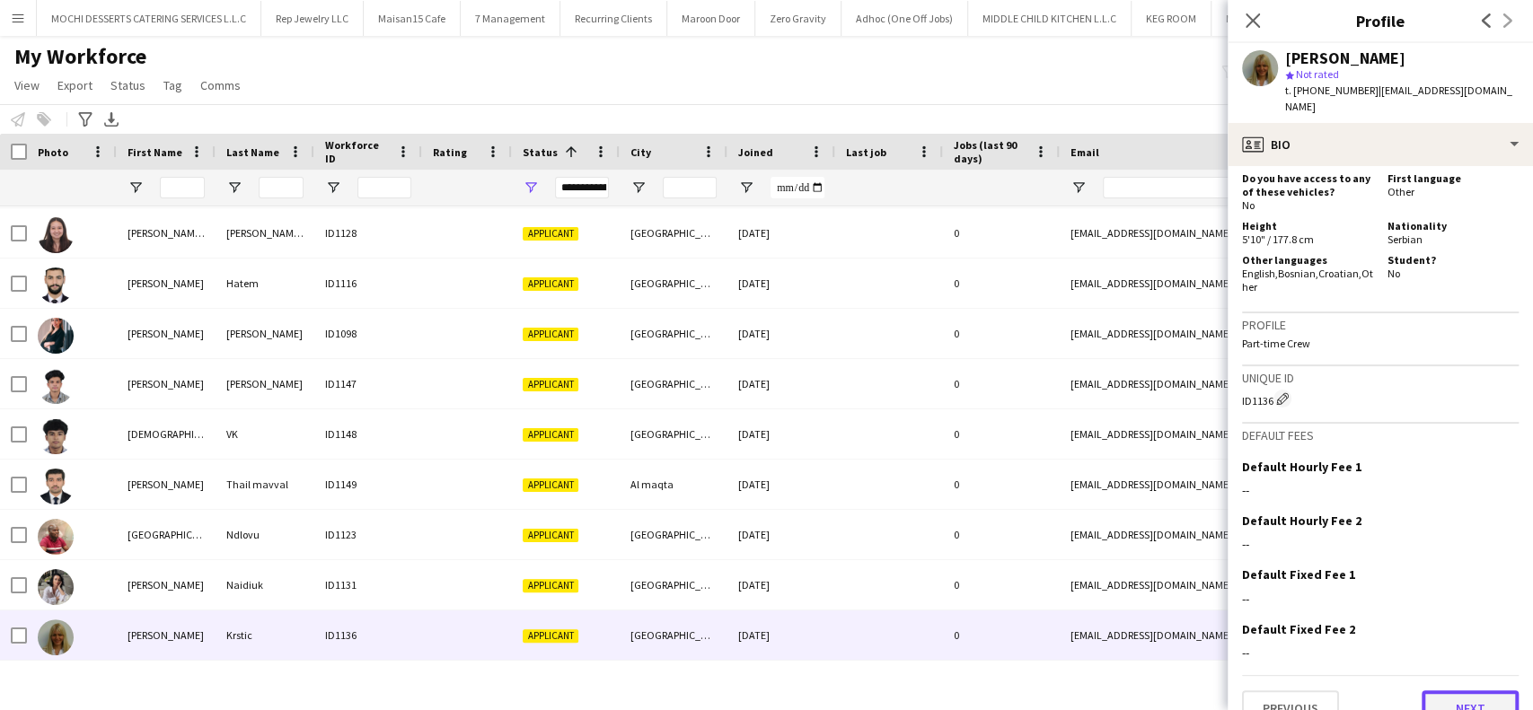
click at [1439, 691] on button "Next" at bounding box center [1470, 709] width 97 height 36
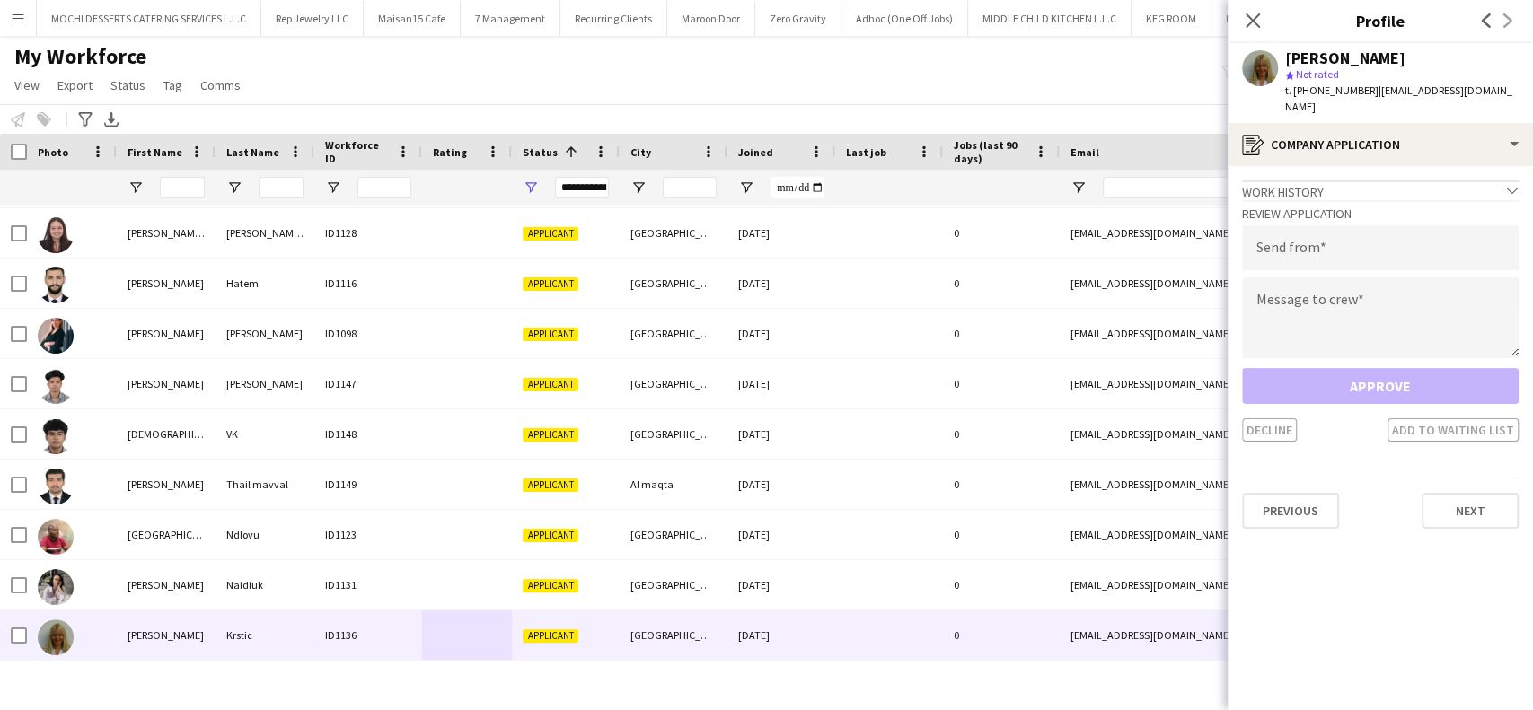
click at [1307, 206] on h3 "Review Application" at bounding box center [1380, 214] width 277 height 16
click at [1305, 225] on input "email" at bounding box center [1380, 247] width 277 height 45
paste input "**********"
type input "**********"
click at [1304, 305] on textarea at bounding box center [1380, 318] width 277 height 81
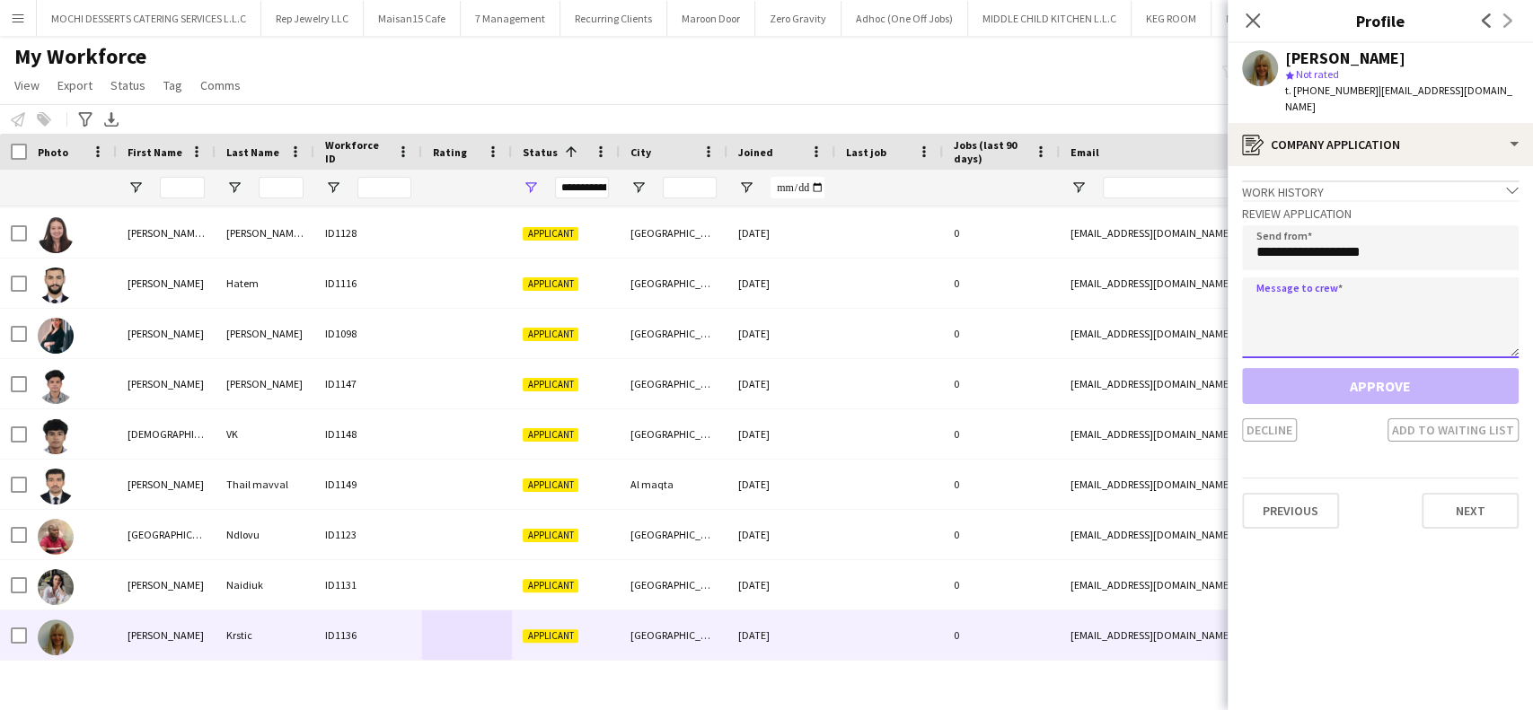
paste textarea "**********"
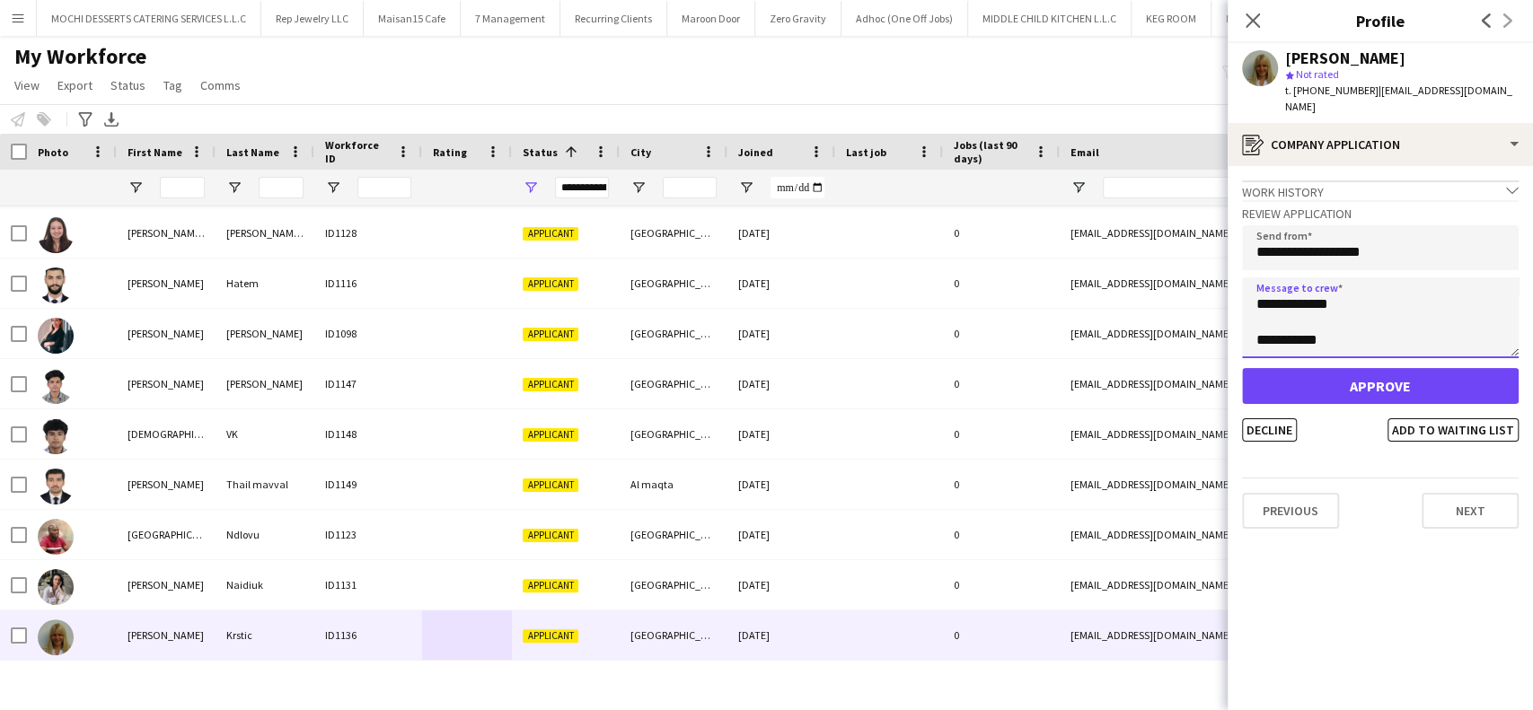
type textarea "**********"
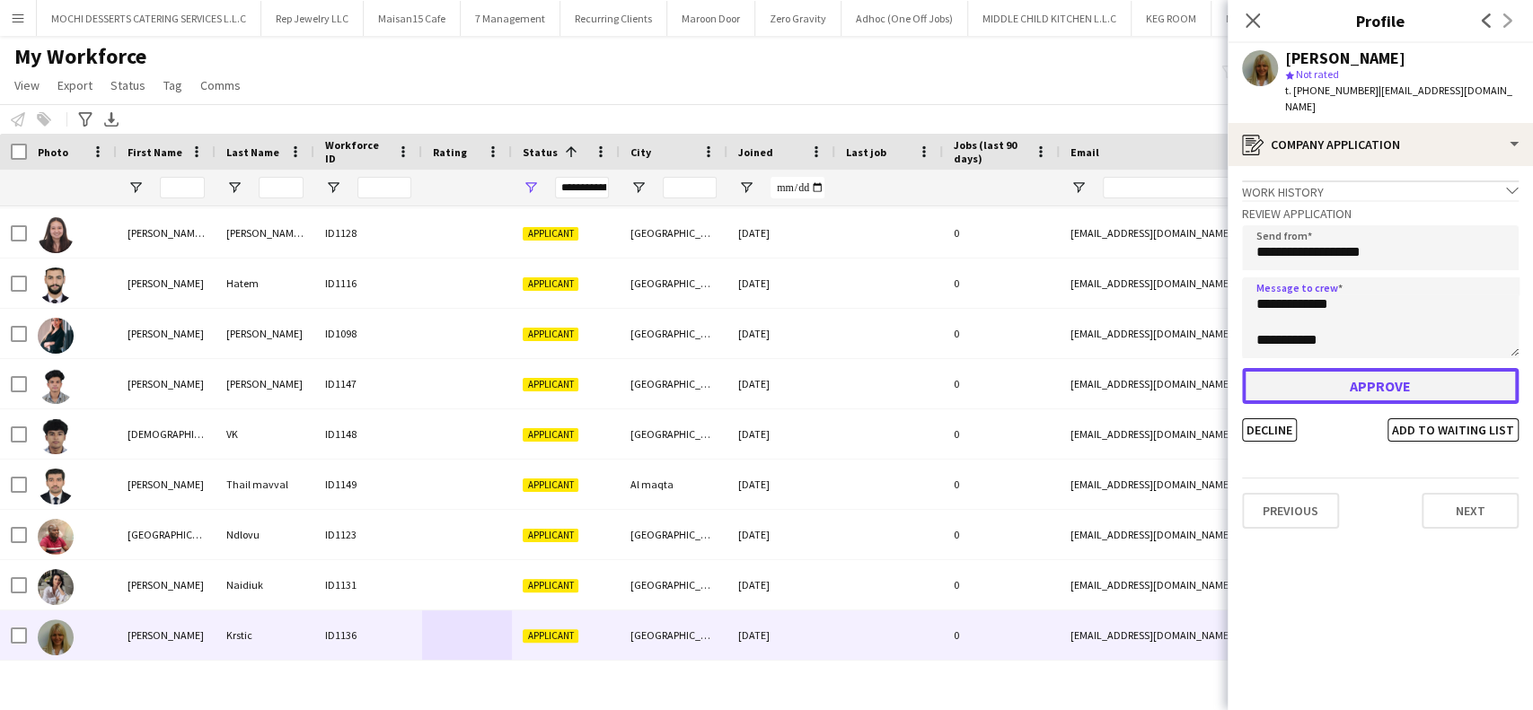
click at [1328, 368] on button "Approve" at bounding box center [1380, 386] width 277 height 36
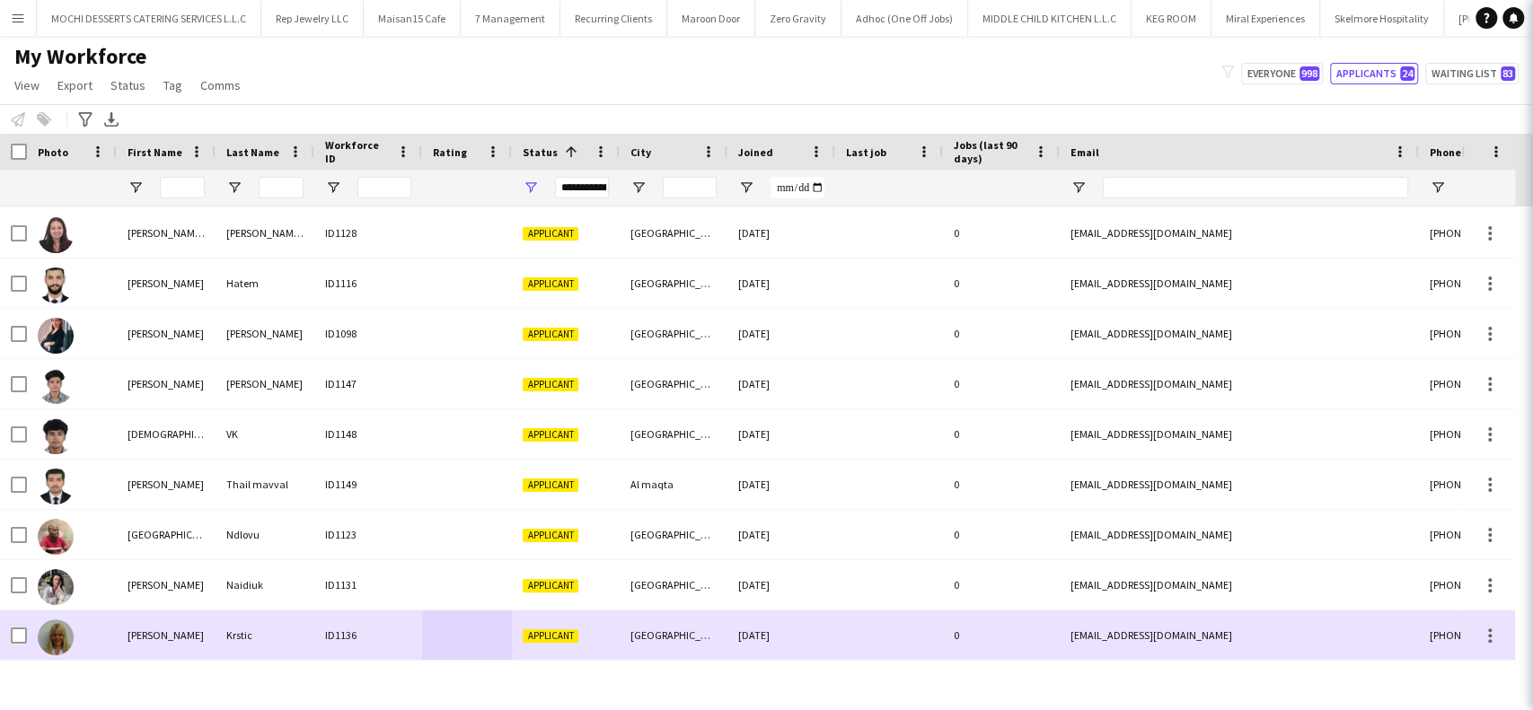
scroll to position [702, 0]
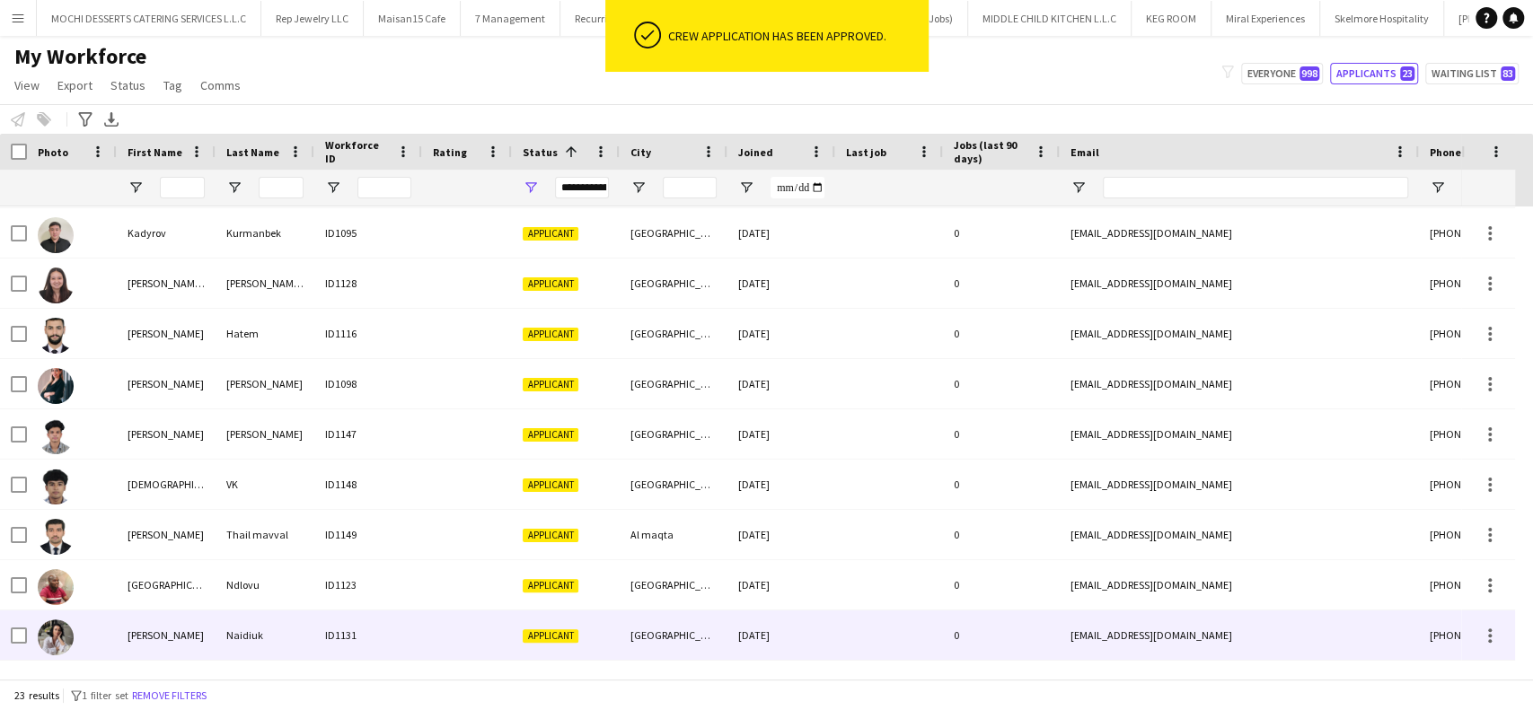
click at [529, 640] on span "Applicant" at bounding box center [551, 636] width 56 height 13
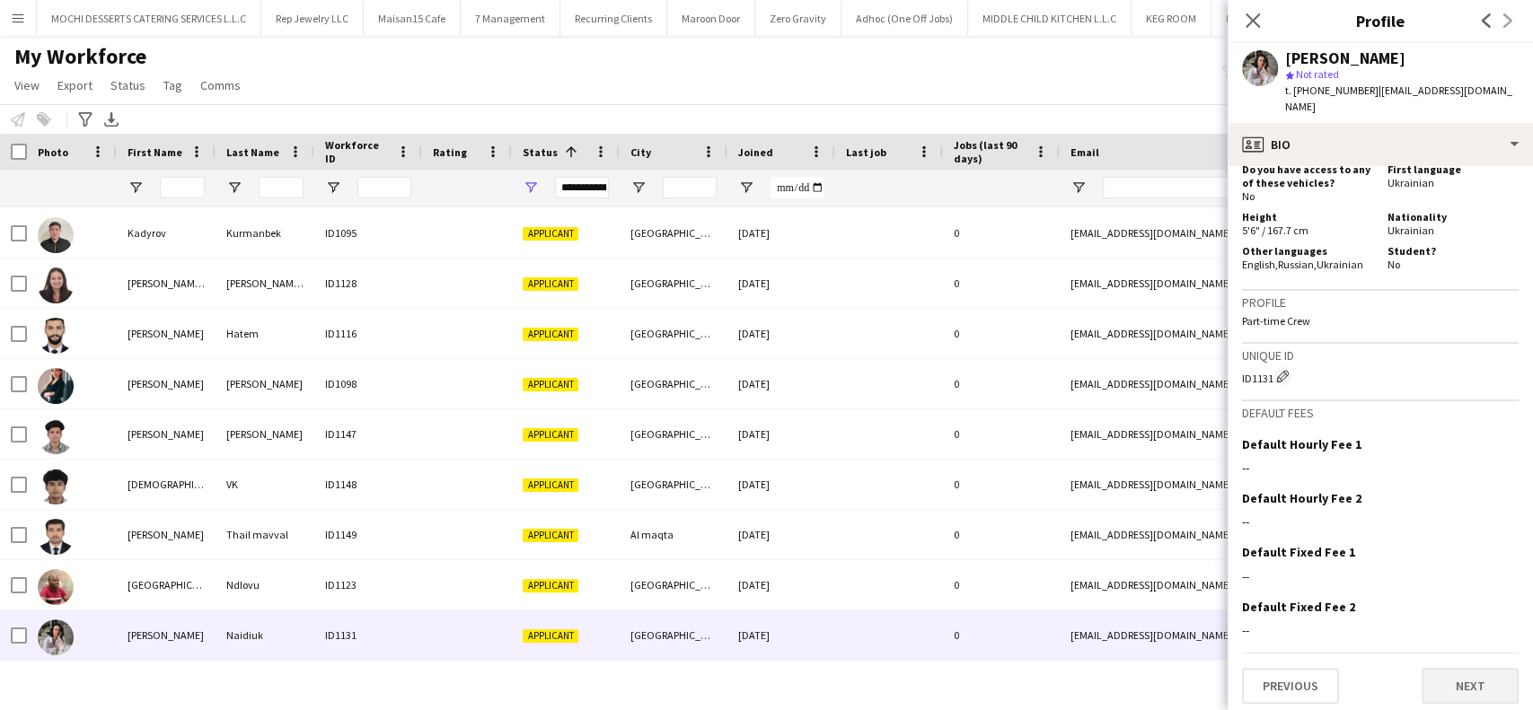
scroll to position [858, 0]
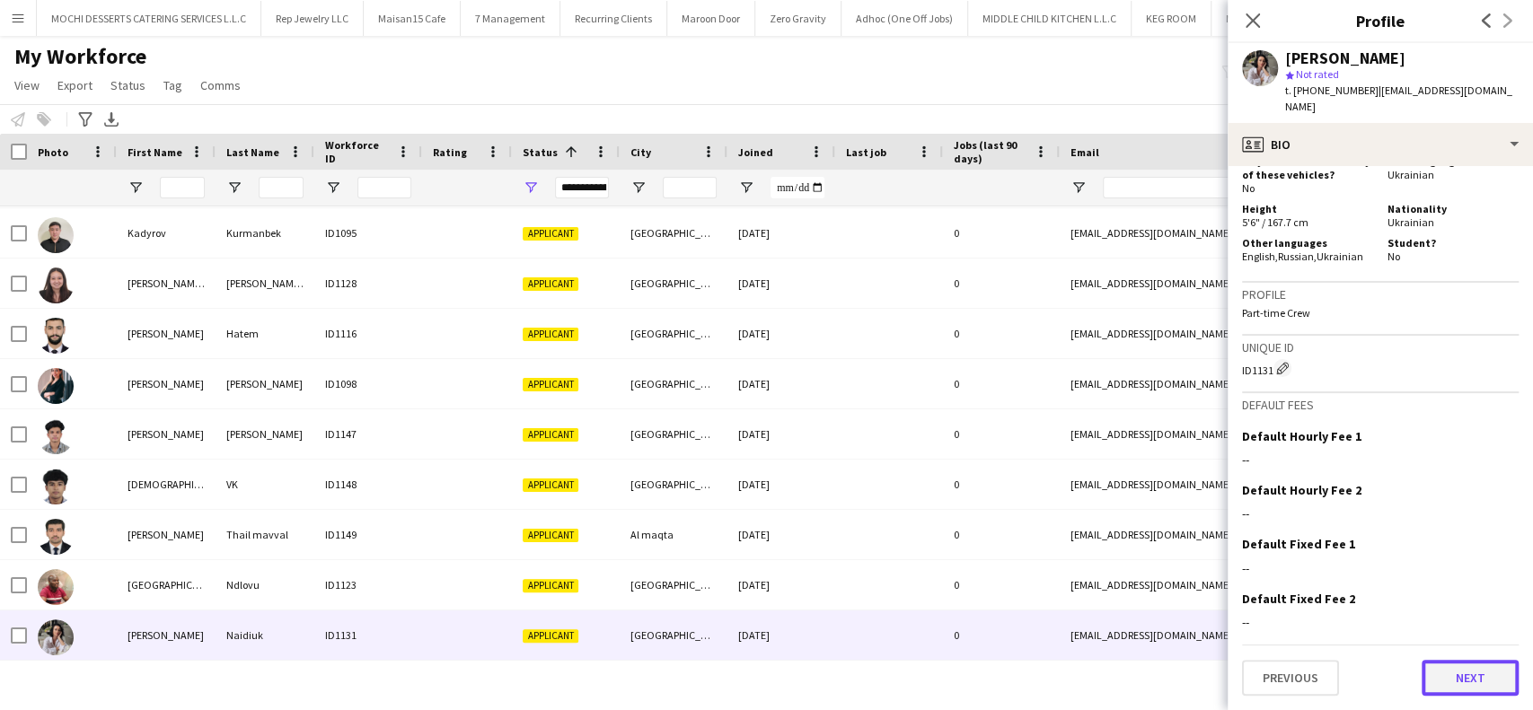
click at [1453, 690] on button "Next" at bounding box center [1470, 678] width 97 height 36
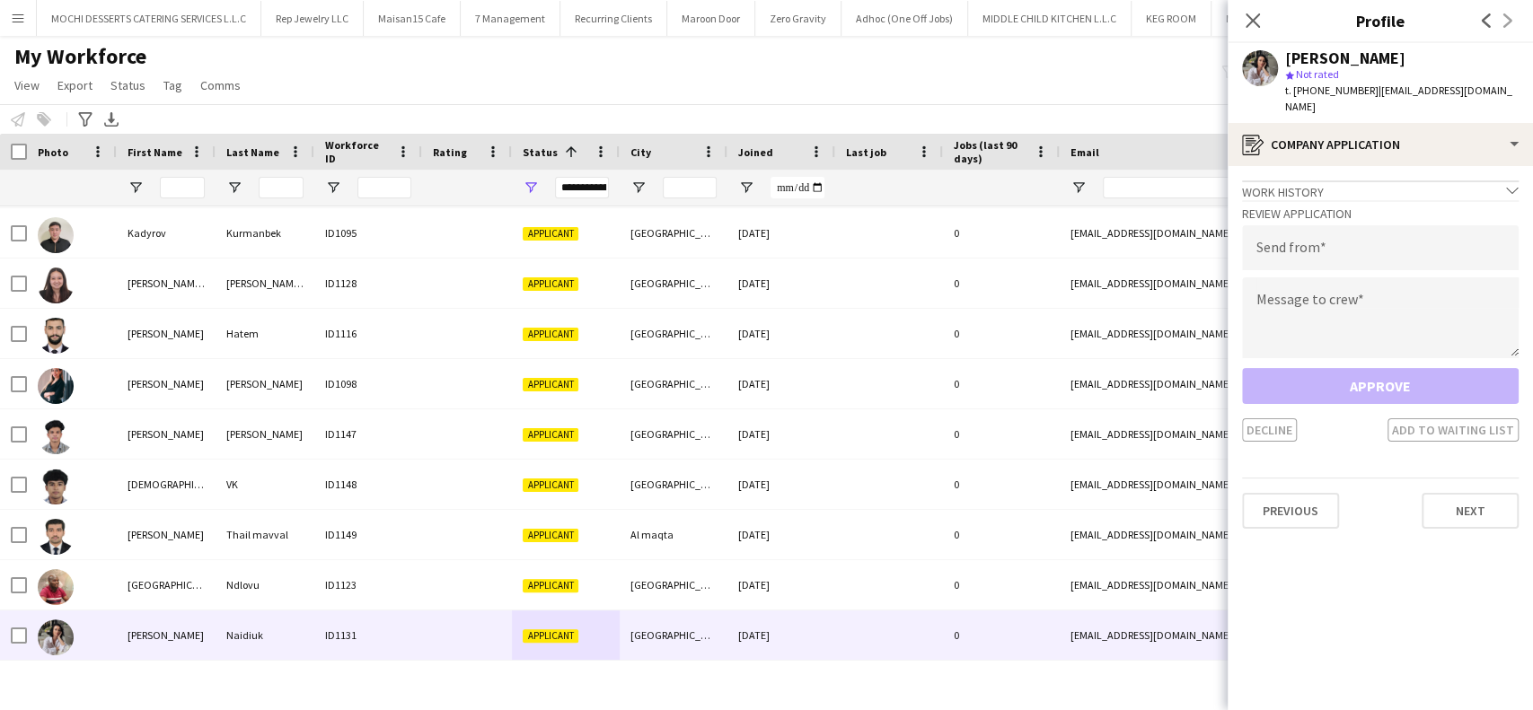
click at [1288, 255] on div "Review Application Send from Message to crew Approve Decline Add to waiting list" at bounding box center [1380, 321] width 277 height 242
click at [1279, 278] on textarea at bounding box center [1380, 318] width 277 height 81
paste textarea "**********"
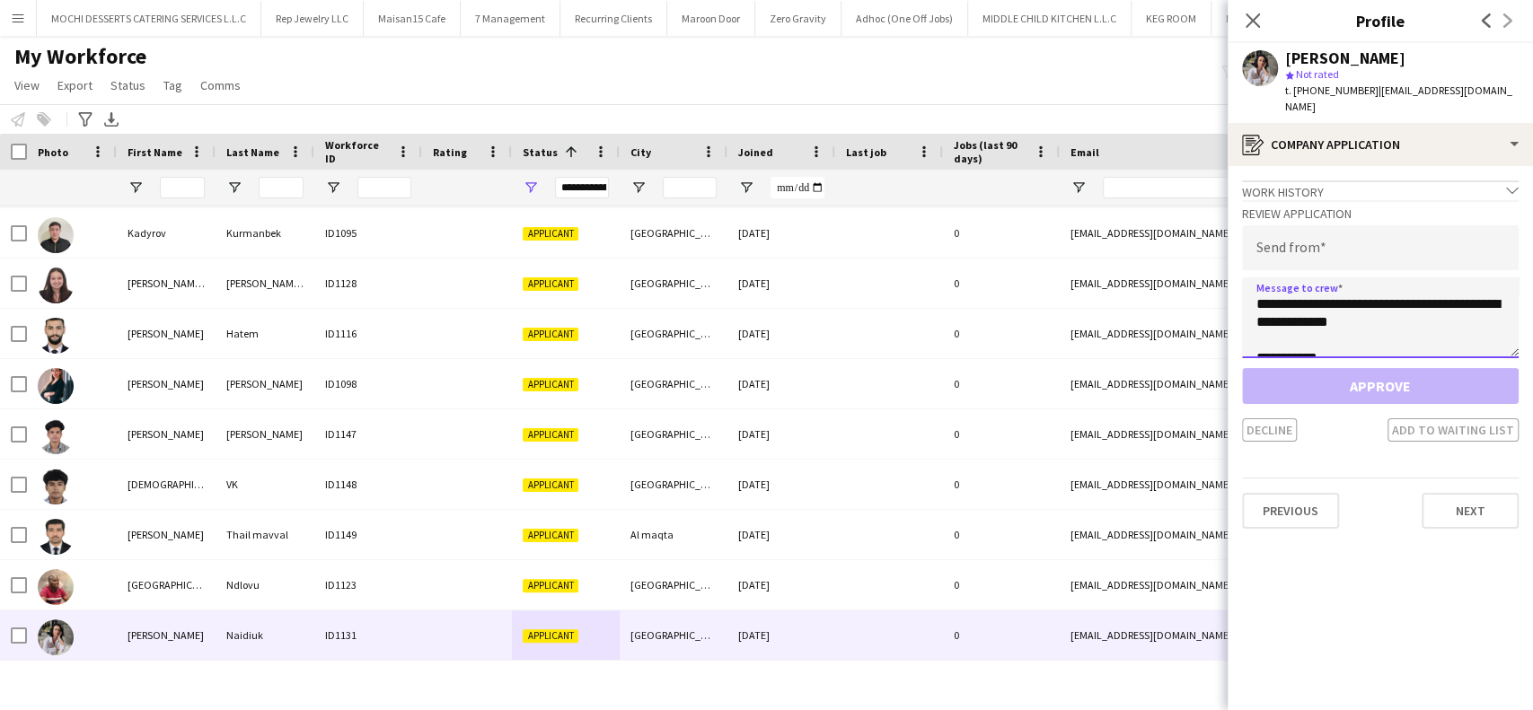
scroll to position [29, 0]
type textarea "**********"
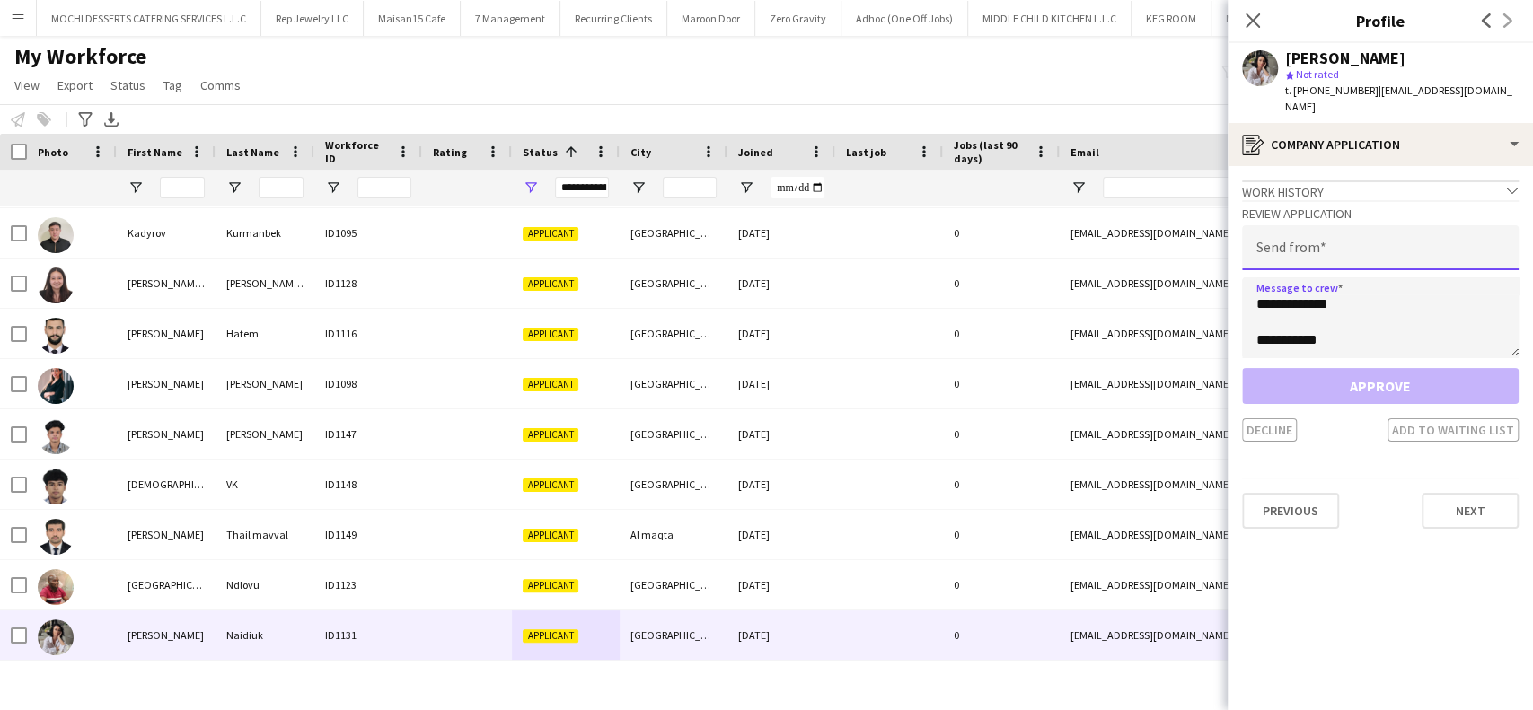
click at [1310, 231] on input "email" at bounding box center [1380, 247] width 277 height 45
paste input "**********"
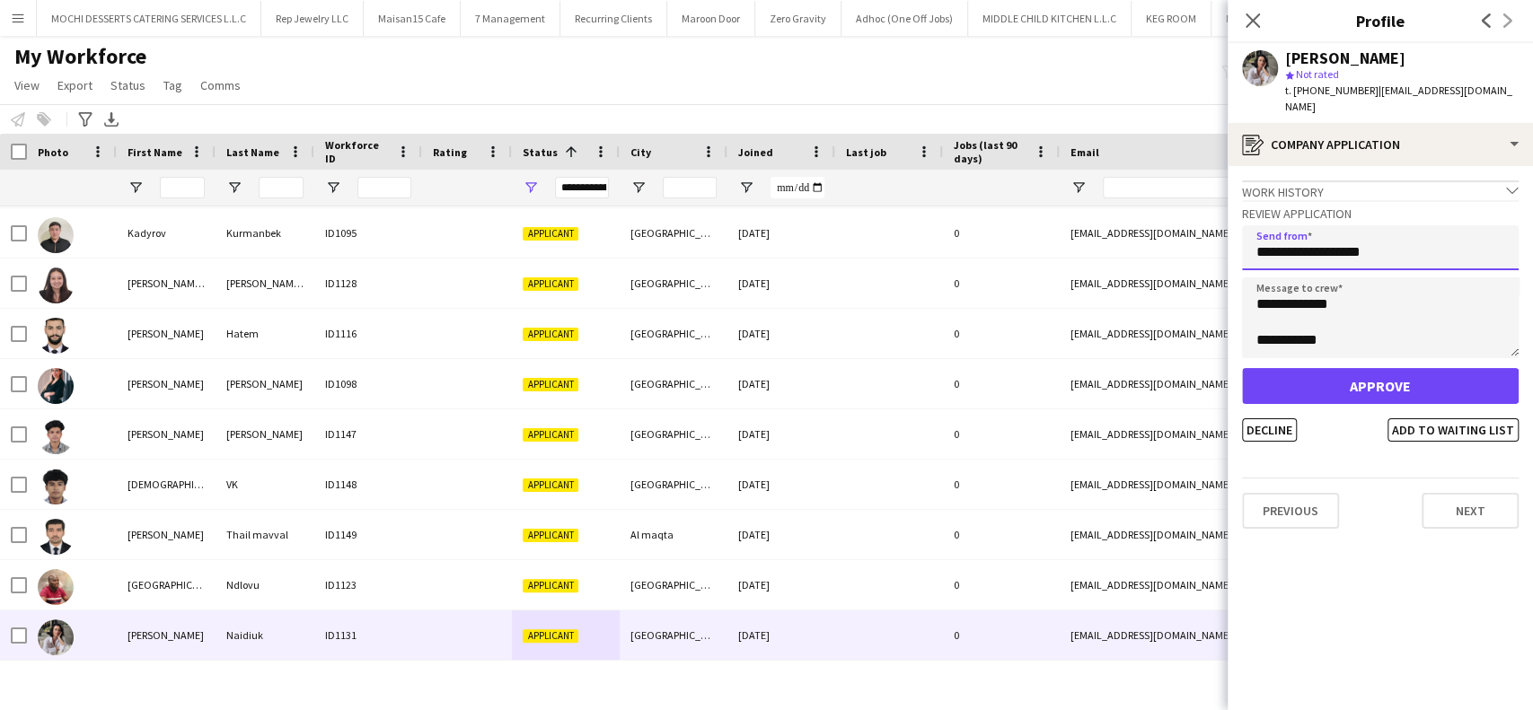
type input "**********"
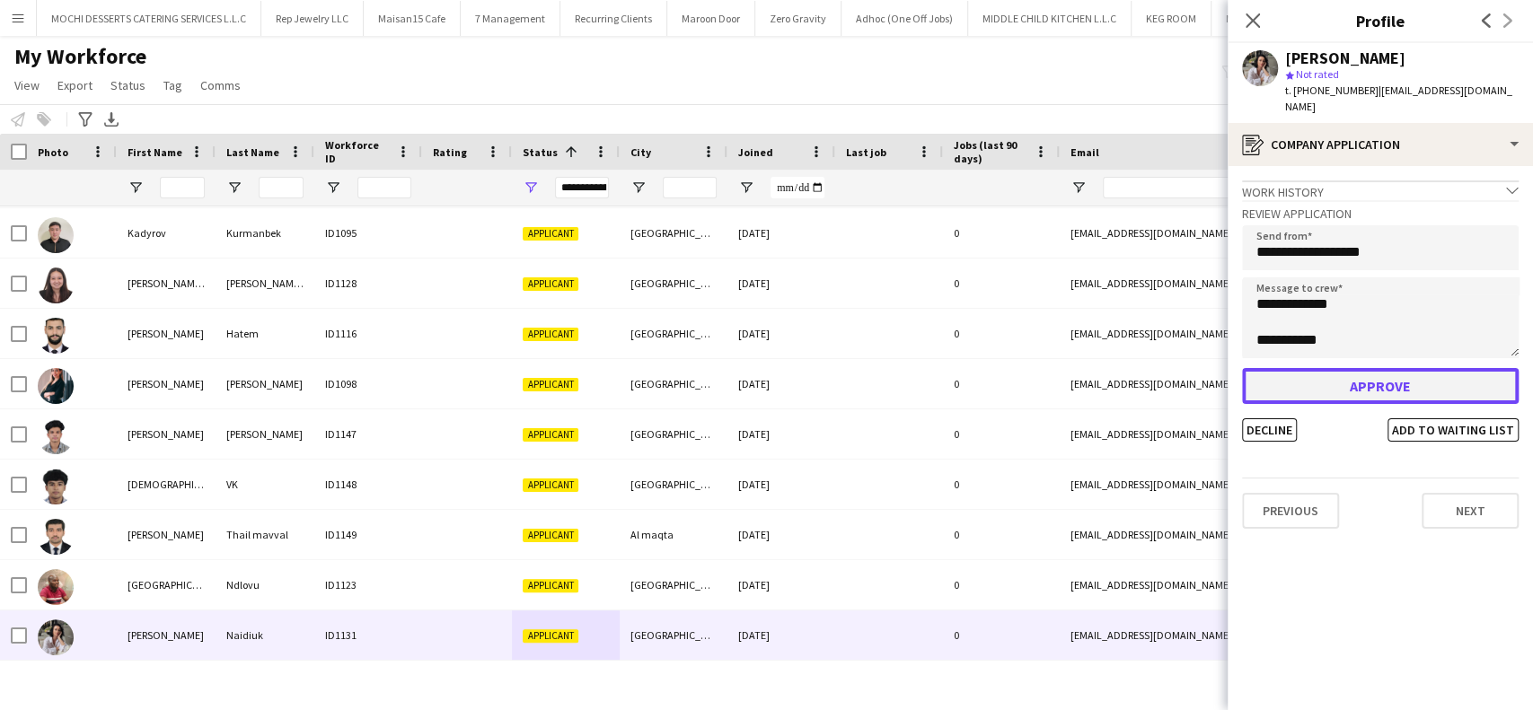
click at [1324, 368] on button "Approve" at bounding box center [1380, 386] width 277 height 36
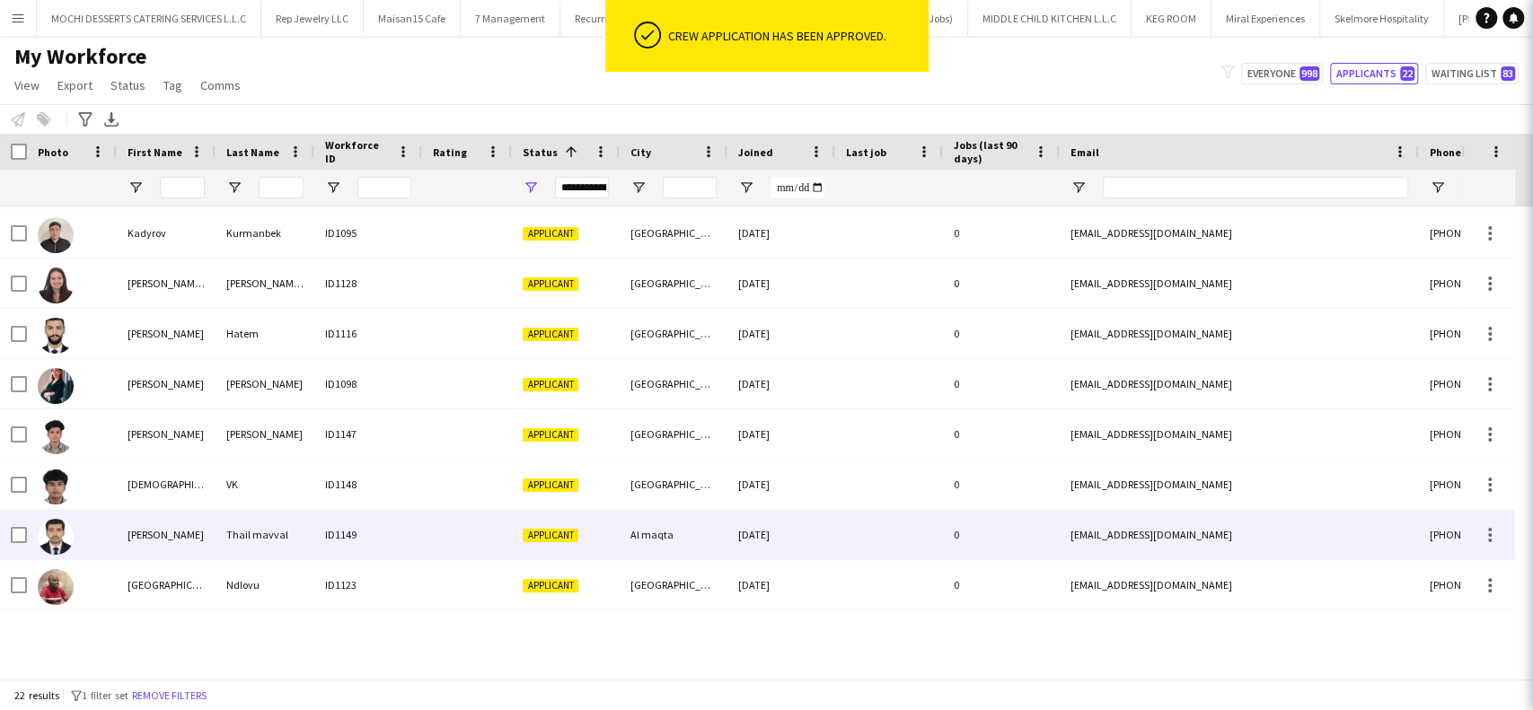
scroll to position [652, 0]
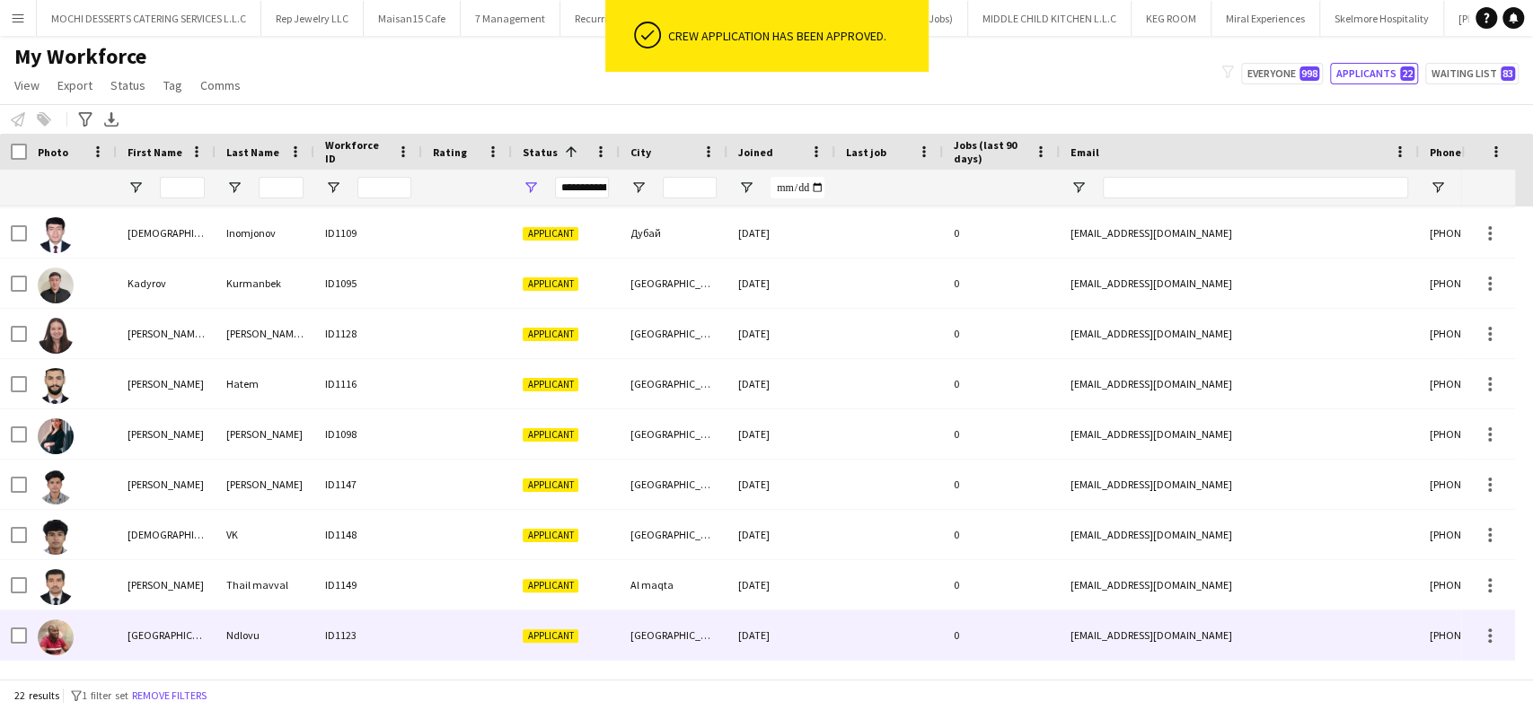
click at [381, 635] on div "ID1123" at bounding box center [368, 635] width 108 height 49
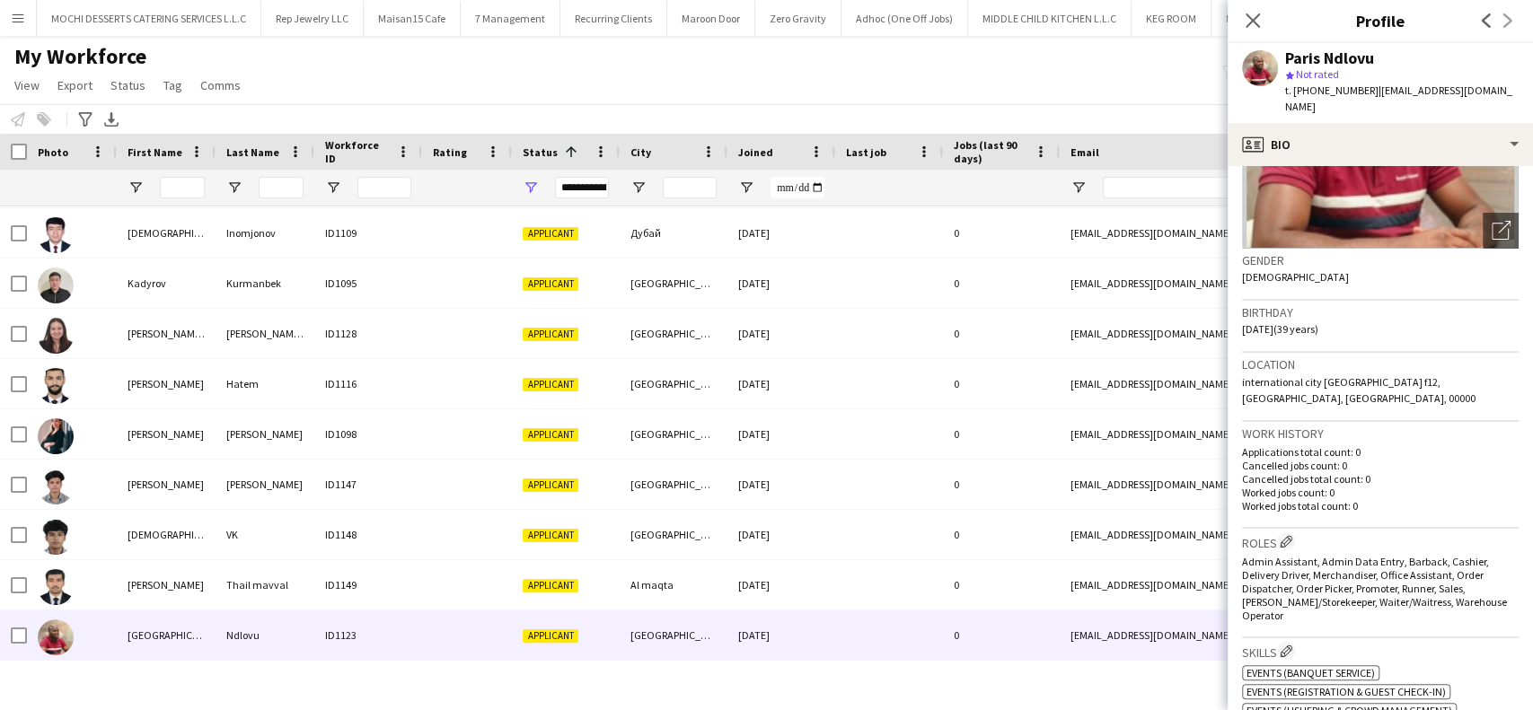
scroll to position [598, 0]
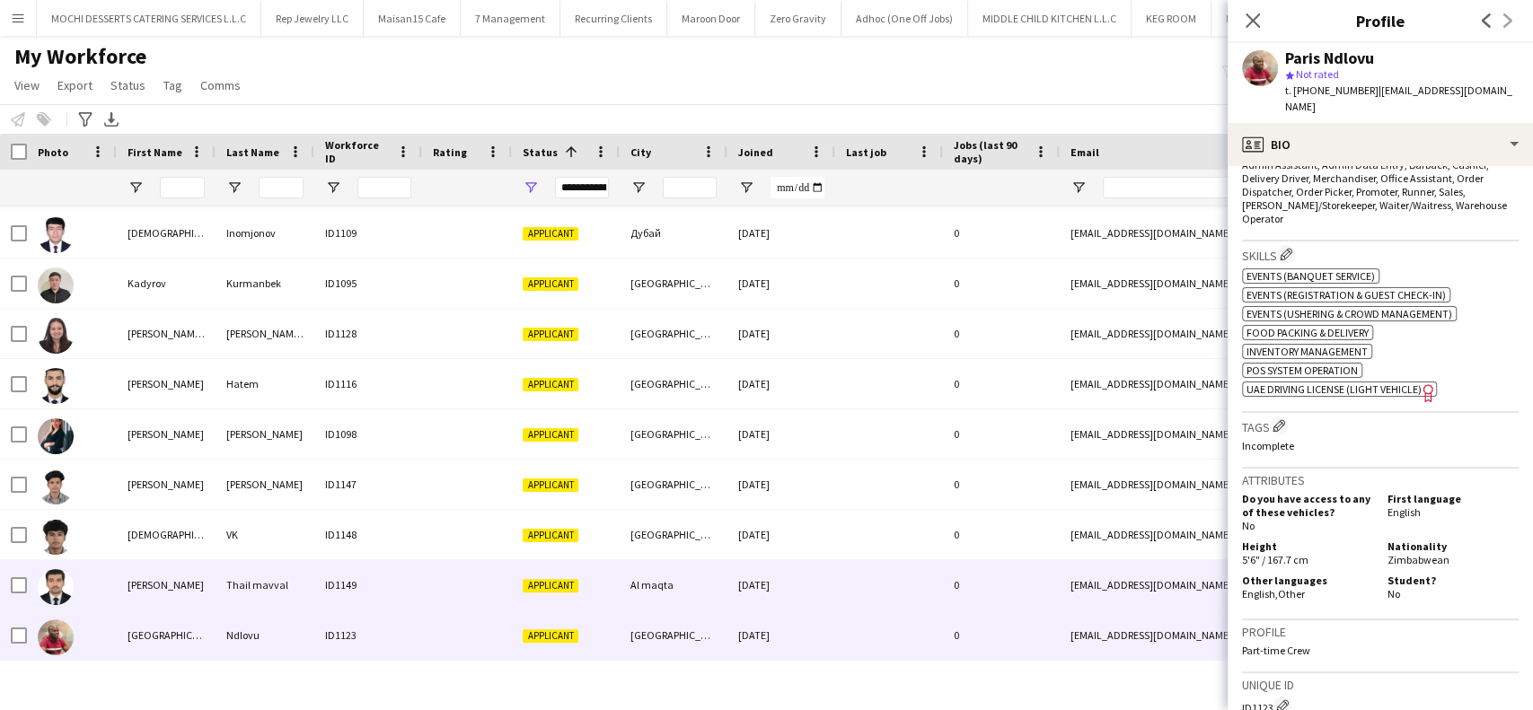
click at [327, 595] on div "ID1149" at bounding box center [368, 584] width 108 height 49
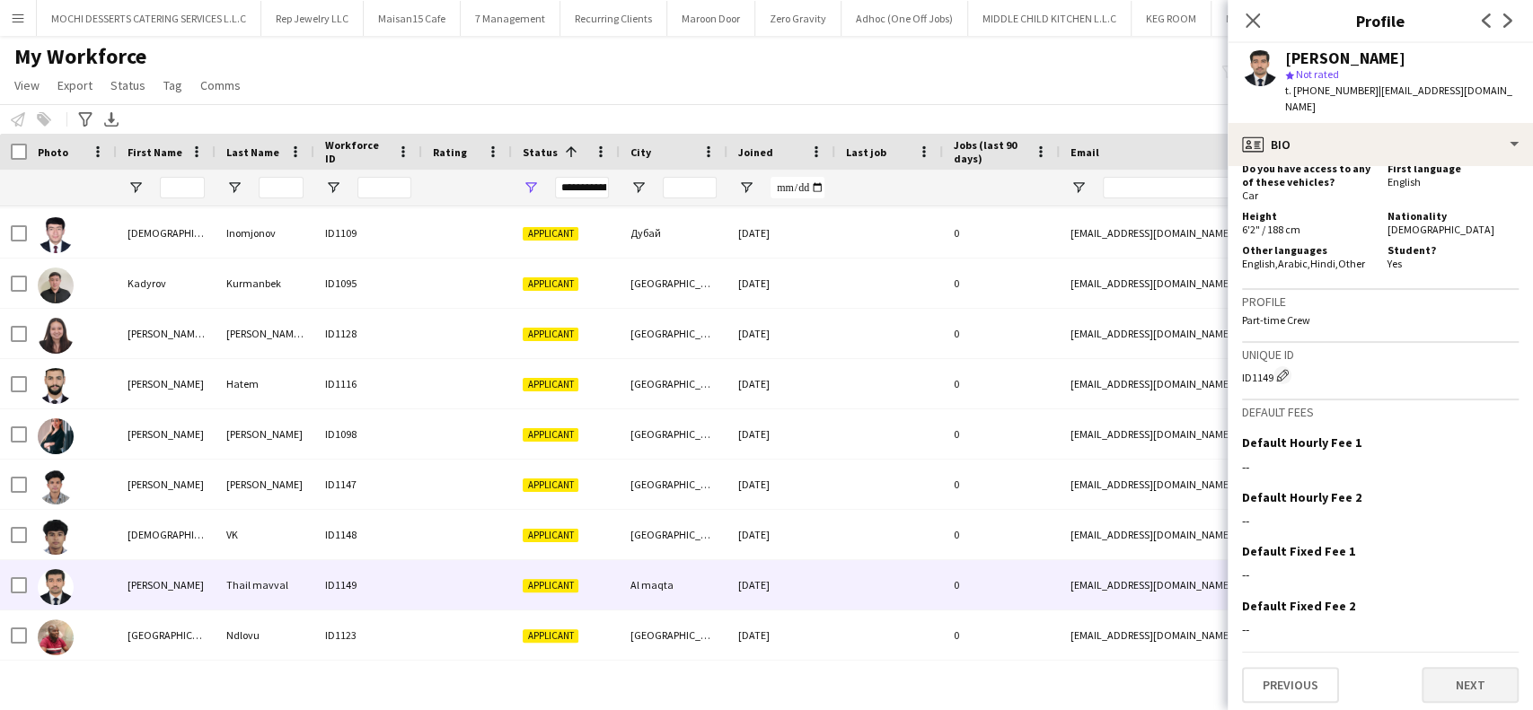
scroll to position [855, 0]
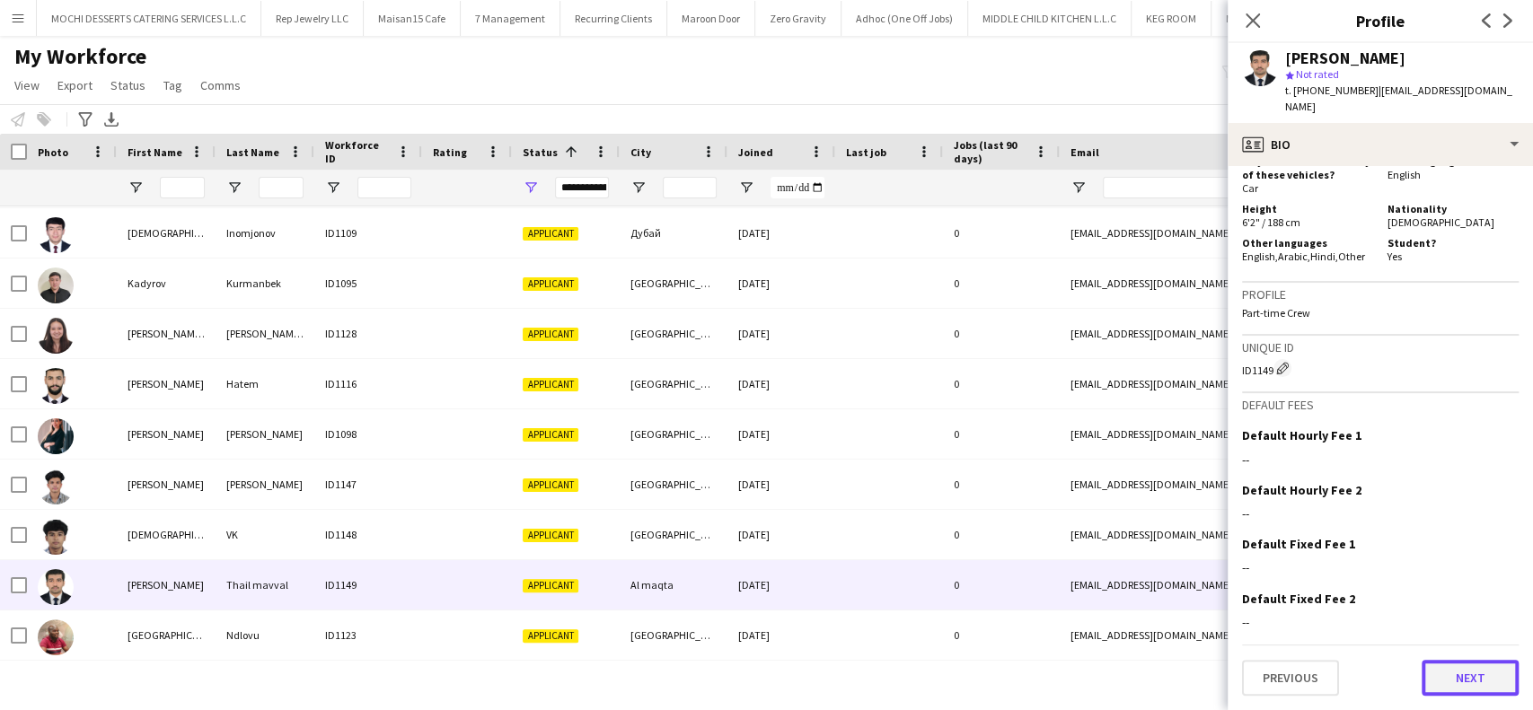
click at [1463, 675] on button "Next" at bounding box center [1470, 678] width 97 height 36
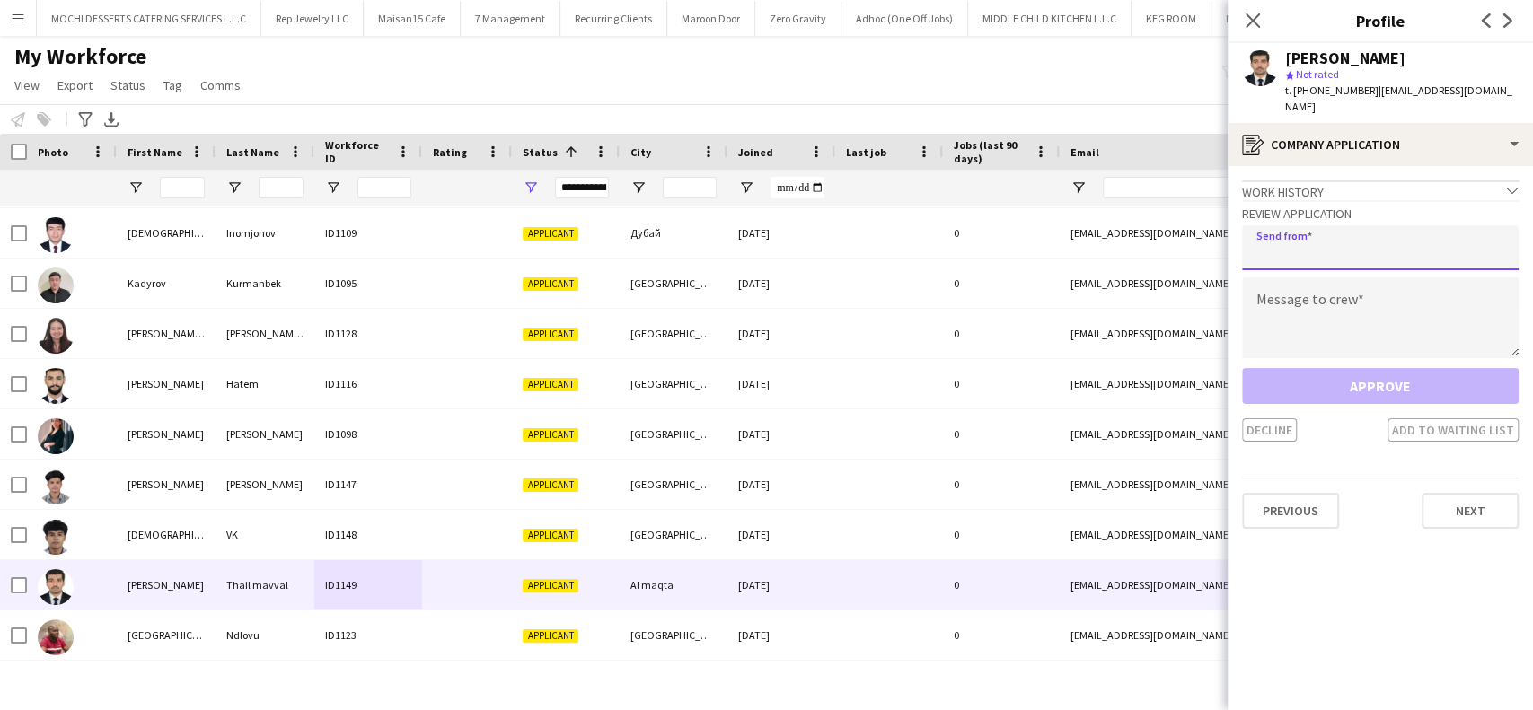
click at [1298, 249] on input "email" at bounding box center [1380, 247] width 277 height 45
paste input "**********"
type input "**********"
click at [1315, 290] on textarea at bounding box center [1380, 318] width 277 height 81
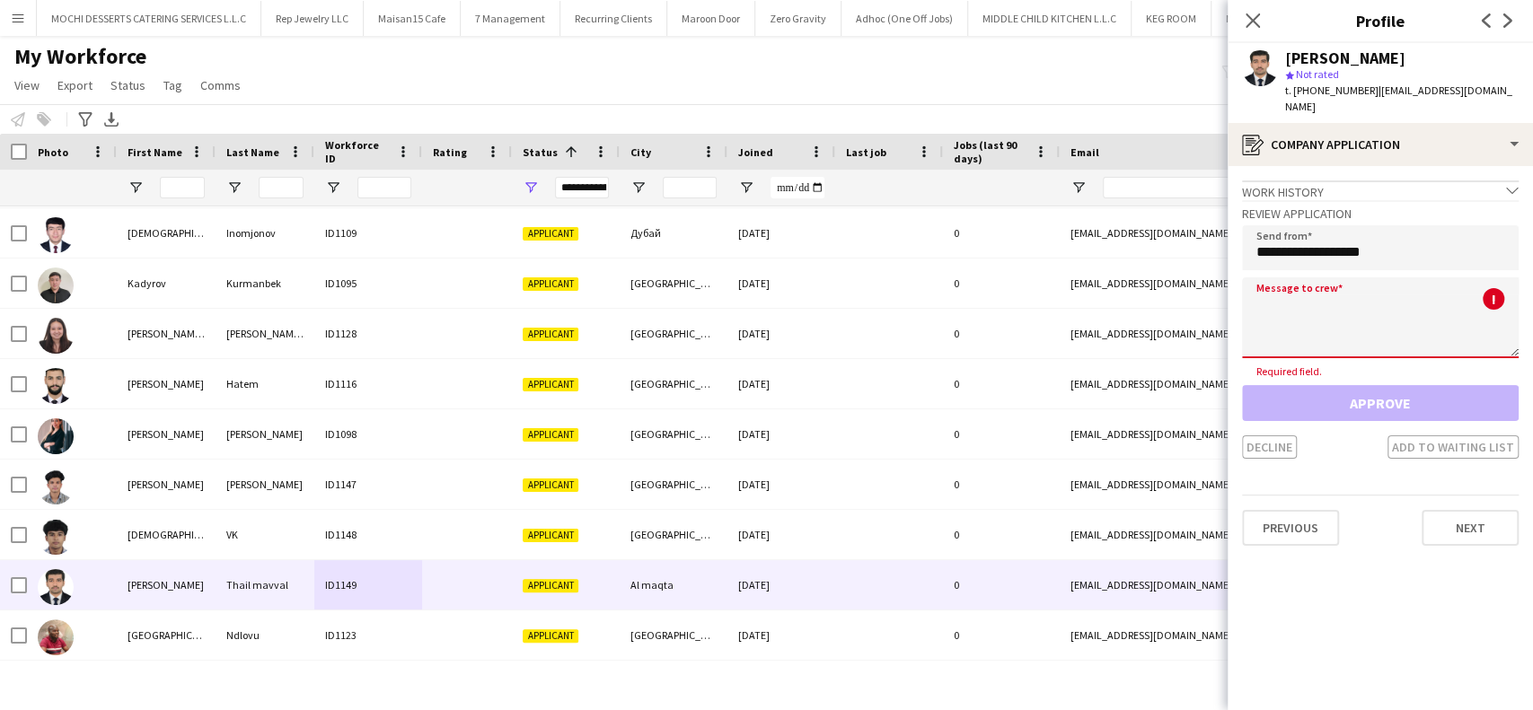
click at [1309, 287] on textarea at bounding box center [1380, 318] width 277 height 81
paste textarea "**********"
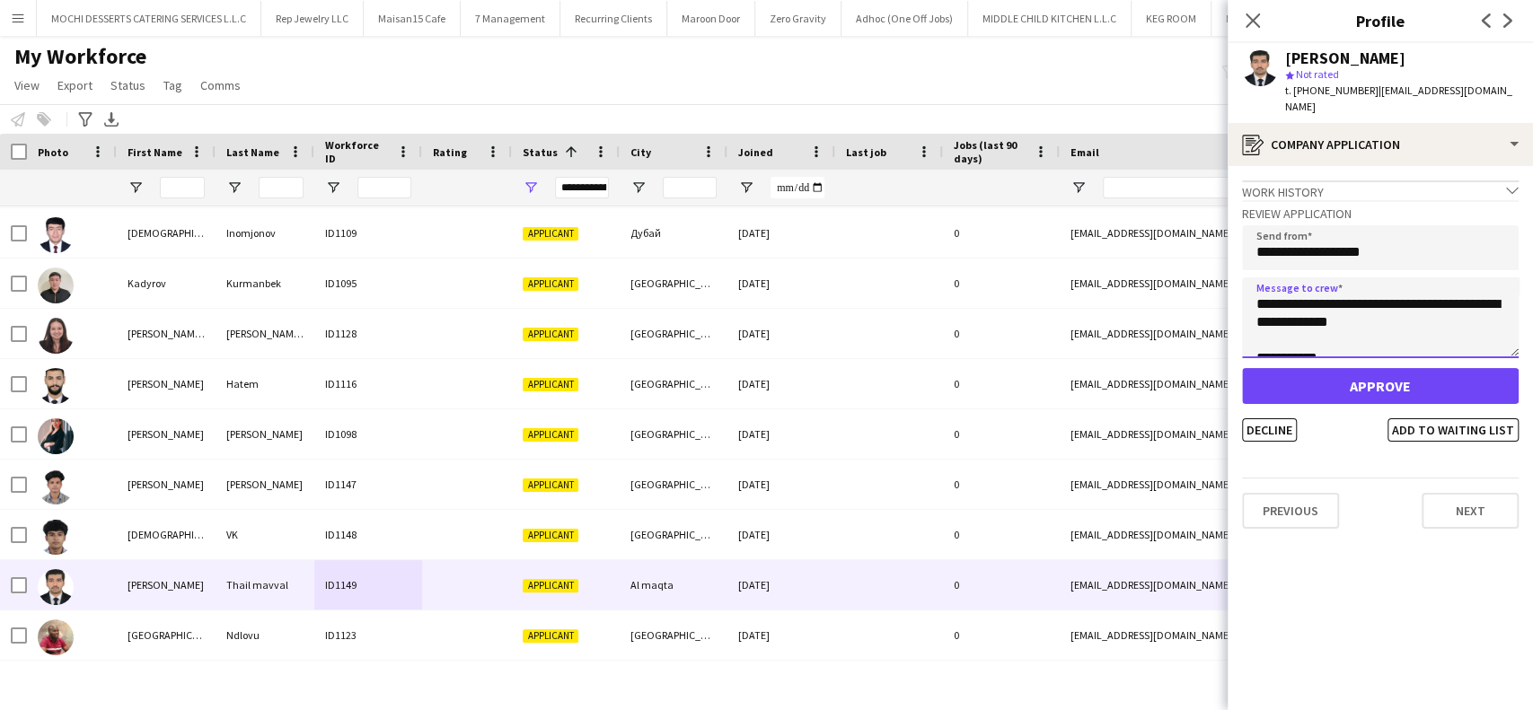
scroll to position [29, 0]
type textarea "**********"
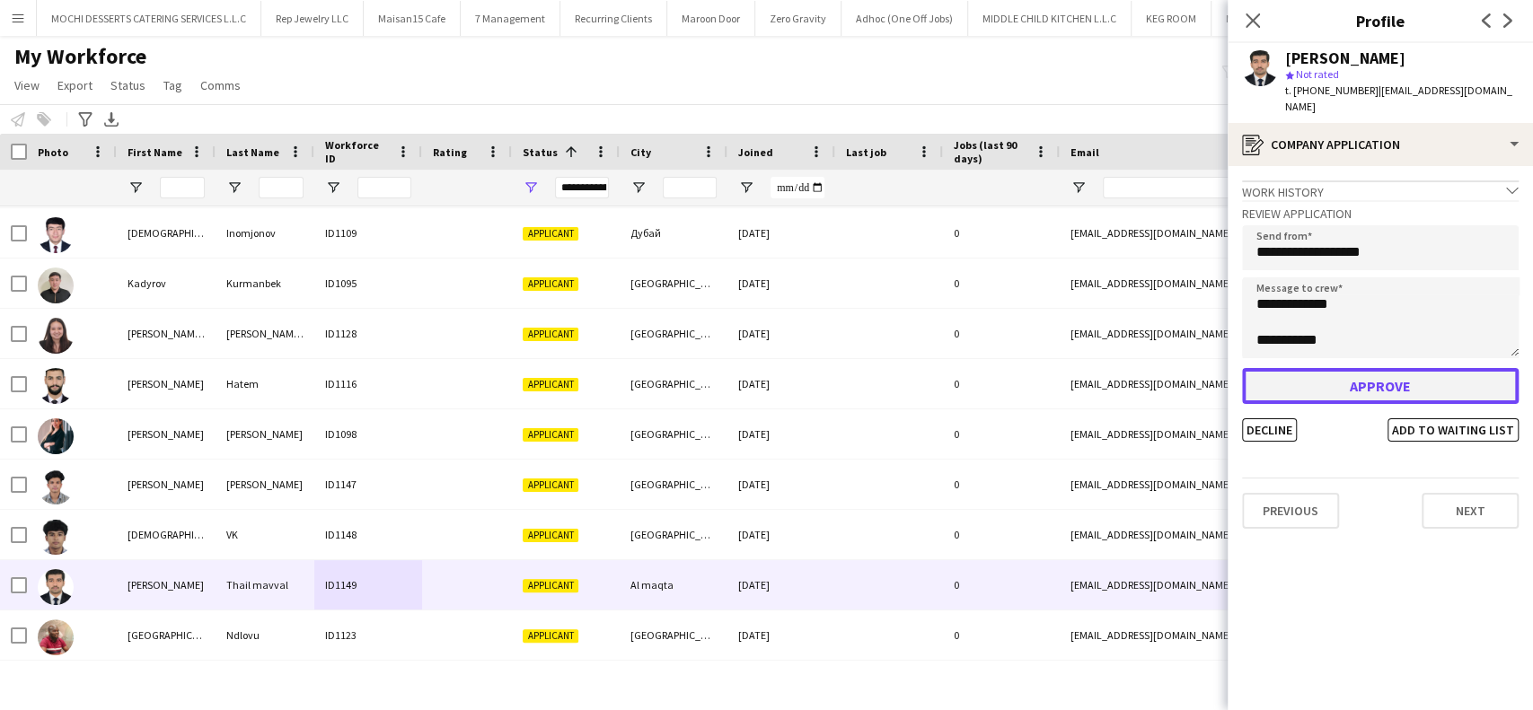
click at [1342, 374] on button "Approve" at bounding box center [1380, 386] width 277 height 36
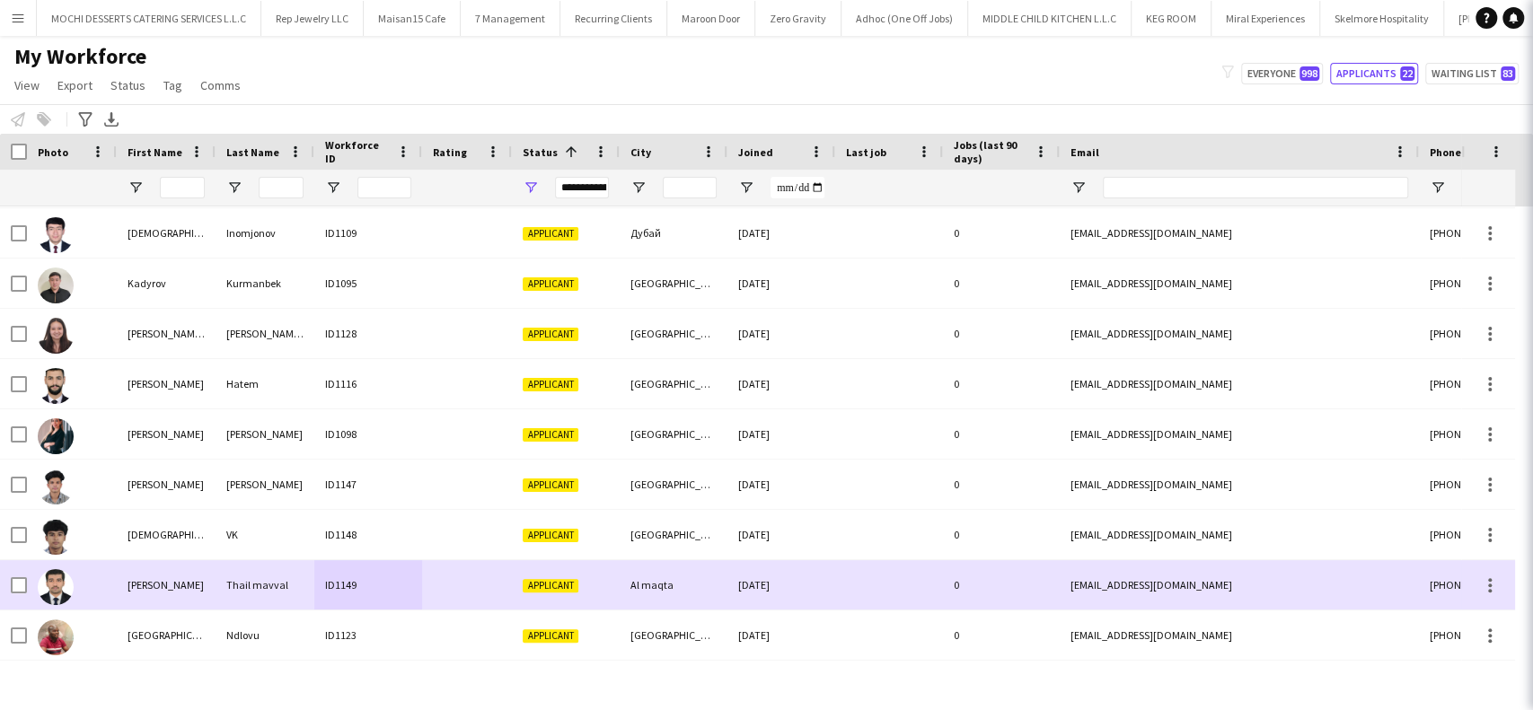
scroll to position [602, 0]
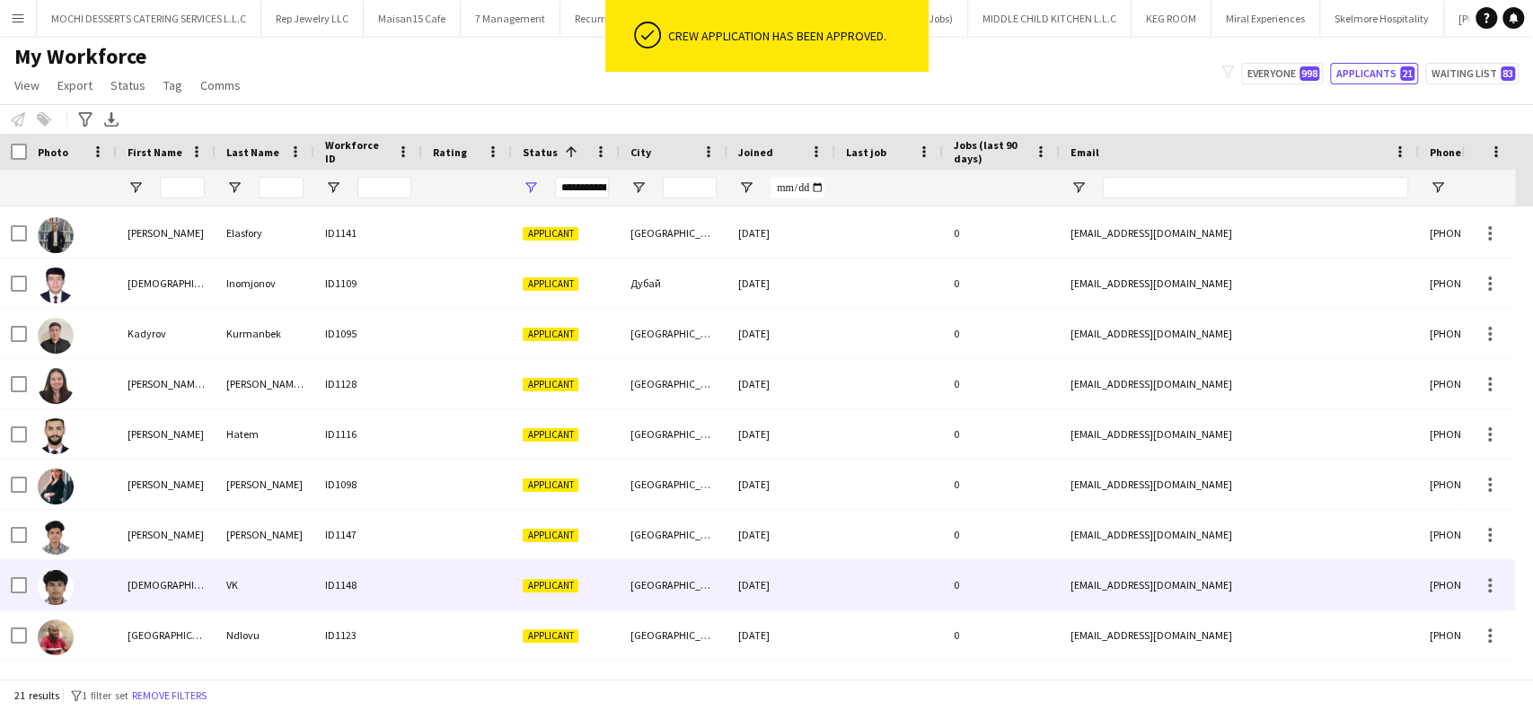
click at [444, 588] on div at bounding box center [467, 584] width 90 height 49
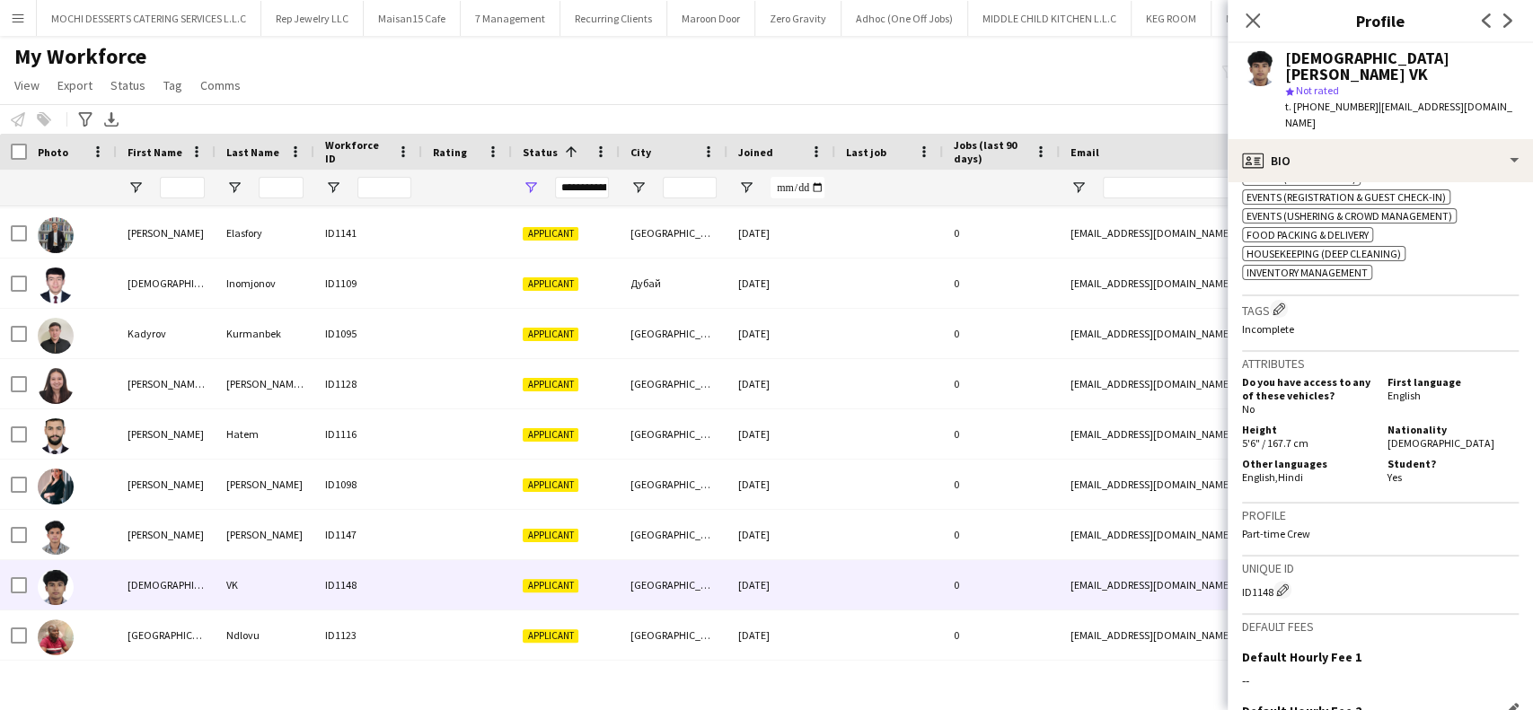
scroll to position [1017, 0]
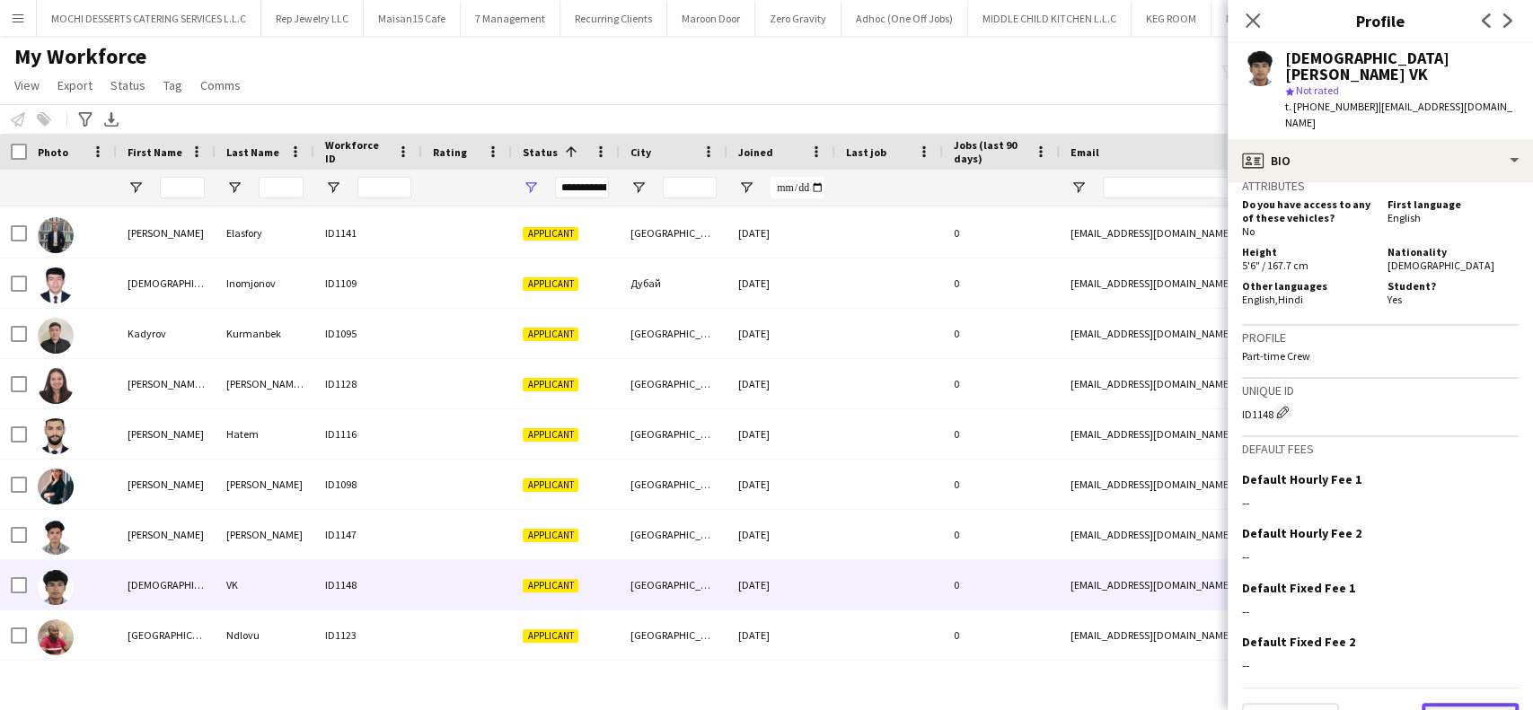
click at [1440, 703] on button "Next" at bounding box center [1470, 721] width 97 height 36
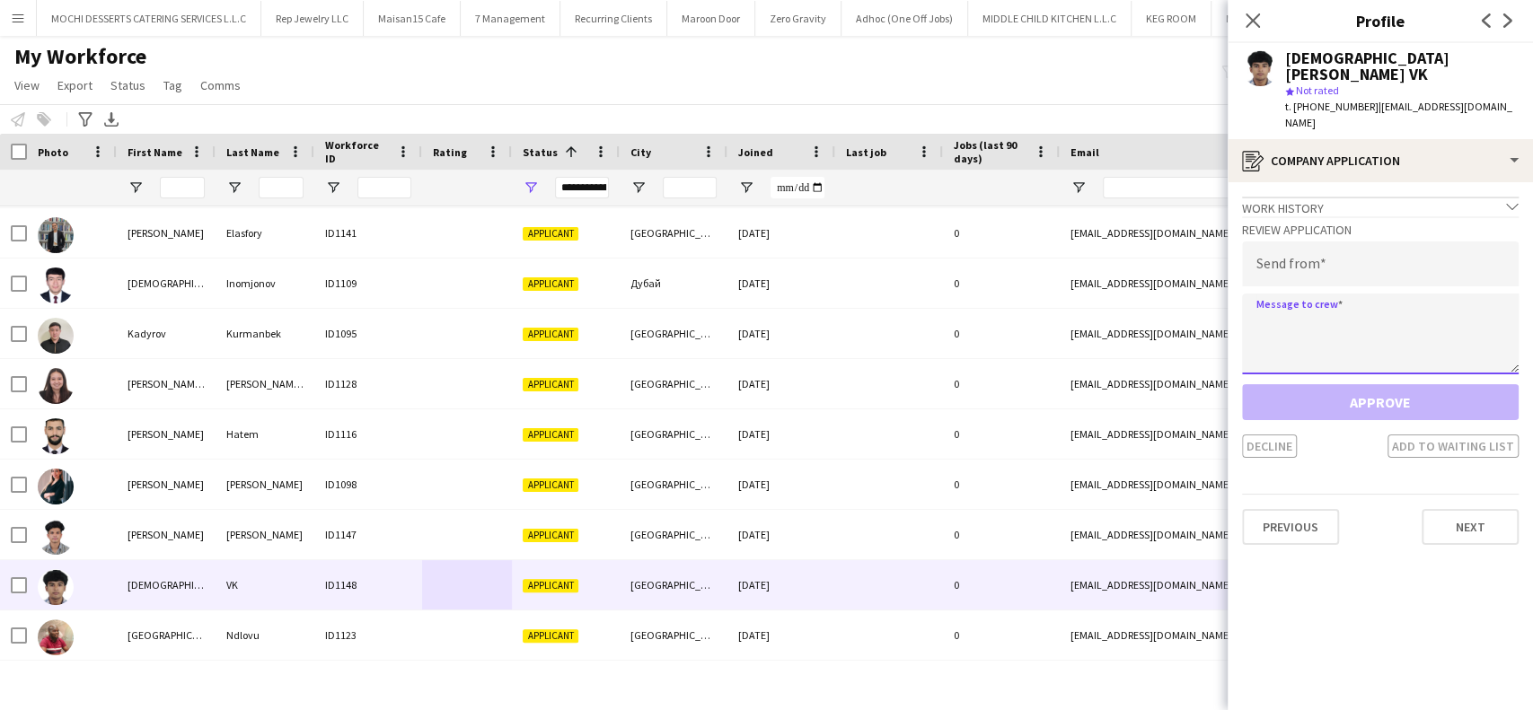
click at [1301, 294] on textarea at bounding box center [1380, 334] width 277 height 81
paste textarea "**********"
type textarea "**********"
click at [1358, 242] on input "email" at bounding box center [1380, 264] width 277 height 45
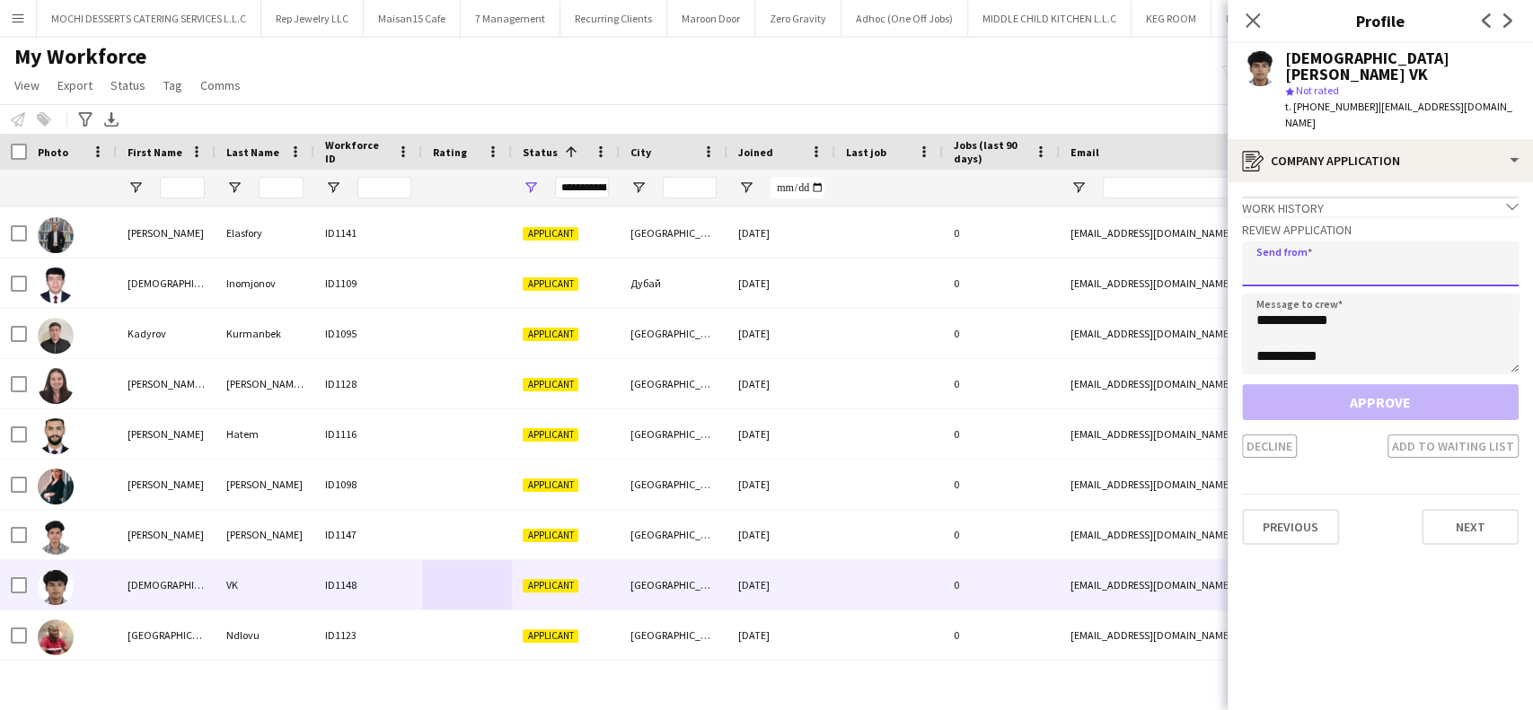
paste input "**********"
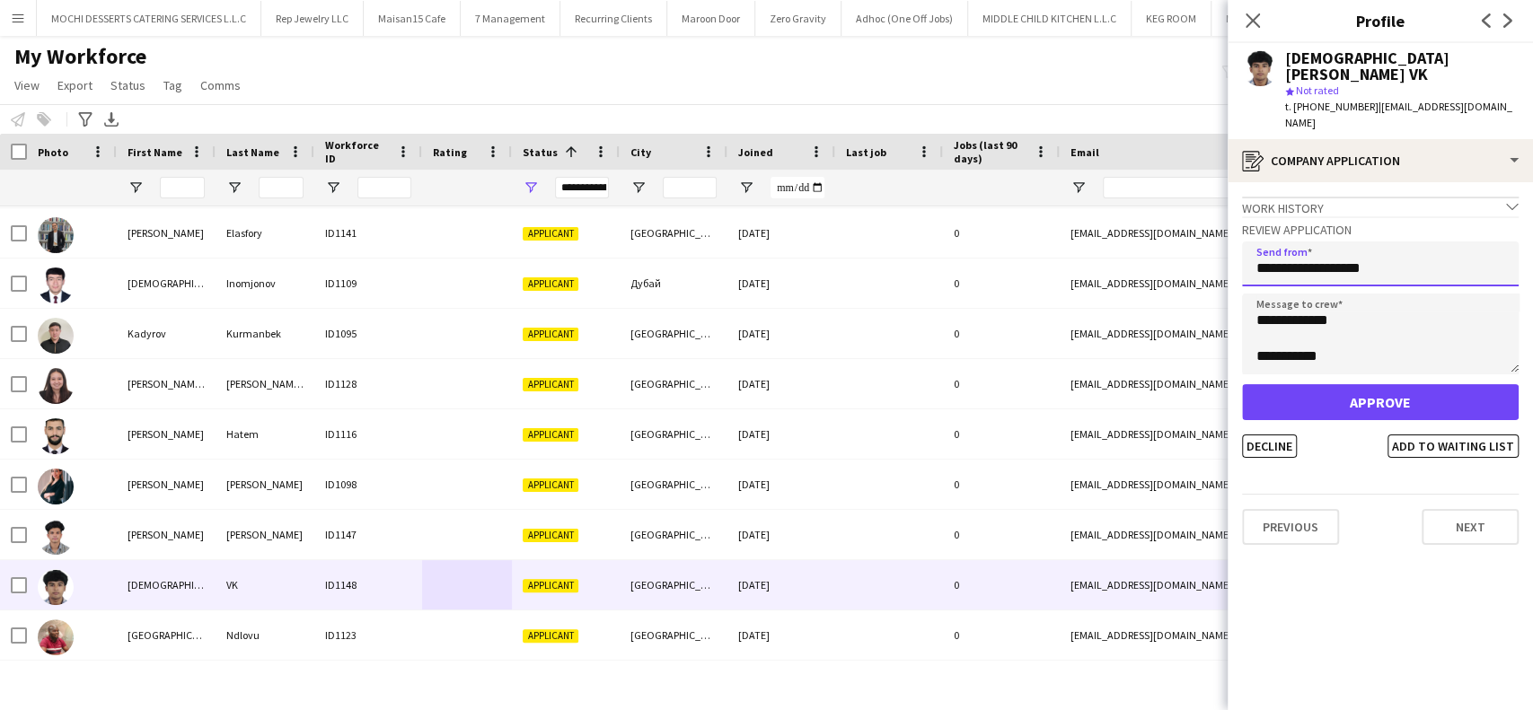
type input "**********"
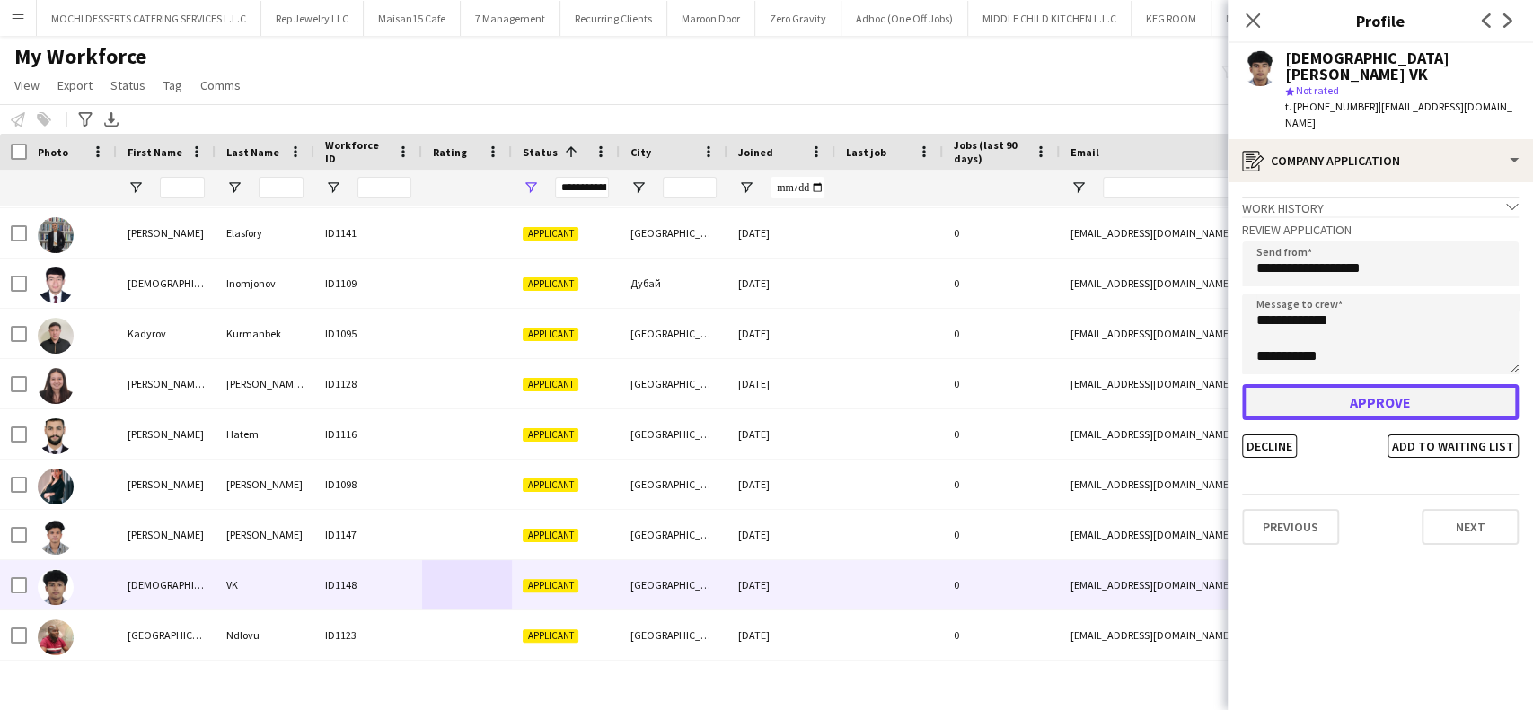
click at [1315, 384] on button "Approve" at bounding box center [1380, 402] width 277 height 36
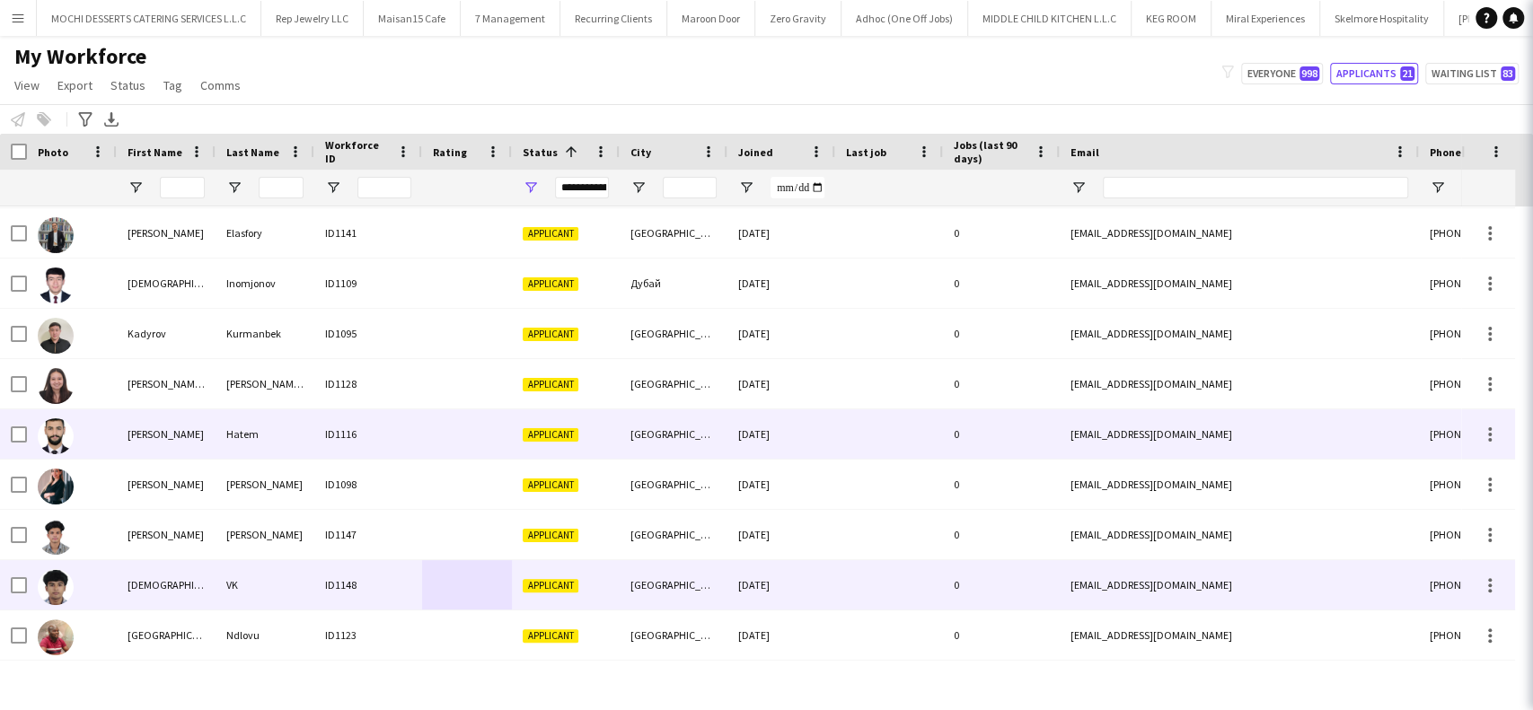
scroll to position [552, 0]
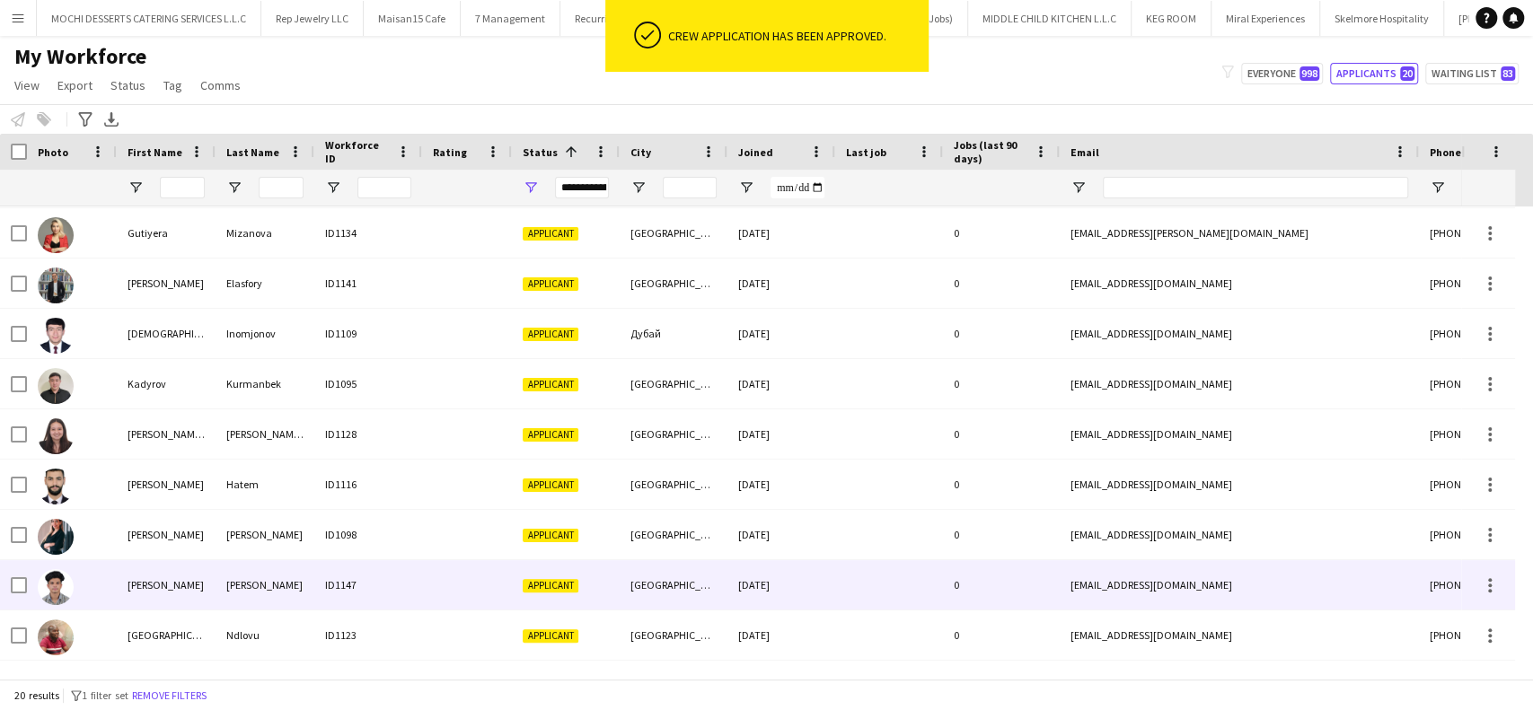
click at [385, 586] on div "ID1147" at bounding box center [368, 584] width 108 height 49
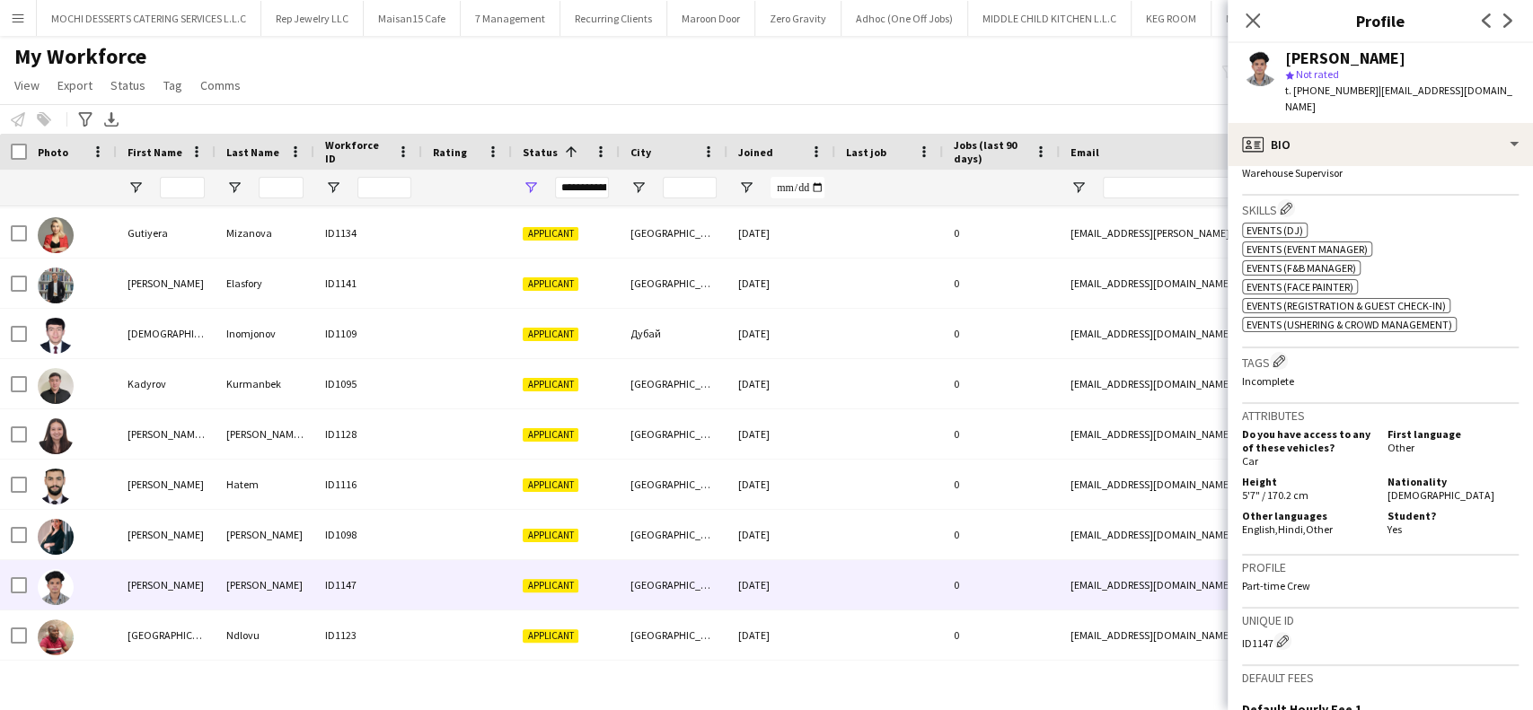
scroll to position [928, 0]
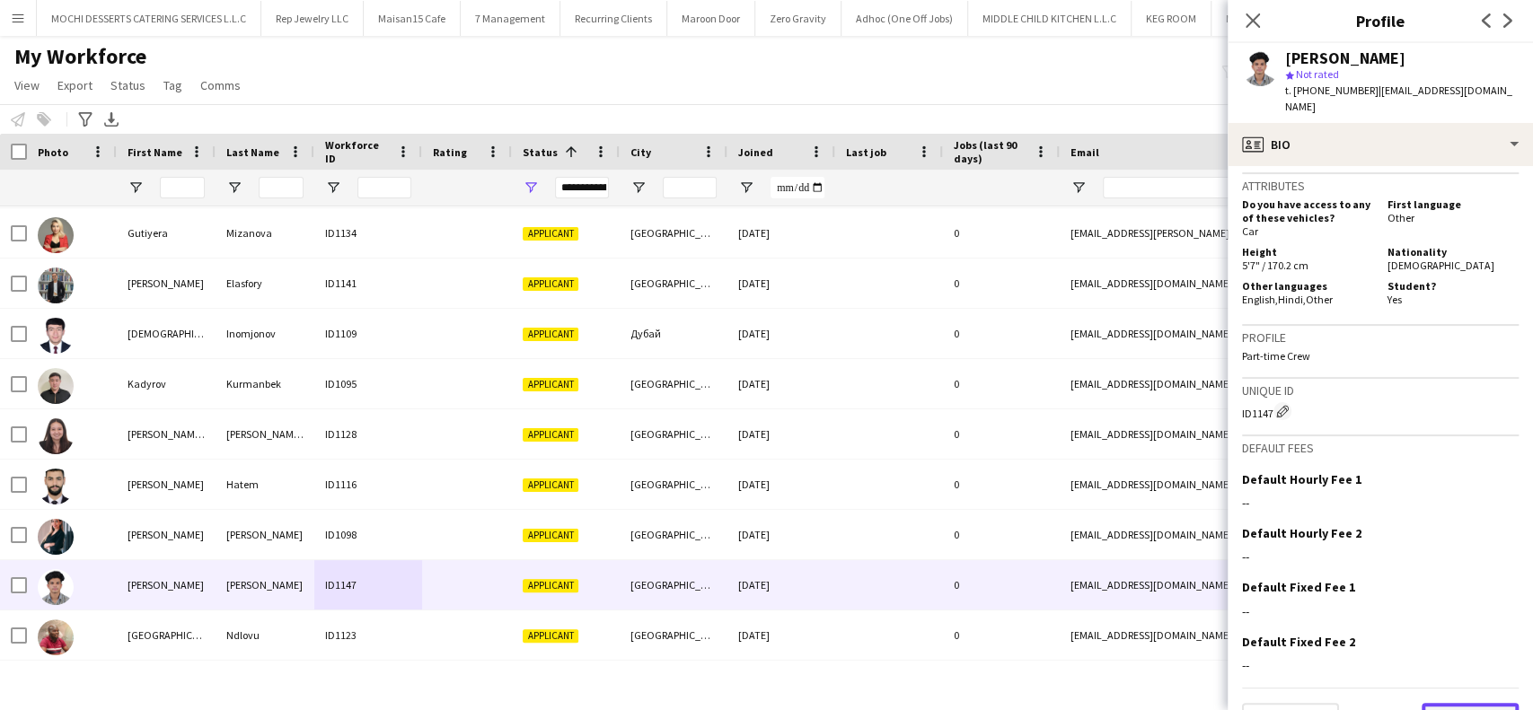
click at [1430, 703] on button "Next" at bounding box center [1470, 721] width 97 height 36
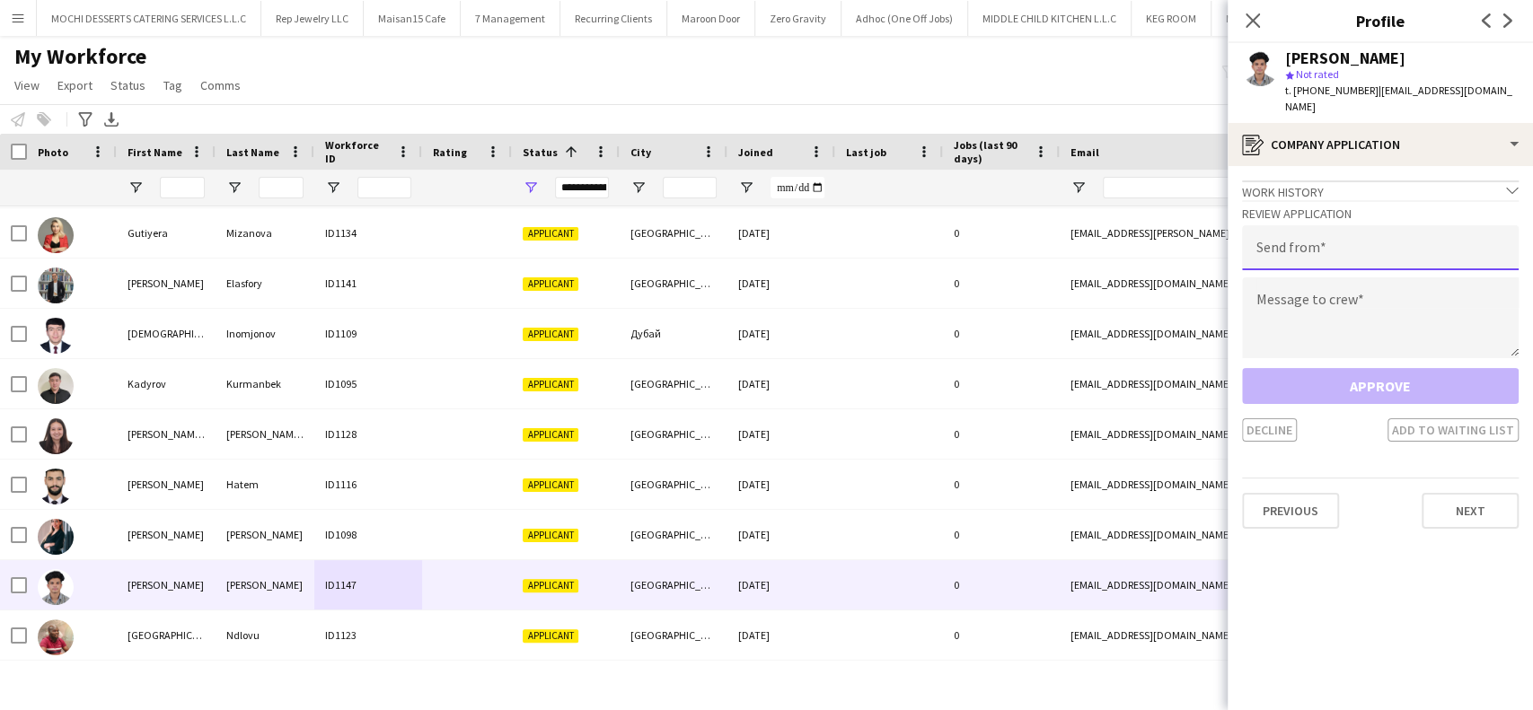
click at [1275, 236] on input "email" at bounding box center [1380, 247] width 277 height 45
paste input "**********"
type input "**********"
click at [1301, 305] on textarea at bounding box center [1380, 318] width 277 height 81
paste textarea "**********"
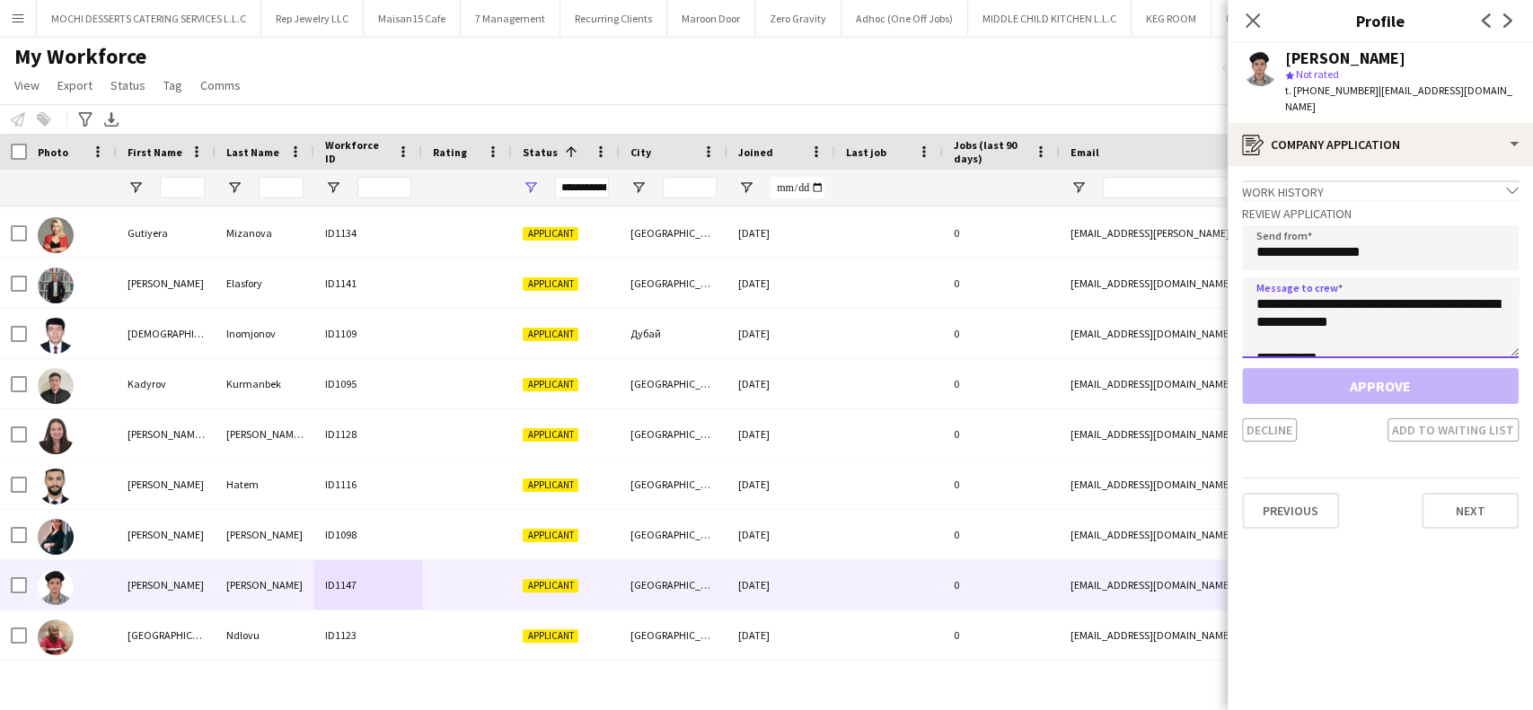
scroll to position [29, 0]
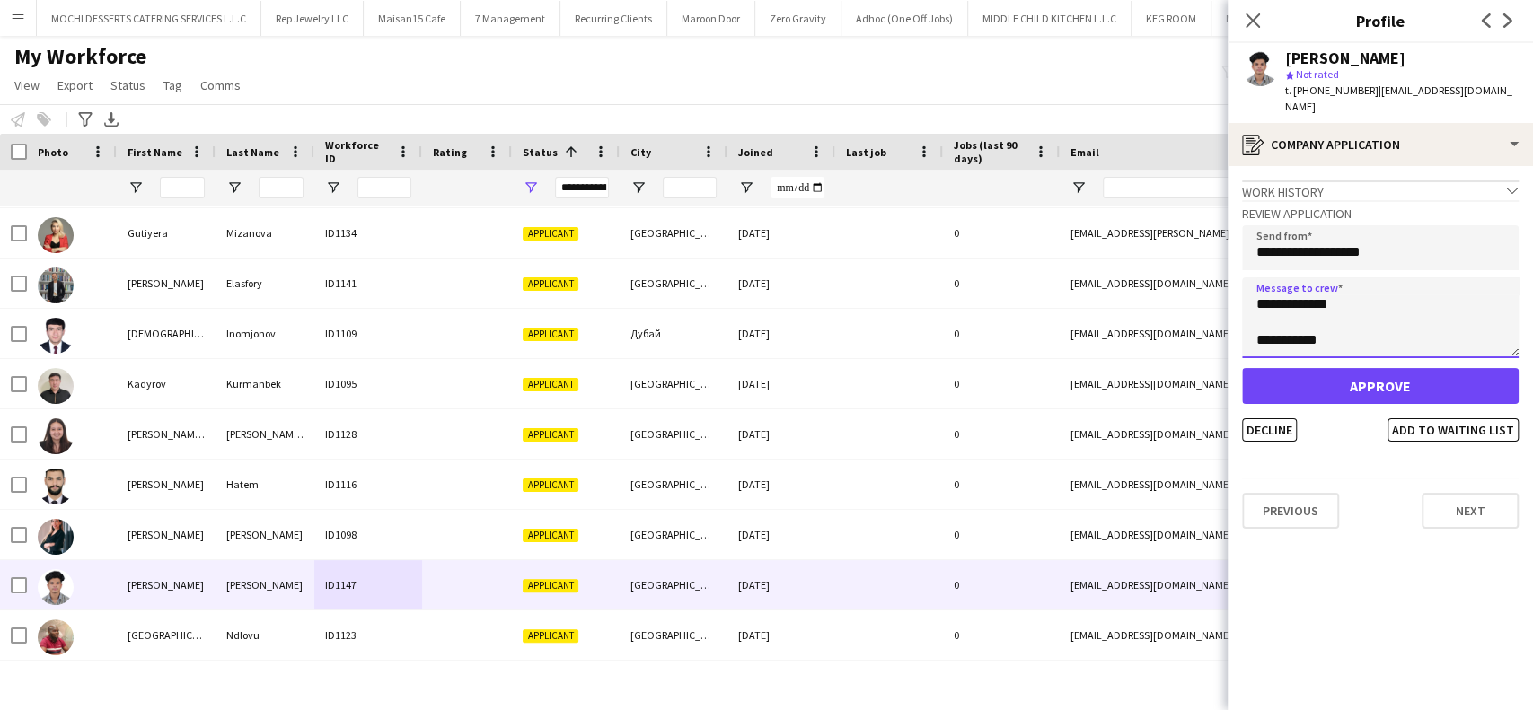
type textarea "**********"
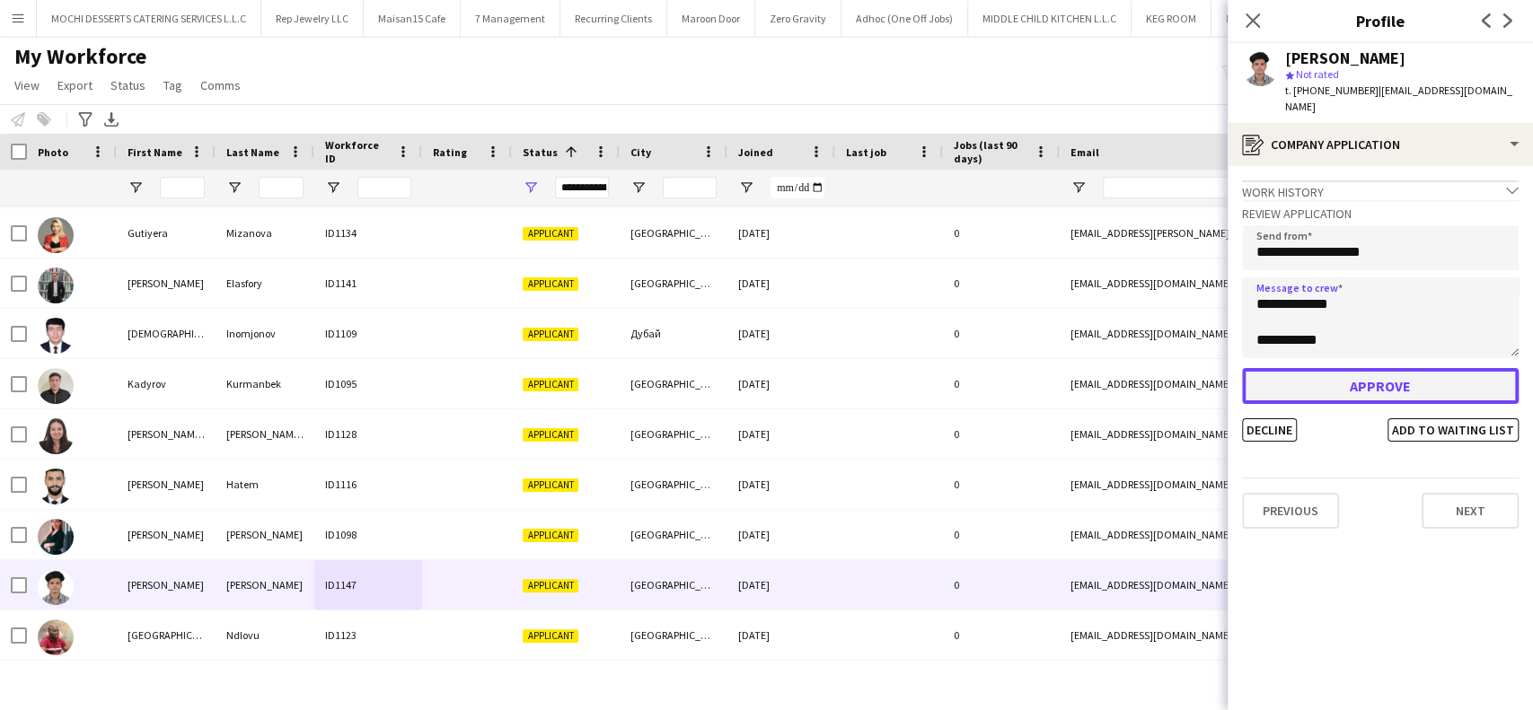
click at [1321, 368] on button "Approve" at bounding box center [1380, 386] width 277 height 36
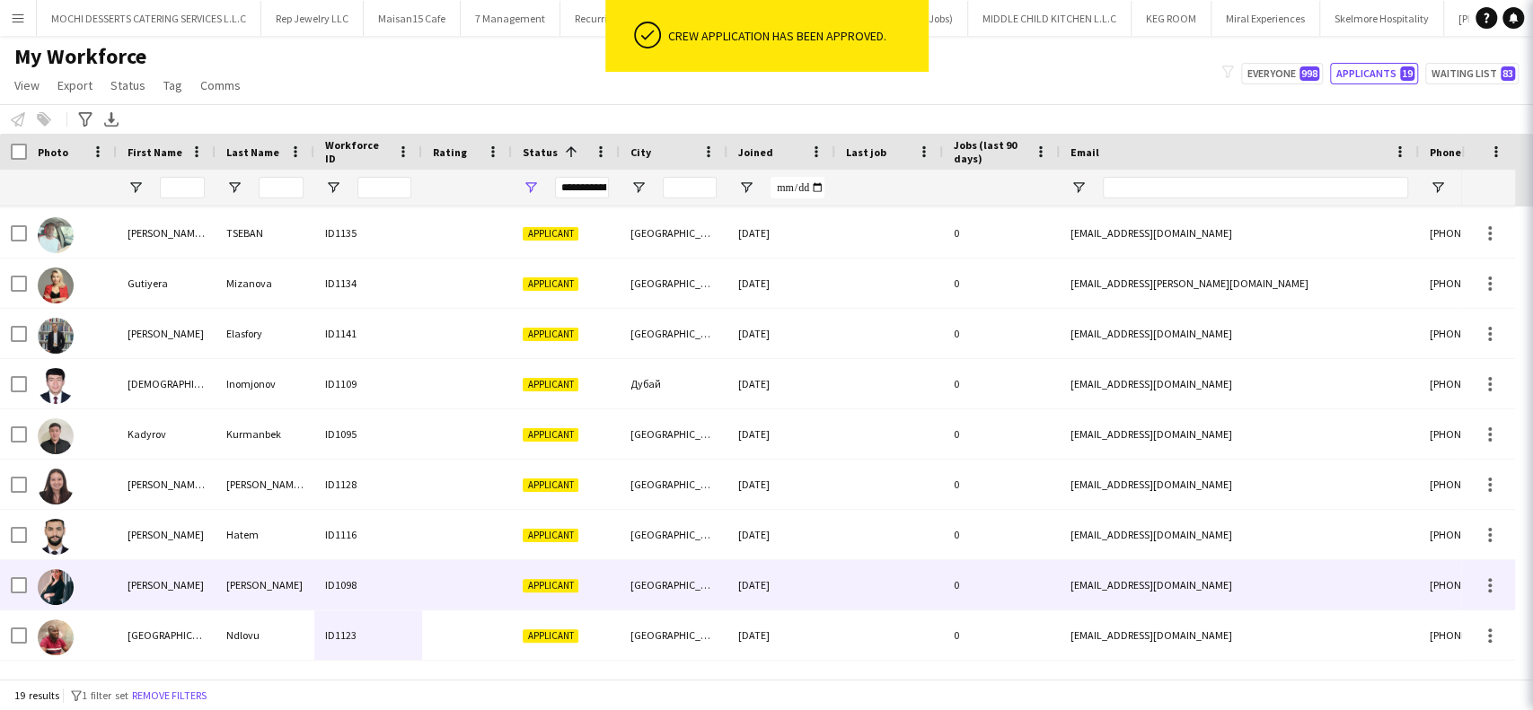
scroll to position [501, 0]
click at [259, 588] on div "[PERSON_NAME]" at bounding box center [265, 584] width 99 height 49
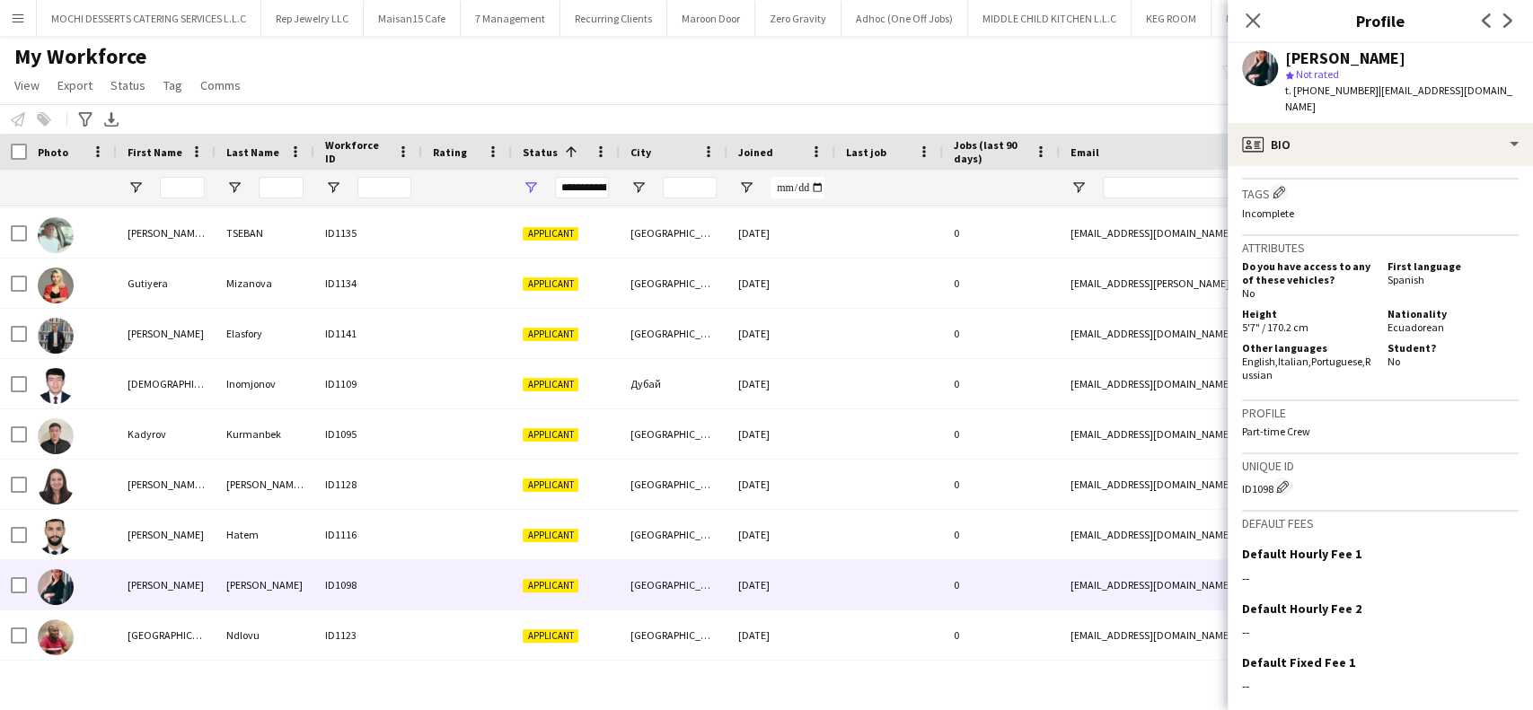
scroll to position [922, 0]
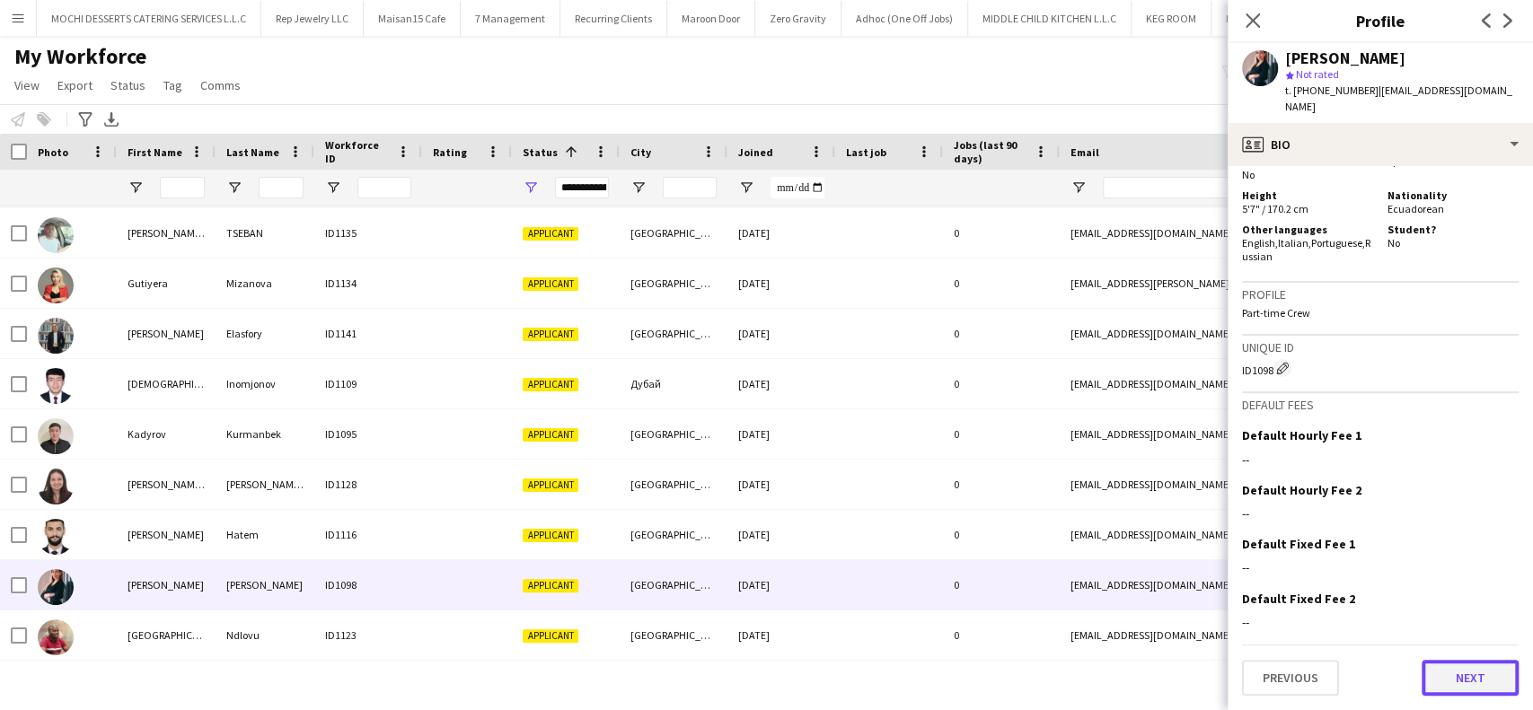
click at [1447, 665] on button "Next" at bounding box center [1470, 678] width 97 height 36
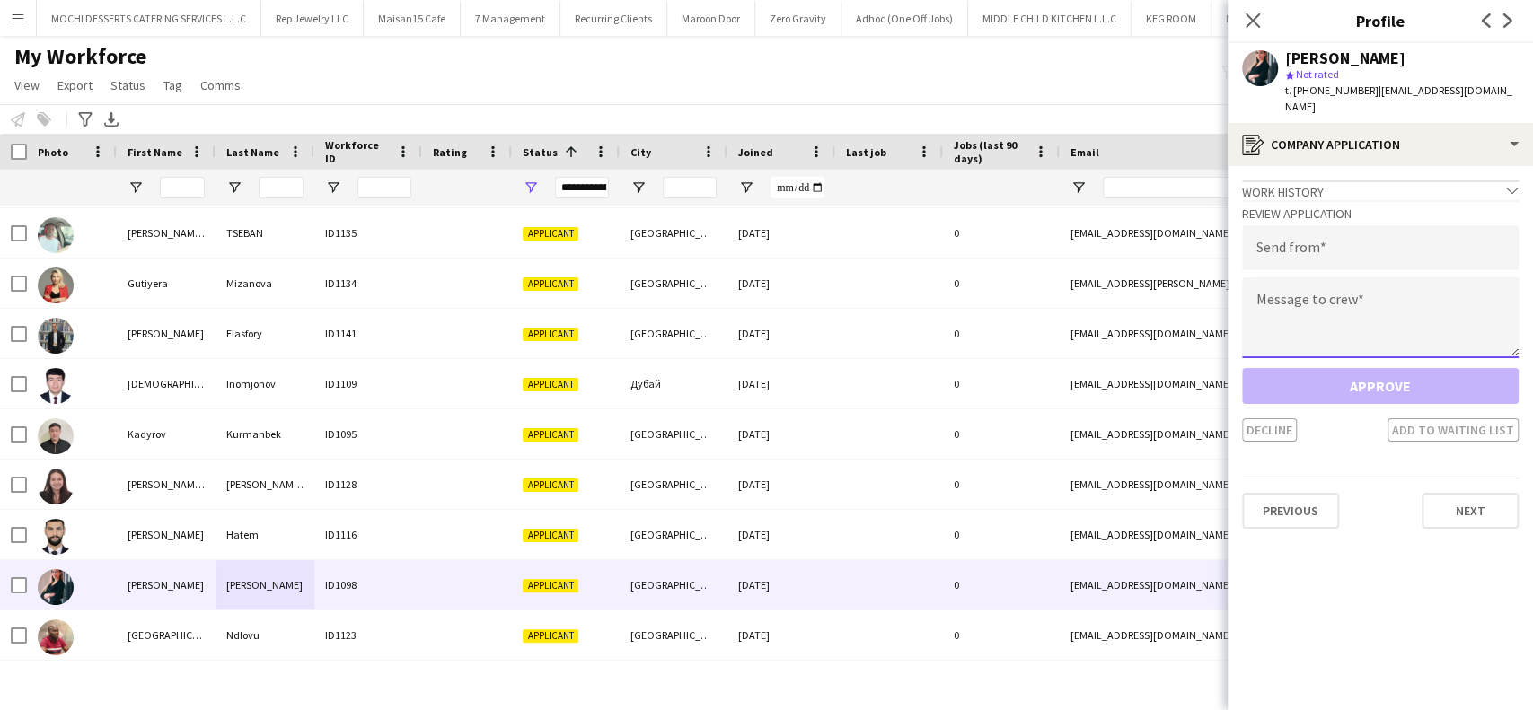
click at [1353, 310] on textarea at bounding box center [1380, 318] width 277 height 81
paste textarea "**********"
type textarea "**********"
click at [1375, 240] on input "email" at bounding box center [1380, 247] width 277 height 45
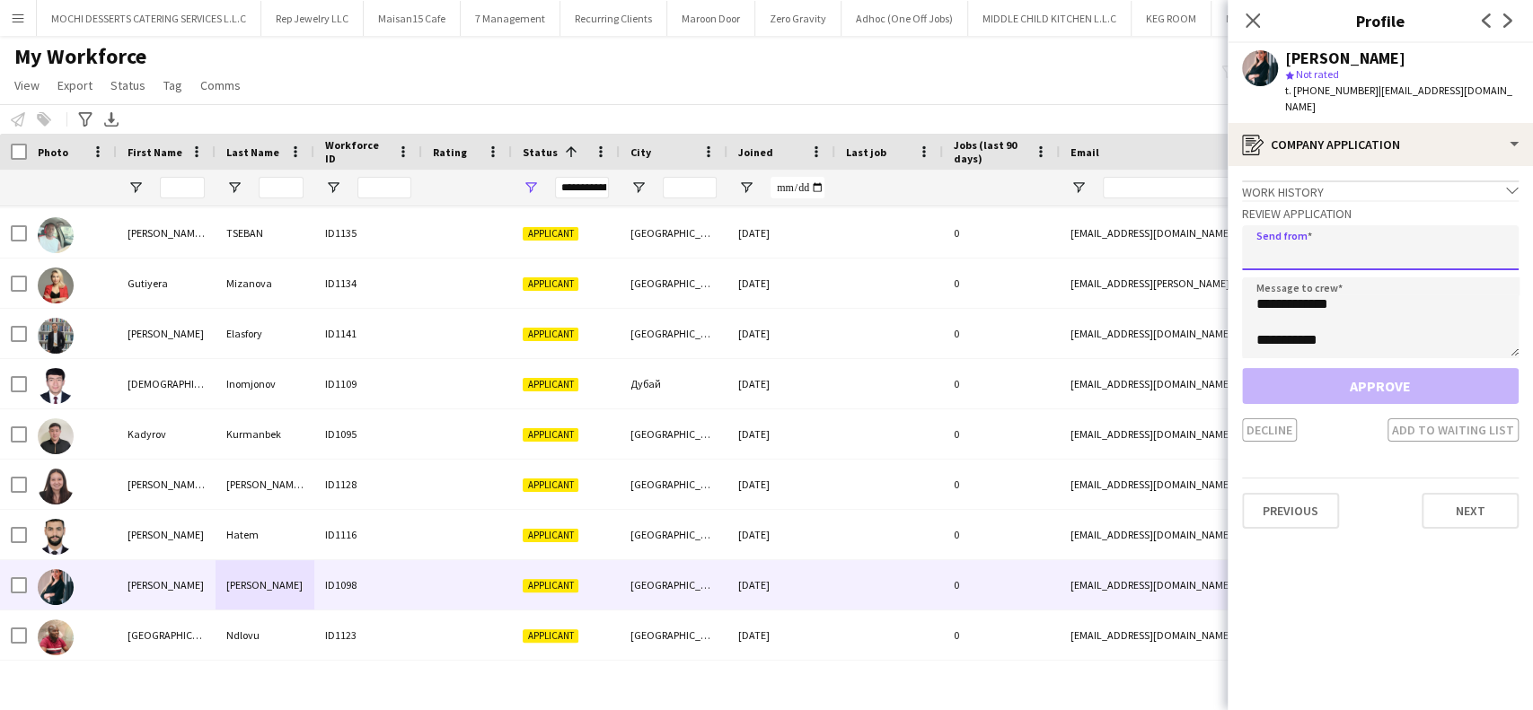
paste input "**********"
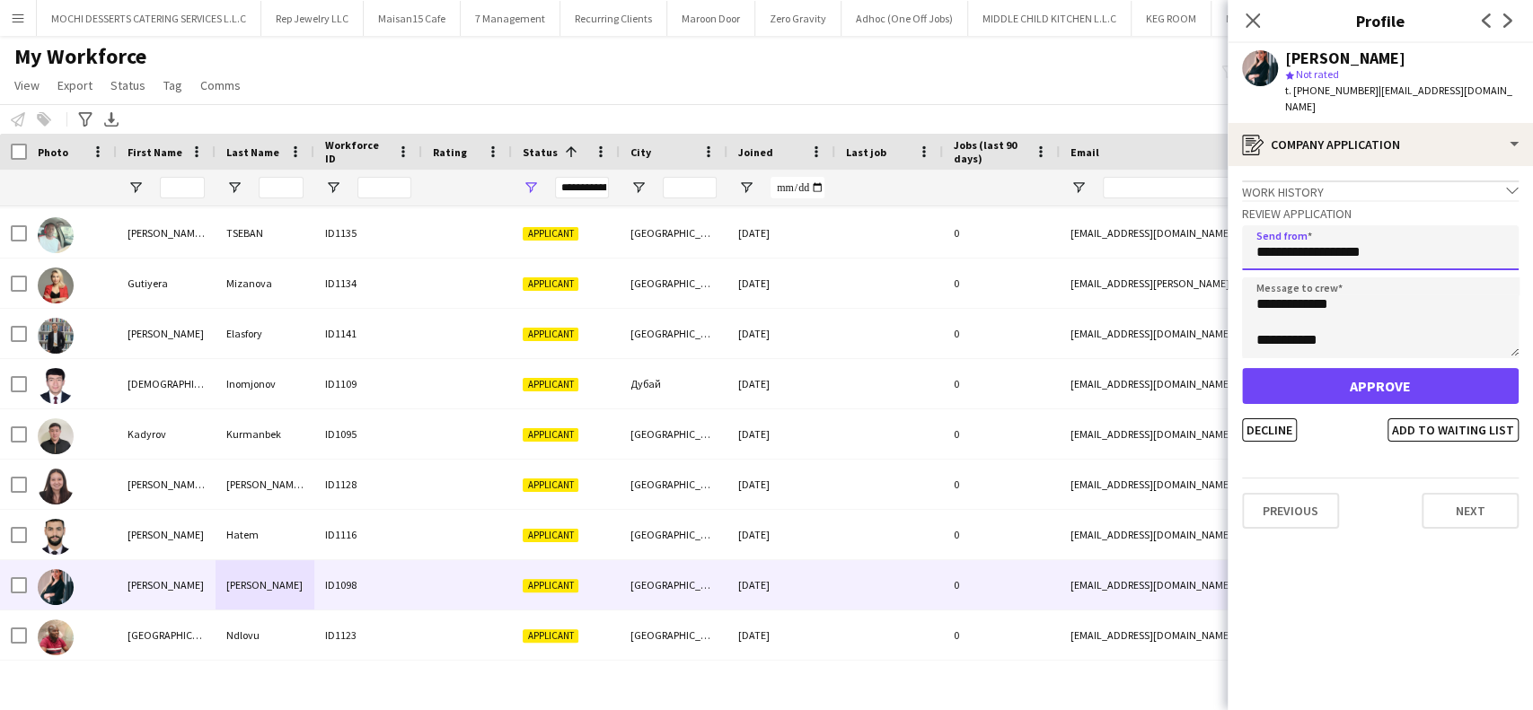
type input "**********"
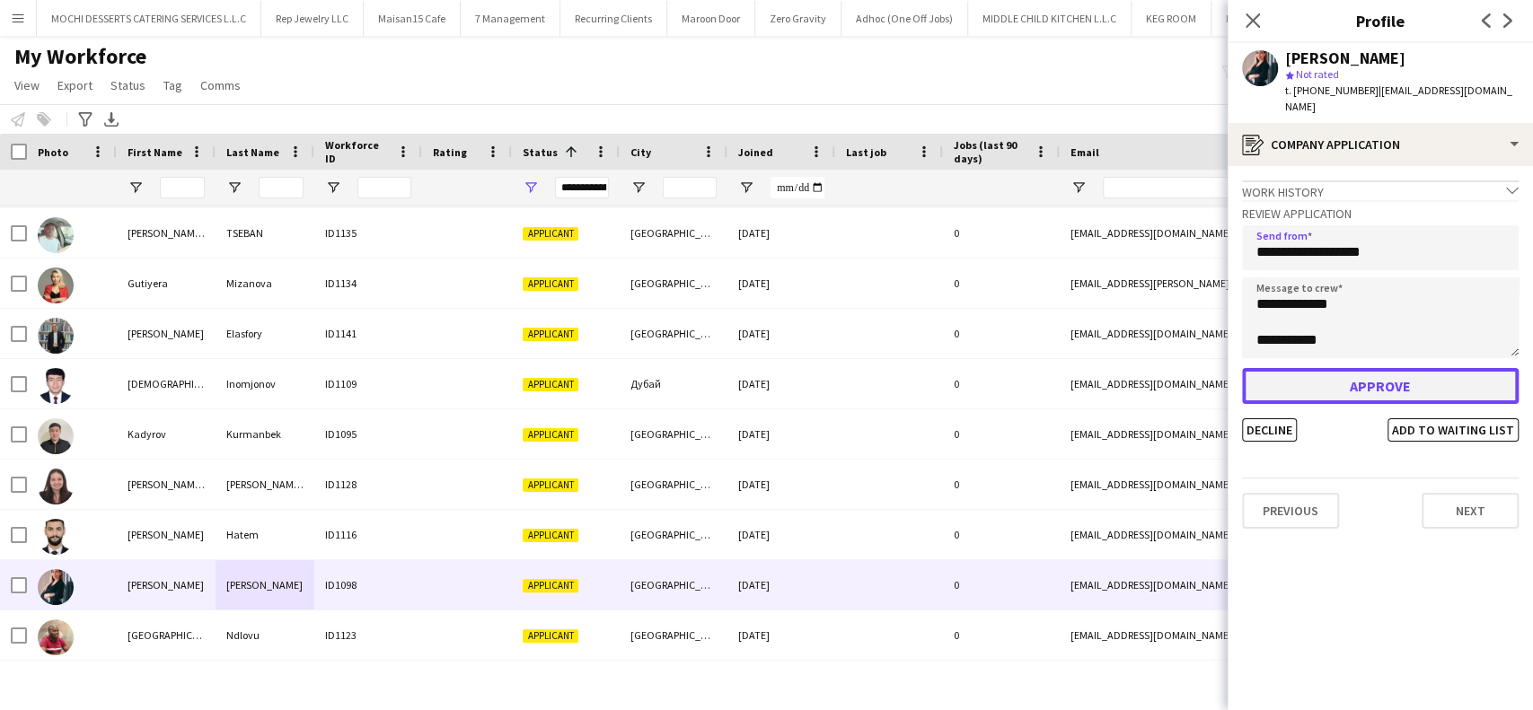
click at [1359, 389] on button "Approve" at bounding box center [1380, 386] width 277 height 36
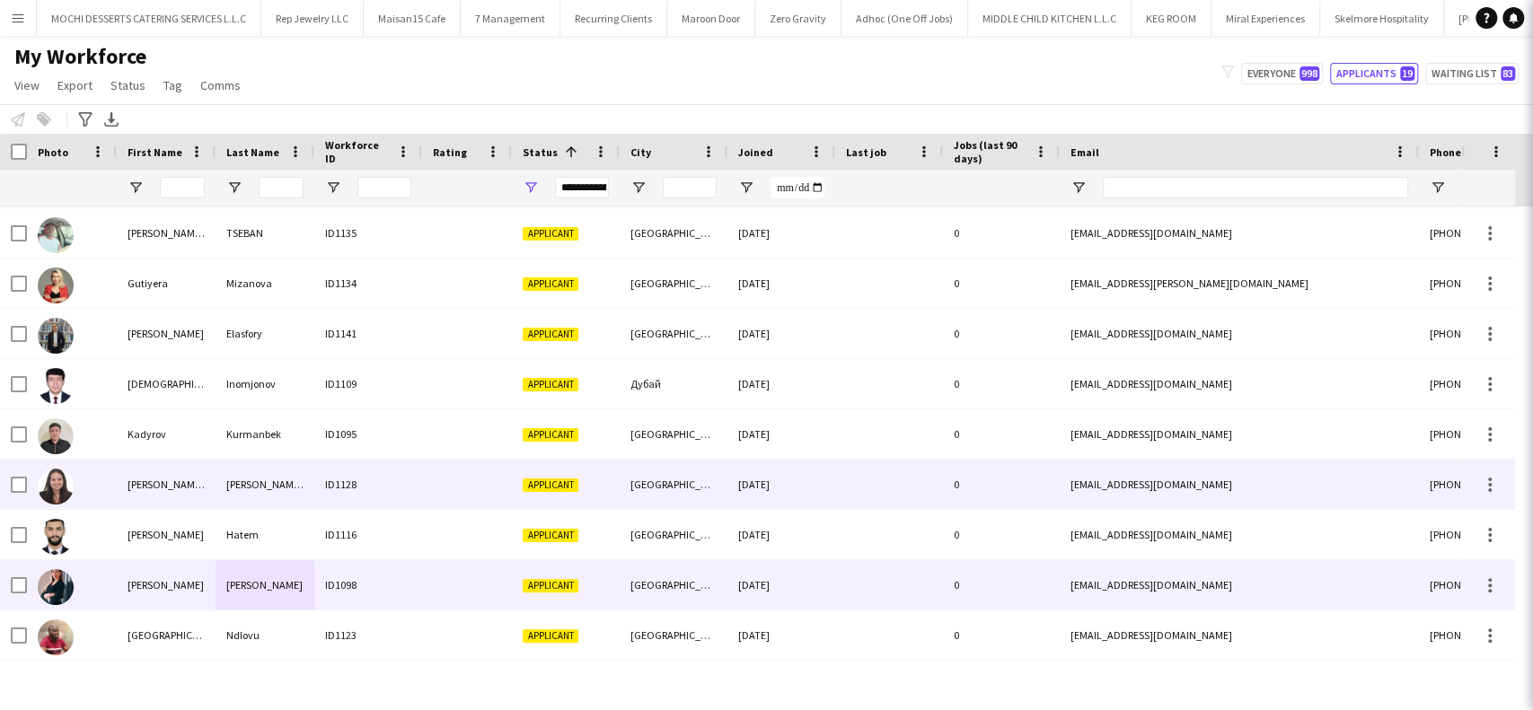
scroll to position [451, 0]
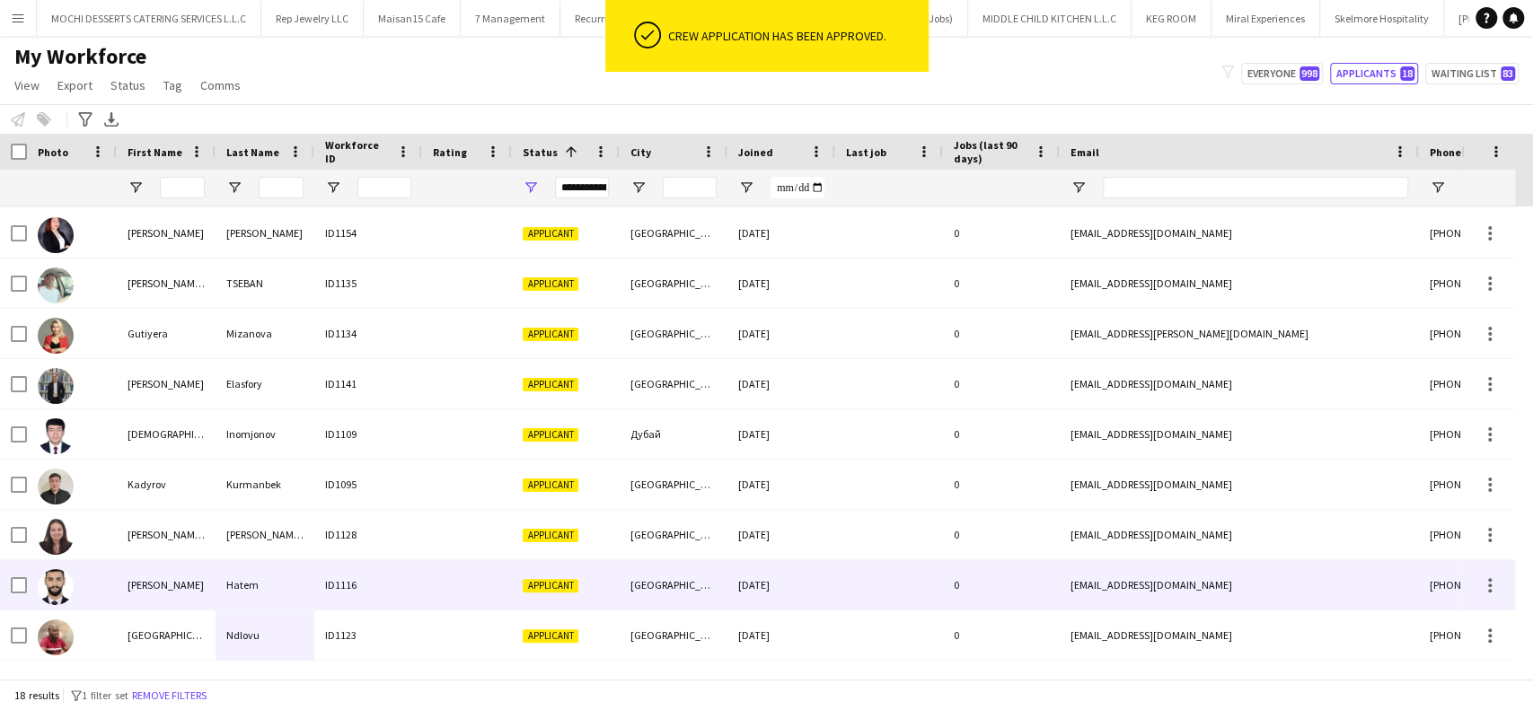
click at [277, 565] on div "Hatem" at bounding box center [265, 584] width 99 height 49
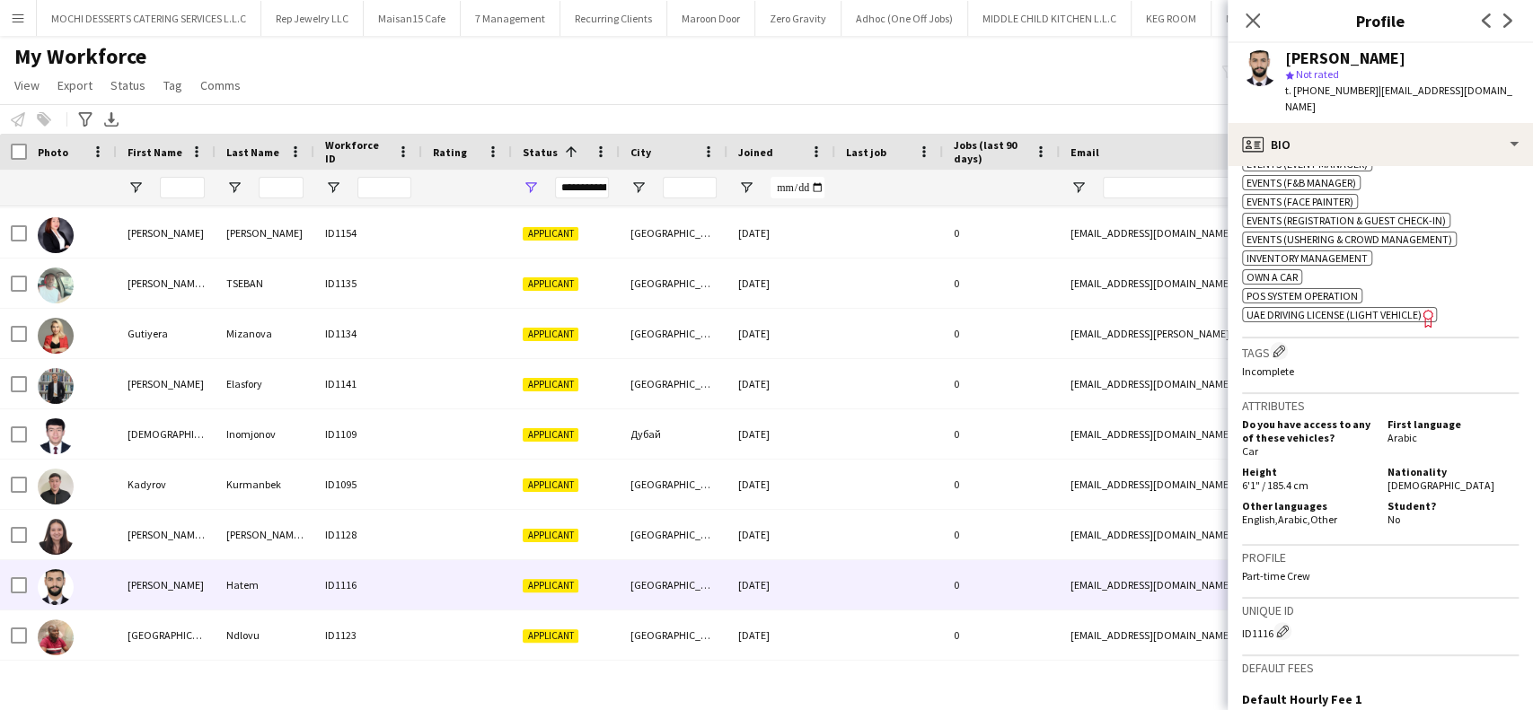
scroll to position [947, 0]
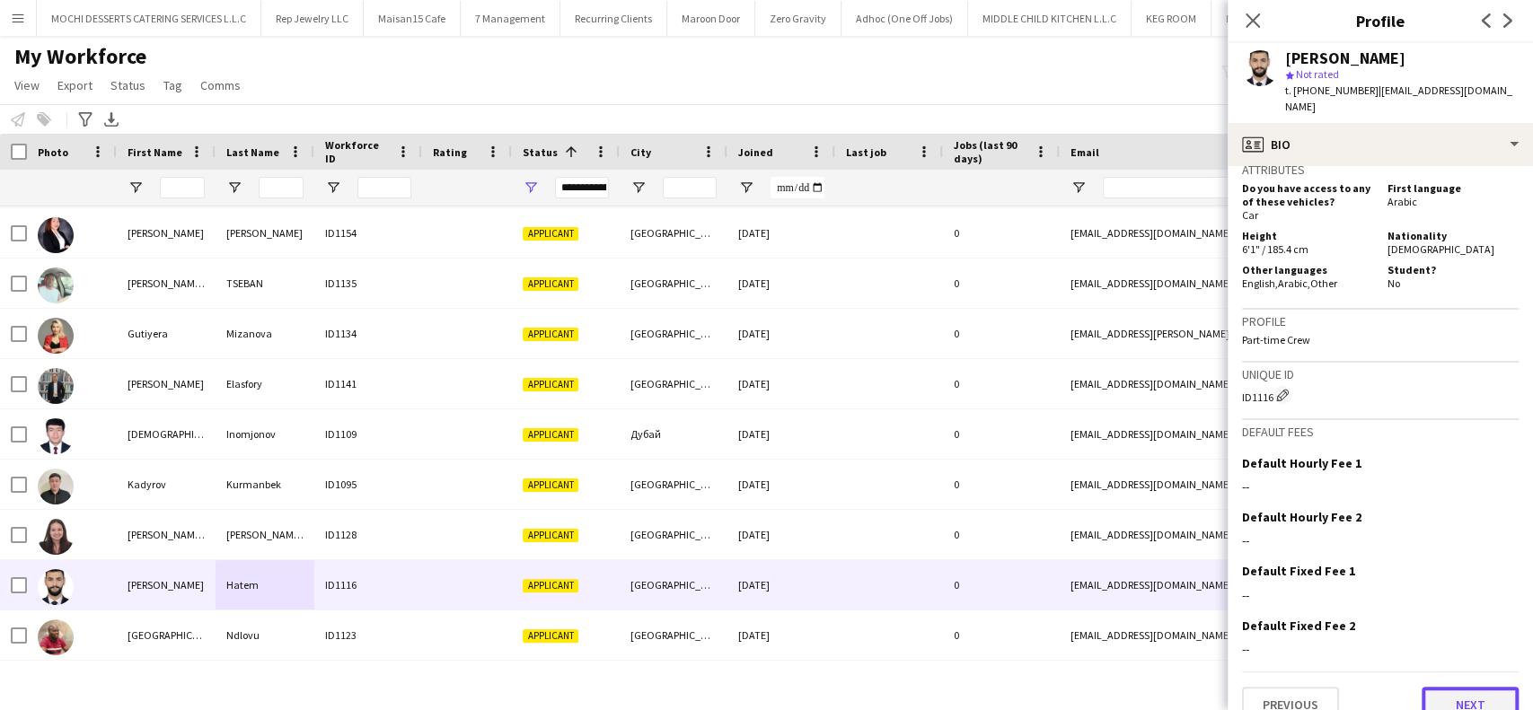
click at [1468, 687] on button "Next" at bounding box center [1470, 705] width 97 height 36
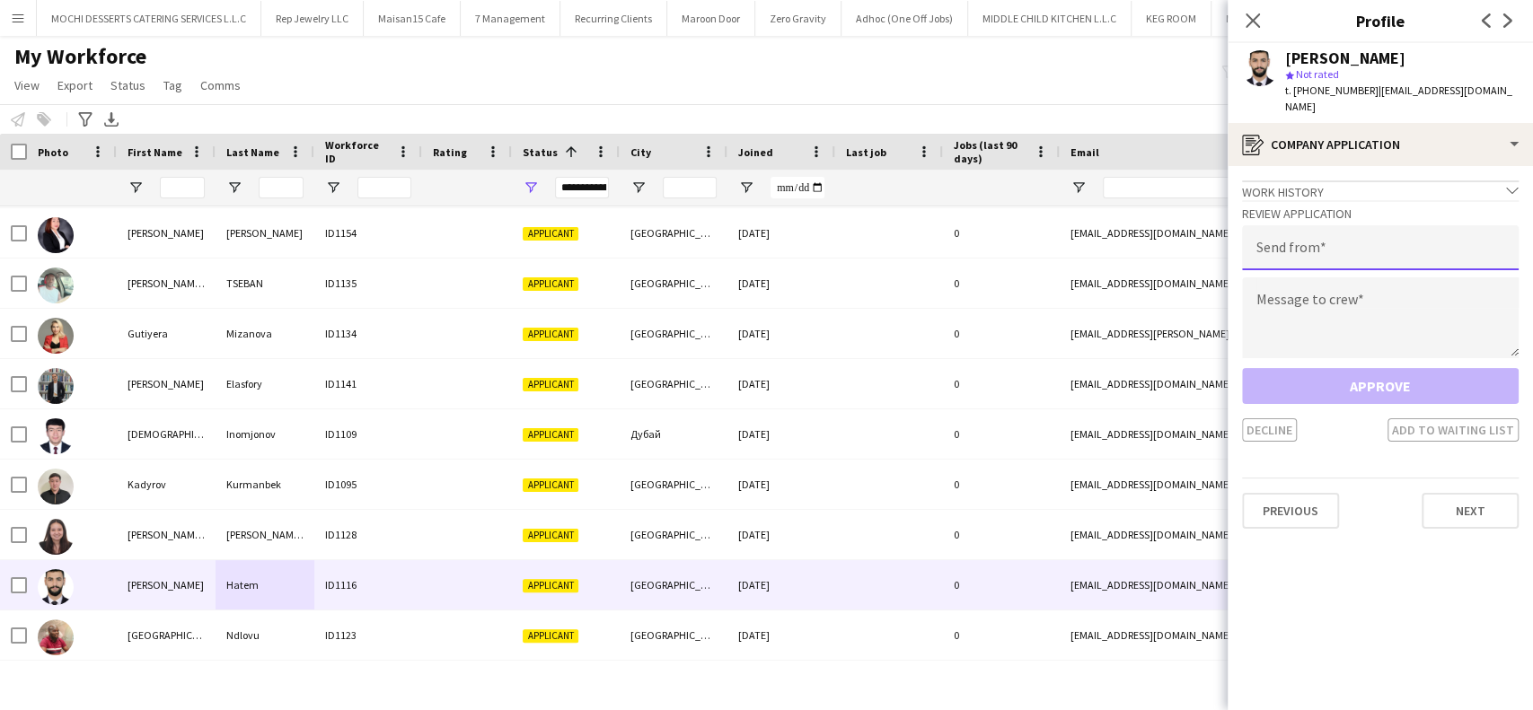
click at [1359, 241] on input "email" at bounding box center [1380, 247] width 277 height 45
paste input "**********"
type input "**********"
click at [1357, 316] on textarea at bounding box center [1380, 318] width 277 height 81
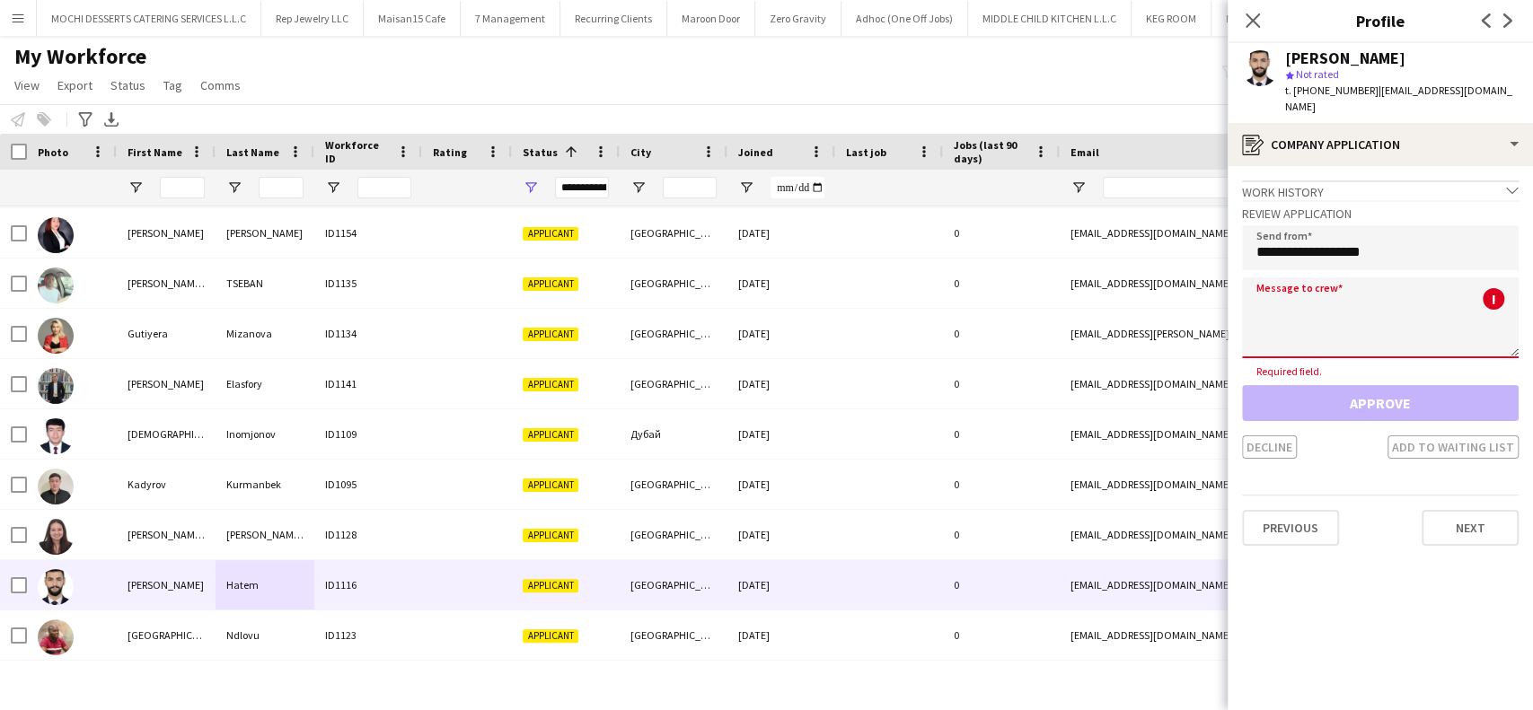
click at [1350, 278] on textarea at bounding box center [1380, 318] width 277 height 81
paste textarea "**********"
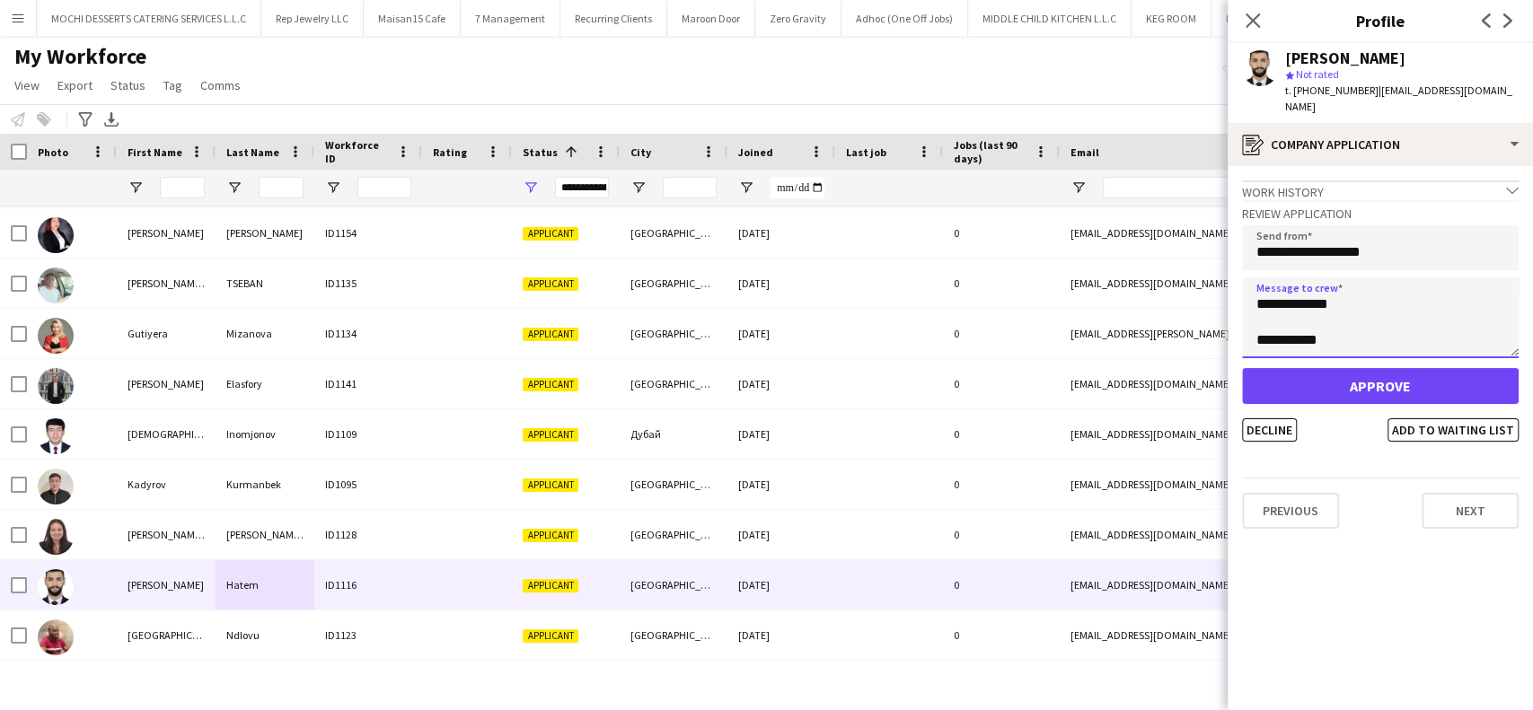
type textarea "**********"
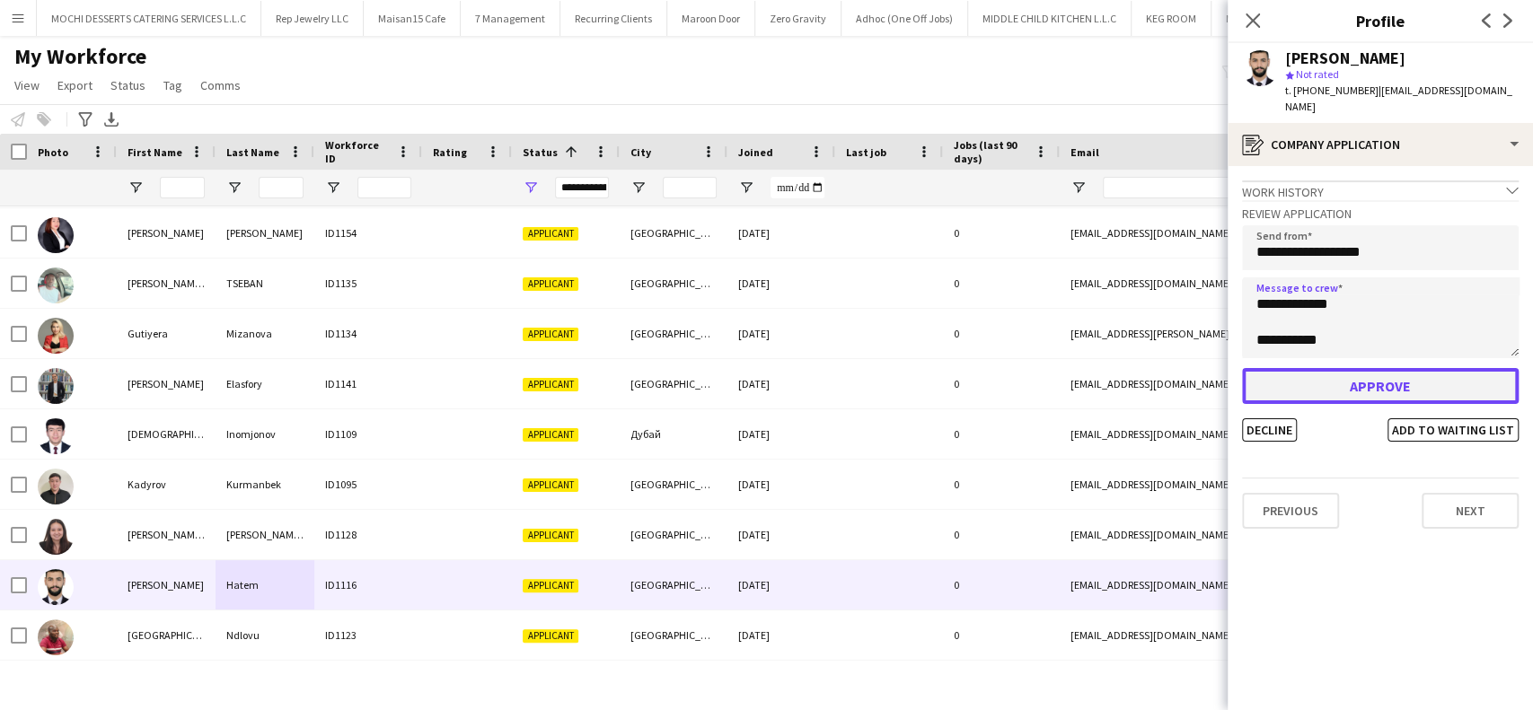
click at [1346, 378] on button "Approve" at bounding box center [1380, 386] width 277 height 36
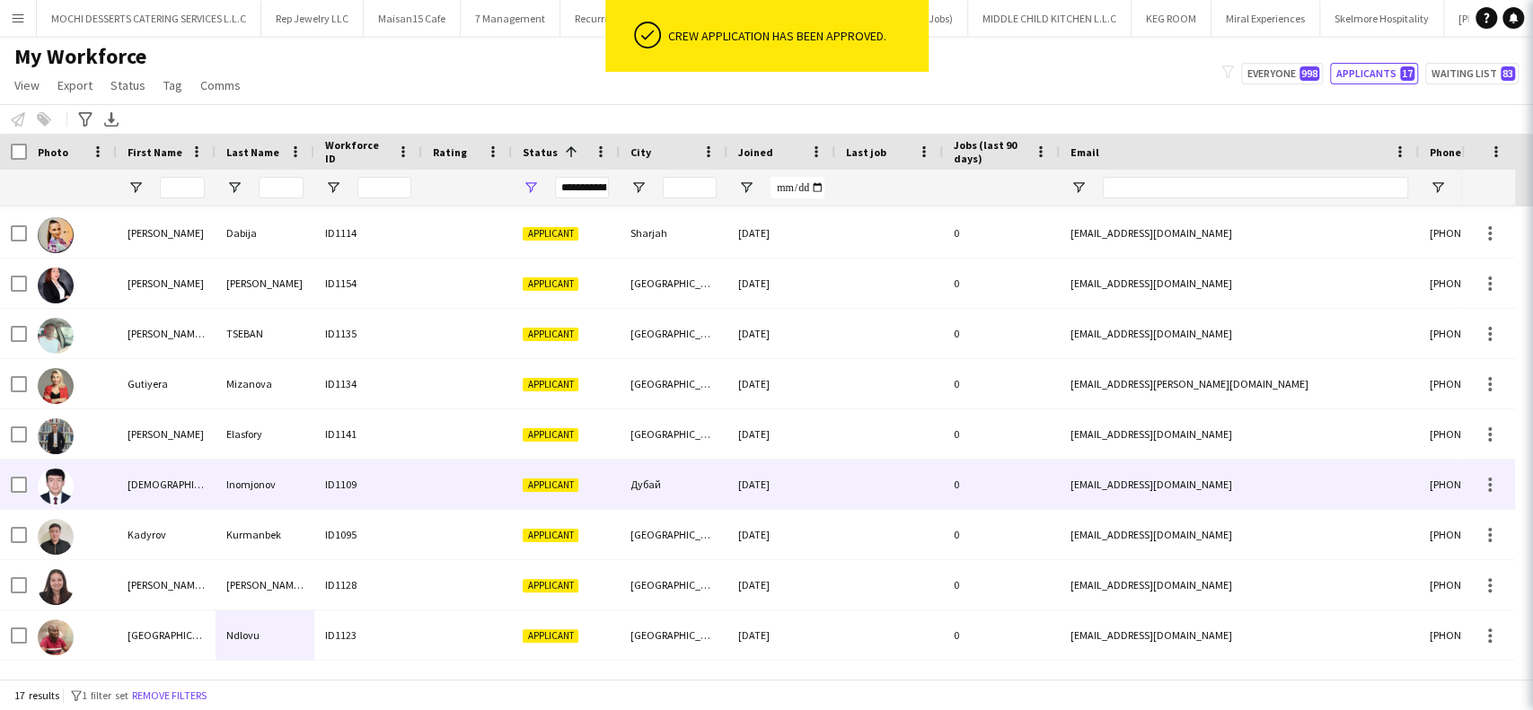
scroll to position [401, 0]
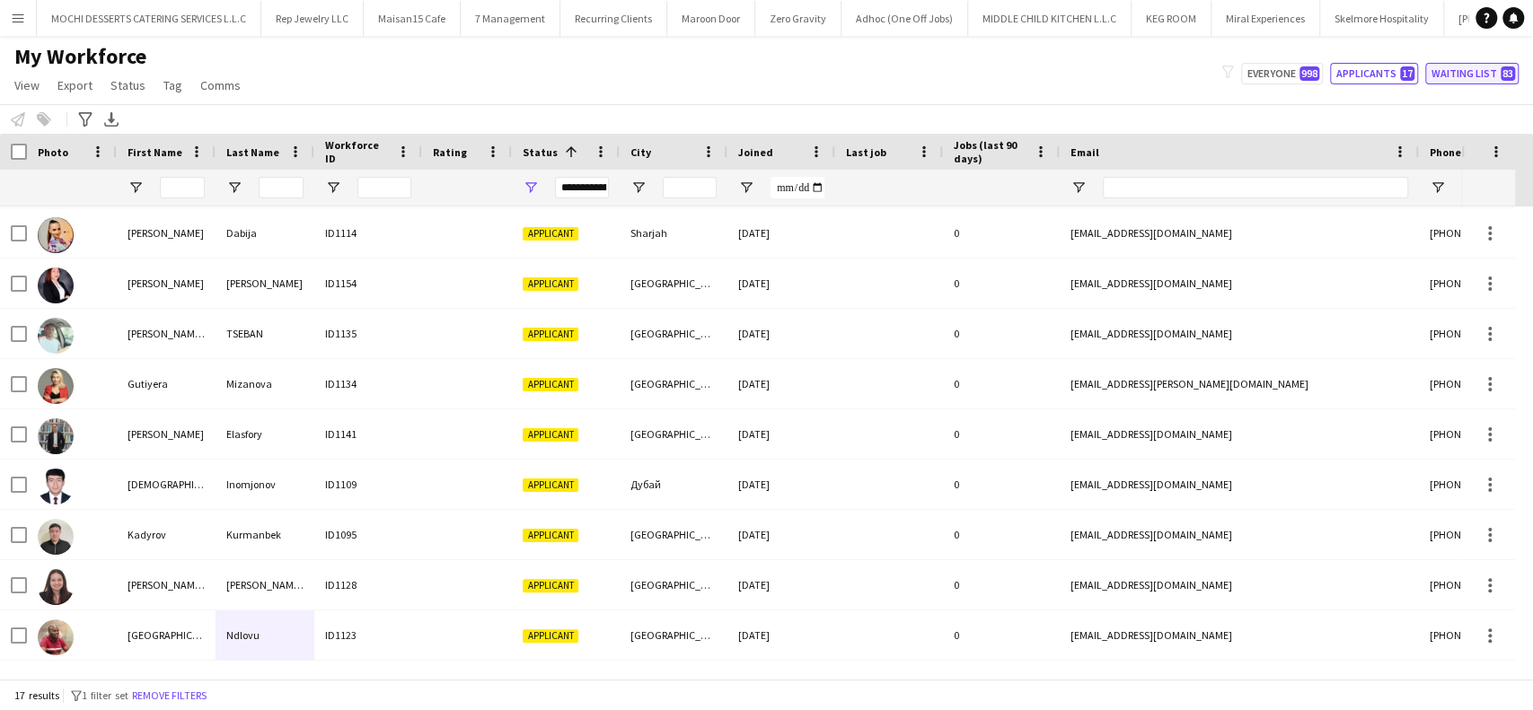
click at [1468, 66] on button "Waiting list 83" at bounding box center [1471, 74] width 93 height 22
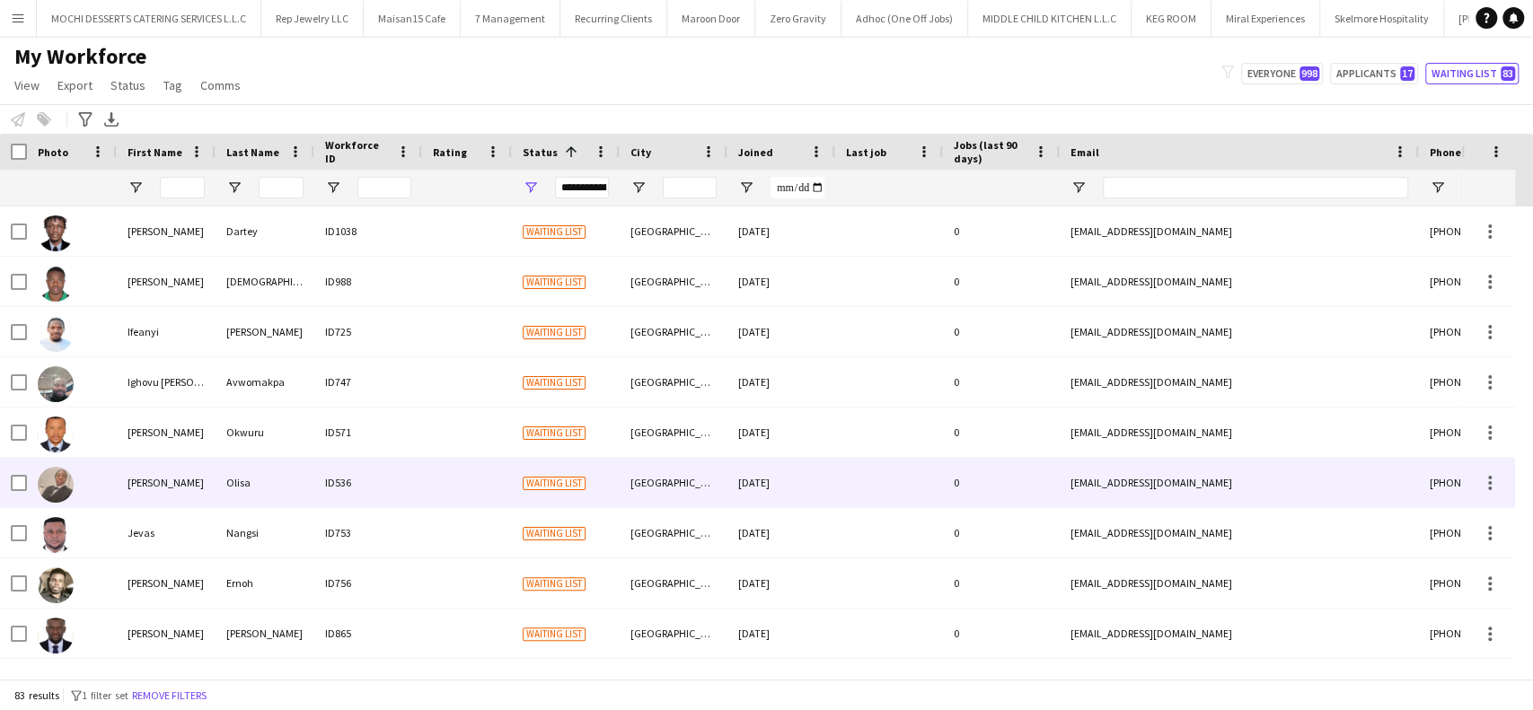
scroll to position [0, 0]
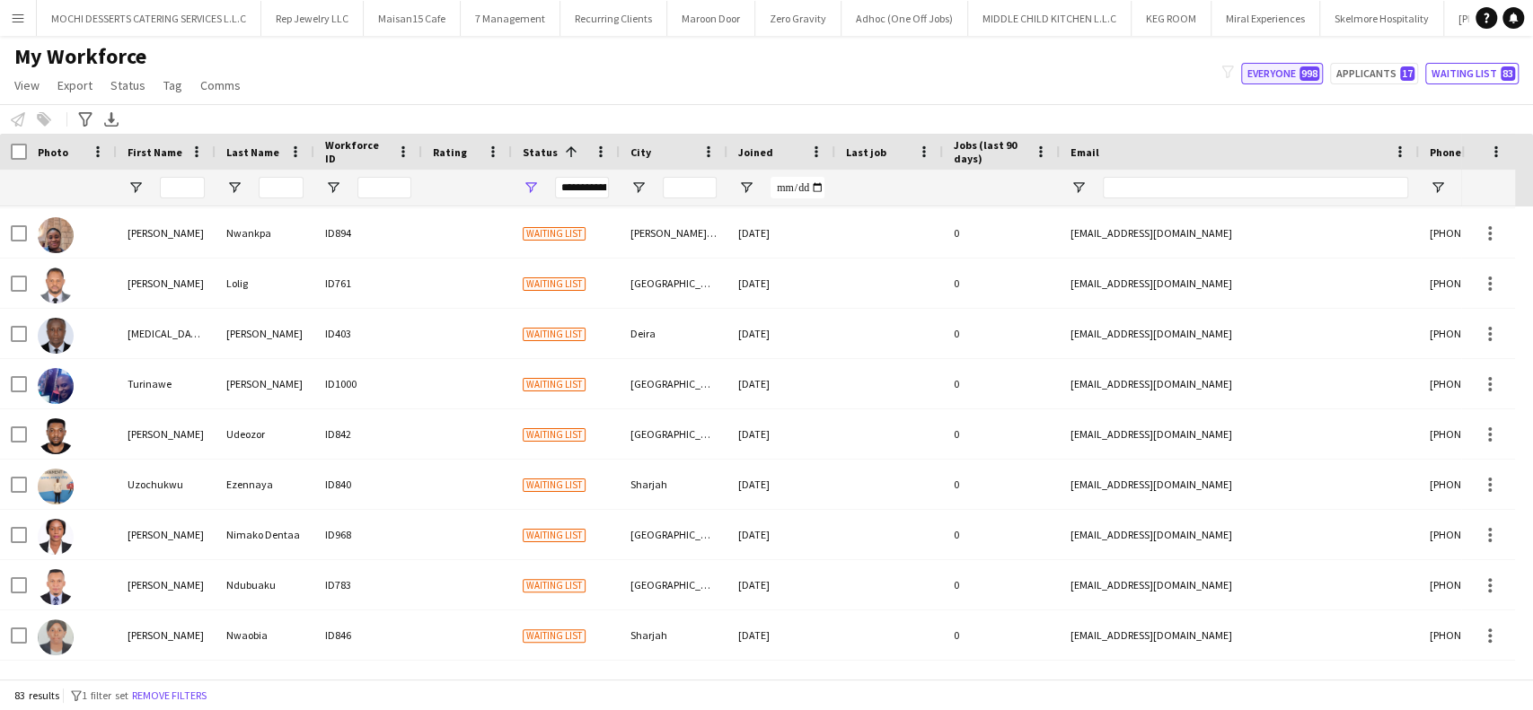
click at [1284, 79] on button "Everyone 998" at bounding box center [1282, 74] width 82 height 22
type input "**********"
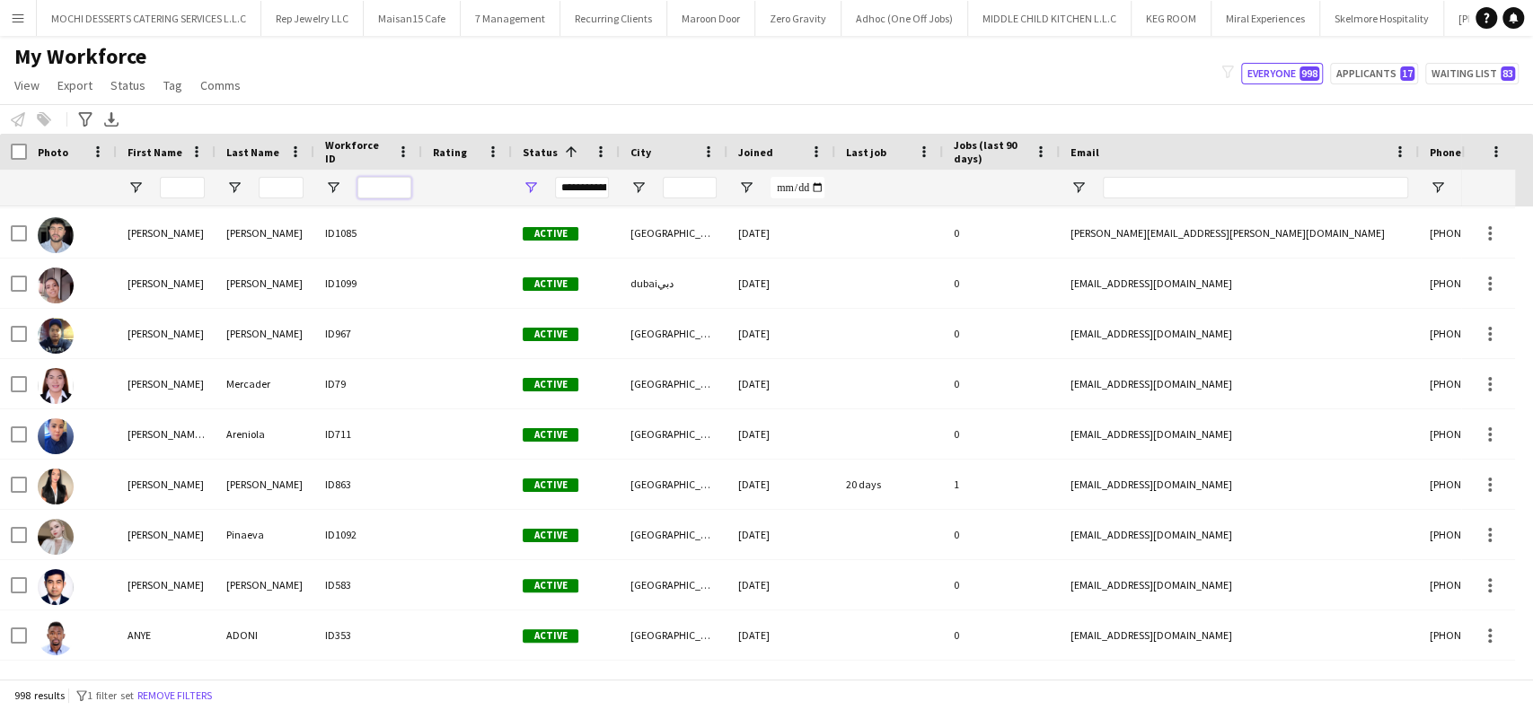
click at [391, 191] on input "Workforce ID Filter Input" at bounding box center [384, 188] width 54 height 22
type input "***"
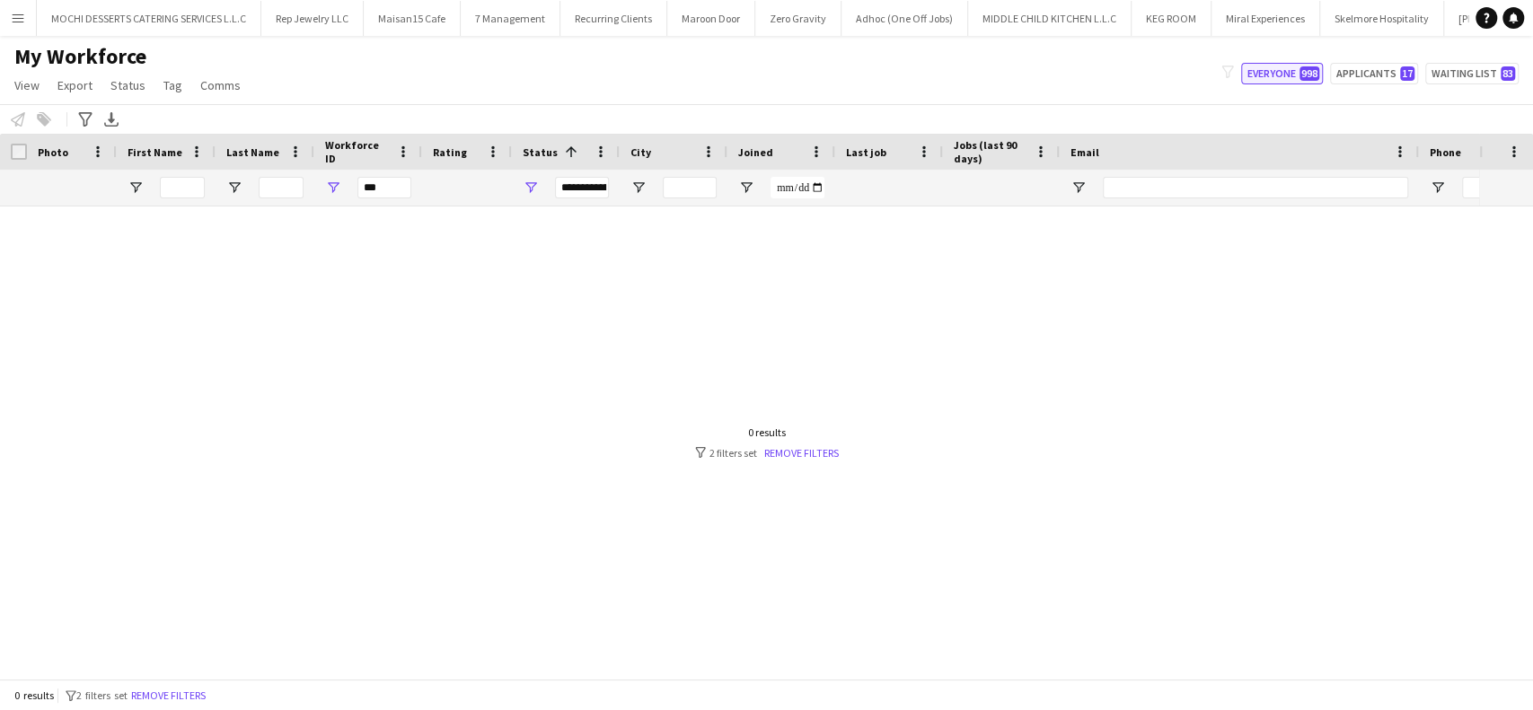
click at [1283, 77] on button "Everyone 998" at bounding box center [1282, 74] width 82 height 22
